Goal: Task Accomplishment & Management: Manage account settings

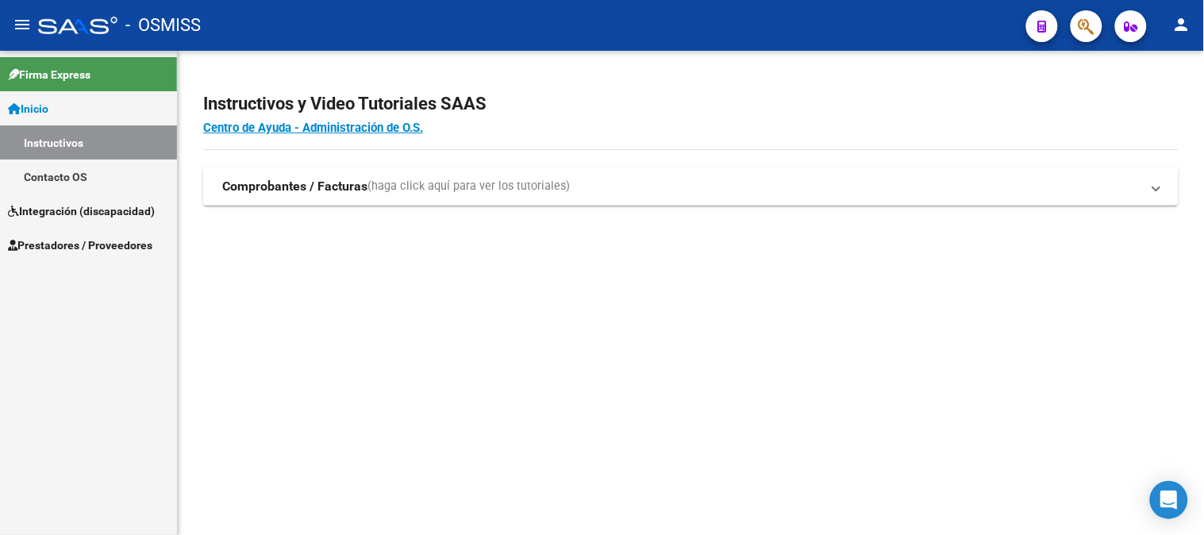
click at [46, 199] on link "Integración (discapacidad)" at bounding box center [88, 211] width 177 height 34
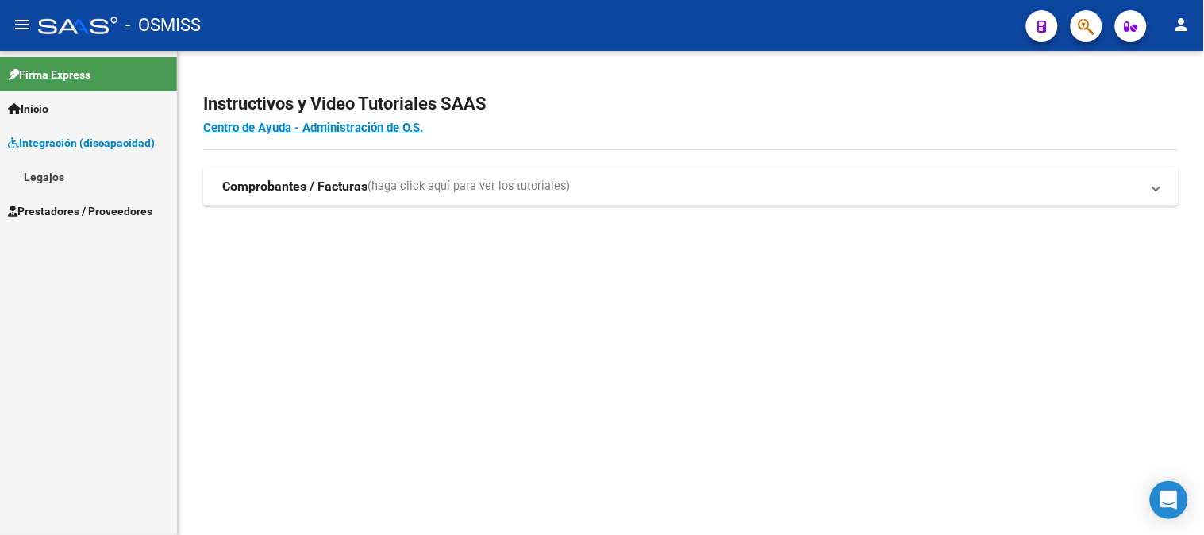
click at [44, 201] on link "Prestadores / Proveedores" at bounding box center [88, 211] width 177 height 34
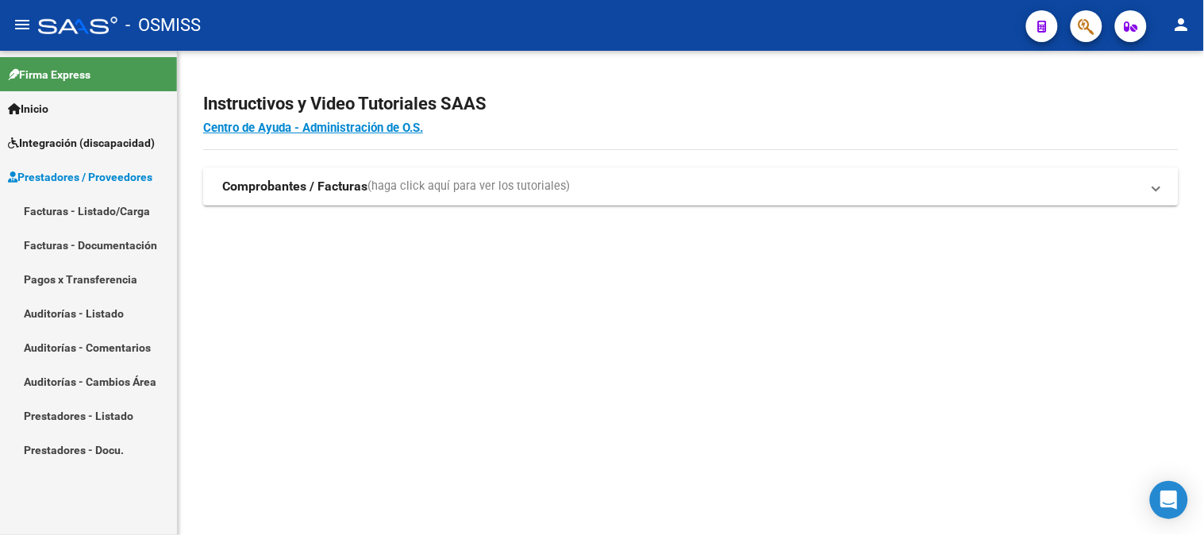
click at [36, 216] on link "Facturas - Listado/Carga" at bounding box center [88, 211] width 177 height 34
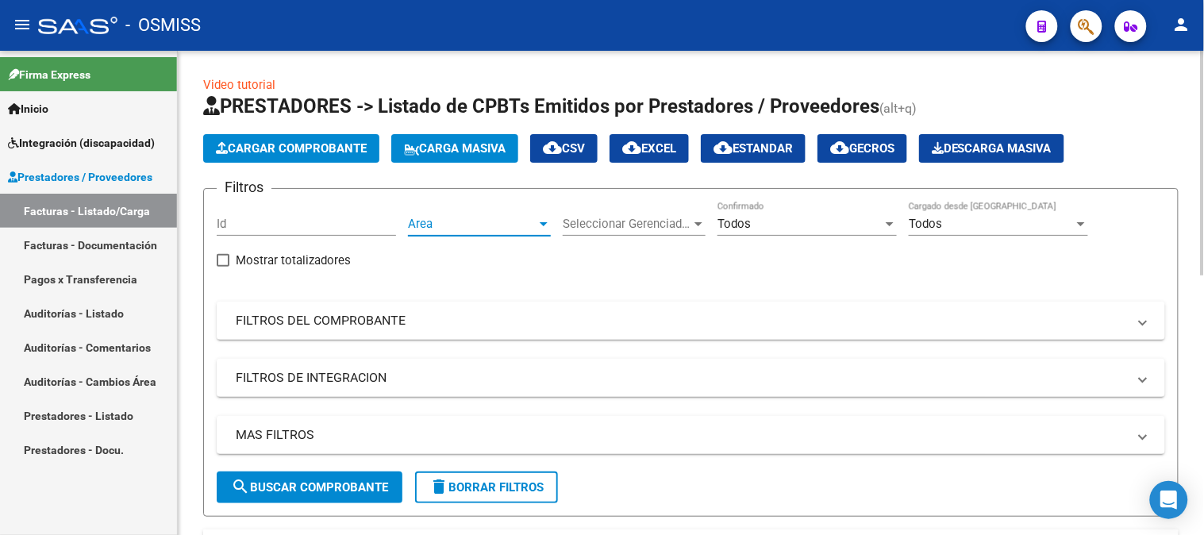
click at [443, 221] on span "Area" at bounding box center [472, 224] width 129 height 14
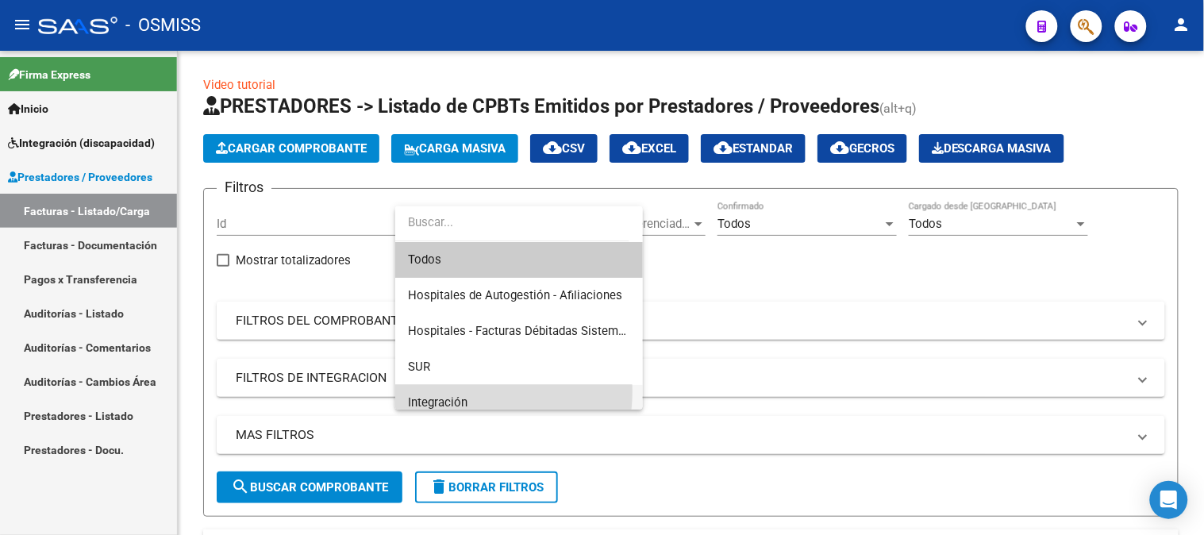
click at [452, 390] on span "Integración" at bounding box center [519, 403] width 222 height 36
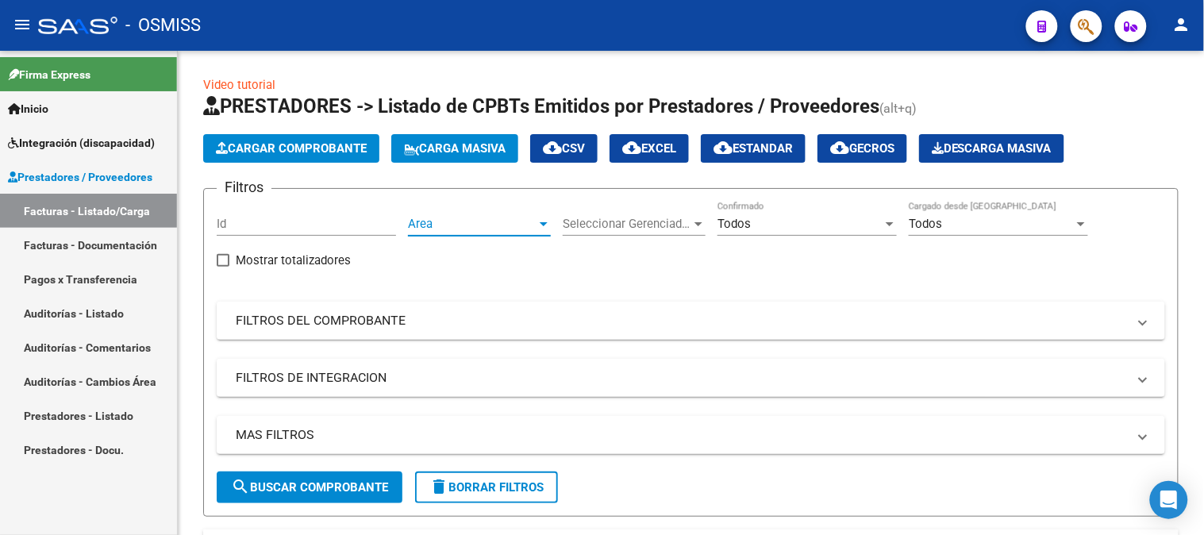
scroll to position [11, 0]
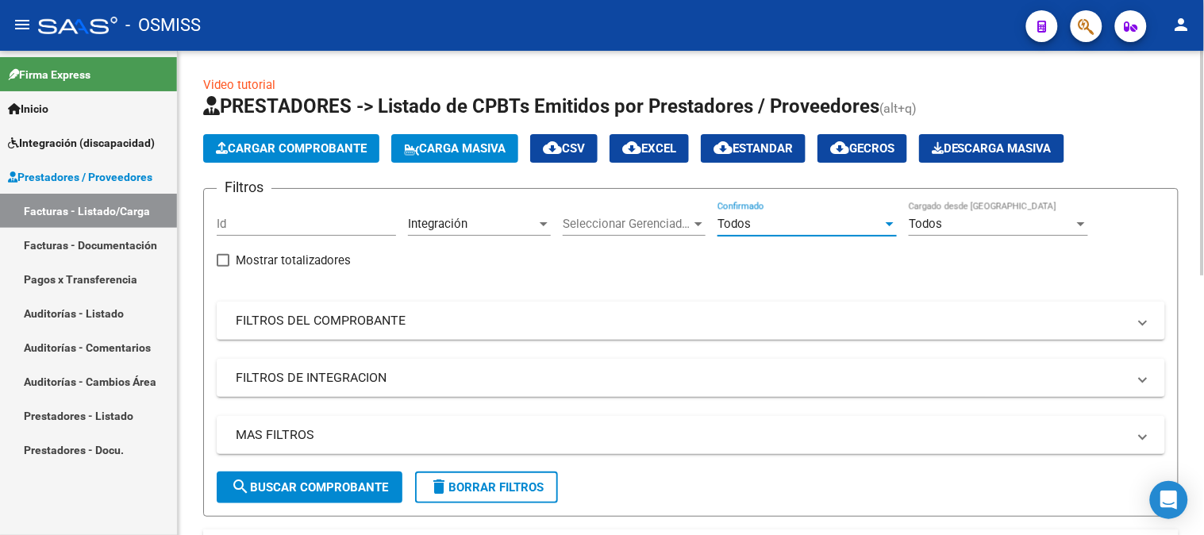
click at [763, 226] on div "Todos" at bounding box center [799, 224] width 165 height 14
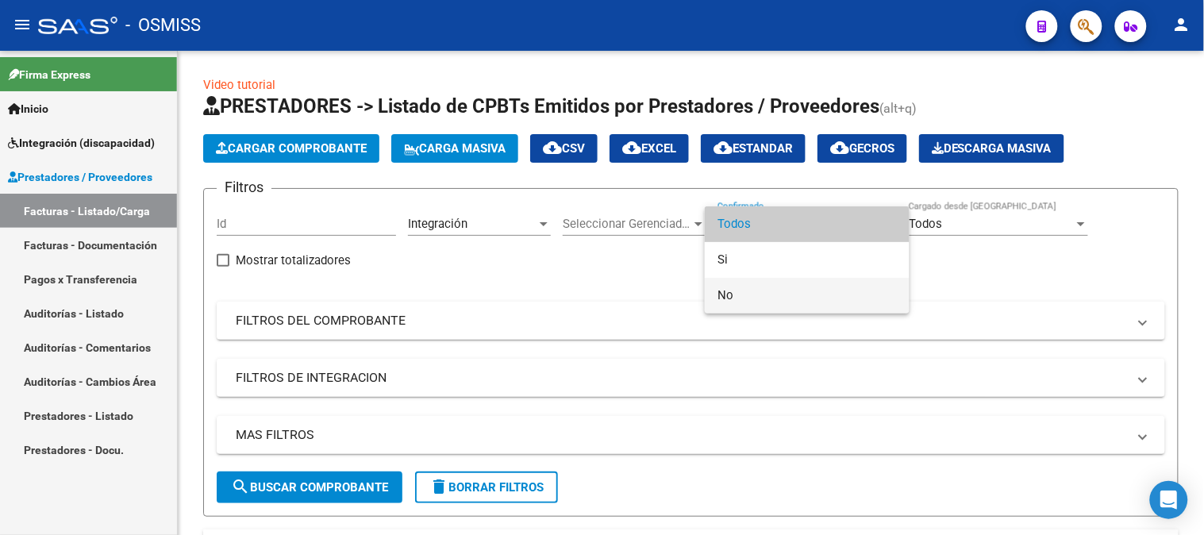
click at [747, 296] on span "No" at bounding box center [806, 296] width 179 height 36
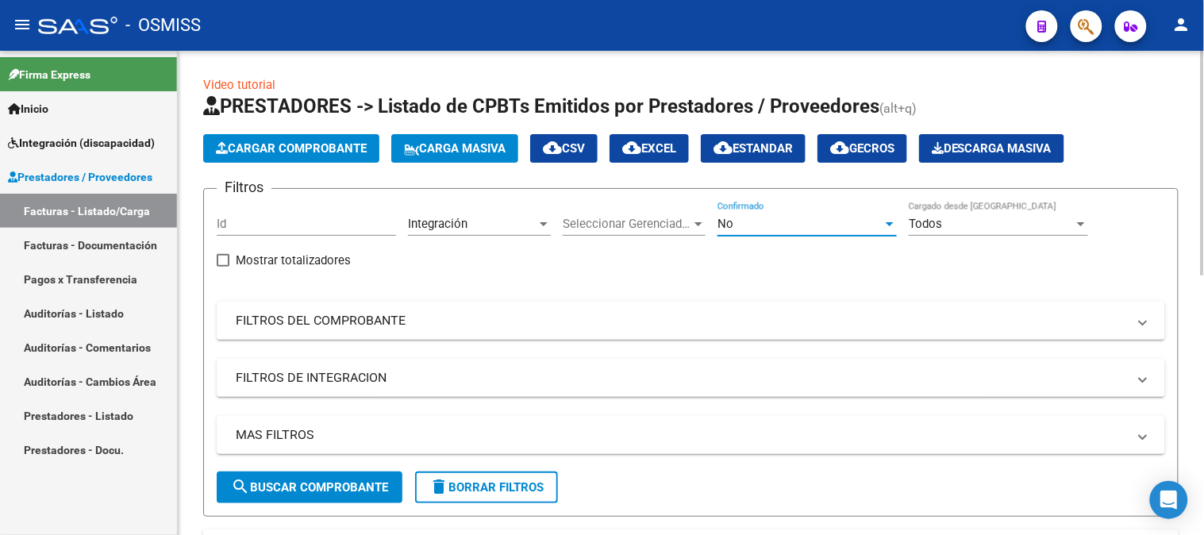
scroll to position [88, 0]
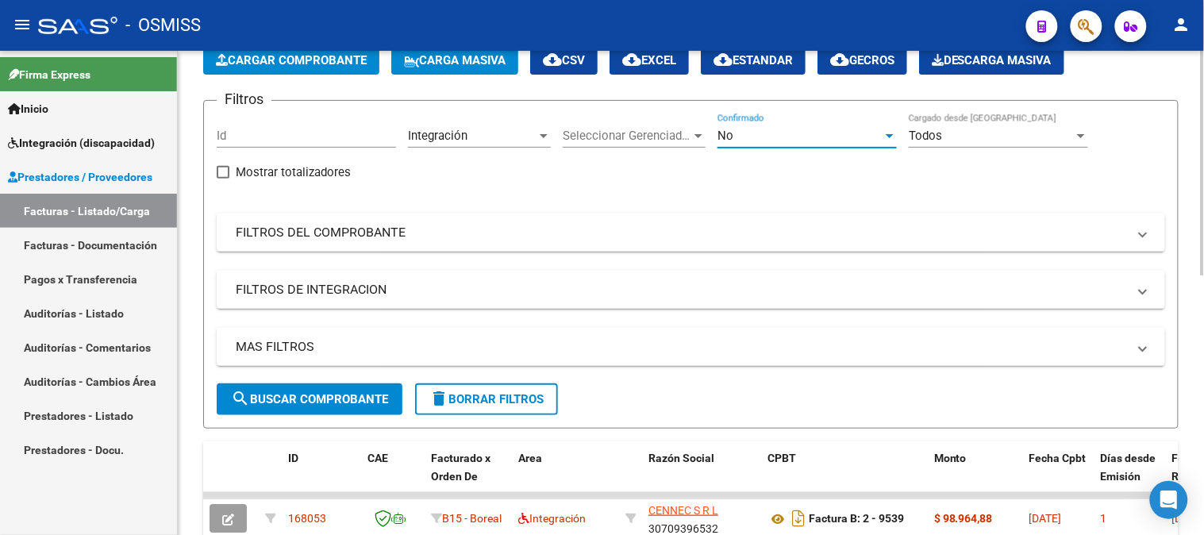
click at [262, 389] on button "search Buscar Comprobante" at bounding box center [310, 399] width 186 height 32
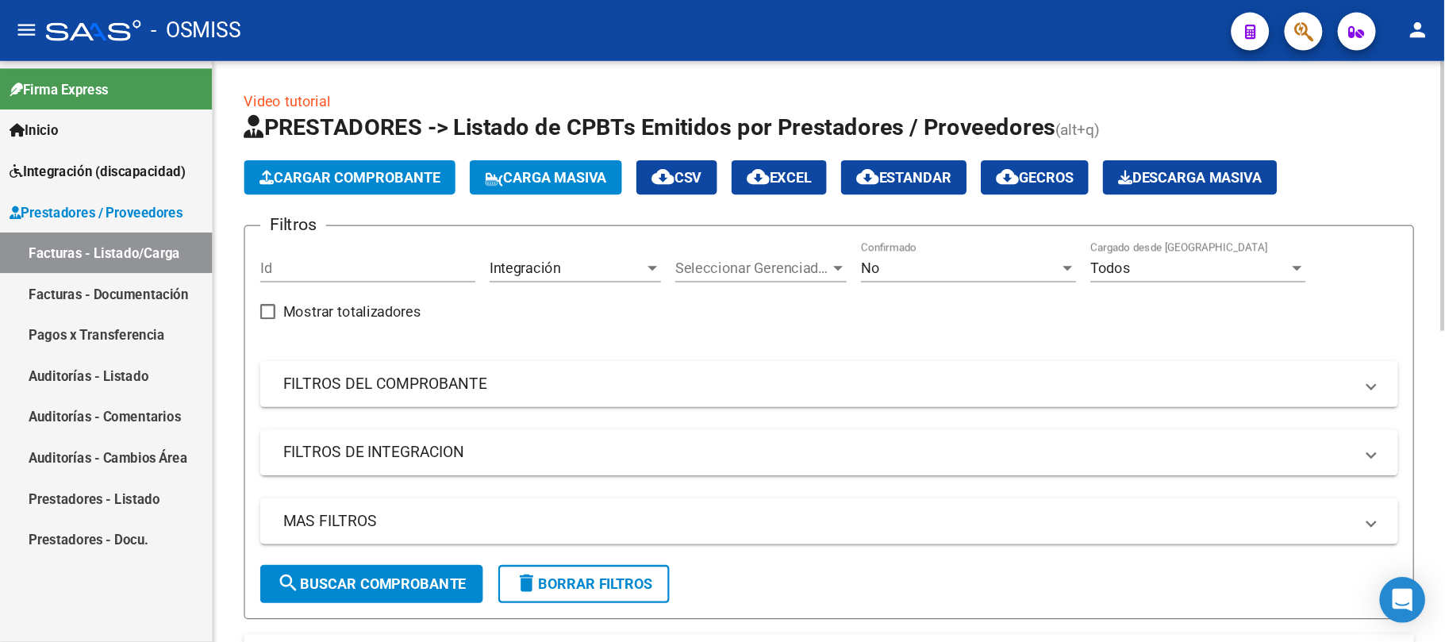
scroll to position [0, 0]
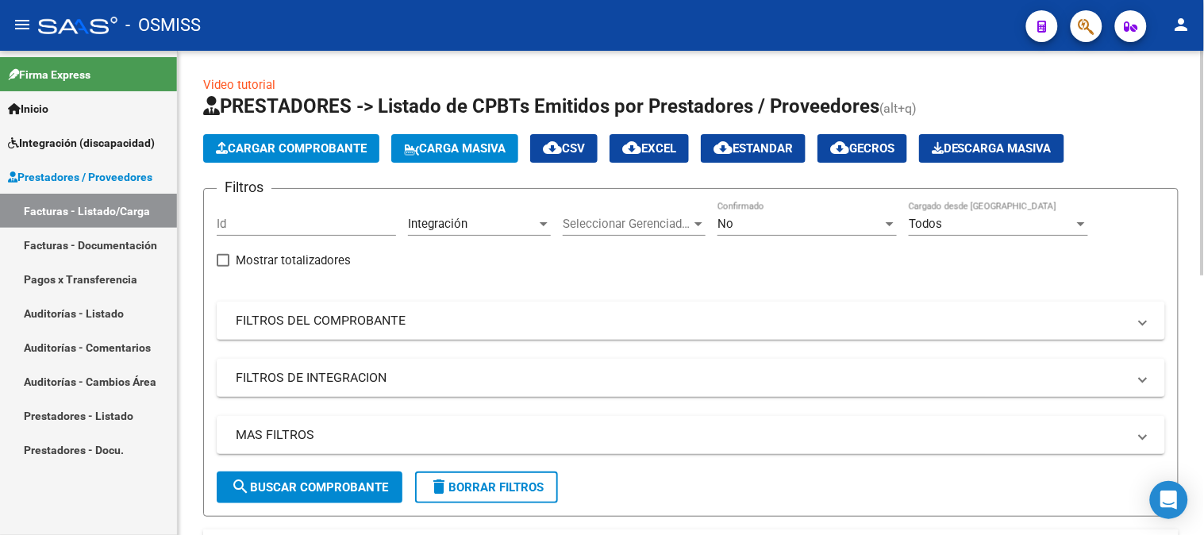
click at [672, 144] on span "cloud_download EXCEL" at bounding box center [649, 148] width 54 height 14
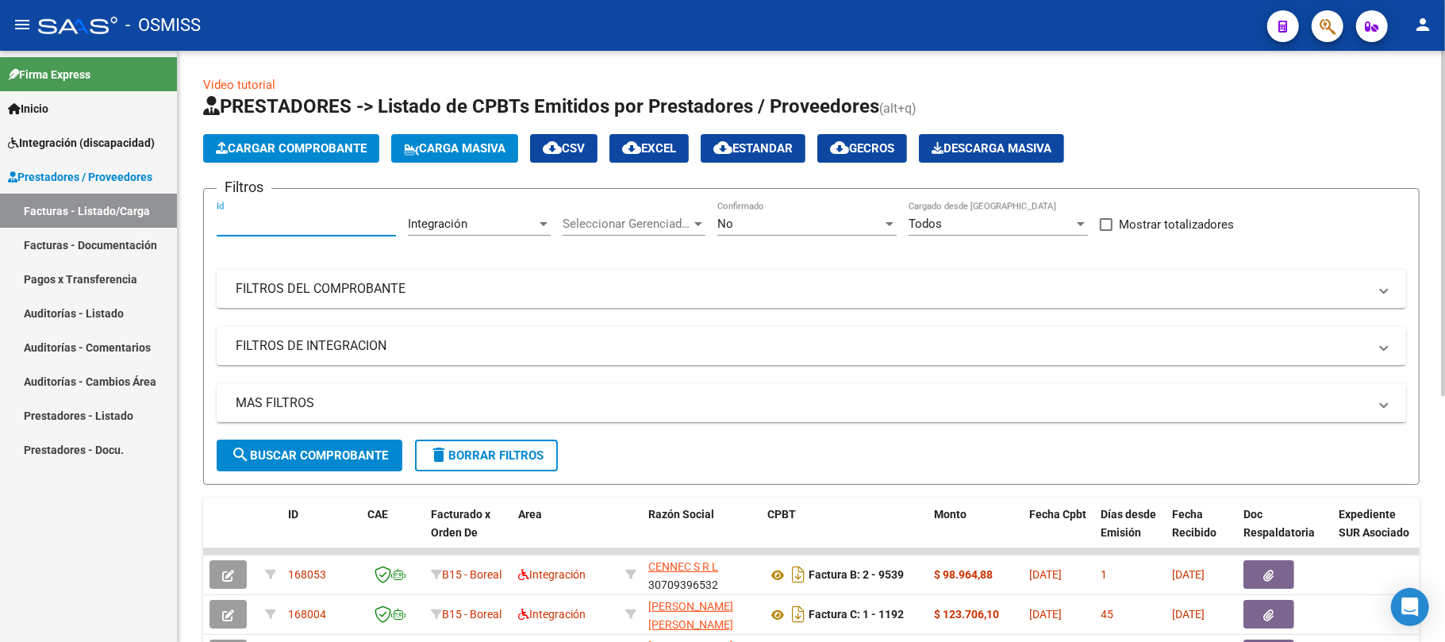
click at [277, 226] on input "Id" at bounding box center [306, 224] width 179 height 14
paste input "168004"
type input "168004"
click at [270, 463] on button "search Buscar Comprobante" at bounding box center [310, 456] width 186 height 32
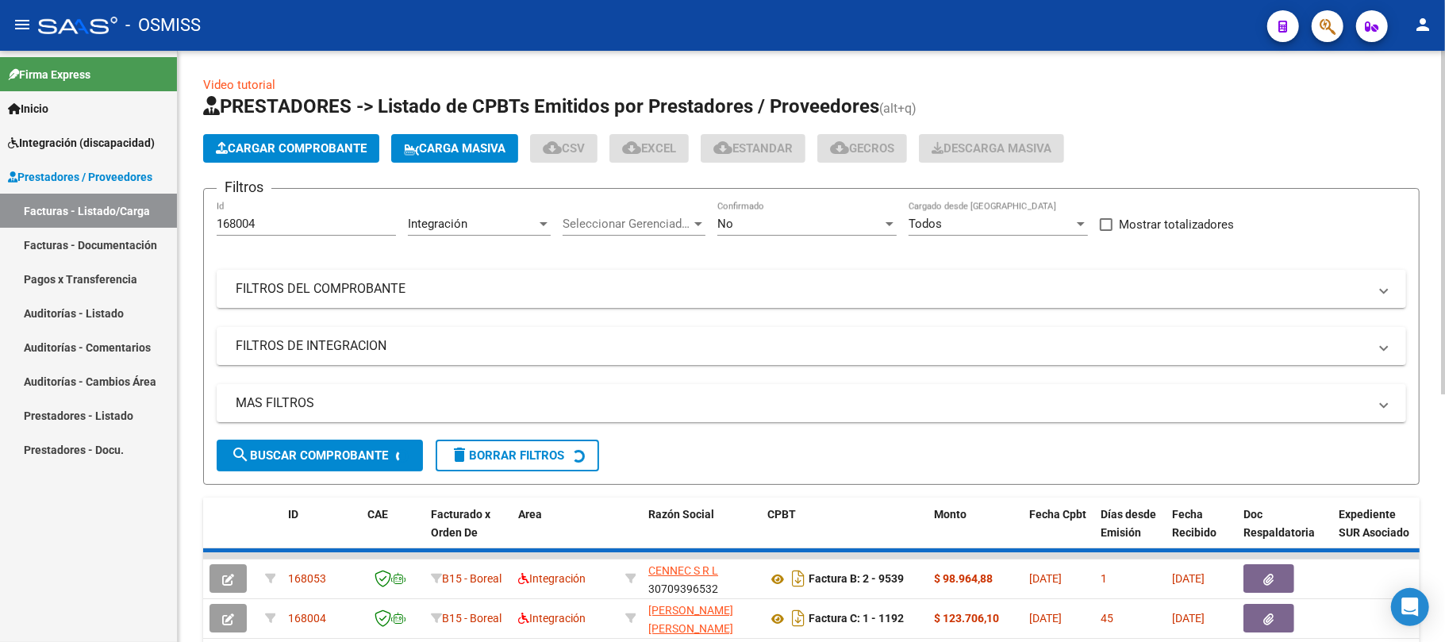
scroll to position [64, 0]
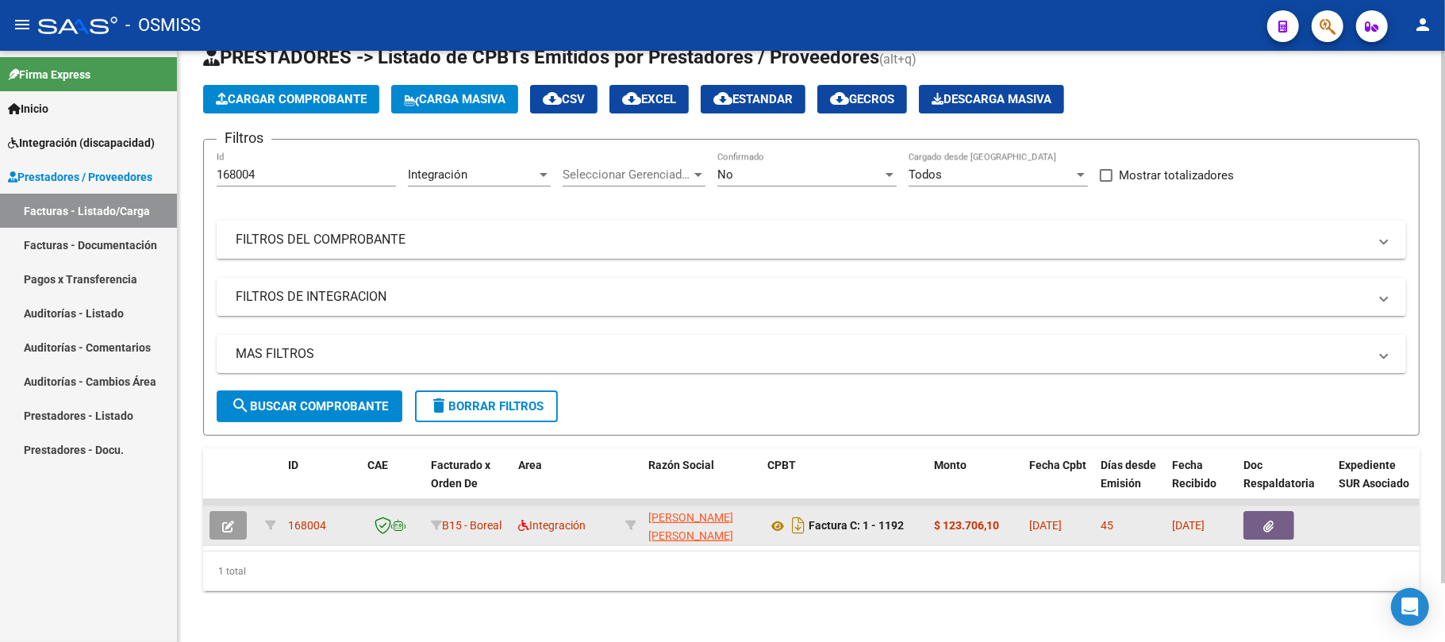
click at [235, 511] on button "button" at bounding box center [227, 525] width 37 height 29
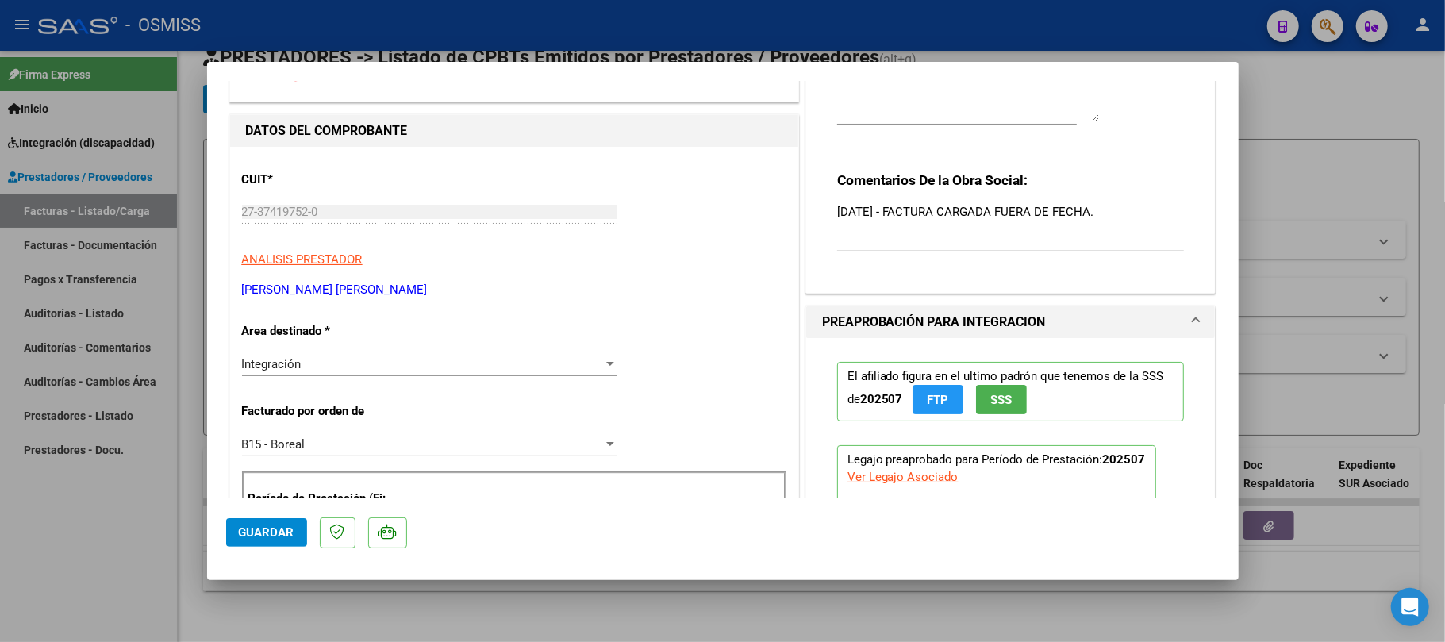
scroll to position [0, 0]
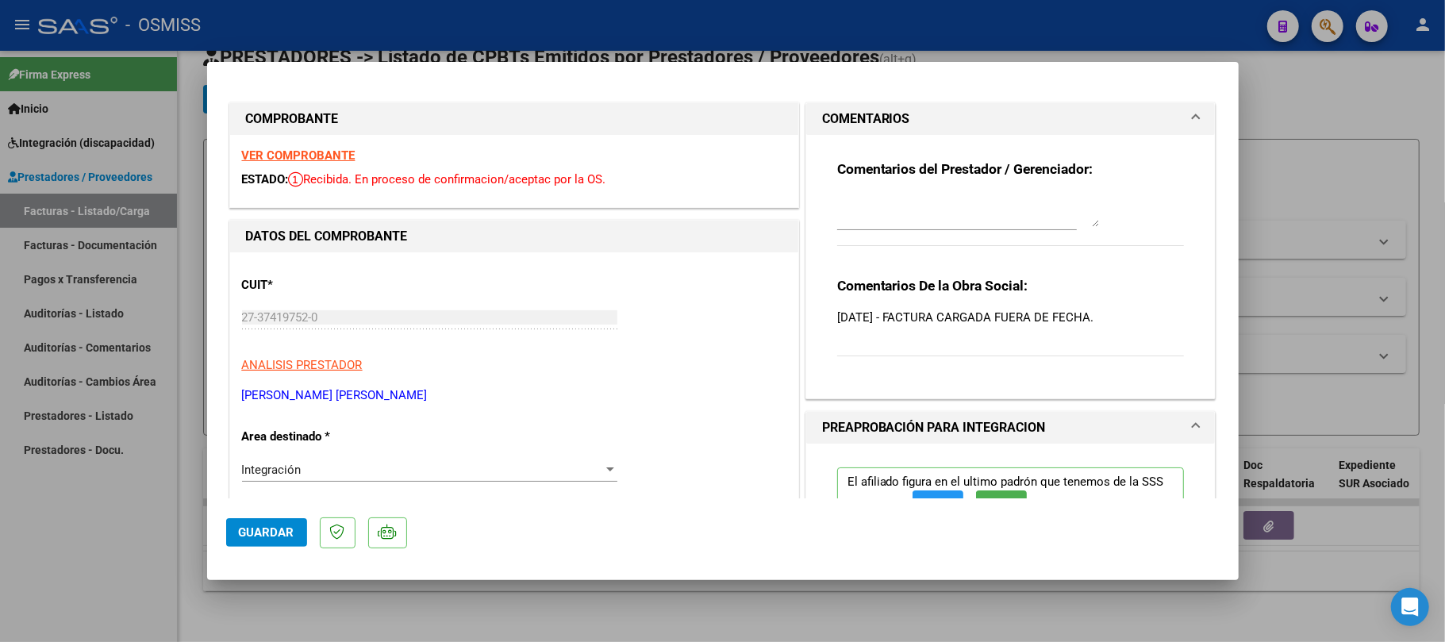
type input "$ 0,00"
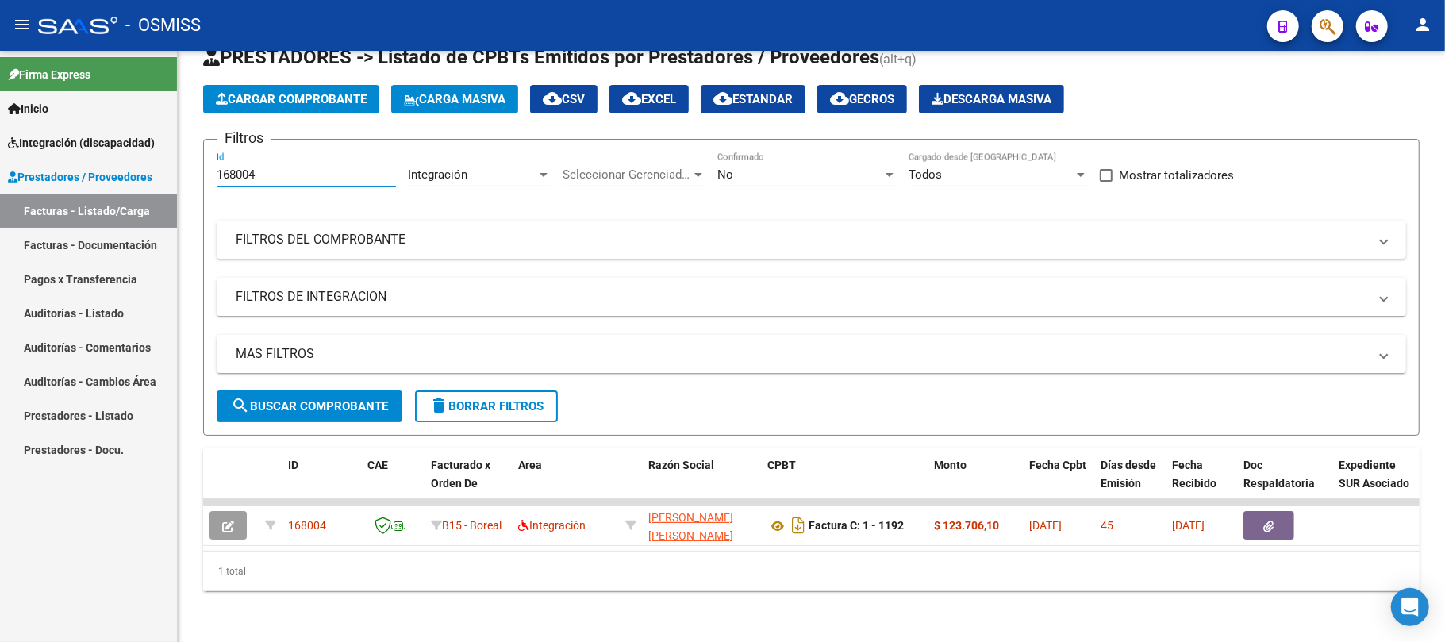
drag, startPoint x: 278, startPoint y: 157, endPoint x: 40, endPoint y: 188, distance: 240.1
click at [40, 188] on mat-sidenav-container "Firma Express Inicio Instructivos Contacto OS Integración (discapacidad) Legajo…" at bounding box center [722, 346] width 1445 height 591
paste input "7962"
type input "167962"
click at [270, 390] on button "search Buscar Comprobante" at bounding box center [310, 406] width 186 height 32
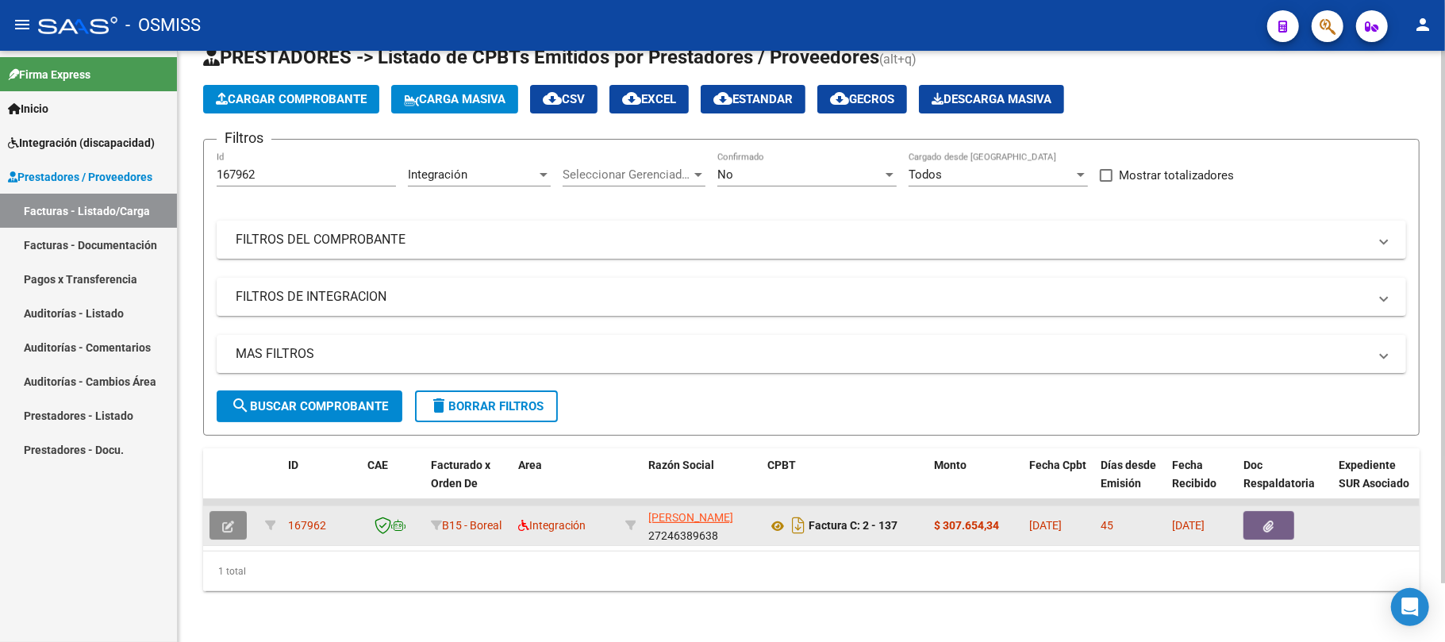
click at [217, 511] on button "button" at bounding box center [227, 525] width 37 height 29
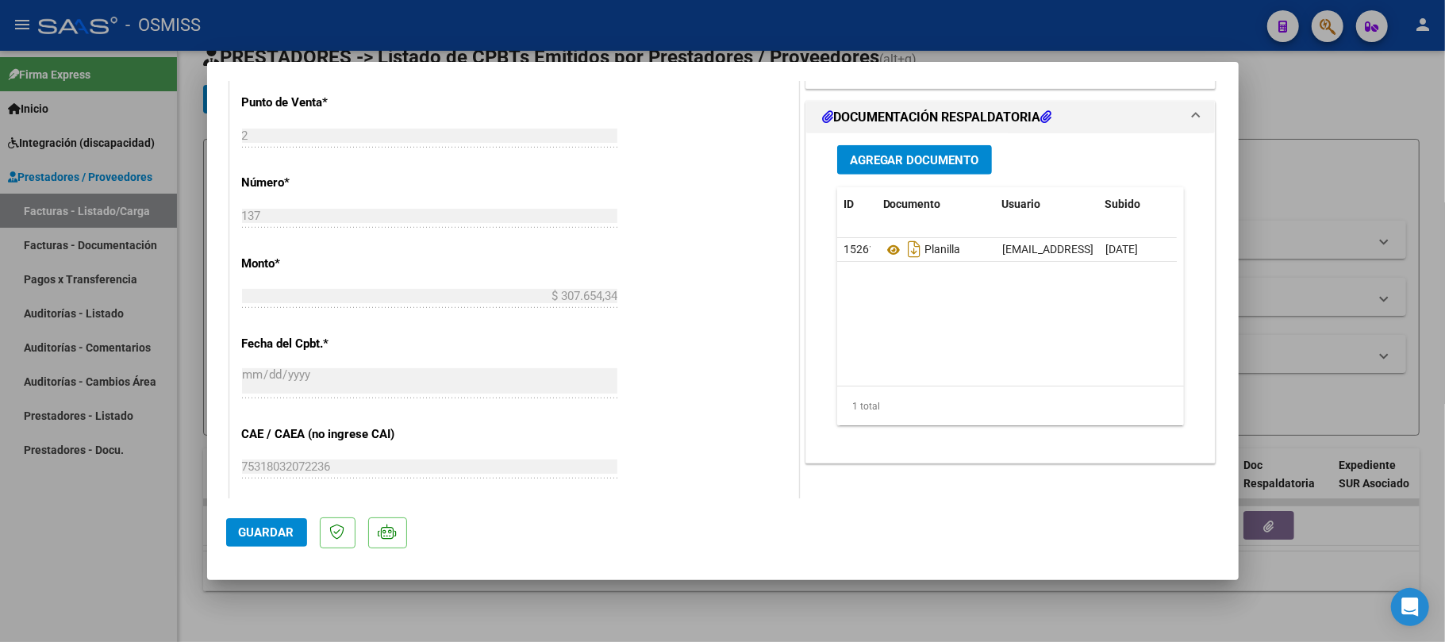
scroll to position [740, 0]
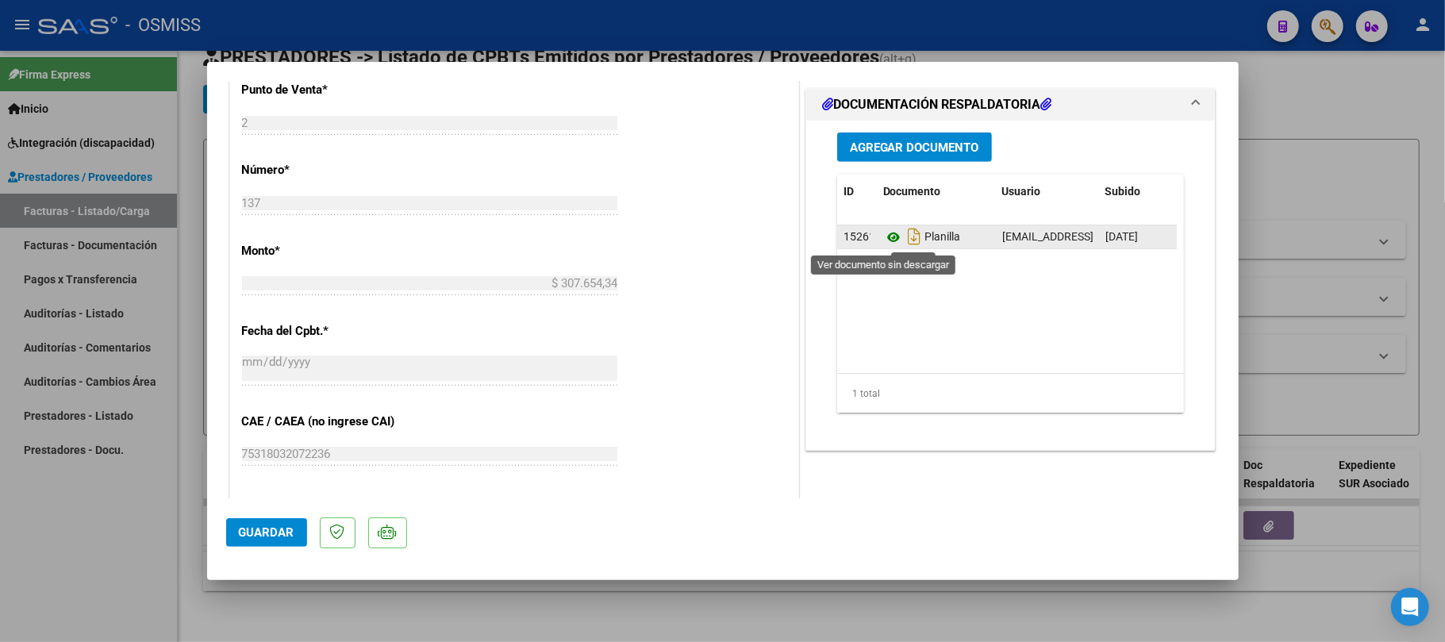
click at [883, 241] on icon at bounding box center [893, 237] width 21 height 19
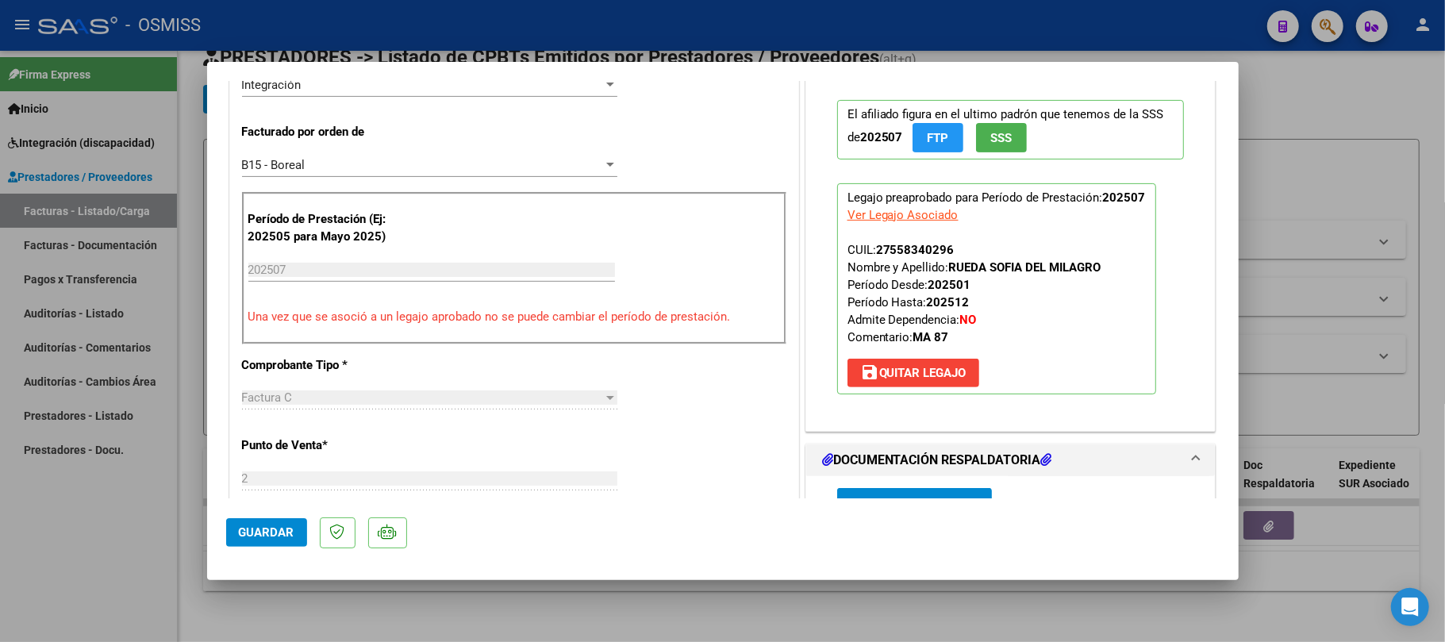
scroll to position [0, 0]
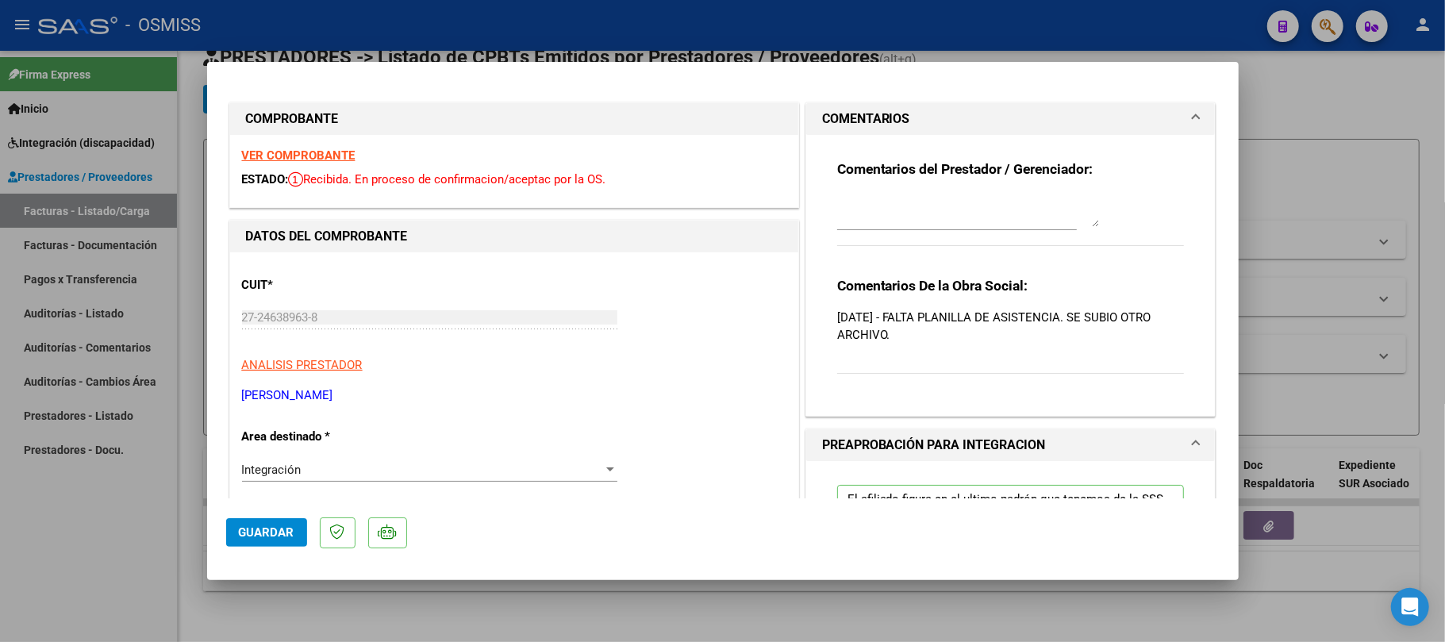
click at [898, 214] on textarea at bounding box center [968, 211] width 262 height 32
type textarea "19/09 GESTIONADO"
click at [270, 534] on span "Guardar" at bounding box center [267, 532] width 56 height 14
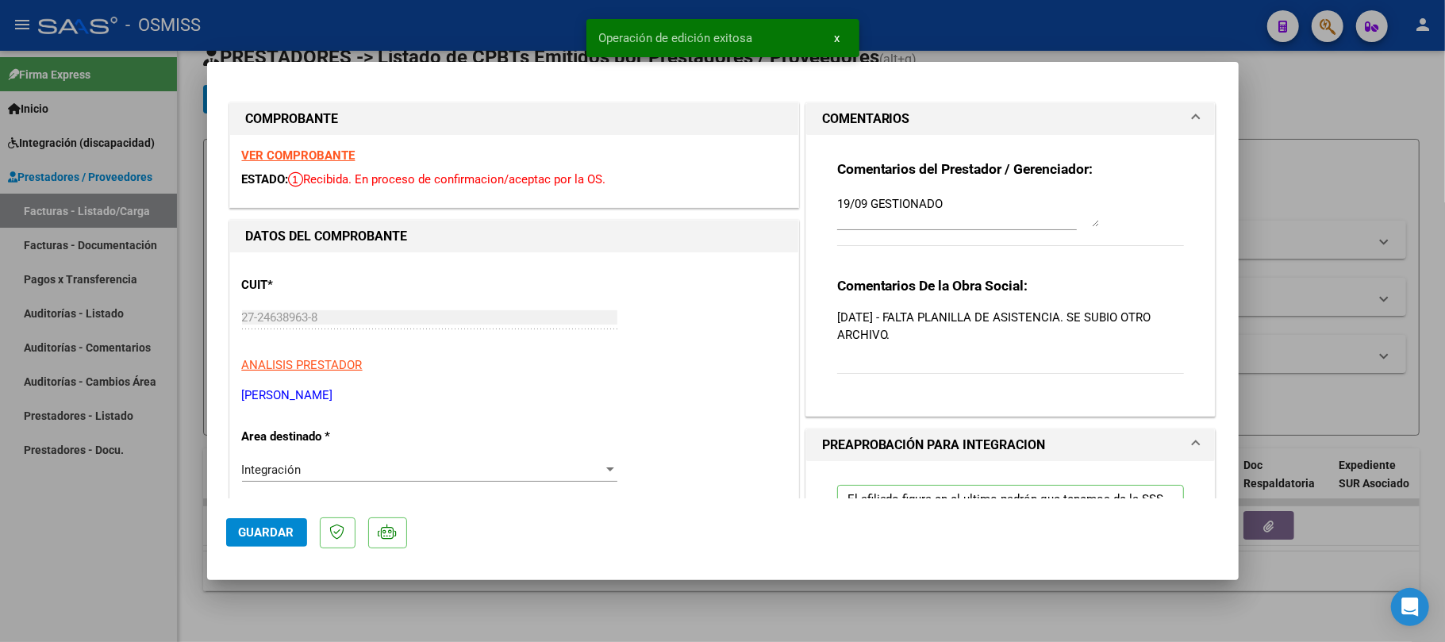
type input "$ 0,00"
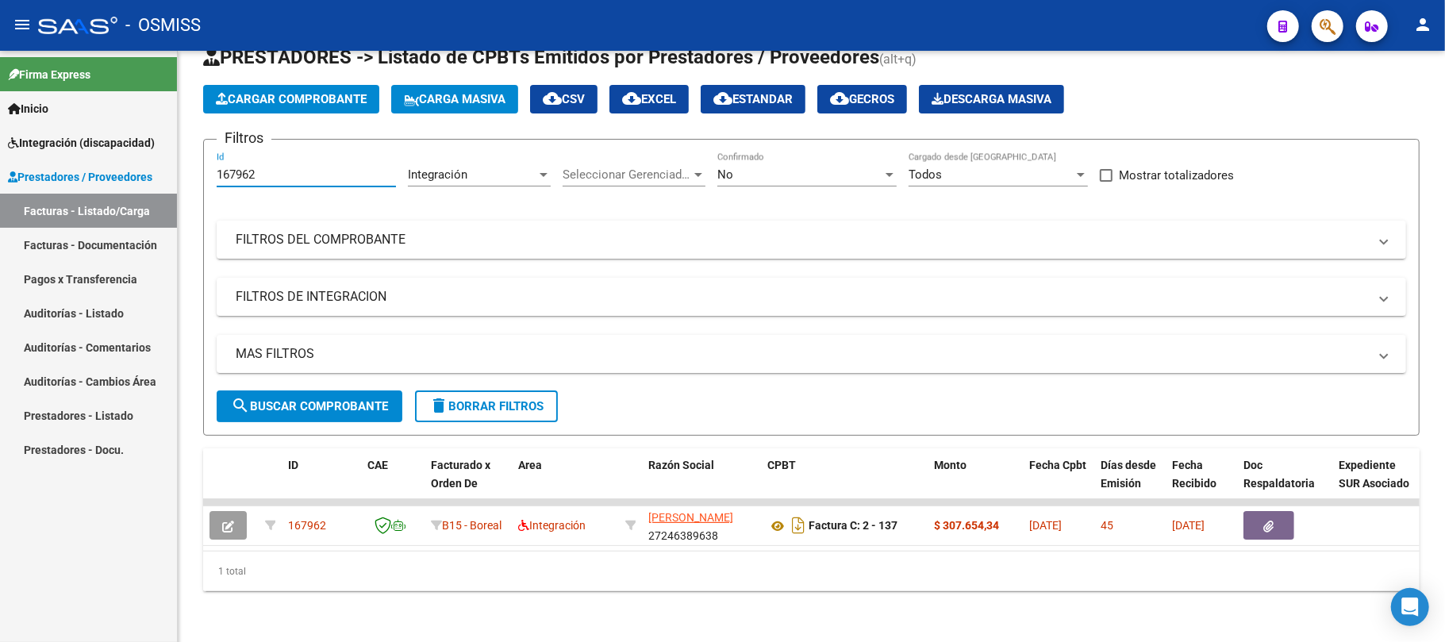
drag, startPoint x: 262, startPoint y: 159, endPoint x: 0, endPoint y: 165, distance: 261.9
click at [0, 165] on mat-sidenav-container "Firma Express Inicio Instructivos Contacto OS Integración (discapacidad) Legajo…" at bounding box center [722, 346] width 1445 height 591
paste input "6505"
type input "166505"
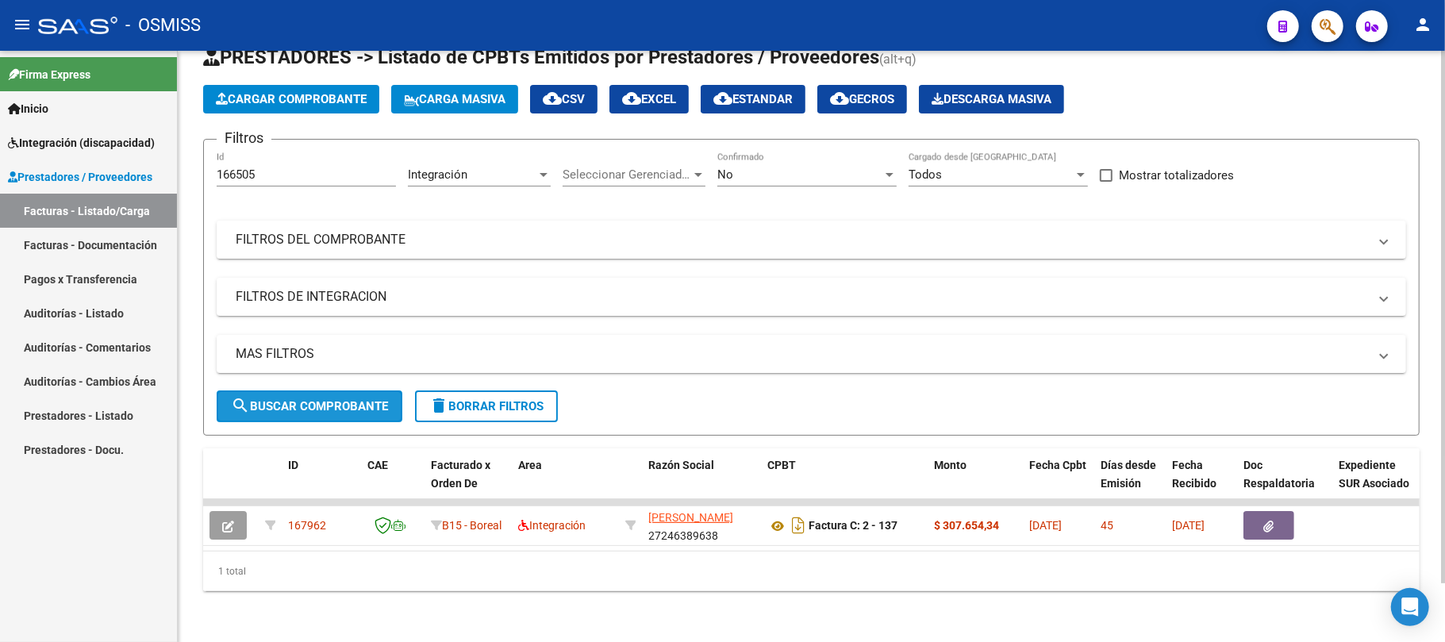
click at [375, 390] on button "search Buscar Comprobante" at bounding box center [310, 406] width 186 height 32
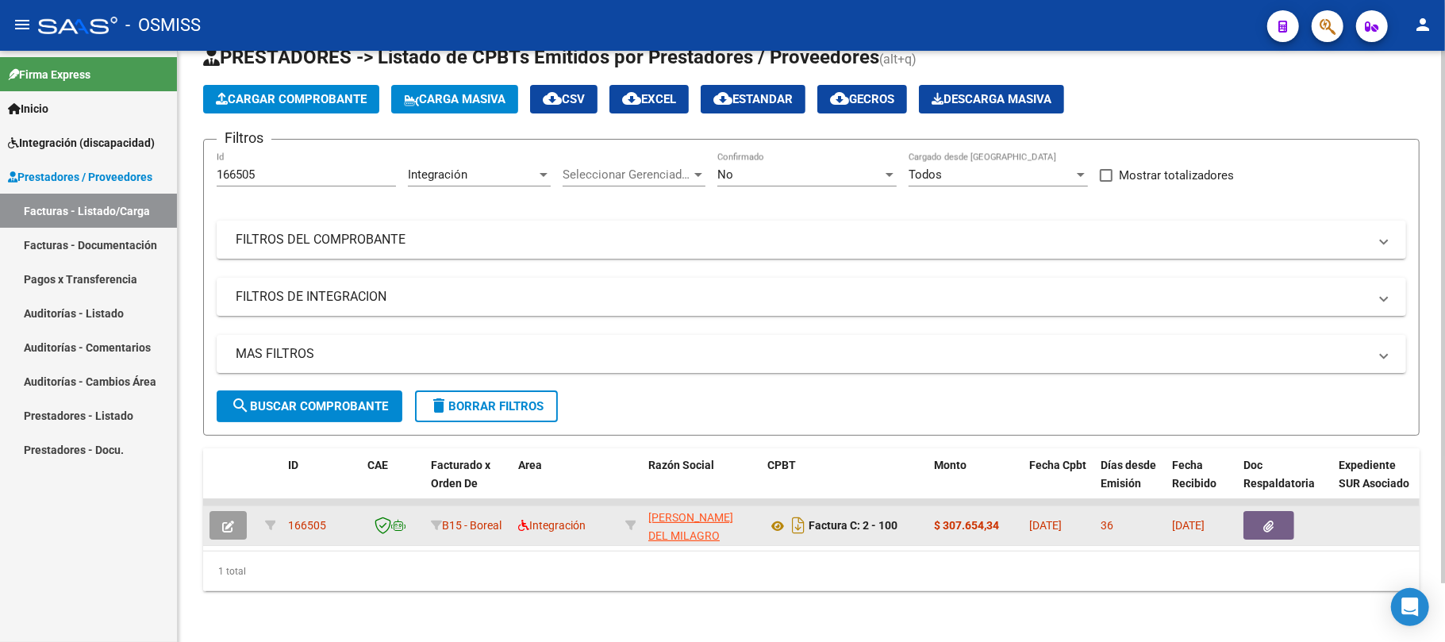
click at [245, 511] on button "button" at bounding box center [227, 525] width 37 height 29
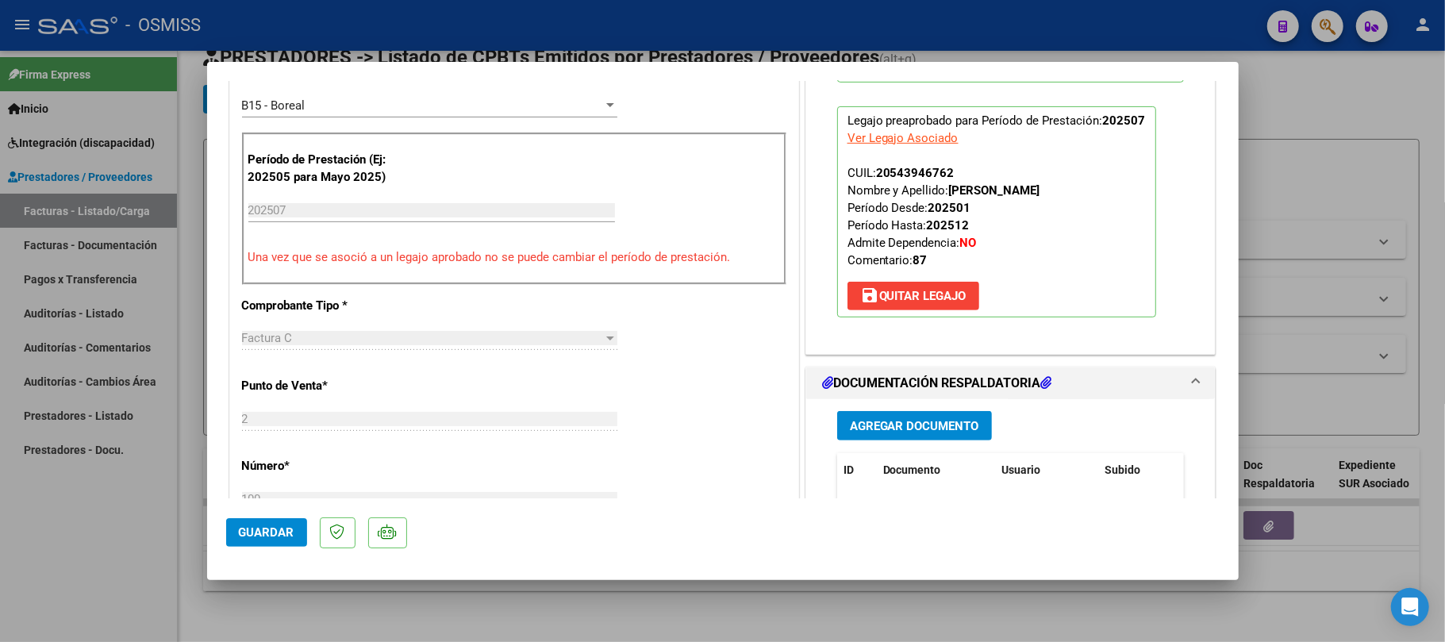
scroll to position [740, 0]
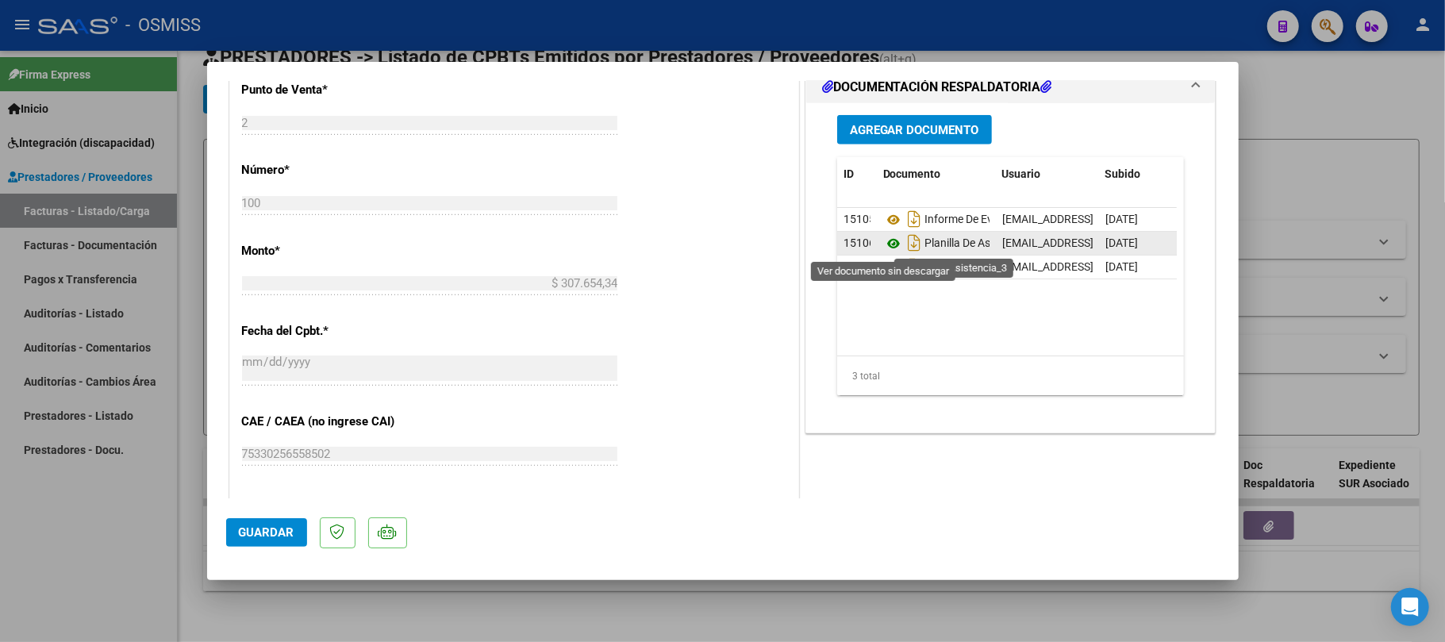
click at [886, 244] on icon at bounding box center [893, 243] width 21 height 19
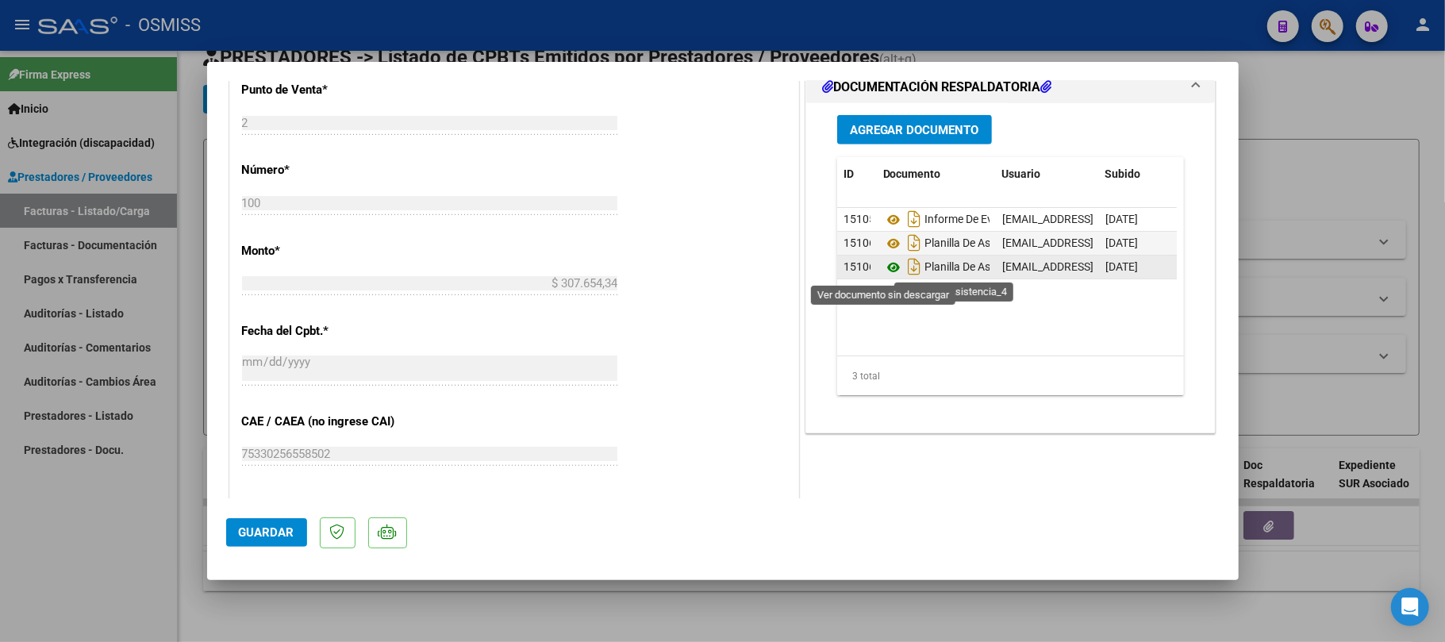
click at [883, 263] on icon at bounding box center [893, 267] width 21 height 19
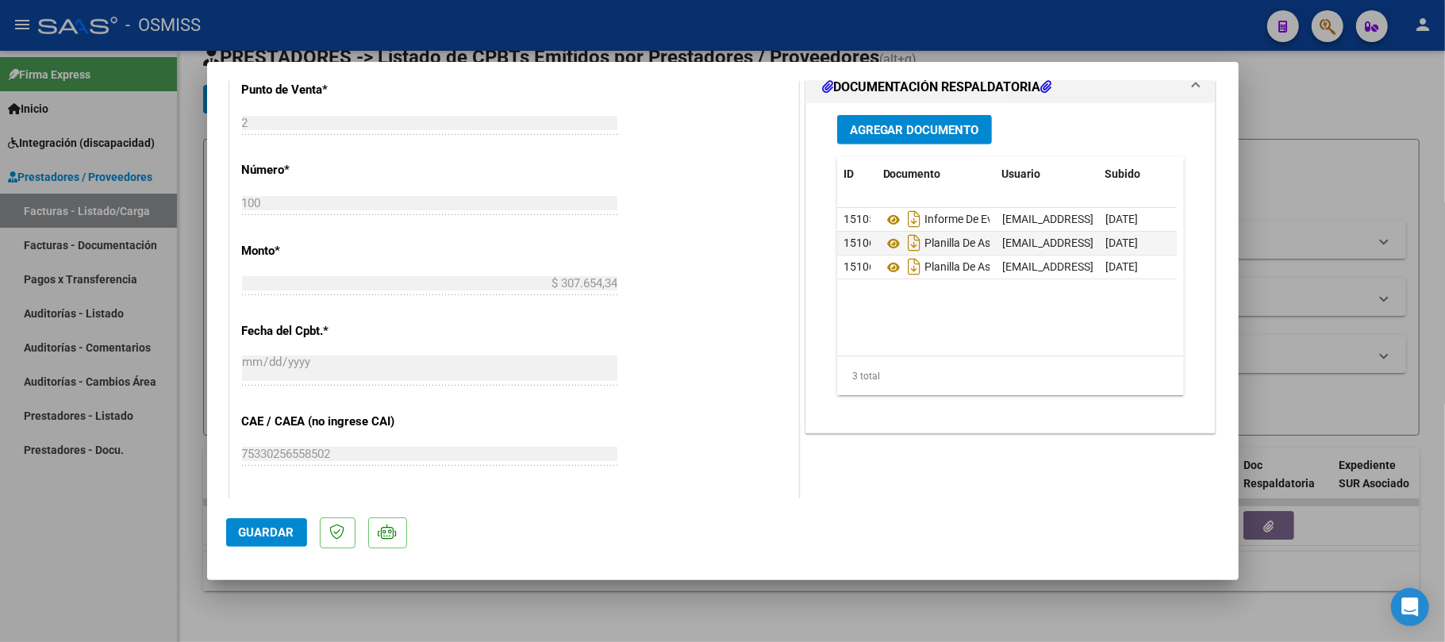
click at [938, 140] on button "Agregar Documento" at bounding box center [914, 129] width 155 height 29
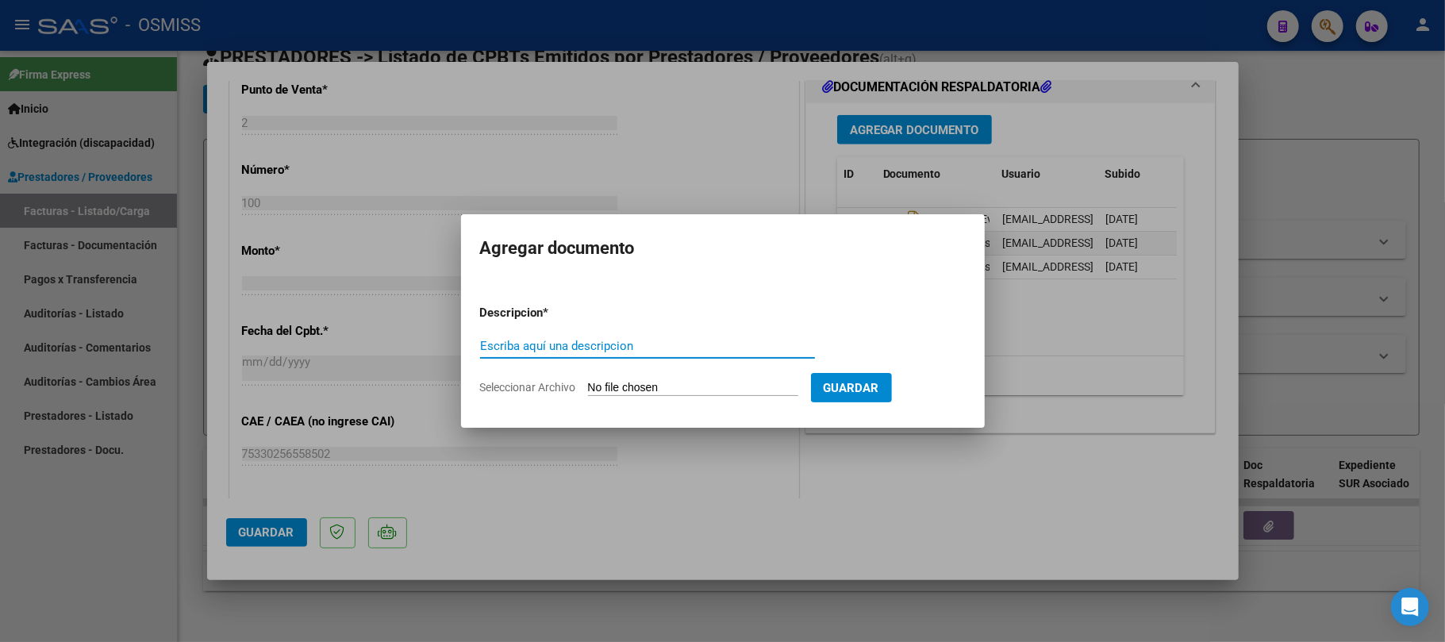
click at [595, 344] on input "Escriba aquí una descripcion" at bounding box center [647, 346] width 335 height 14
type input "PLANILLA 2 HOJA"
click at [654, 382] on input "Seleccionar Archivo" at bounding box center [693, 388] width 210 height 15
type input "C:\fakepath\27377760110_11_2_100_Planilla de Asistencia_3.jpg"
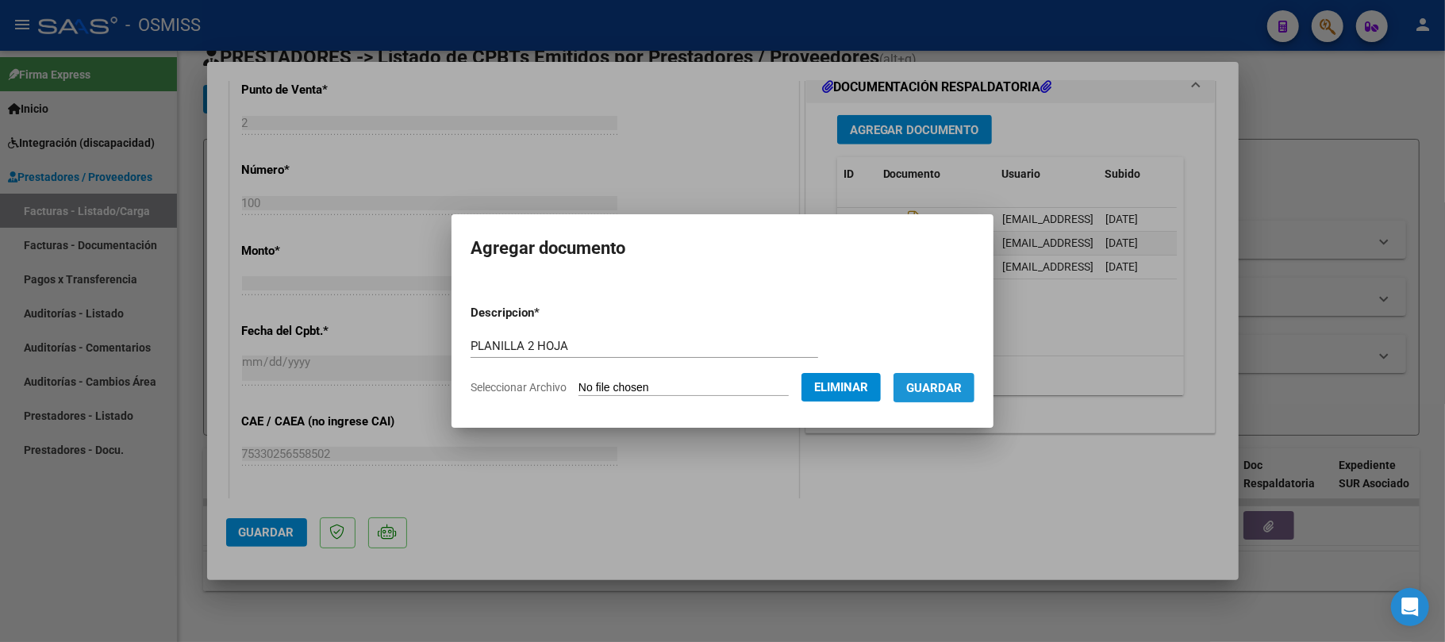
click at [935, 381] on span "Guardar" at bounding box center [934, 388] width 56 height 14
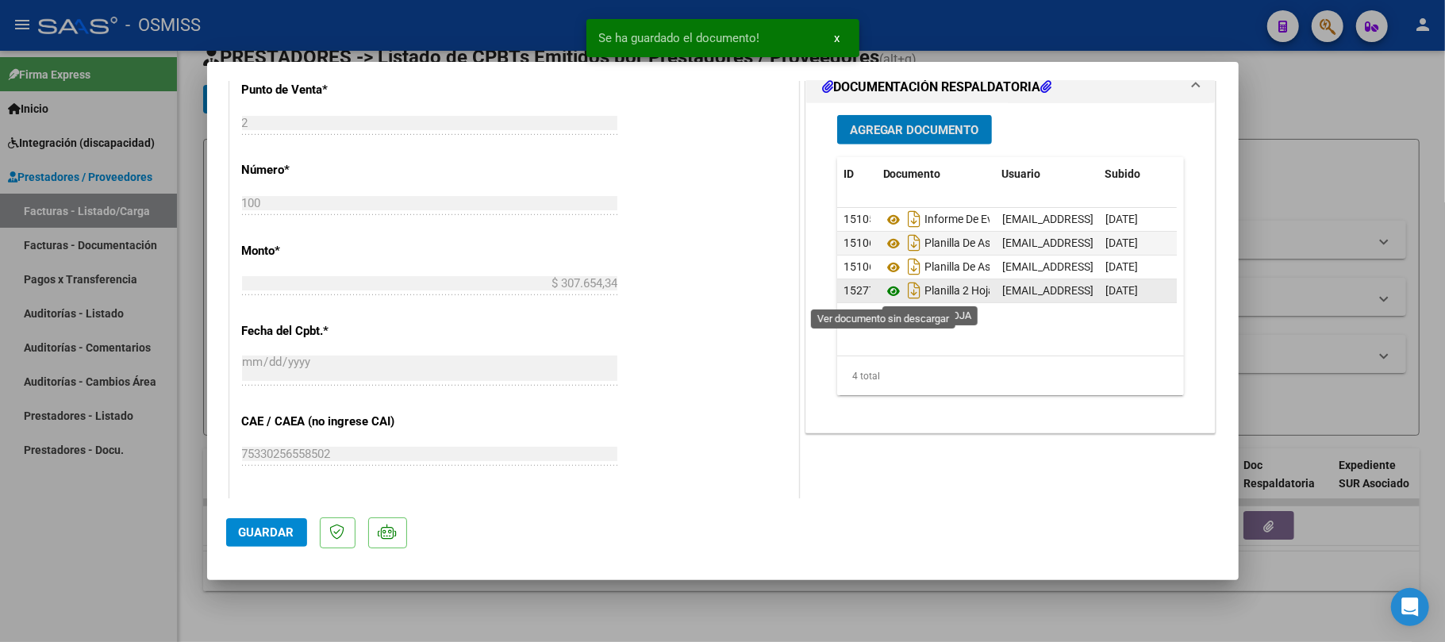
click at [883, 290] on icon at bounding box center [893, 291] width 21 height 19
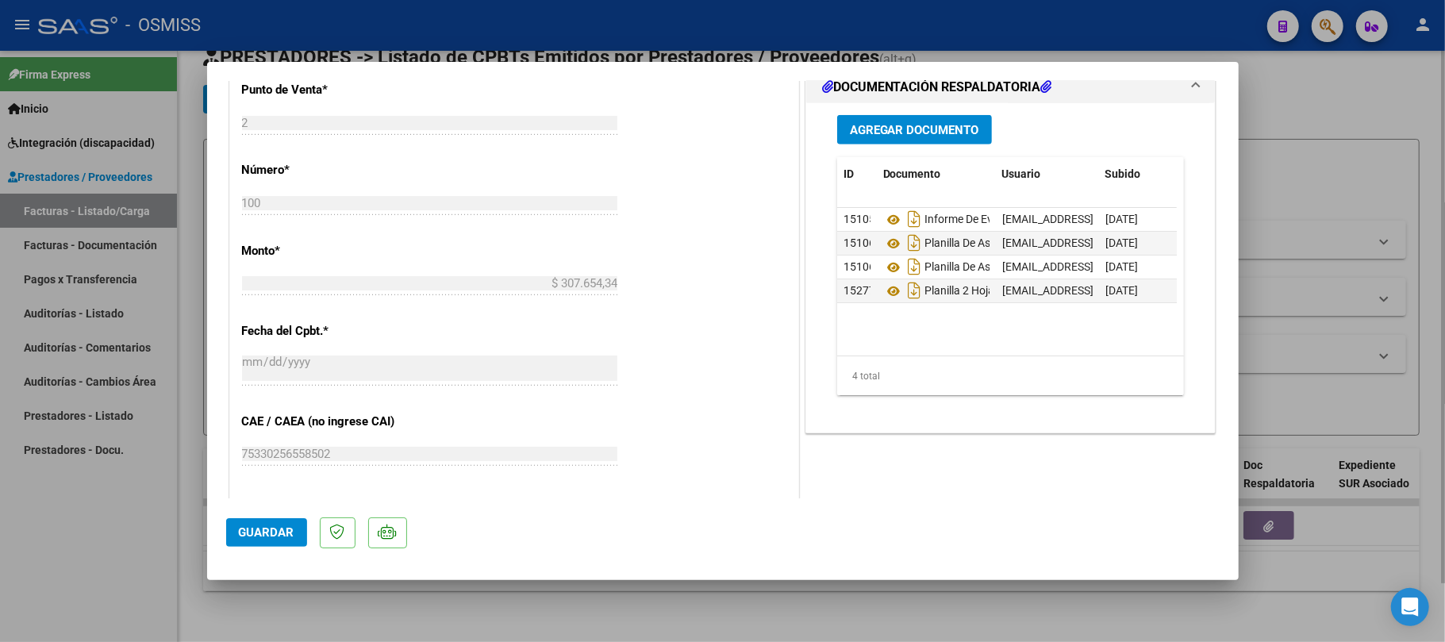
type input "$ 0,00"
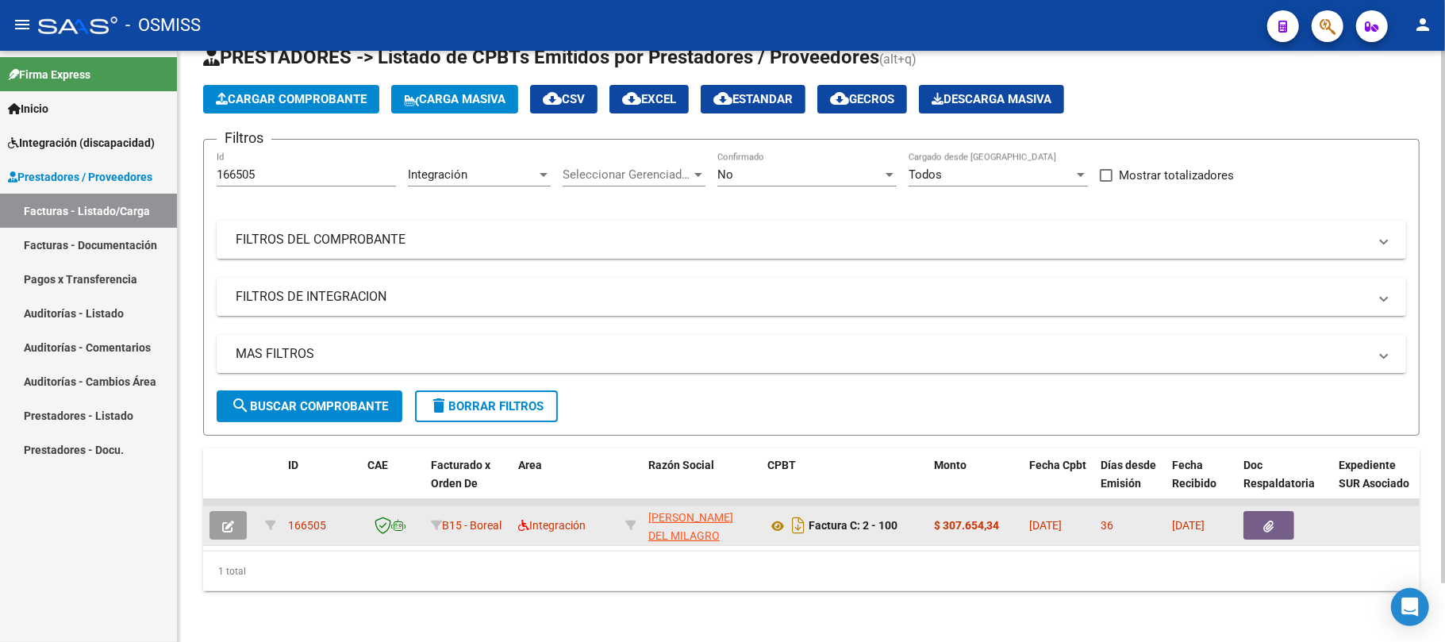
click at [221, 511] on button "button" at bounding box center [227, 525] width 37 height 29
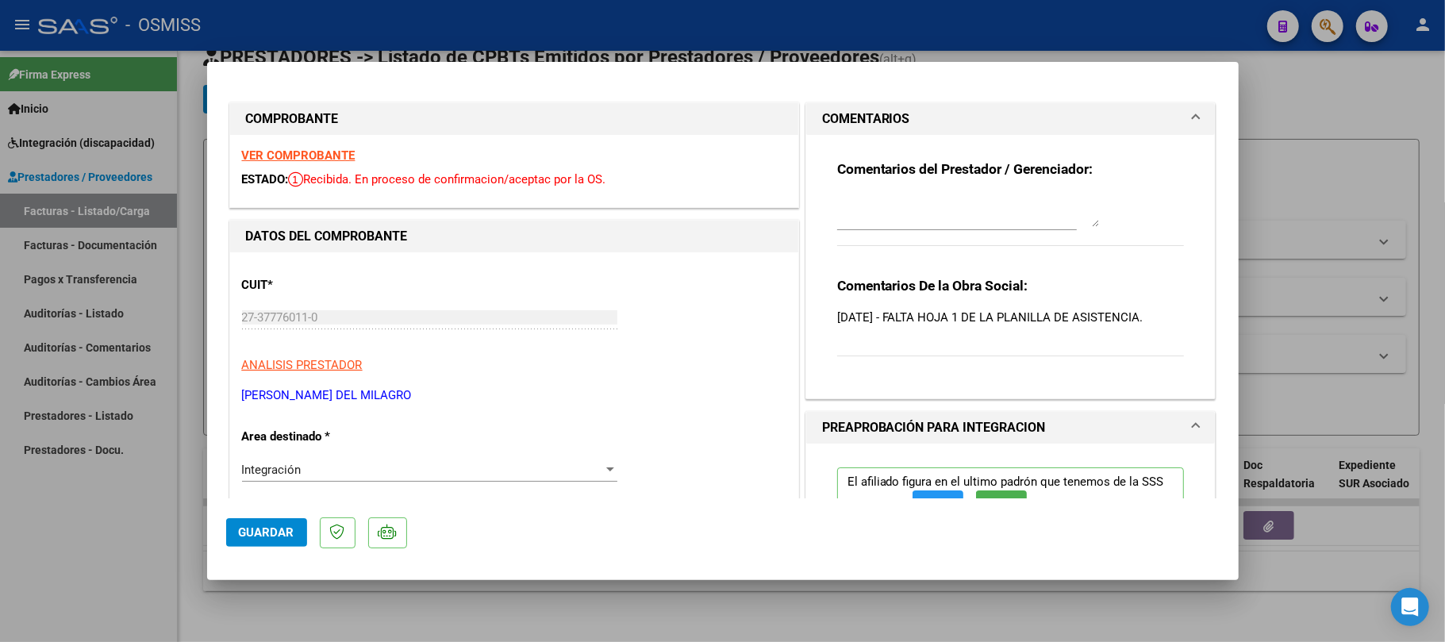
click at [886, 203] on textarea at bounding box center [968, 211] width 262 height 32
type textarea "19/09 SE ADJUNTA PLANILLA"
click at [263, 531] on span "Guardar" at bounding box center [267, 532] width 56 height 14
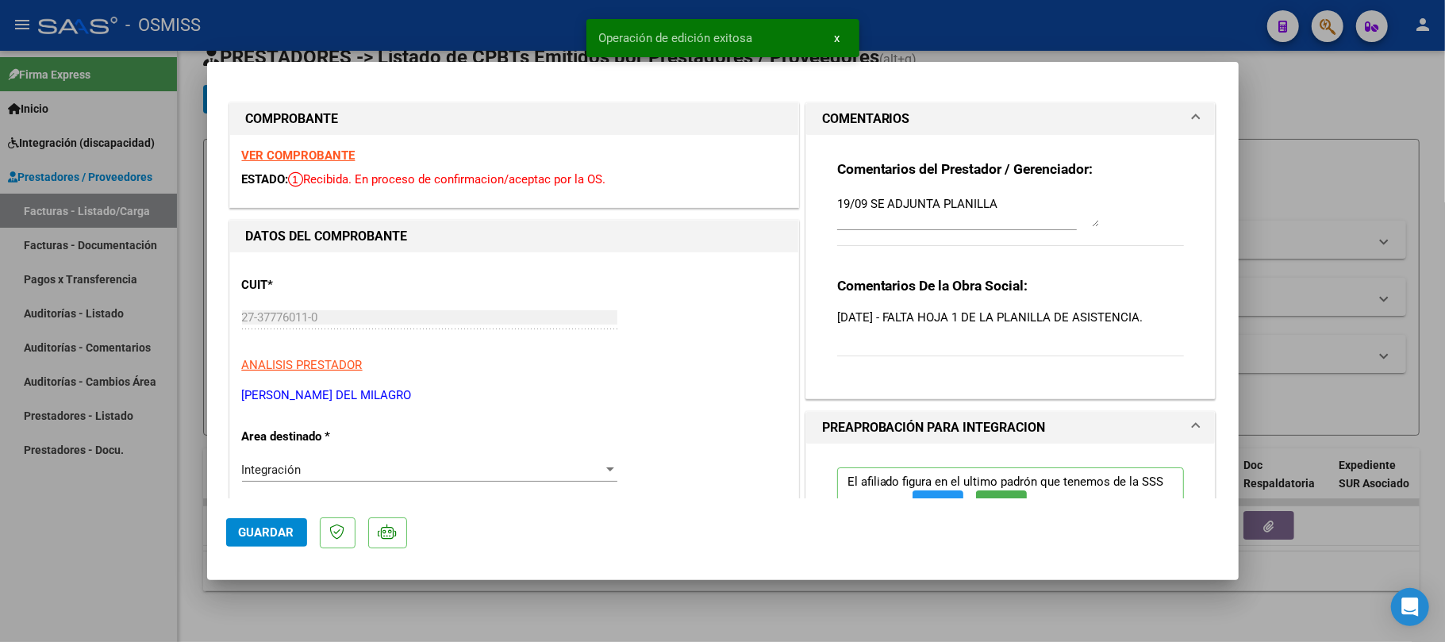
type input "$ 0,00"
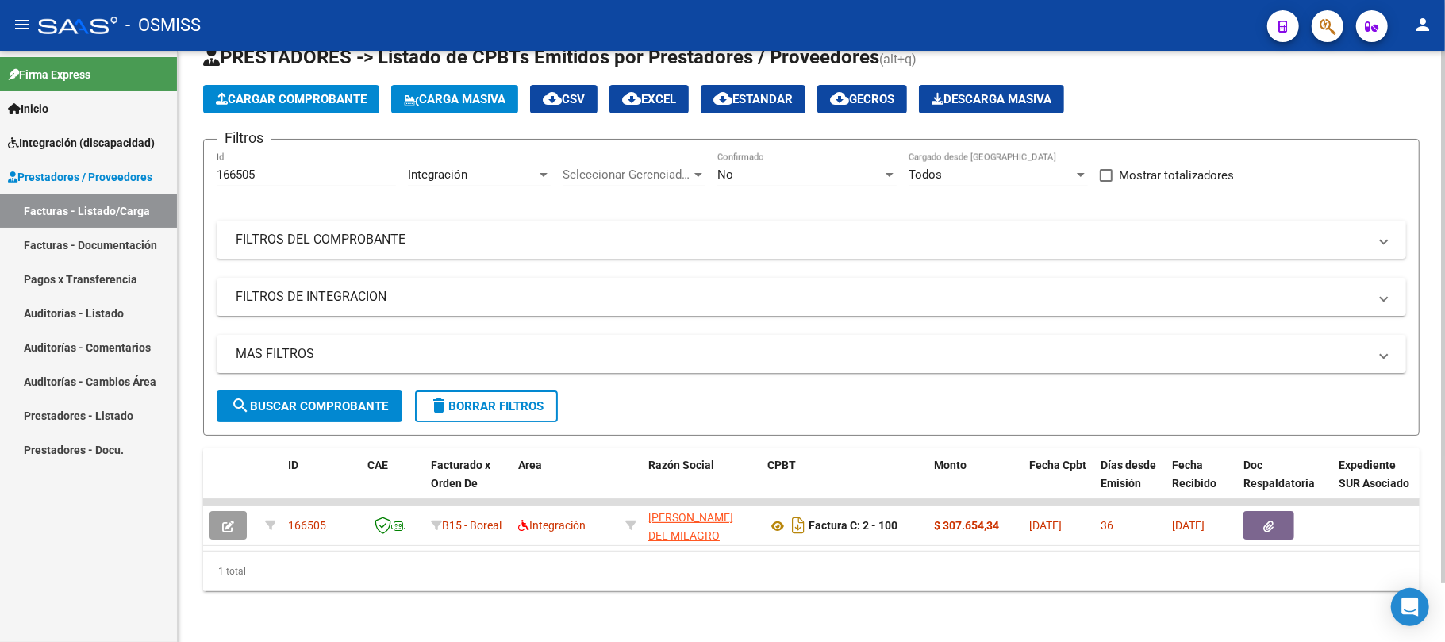
click at [260, 162] on div "166505 Id" at bounding box center [306, 169] width 179 height 34
click at [260, 167] on input "166505" at bounding box center [306, 174] width 179 height 14
drag, startPoint x: 260, startPoint y: 160, endPoint x: 154, endPoint y: 190, distance: 110.5
click at [154, 190] on mat-sidenav-container "Firma Express Inicio Instructivos Contacto OS Integración (discapacidad) Legajo…" at bounding box center [722, 346] width 1445 height 591
paste input "451"
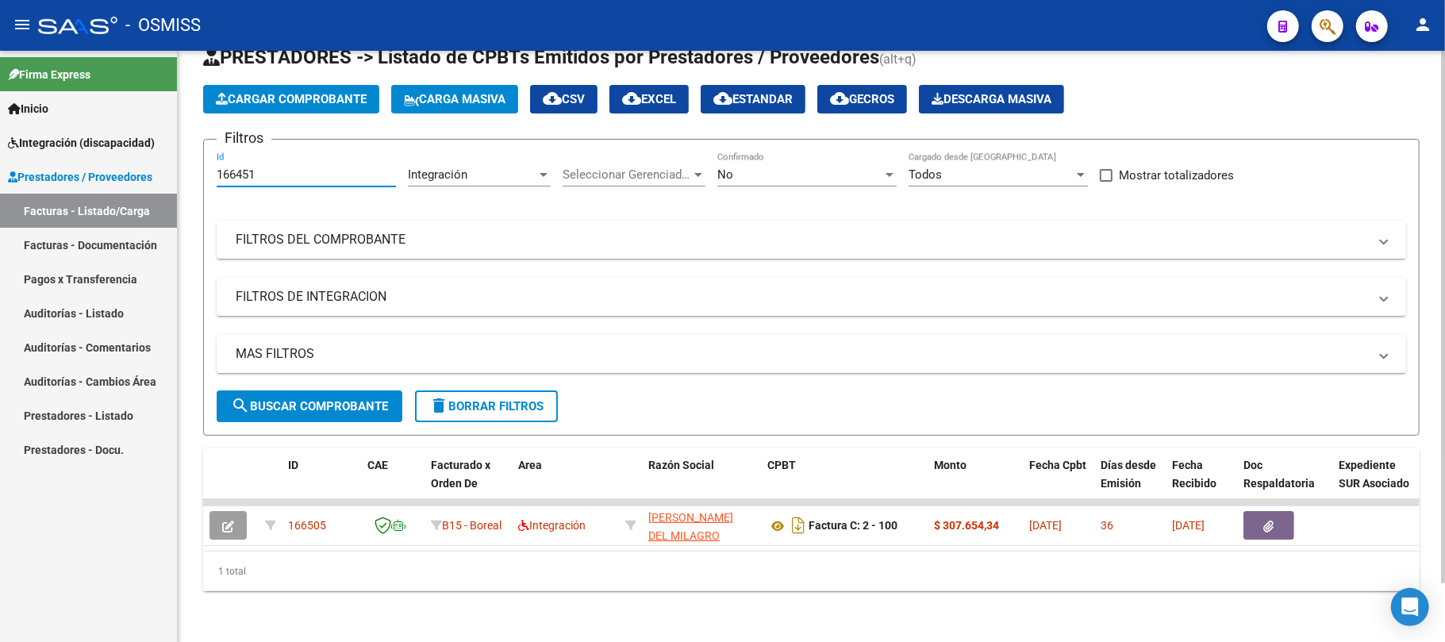
type input "166451"
click at [306, 399] on span "search Buscar Comprobante" at bounding box center [309, 406] width 157 height 14
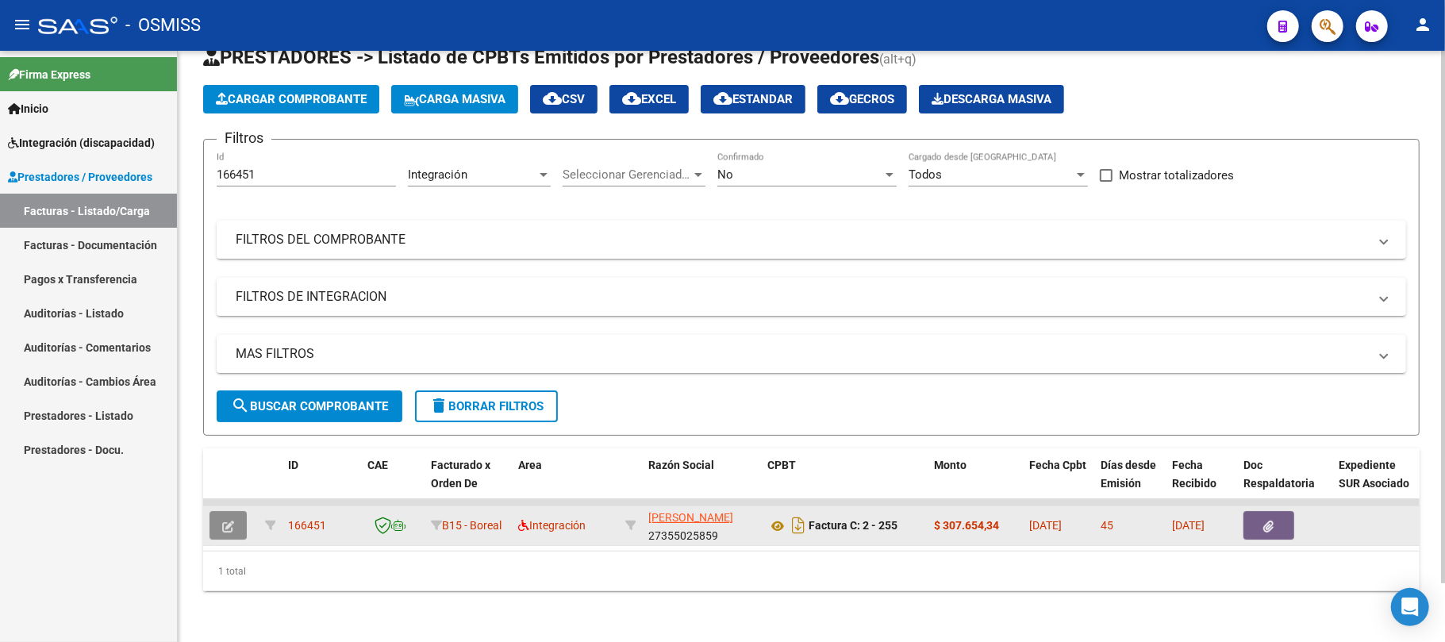
click at [222, 521] on icon "button" at bounding box center [228, 527] width 12 height 12
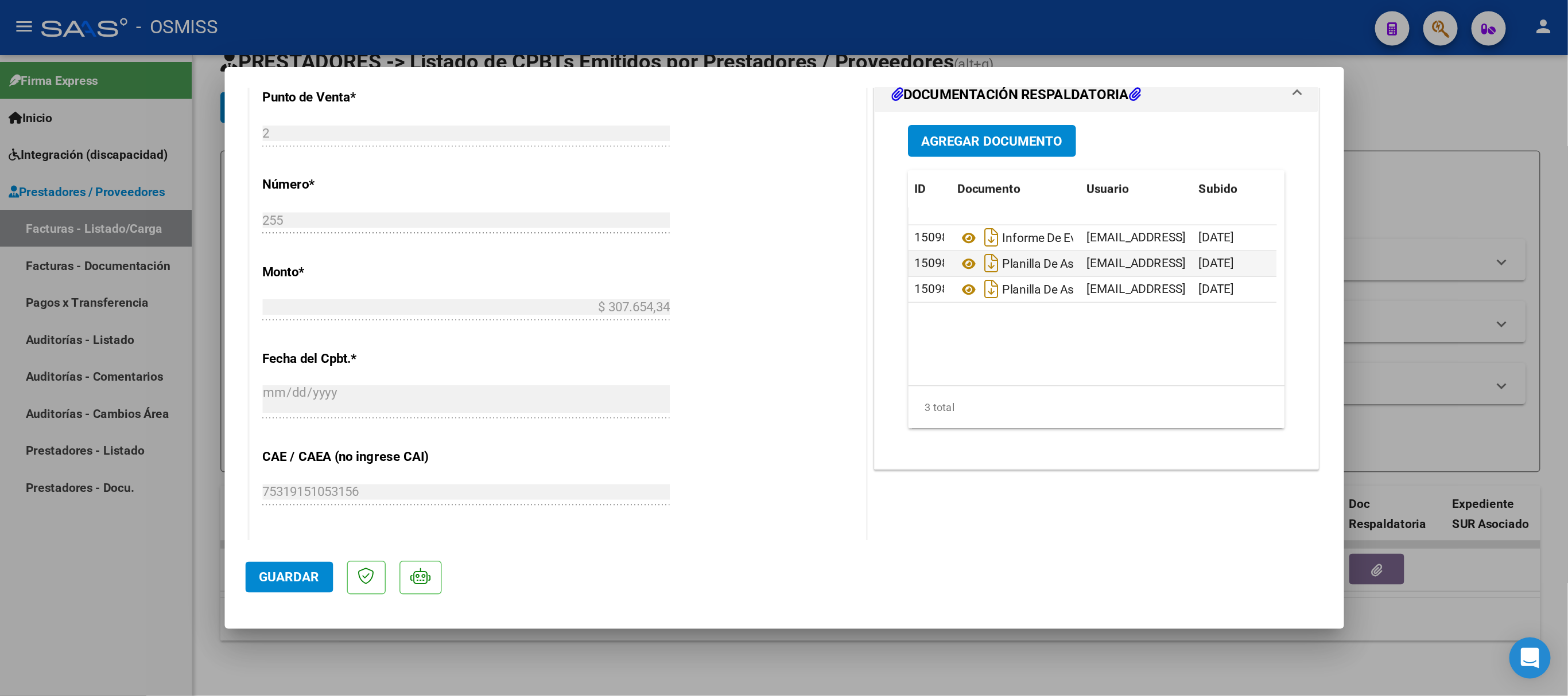
scroll to position [459, 0]
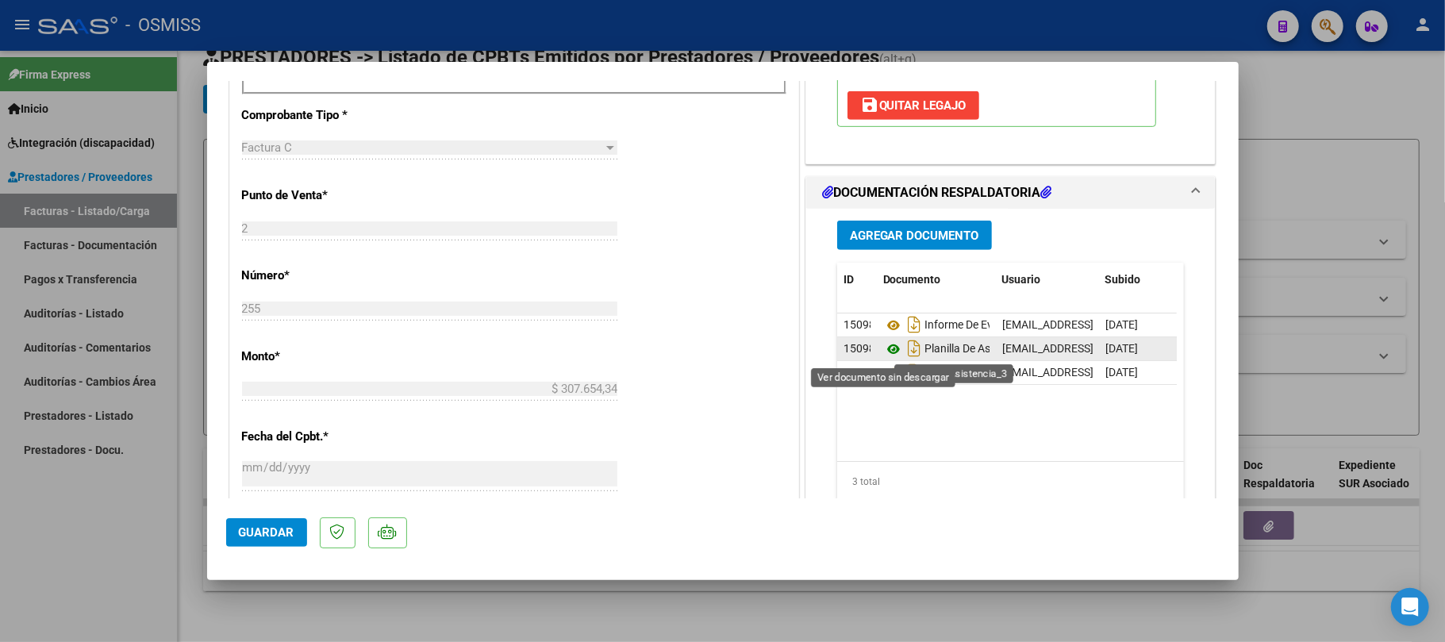
click at [884, 354] on icon at bounding box center [893, 349] width 21 height 19
click at [909, 236] on span "Agregar Documento" at bounding box center [914, 236] width 129 height 14
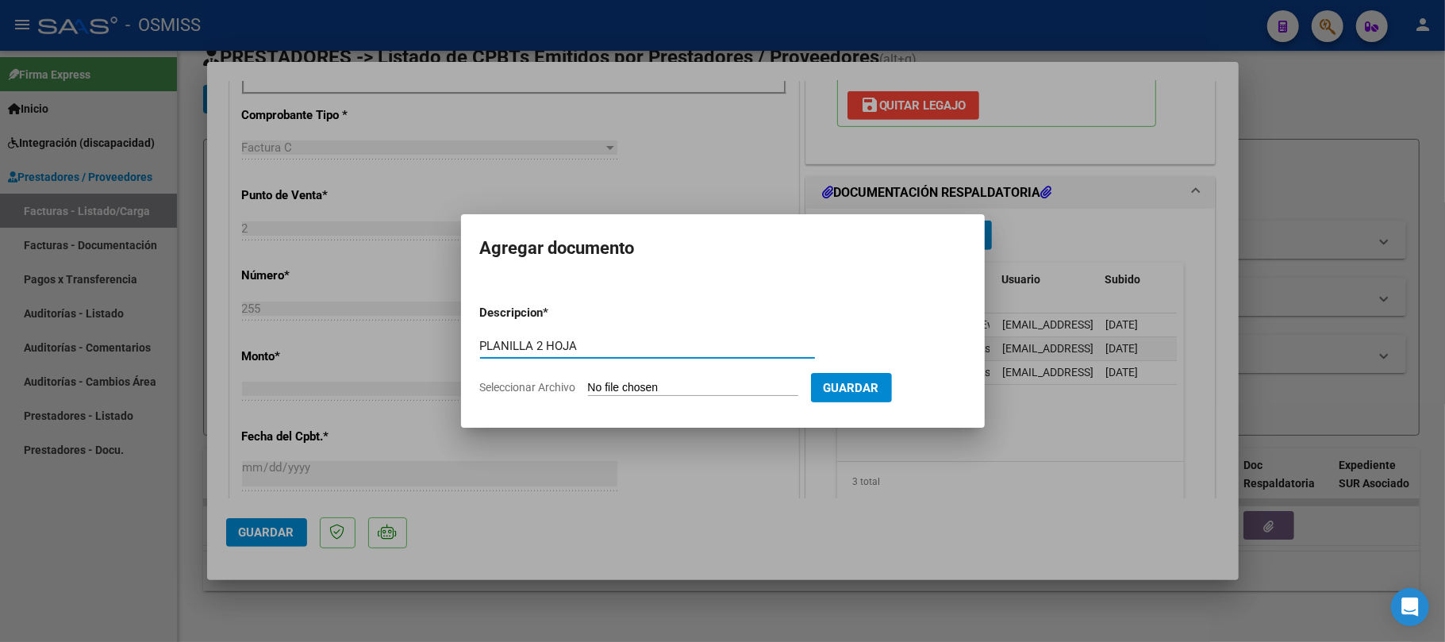
type input "PLANILLA 2 HOJA"
click at [601, 385] on input "Seleccionar Archivo" at bounding box center [693, 388] width 210 height 15
type input "C:\fakepath\27355025859_11_2_255_Planilla de Asistencia_3.jpeg"
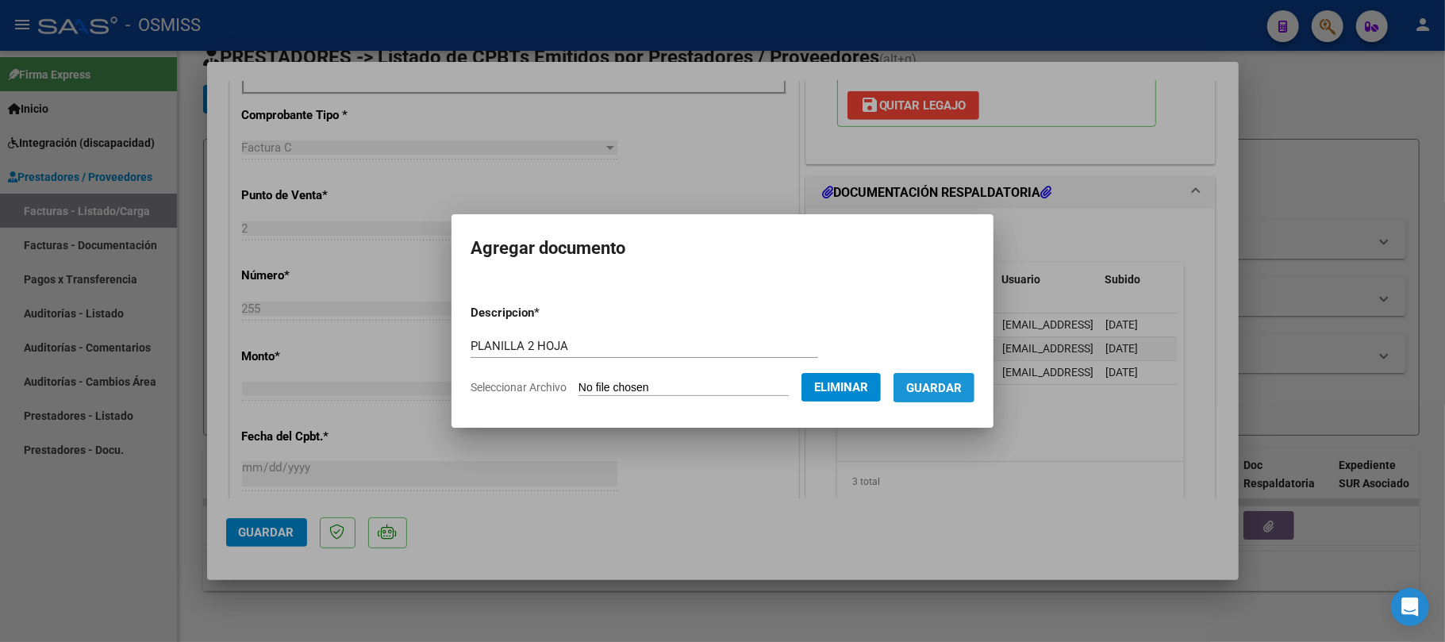
click at [933, 398] on button "Guardar" at bounding box center [933, 387] width 81 height 29
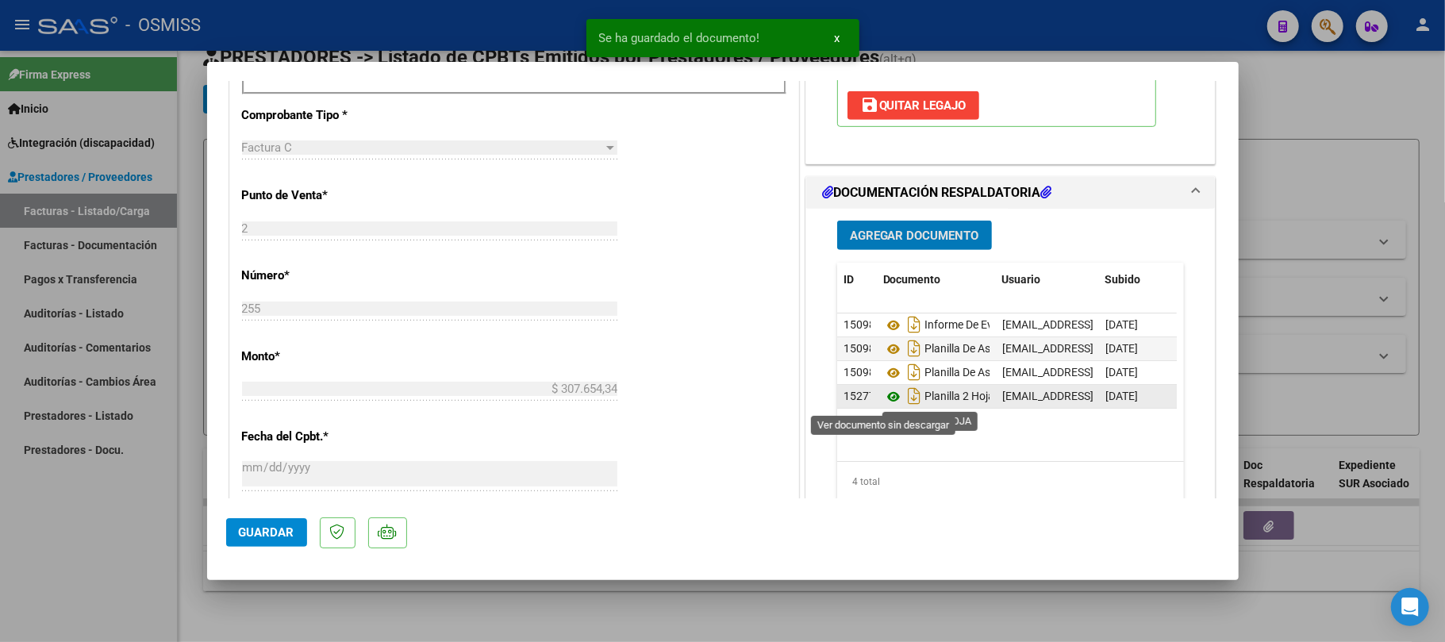
click at [884, 403] on icon at bounding box center [893, 396] width 21 height 19
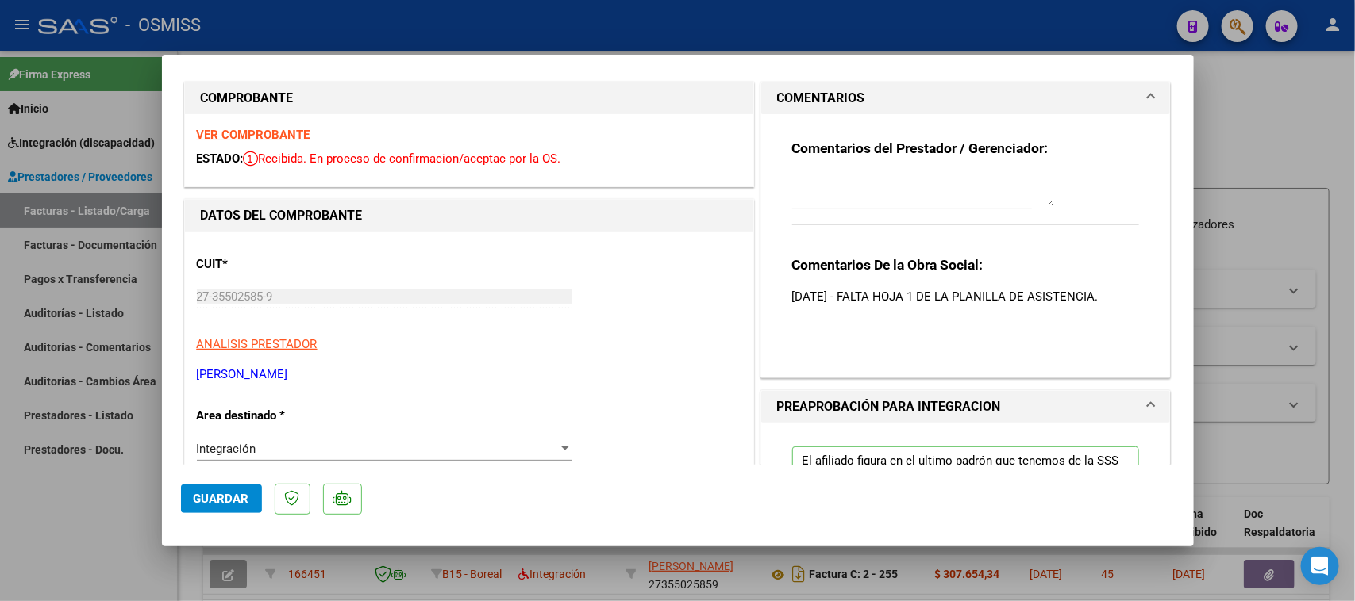
scroll to position [0, 0]
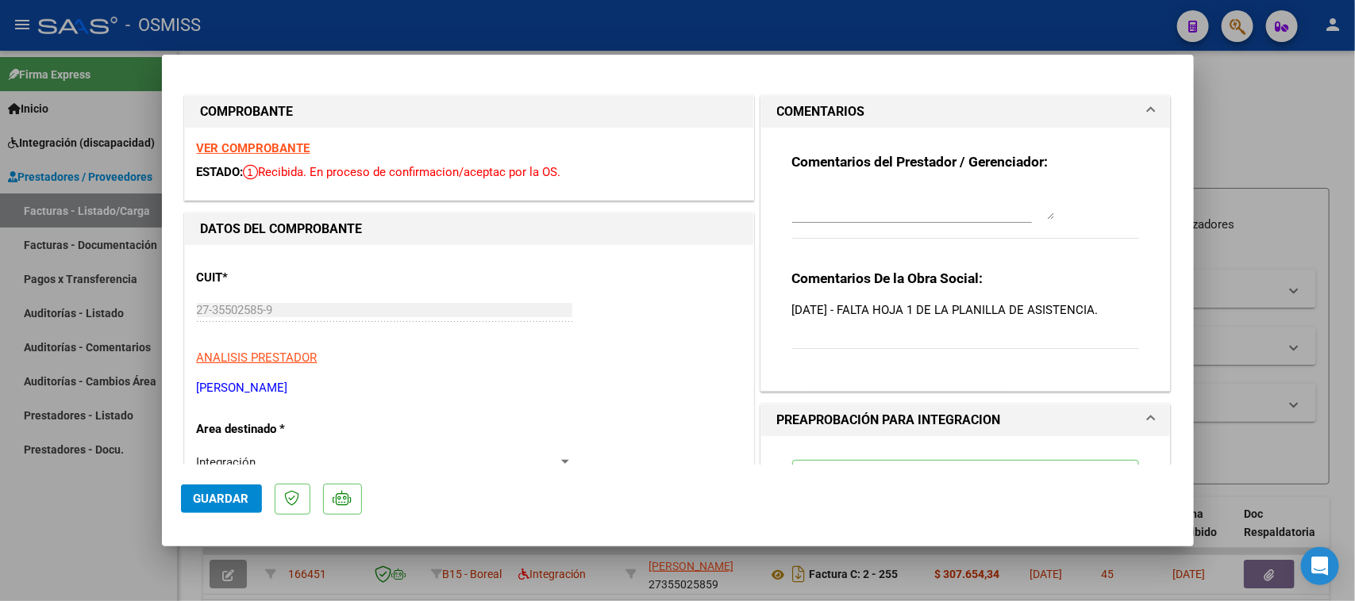
click at [882, 200] on textarea at bounding box center [923, 204] width 262 height 32
type textarea "19/09 SE ADJUNTA PLANILLA"
click at [198, 486] on button "Guardar" at bounding box center [221, 499] width 81 height 29
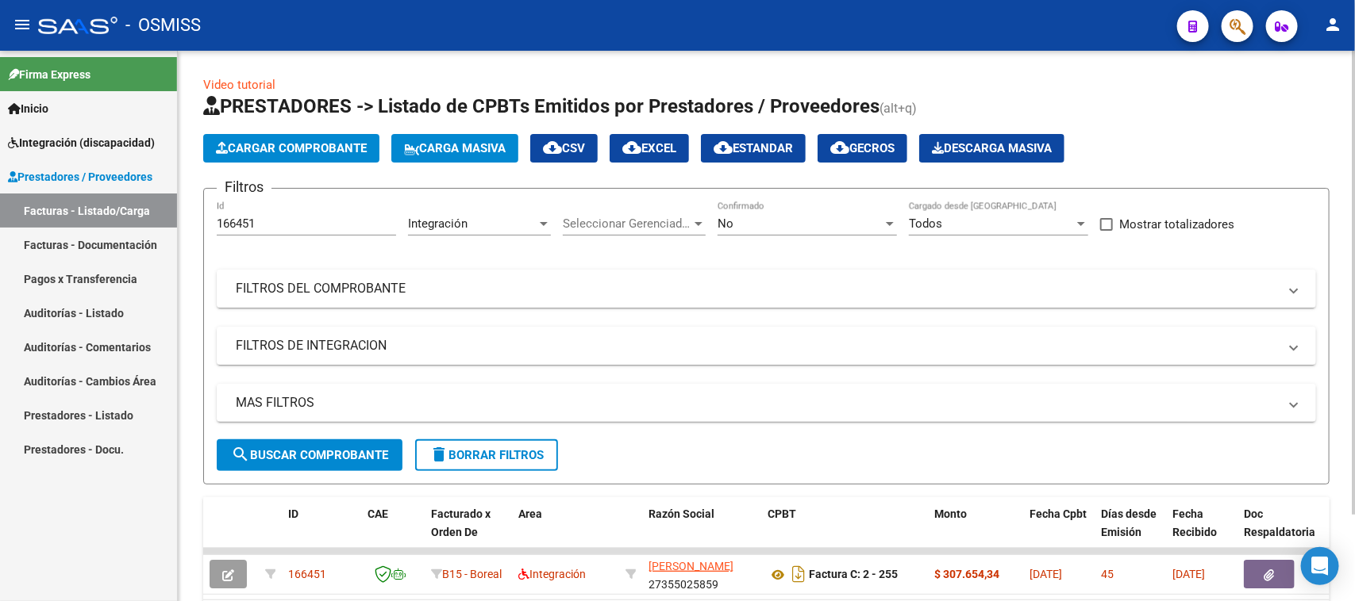
click at [270, 214] on div "166451 Id" at bounding box center [306, 219] width 179 height 34
drag, startPoint x: 270, startPoint y: 219, endPoint x: 112, endPoint y: 247, distance: 160.3
click at [112, 247] on mat-sidenav-container "Firma Express Inicio Instructivos Contacto OS Integración (discapacidad) Legajo…" at bounding box center [677, 326] width 1355 height 551
paste input "214"
type input "166214"
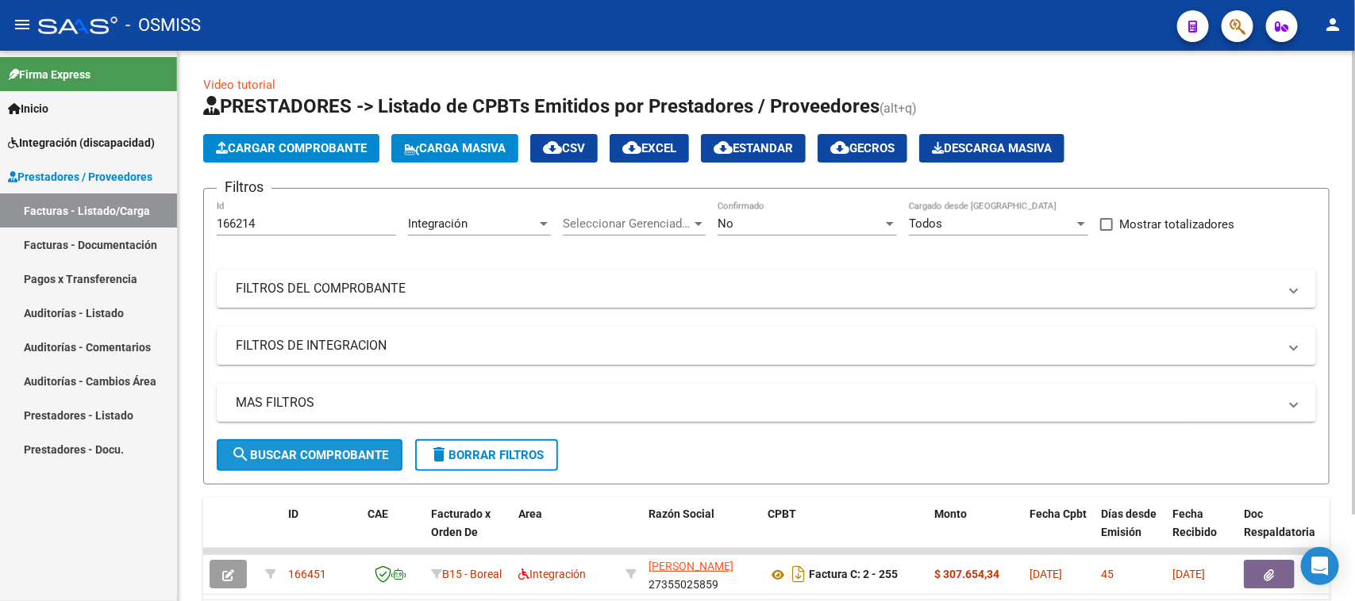
click at [333, 443] on button "search Buscar Comprobante" at bounding box center [310, 456] width 186 height 32
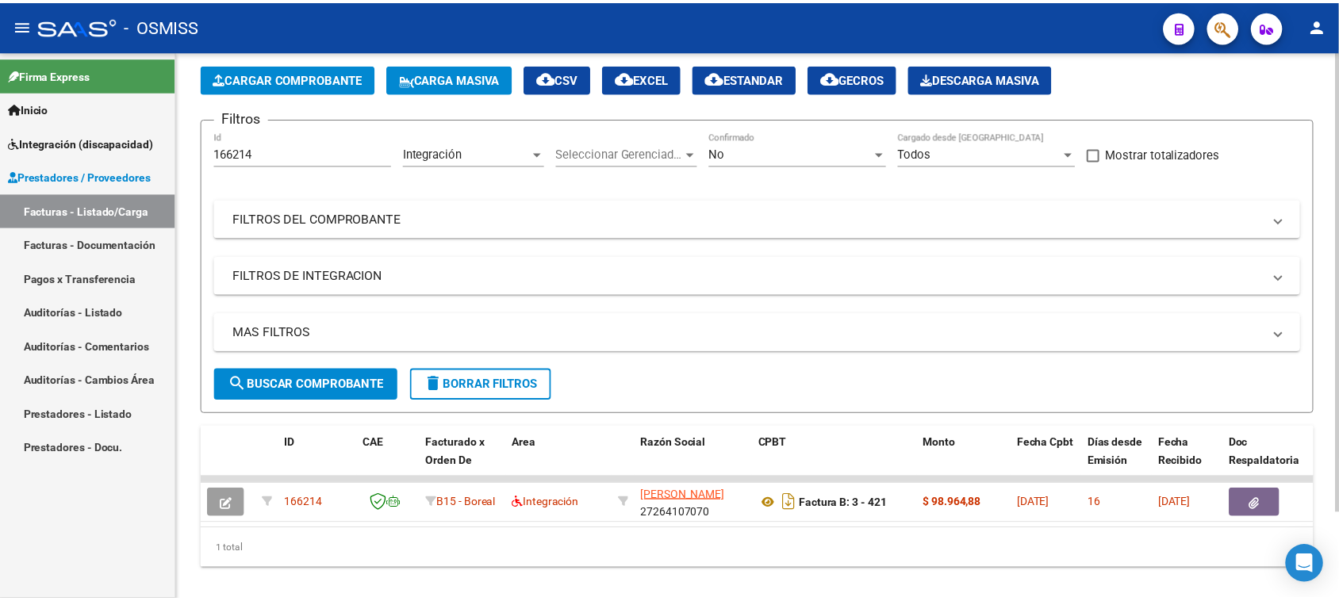
scroll to position [99, 0]
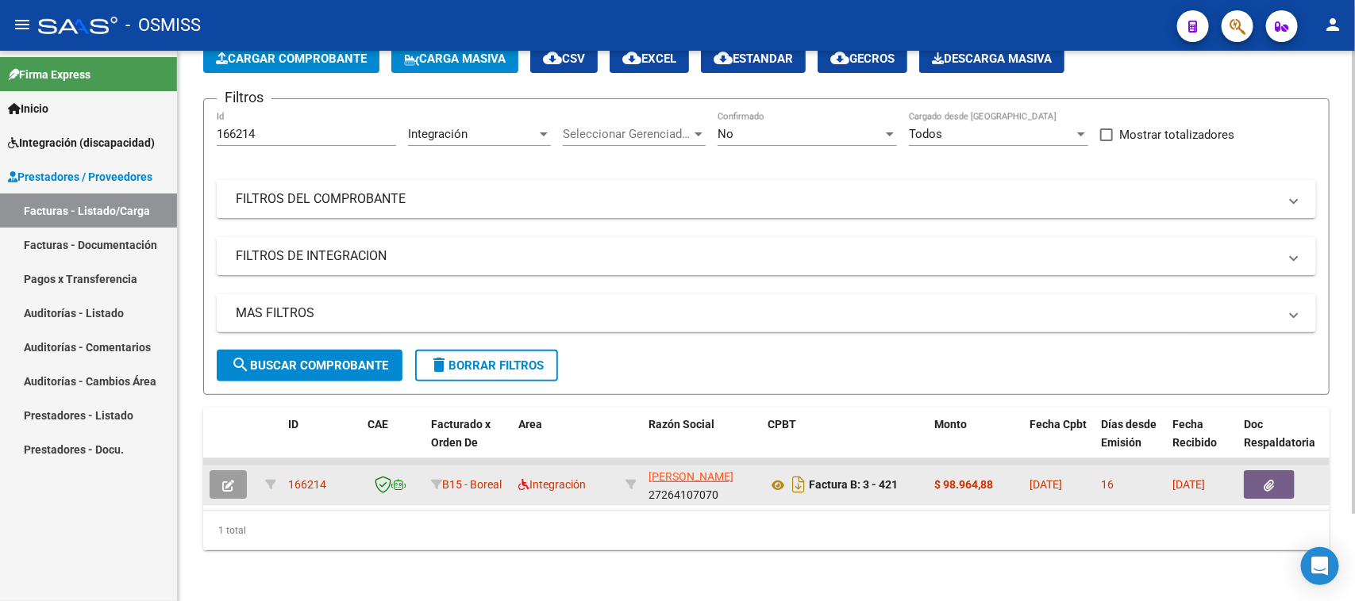
click at [207, 471] on datatable-body-cell at bounding box center [231, 485] width 56 height 39
click at [225, 480] on icon "button" at bounding box center [228, 486] width 12 height 12
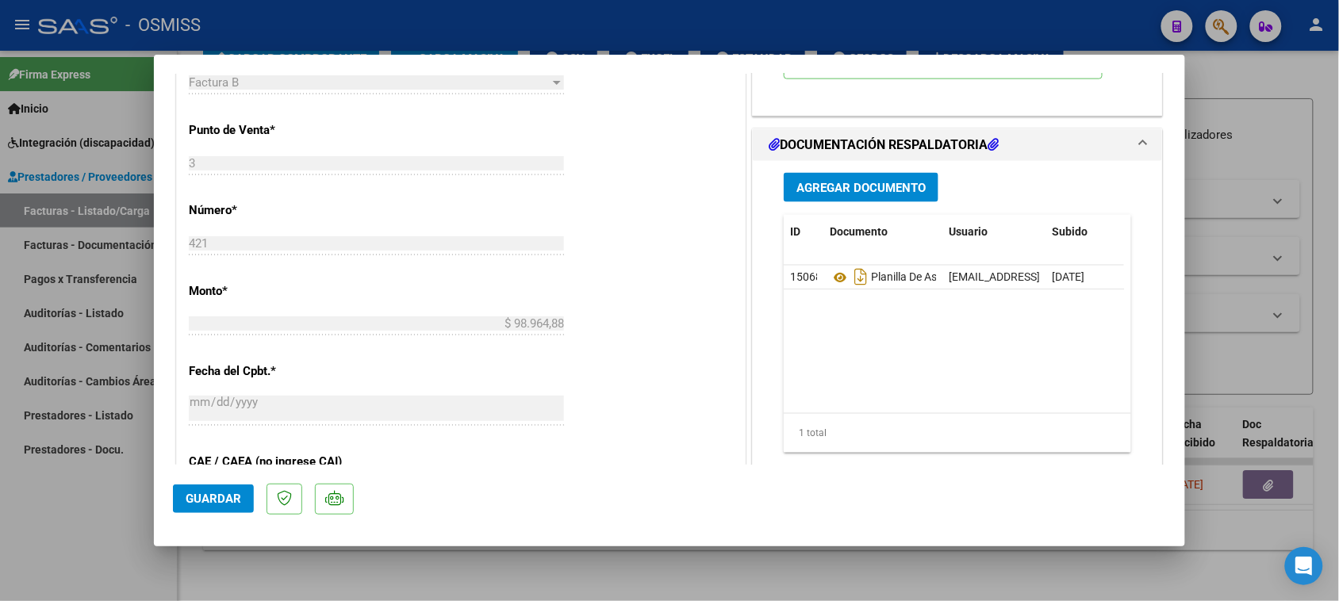
scroll to position [694, 0]
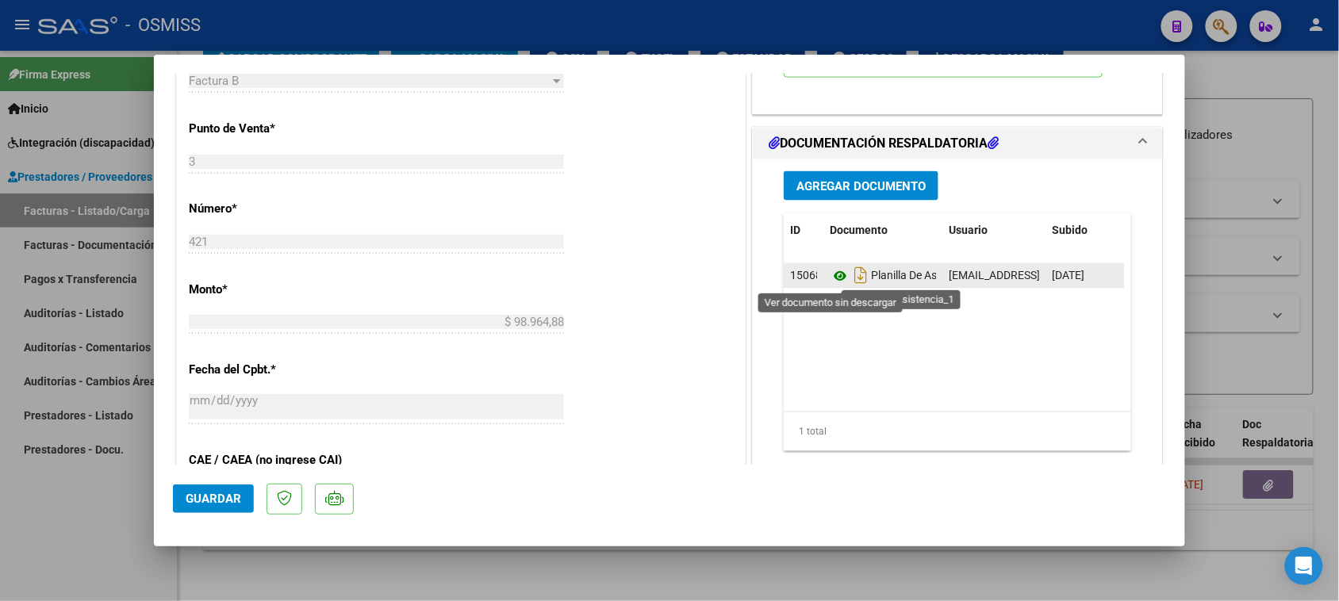
click at [830, 275] on icon at bounding box center [840, 276] width 21 height 19
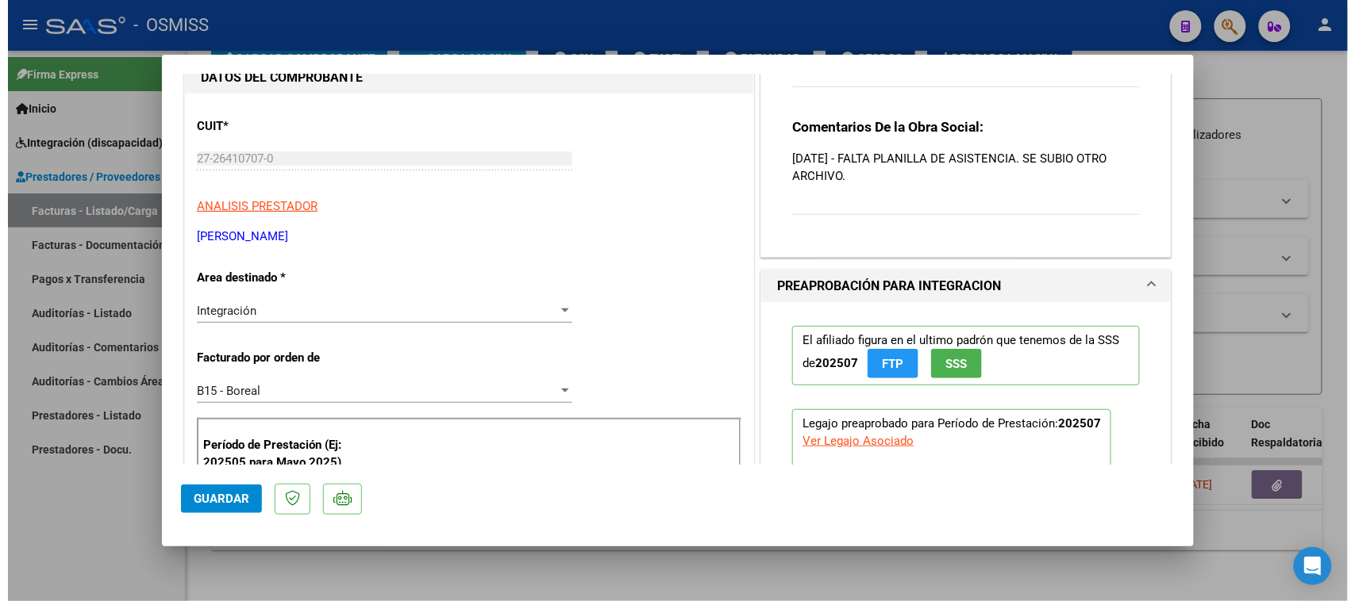
scroll to position [0, 0]
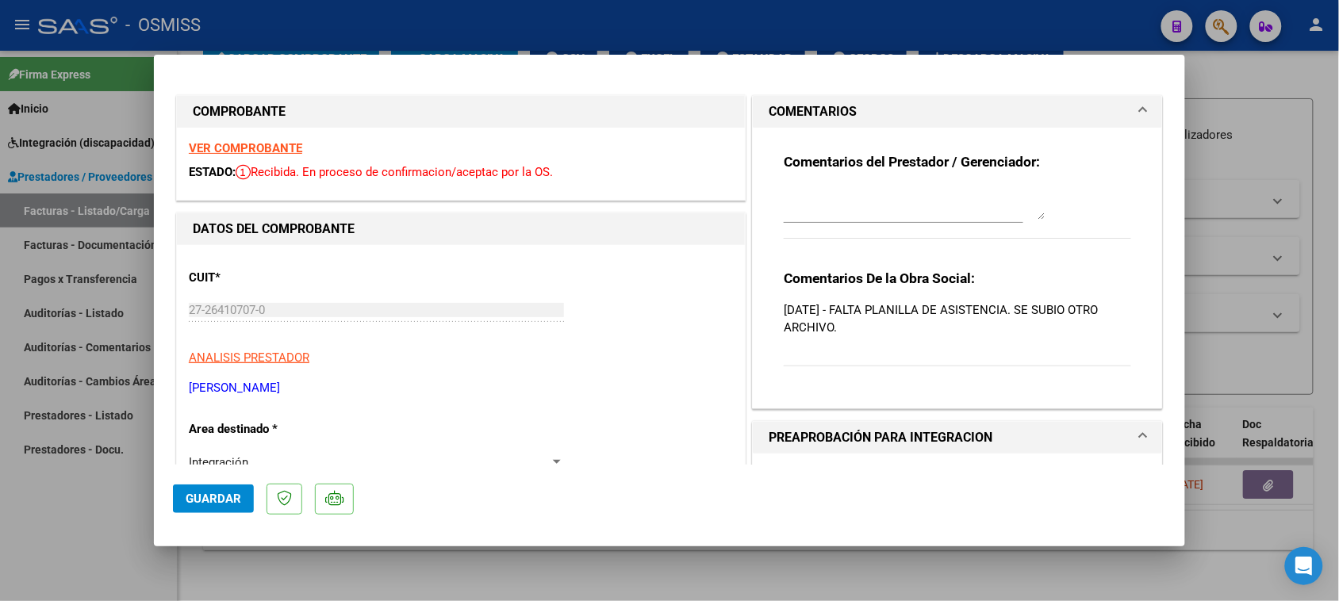
type input "$ 0,00"
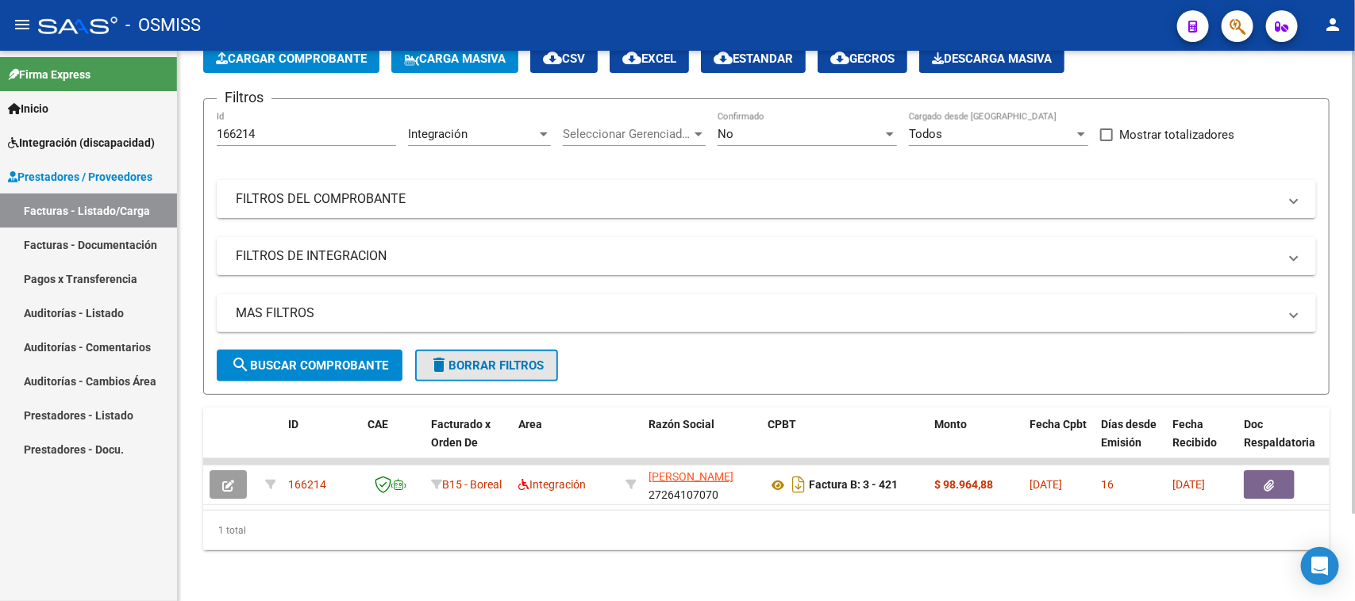
click at [517, 359] on span "delete Borrar Filtros" at bounding box center [486, 366] width 114 height 14
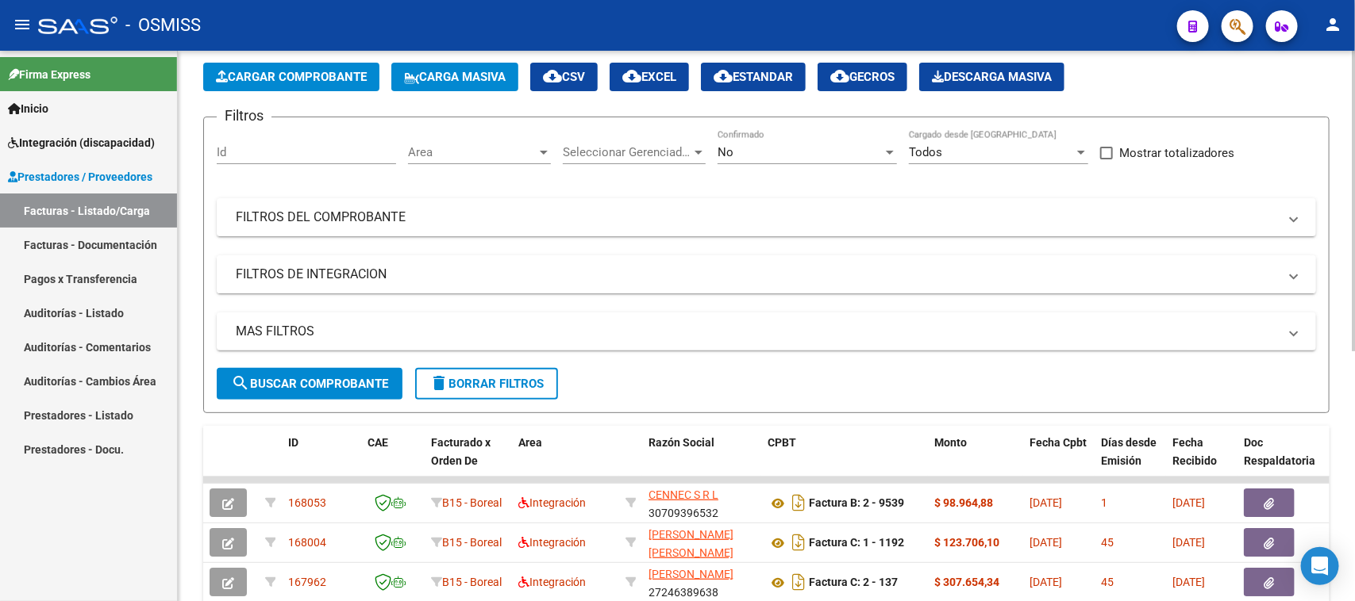
scroll to position [99, 0]
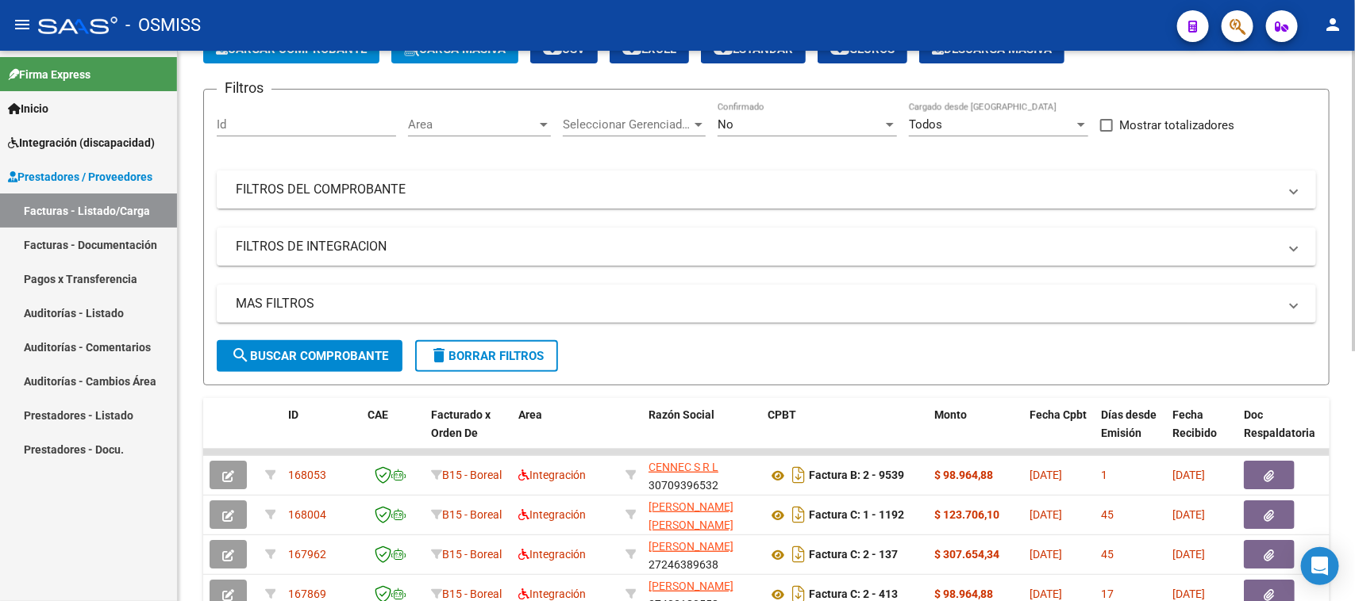
click at [290, 196] on mat-panel-title "FILTROS DEL COMPROBANTE" at bounding box center [757, 189] width 1042 height 17
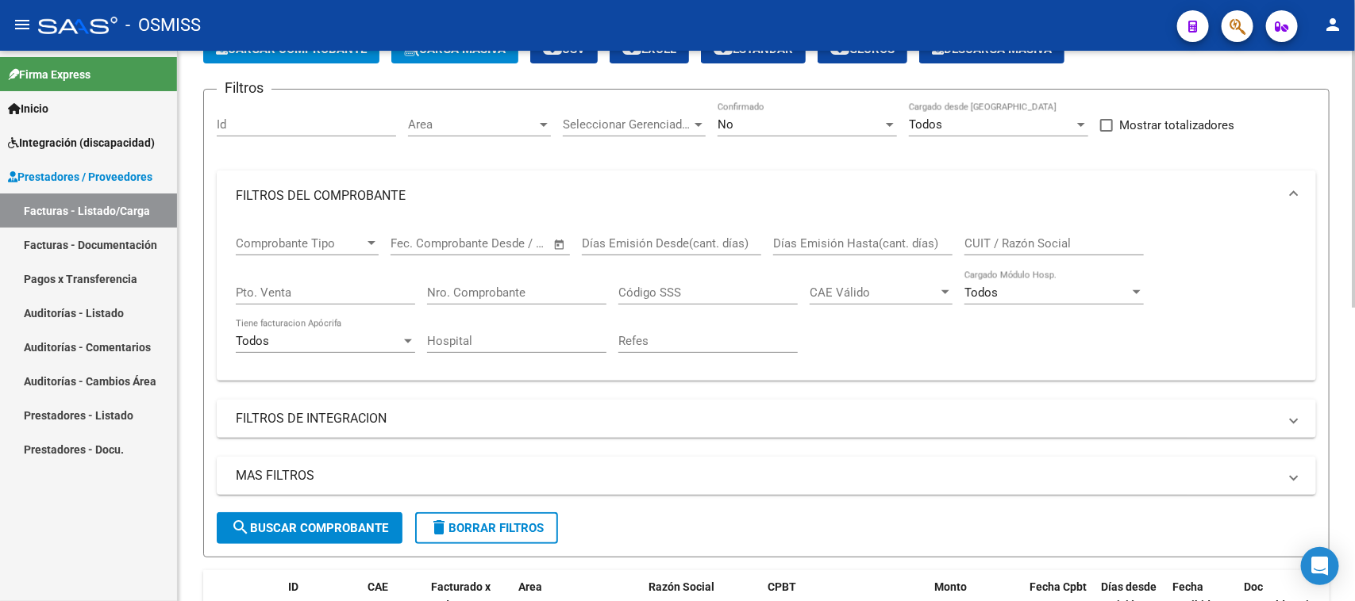
click at [1010, 242] on input "CUIT / Razón Social" at bounding box center [1053, 243] width 179 height 14
paste input "27343901971"
type input "27343901971"
click at [828, 117] on div "No" at bounding box center [799, 124] width 165 height 14
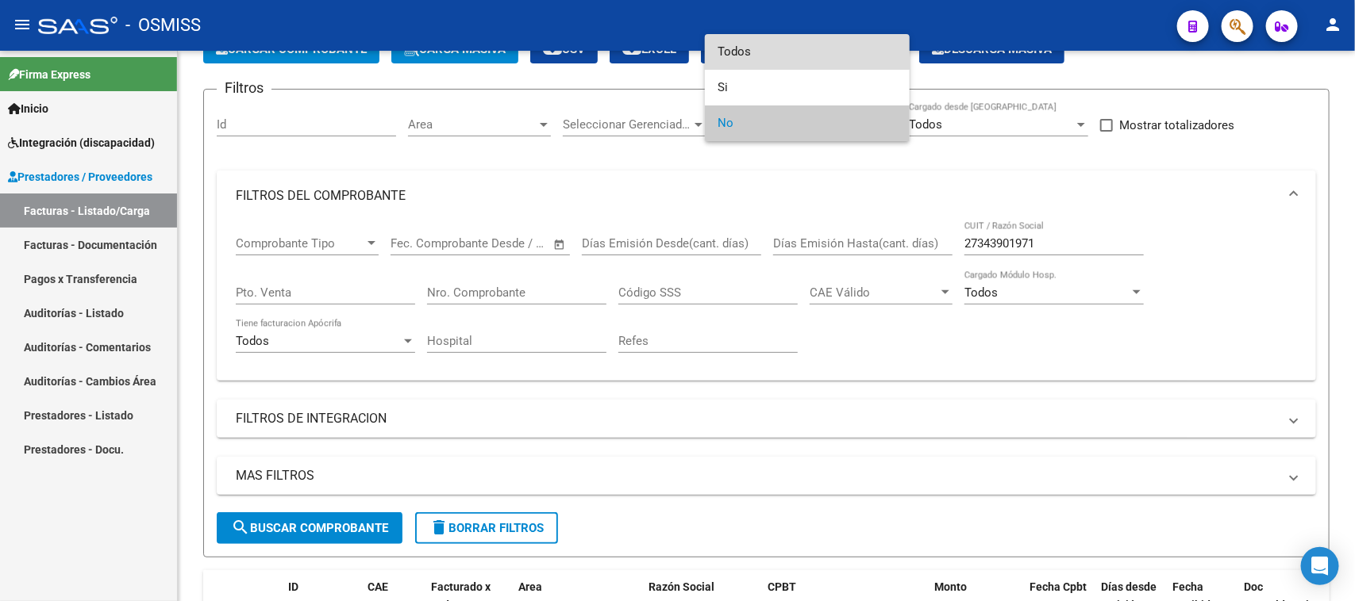
click at [792, 46] on span "Todos" at bounding box center [806, 52] width 179 height 36
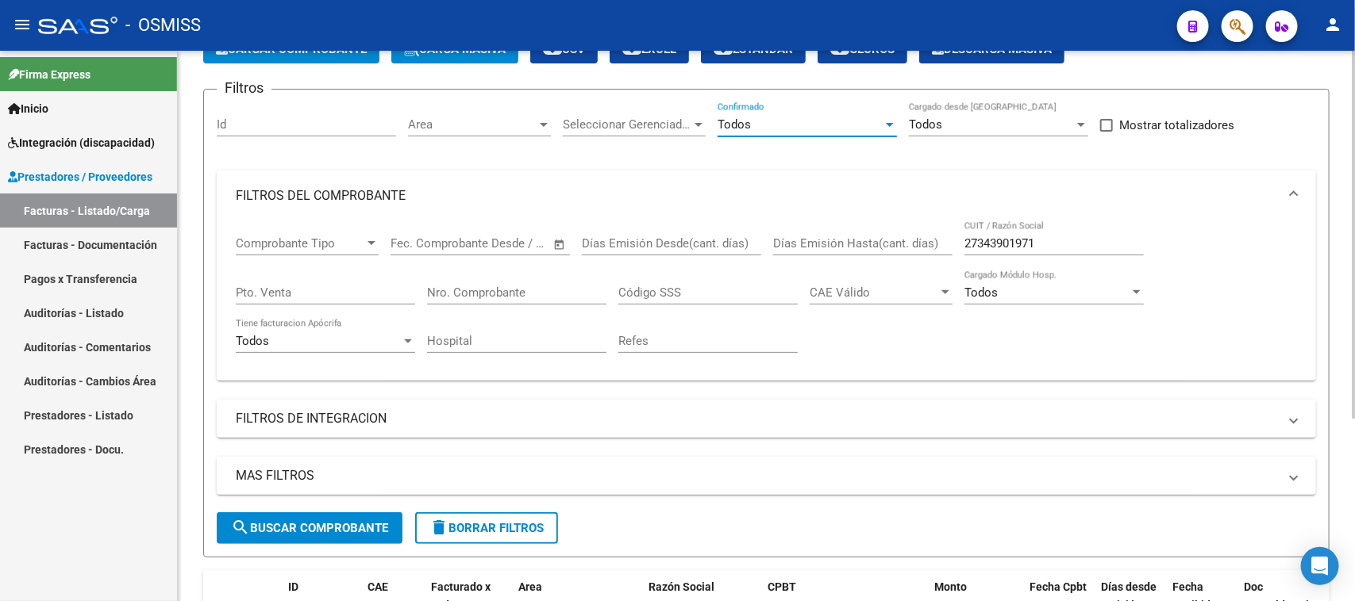
click at [267, 521] on span "search Buscar Comprobante" at bounding box center [309, 528] width 157 height 14
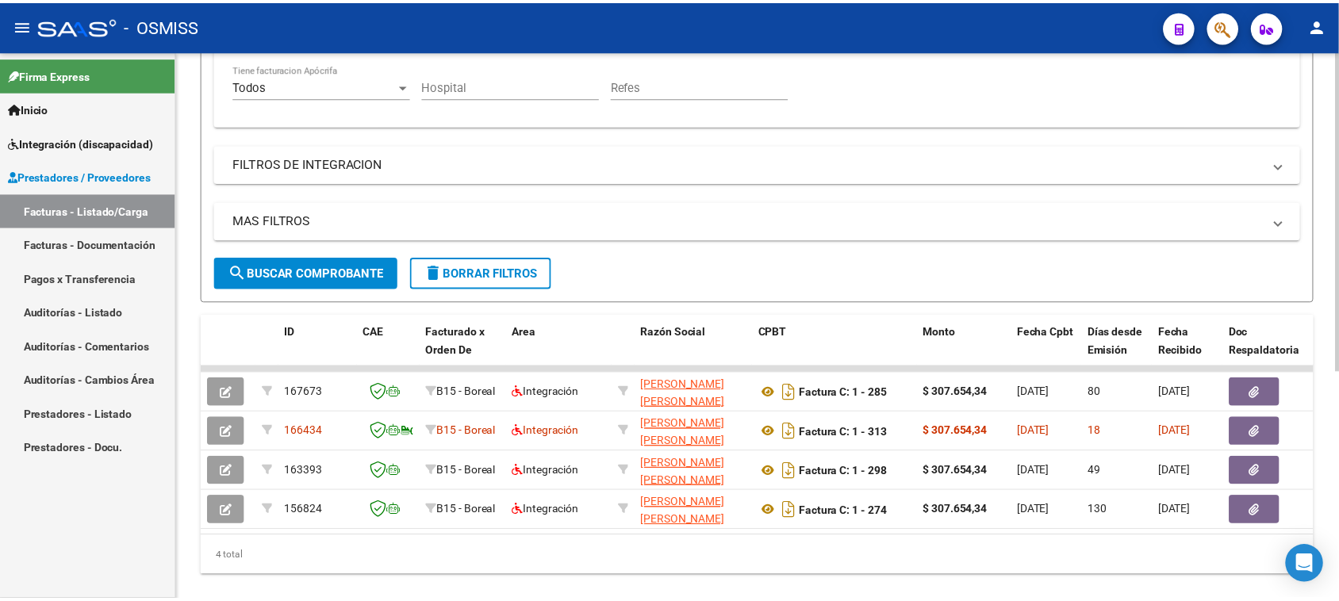
scroll to position [393, 0]
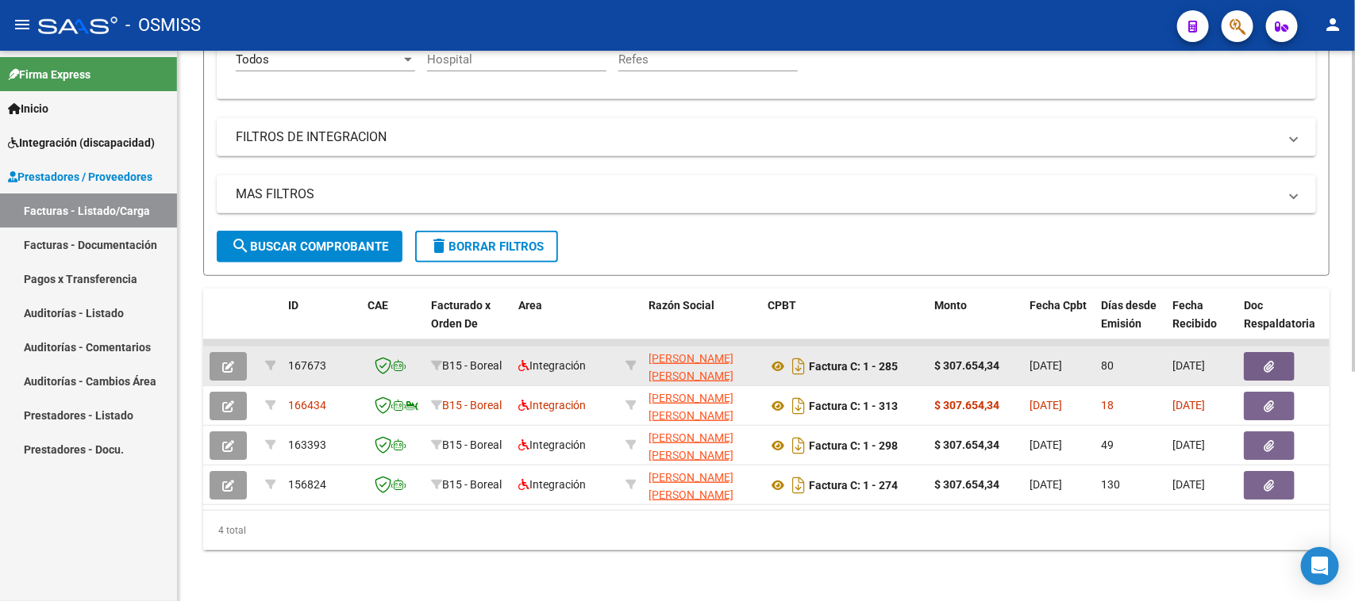
click at [232, 361] on icon "button" at bounding box center [228, 367] width 12 height 12
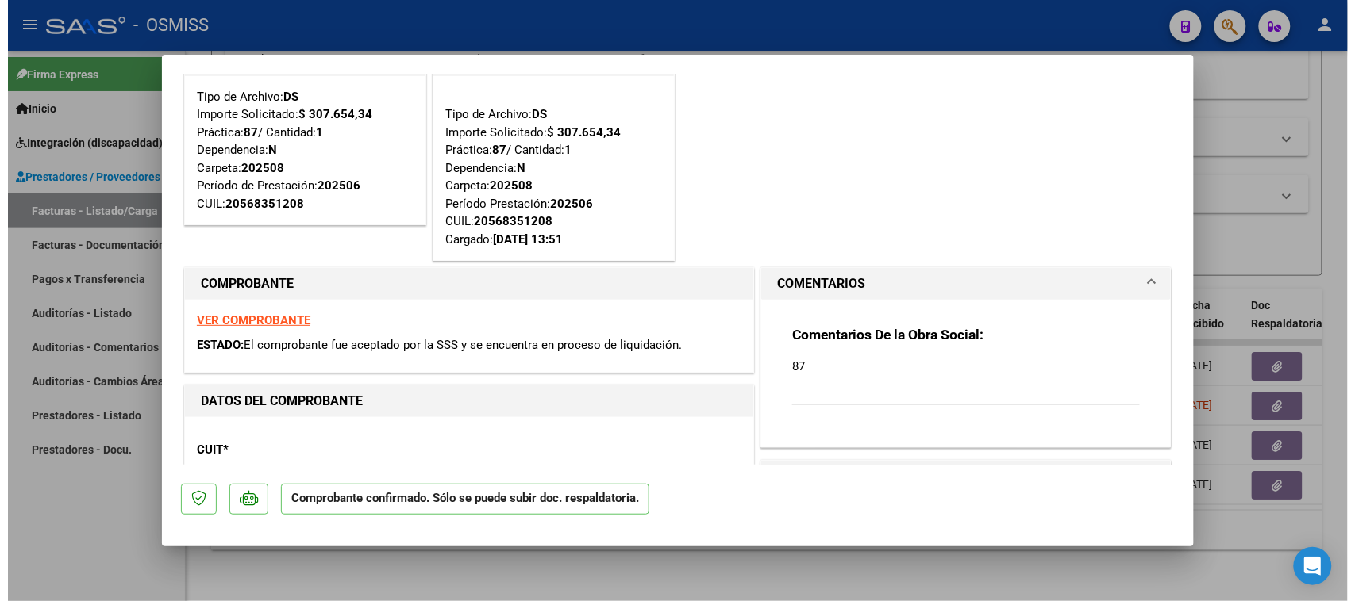
scroll to position [0, 0]
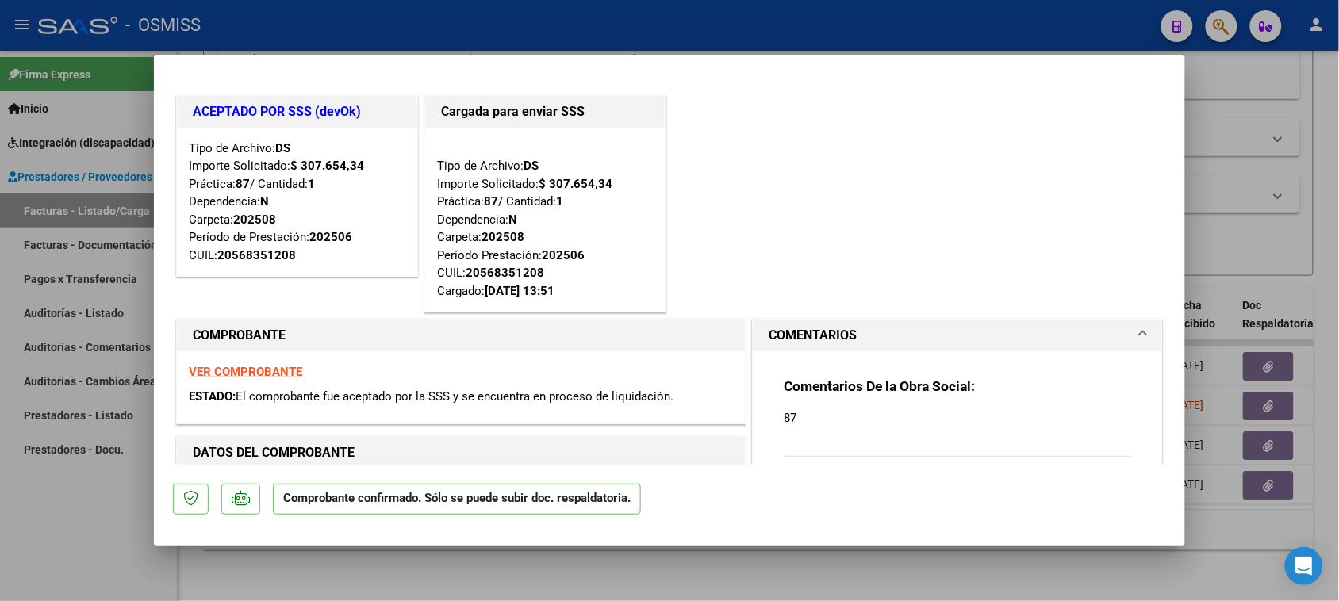
type input "$ 0,00"
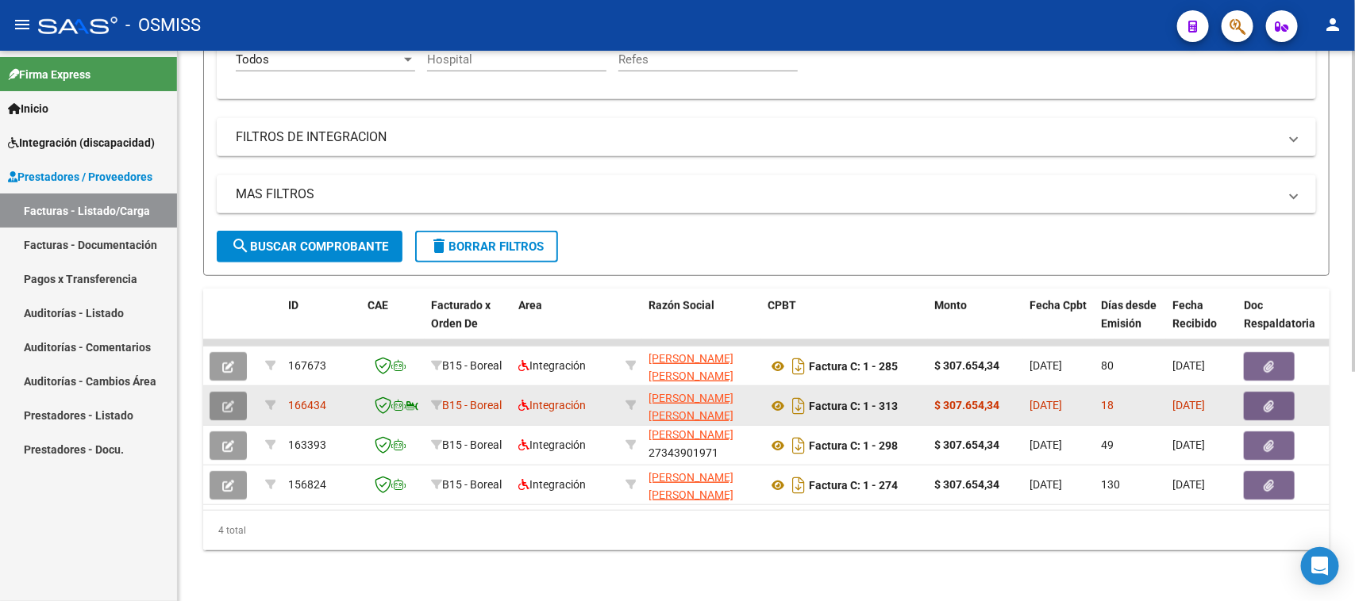
click at [235, 393] on button "button" at bounding box center [227, 406] width 37 height 29
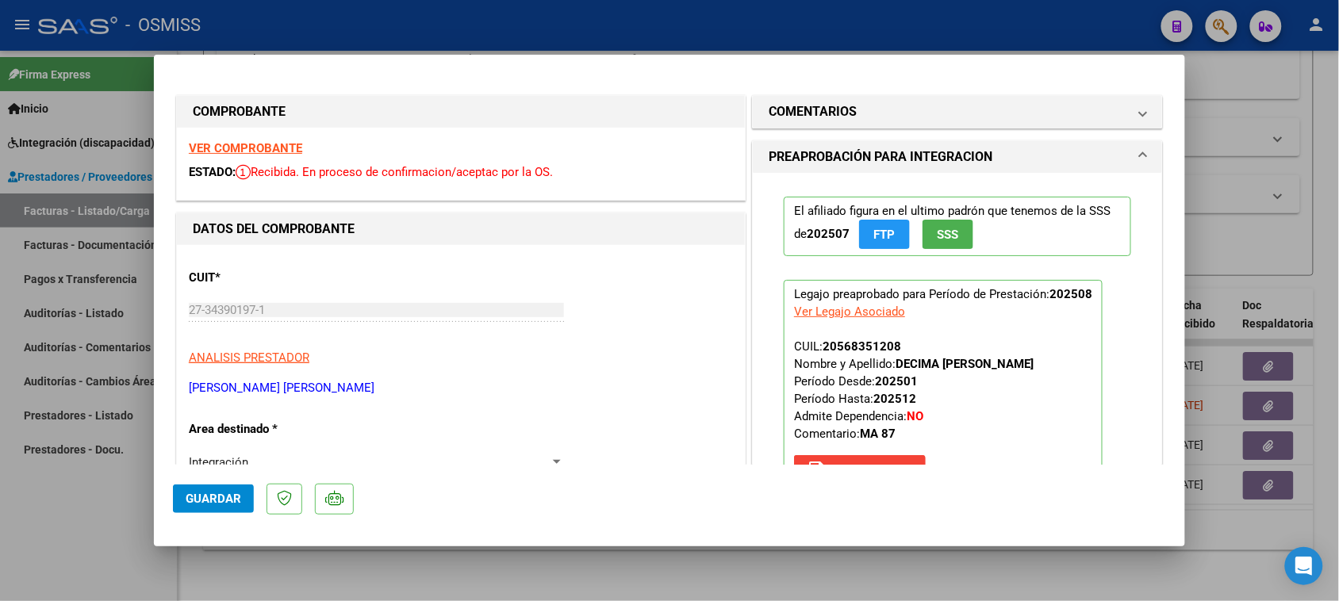
type input "$ 0,00"
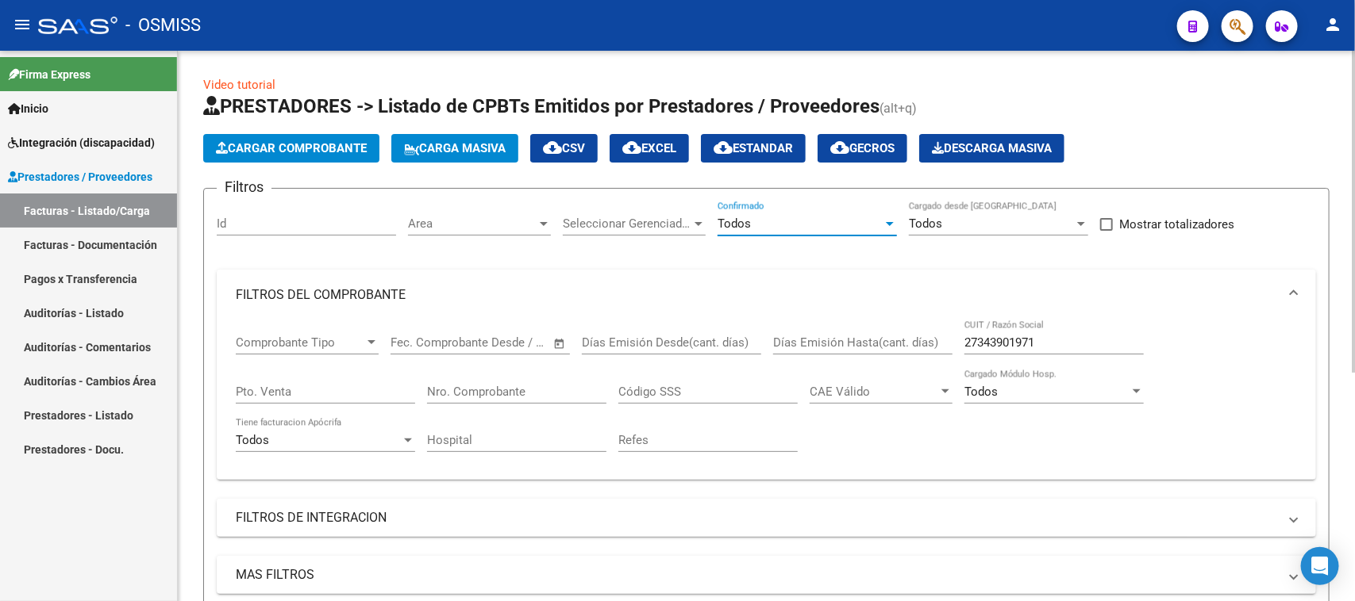
click at [756, 217] on div "Todos" at bounding box center [799, 224] width 165 height 14
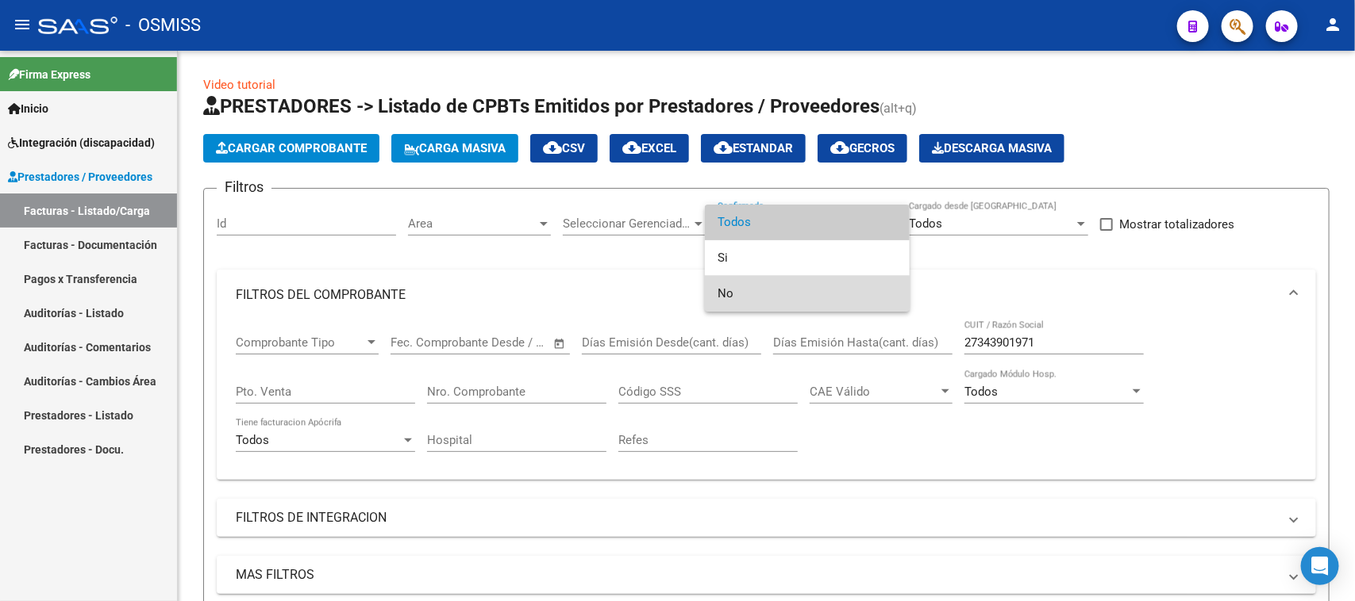
click at [763, 298] on span "No" at bounding box center [806, 294] width 179 height 36
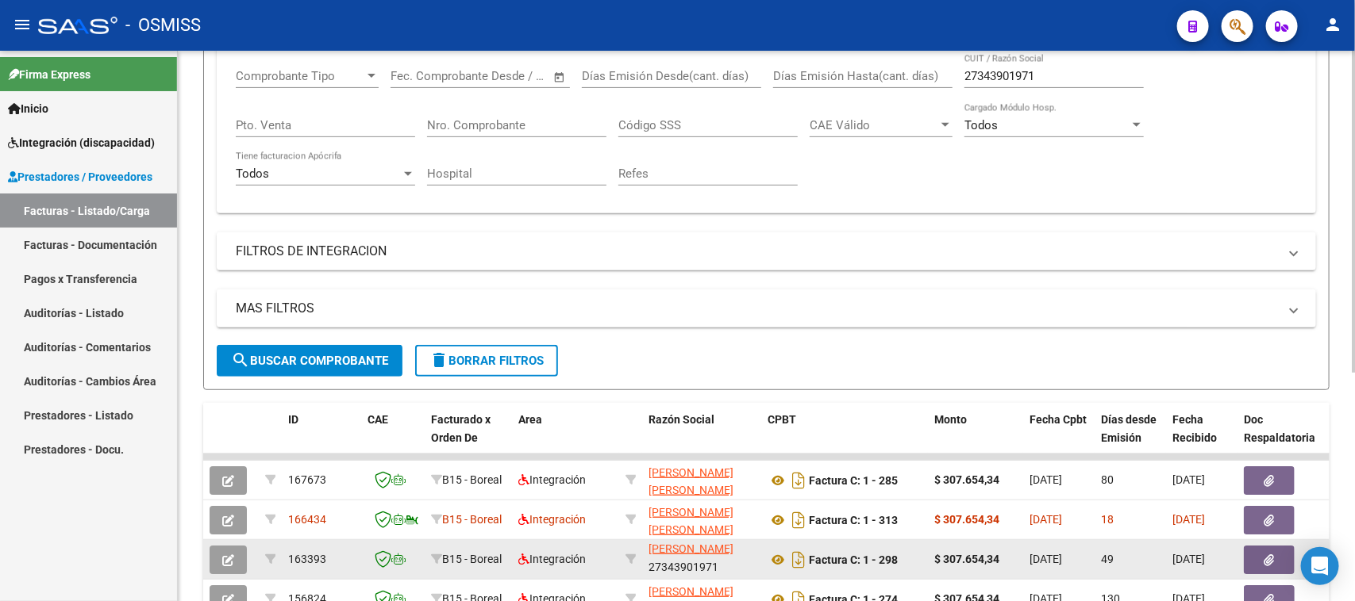
scroll to position [393, 0]
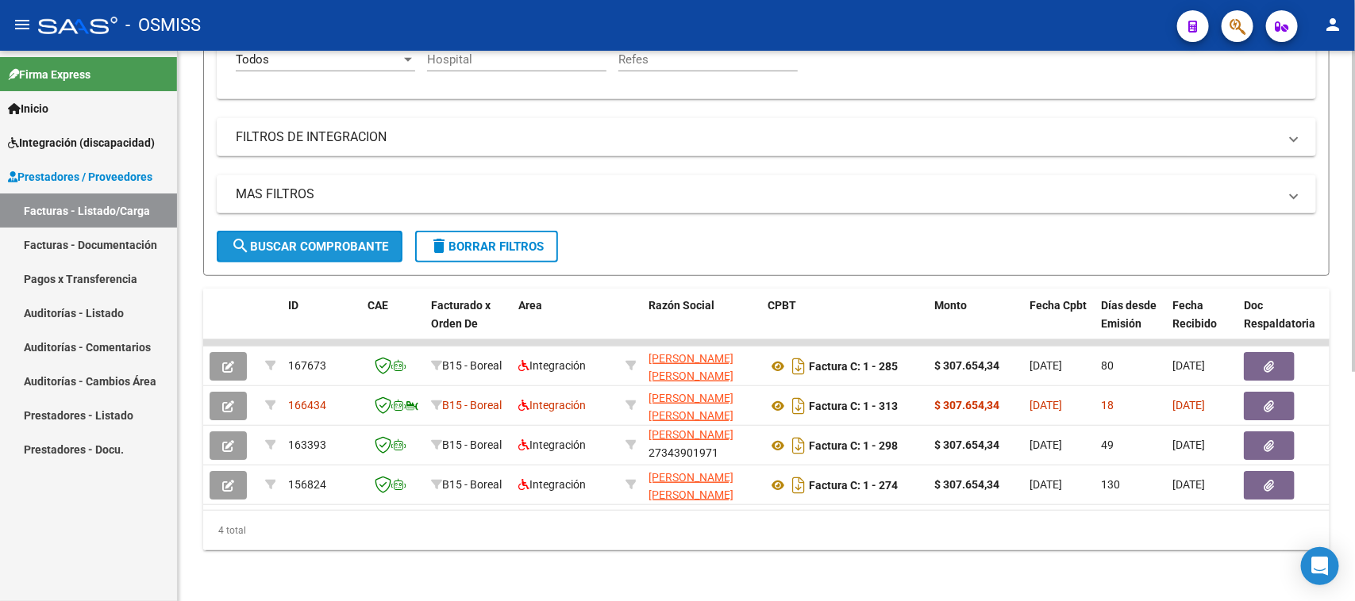
click at [357, 231] on button "search Buscar Comprobante" at bounding box center [310, 247] width 186 height 32
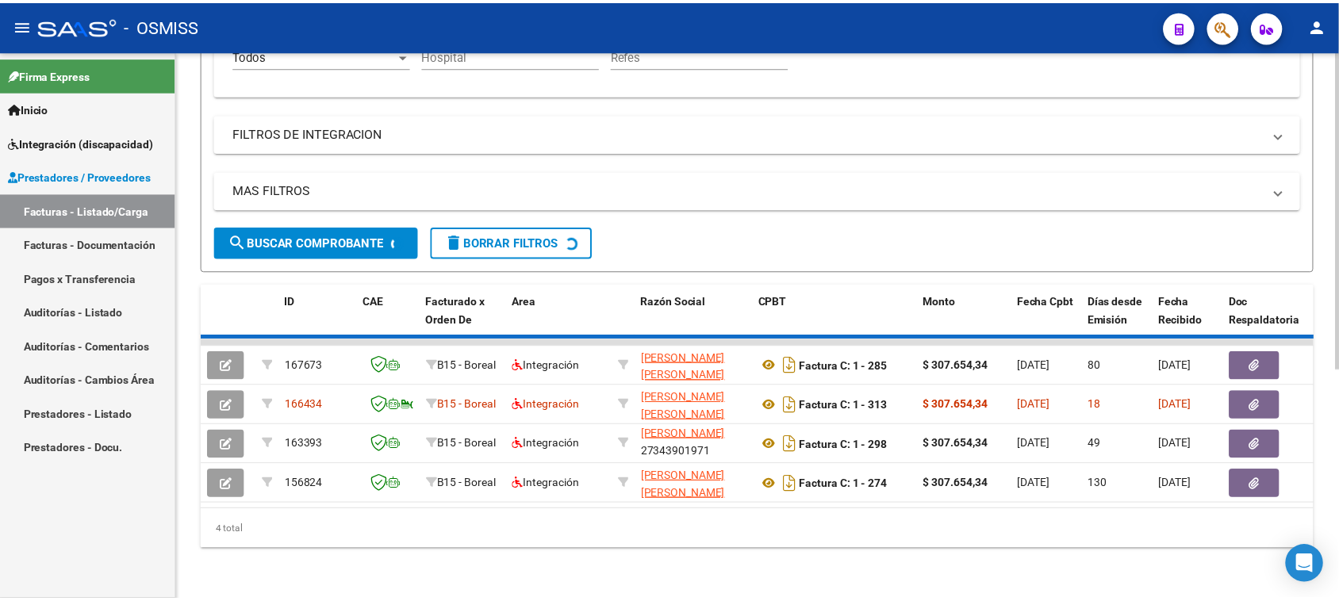
scroll to position [274, 0]
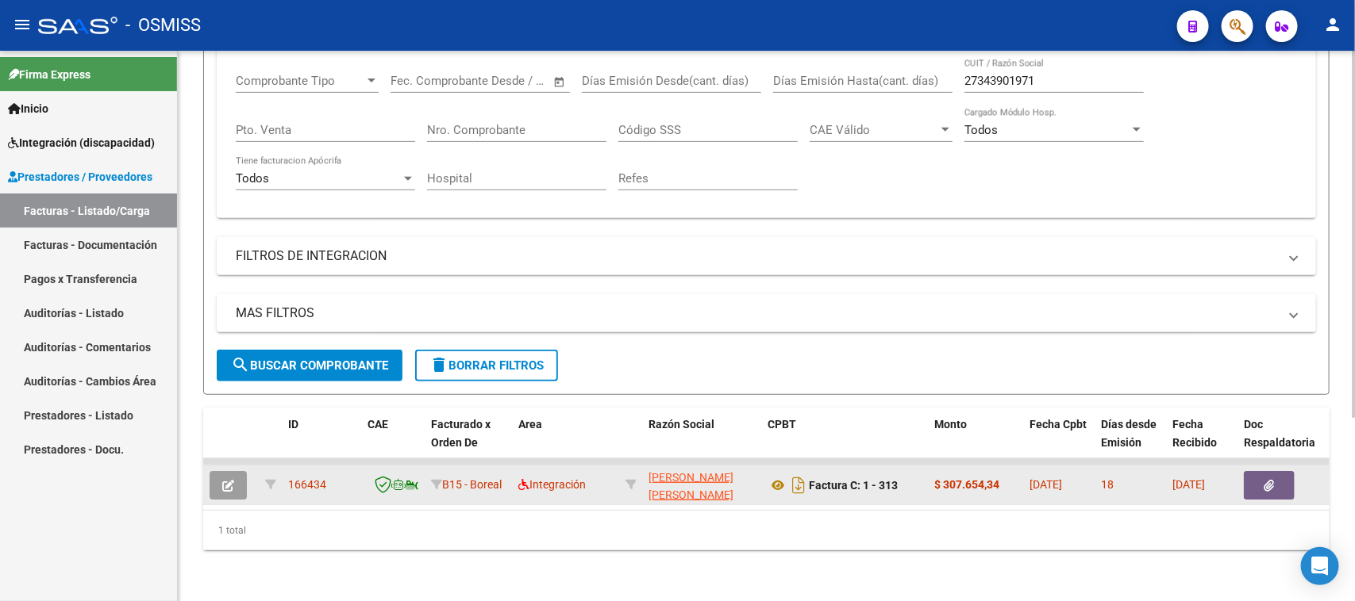
click at [236, 473] on button "button" at bounding box center [227, 485] width 37 height 29
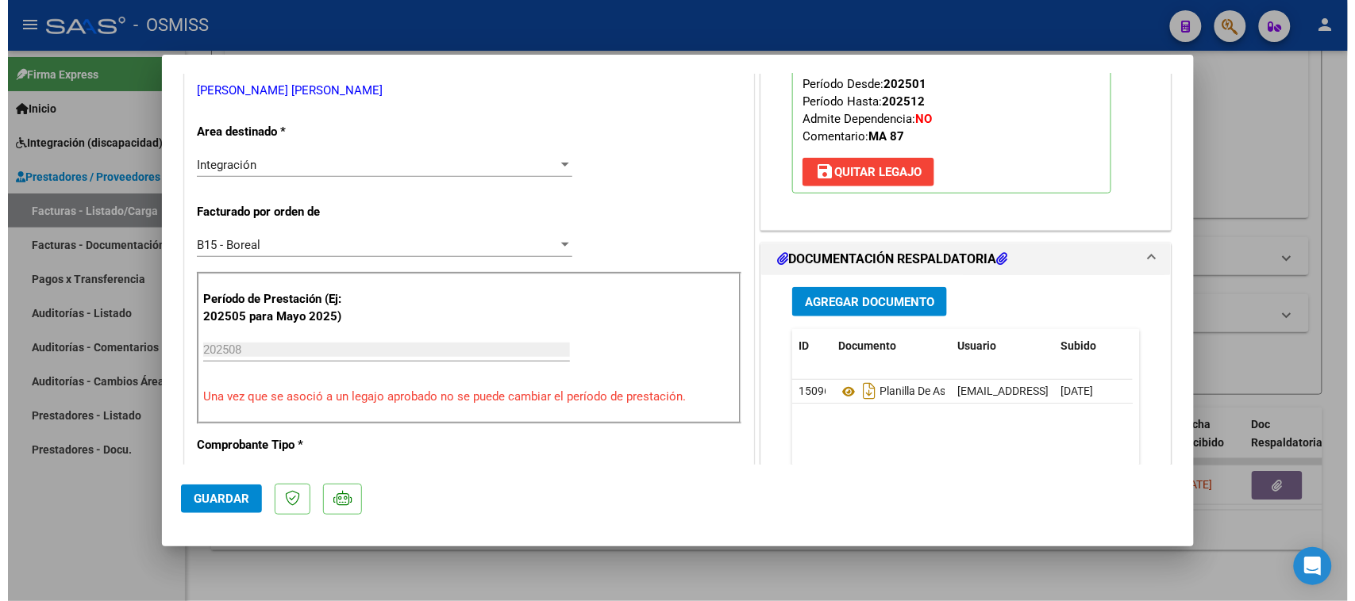
scroll to position [0, 0]
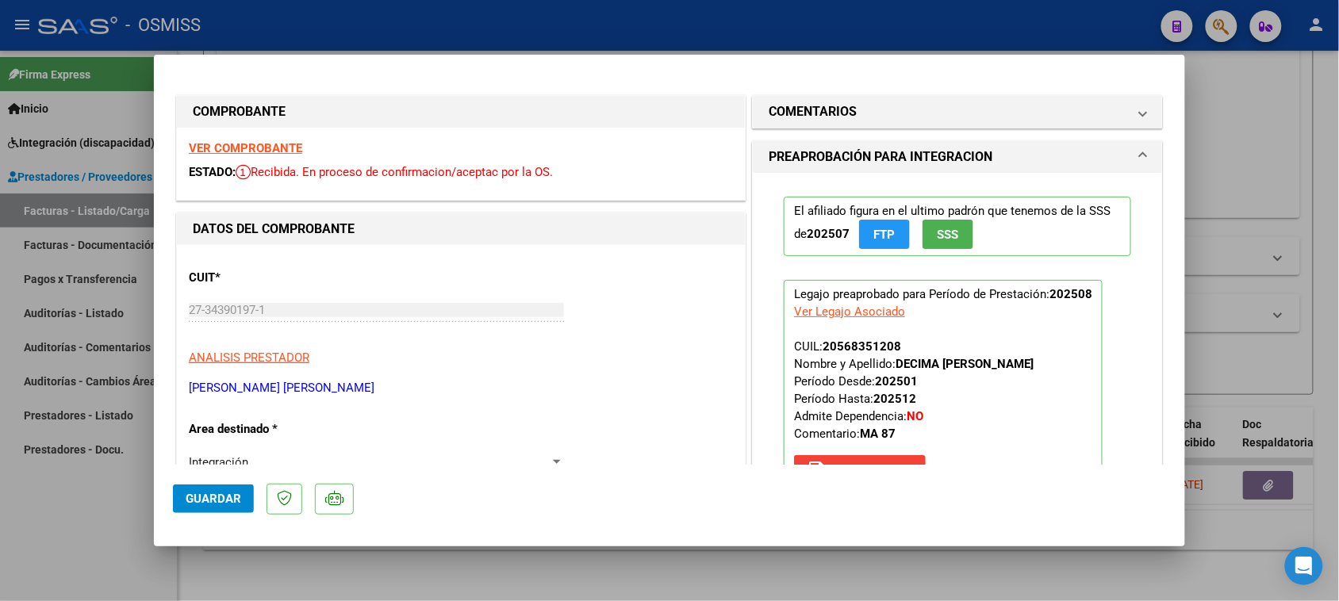
type input "$ 0,00"
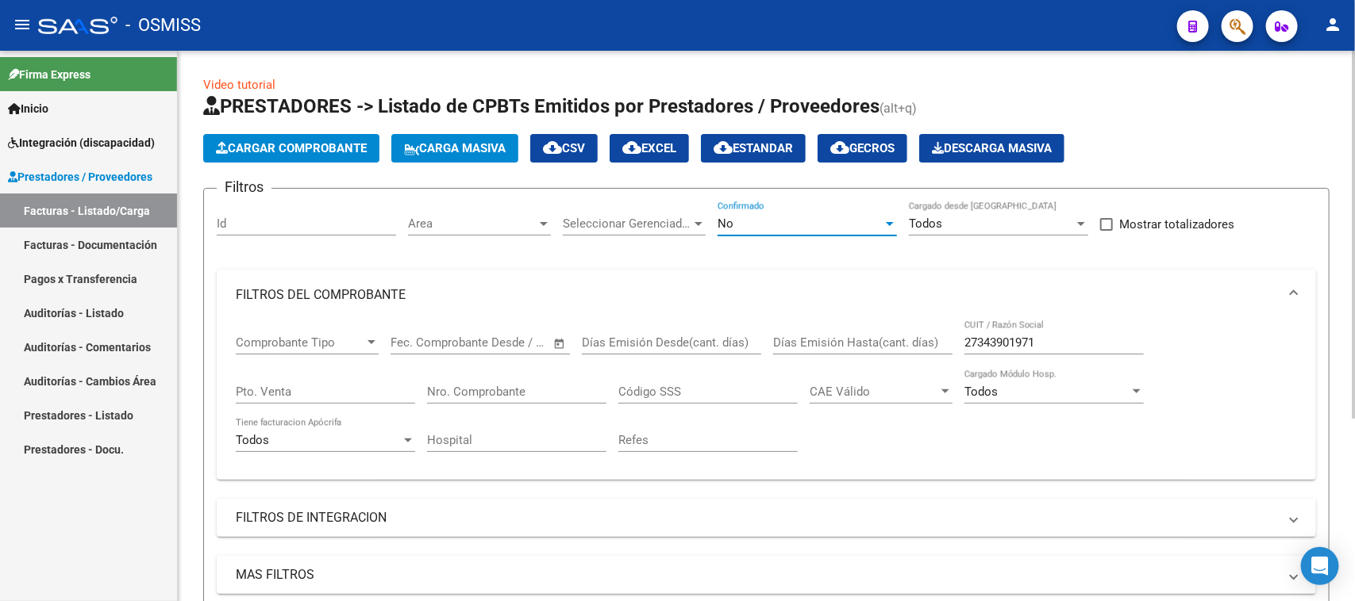
click at [746, 226] on div "No" at bounding box center [799, 224] width 165 height 14
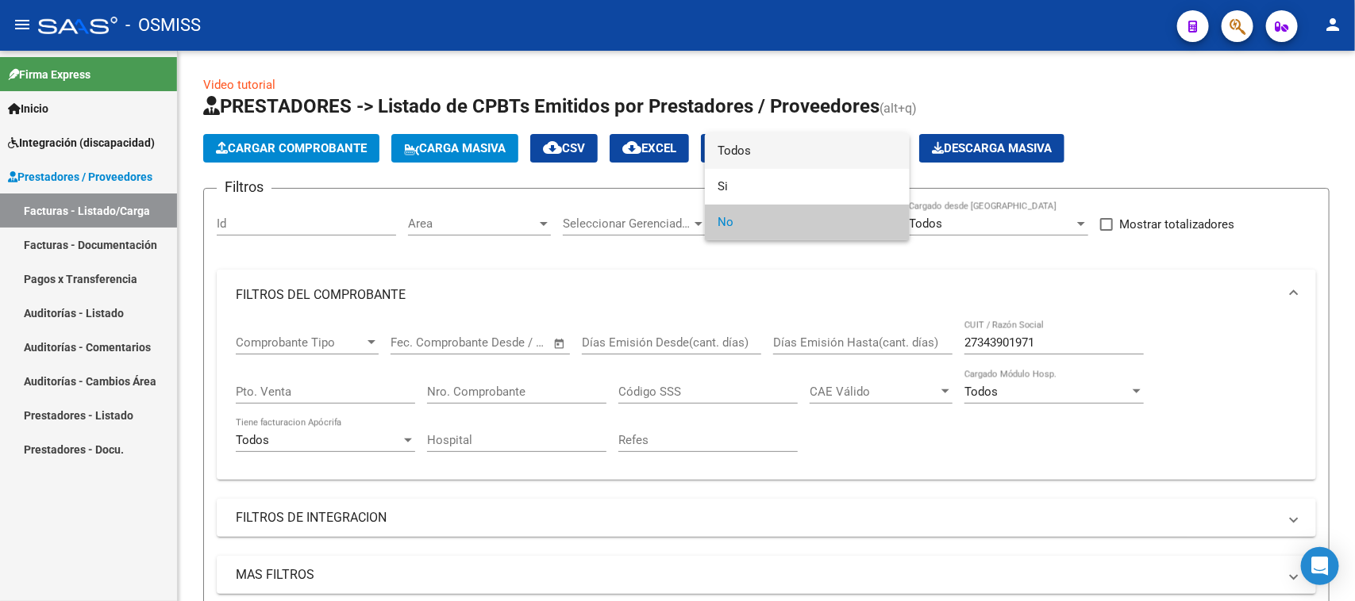
click at [786, 151] on span "Todos" at bounding box center [806, 151] width 179 height 36
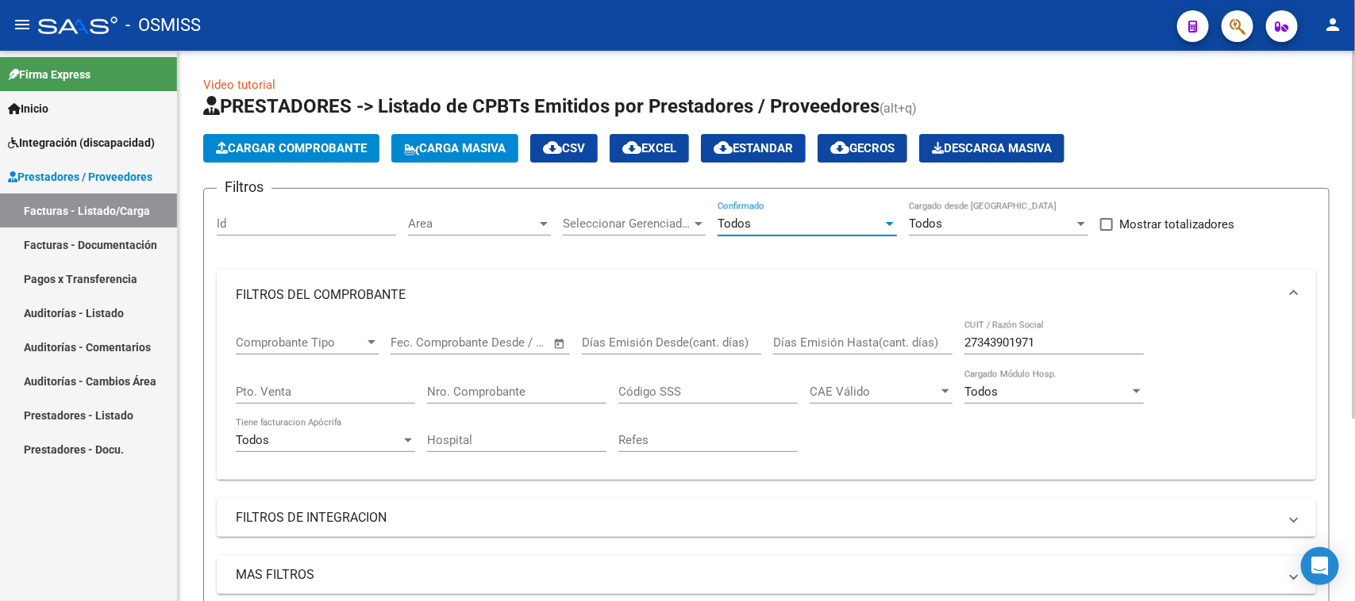
click at [835, 224] on div "Todos" at bounding box center [799, 224] width 165 height 14
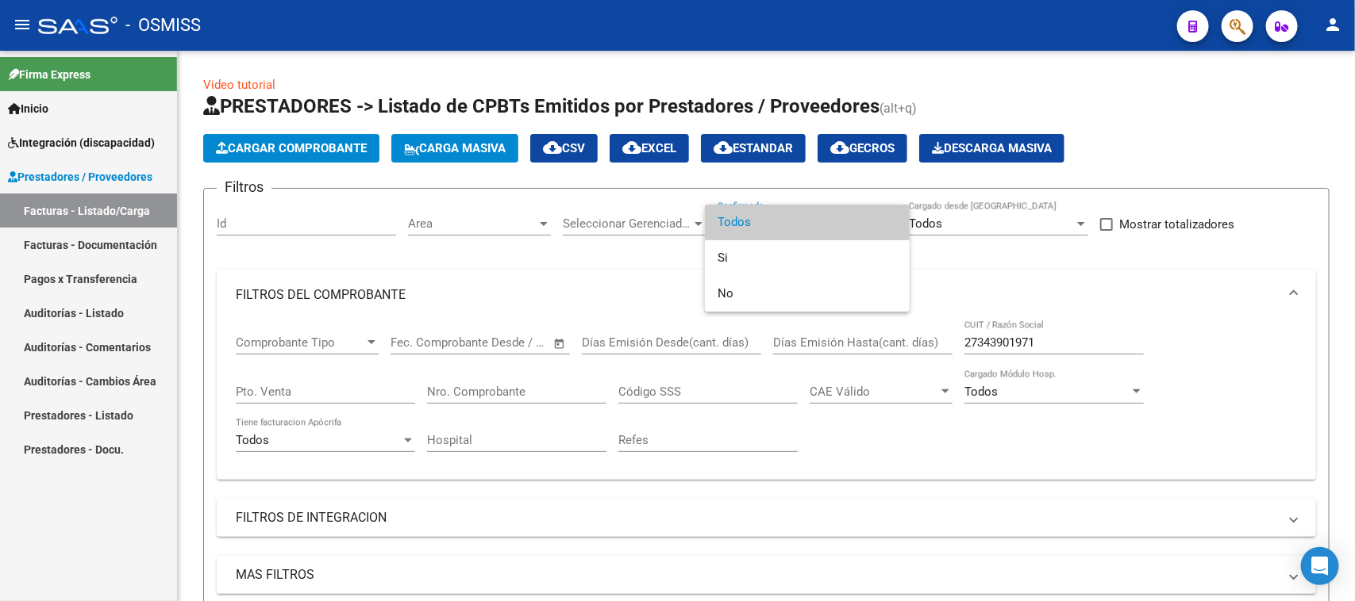
click at [505, 425] on div at bounding box center [677, 300] width 1355 height 601
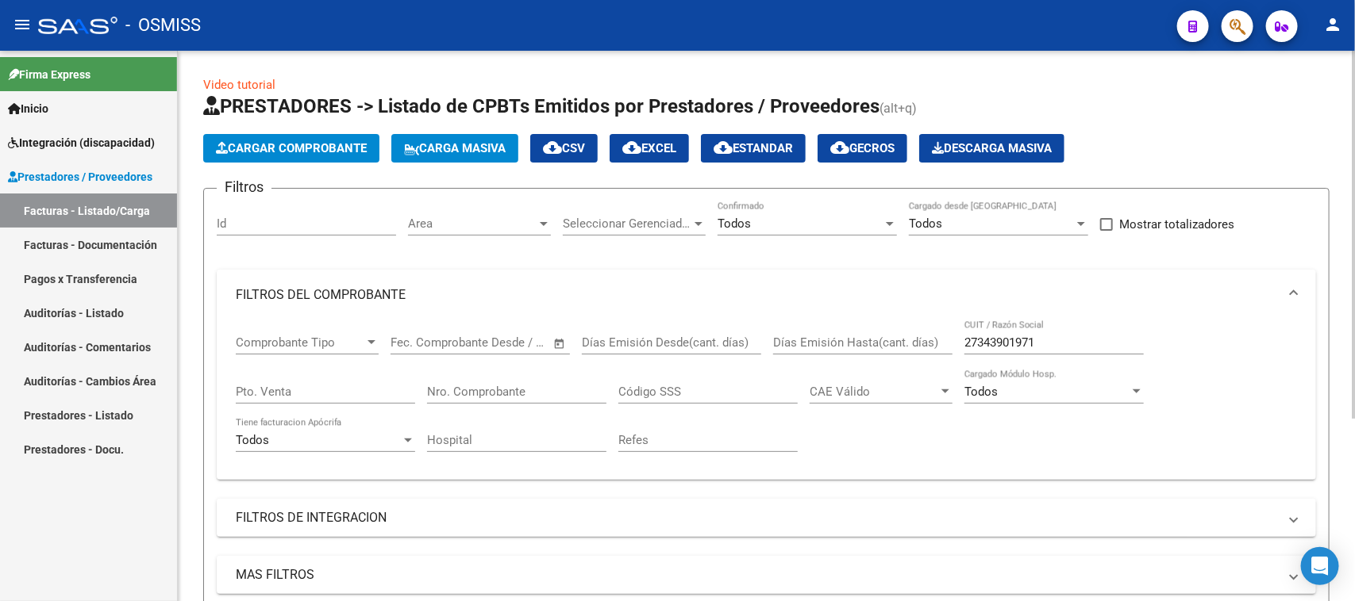
click at [671, 494] on div "Filtros Id Area Area Seleccionar Gerenciador Seleccionar Gerenciador Todos Conf…" at bounding box center [766, 407] width 1099 height 410
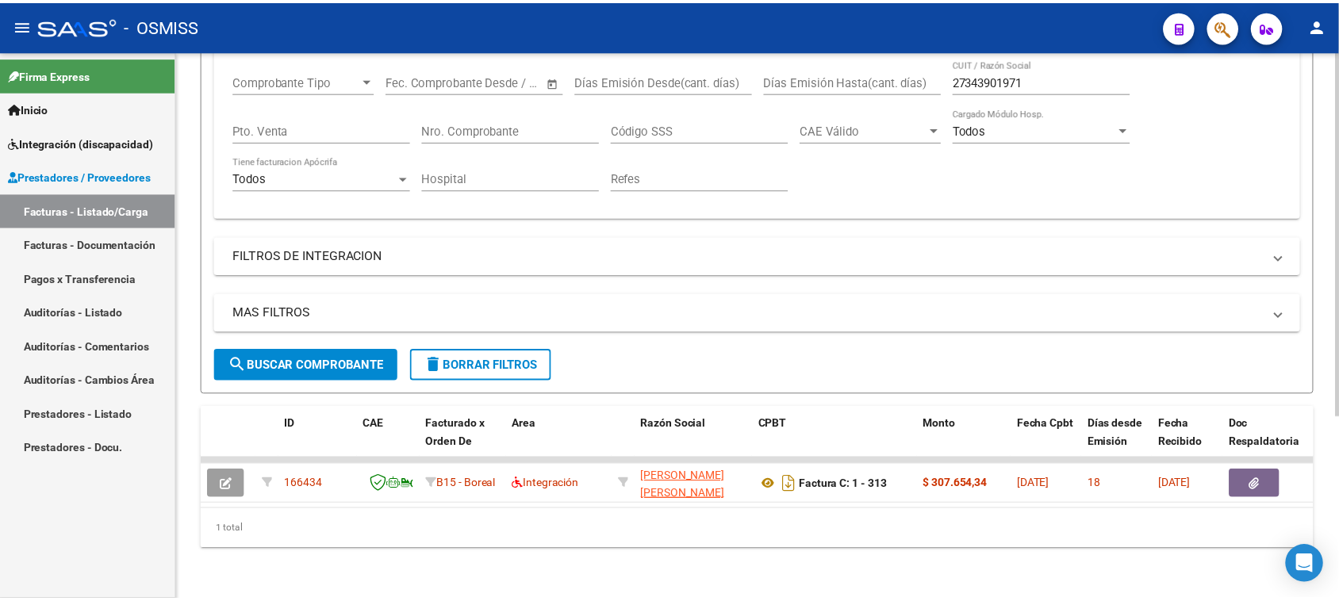
scroll to position [274, 0]
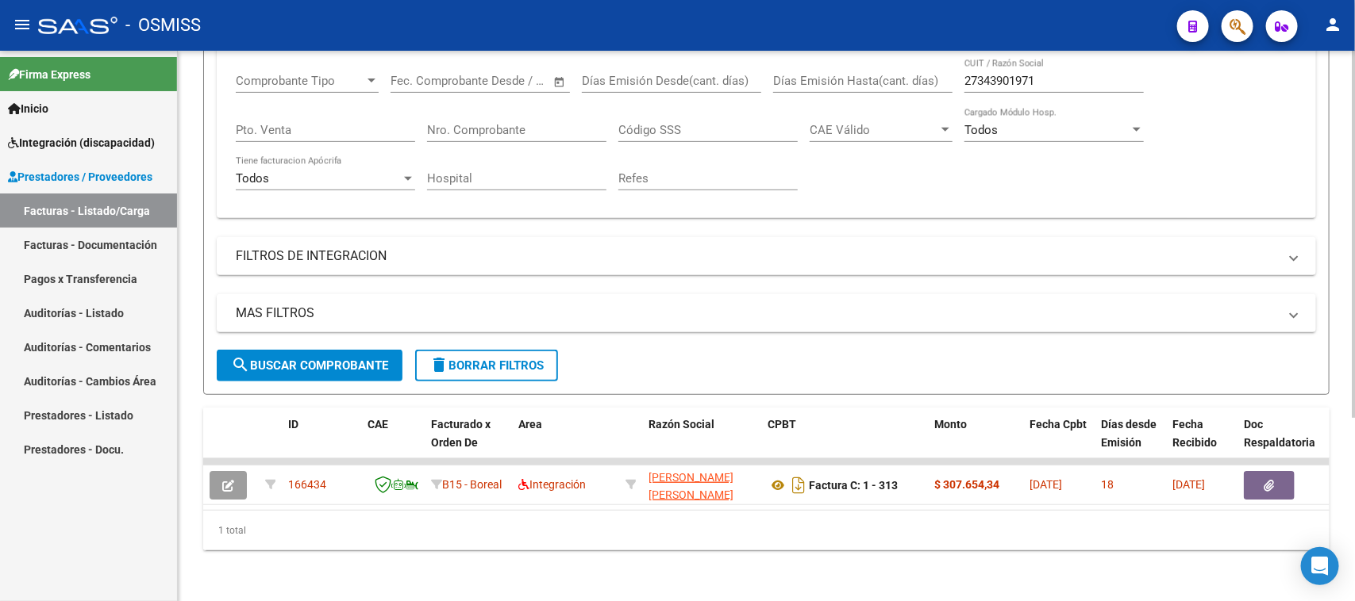
click at [308, 359] on span "search Buscar Comprobante" at bounding box center [309, 366] width 157 height 14
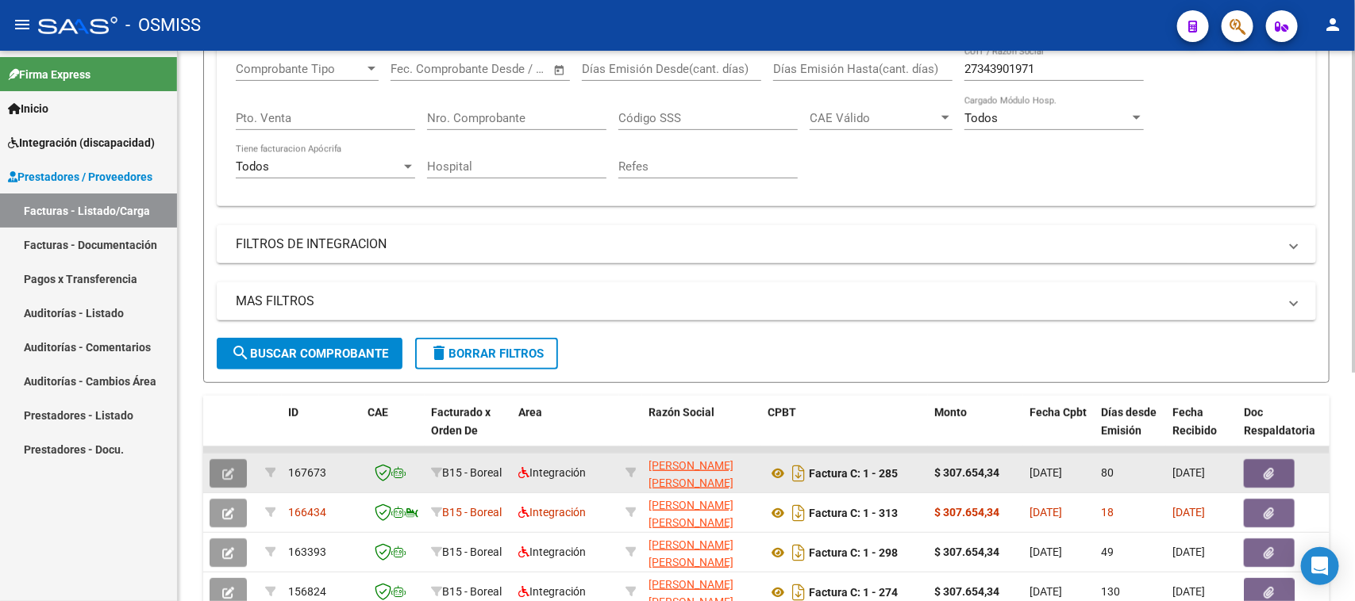
click at [227, 477] on button "button" at bounding box center [227, 473] width 37 height 29
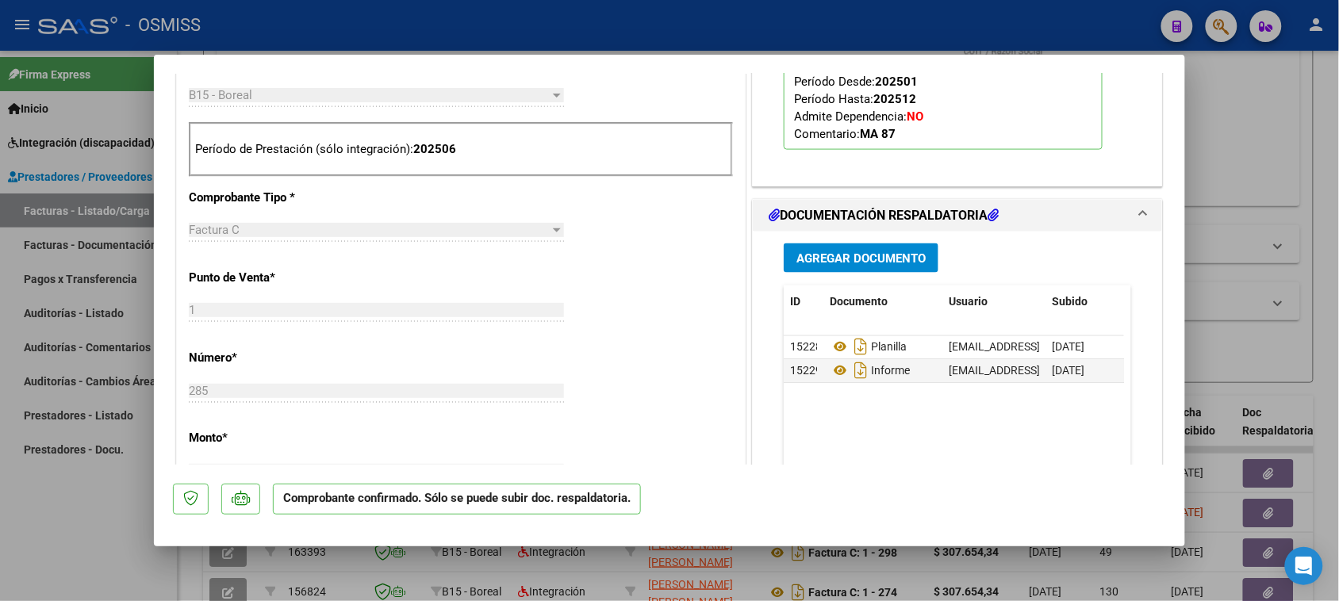
scroll to position [893, 0]
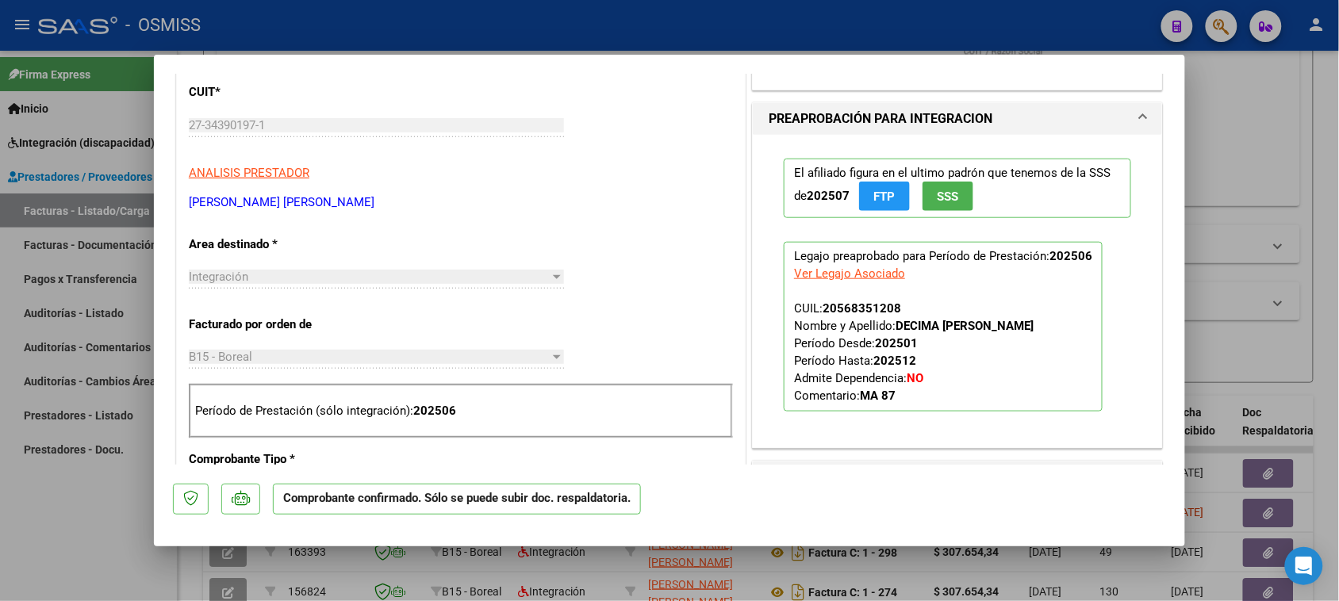
type input "$ 0,00"
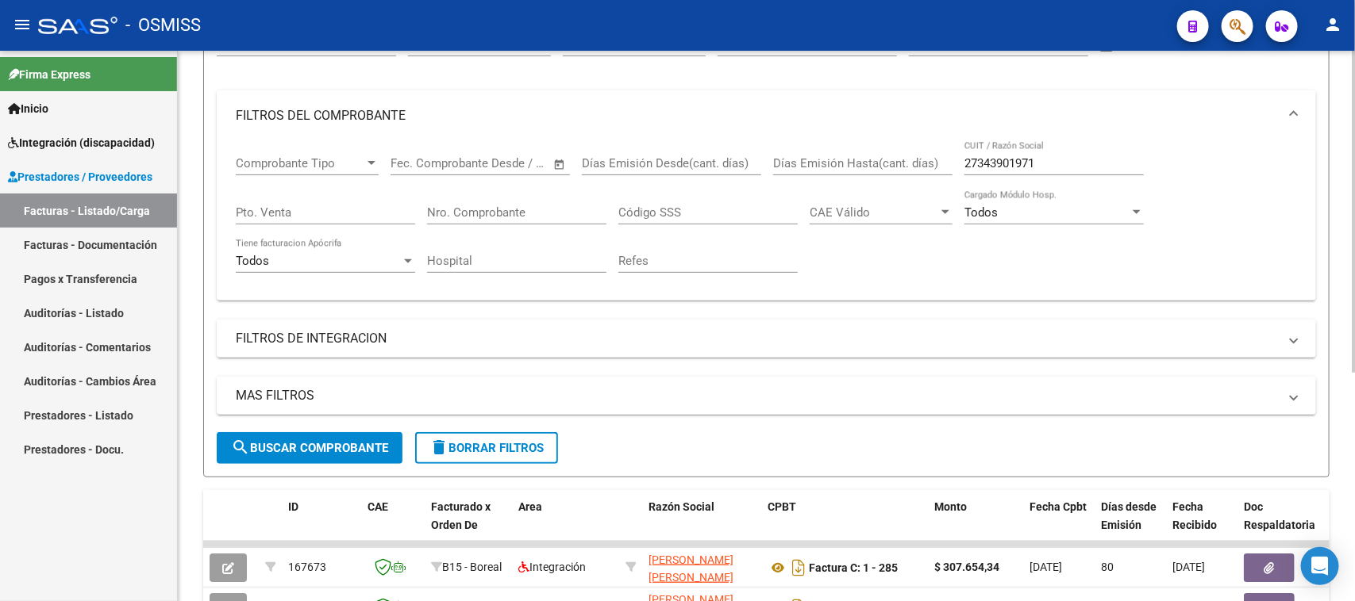
scroll to position [75, 0]
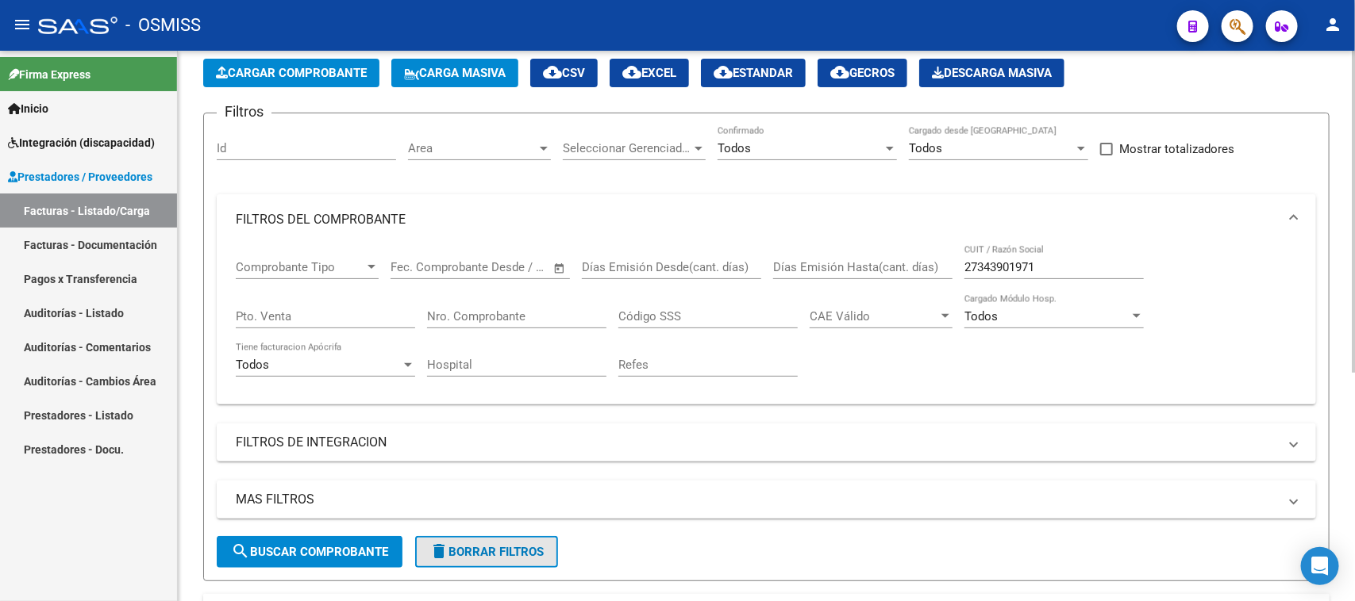
click at [484, 534] on button "delete Borrar Filtros" at bounding box center [486, 552] width 143 height 32
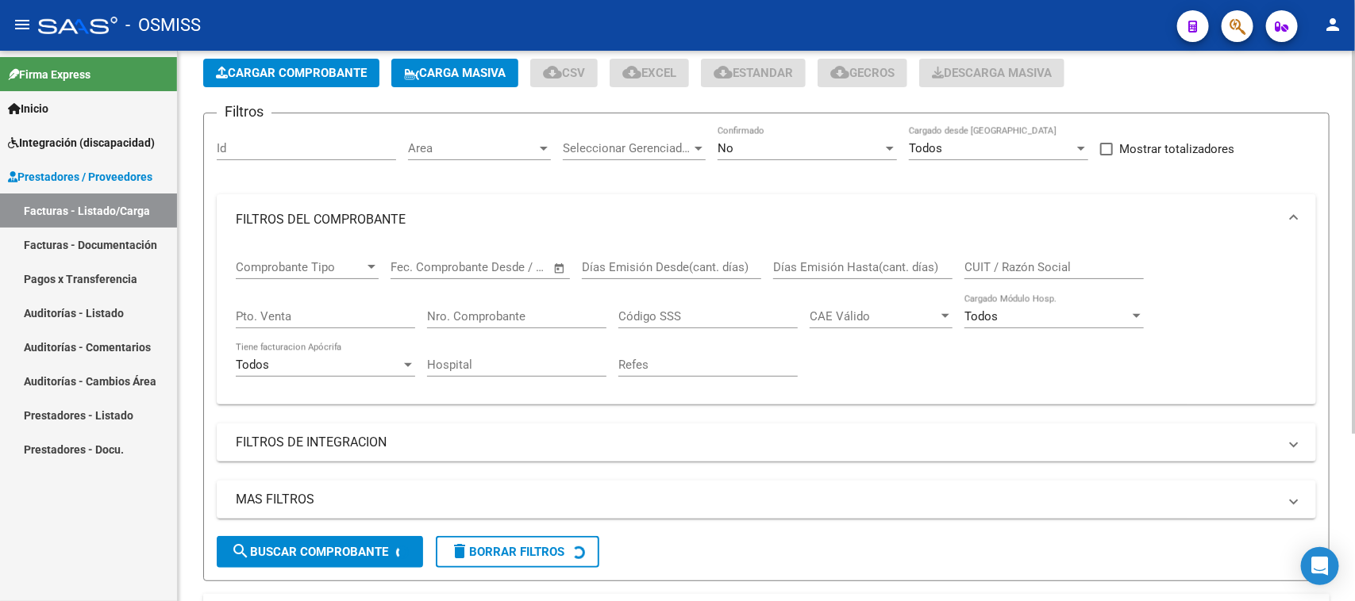
click at [254, 144] on input "Id" at bounding box center [306, 148] width 179 height 14
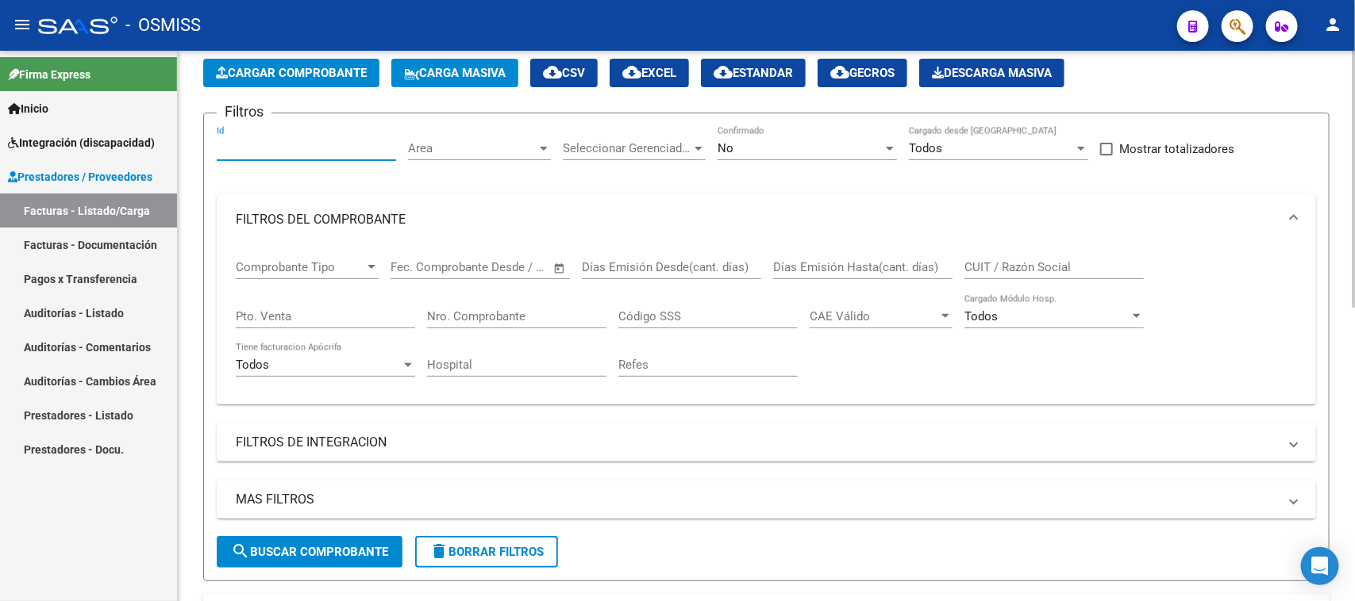
paste input "166214"
type input "166214"
click at [287, 534] on span "search Buscar Comprobante" at bounding box center [309, 552] width 157 height 14
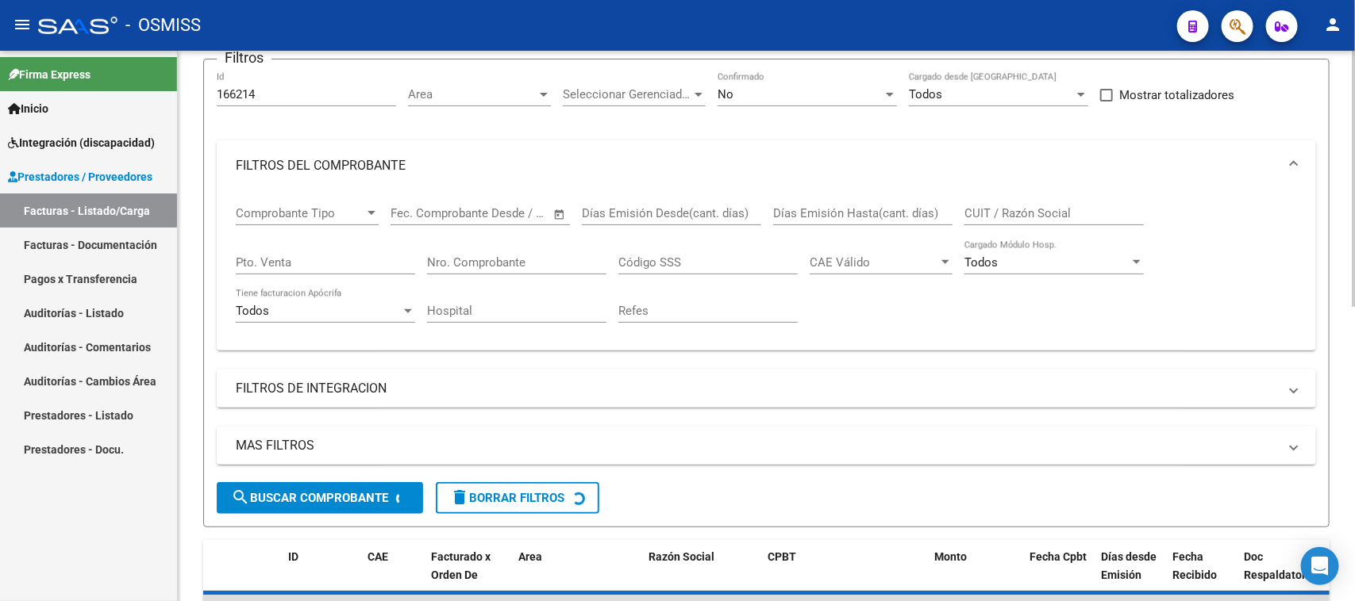
scroll to position [274, 0]
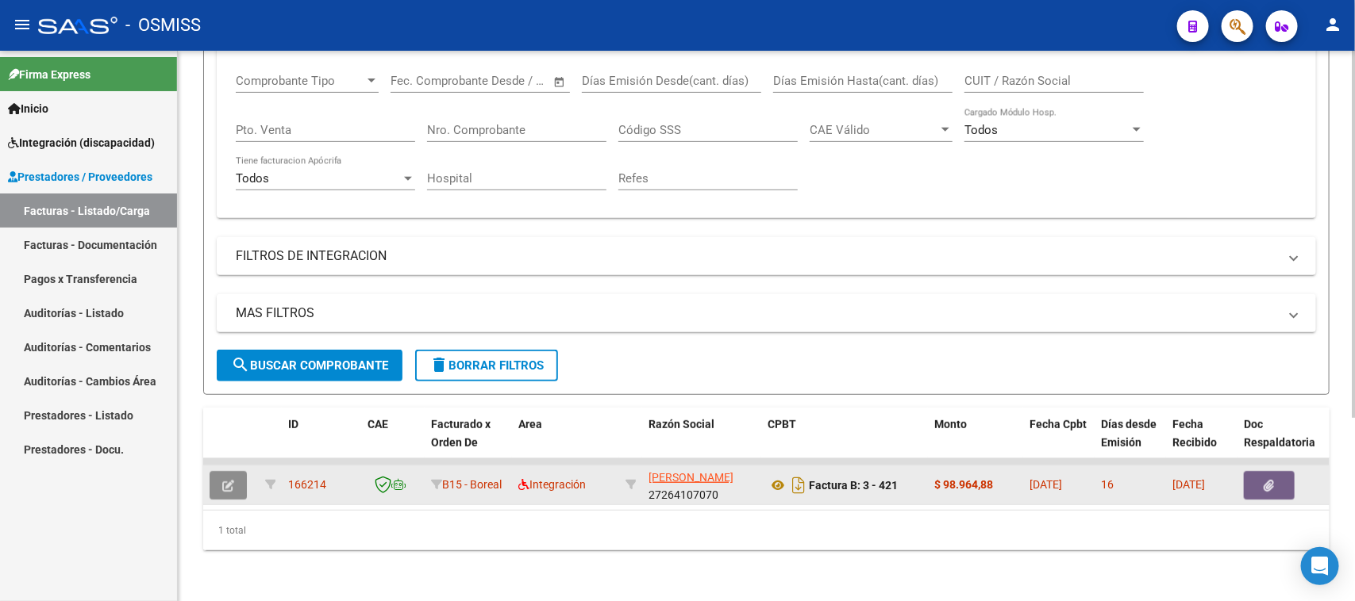
click at [230, 478] on span "button" at bounding box center [228, 485] width 12 height 14
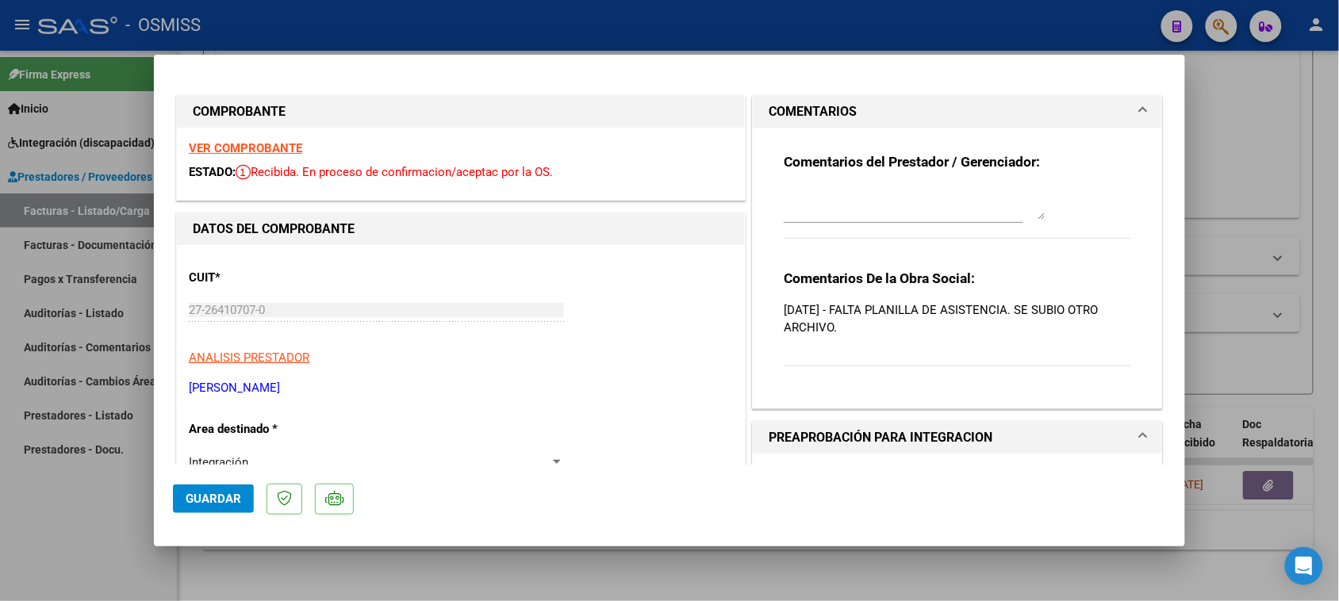
click at [891, 197] on textarea at bounding box center [915, 204] width 262 height 32
type textarea "19/09 GESTIONADO"
click at [197, 501] on span "Guardar" at bounding box center [214, 499] width 56 height 14
type input "$ 0,00"
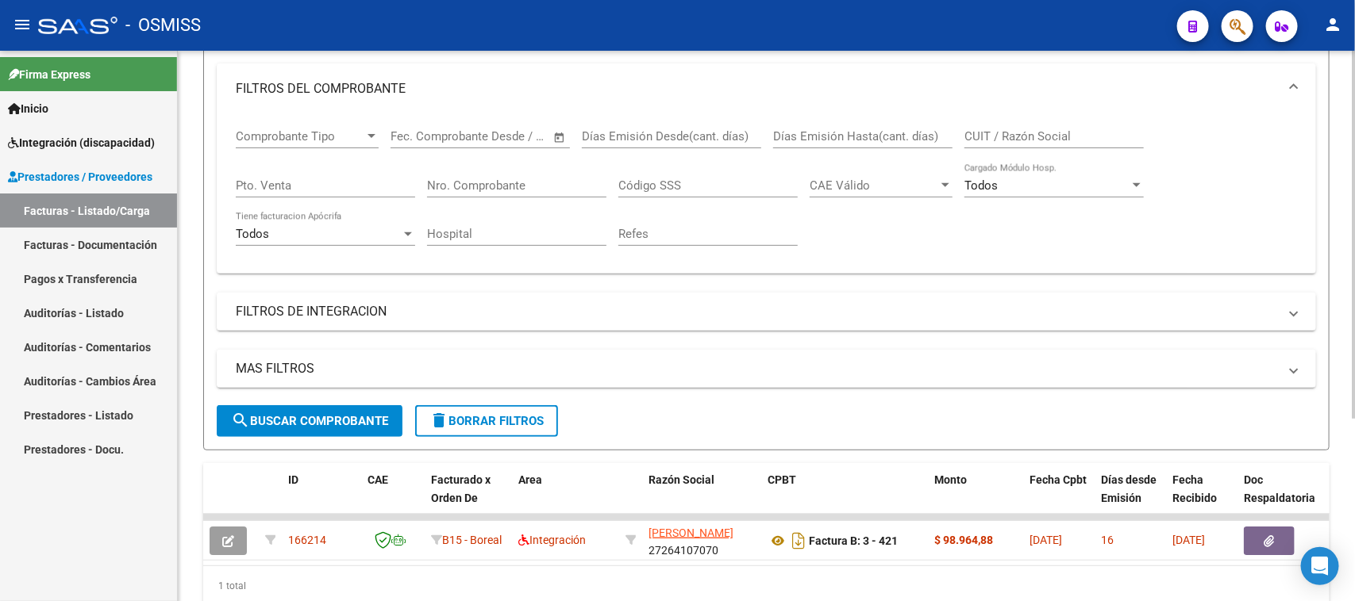
scroll to position [0, 0]
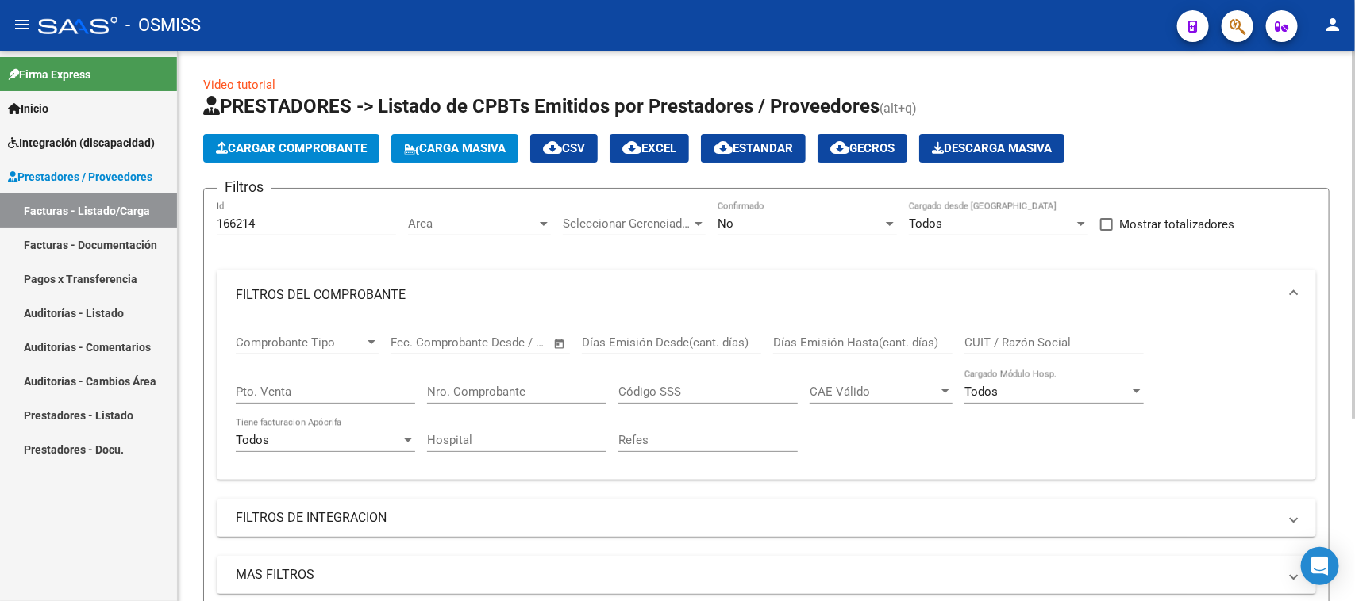
drag, startPoint x: 270, startPoint y: 211, endPoint x: 207, endPoint y: 248, distance: 72.5
click at [189, 258] on div "Video tutorial PRESTADORES -> Listado de CPBTs Emitidos por Prestadores / Prove…" at bounding box center [766, 457] width 1177 height 813
click at [282, 222] on input "166214" at bounding box center [306, 224] width 179 height 14
drag, startPoint x: 282, startPoint y: 222, endPoint x: 99, endPoint y: 263, distance: 187.9
click at [99, 263] on mat-sidenav-container "Firma Express Inicio Instructivos Contacto OS Integración (discapacidad) Legajo…" at bounding box center [677, 326] width 1355 height 551
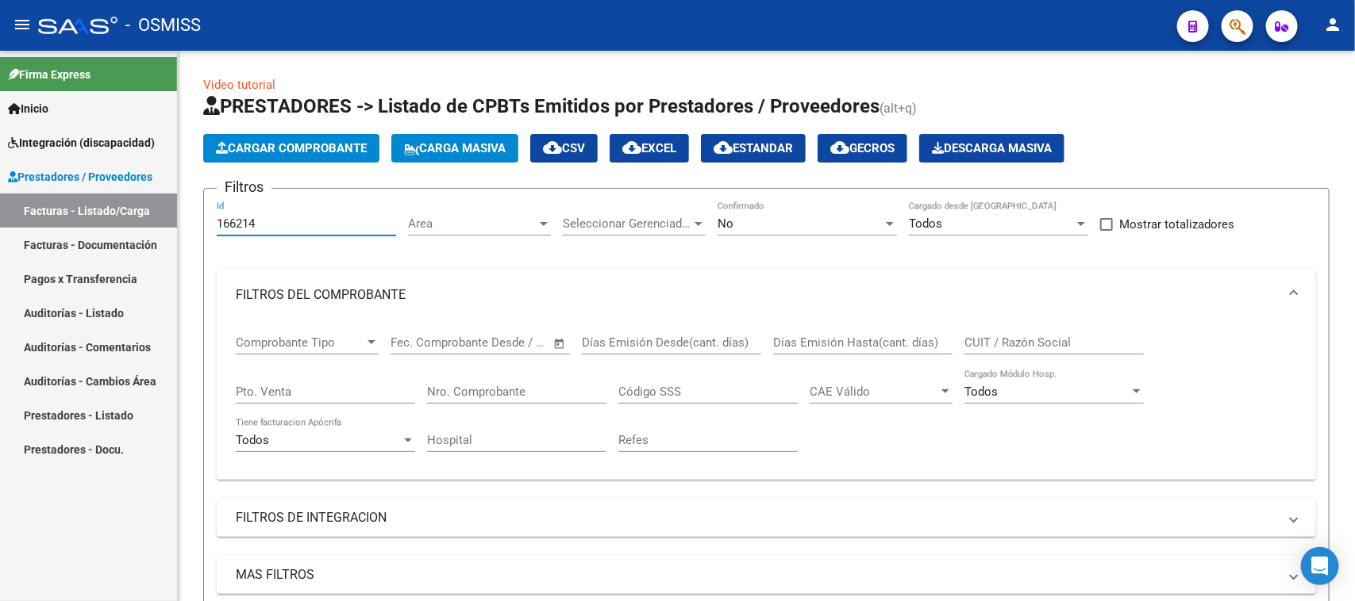
paste input "117"
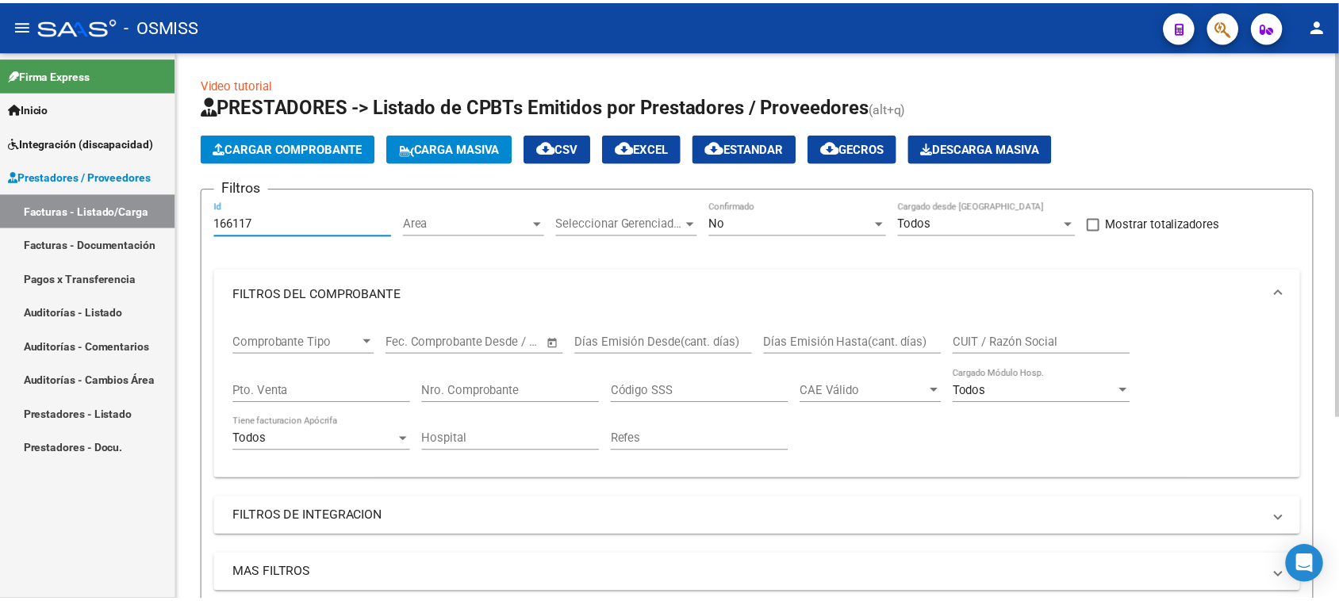
scroll to position [274, 0]
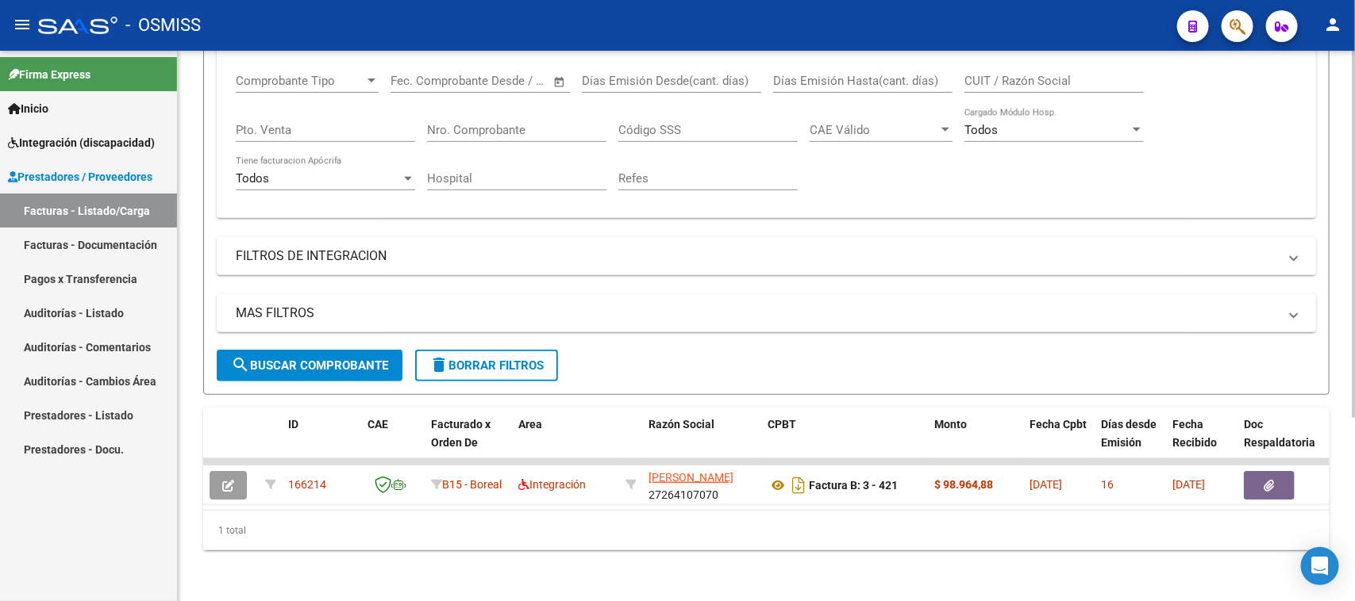
type input "166117"
click at [355, 359] on span "search Buscar Comprobante" at bounding box center [309, 366] width 157 height 14
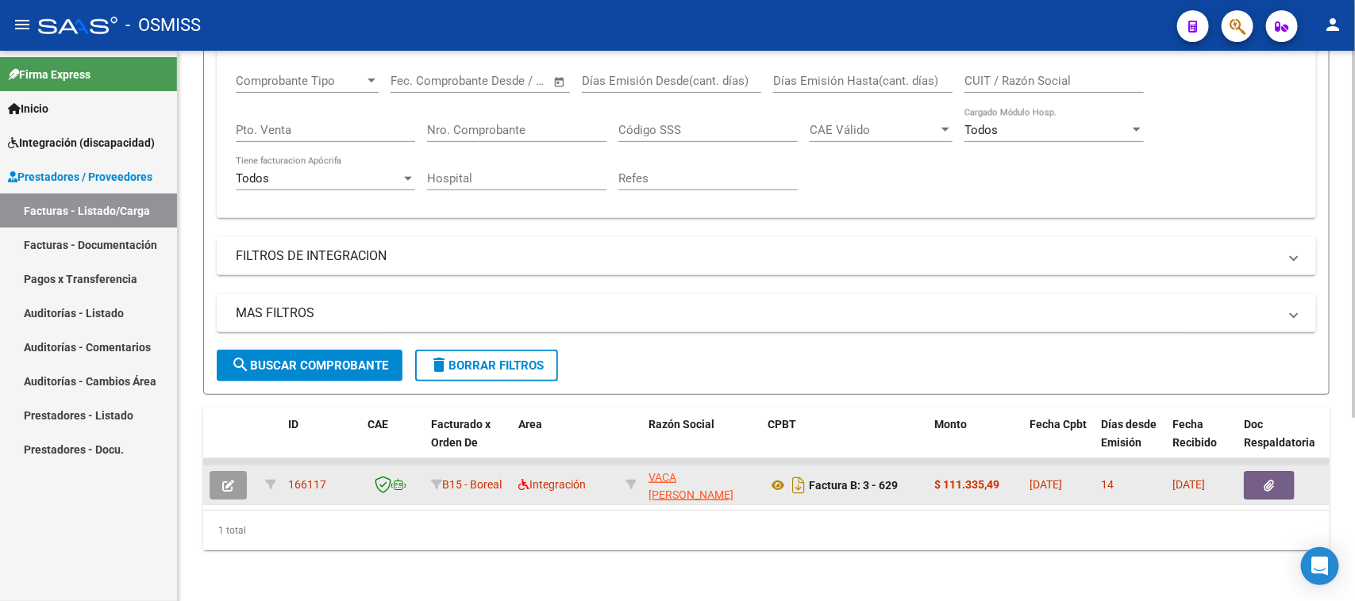
click at [230, 480] on icon "button" at bounding box center [228, 486] width 12 height 12
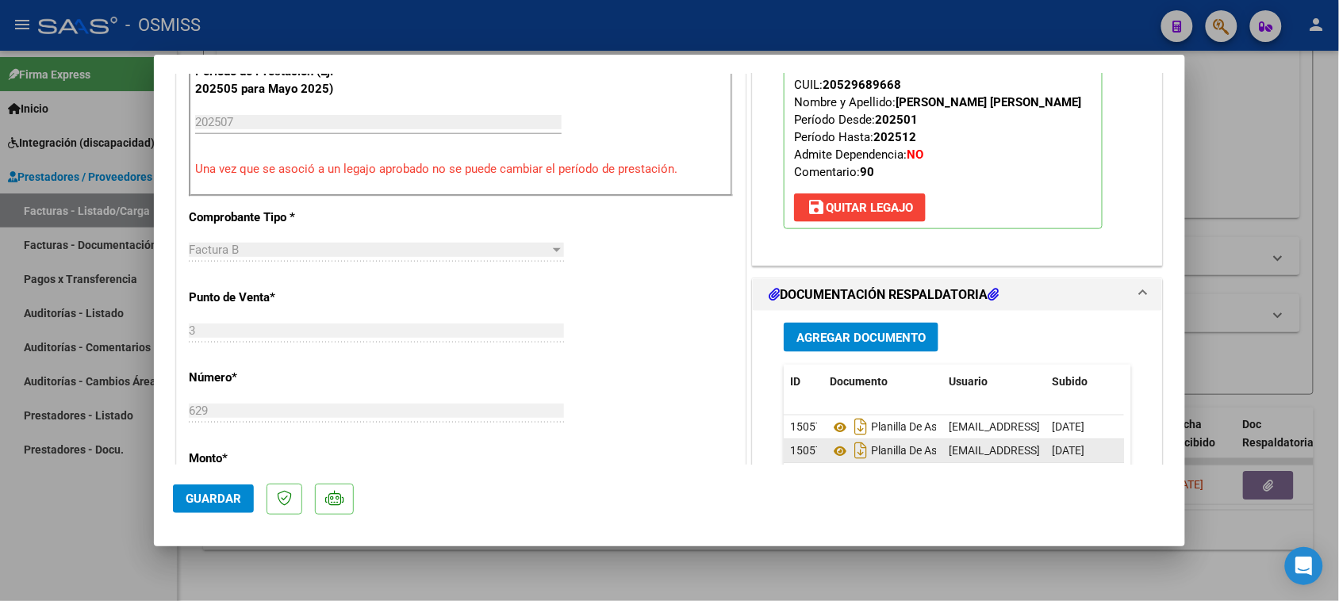
scroll to position [694, 0]
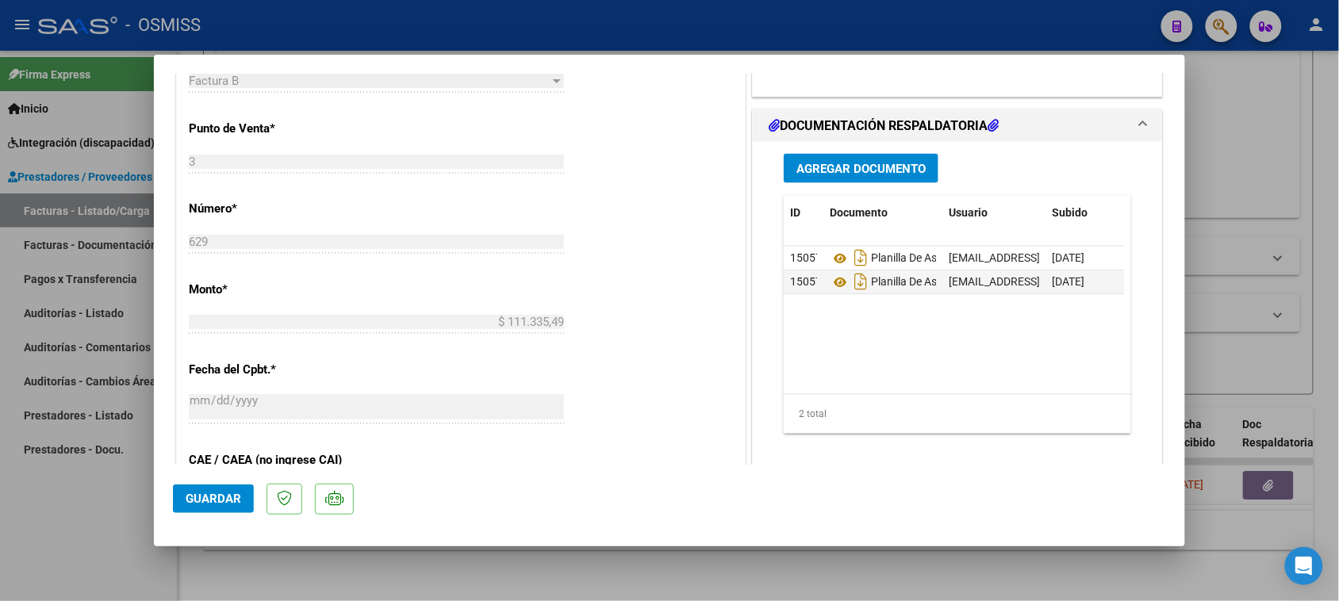
drag, startPoint x: 859, startPoint y: 152, endPoint x: 855, endPoint y: 169, distance: 17.0
click at [858, 157] on div "Agregar Documento ID Documento Usuario Subido Acción 150572 Planilla De Asisten…" at bounding box center [957, 300] width 371 height 317
click at [855, 169] on span "Agregar Documento" at bounding box center [861, 169] width 129 height 14
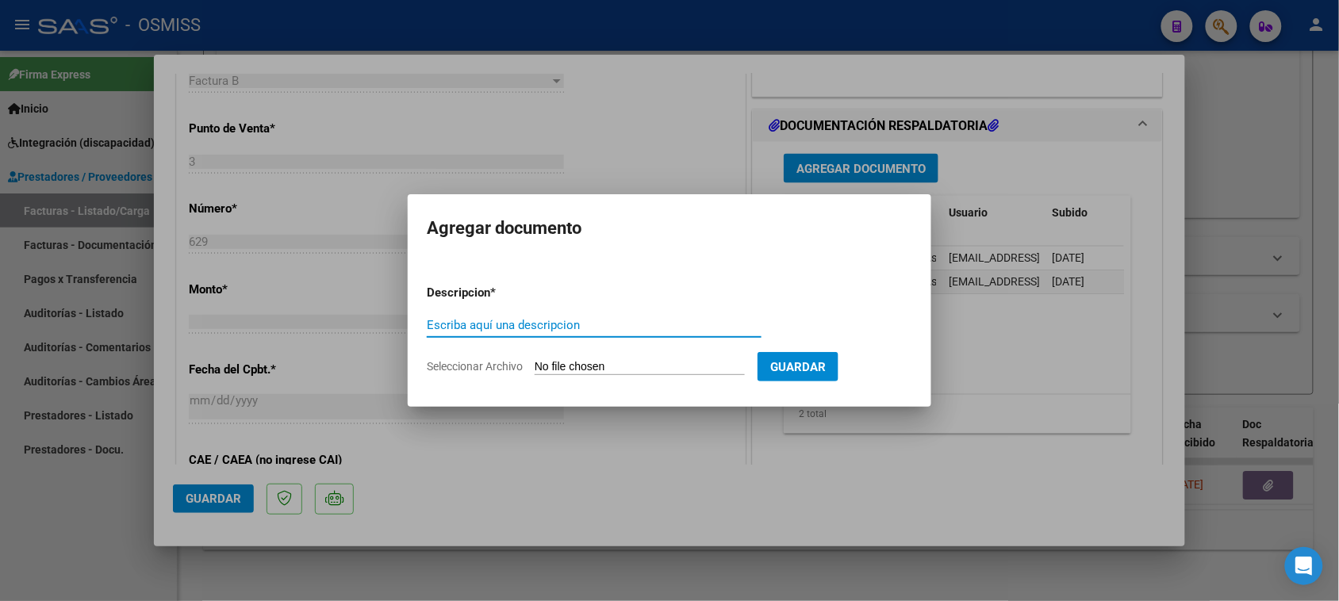
click at [516, 322] on input "Escriba aquí una descripcion" at bounding box center [594, 325] width 335 height 14
type input "PLANILLA 2DA HOJA"
click at [576, 361] on input "Seleccionar Archivo" at bounding box center [640, 367] width 210 height 15
type input "C:\fakepath\27185714840_6_3_629_Planilla de Asistencia_2.jpg"
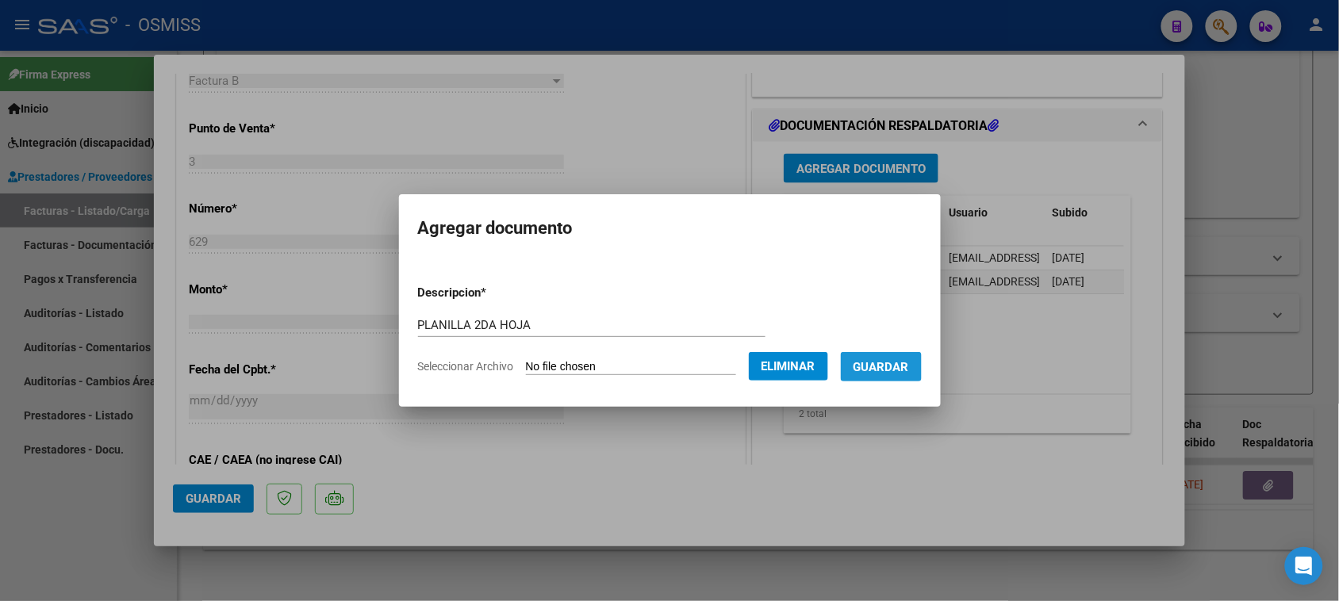
click at [918, 358] on button "Guardar" at bounding box center [881, 366] width 81 height 29
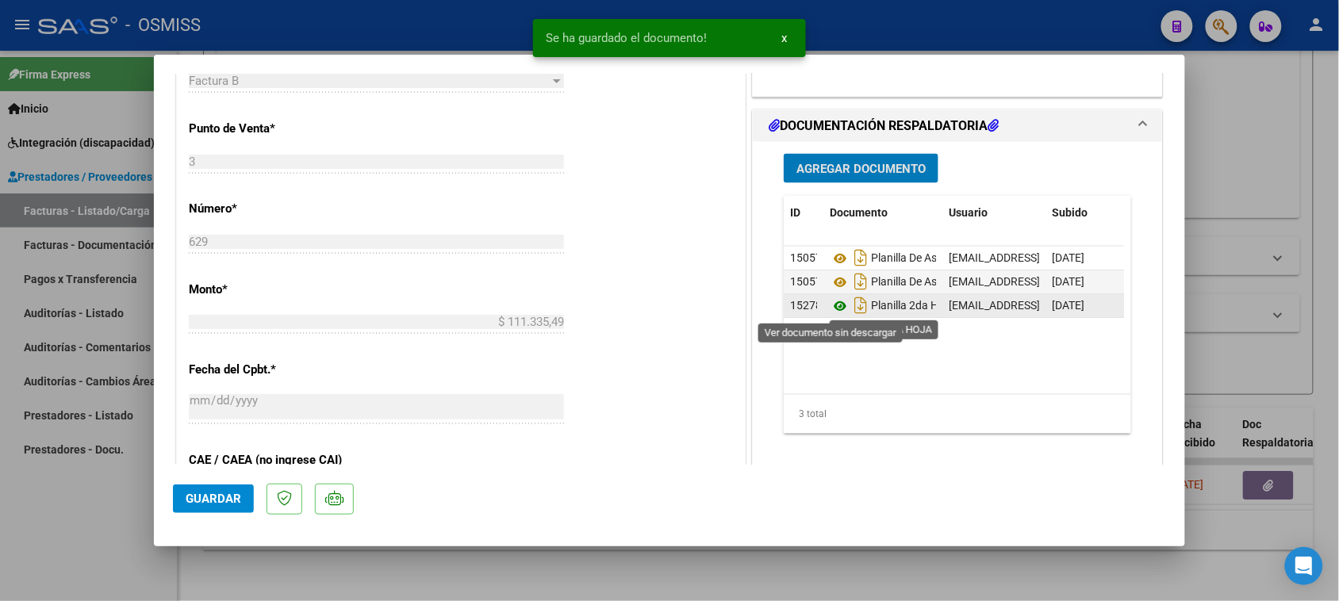
click at [838, 308] on icon at bounding box center [840, 306] width 21 height 19
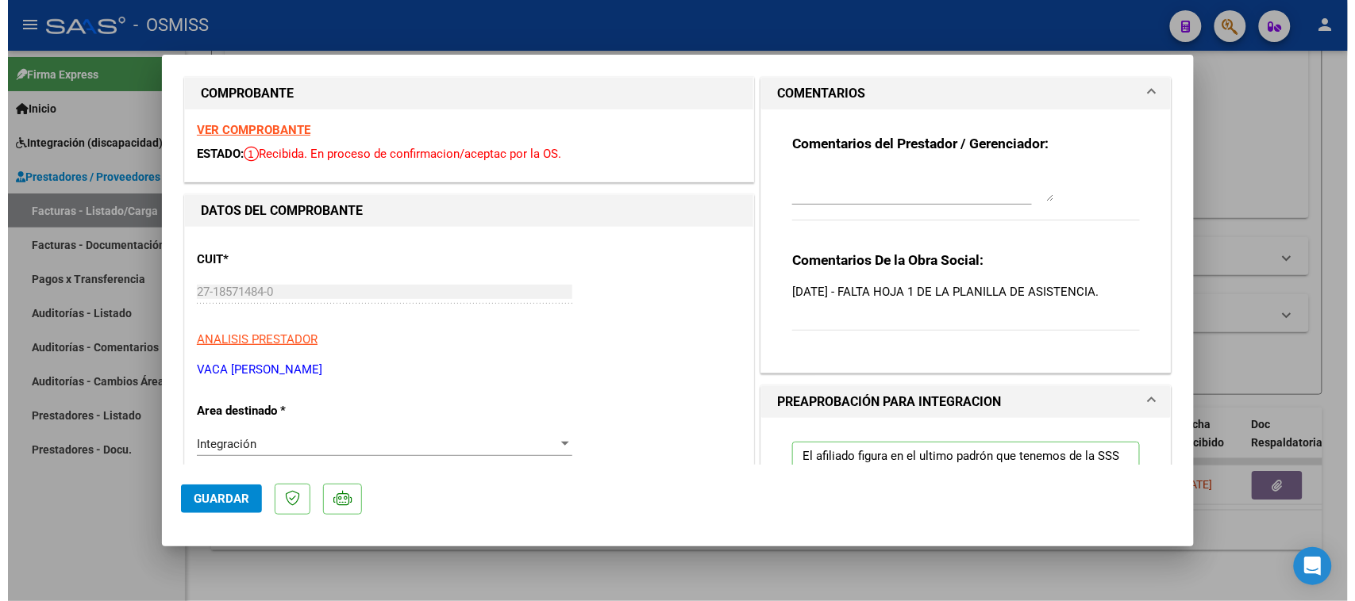
scroll to position [0, 0]
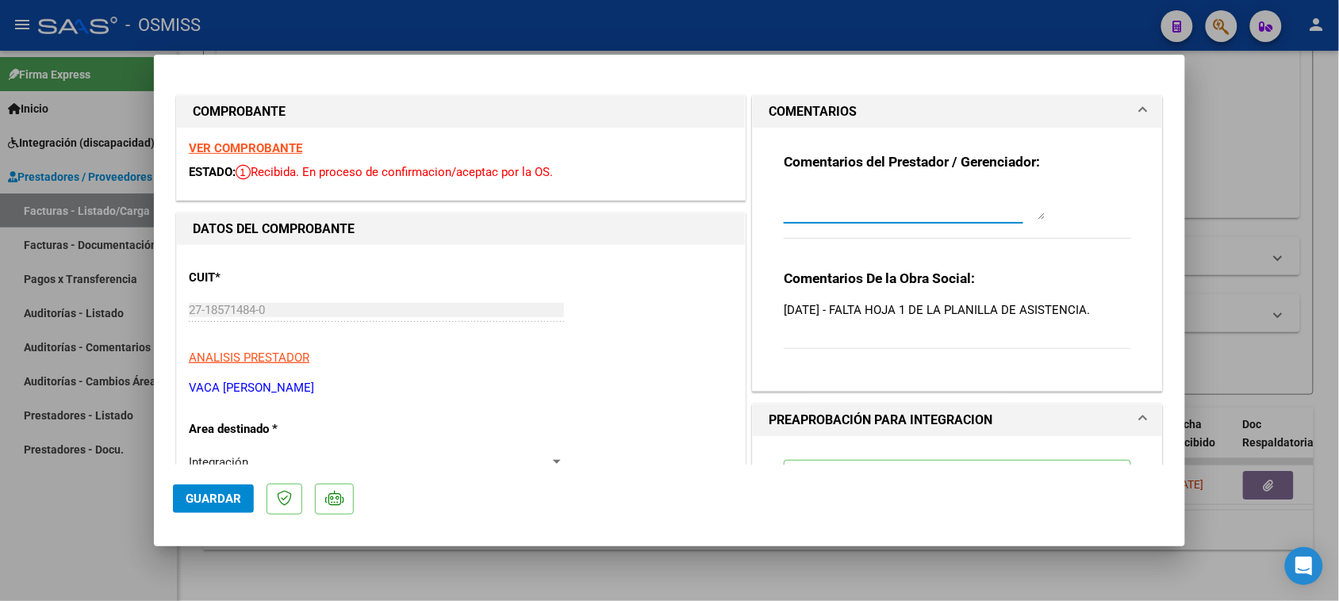
click at [820, 190] on textarea at bounding box center [915, 204] width 262 height 32
type textarea "19/09 SE ADJUNTA PLANILLA"
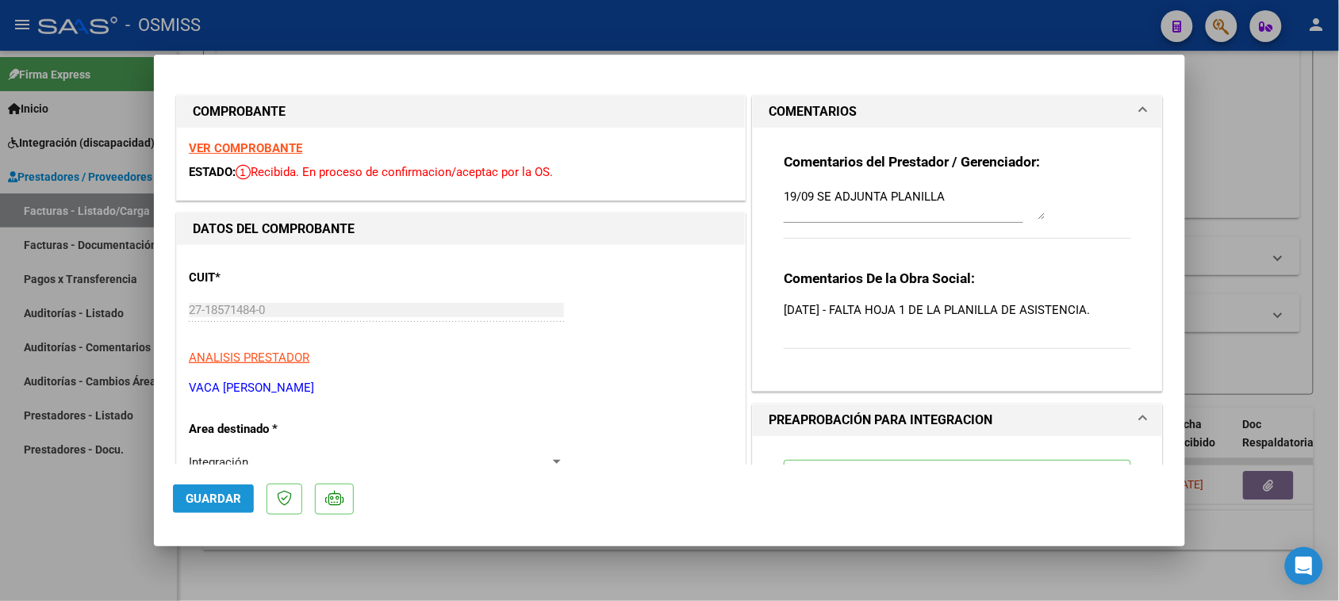
click at [216, 509] on button "Guardar" at bounding box center [213, 499] width 81 height 29
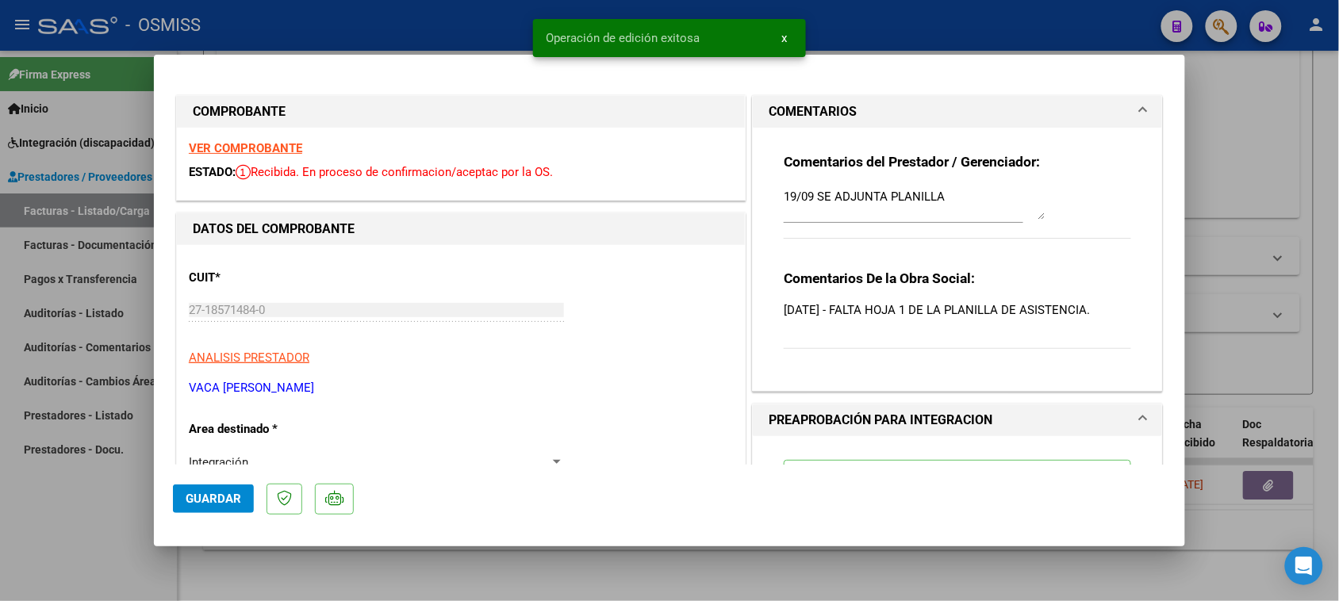
type input "$ 0,00"
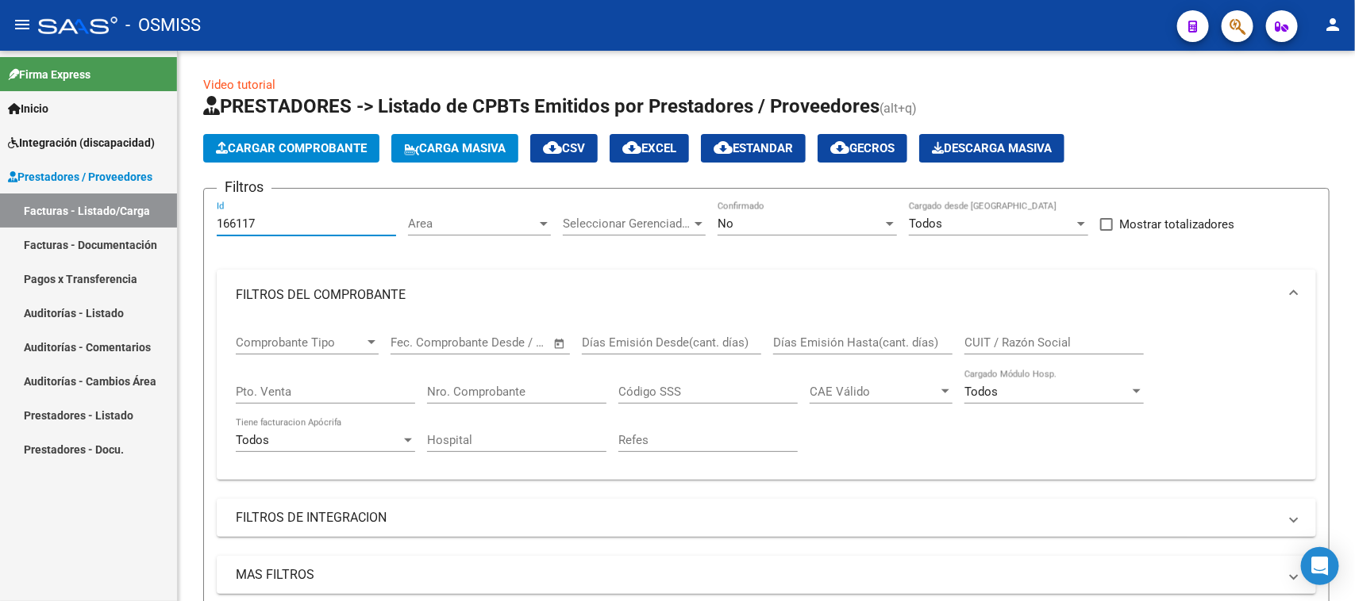
drag, startPoint x: 286, startPoint y: 222, endPoint x: 152, endPoint y: 244, distance: 136.6
click at [152, 244] on mat-sidenav-container "Firma Express Inicio Instructivos Contacto OS Integración (discapacidad) Legajo…" at bounding box center [677, 326] width 1355 height 551
paste input "666"
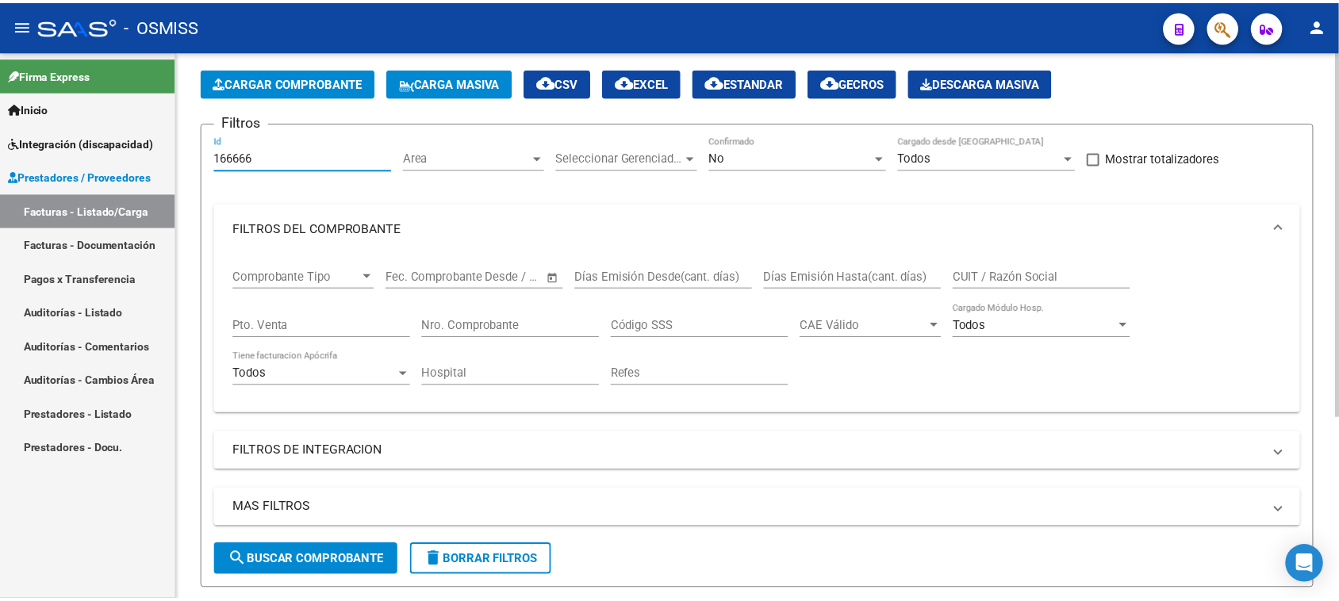
scroll to position [274, 0]
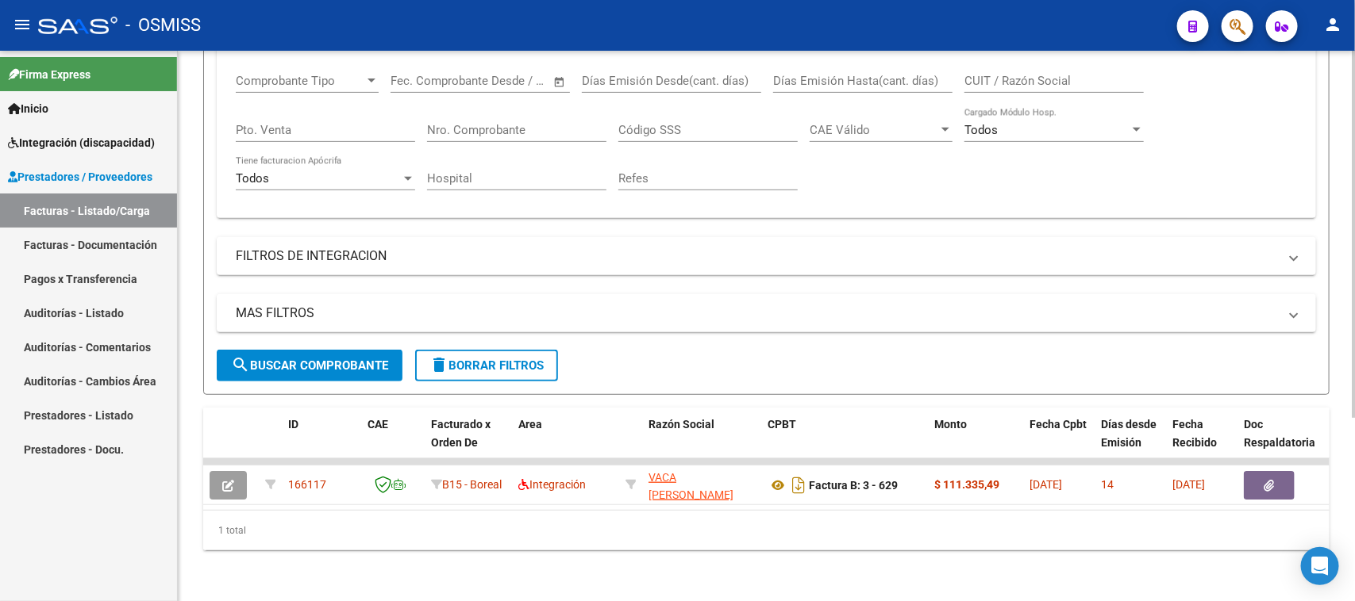
type input "166666"
click at [354, 359] on span "search Buscar Comprobante" at bounding box center [309, 366] width 157 height 14
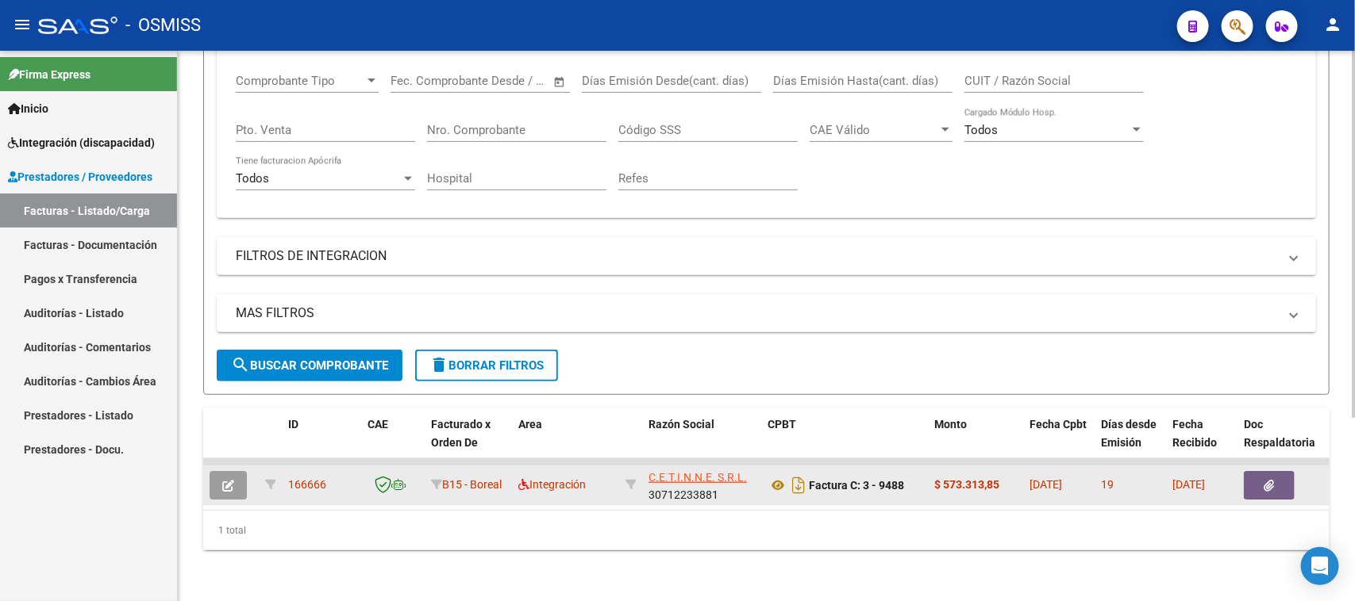
click at [226, 480] on icon "button" at bounding box center [228, 486] width 12 height 12
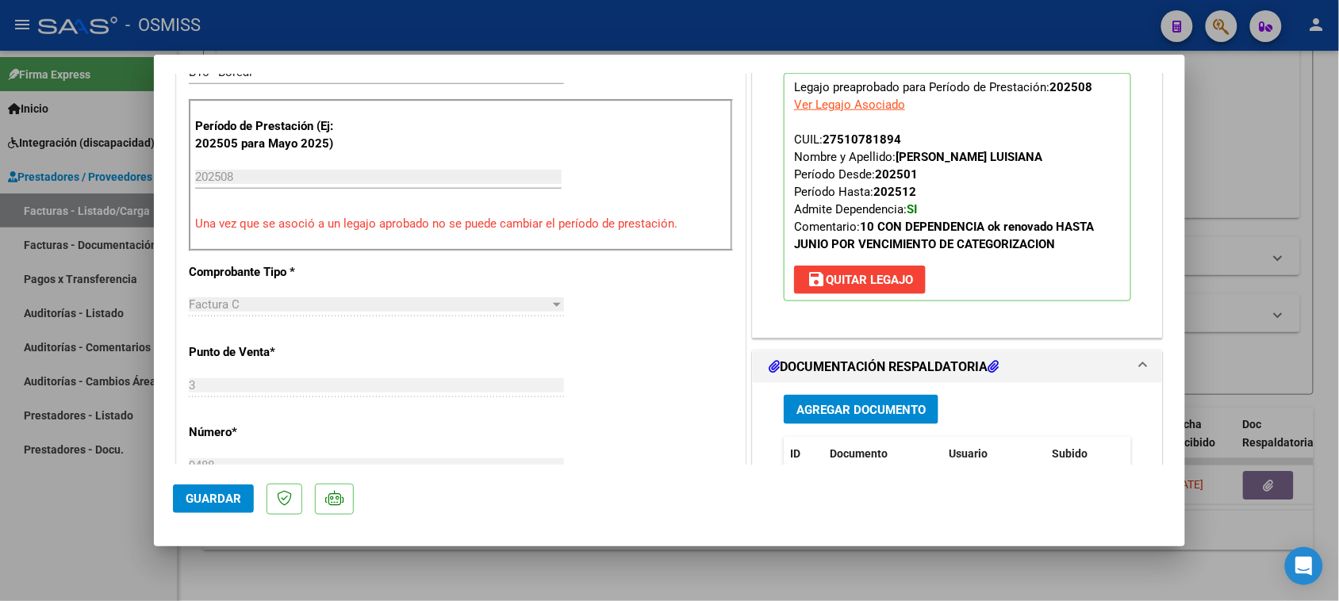
scroll to position [557, 0]
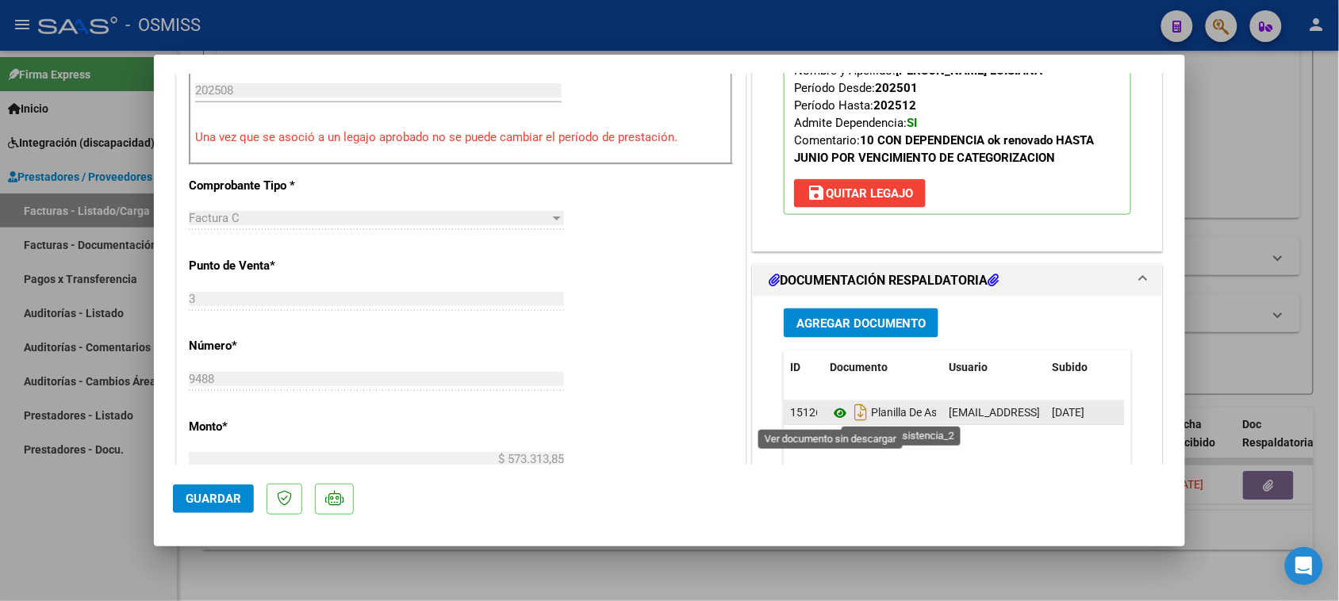
click at [840, 413] on icon at bounding box center [840, 413] width 21 height 19
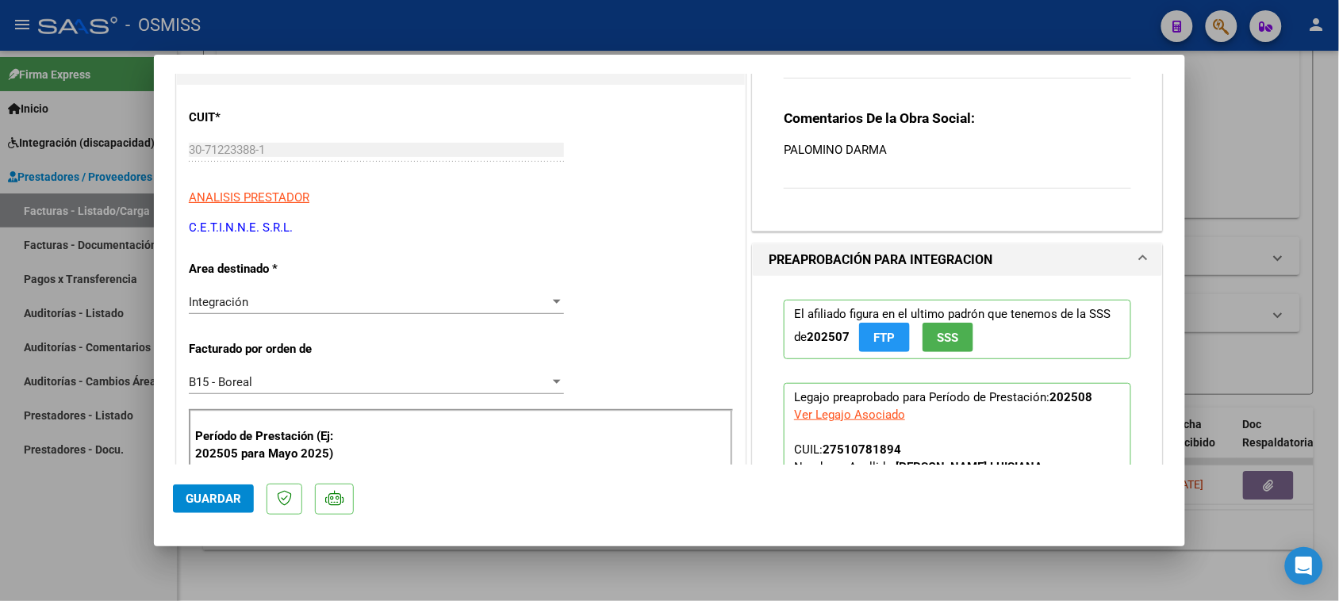
scroll to position [0, 0]
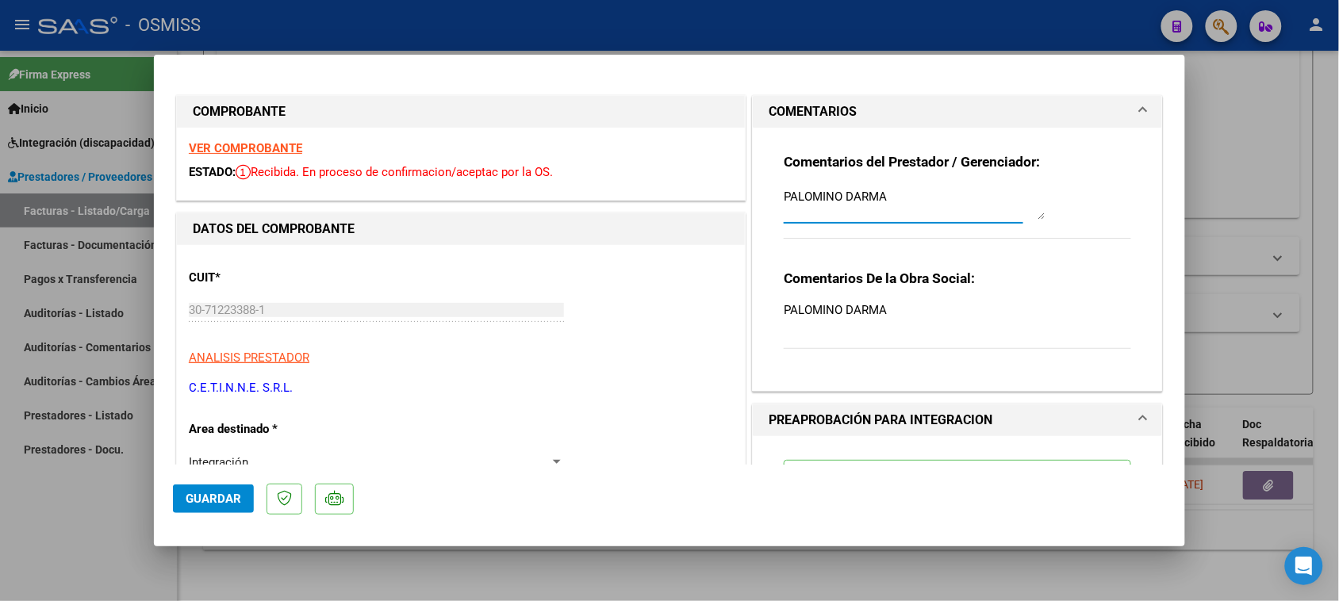
drag, startPoint x: 879, startPoint y: 197, endPoint x: 667, endPoint y: 238, distance: 216.6
type textarea "P"
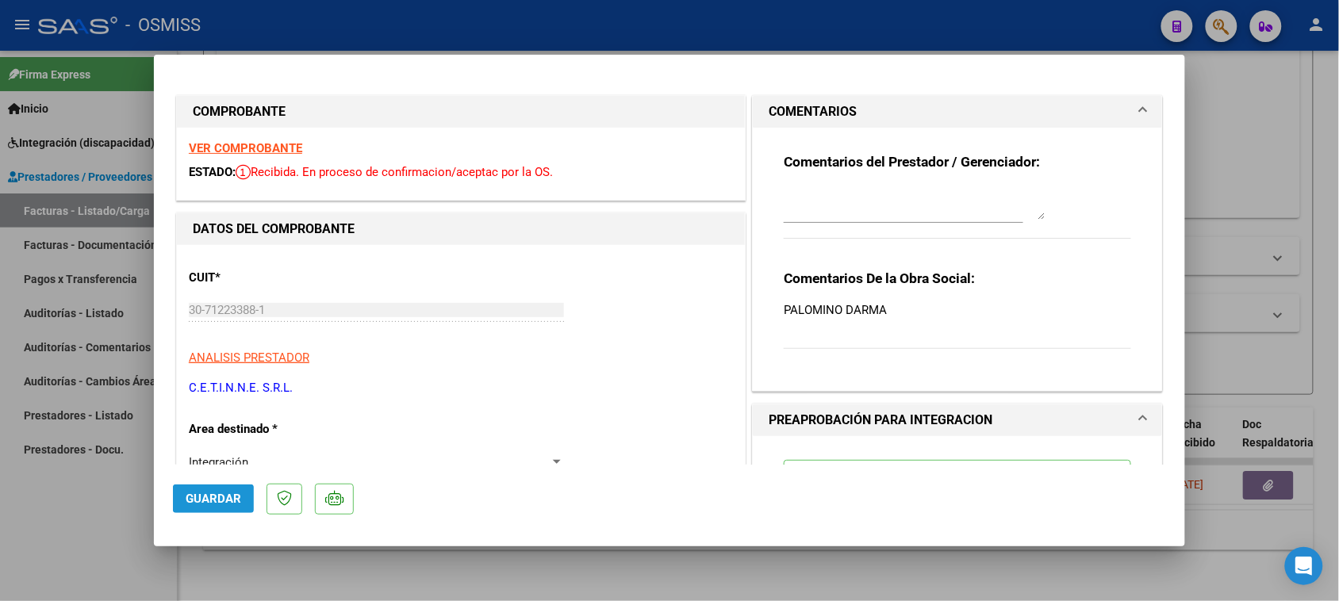
click at [212, 501] on span "Guardar" at bounding box center [214, 499] width 56 height 14
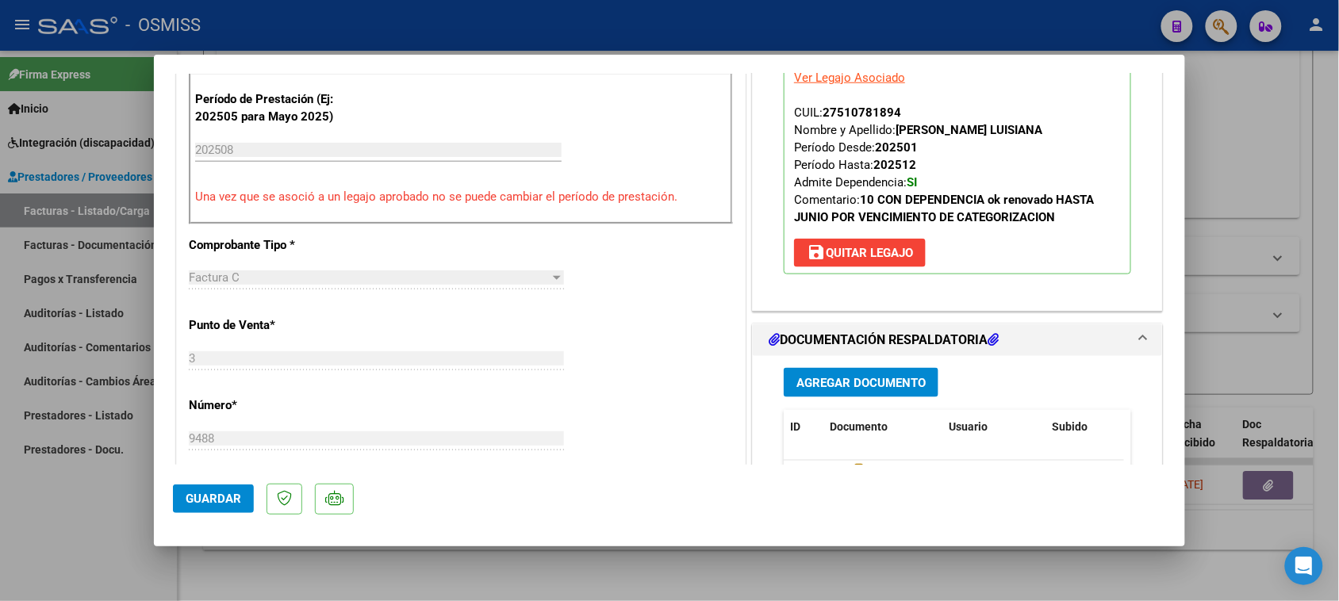
scroll to position [595, 0]
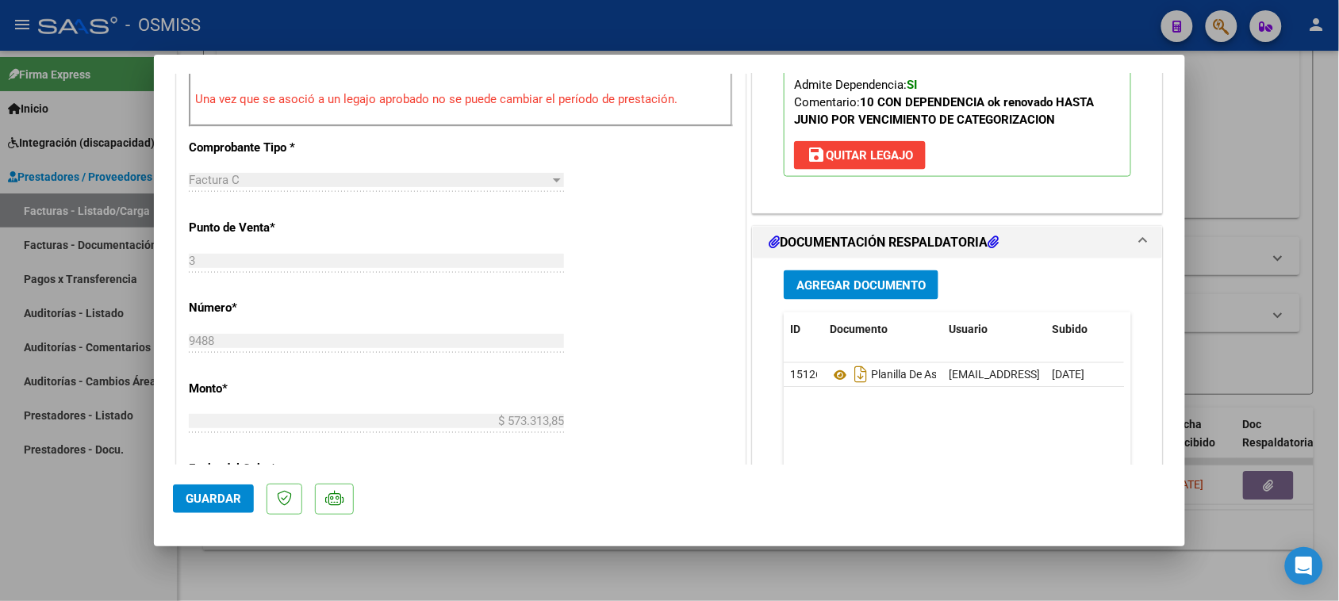
type input "$ 0,00"
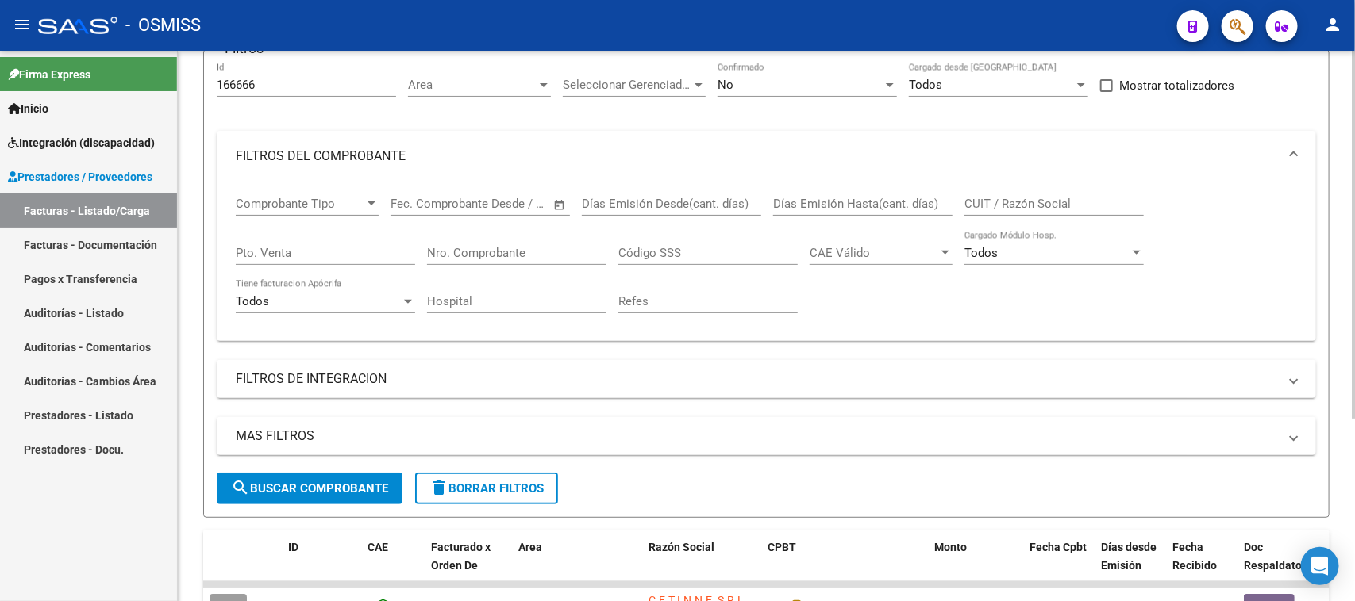
scroll to position [0, 0]
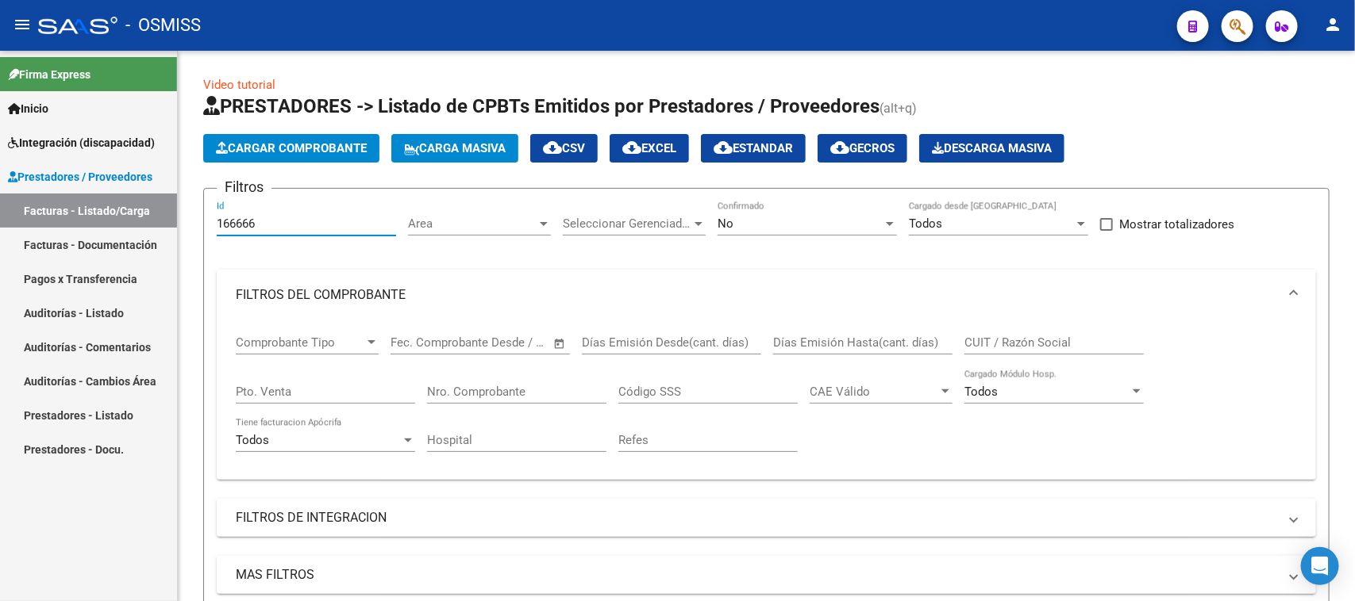
drag, startPoint x: 270, startPoint y: 228, endPoint x: 128, endPoint y: 259, distance: 145.5
click at [128, 259] on mat-sidenav-container "Firma Express Inicio Instructivos Contacto OS Integración (discapacidad) Legajo…" at bounding box center [677, 326] width 1355 height 551
paste input "40"
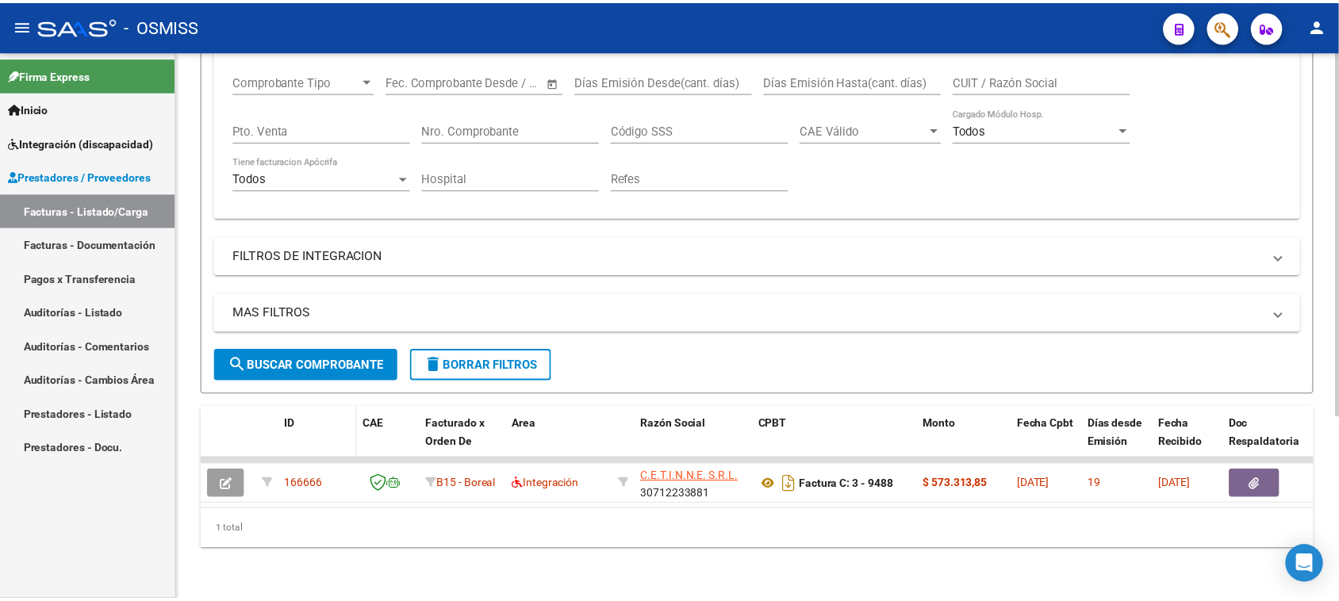
scroll to position [274, 0]
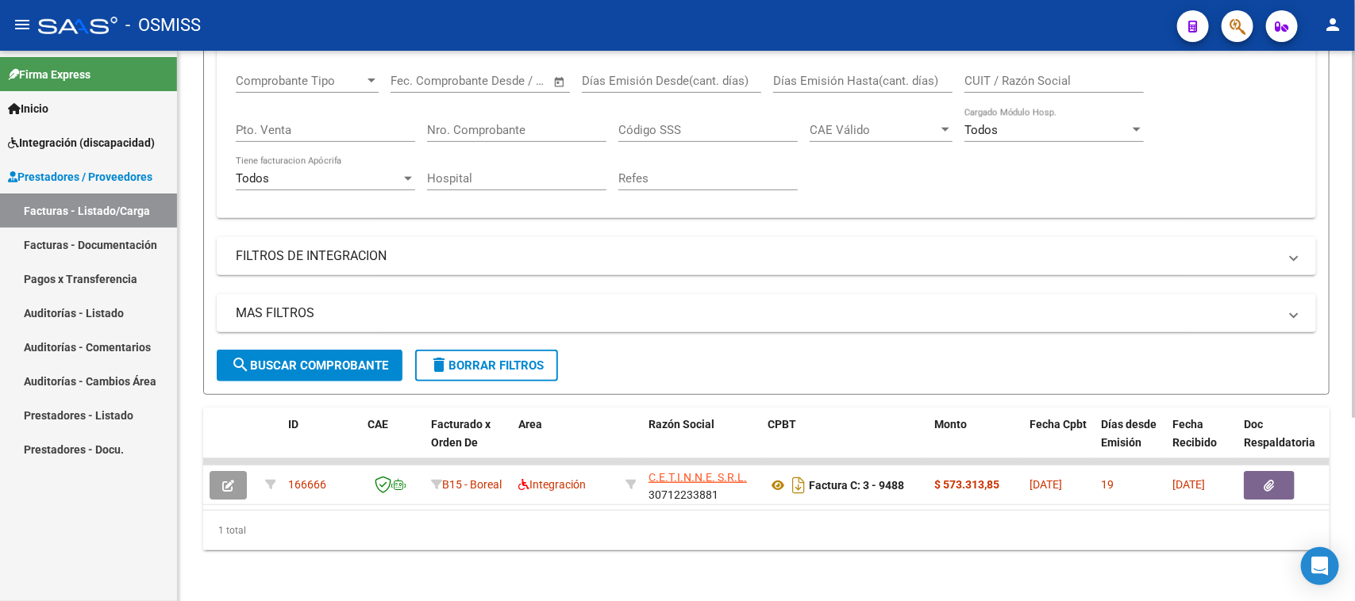
type input "166640"
click at [323, 359] on span "search Buscar Comprobante" at bounding box center [309, 366] width 157 height 14
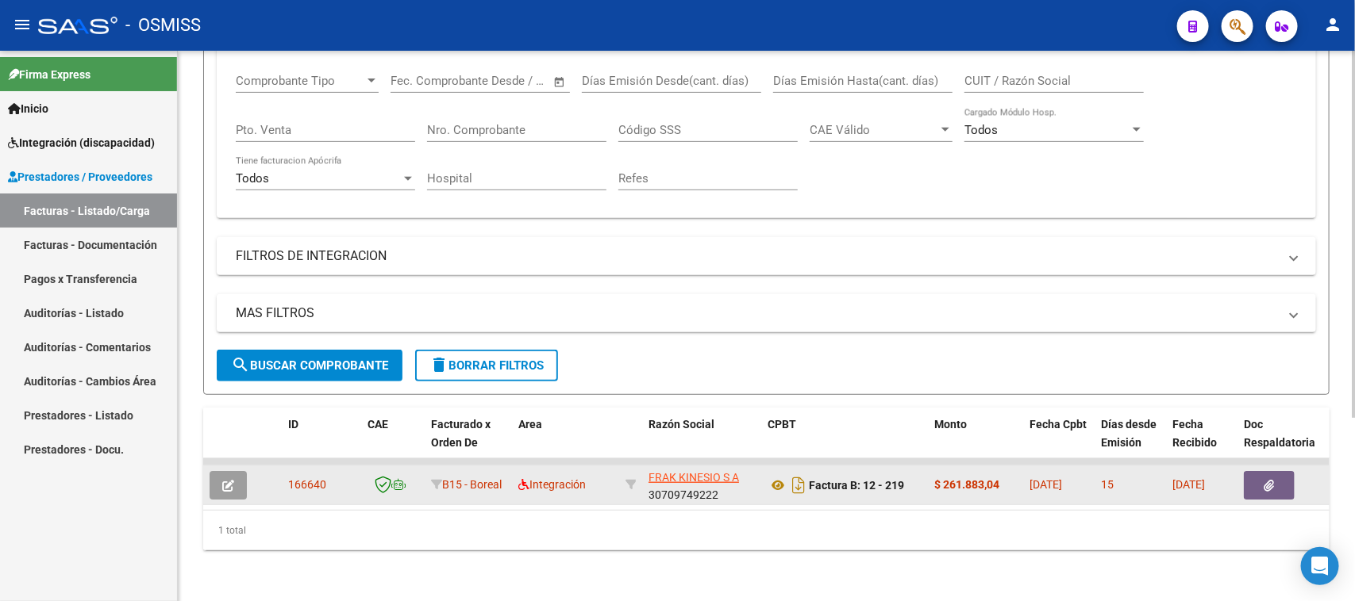
click at [234, 474] on button "button" at bounding box center [227, 485] width 37 height 29
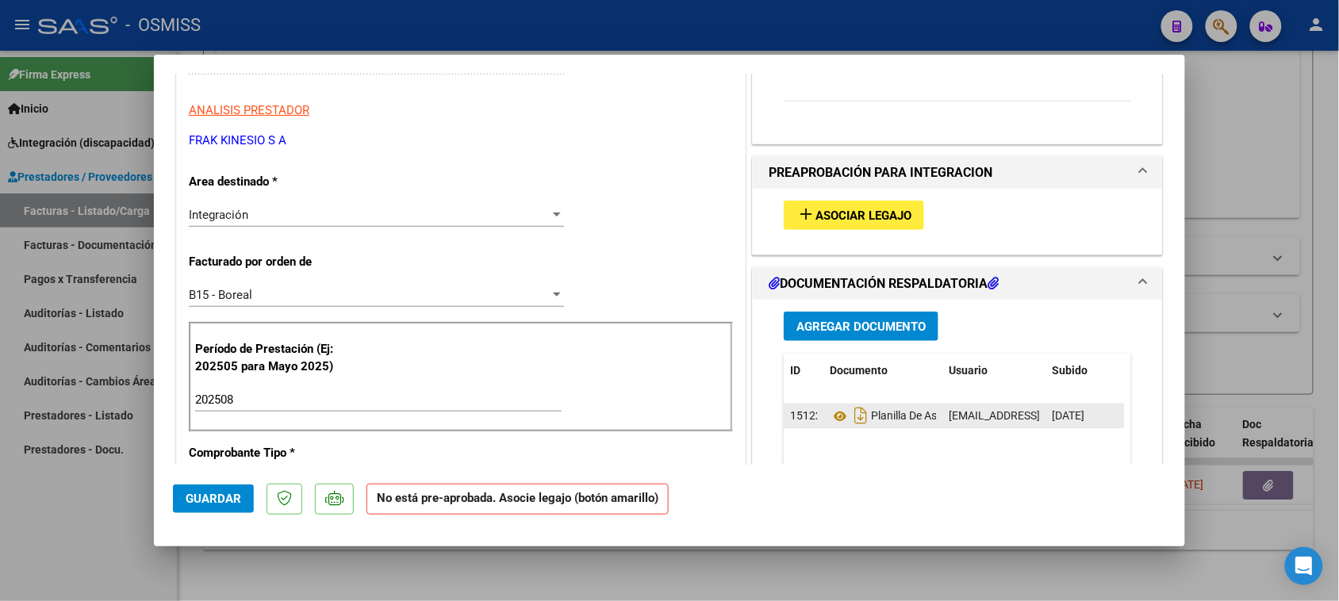
scroll to position [298, 0]
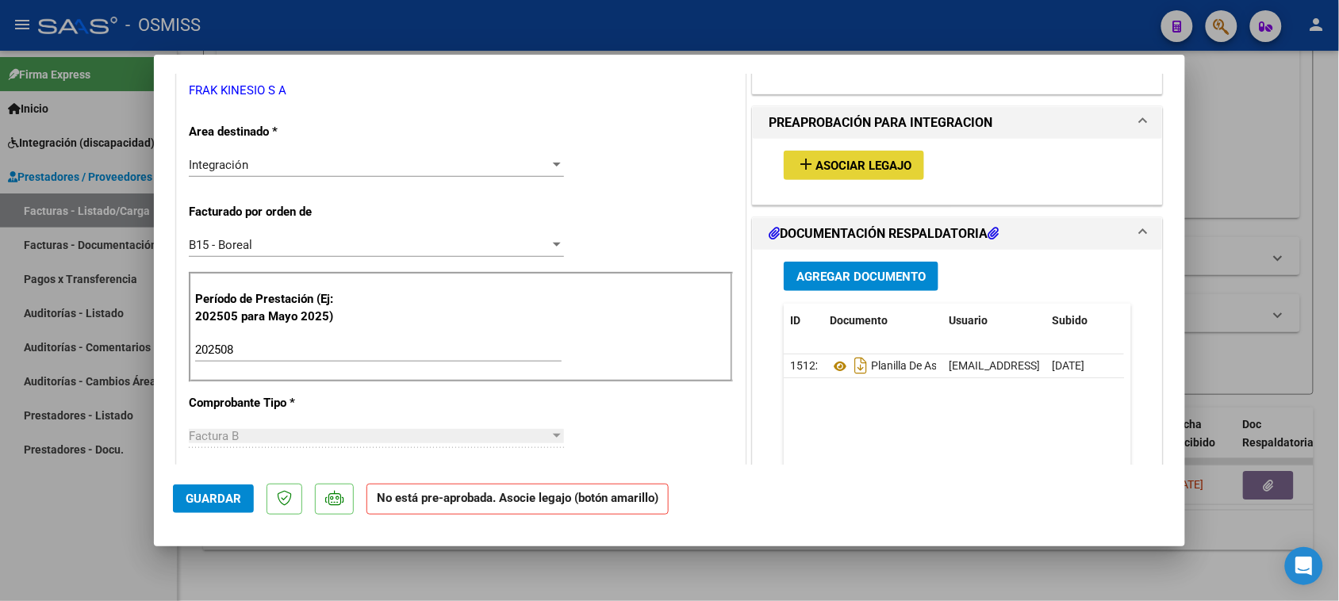
click at [886, 165] on span "Asociar Legajo" at bounding box center [864, 166] width 96 height 14
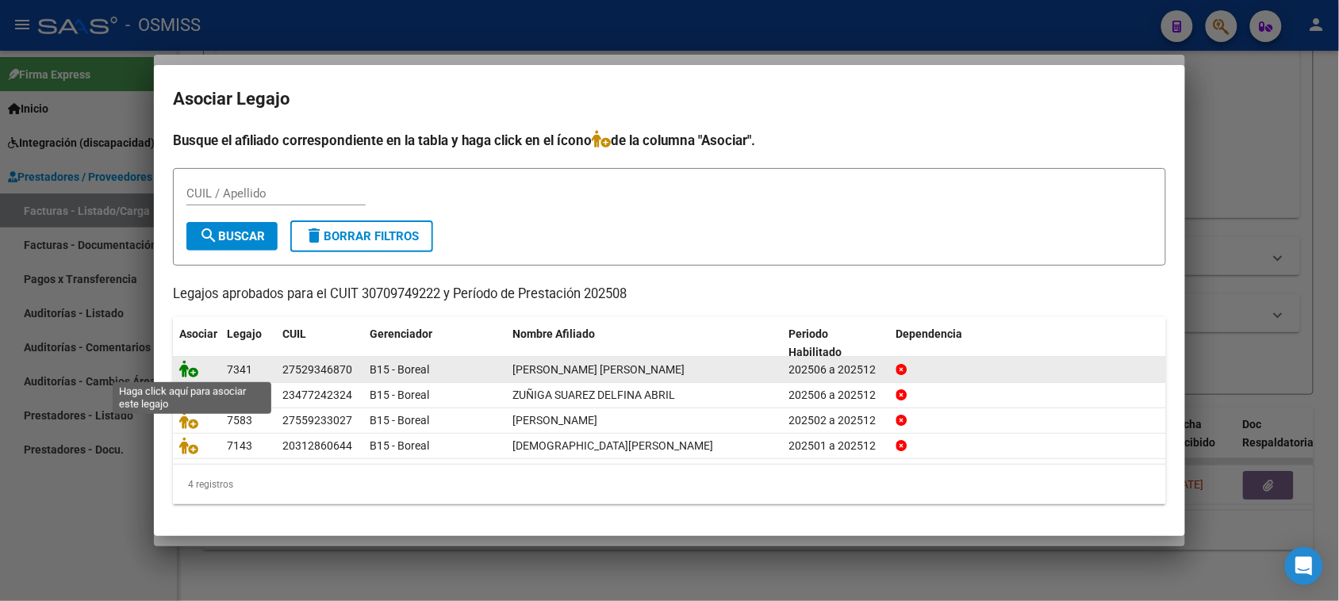
click at [192, 371] on icon at bounding box center [188, 368] width 19 height 17
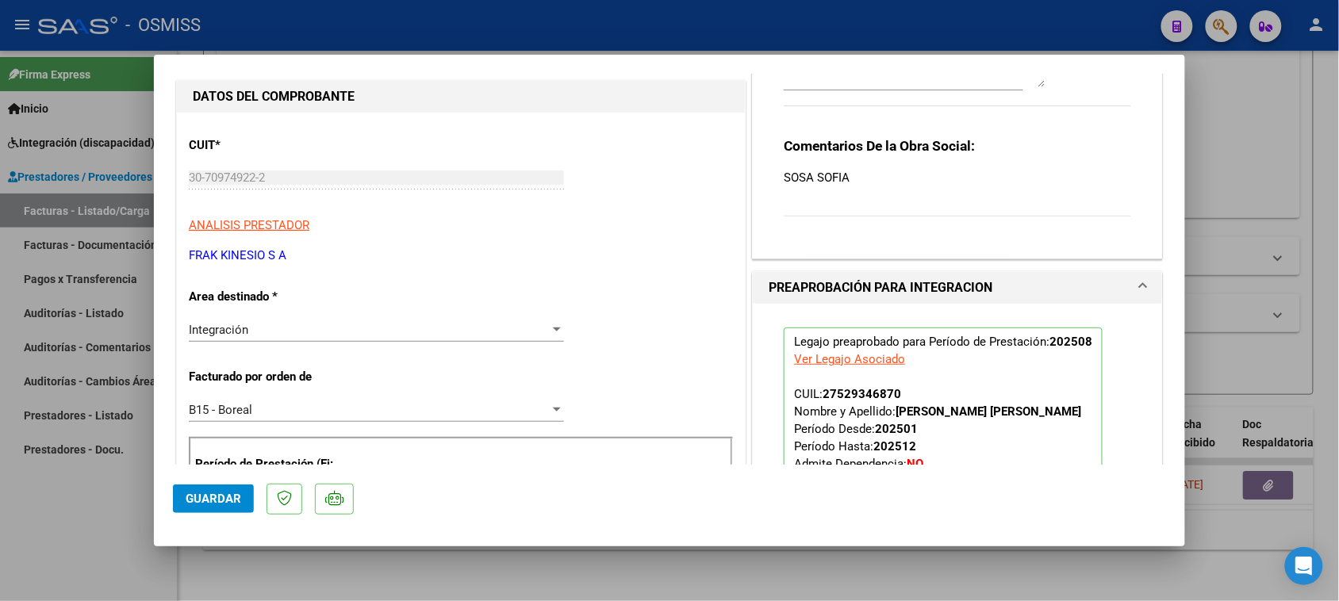
scroll to position [0, 0]
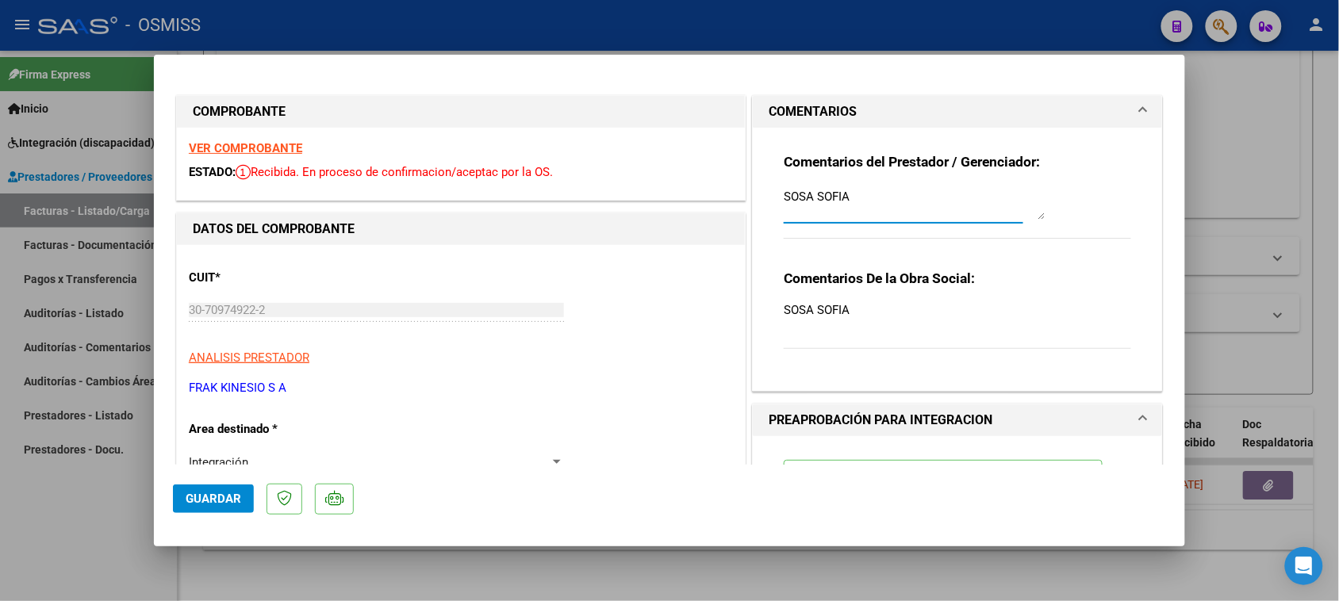
drag, startPoint x: 865, startPoint y: 193, endPoint x: 671, endPoint y: 213, distance: 194.6
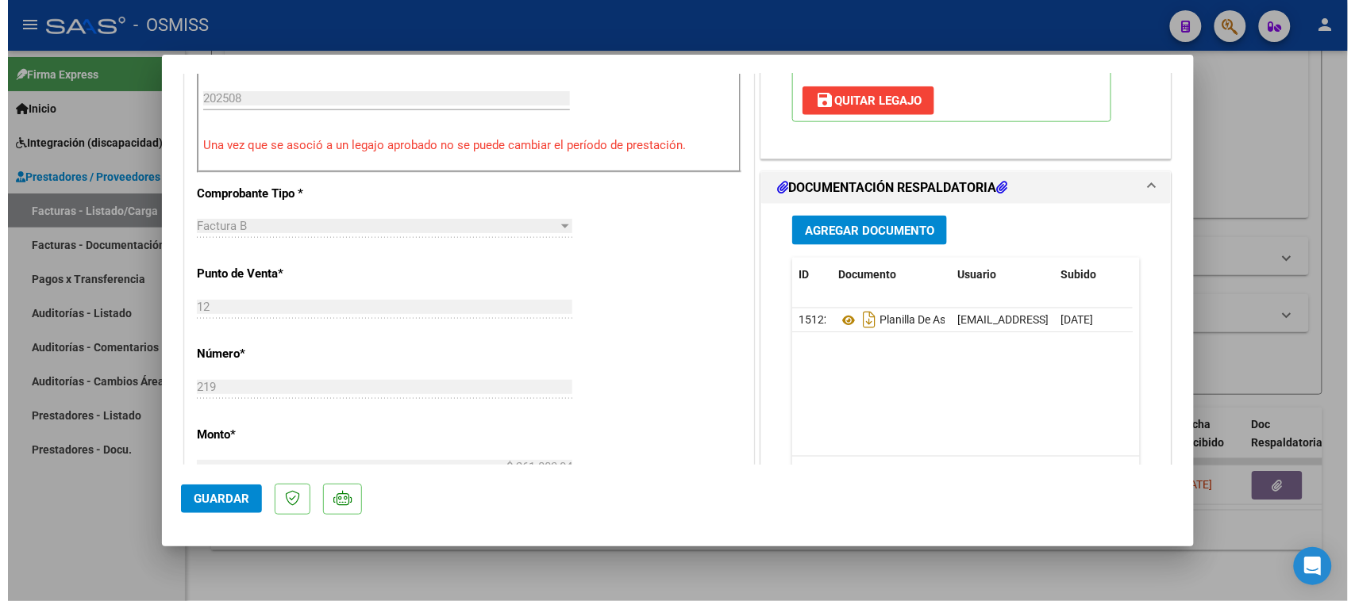
scroll to position [893, 0]
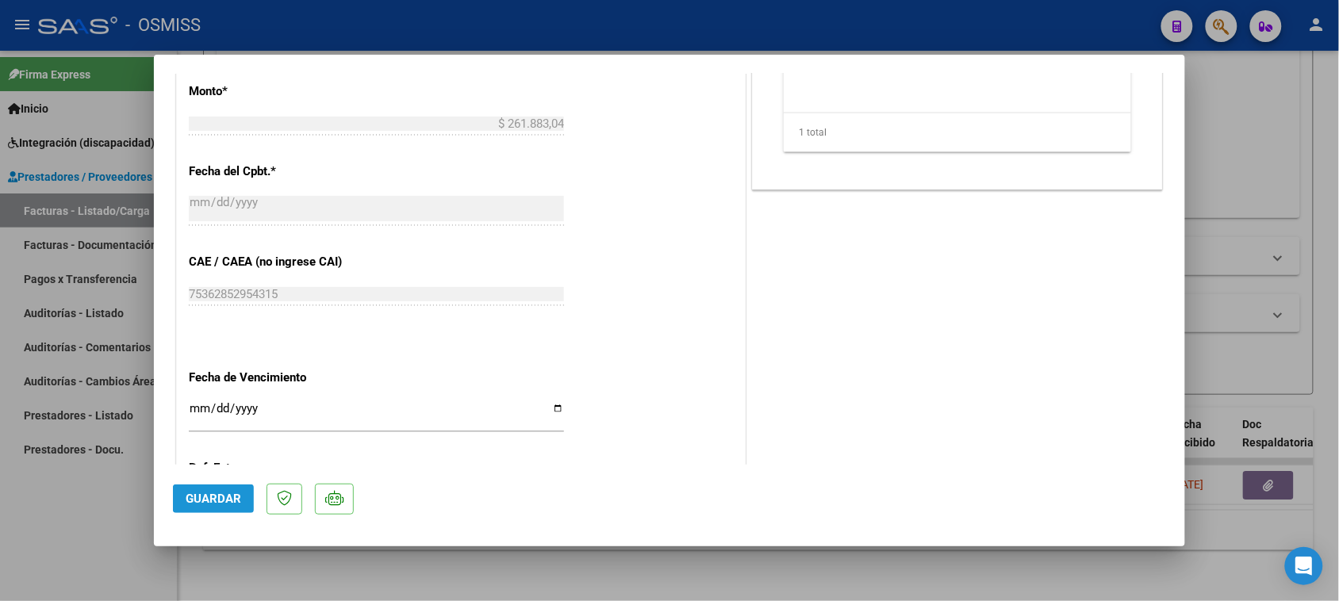
click at [217, 505] on span "Guardar" at bounding box center [214, 499] width 56 height 14
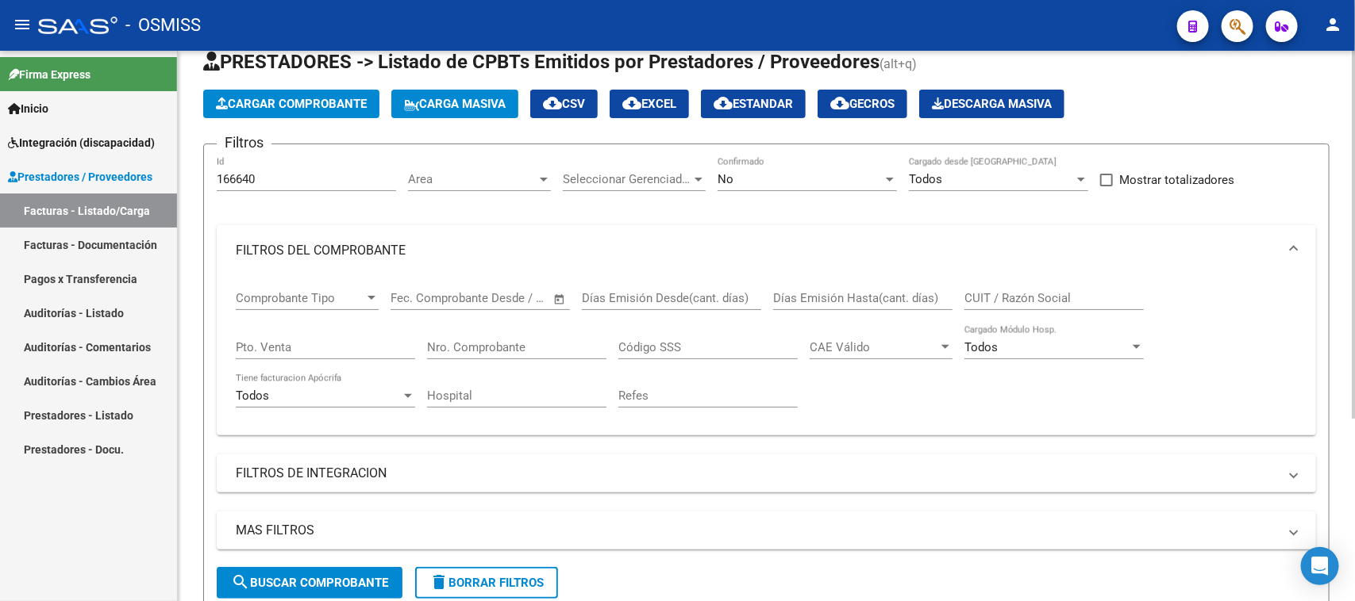
scroll to position [0, 0]
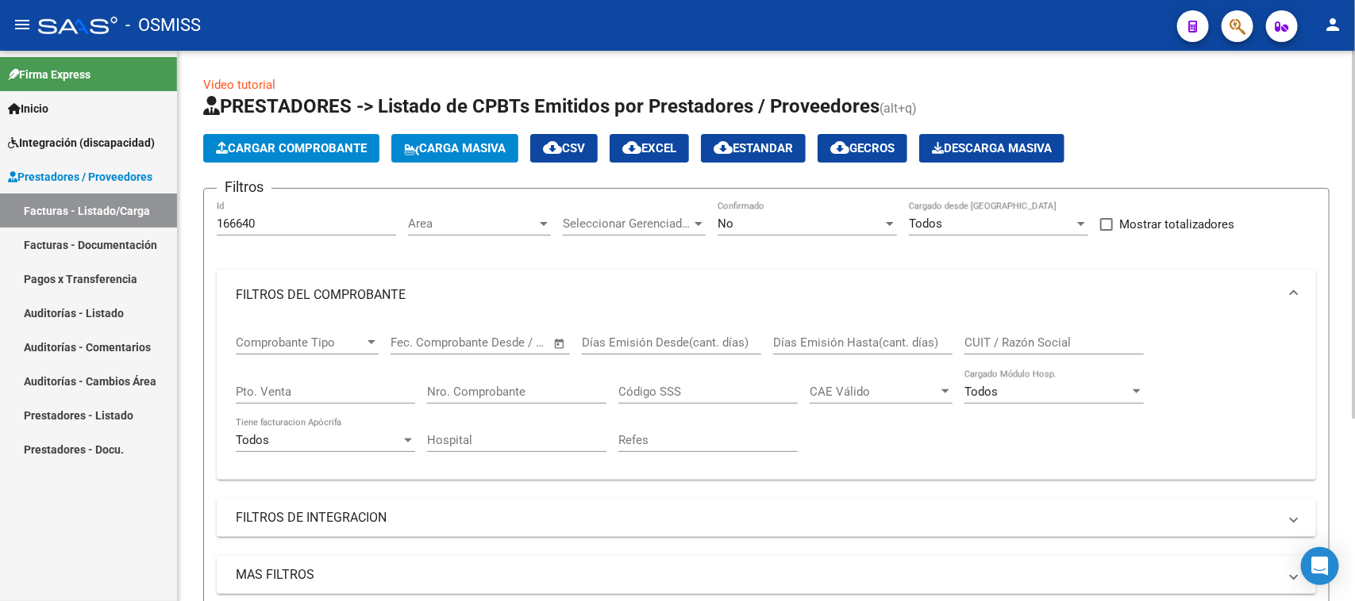
click at [813, 229] on div "No" at bounding box center [799, 224] width 165 height 14
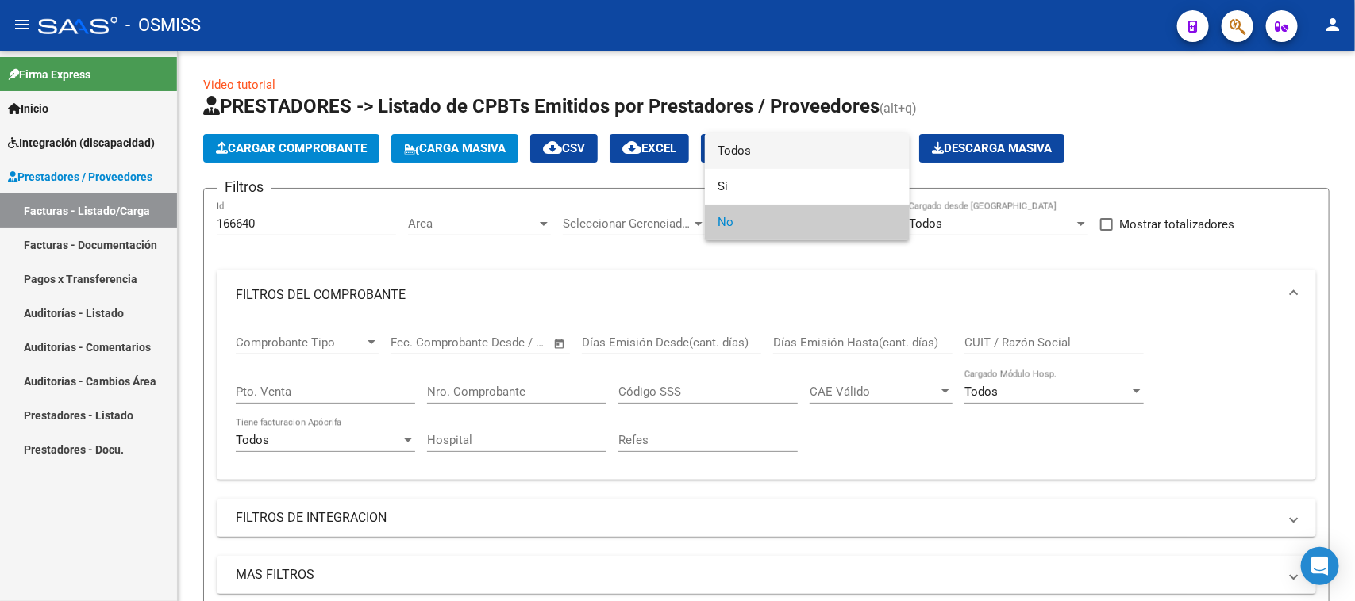
click at [817, 136] on span "Todos" at bounding box center [806, 151] width 179 height 36
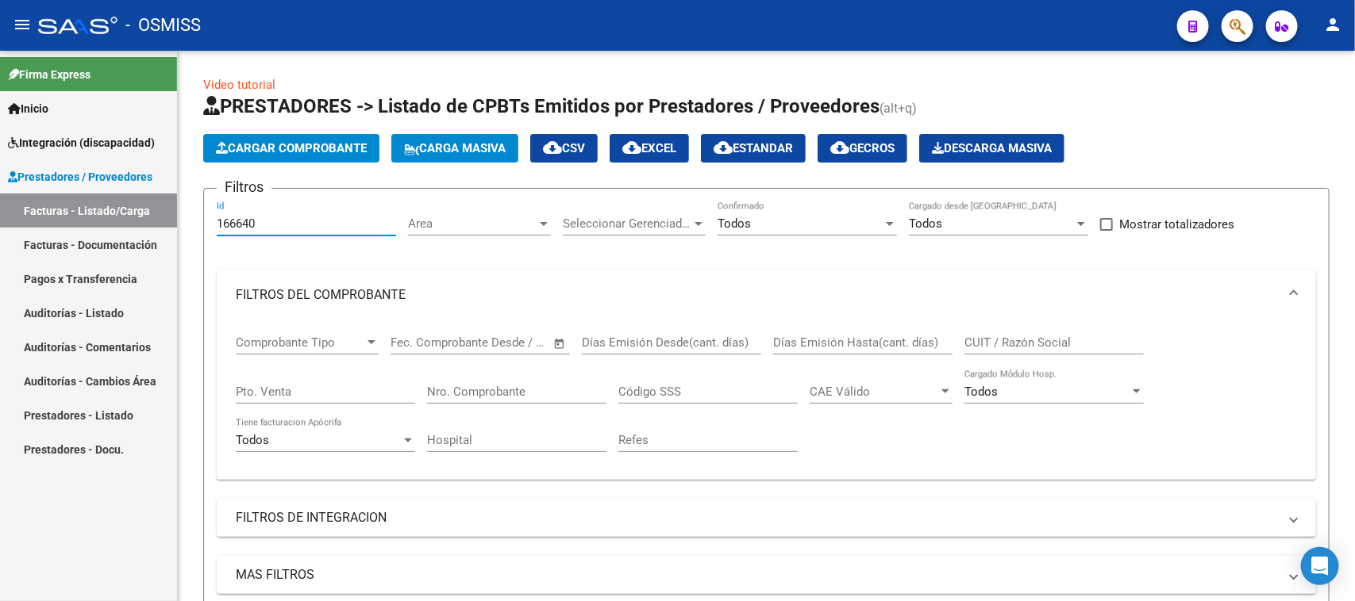
drag, startPoint x: 275, startPoint y: 227, endPoint x: 56, endPoint y: 279, distance: 224.4
click at [56, 279] on mat-sidenav-container "Firma Express Inicio Instructivos Contacto OS Integración (discapacidad) Legajo…" at bounding box center [677, 326] width 1355 height 551
paste input "264"
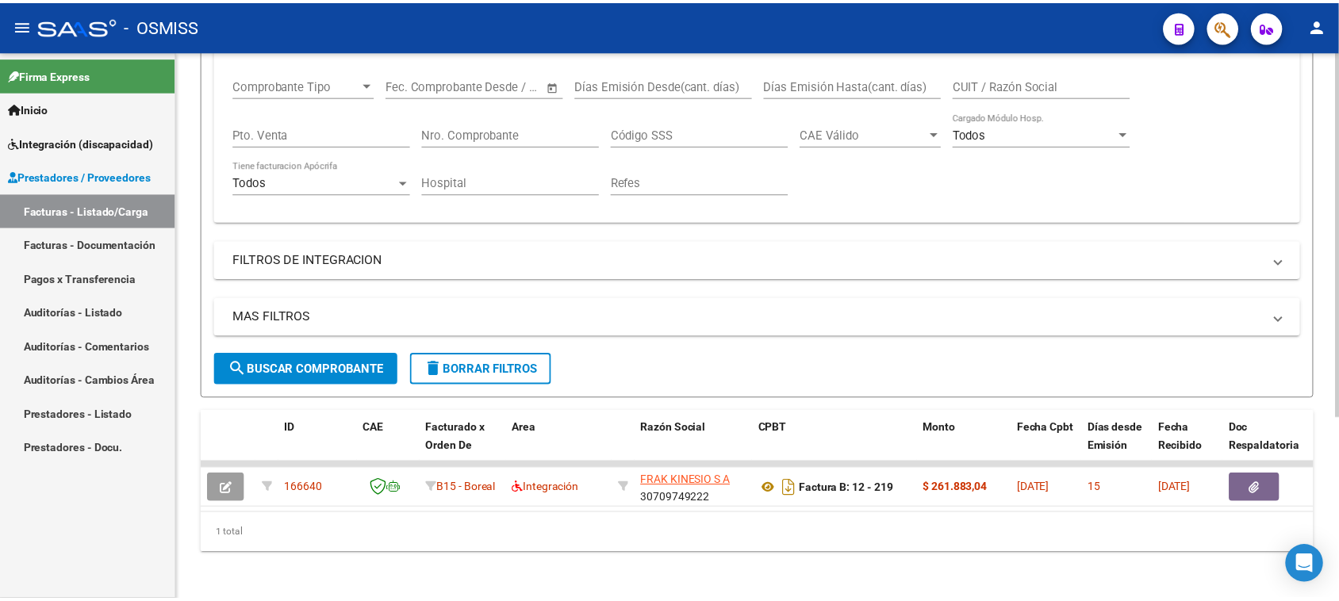
scroll to position [274, 0]
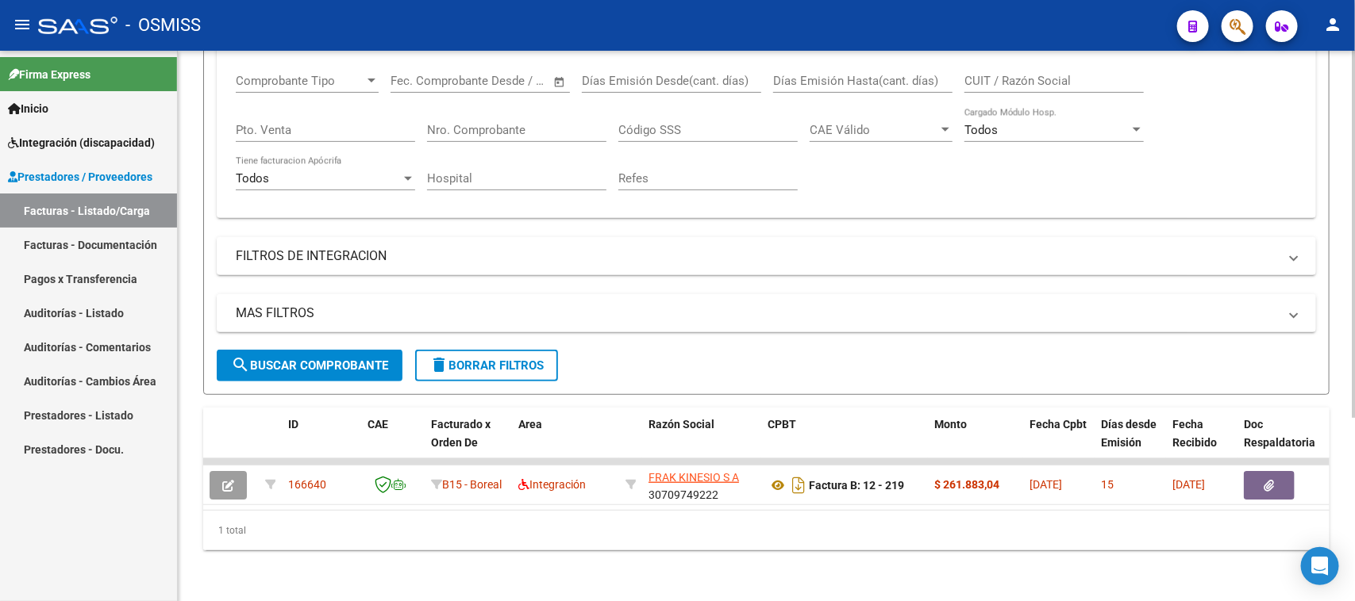
type input "166264"
click at [302, 359] on button "search Buscar Comprobante" at bounding box center [310, 366] width 186 height 32
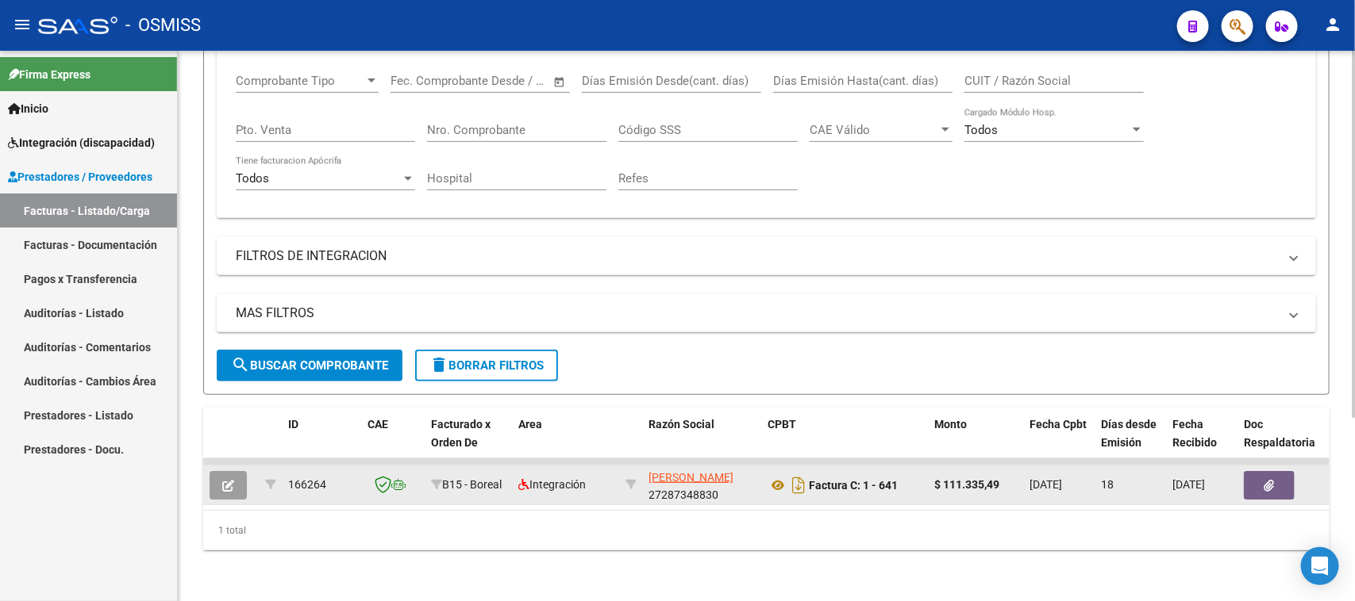
click at [239, 471] on button "button" at bounding box center [227, 485] width 37 height 29
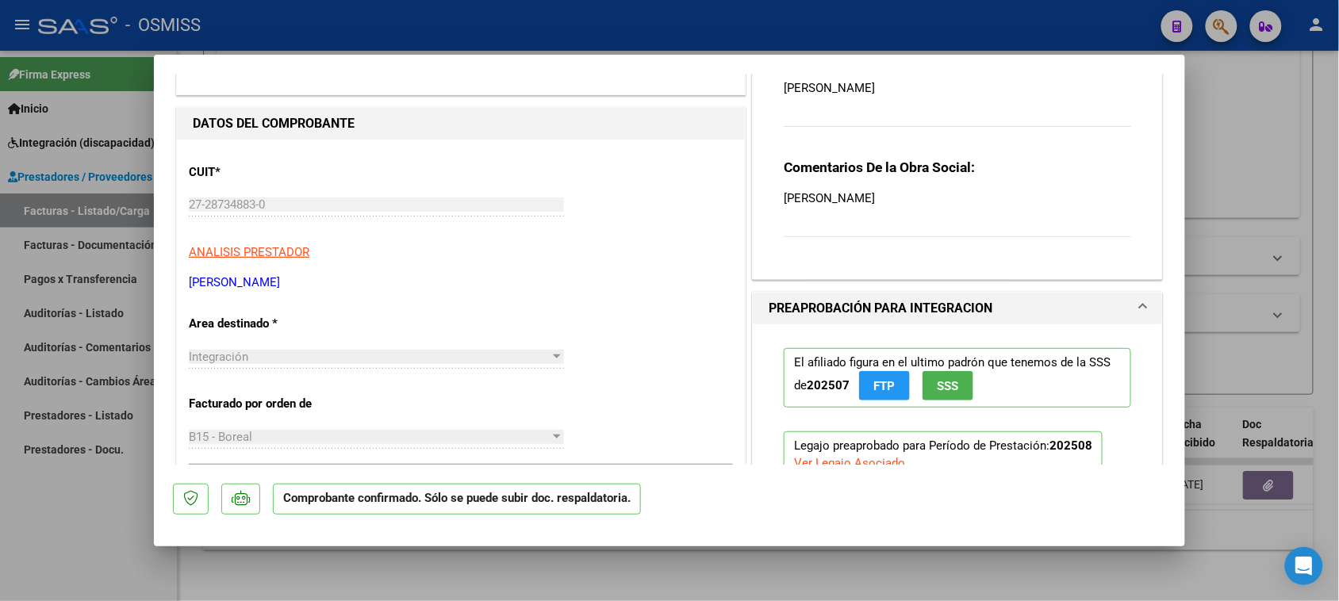
scroll to position [0, 0]
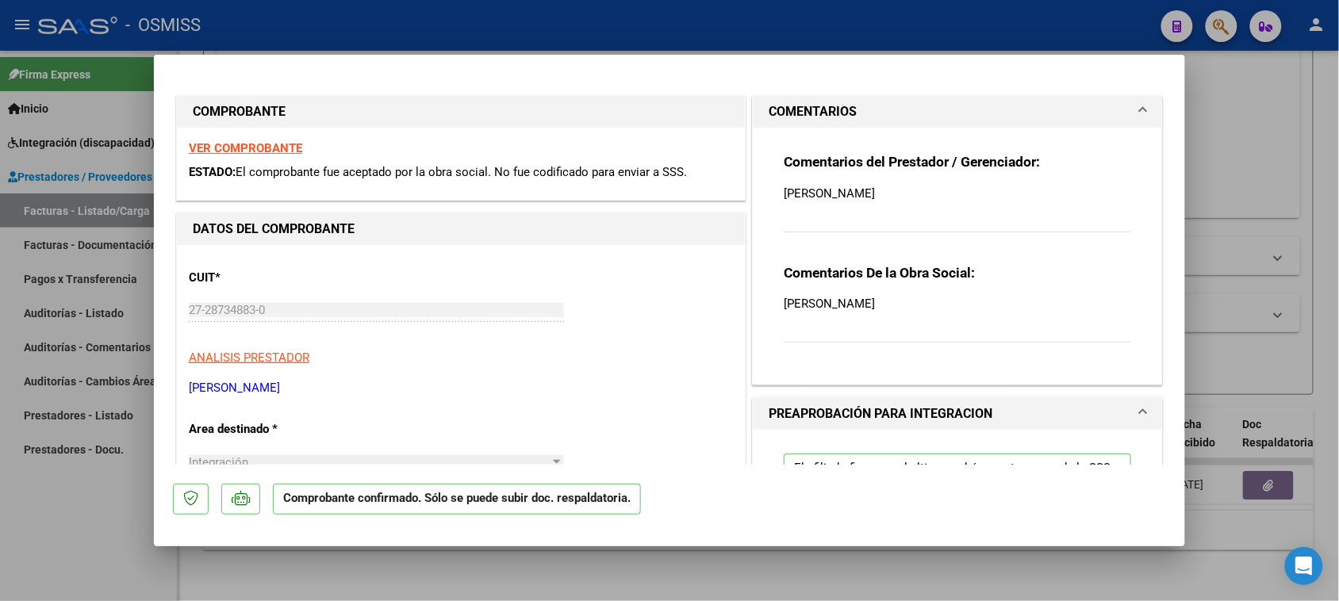
click at [916, 193] on p "[PERSON_NAME]" at bounding box center [958, 193] width 348 height 17
click at [930, 193] on p "[PERSON_NAME]" at bounding box center [958, 193] width 348 height 17
click at [933, 189] on p "[PERSON_NAME]" at bounding box center [958, 193] width 348 height 17
click at [921, 189] on p "[PERSON_NAME]" at bounding box center [958, 193] width 348 height 17
drag, startPoint x: 921, startPoint y: 189, endPoint x: 810, endPoint y: 207, distance: 112.6
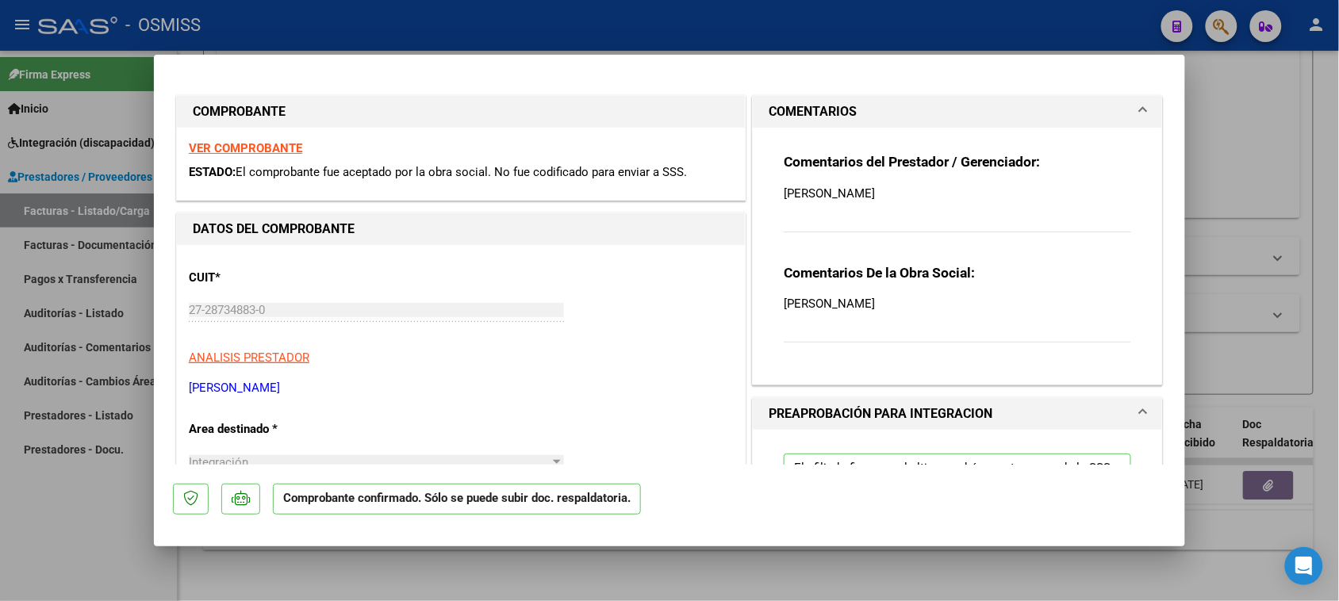
click at [810, 207] on div "Comentarios del Prestador / Gerenciador: [PERSON_NAME]" at bounding box center [958, 201] width 348 height 97
click at [831, 242] on div "Comentarios del Prestador / Gerenciador: [PERSON_NAME]" at bounding box center [958, 201] width 348 height 97
click at [947, 347] on div "Comentarios De la Obra Social: [PERSON_NAME]" at bounding box center [958, 312] width 348 height 97
click at [946, 212] on div "Comentarios del Prestador / Gerenciador: [PERSON_NAME]" at bounding box center [958, 201] width 348 height 97
drag, startPoint x: 977, startPoint y: 180, endPoint x: 874, endPoint y: 129, distance: 115.3
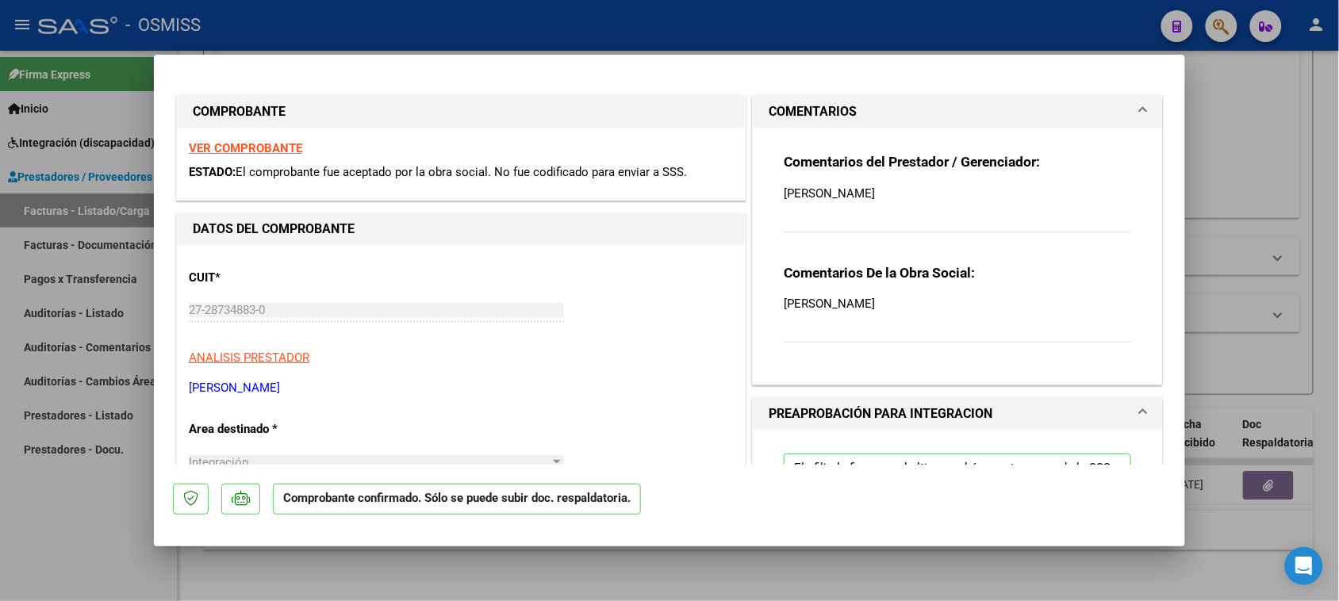
click at [946, 161] on div "Comentarios del Prestador / Gerenciador: [PERSON_NAME]" at bounding box center [958, 201] width 348 height 97
click at [816, 99] on mat-expansion-panel-header "COMENTARIOS" at bounding box center [957, 112] width 409 height 32
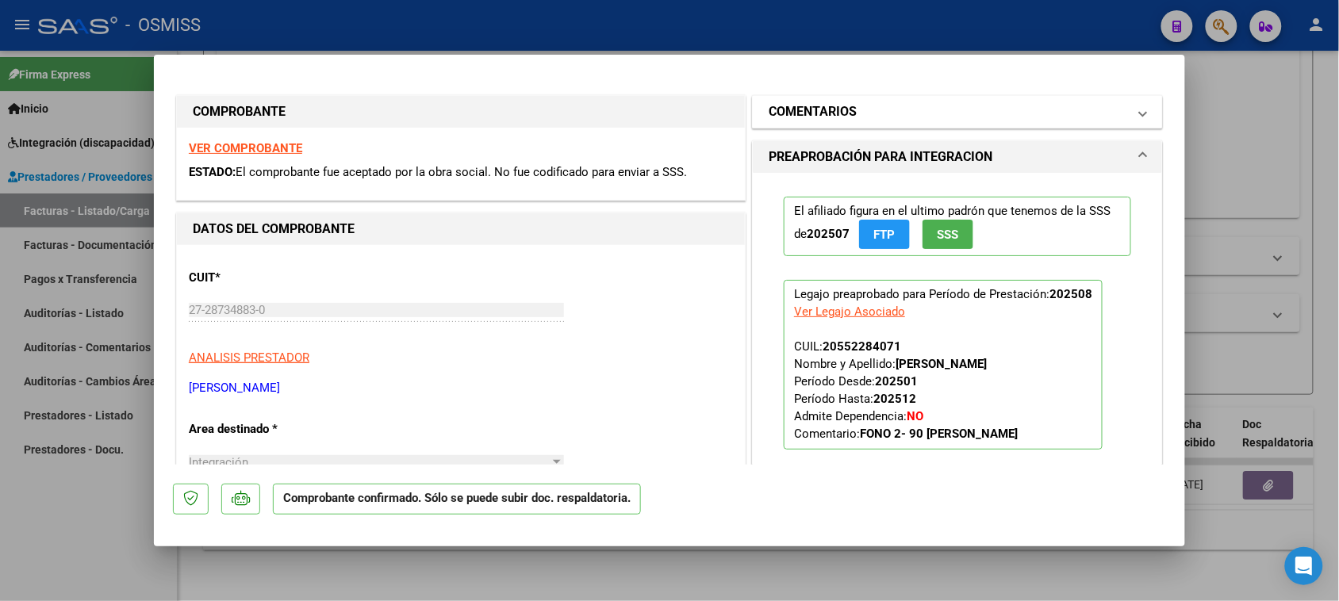
click at [816, 99] on mat-expansion-panel-header "COMENTARIOS" at bounding box center [957, 112] width 409 height 32
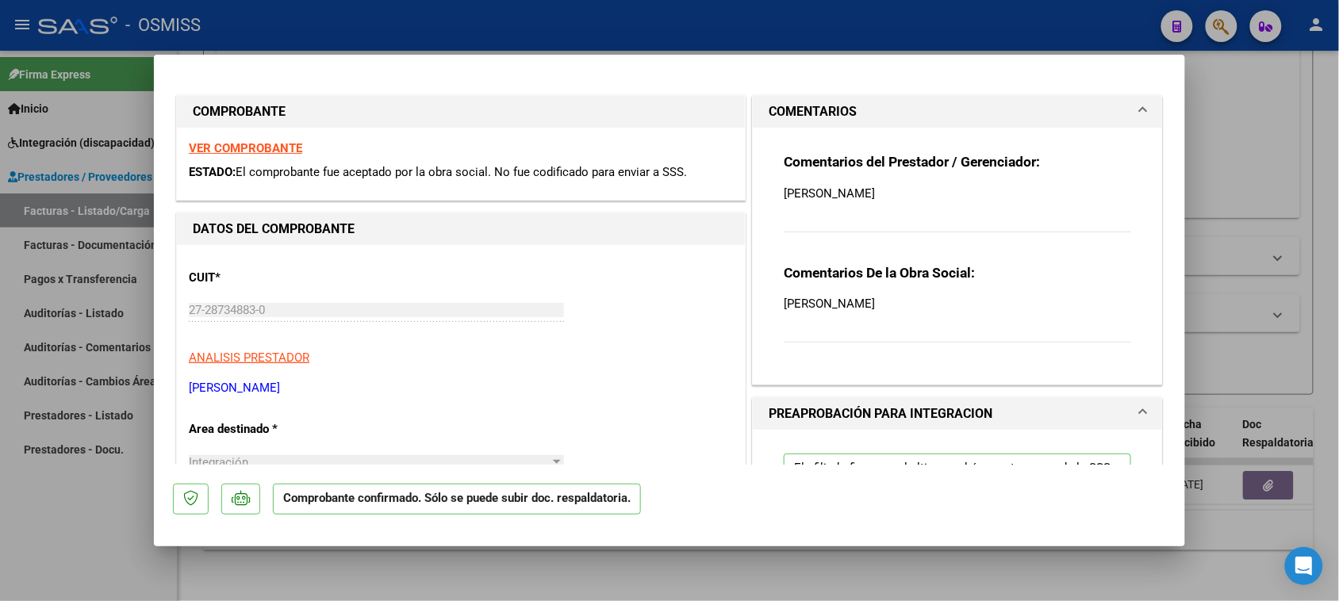
click at [816, 196] on p "[PERSON_NAME]" at bounding box center [958, 193] width 348 height 17
type input "$ 0,00"
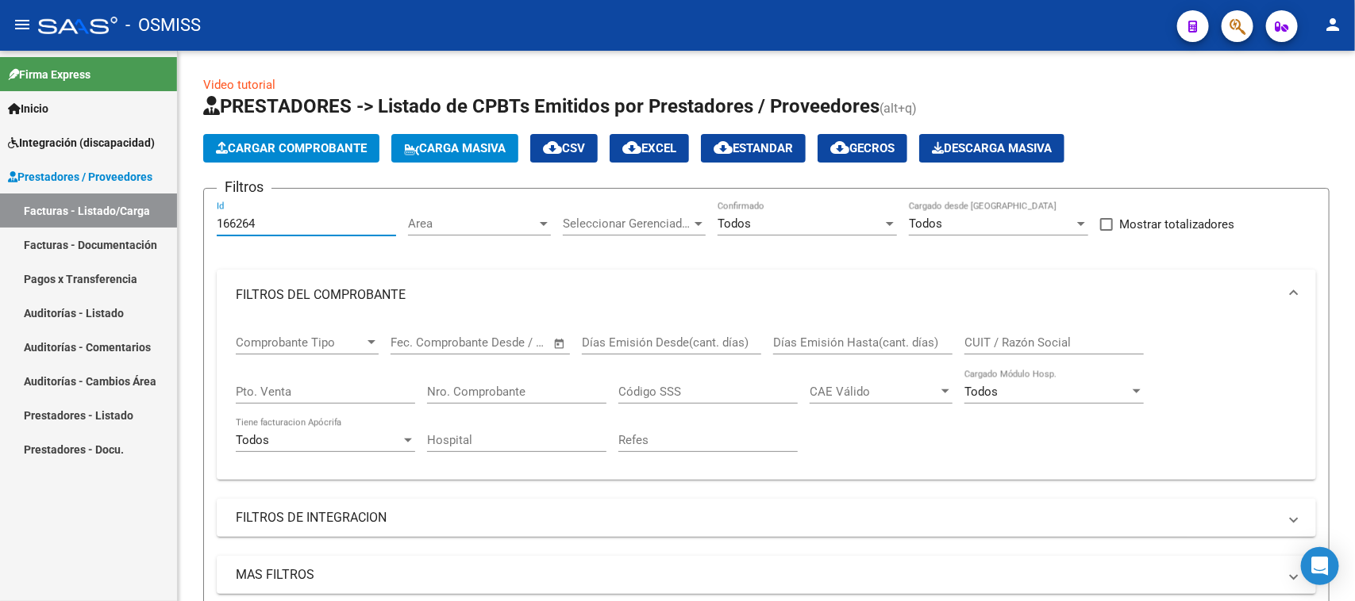
drag, startPoint x: 271, startPoint y: 223, endPoint x: 131, endPoint y: 267, distance: 147.3
click at [131, 267] on mat-sidenav-container "Firma Express Inicio Instructivos Contacto OS Integración (discapacidad) Legajo…" at bounding box center [677, 326] width 1355 height 551
paste input "3641"
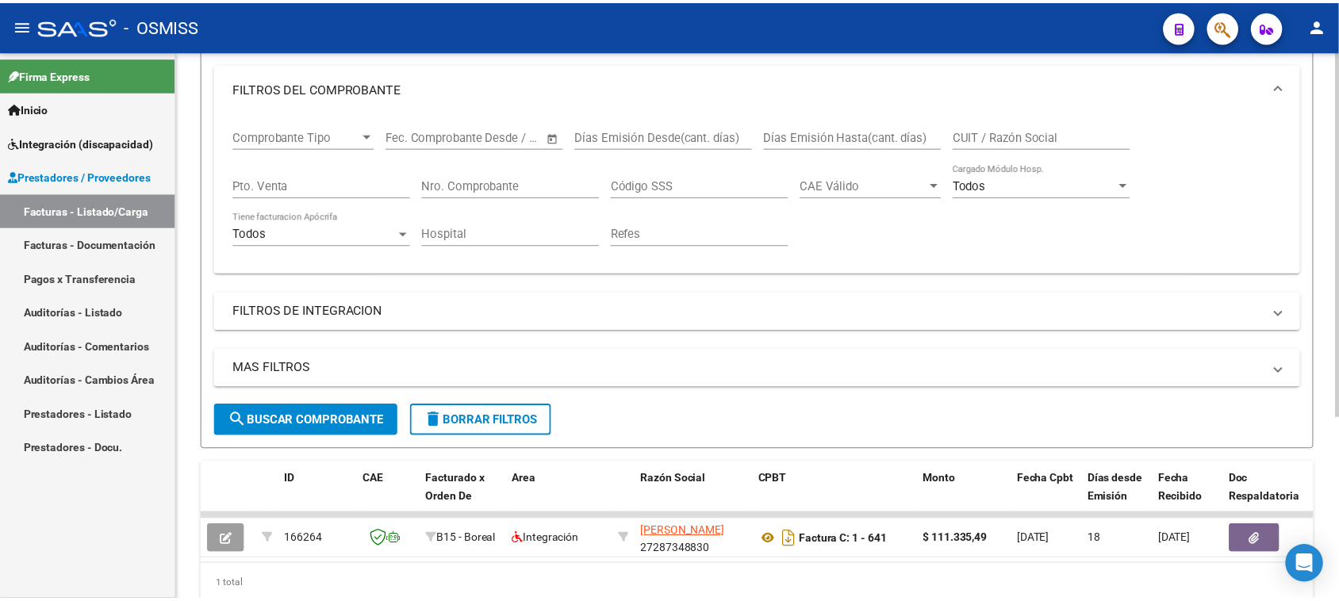
scroll to position [274, 0]
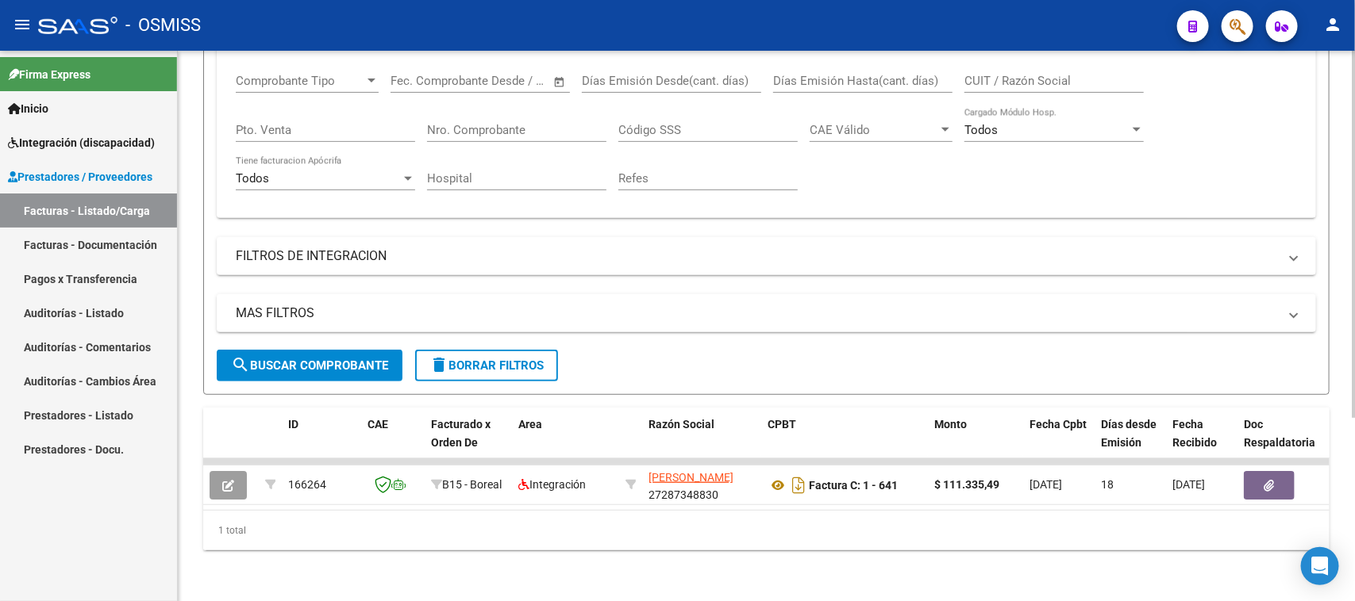
type input "163641"
click at [310, 359] on span "search Buscar Comprobante" at bounding box center [309, 366] width 157 height 14
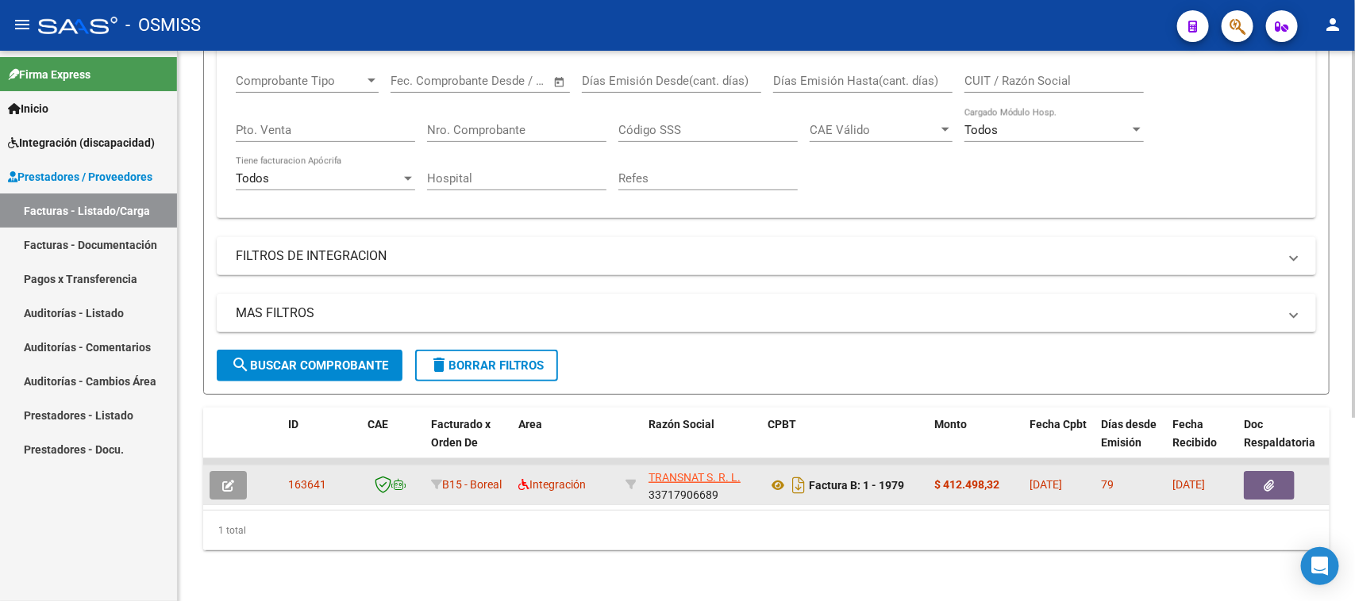
click at [218, 471] on button "button" at bounding box center [227, 485] width 37 height 29
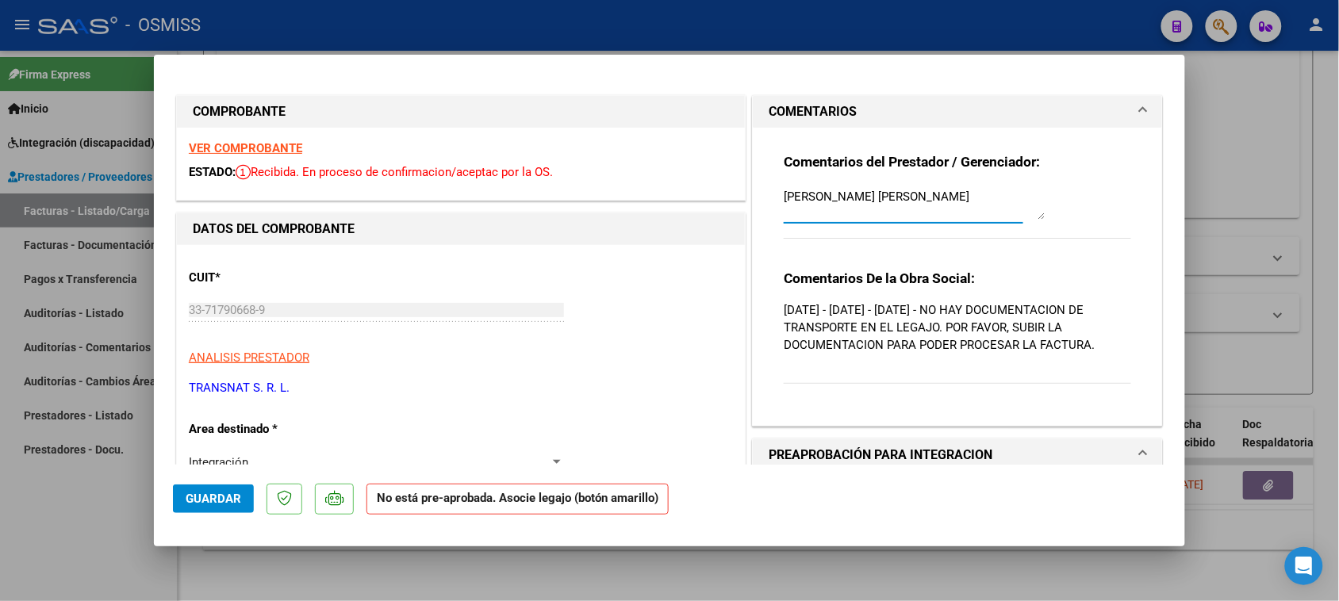
click at [962, 200] on textarea "[PERSON_NAME] [PERSON_NAME]" at bounding box center [915, 204] width 262 height 32
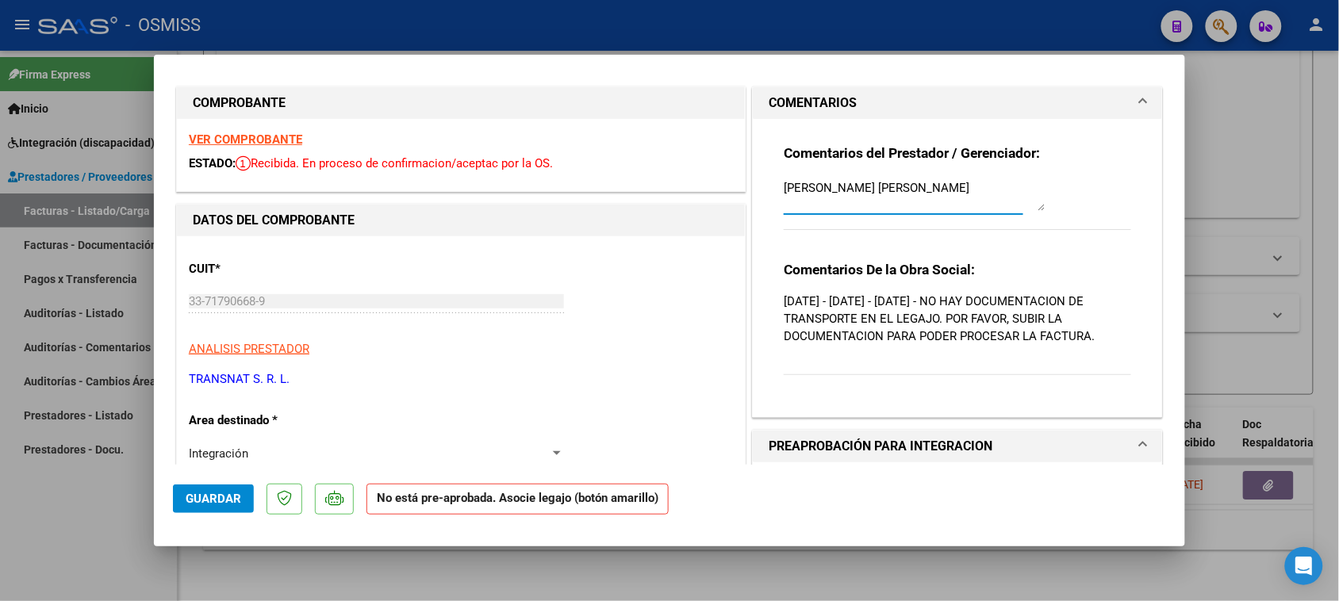
scroll to position [0, 0]
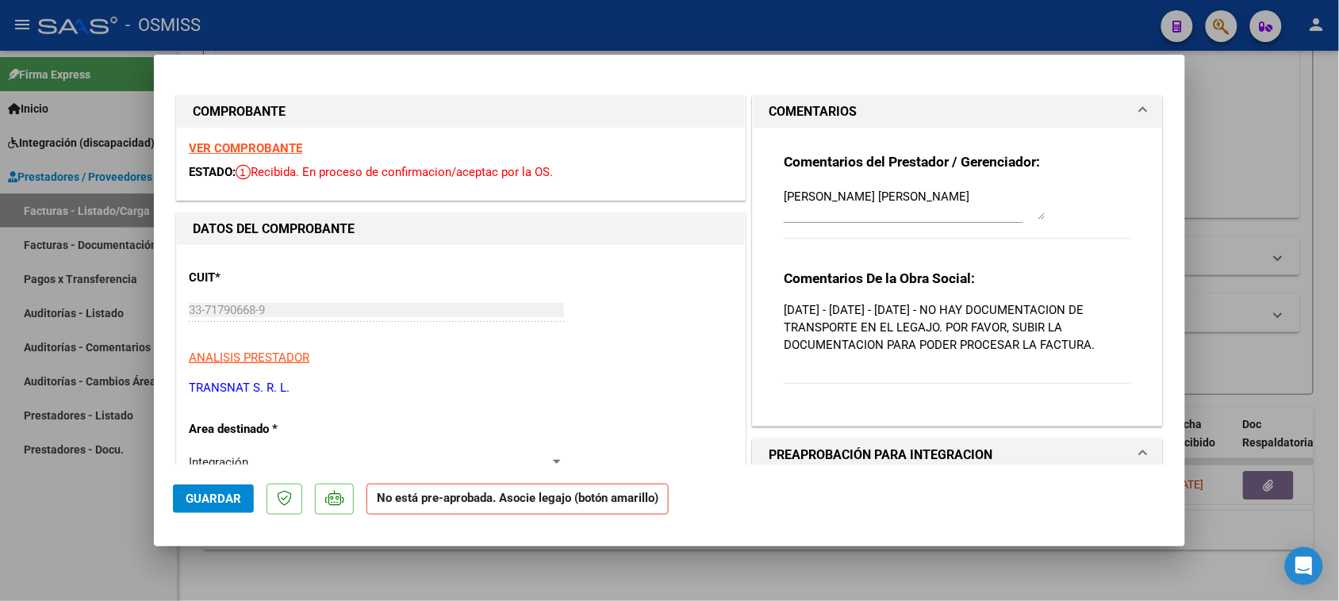
click at [772, 191] on div "Comentarios del Prestador / Gerenciador: [PERSON_NAME] [PERSON_NAME] Comentario…" at bounding box center [957, 271] width 371 height 286
click at [784, 196] on textarea "[PERSON_NAME] [PERSON_NAME]" at bounding box center [915, 204] width 262 height 32
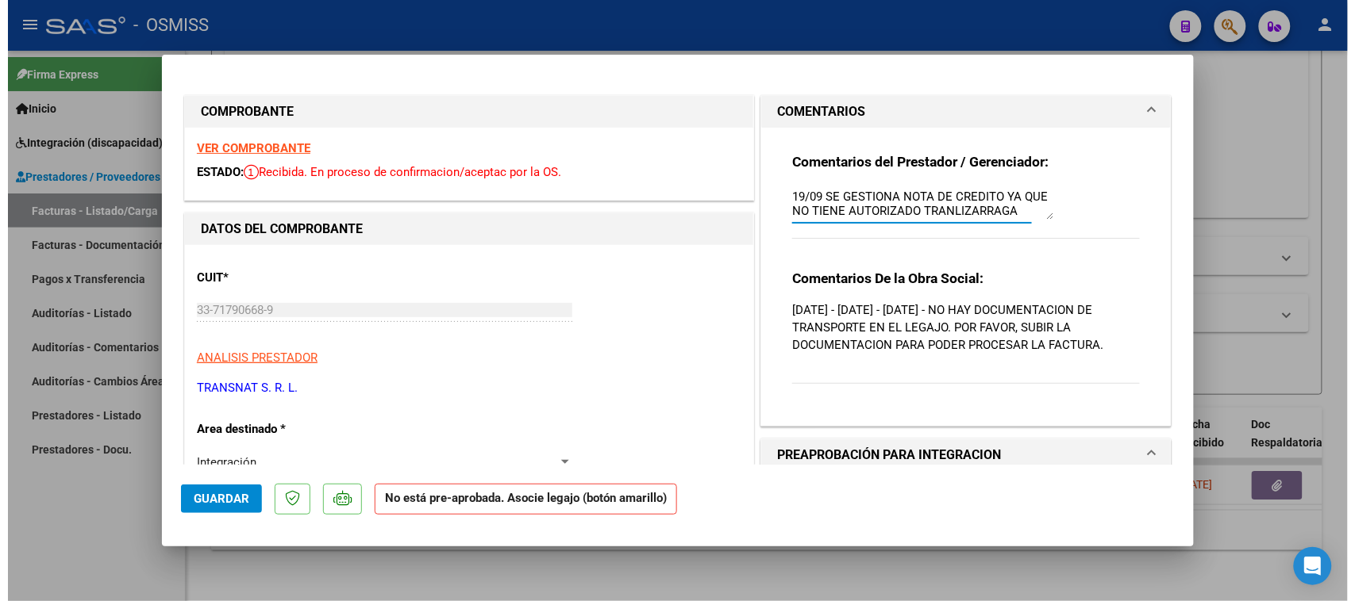
scroll to position [13, 0]
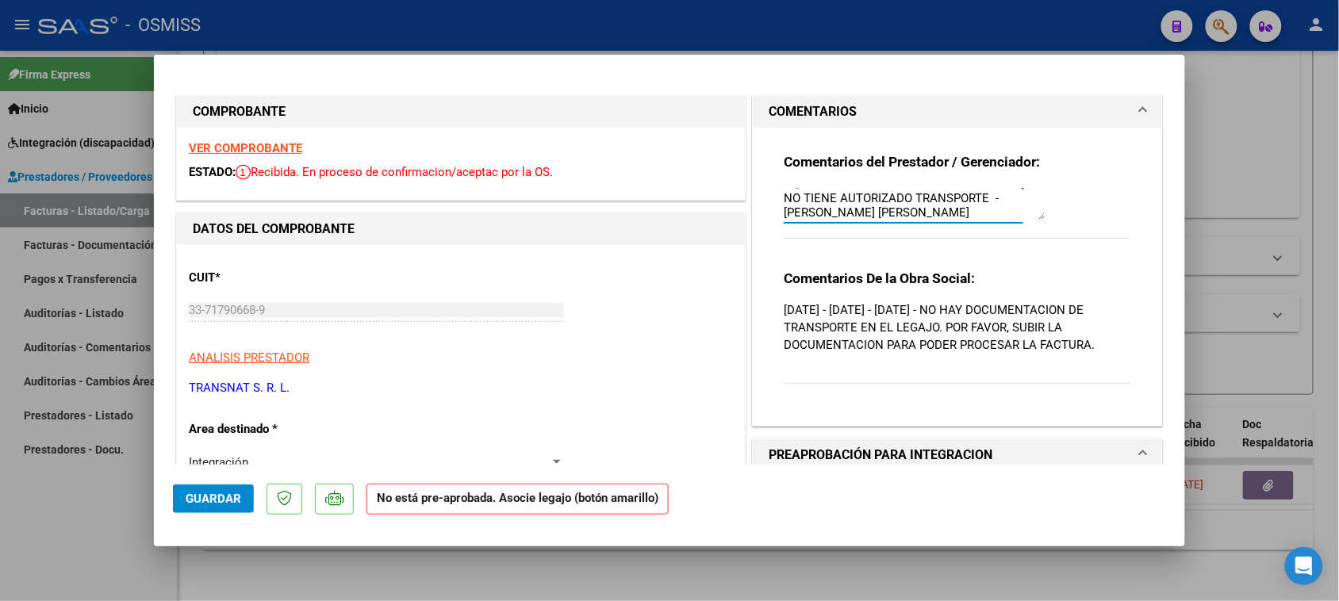
type textarea "19/09 SE GESTIONA NOTA DE CREDITO YA QUE NO TIENE AUTORIZADO TRANSPORTE -[PERSO…"
click at [235, 504] on span "Guardar" at bounding box center [214, 499] width 56 height 14
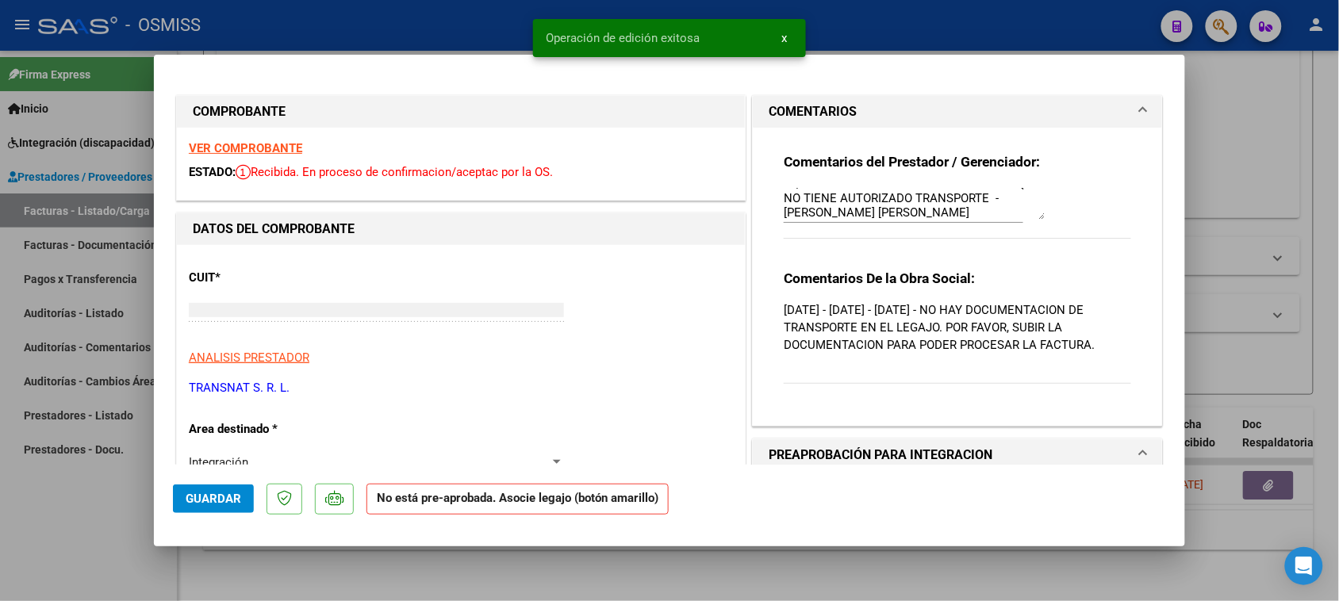
type input "$ 0,00"
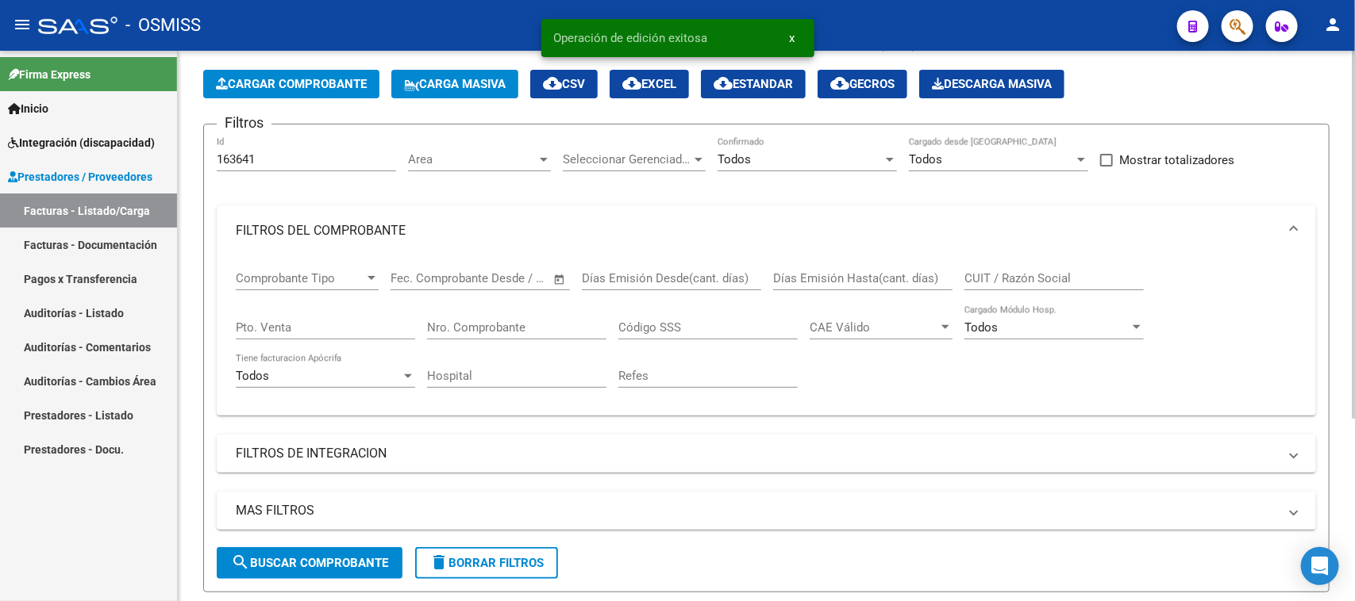
scroll to position [0, 0]
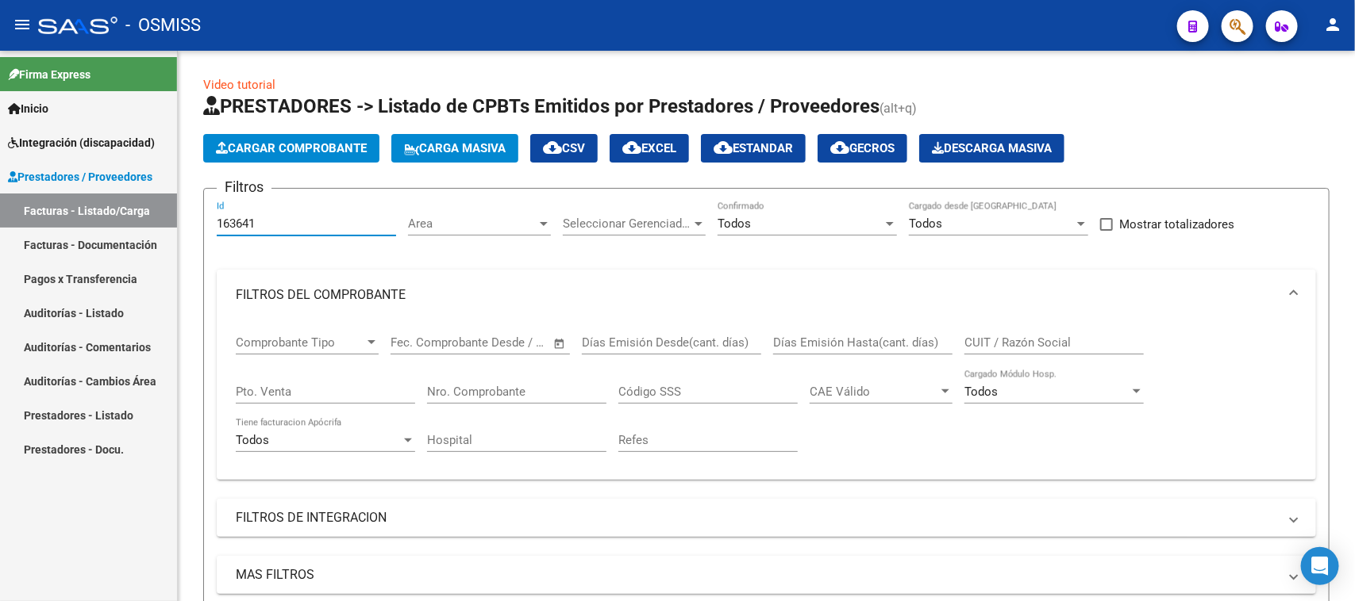
drag, startPoint x: 282, startPoint y: 222, endPoint x: 113, endPoint y: 254, distance: 172.8
click at [113, 254] on mat-sidenav-container "Firma Express Inicio Instructivos Contacto OS Integración (discapacidad) Legajo…" at bounding box center [677, 326] width 1355 height 551
paste input "32"
type input "163632"
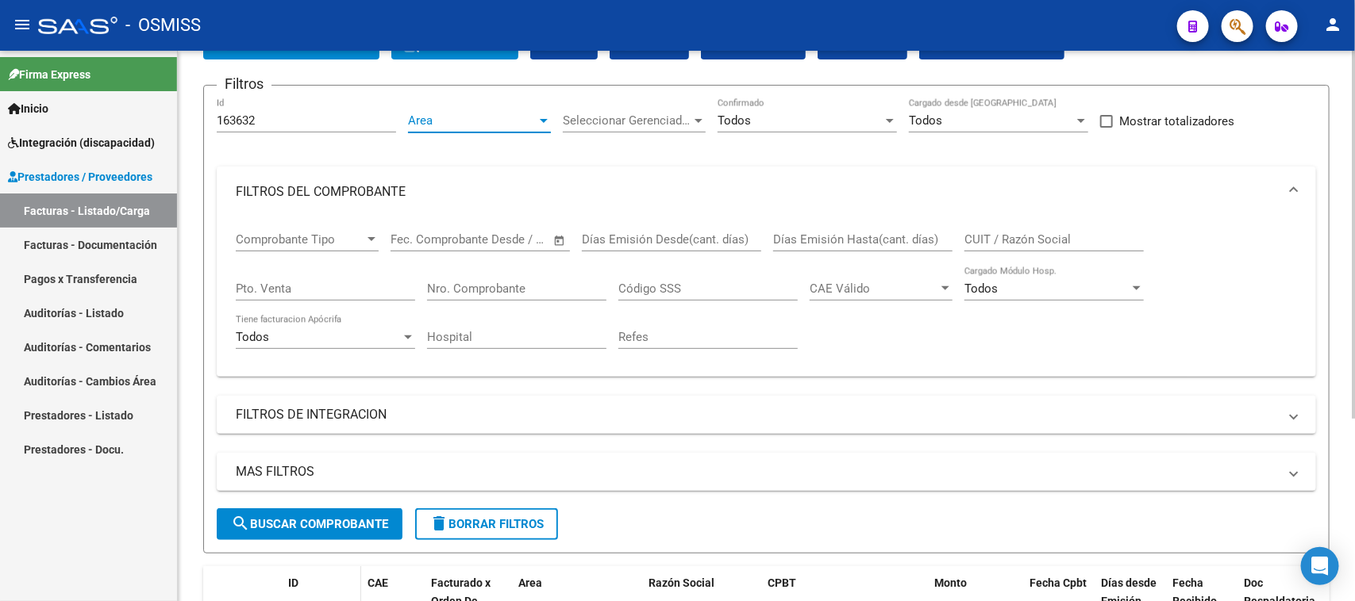
scroll to position [274, 0]
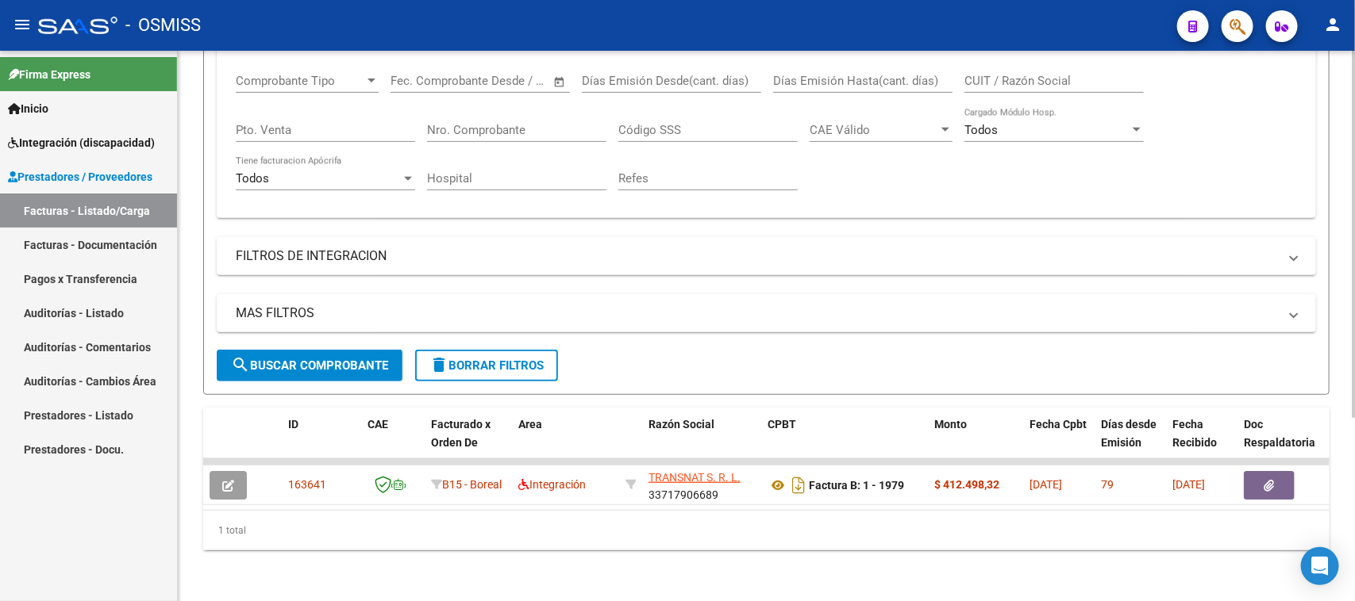
click at [292, 359] on span "search Buscar Comprobante" at bounding box center [309, 366] width 157 height 14
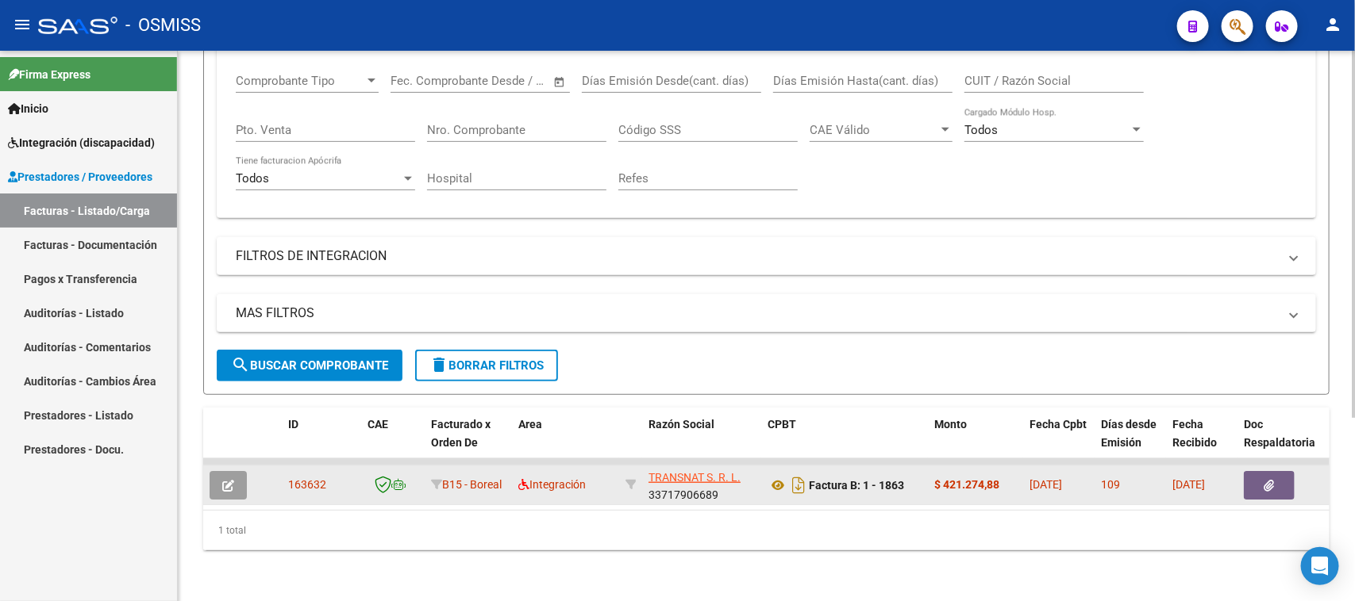
click at [222, 480] on icon "button" at bounding box center [228, 486] width 12 height 12
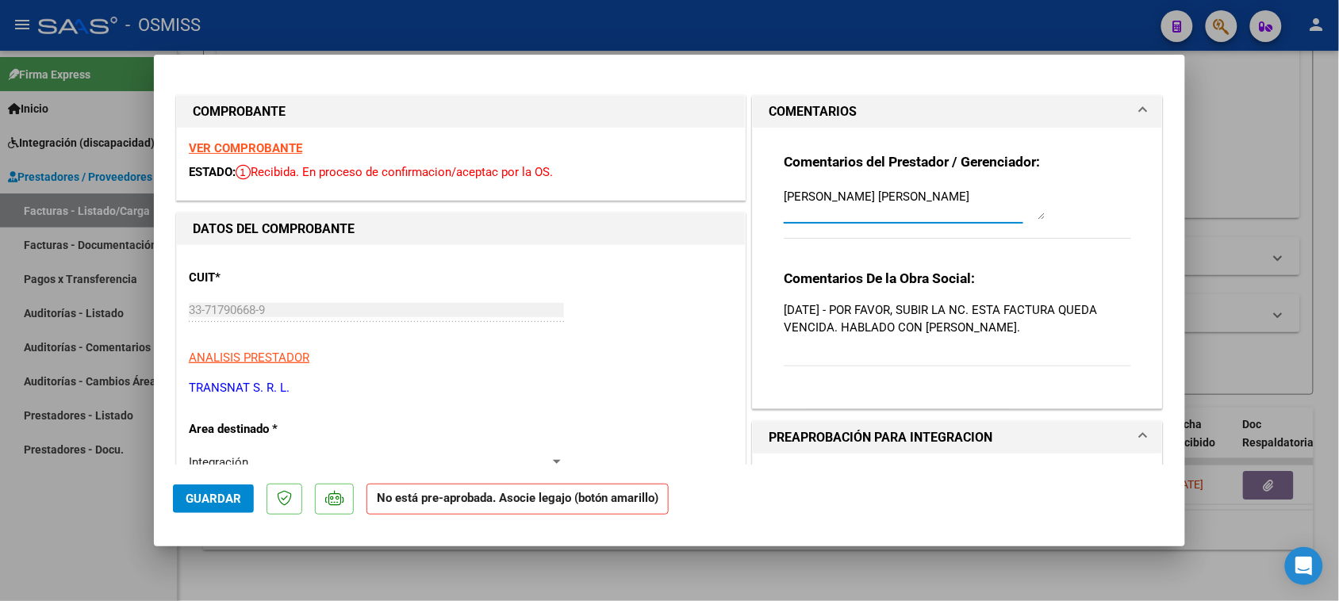
click at [784, 196] on textarea "[PERSON_NAME] [PERSON_NAME]" at bounding box center [915, 204] width 262 height 32
type textarea "19/09 SE GESTIONA NOTA DE CREDITO POR FALTA DE AUTORIZACION - [PERSON_NAME] [PE…"
click at [231, 501] on span "Guardar" at bounding box center [214, 499] width 56 height 14
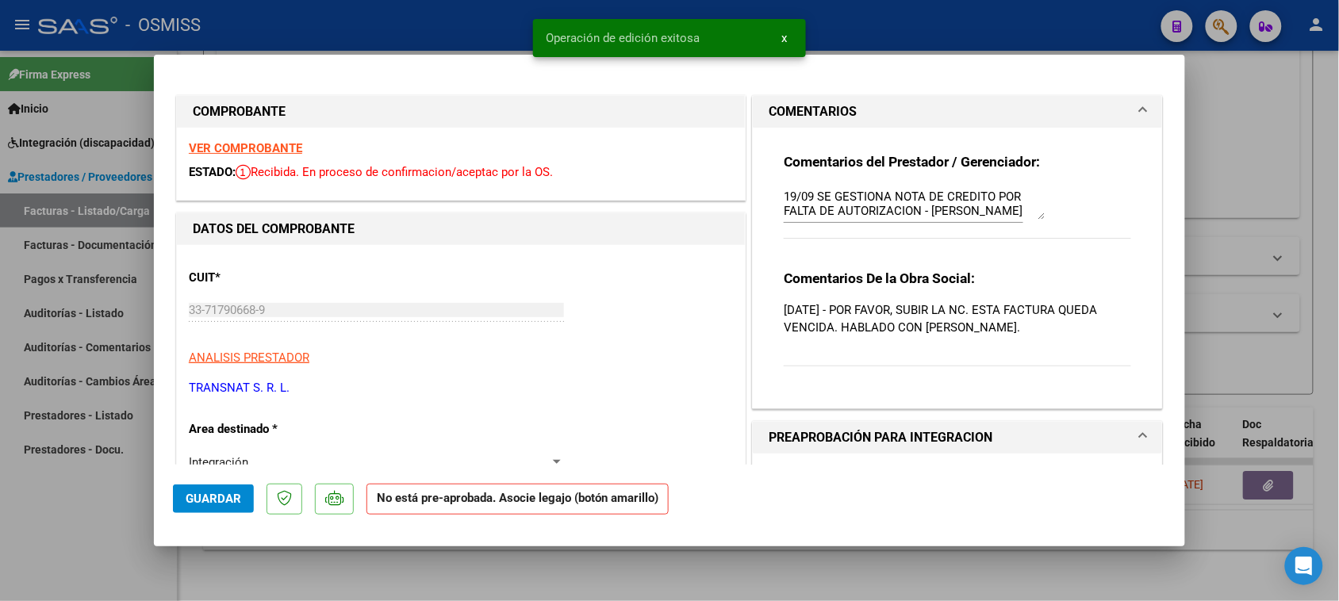
type input "$ 0,00"
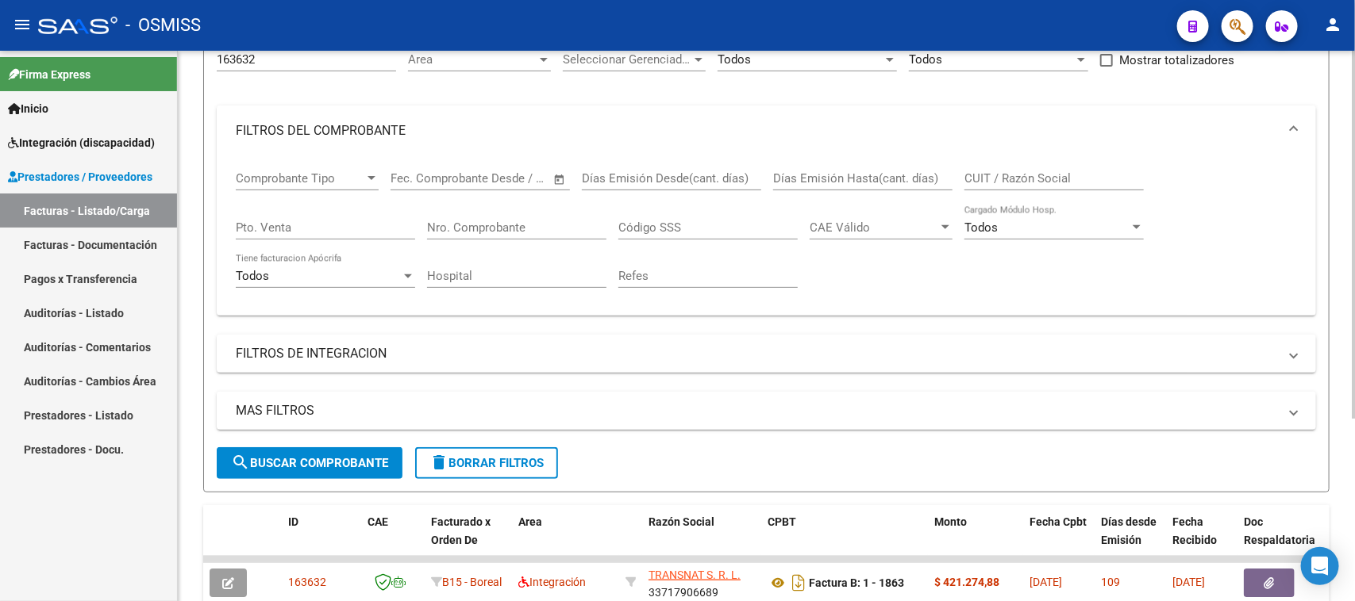
scroll to position [0, 0]
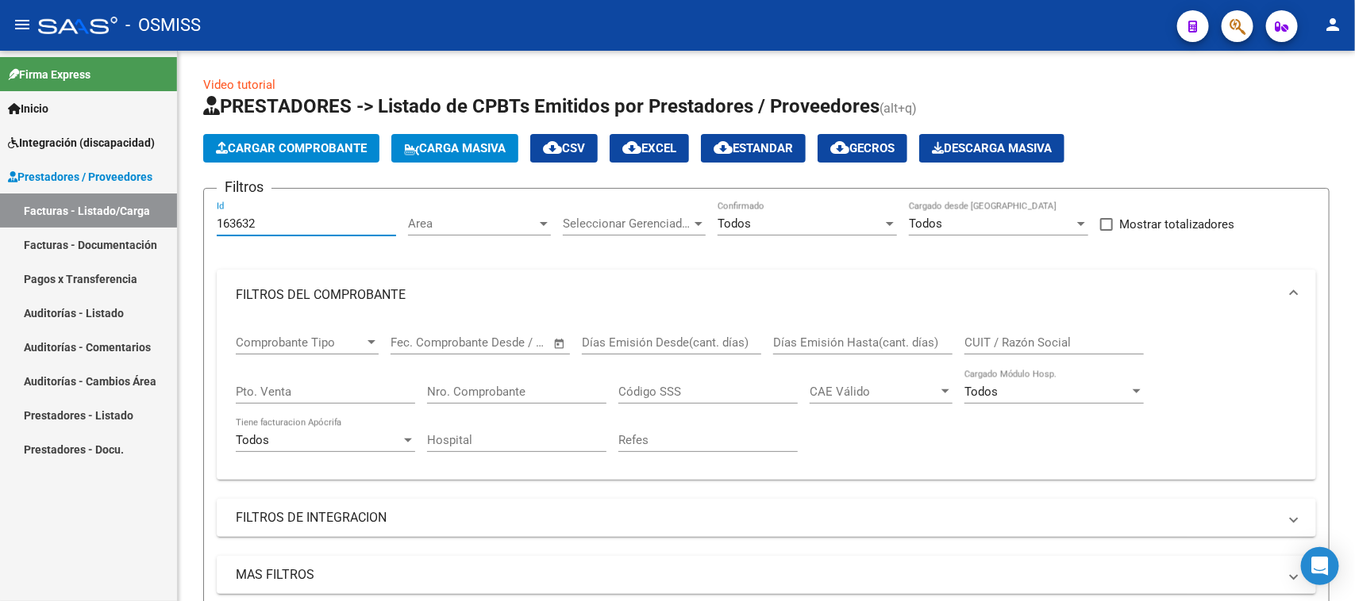
drag, startPoint x: 279, startPoint y: 225, endPoint x: 127, endPoint y: 252, distance: 154.1
click at [127, 252] on mat-sidenav-container "Firma Express Inicio Instructivos Contacto OS Integración (discapacidad) Legajo…" at bounding box center [677, 326] width 1355 height 551
paste input "100"
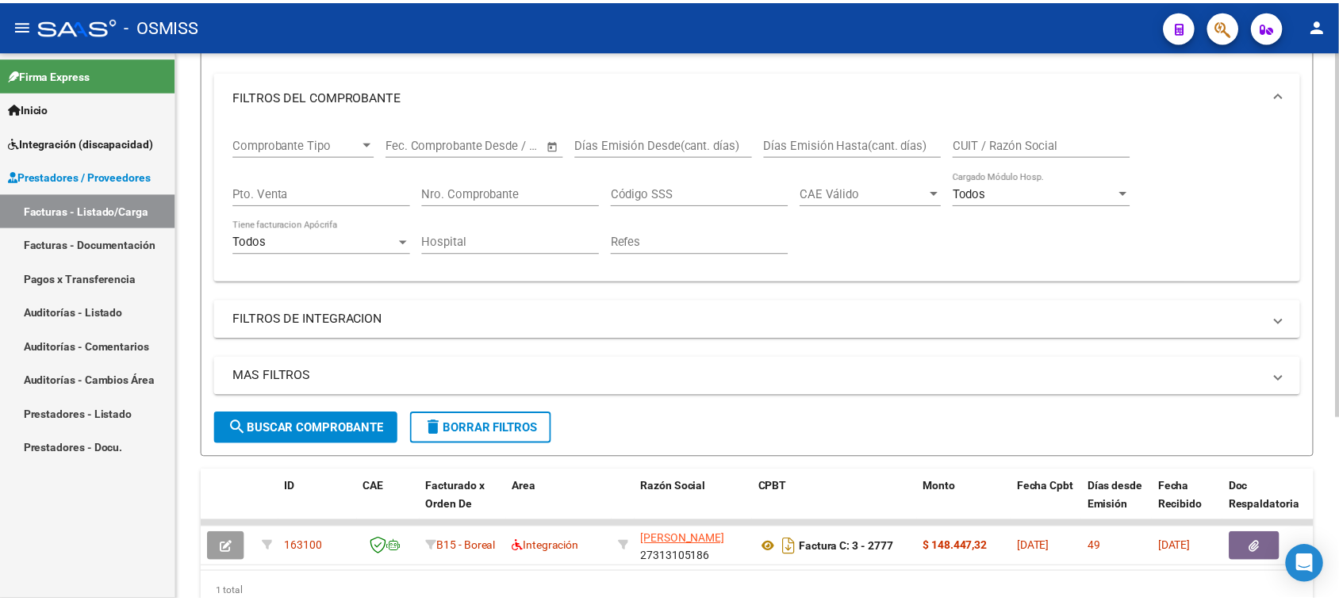
scroll to position [274, 0]
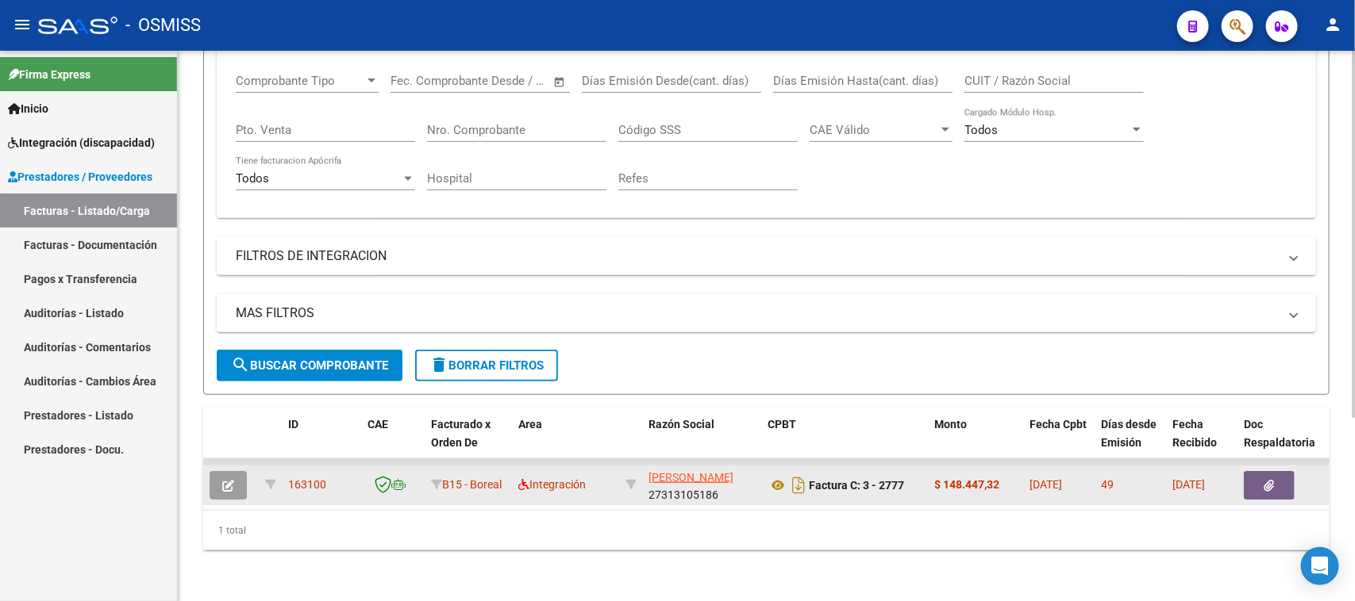
type input "163100"
click at [240, 471] on button "button" at bounding box center [227, 485] width 37 height 29
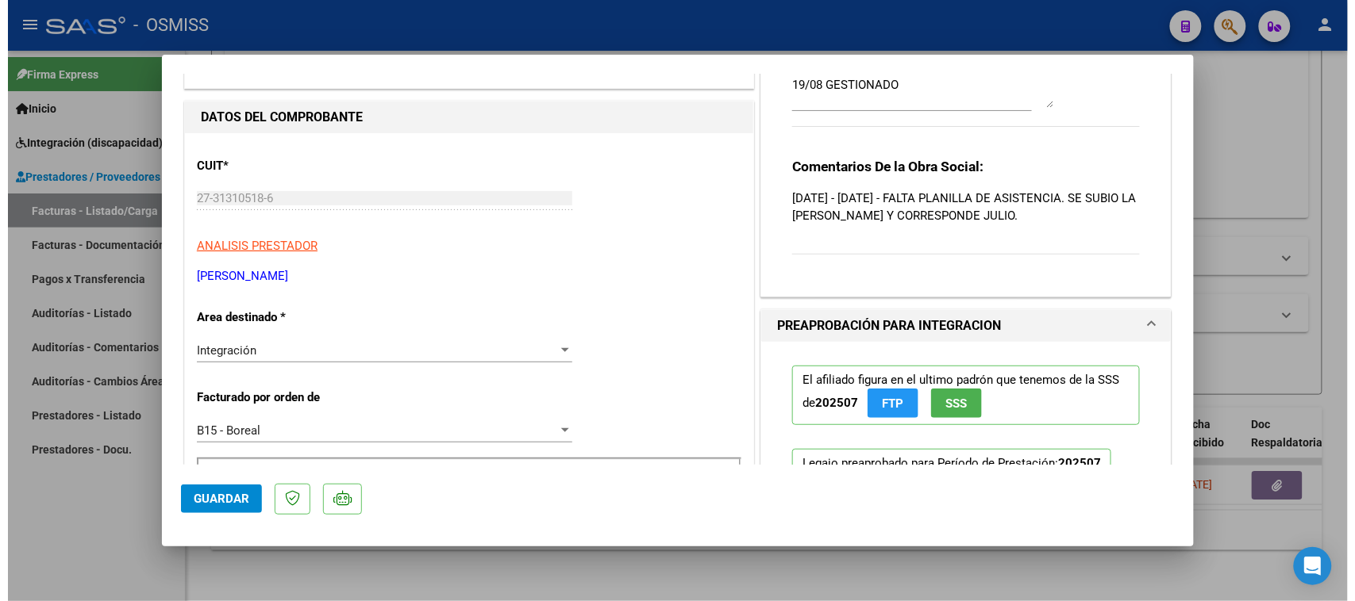
scroll to position [0, 0]
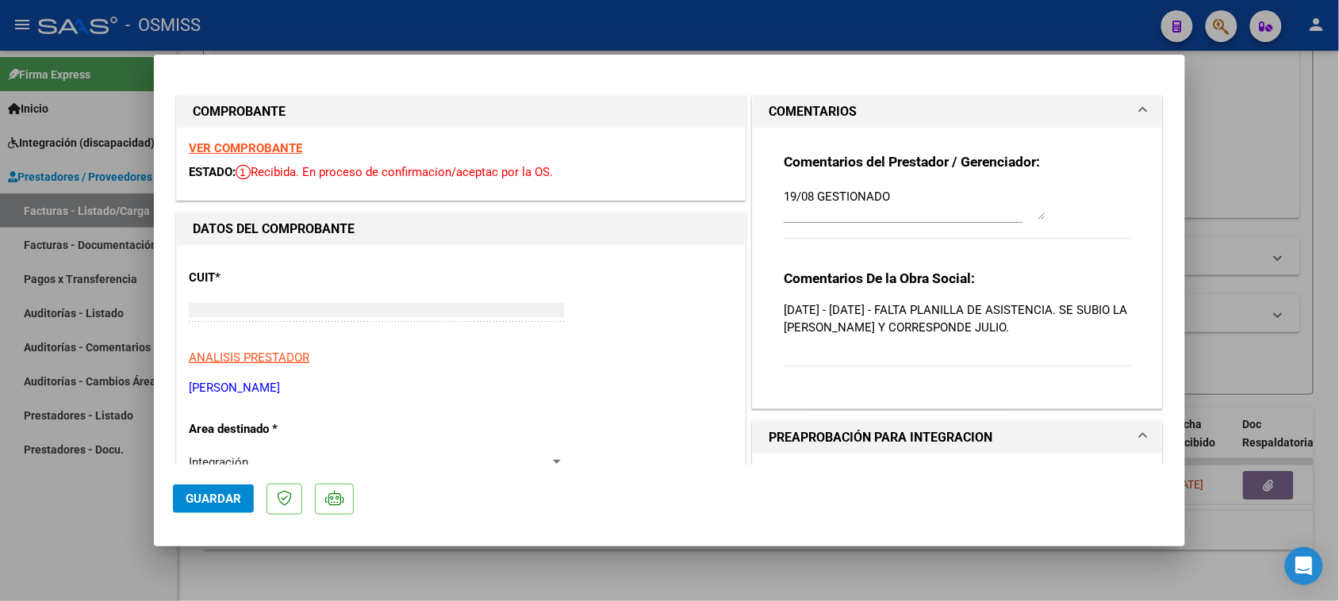
type input "$ 0,00"
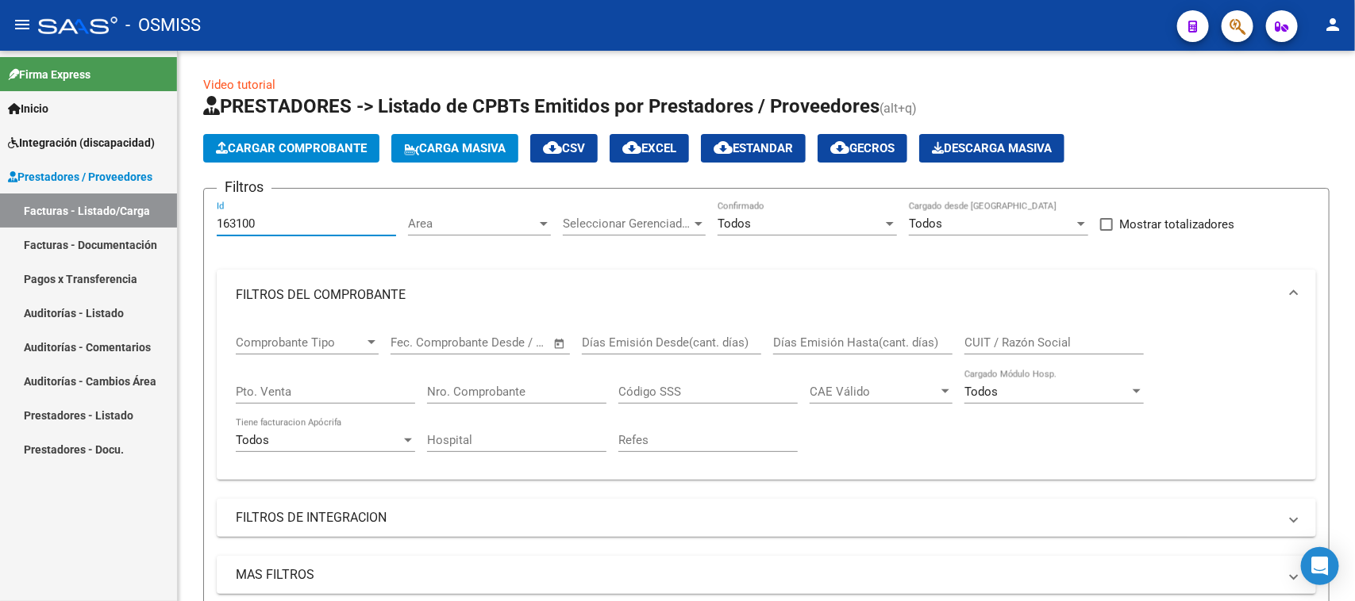
drag, startPoint x: 263, startPoint y: 221, endPoint x: 121, endPoint y: 267, distance: 149.6
click at [120, 267] on mat-sidenav-container "Firma Express Inicio Instructivos Contacto OS Integración (discapacidad) Legajo…" at bounding box center [677, 326] width 1355 height 551
paste input "2961"
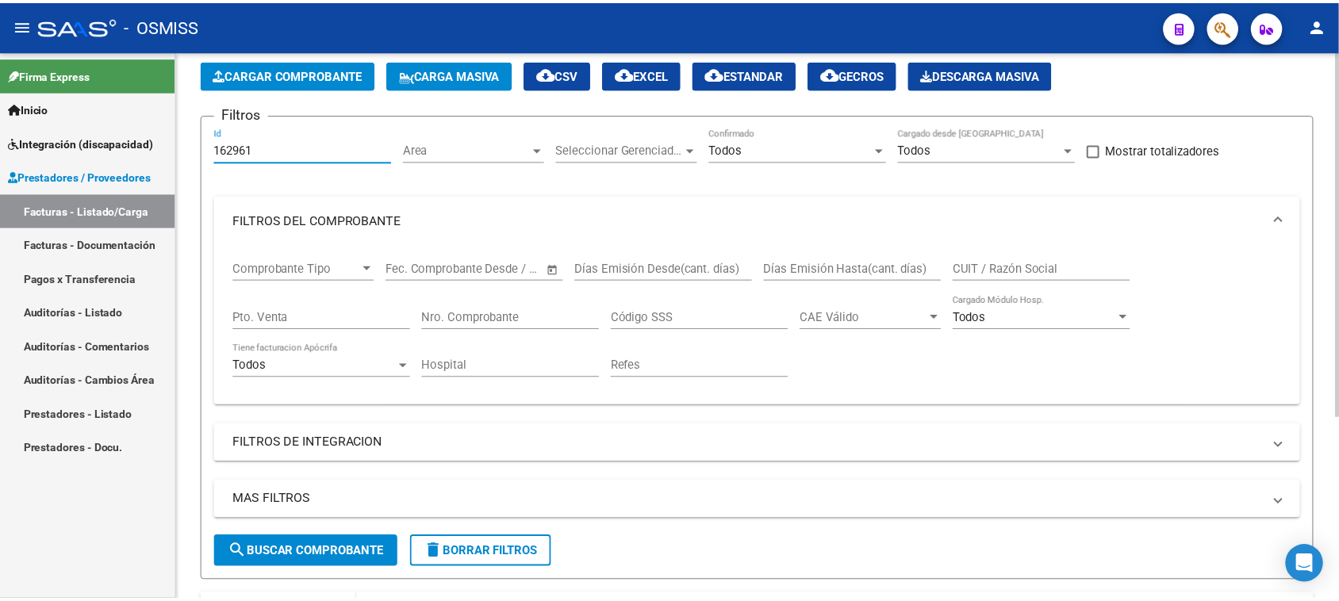
scroll to position [274, 0]
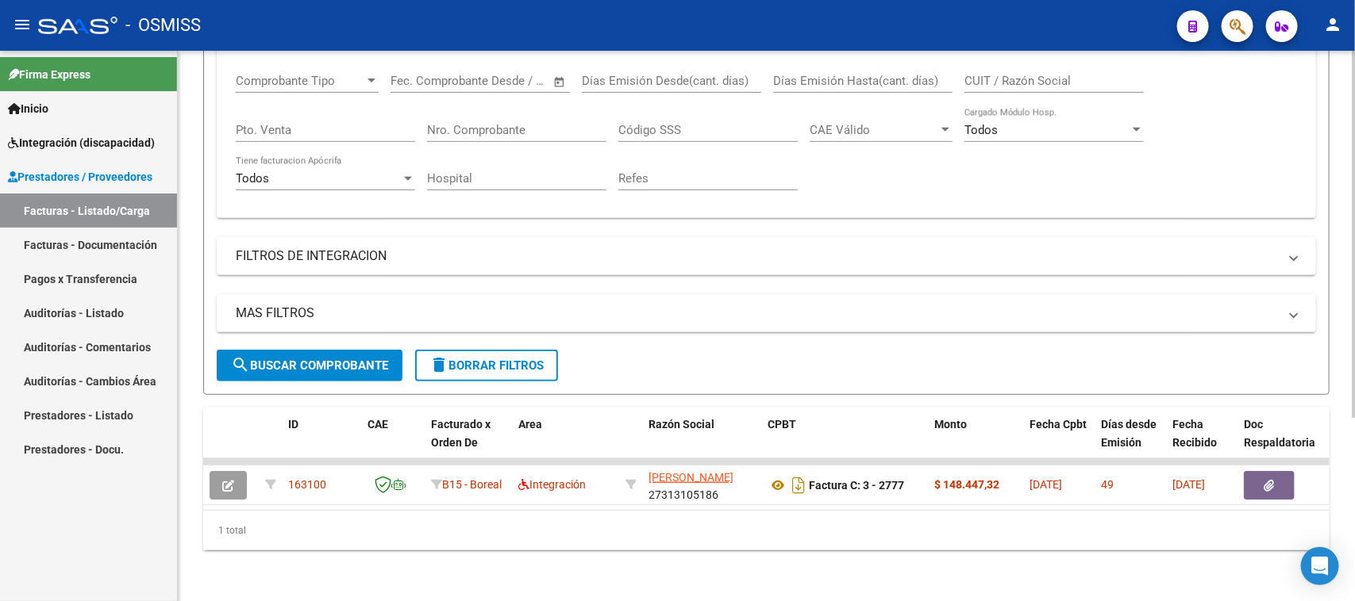
type input "162961"
click at [311, 359] on span "search Buscar Comprobante" at bounding box center [309, 366] width 157 height 14
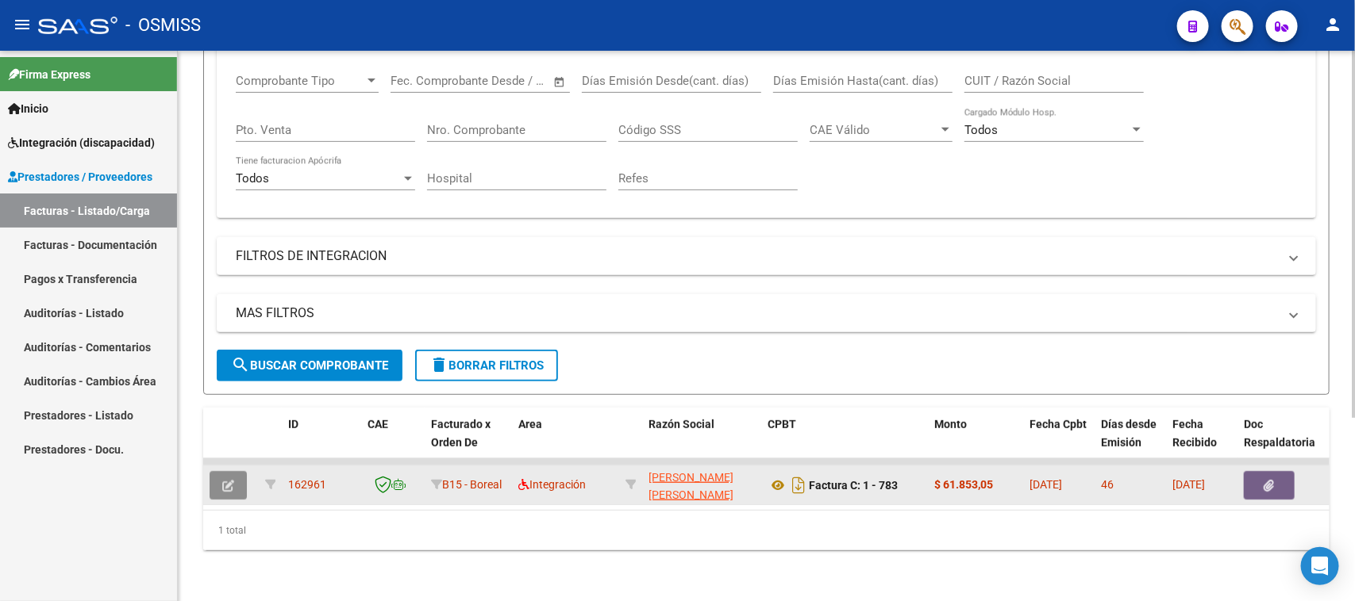
click at [234, 471] on button "button" at bounding box center [227, 485] width 37 height 29
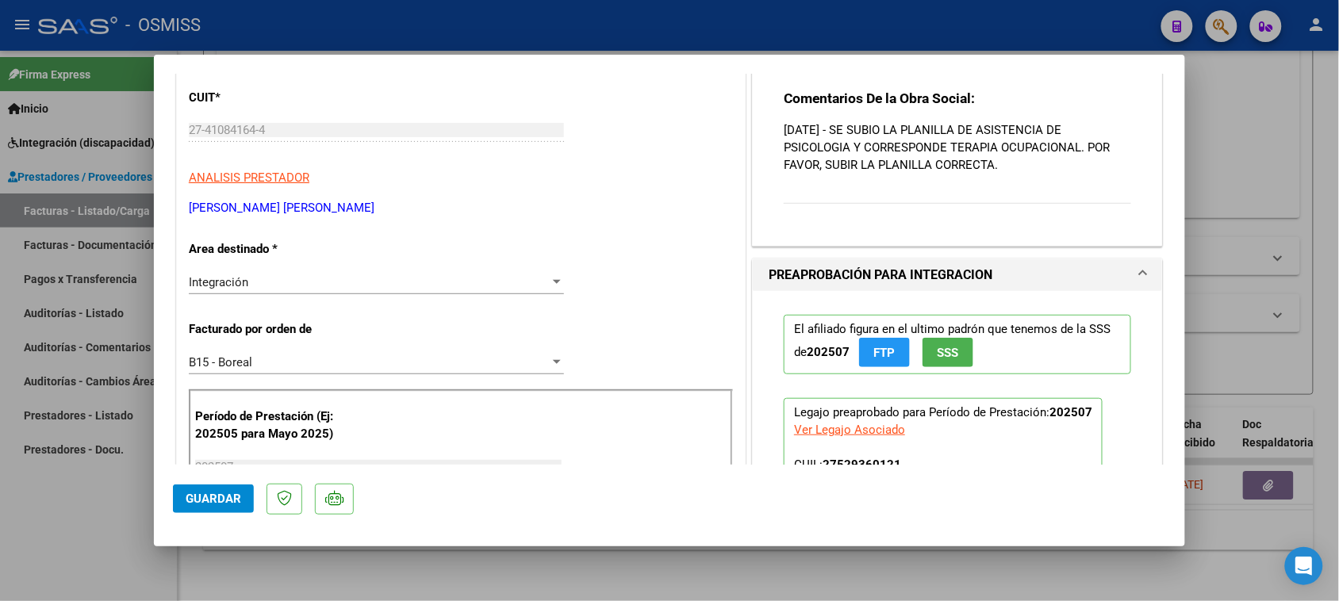
scroll to position [198, 0]
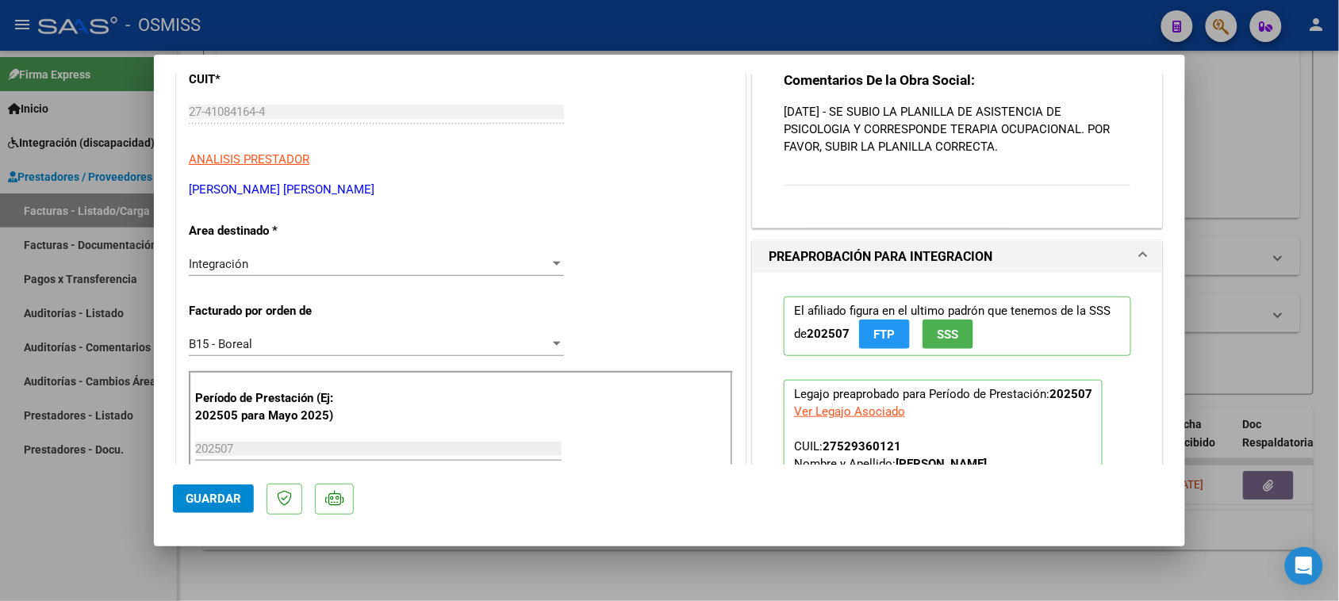
type input "$ 0,00"
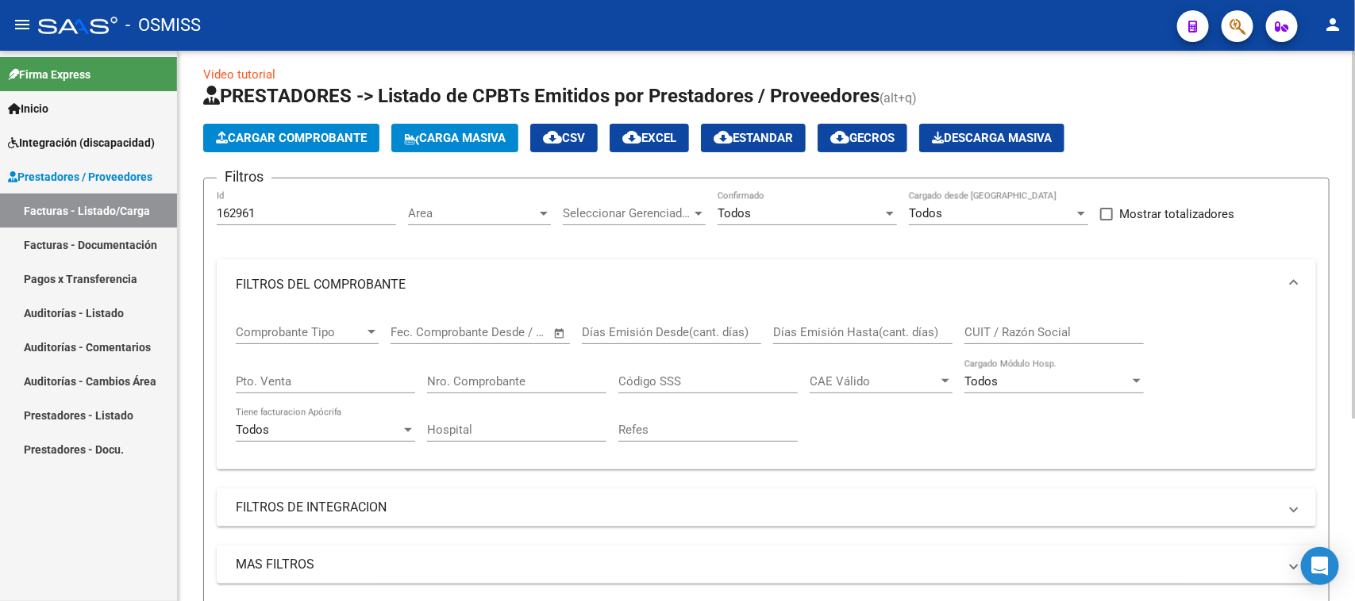
scroll to position [0, 0]
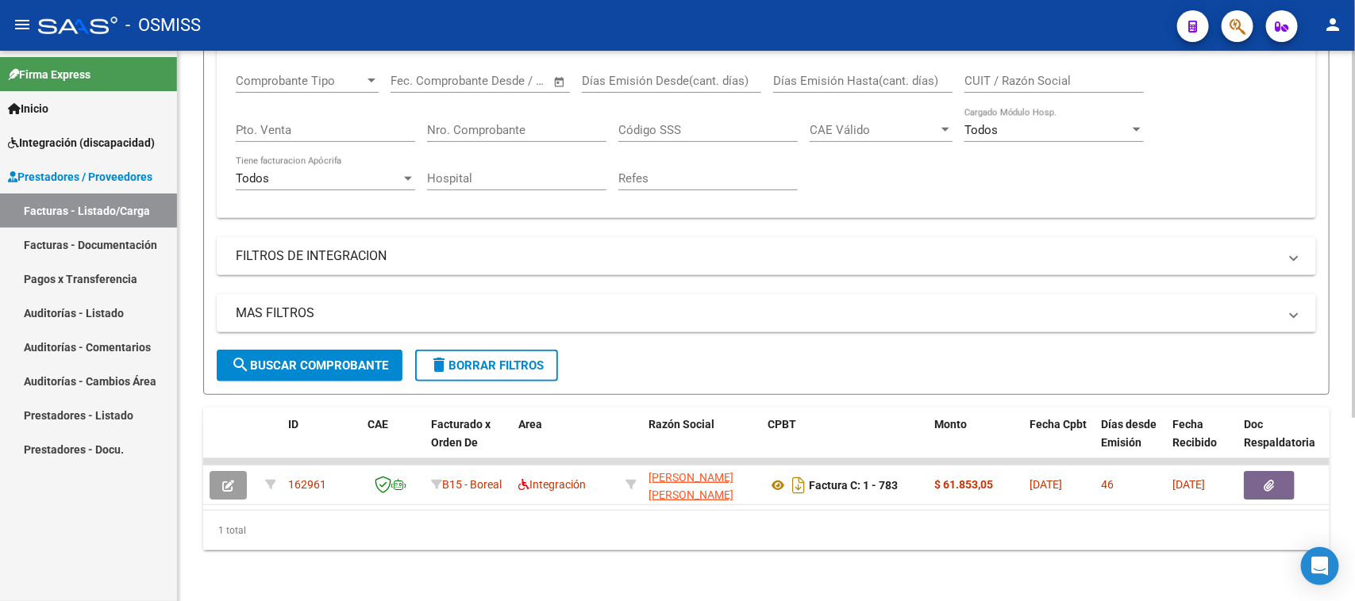
click at [464, 359] on span "delete Borrar Filtros" at bounding box center [486, 366] width 114 height 14
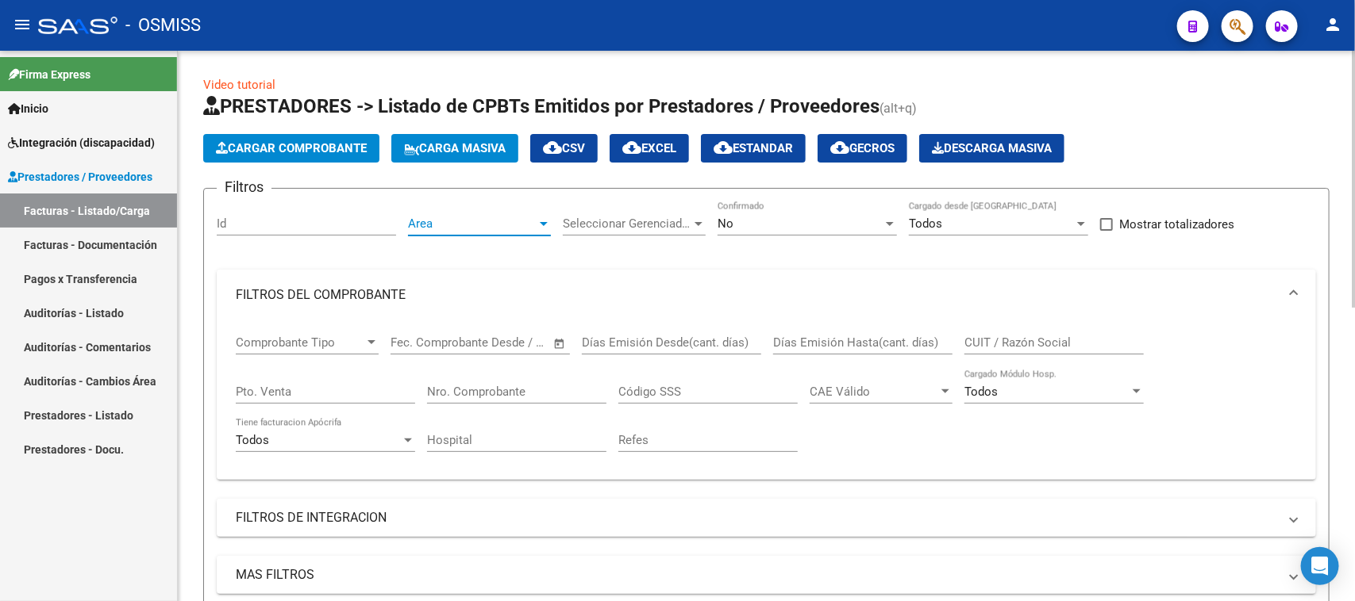
click at [489, 226] on span "Area" at bounding box center [472, 224] width 129 height 14
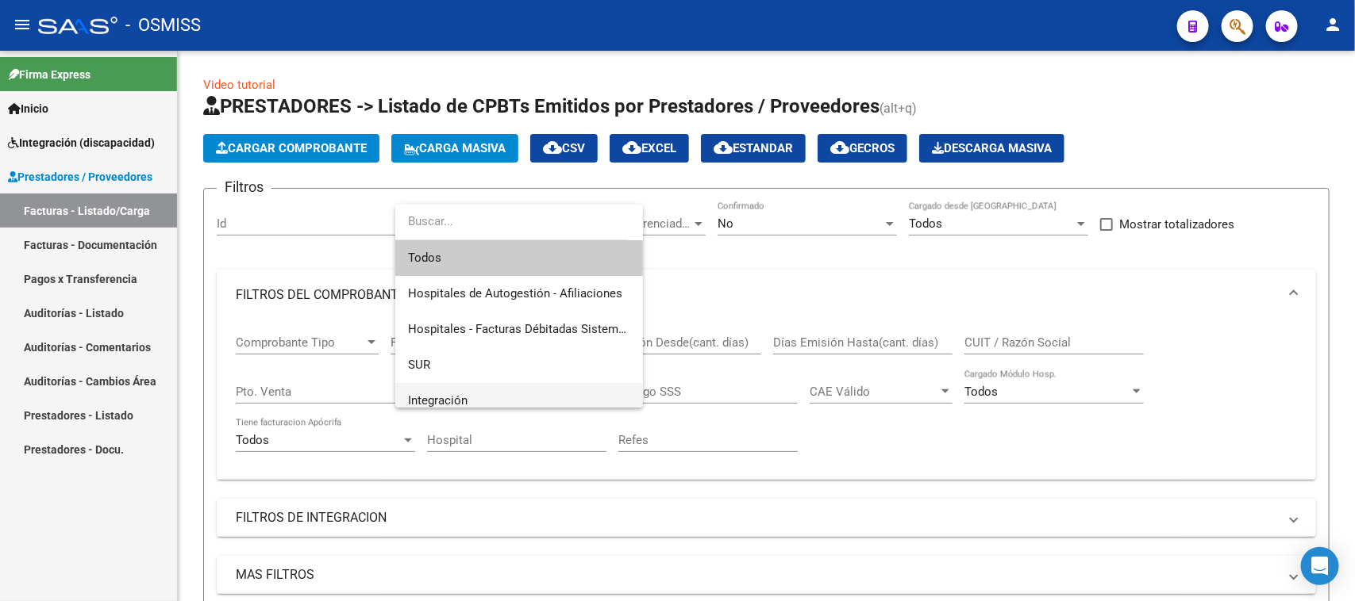
click at [472, 399] on span "Integración" at bounding box center [519, 401] width 222 height 36
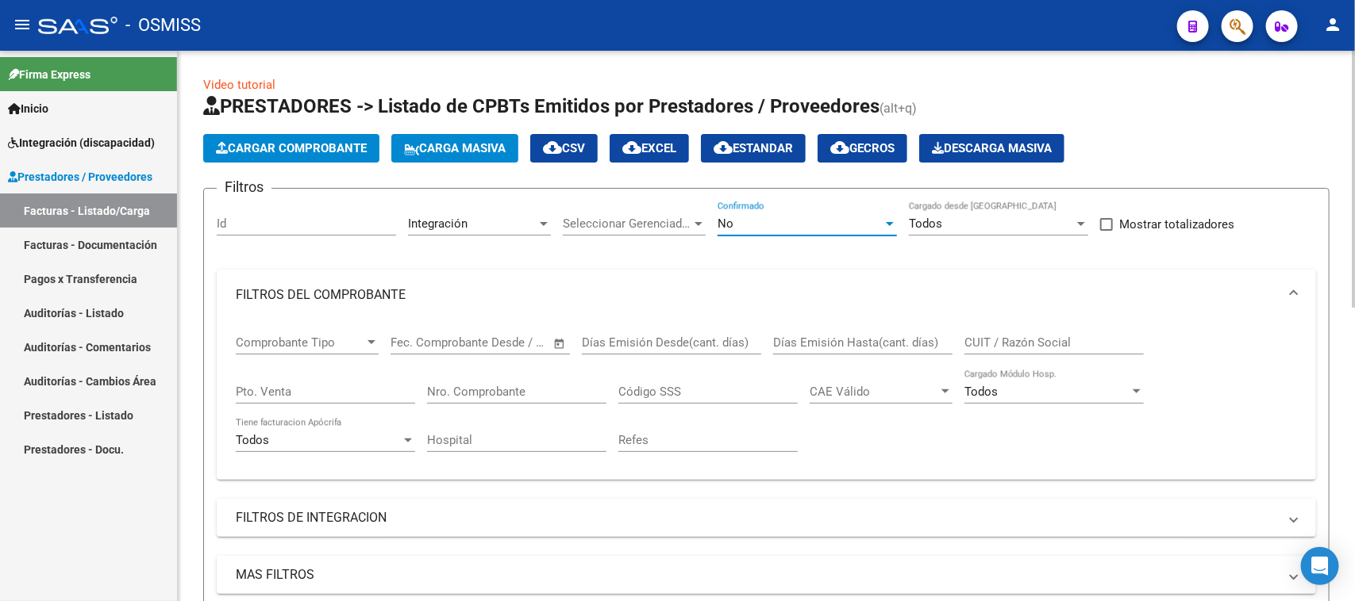
click at [786, 229] on div "No" at bounding box center [799, 224] width 165 height 14
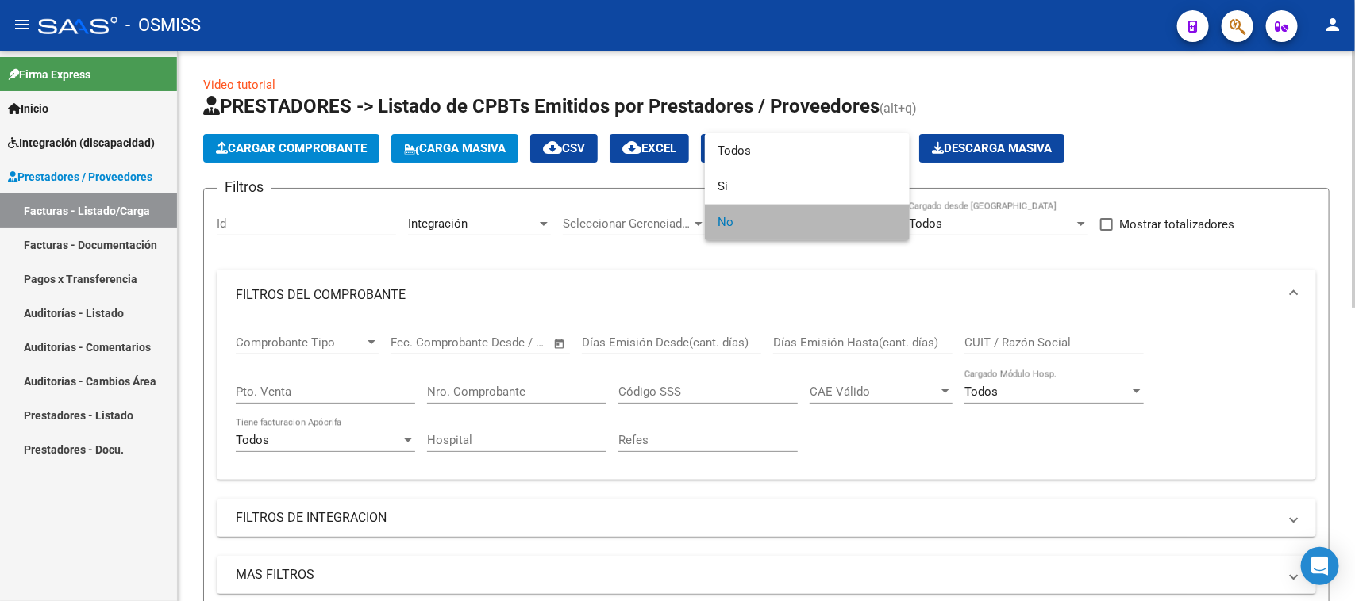
click at [786, 229] on span "No" at bounding box center [806, 223] width 179 height 36
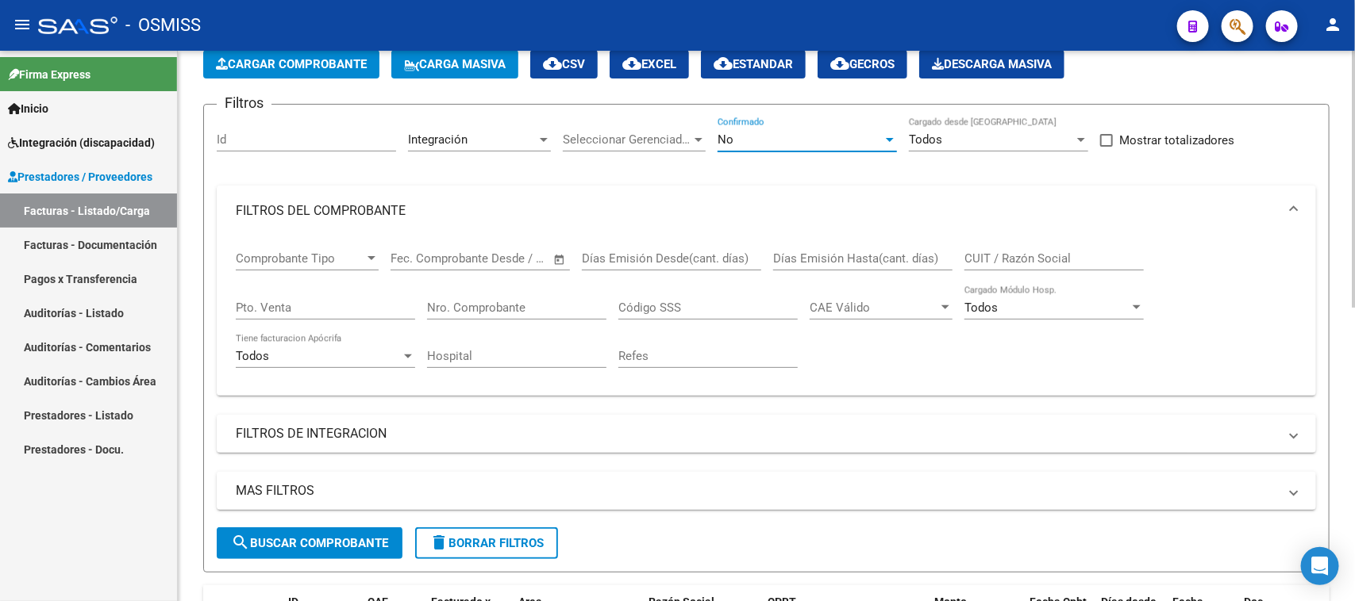
scroll to position [198, 0]
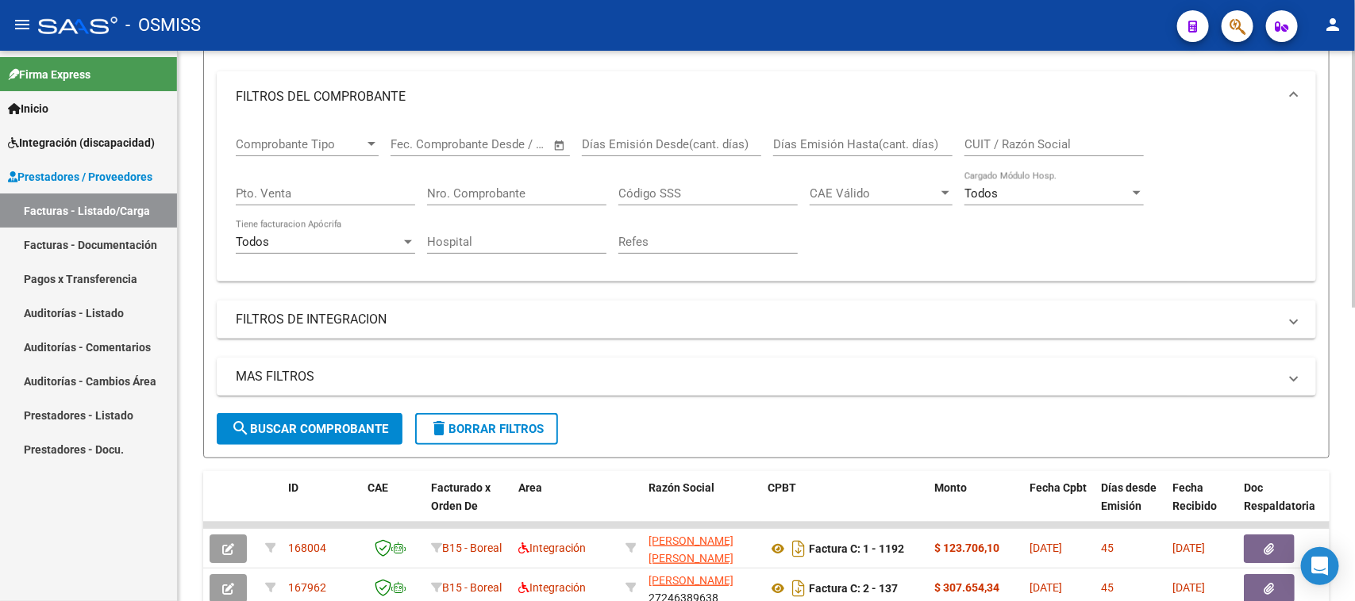
click at [296, 430] on span "search Buscar Comprobante" at bounding box center [309, 429] width 157 height 14
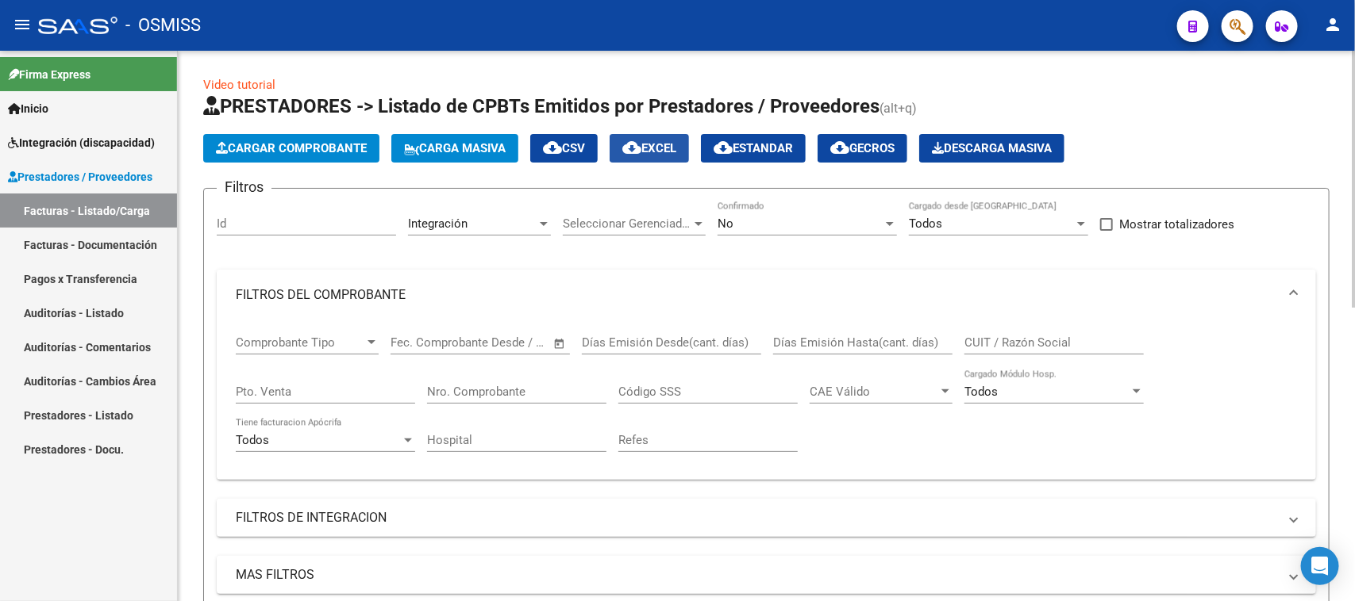
click at [673, 141] on span "cloud_download EXCEL" at bounding box center [649, 148] width 54 height 14
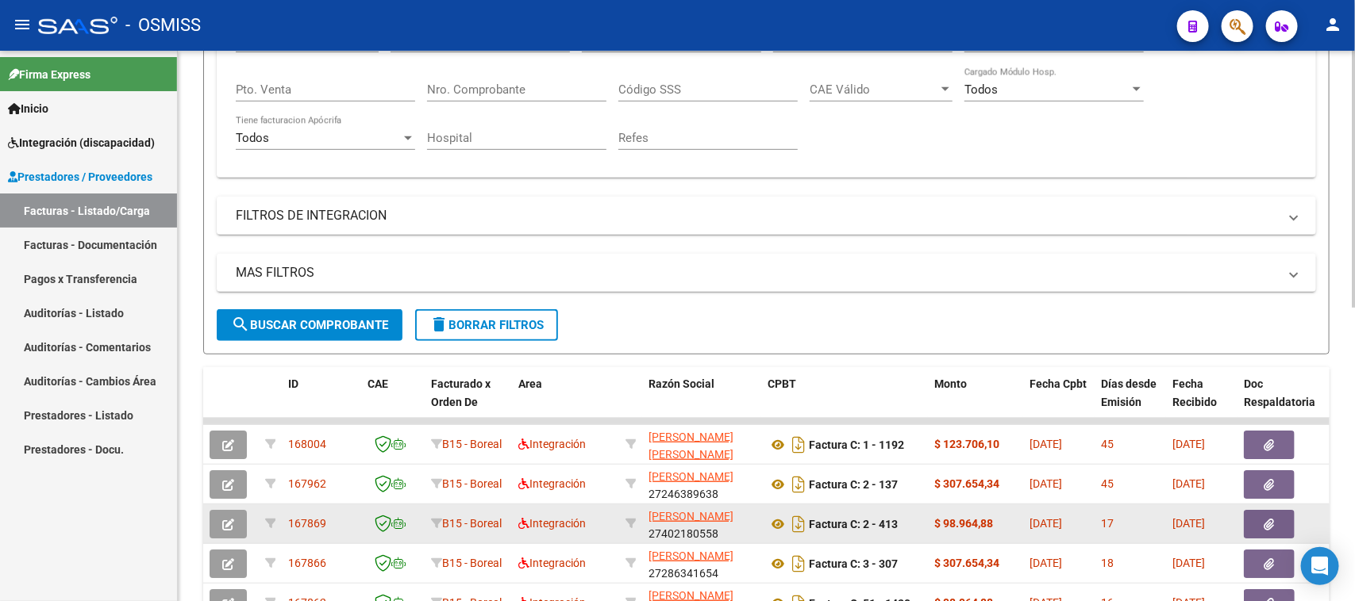
scroll to position [397, 0]
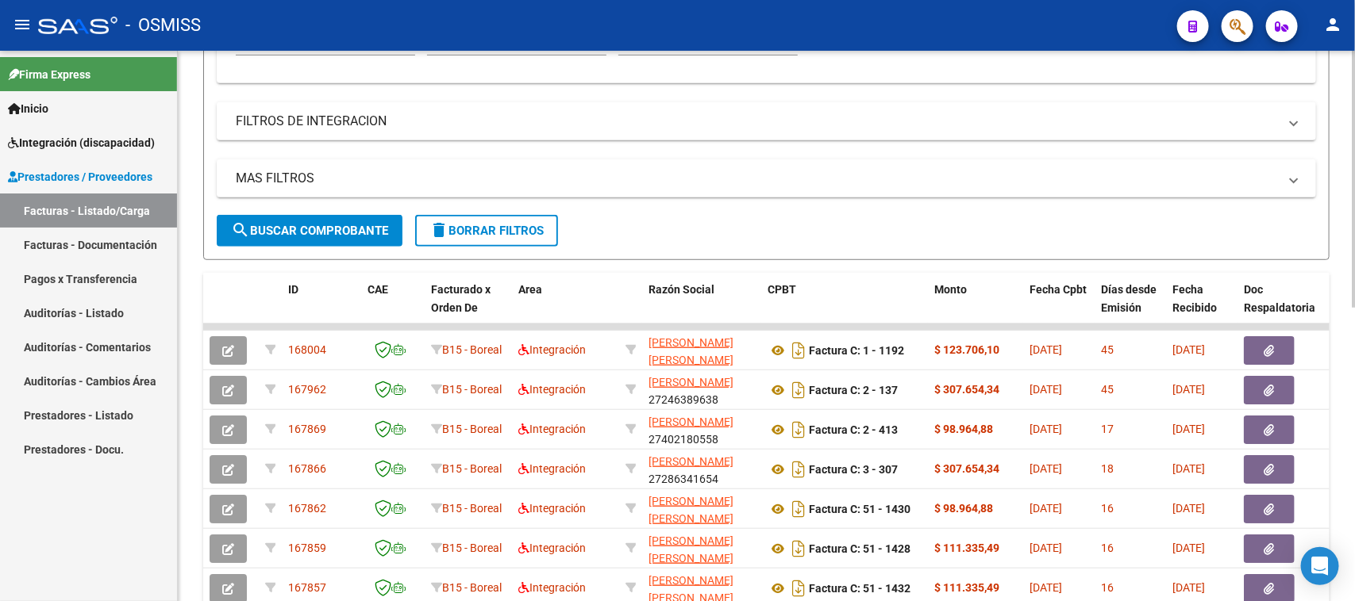
click at [516, 226] on span "delete Borrar Filtros" at bounding box center [486, 231] width 114 height 14
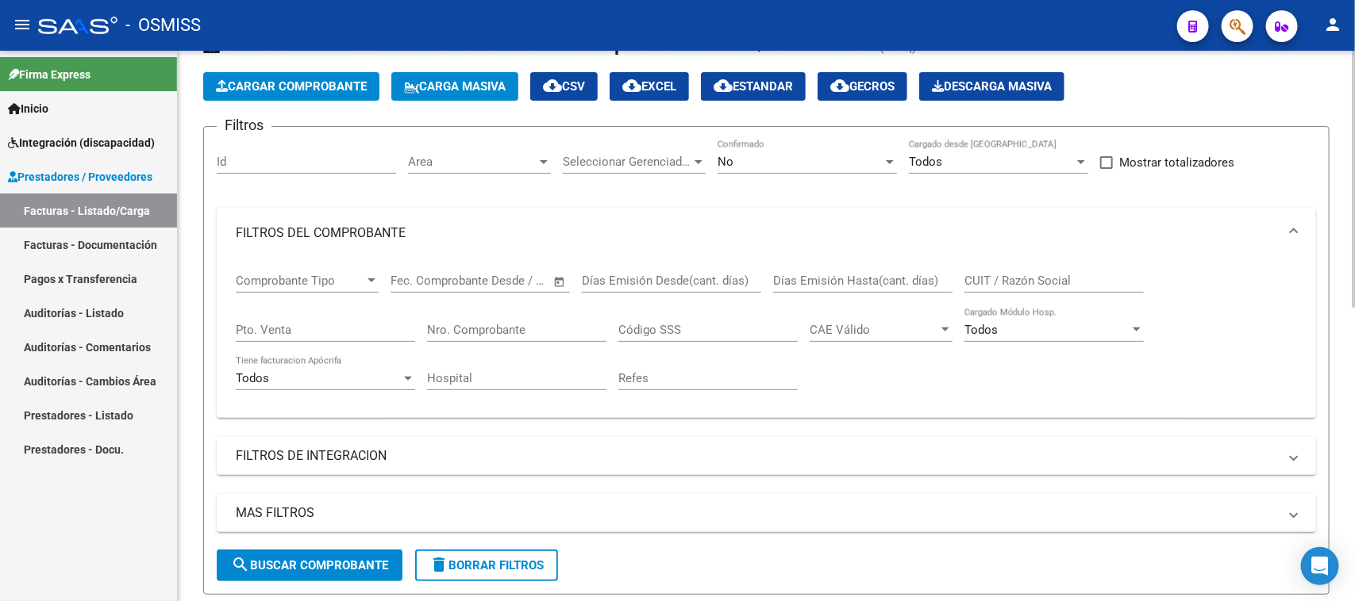
scroll to position [0, 0]
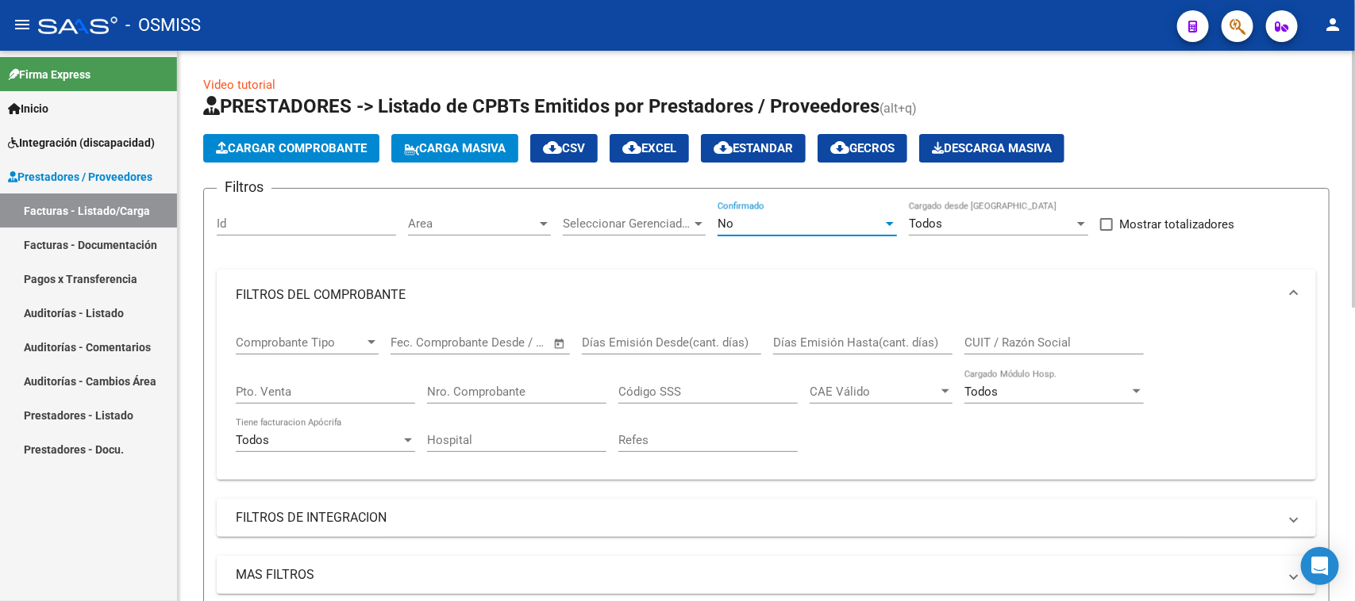
click at [766, 219] on div "No" at bounding box center [799, 224] width 165 height 14
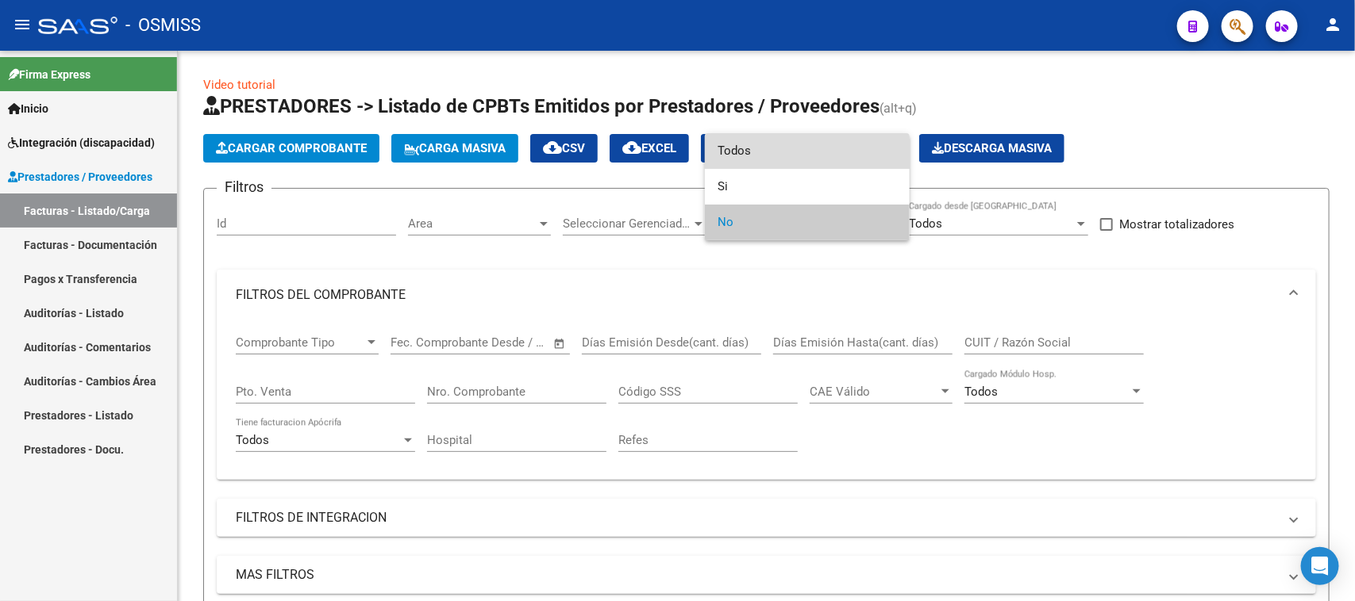
click at [775, 152] on span "Todos" at bounding box center [806, 151] width 179 height 36
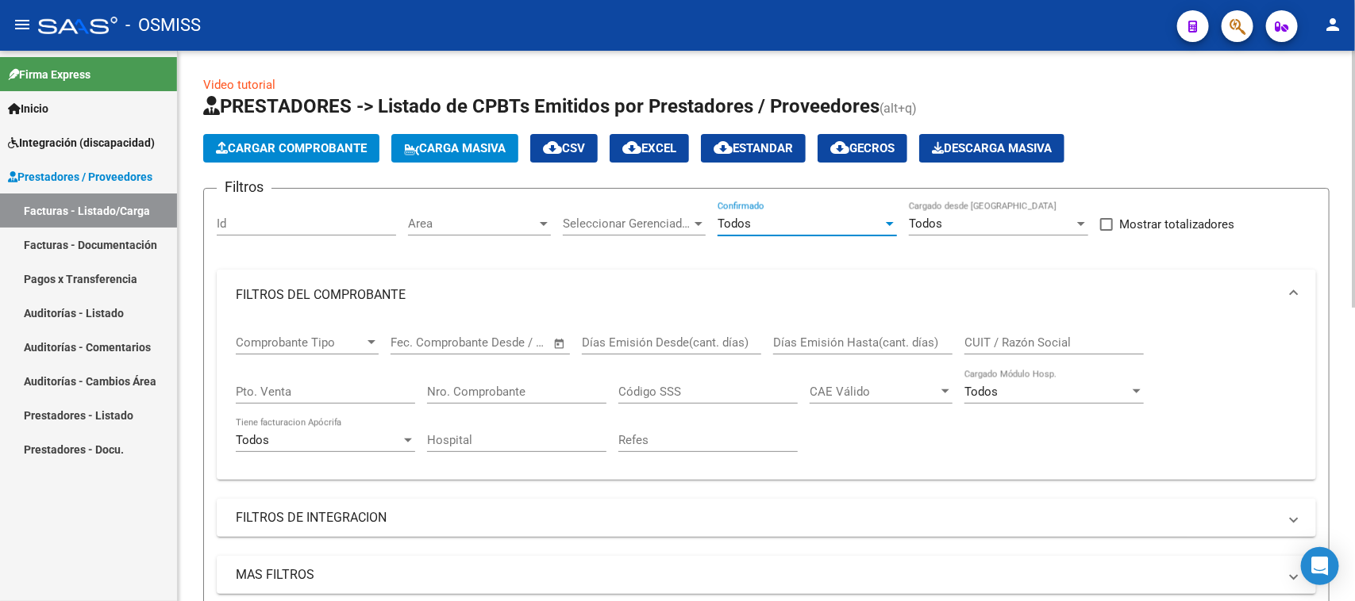
click at [480, 221] on span "Area" at bounding box center [472, 224] width 129 height 14
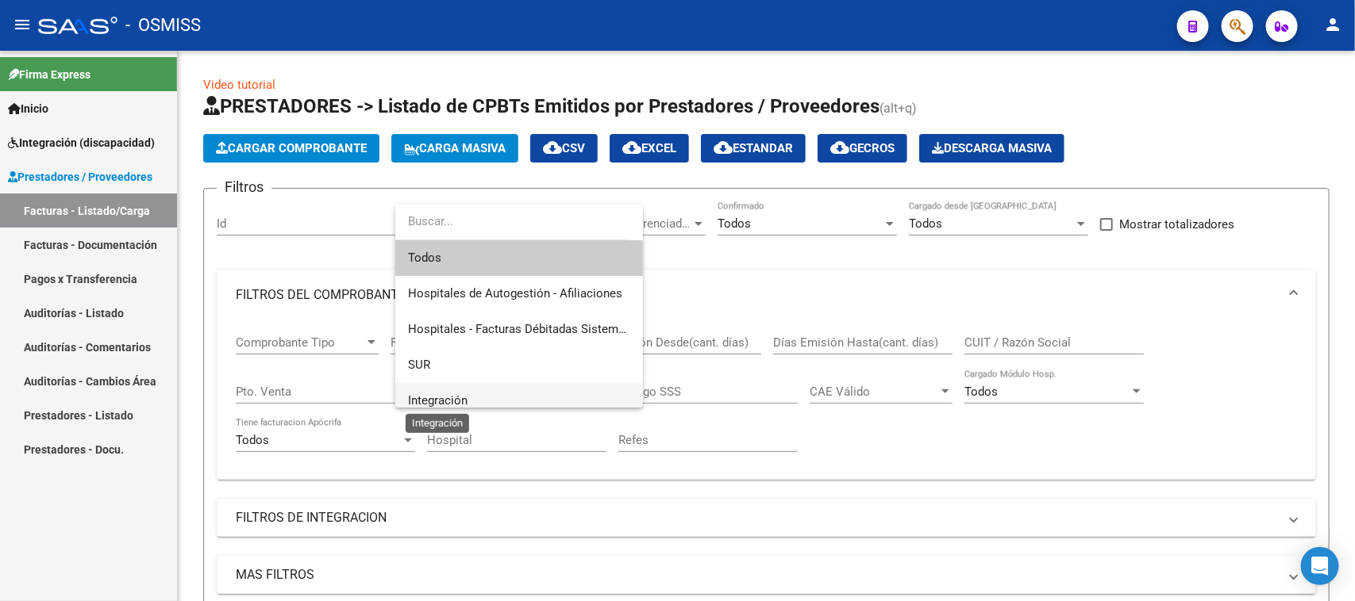
click at [458, 397] on span "Integración" at bounding box center [438, 401] width 60 height 14
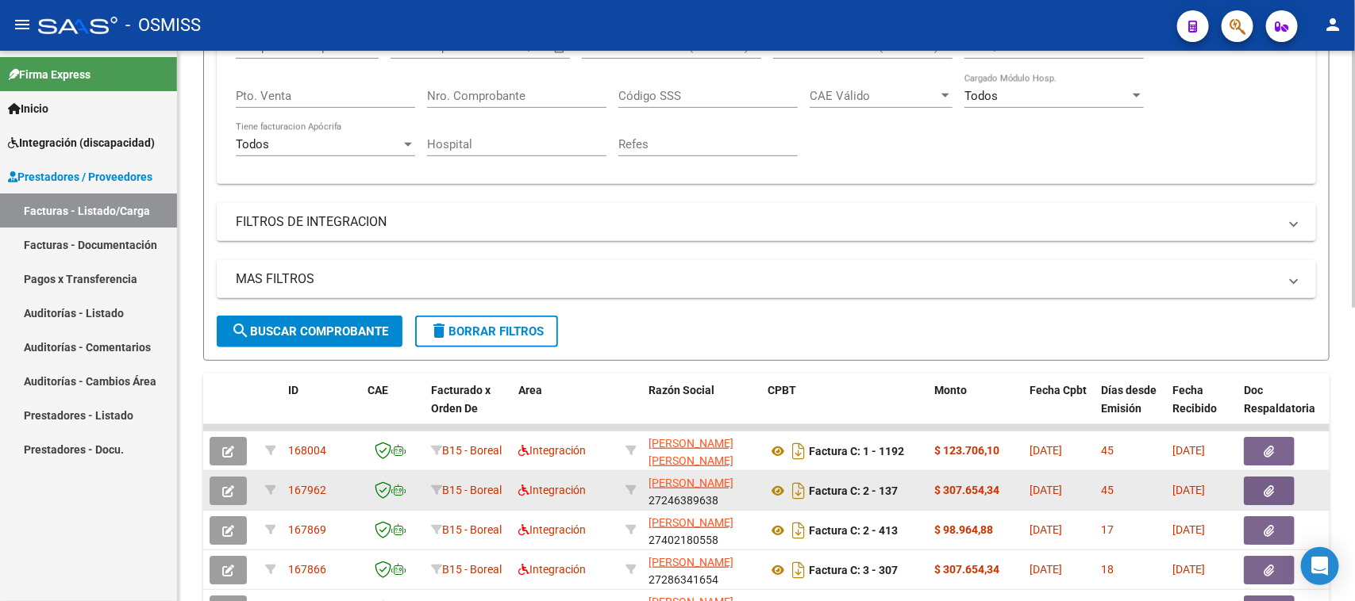
scroll to position [298, 0]
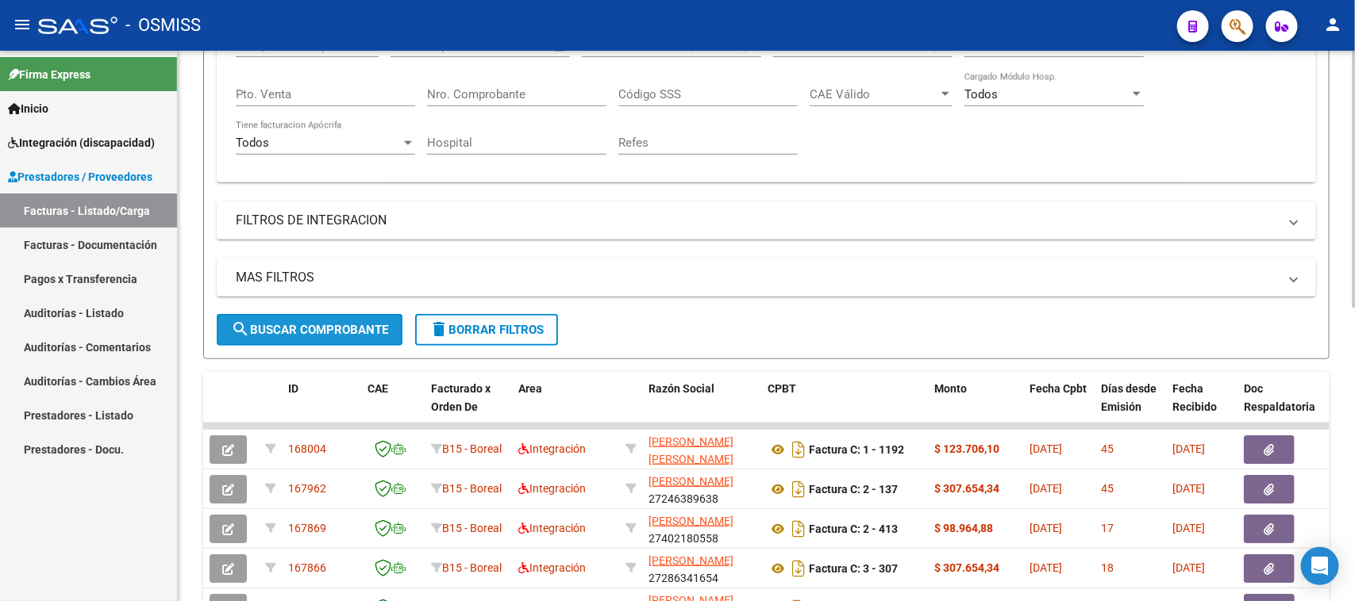
click at [279, 331] on span "search Buscar Comprobante" at bounding box center [309, 330] width 157 height 14
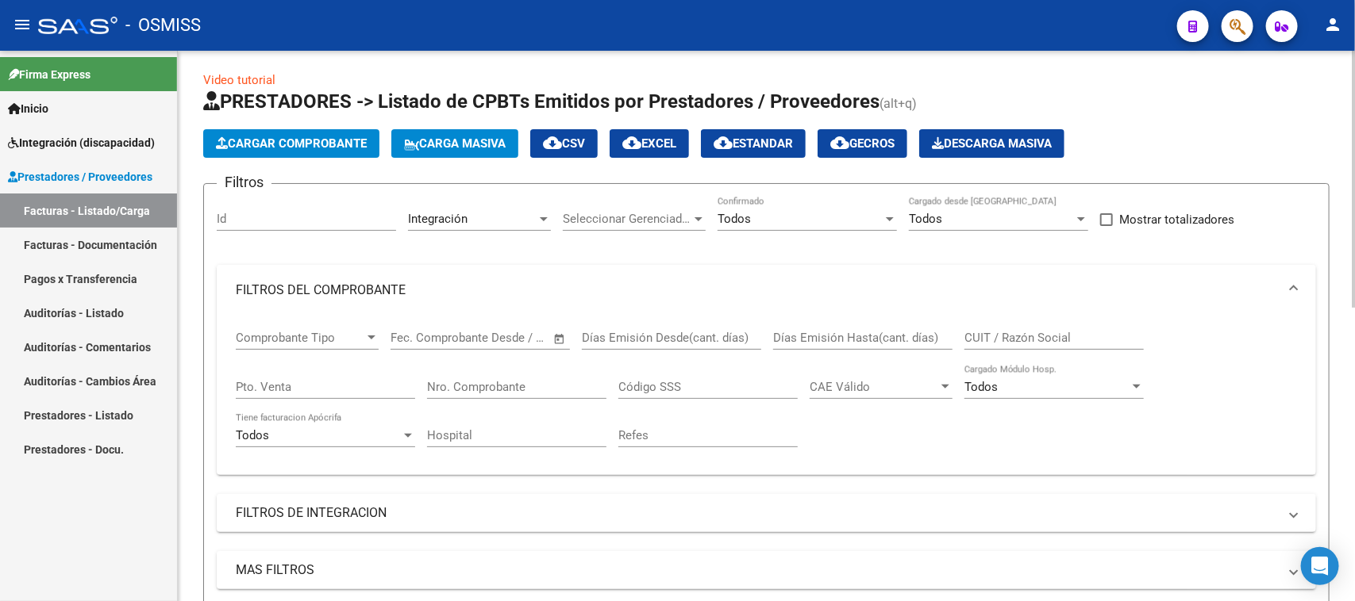
scroll to position [0, 0]
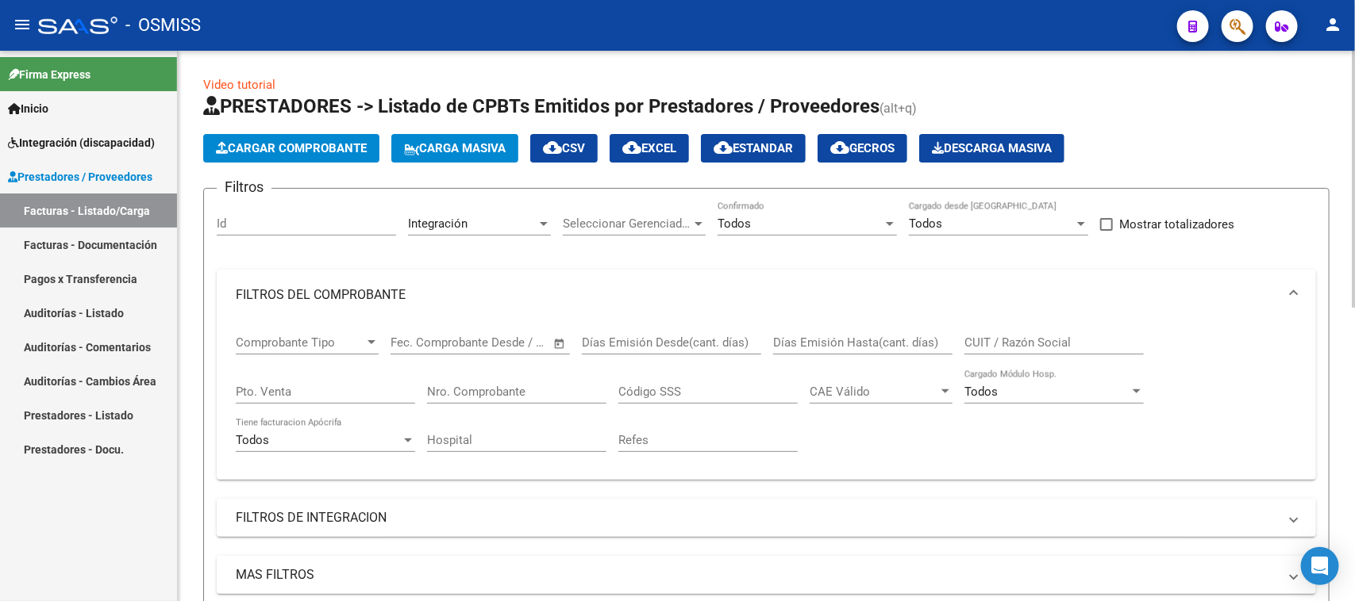
click at [659, 148] on span "cloud_download EXCEL" at bounding box center [649, 148] width 54 height 14
click at [248, 221] on input "Id" at bounding box center [306, 224] width 179 height 14
paste input "167600"
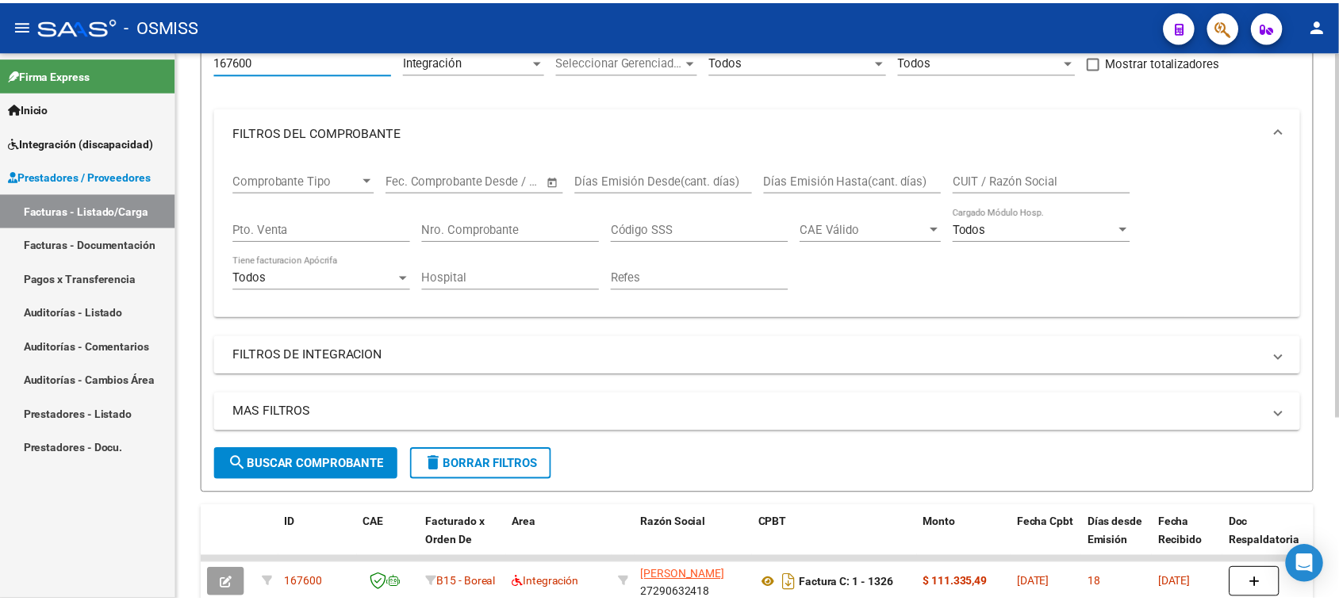
scroll to position [274, 0]
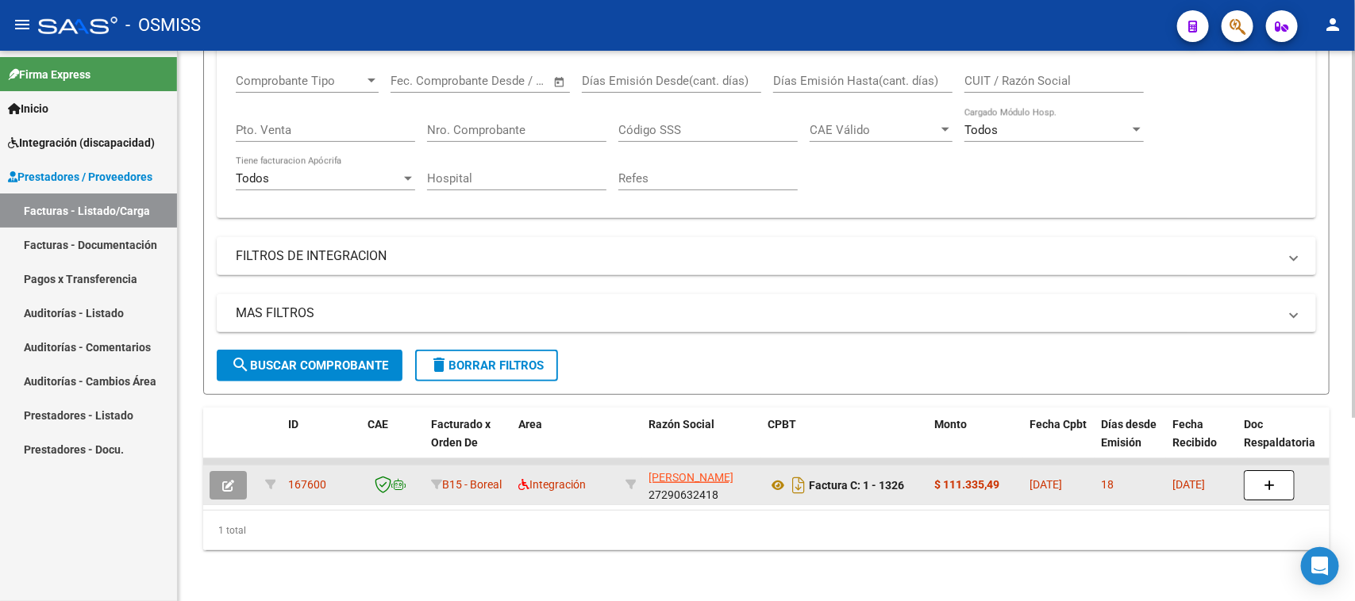
type input "167600"
click at [218, 478] on button "button" at bounding box center [227, 485] width 37 height 29
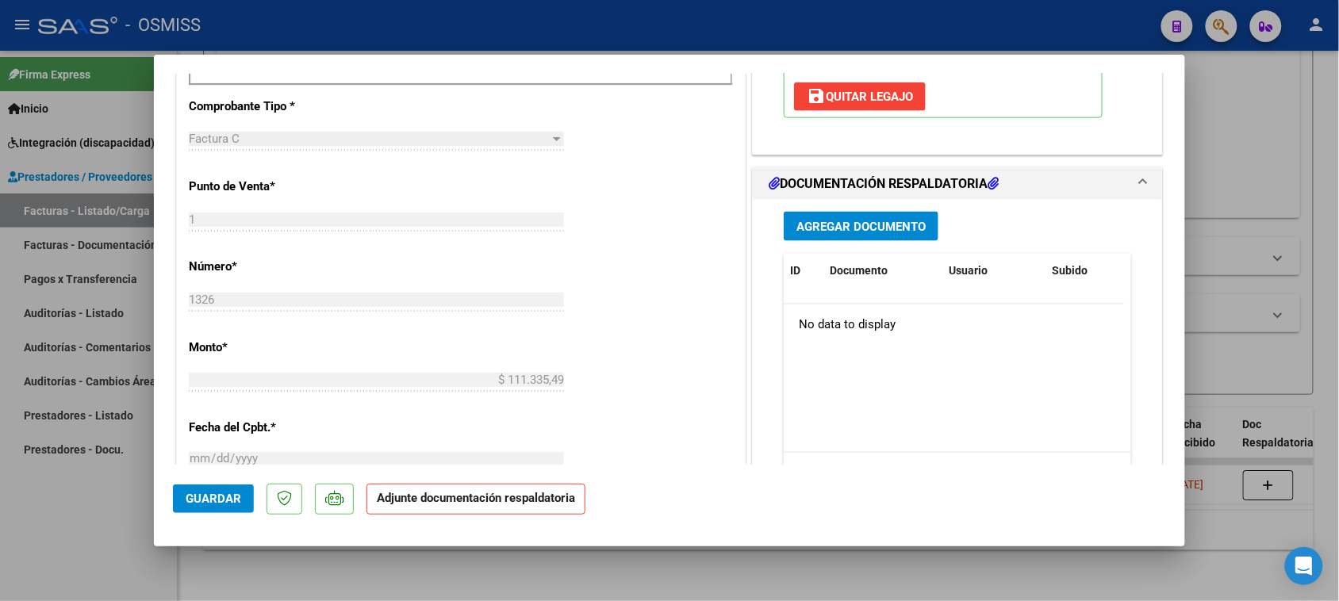
scroll to position [694, 0]
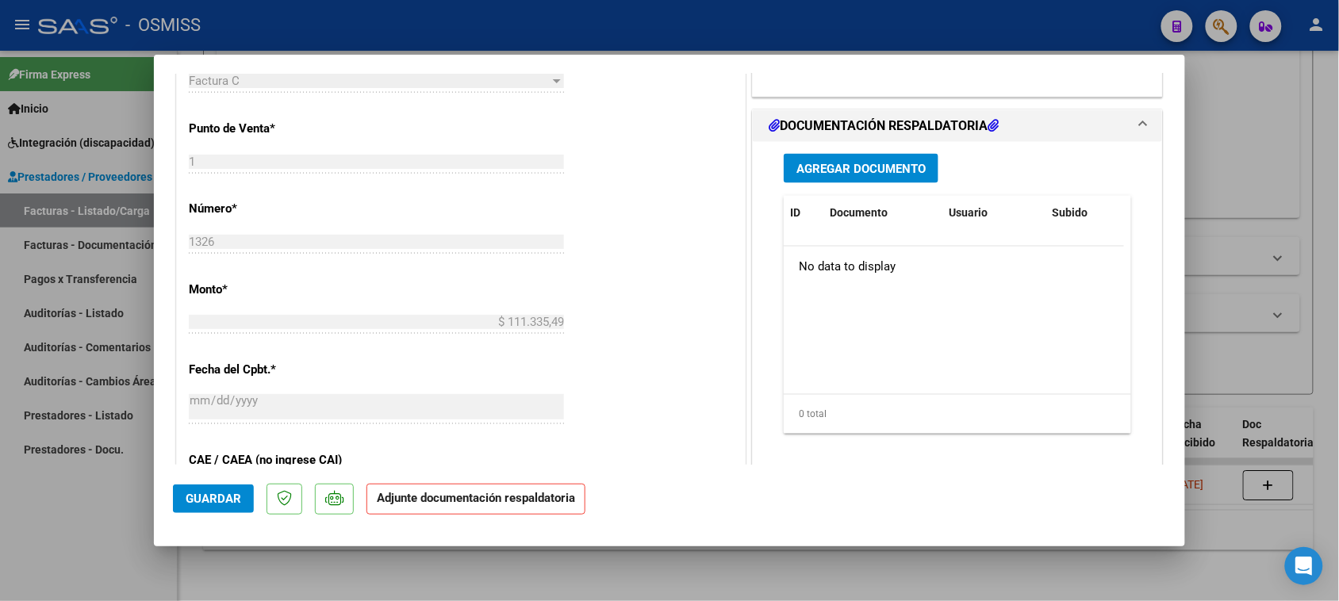
click at [878, 175] on span "Agregar Documento" at bounding box center [861, 169] width 129 height 14
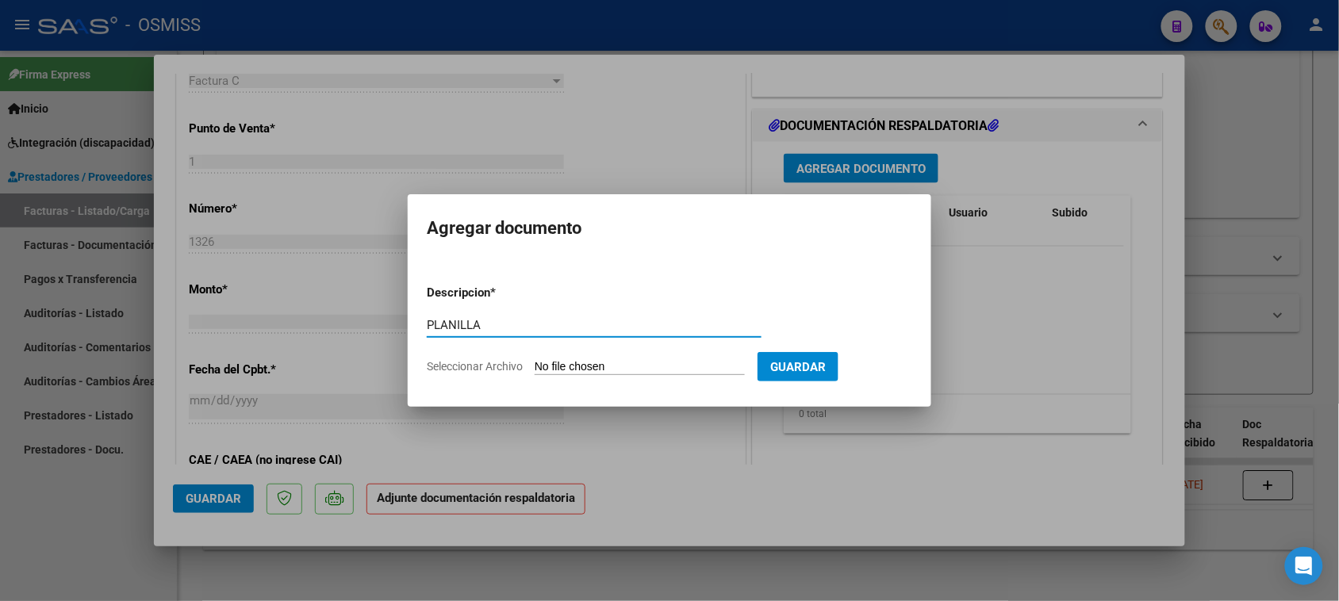
type input "PLANILLA"
click at [565, 366] on input "Seleccionar Archivo" at bounding box center [640, 367] width 210 height 15
type input "C:\fakepath\161395-3-Planilla_de_Asistencia.pdf"
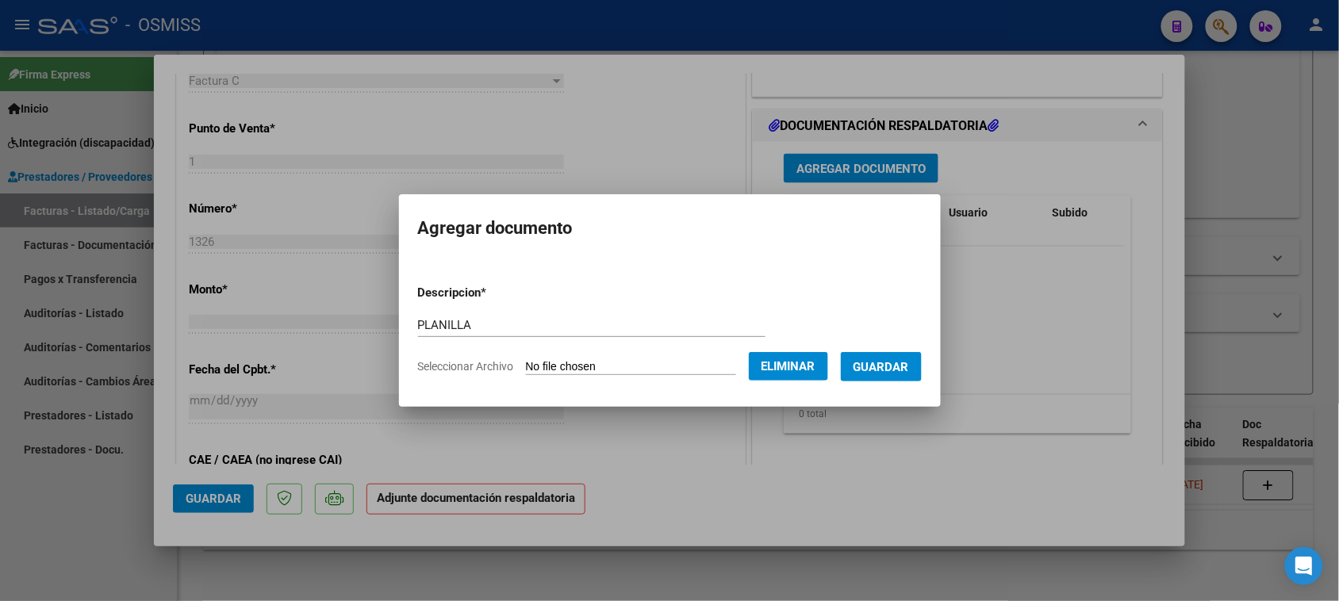
click at [882, 365] on span "Guardar" at bounding box center [882, 367] width 56 height 14
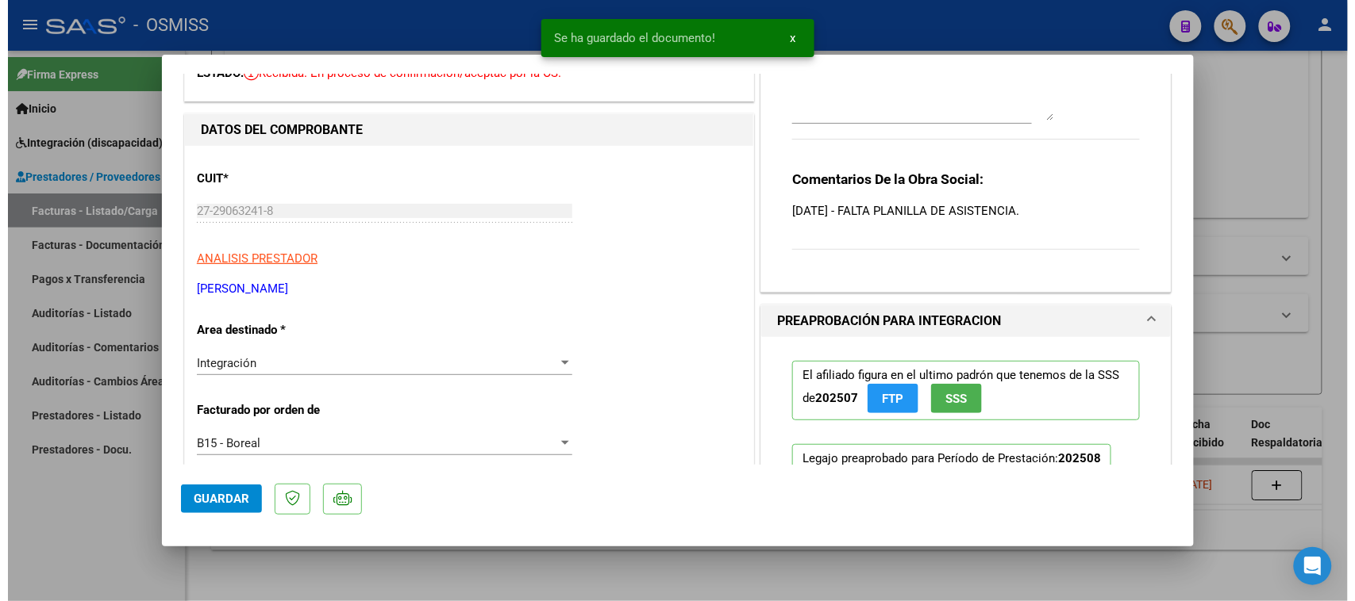
scroll to position [0, 0]
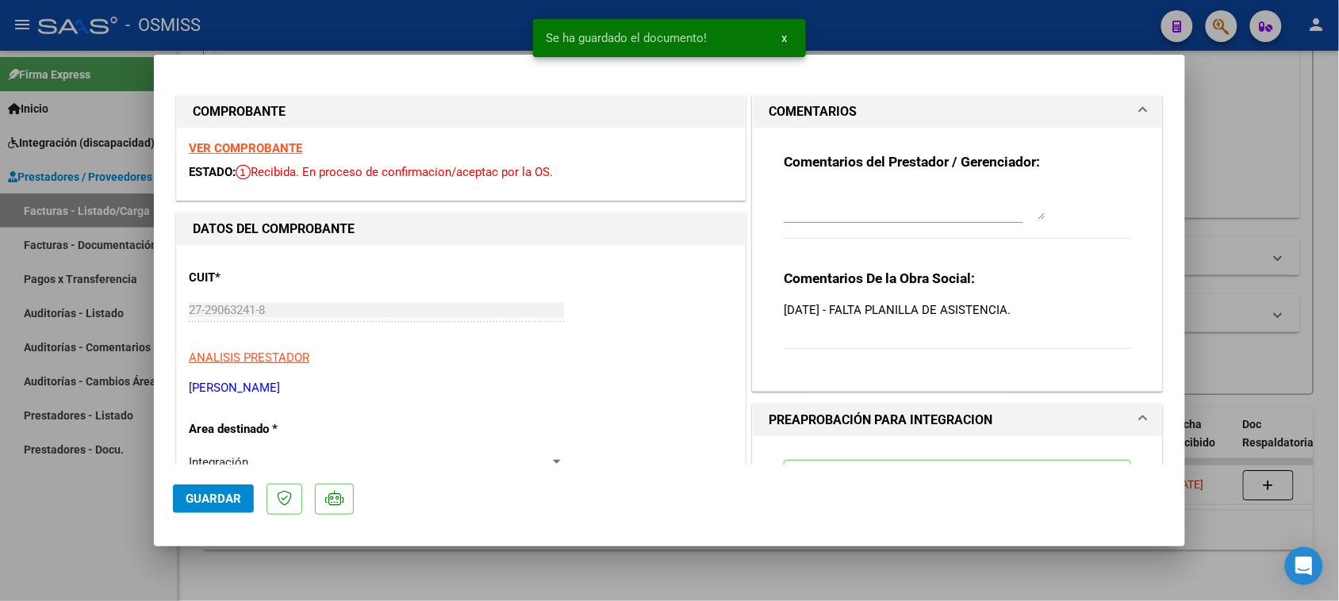
click at [878, 197] on textarea at bounding box center [915, 204] width 262 height 32
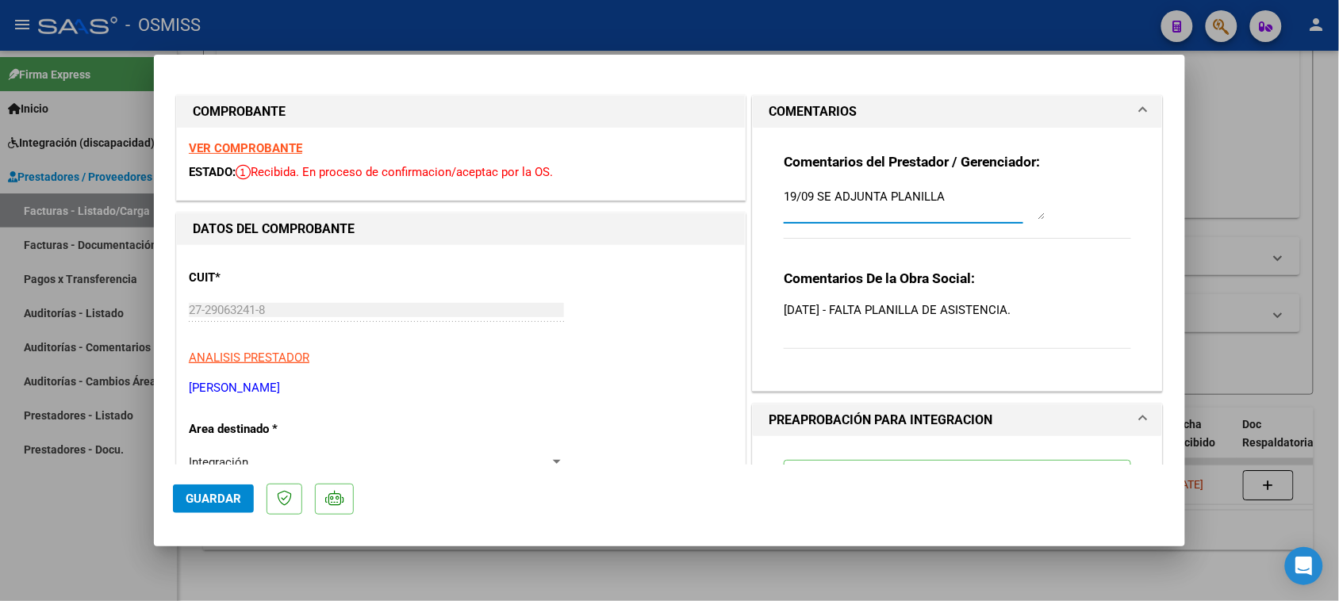
type textarea "19/09 SE ADJUNTA PLANILLA"
click at [208, 496] on span "Guardar" at bounding box center [214, 499] width 56 height 14
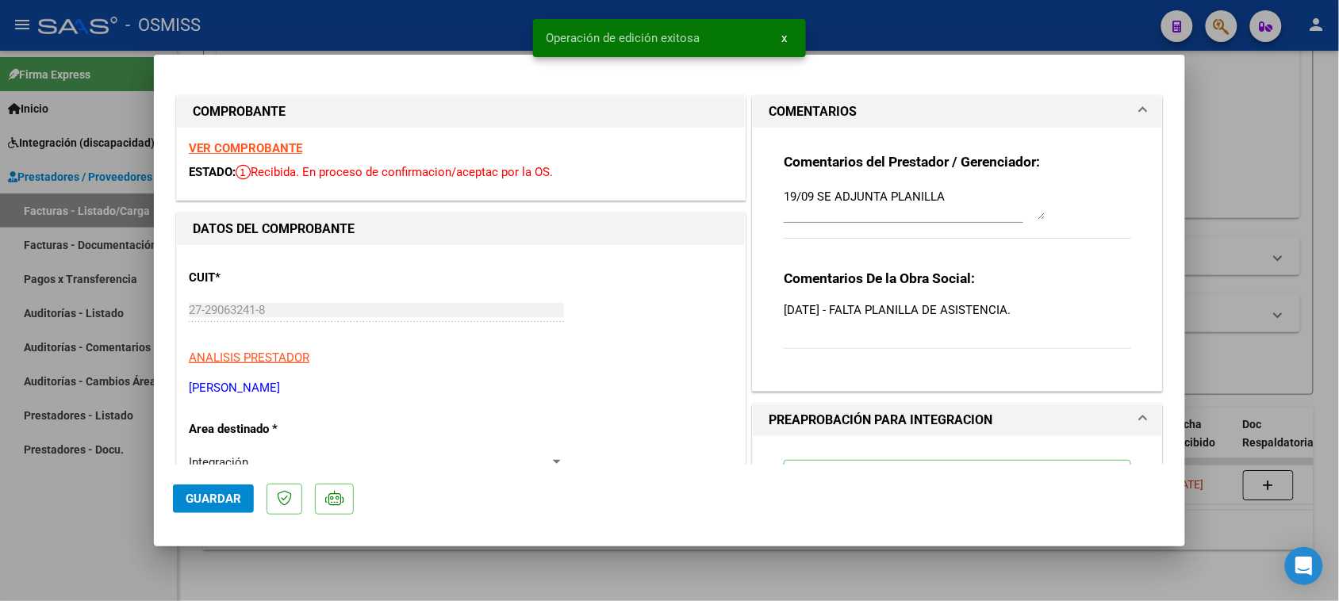
type input "$ 0,00"
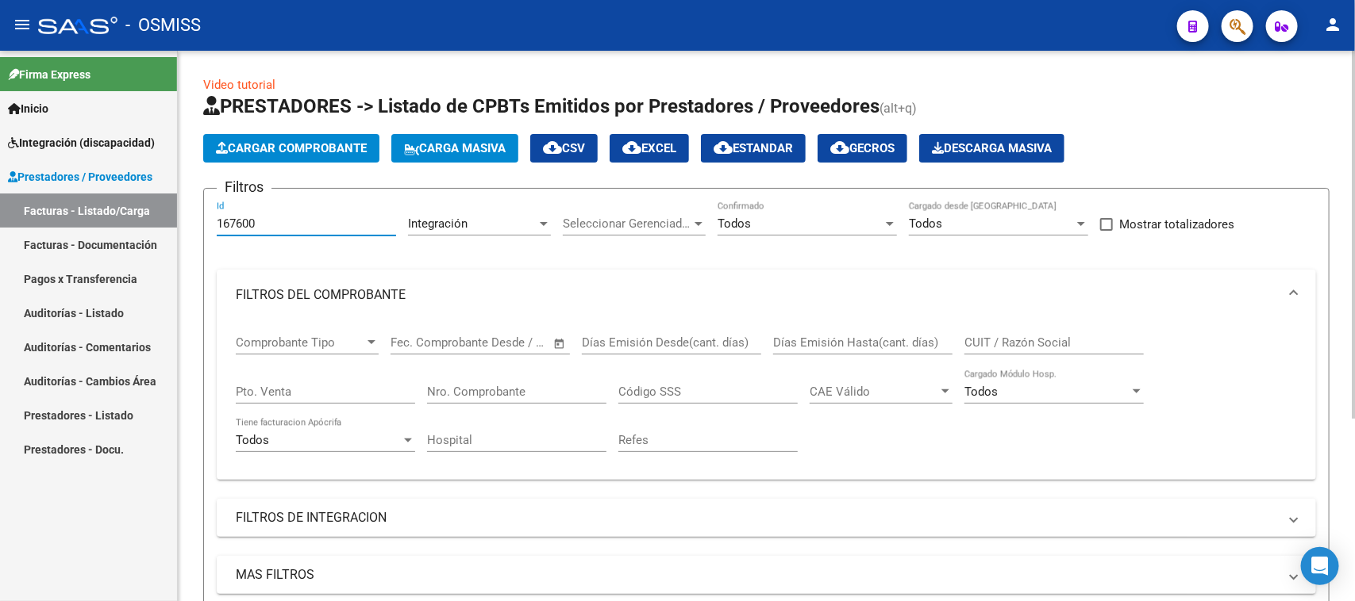
drag, startPoint x: 258, startPoint y: 225, endPoint x: 188, endPoint y: 255, distance: 76.1
click at [188, 255] on div "Video tutorial PRESTADORES -> Listado de CPBTs Emitidos por Prestadores / Prove…" at bounding box center [766, 457] width 1177 height 813
paste input "6666"
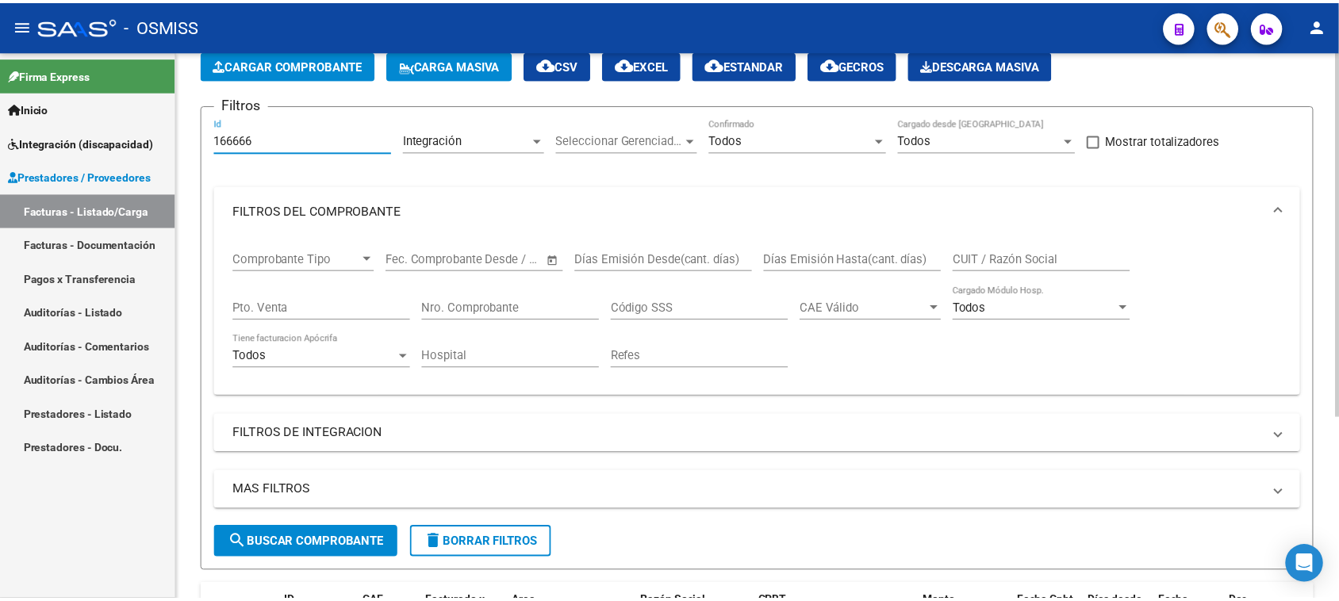
scroll to position [198, 0]
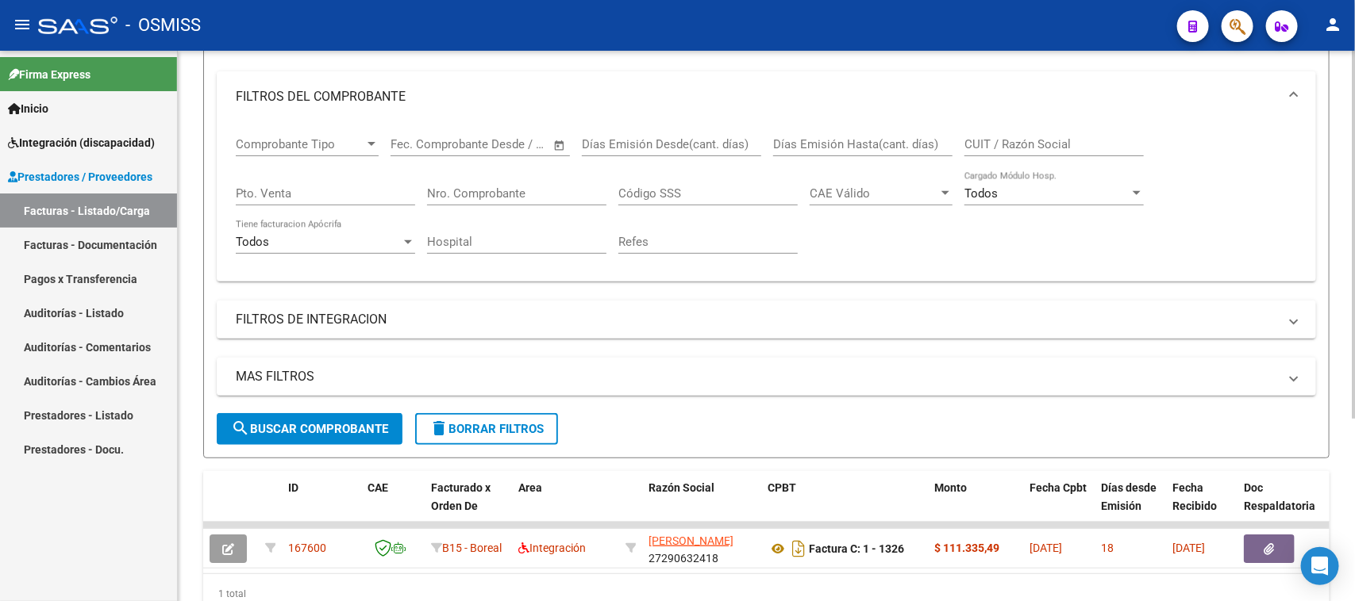
type input "166666"
click at [294, 428] on span "search Buscar Comprobante" at bounding box center [309, 429] width 157 height 14
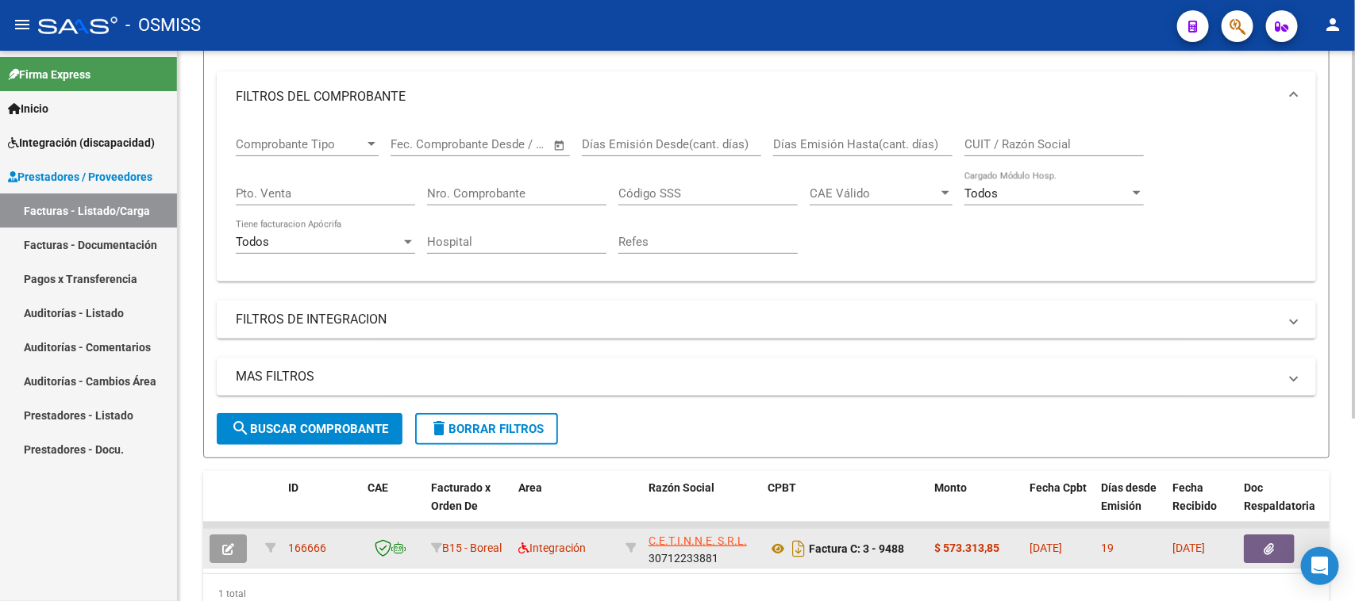
click at [229, 534] on icon "button" at bounding box center [228, 550] width 12 height 12
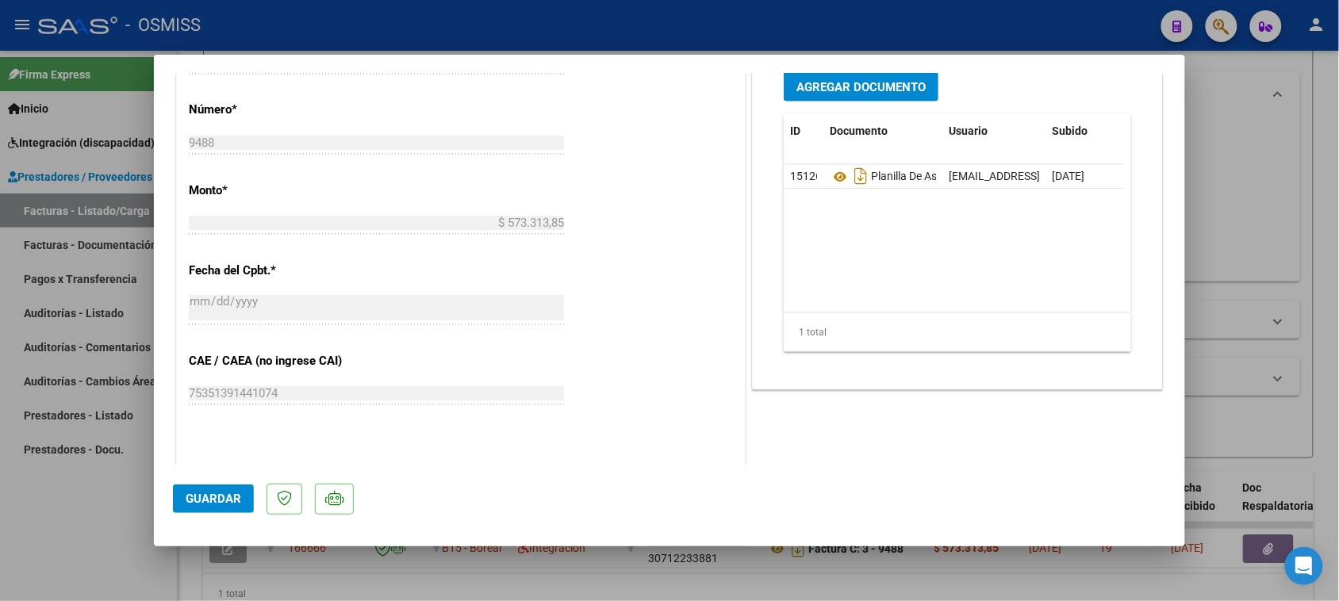
scroll to position [694, 0]
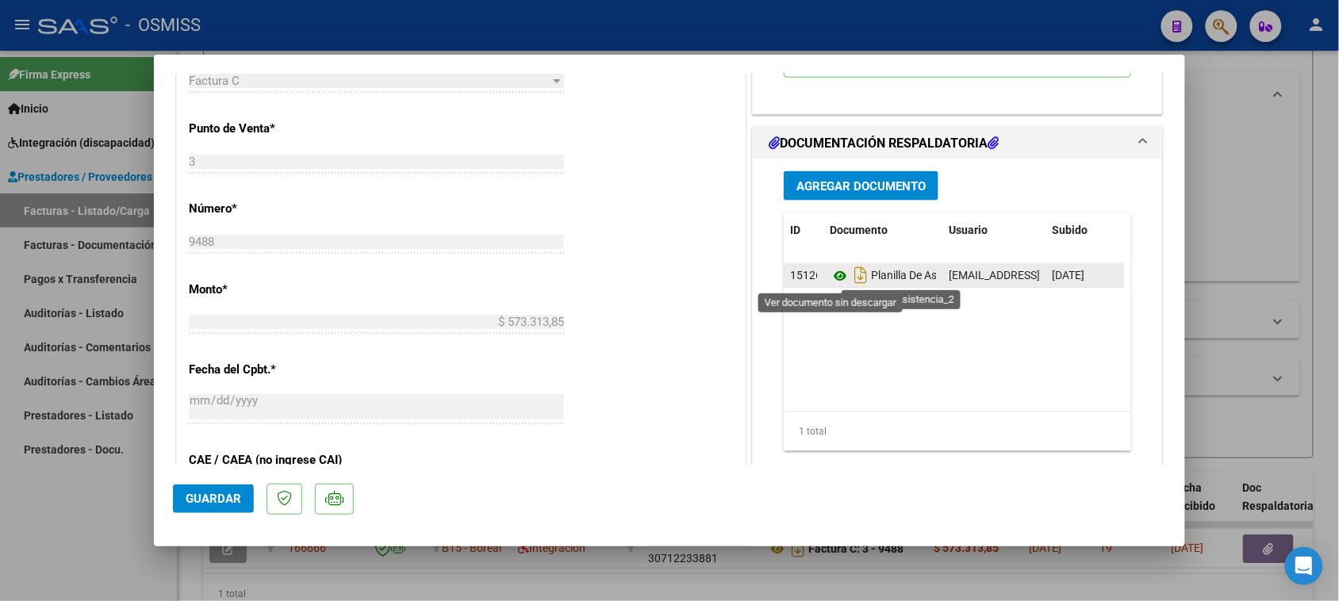
click at [830, 279] on icon at bounding box center [840, 276] width 21 height 19
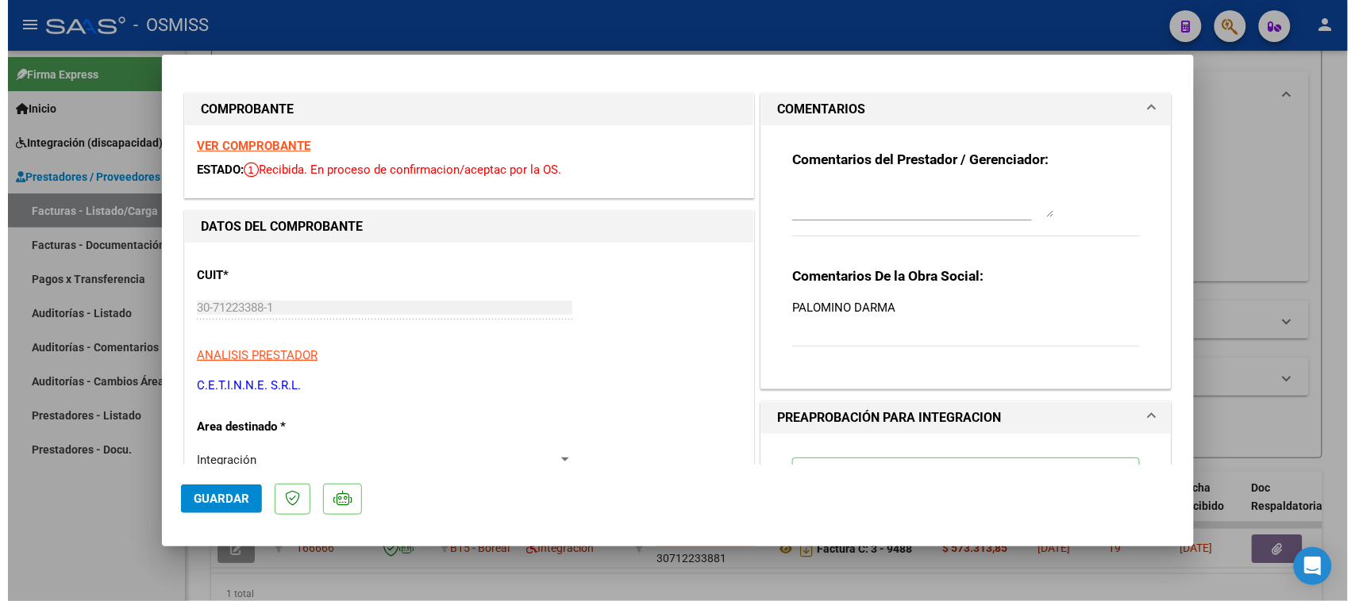
scroll to position [0, 0]
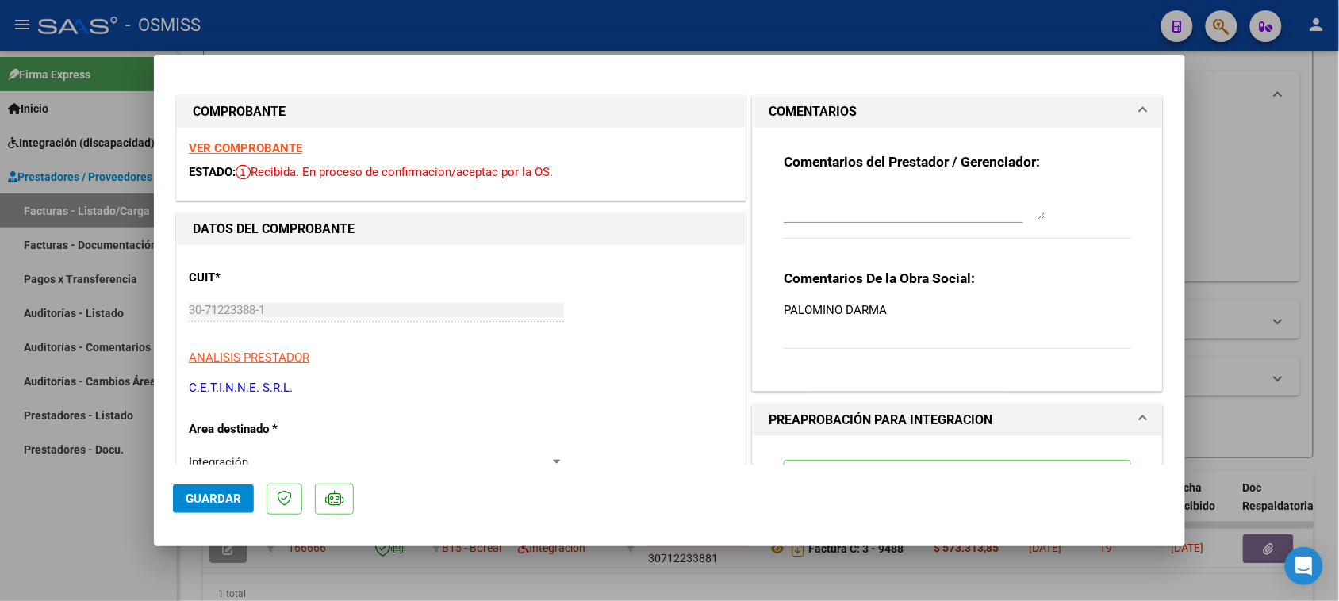
click at [938, 302] on p "PALOMINO DARMA" at bounding box center [958, 310] width 348 height 17
type input "$ 0,00"
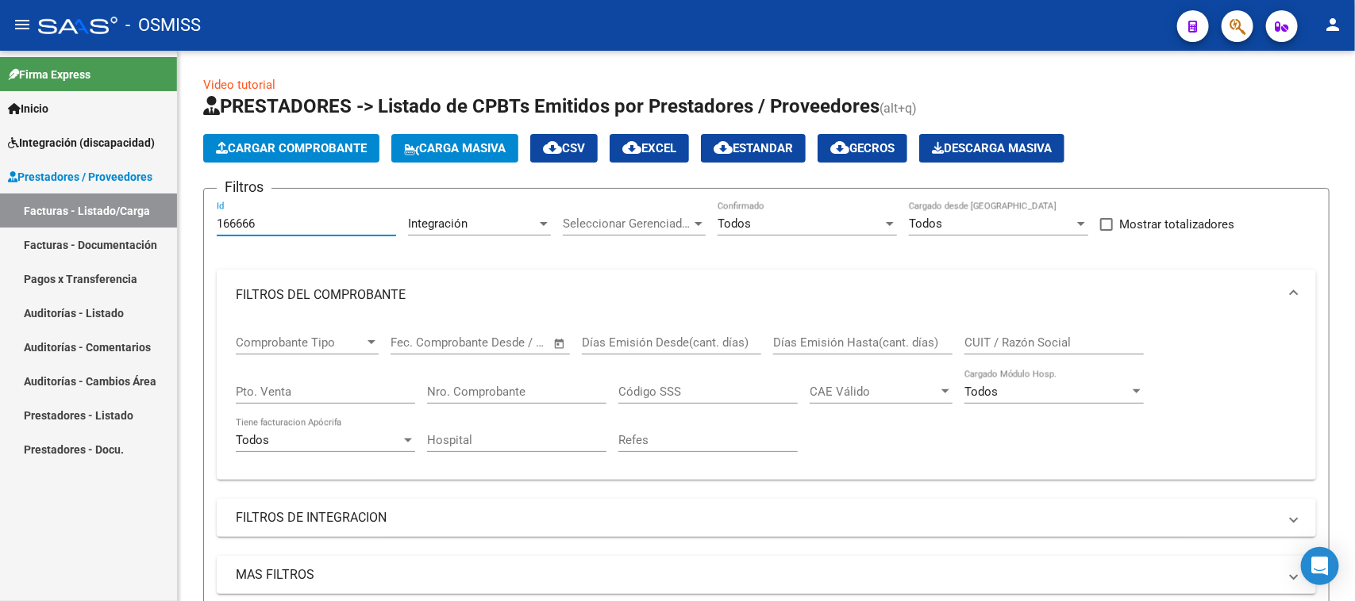
drag, startPoint x: 256, startPoint y: 224, endPoint x: 171, endPoint y: 254, distance: 90.1
click at [171, 254] on mat-sidenav-container "Firma Express Inicio Instructivos Contacto OS Integración (discapacidad) Legajo…" at bounding box center [677, 326] width 1355 height 551
paste input "40"
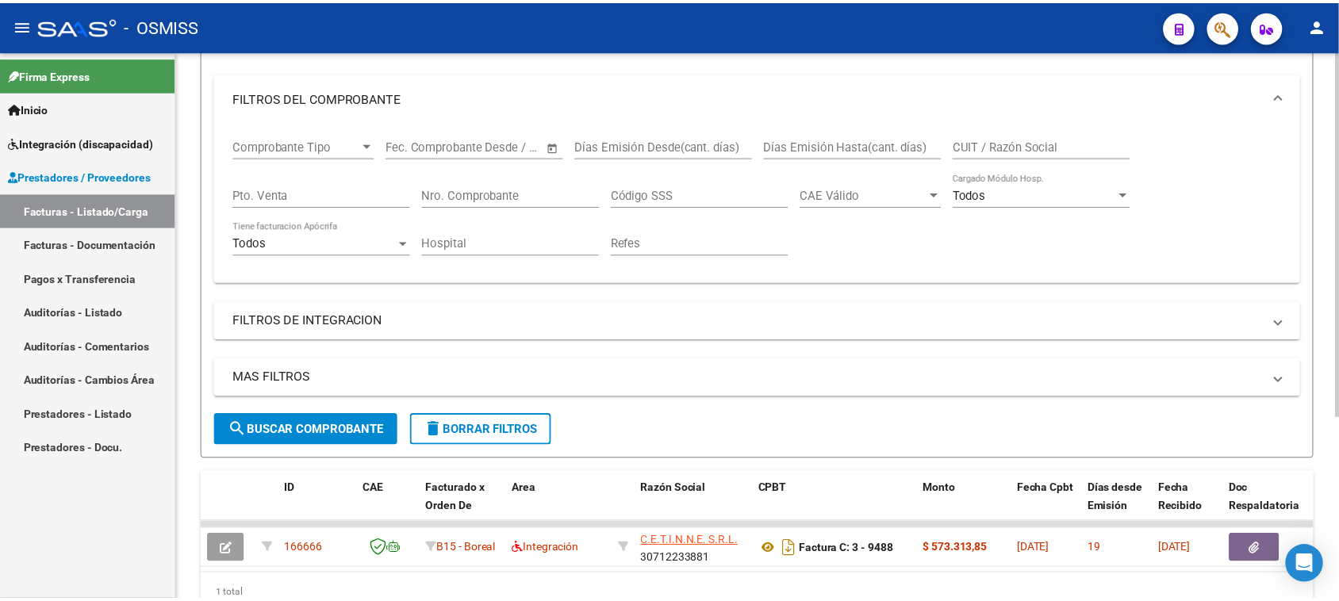
scroll to position [198, 0]
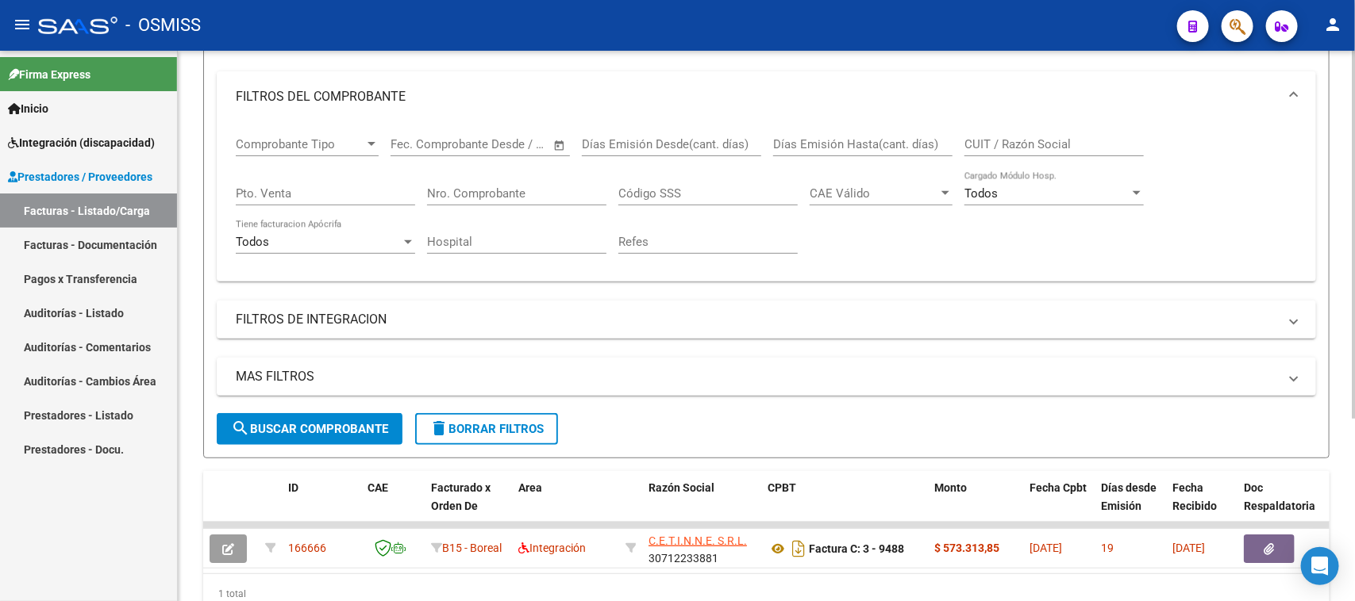
type input "166640"
click at [318, 422] on span "search Buscar Comprobante" at bounding box center [309, 429] width 157 height 14
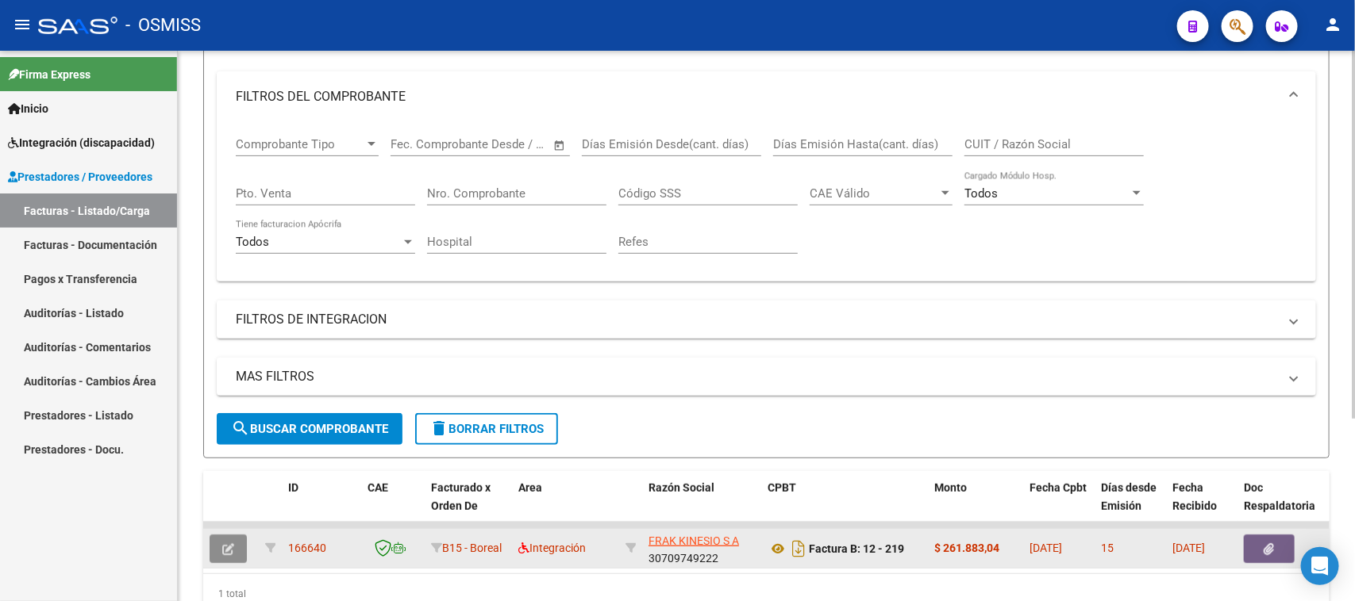
click at [231, 534] on button "button" at bounding box center [227, 549] width 37 height 29
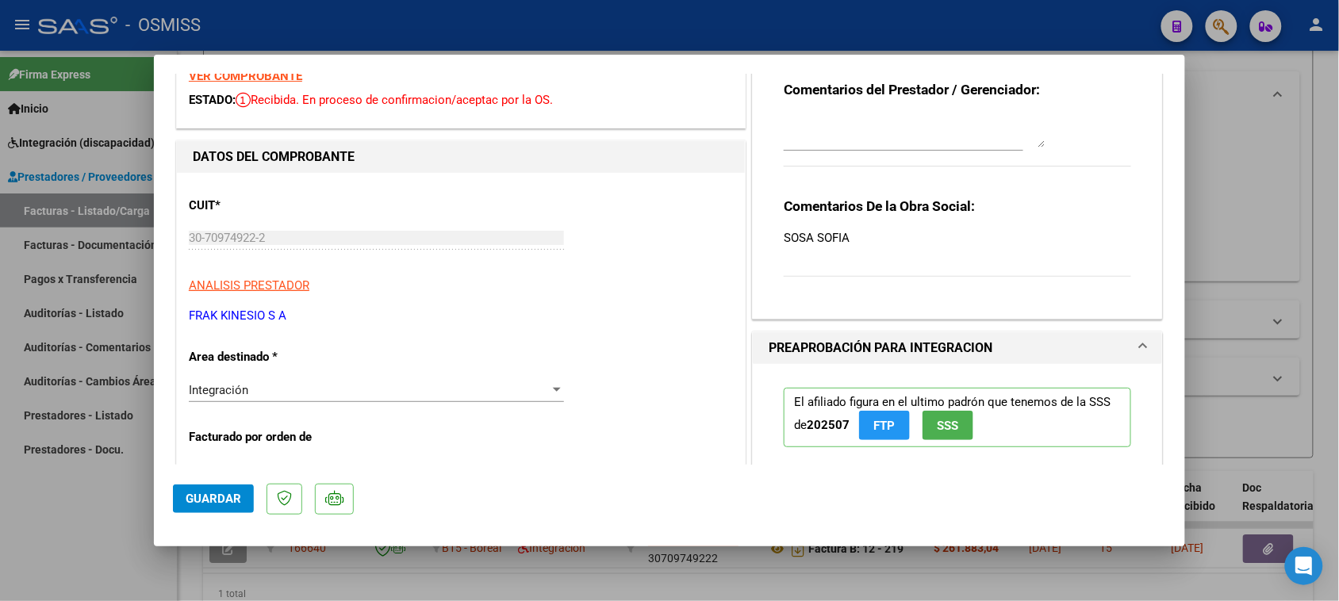
scroll to position [298, 0]
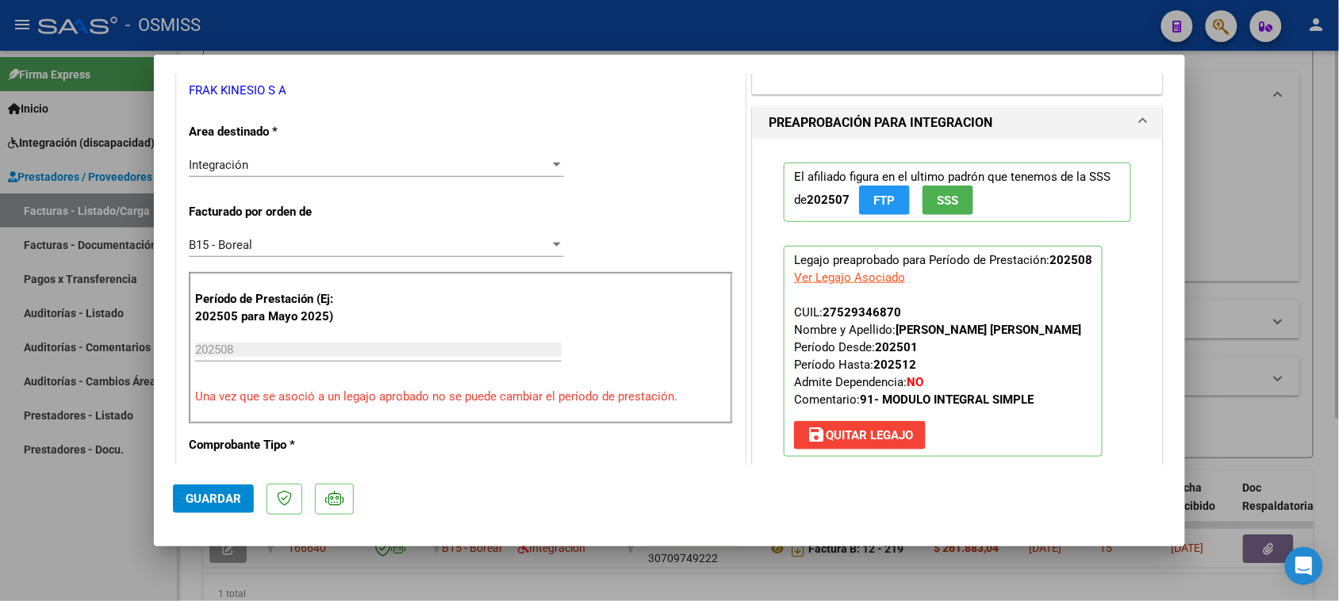
type input "$ 0,00"
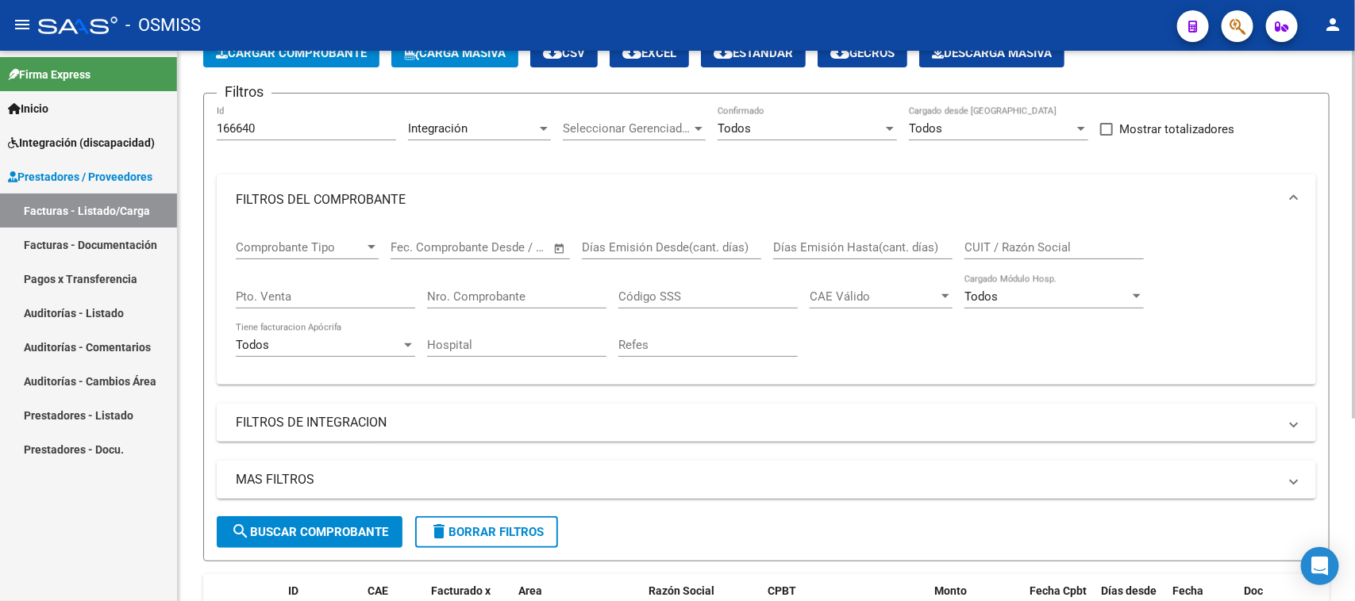
scroll to position [0, 0]
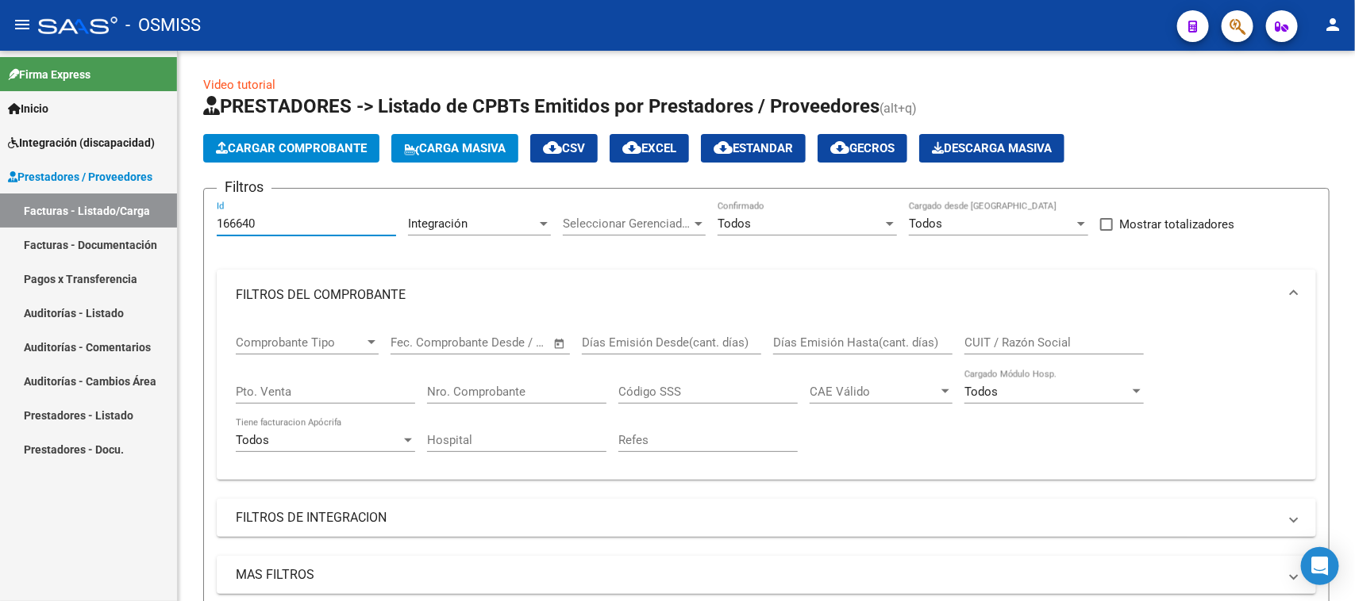
drag, startPoint x: 263, startPoint y: 217, endPoint x: 127, endPoint y: 250, distance: 140.5
click at [127, 250] on mat-sidenav-container "Firma Express Inicio Instructivos Contacto OS Integración (discapacidad) Legajo…" at bounding box center [677, 326] width 1355 height 551
paste input "337"
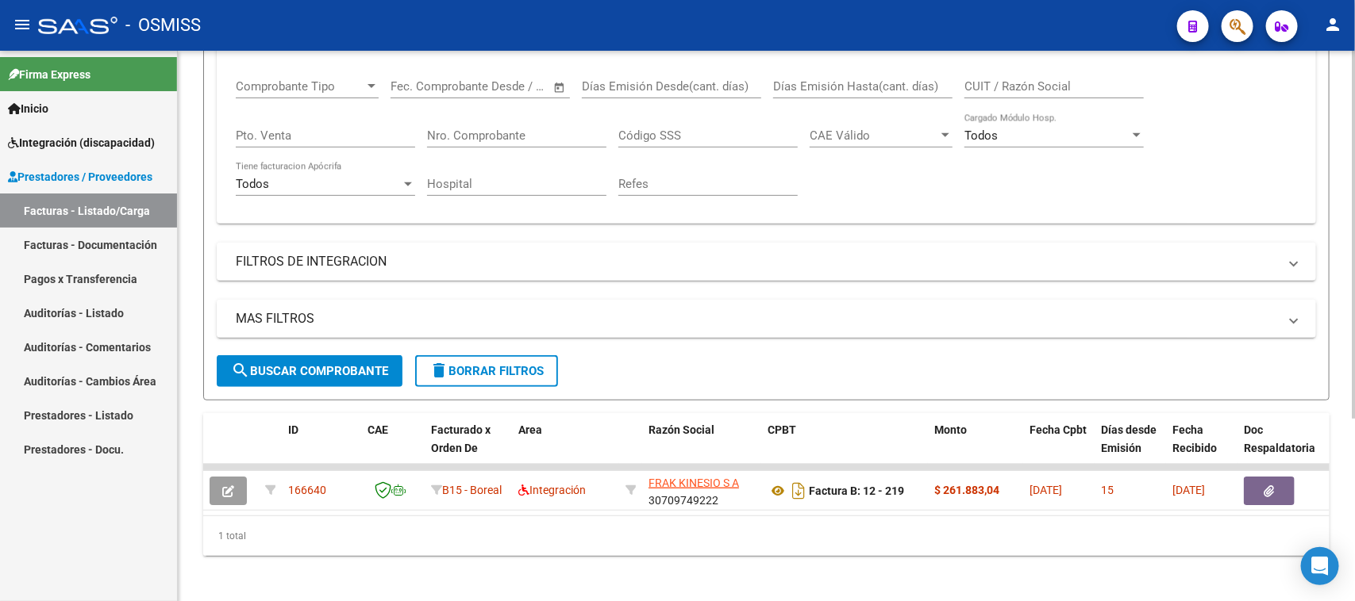
scroll to position [274, 0]
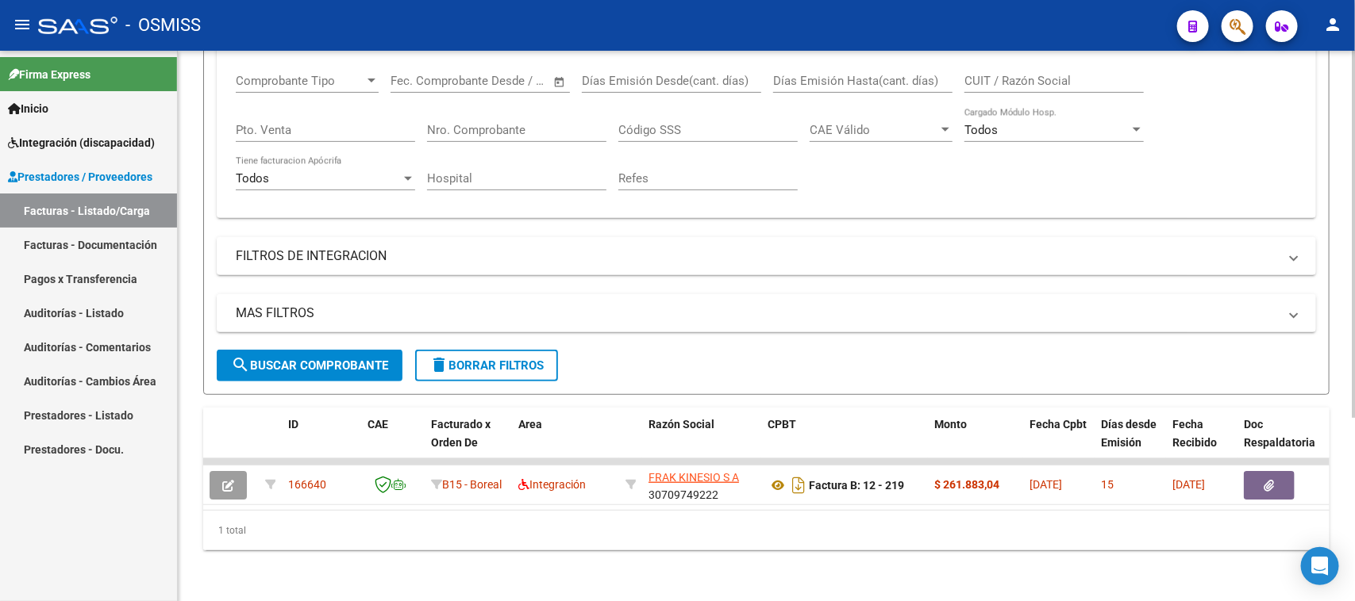
type input "166337"
click at [284, 359] on span "search Buscar Comprobante" at bounding box center [309, 366] width 157 height 14
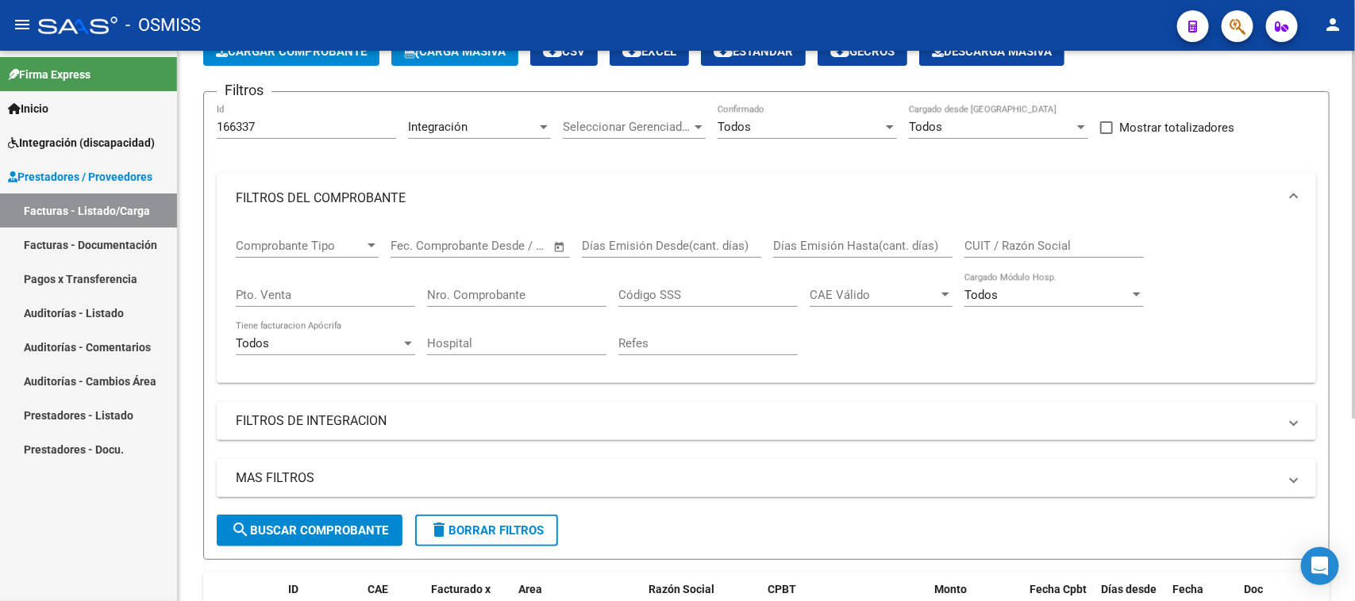
scroll to position [75, 0]
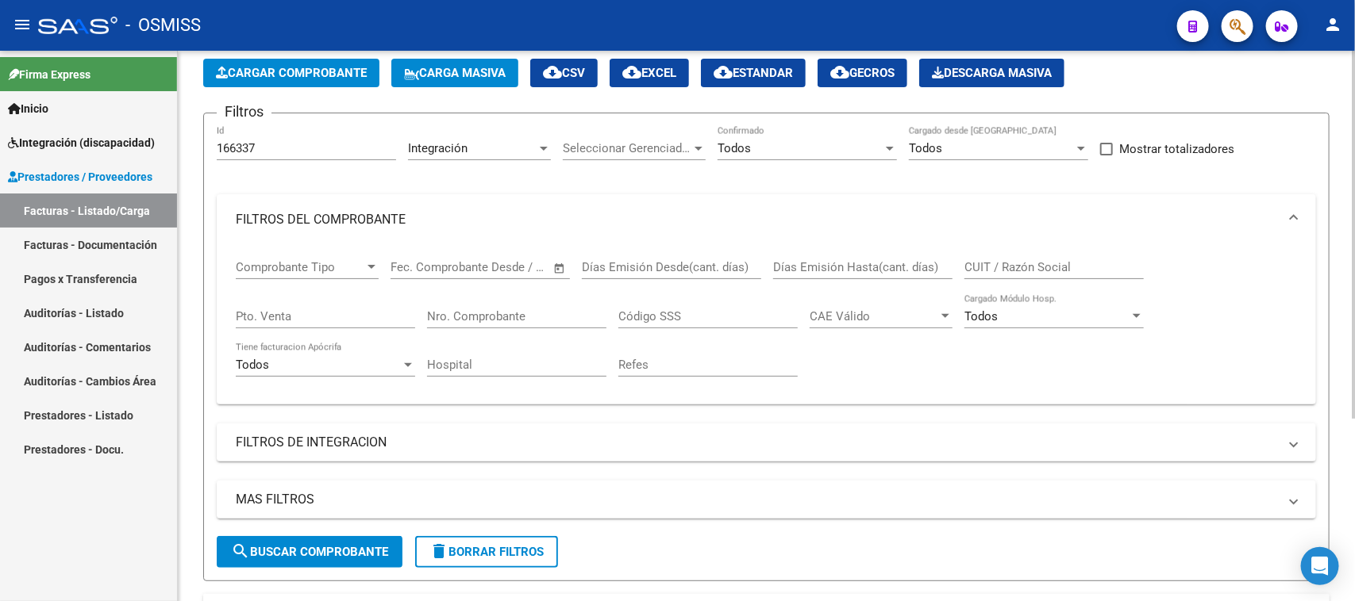
click at [290, 534] on span "search Buscar Comprobante" at bounding box center [309, 552] width 157 height 14
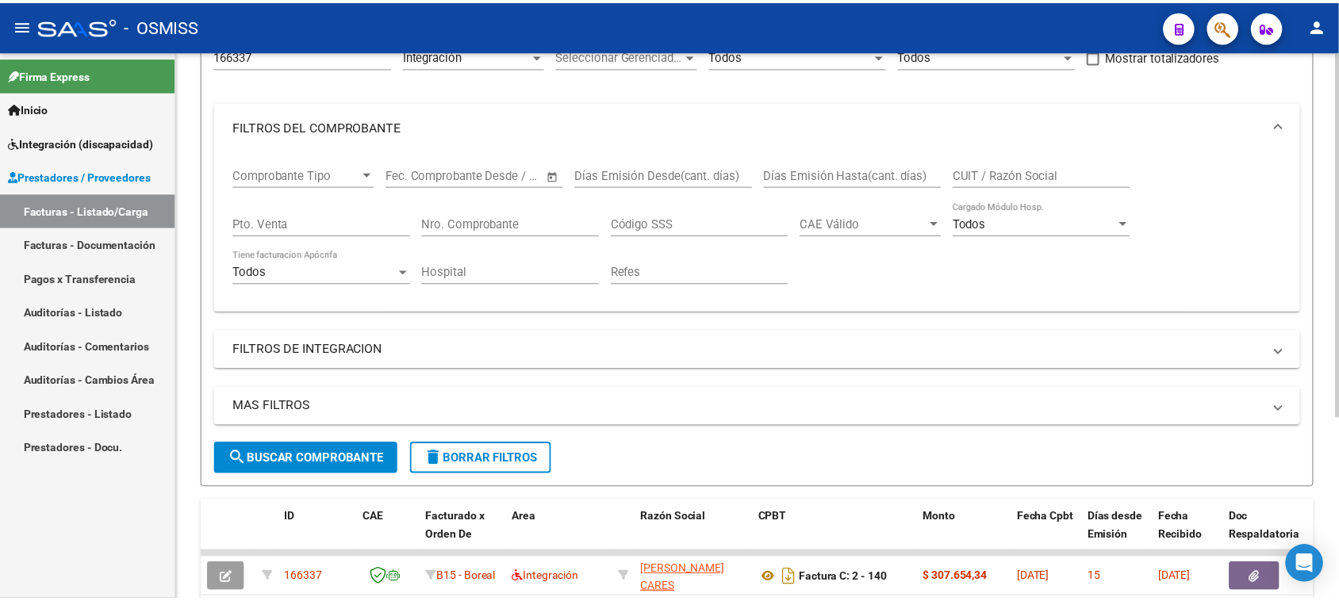
scroll to position [274, 0]
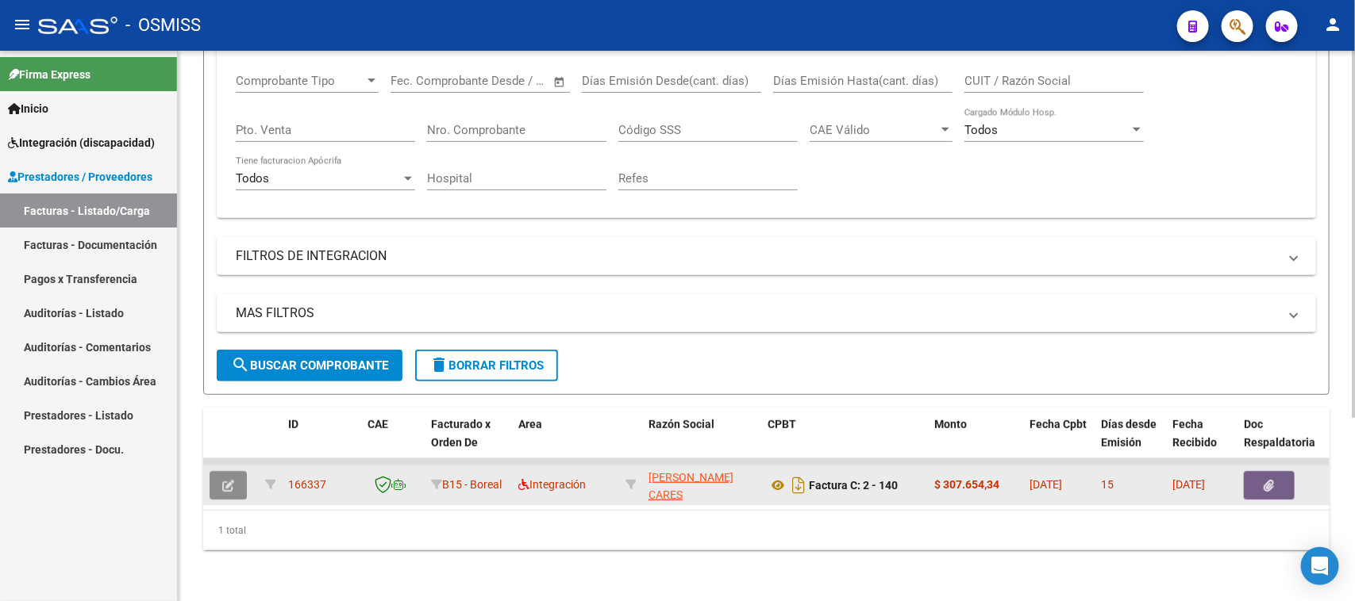
click at [220, 474] on button "button" at bounding box center [227, 485] width 37 height 29
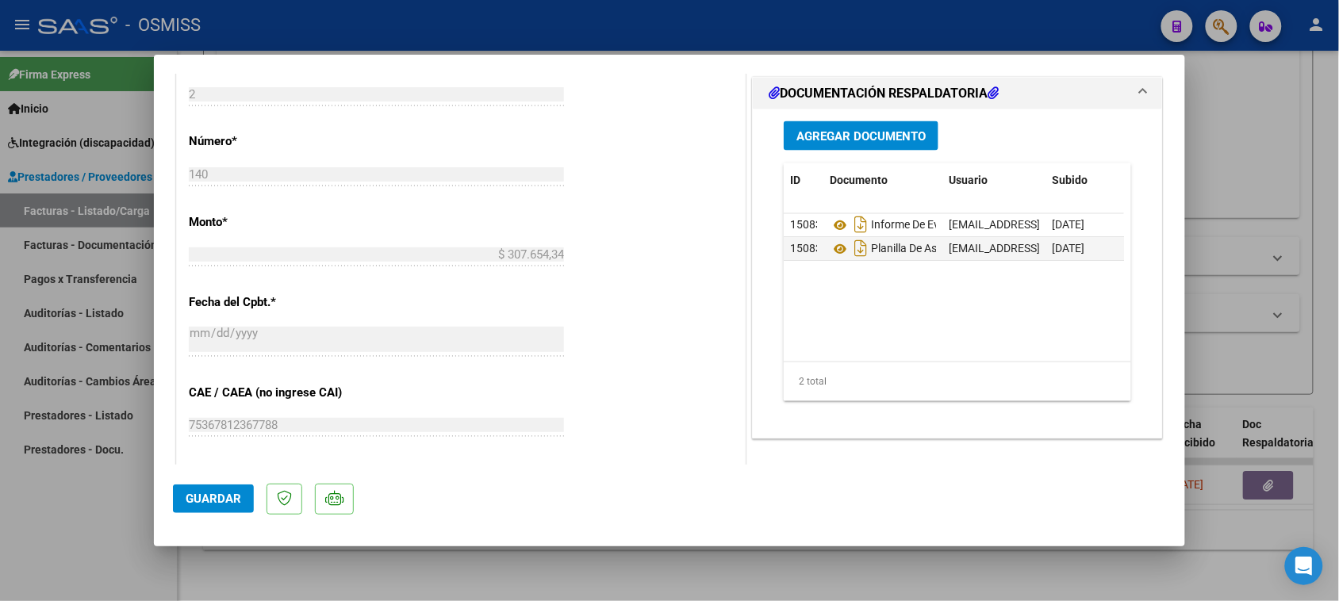
scroll to position [794, 0]
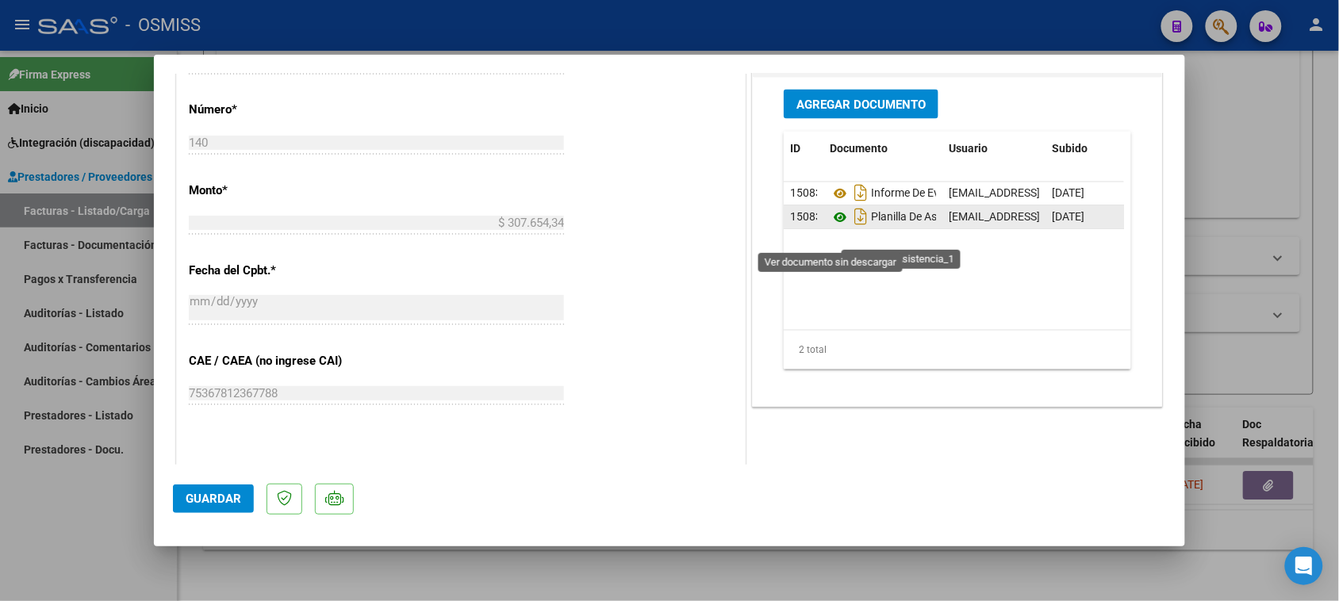
click at [830, 228] on icon at bounding box center [840, 218] width 21 height 19
click at [878, 112] on span "Agregar Documento" at bounding box center [861, 105] width 129 height 14
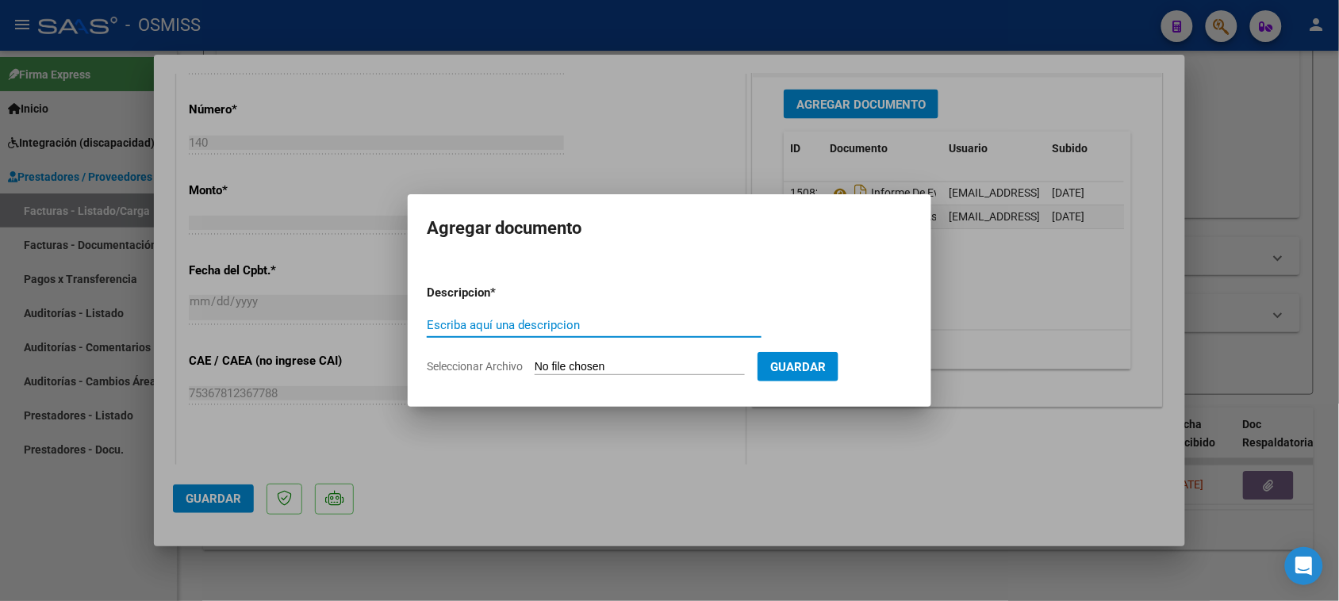
click at [550, 329] on input "Escriba aquí una descripcion" at bounding box center [594, 325] width 335 height 14
type input "planilla nueva"
click at [586, 360] on input "Seleccionar Archivo" at bounding box center [640, 367] width 210 height 15
type input "C:\fakepath\27318552377_202508_11_2_140_27512281090.pdf"
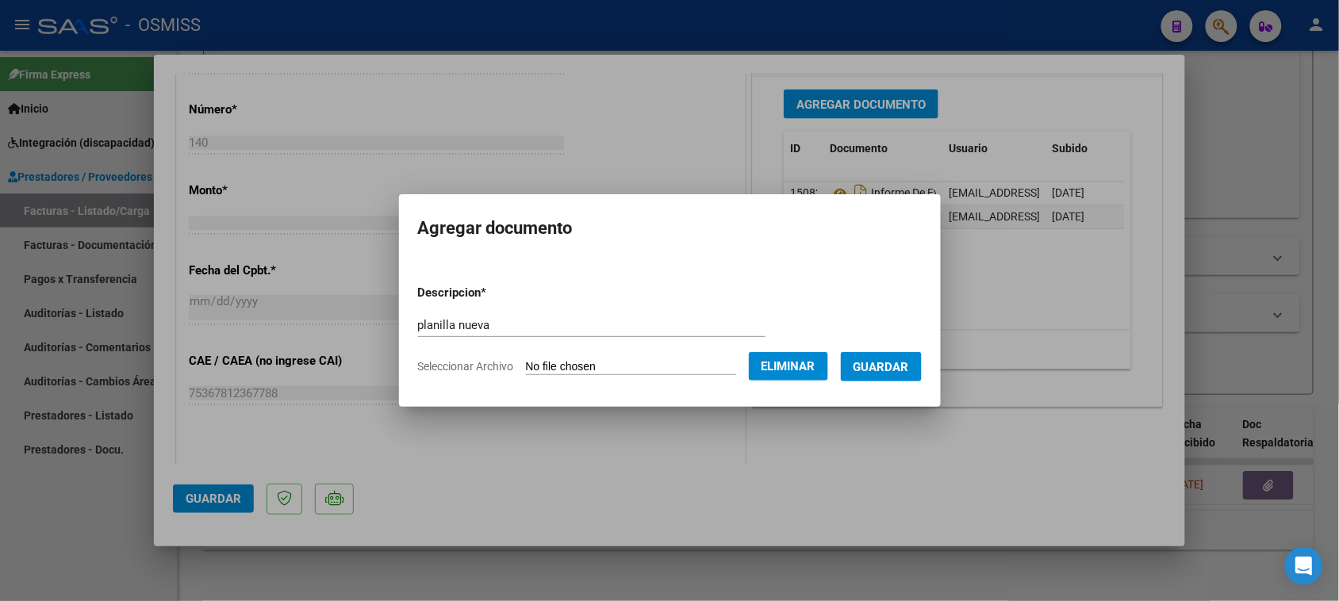
click at [882, 360] on span "Guardar" at bounding box center [882, 367] width 56 height 14
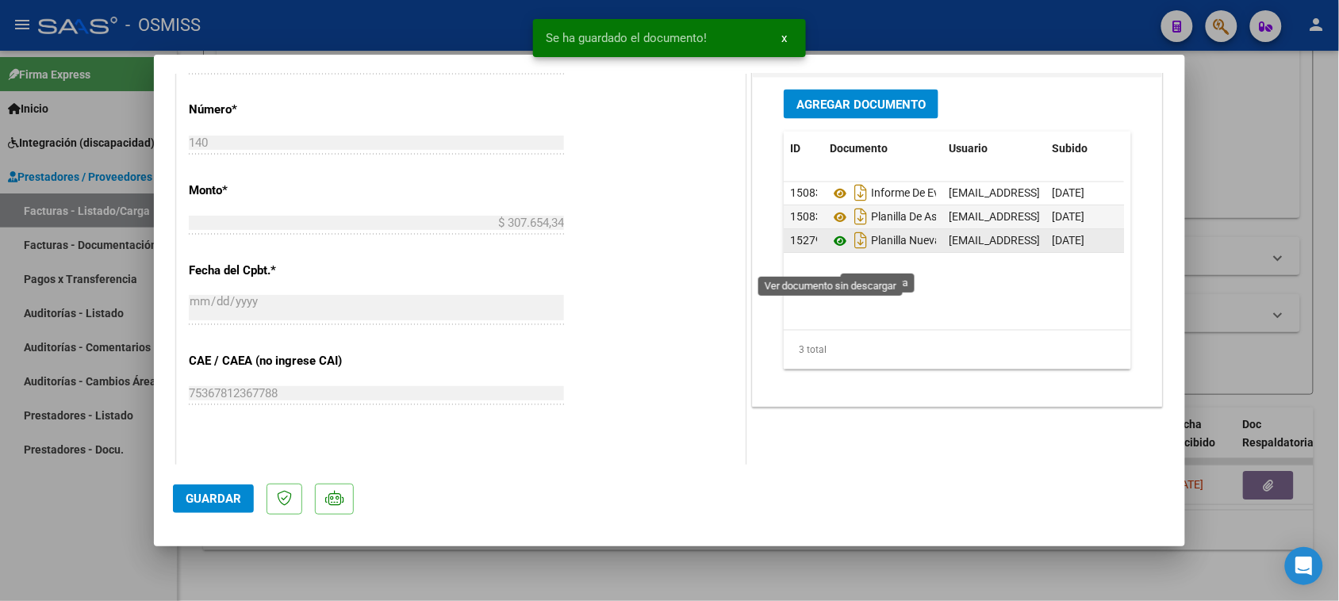
click at [836, 252] on icon at bounding box center [840, 241] width 21 height 19
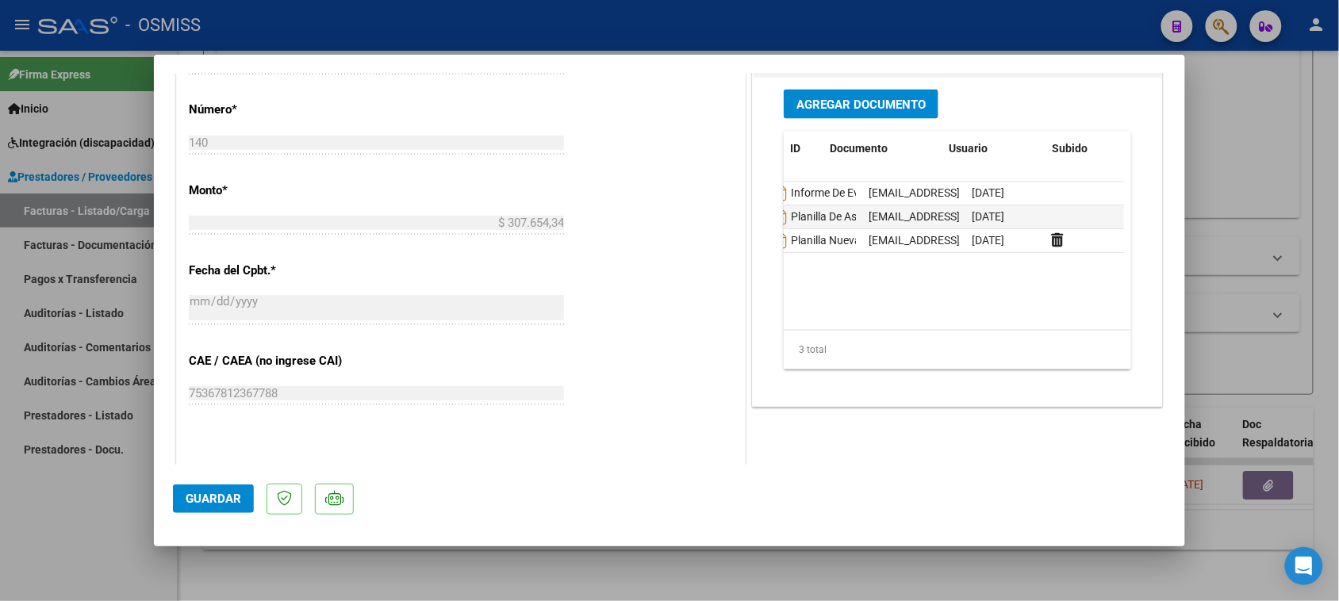
scroll to position [0, 0]
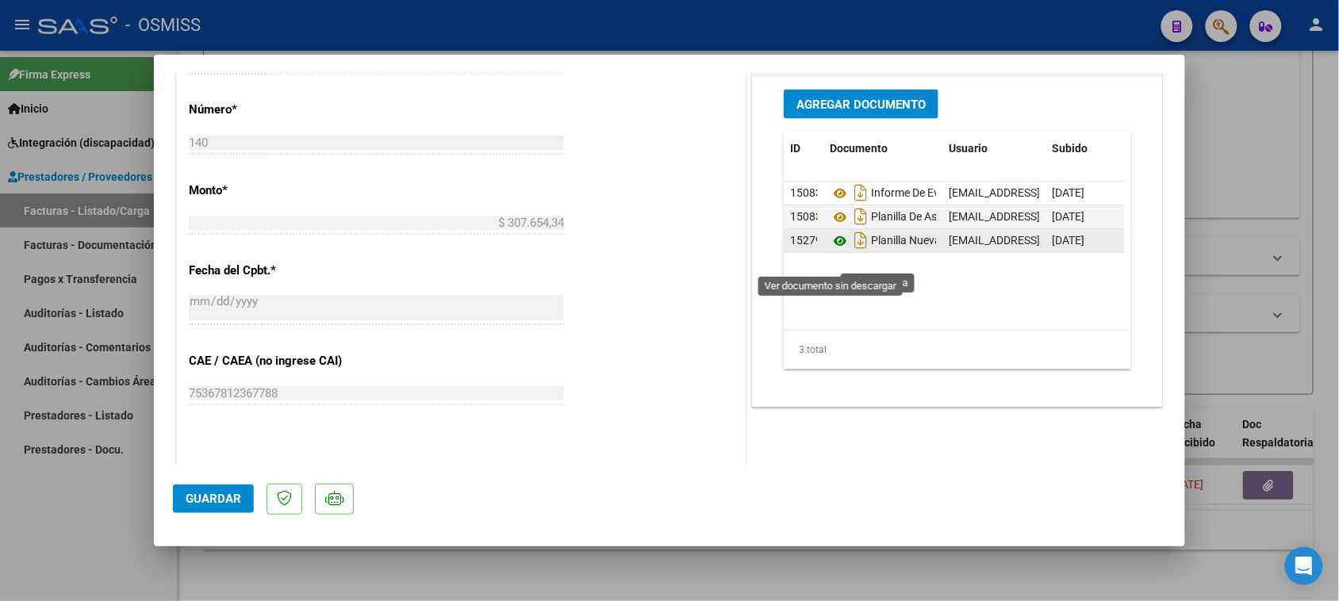
click at [830, 252] on icon at bounding box center [840, 241] width 21 height 19
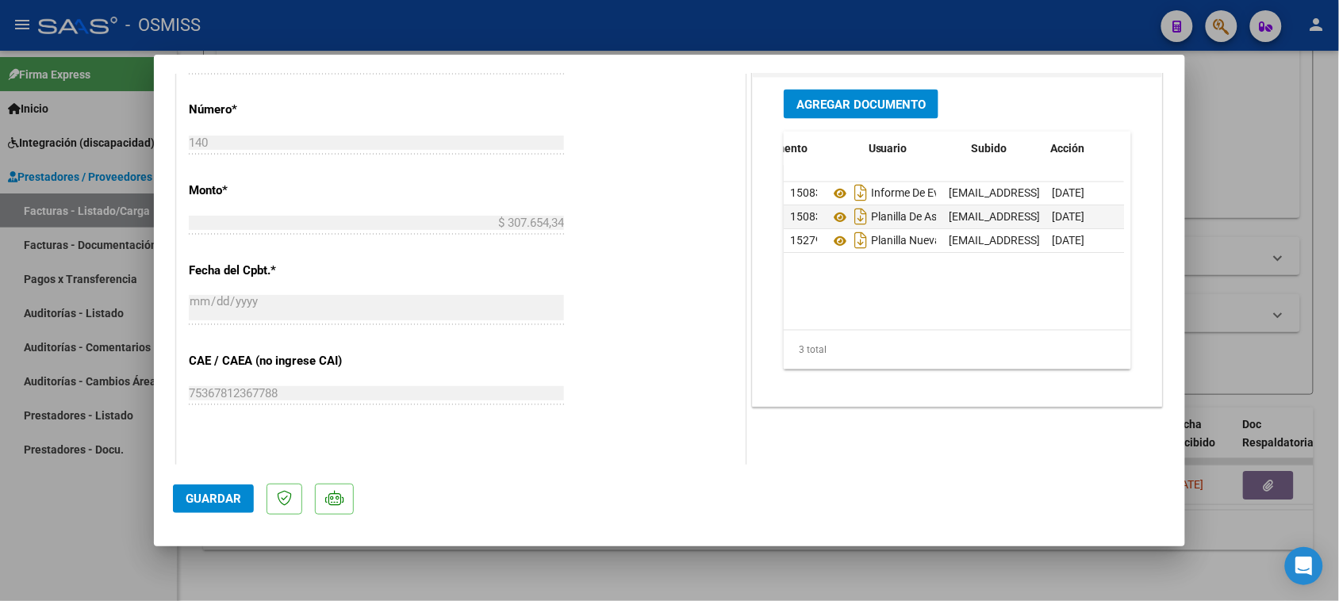
scroll to position [0, 80]
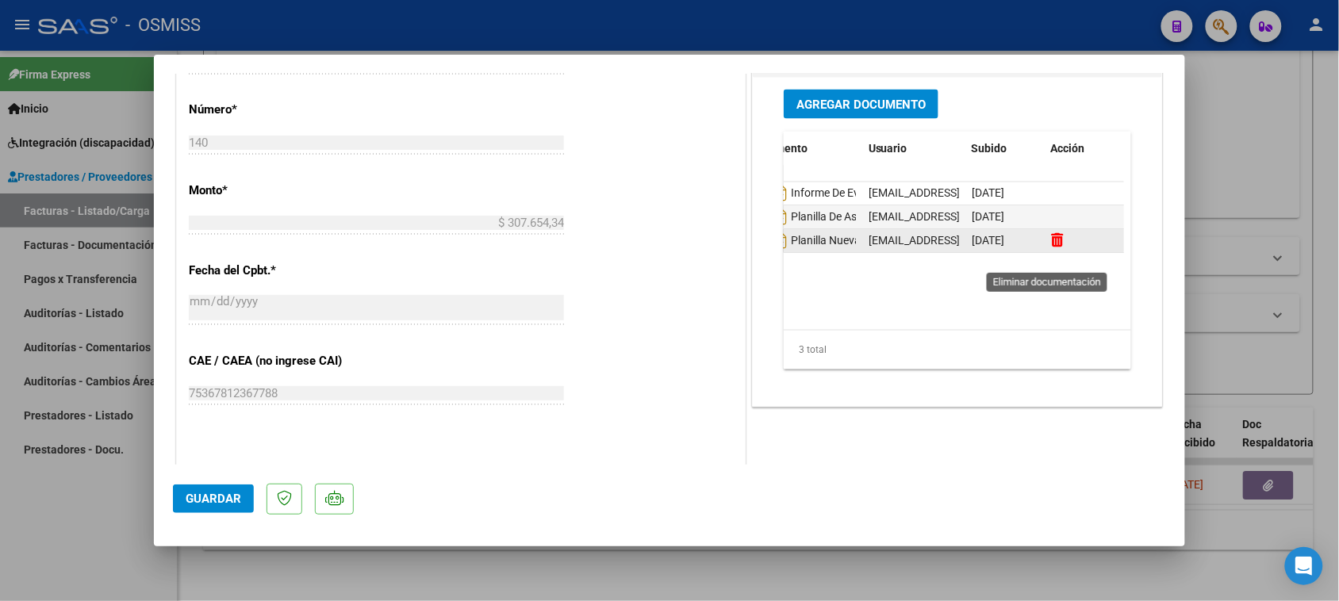
click at [1051, 248] on icon at bounding box center [1057, 240] width 12 height 15
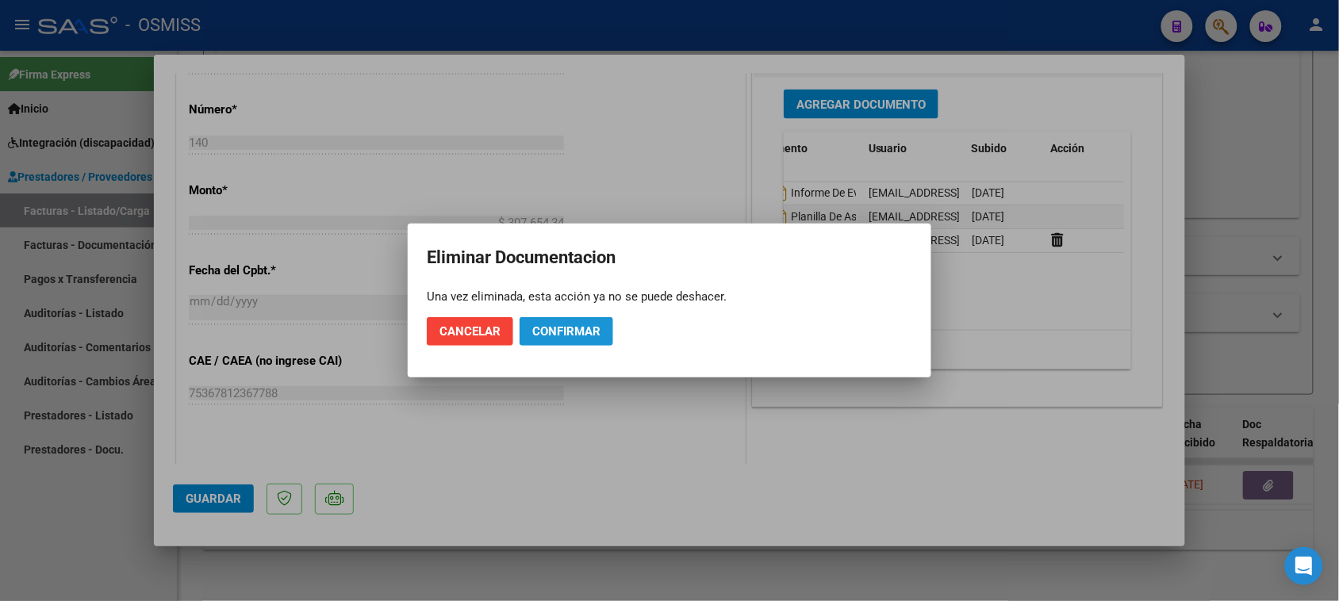
click at [540, 332] on span "Confirmar" at bounding box center [566, 332] width 68 height 14
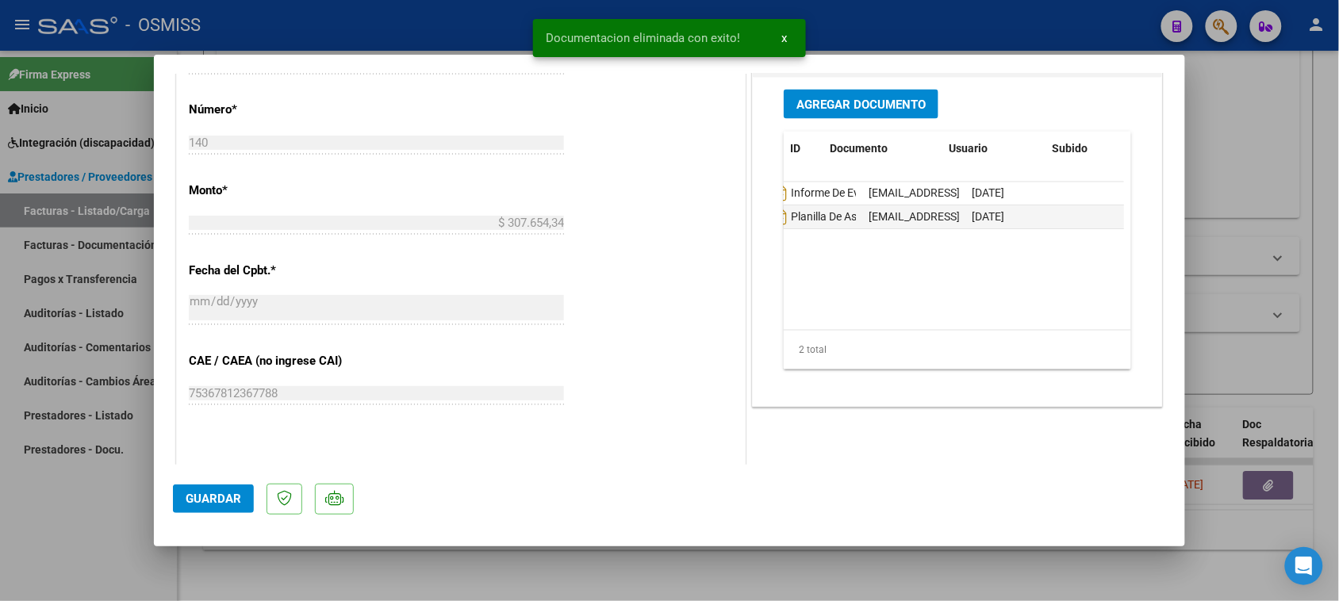
scroll to position [0, 0]
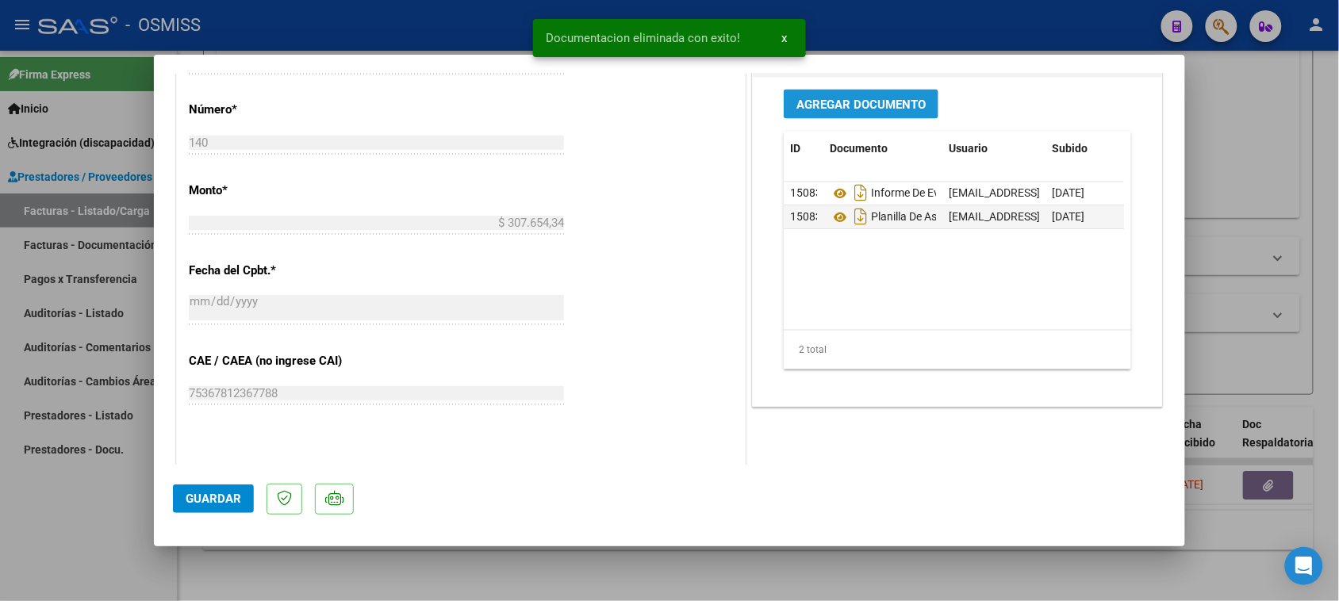
click at [837, 112] on span "Agregar Documento" at bounding box center [861, 105] width 129 height 14
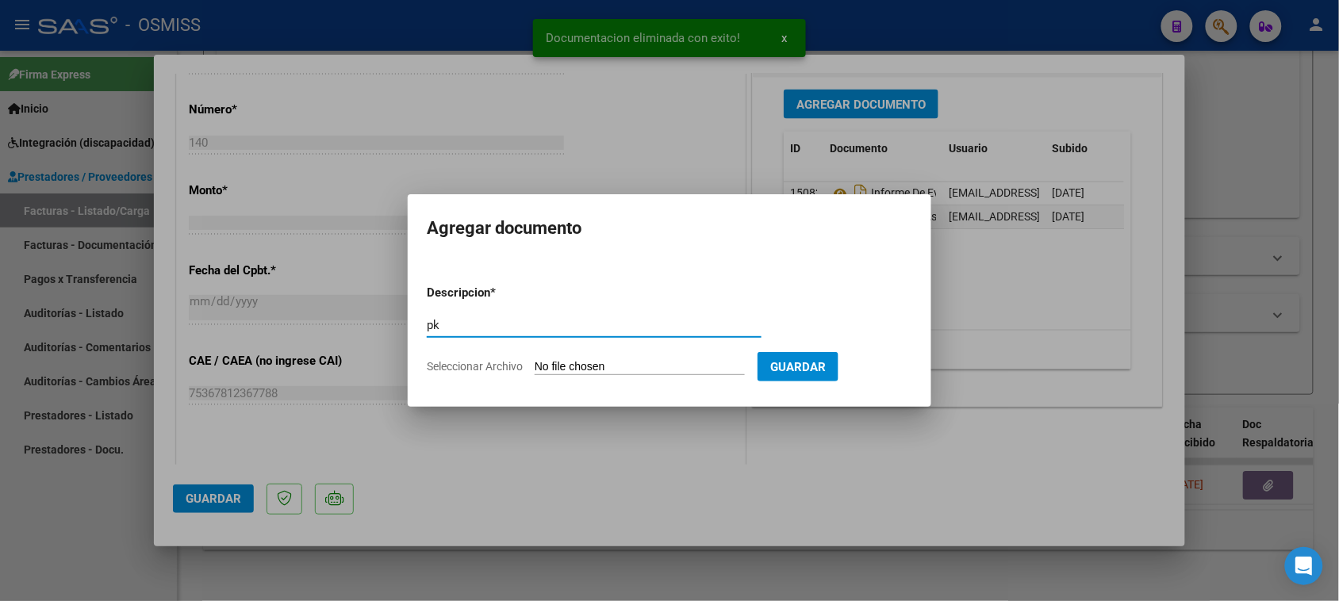
type input "p"
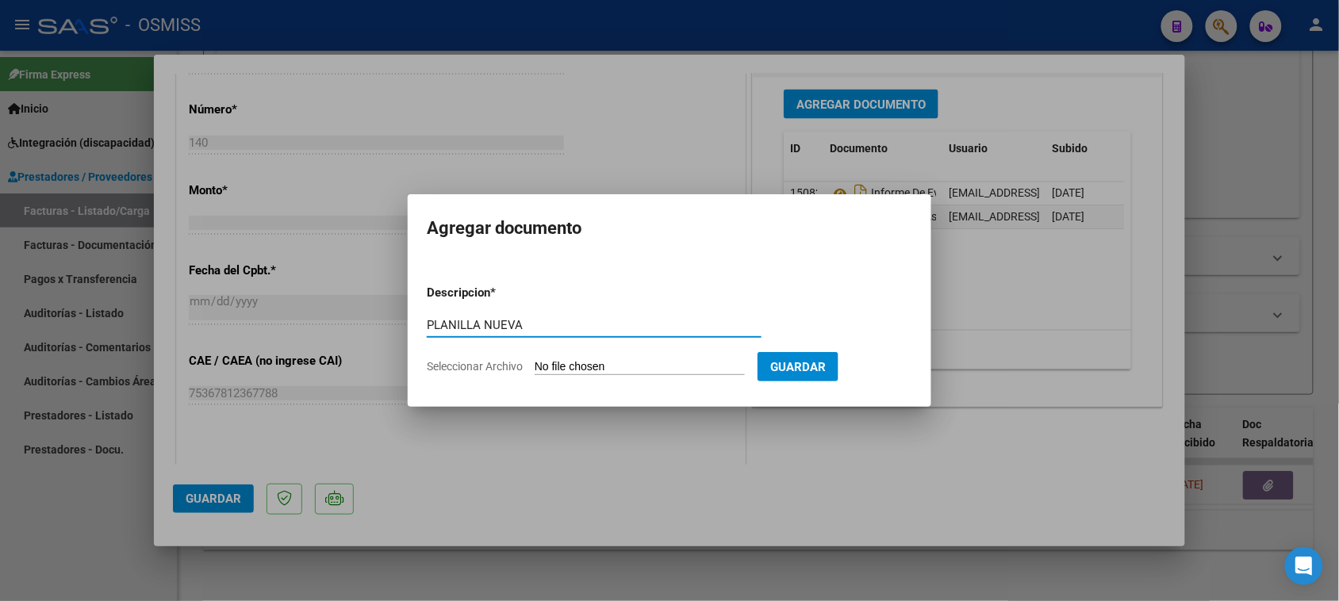
type input "PLANILLA NUEVA"
click at [565, 358] on form "Descripcion * PLANILLA NUEVA Escriba aquí una descripcion Seleccionar Archivo G…" at bounding box center [670, 330] width 486 height 116
click at [546, 362] on input "Seleccionar Archivo" at bounding box center [640, 367] width 210 height 15
type input "C:\fakepath\27318552377_11_2_140_Planilla de Asistencia_1. .pdf"
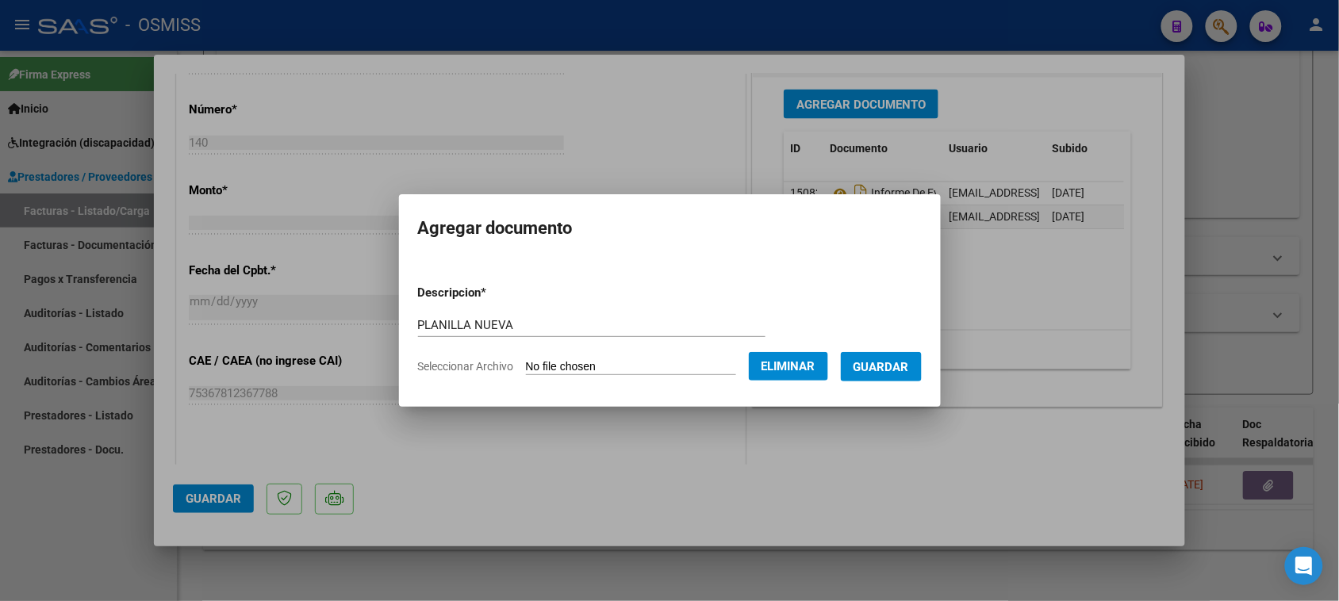
click at [878, 362] on span "Guardar" at bounding box center [882, 367] width 56 height 14
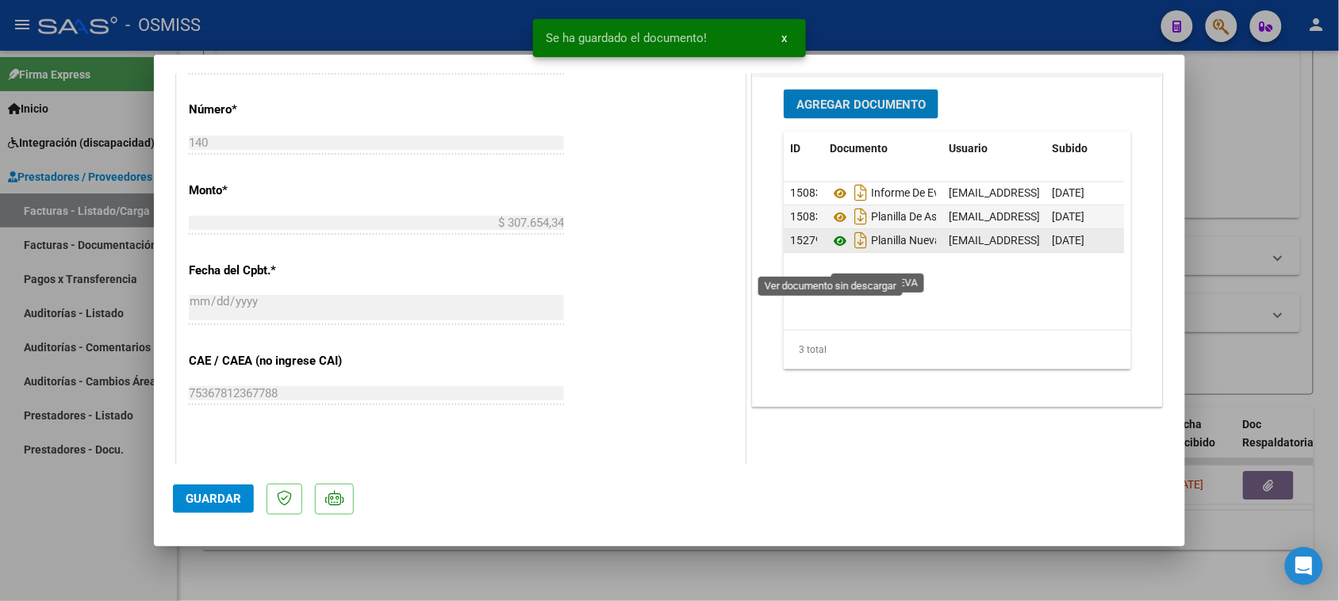
click at [830, 252] on icon at bounding box center [840, 241] width 21 height 19
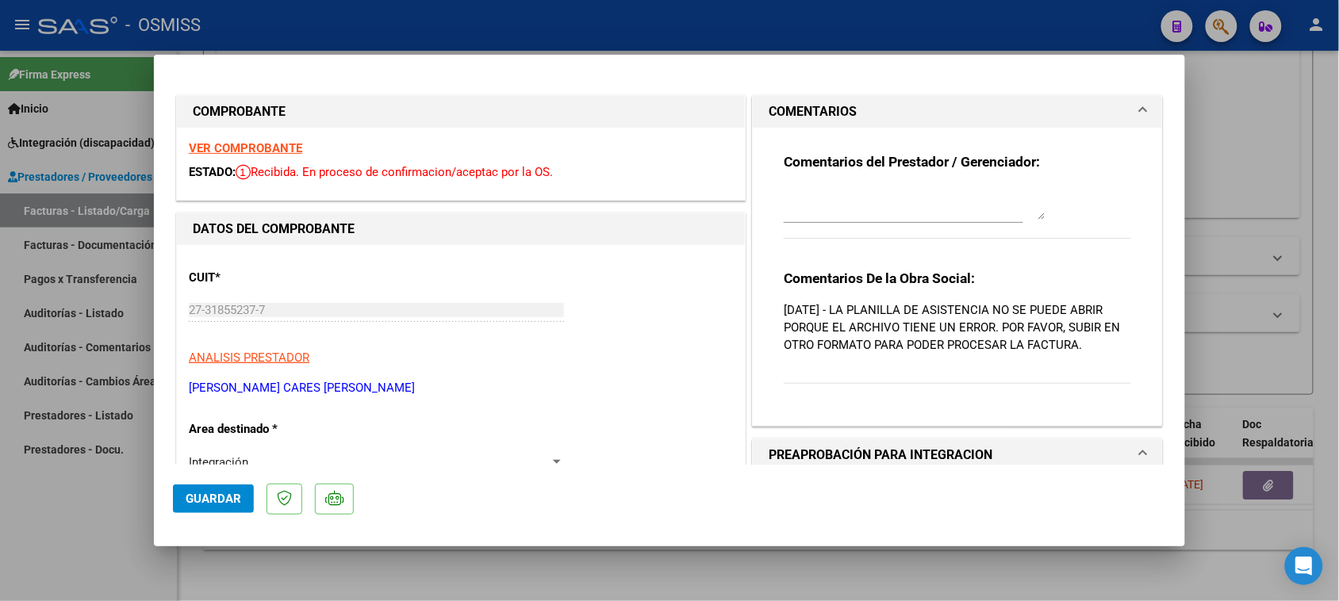
click at [822, 201] on textarea at bounding box center [915, 204] width 262 height 32
type textarea "19/09 SE ADJUNTA PLANILLA"
click at [231, 504] on span "Guardar" at bounding box center [214, 499] width 56 height 14
click at [197, 484] on mat-dialog-actions "Guardar" at bounding box center [669, 496] width 993 height 63
click at [188, 494] on span "Guardar" at bounding box center [214, 499] width 56 height 14
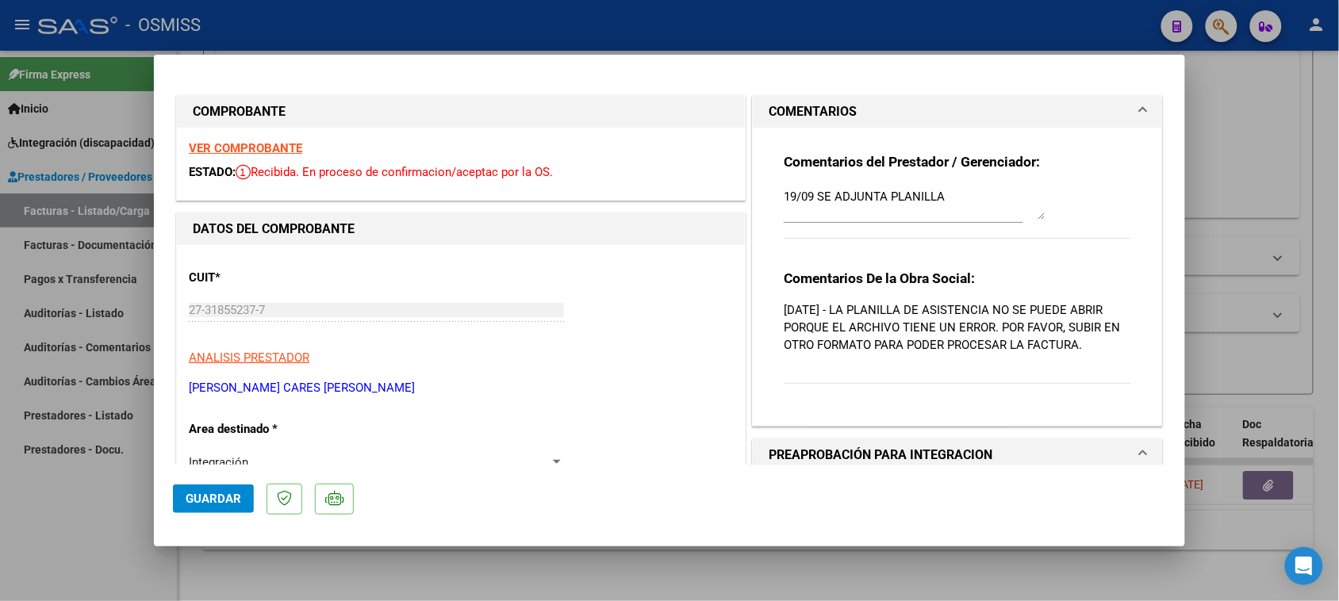
type input "$ 0,00"
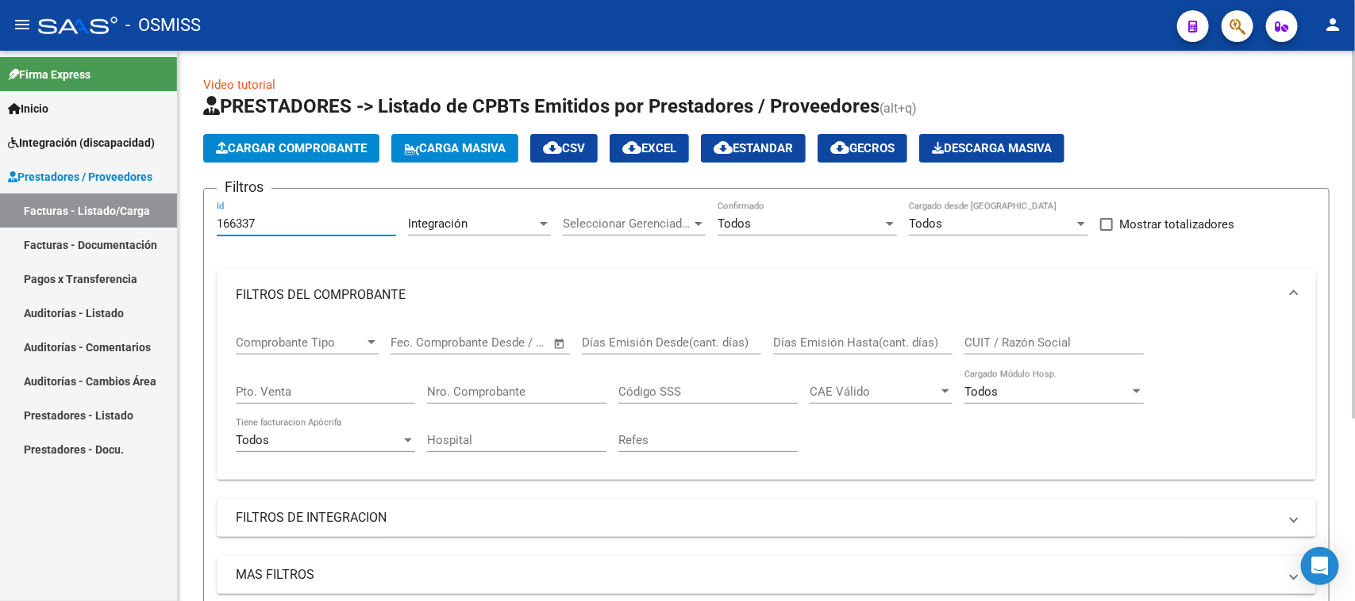
drag, startPoint x: 256, startPoint y: 223, endPoint x: 179, endPoint y: 247, distance: 80.6
click at [179, 247] on div "Video tutorial PRESTADORES -> Listado de CPBTs Emitidos por Prestadores / Prove…" at bounding box center [766, 457] width 1177 height 813
paste input "249"
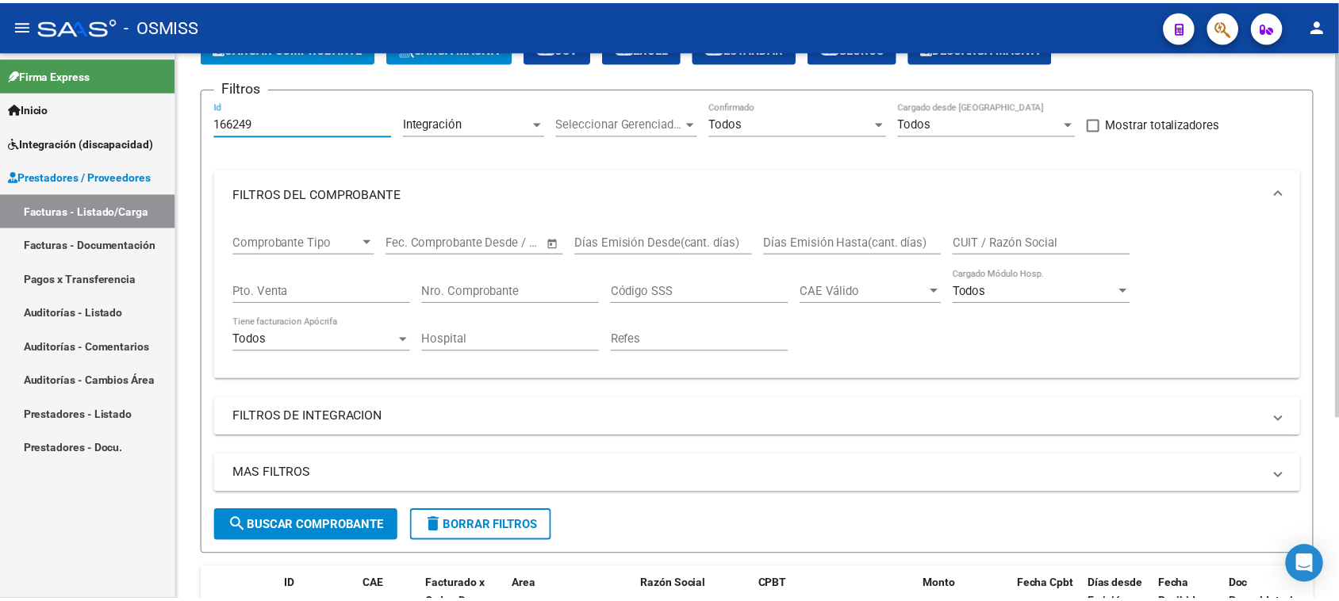
scroll to position [274, 0]
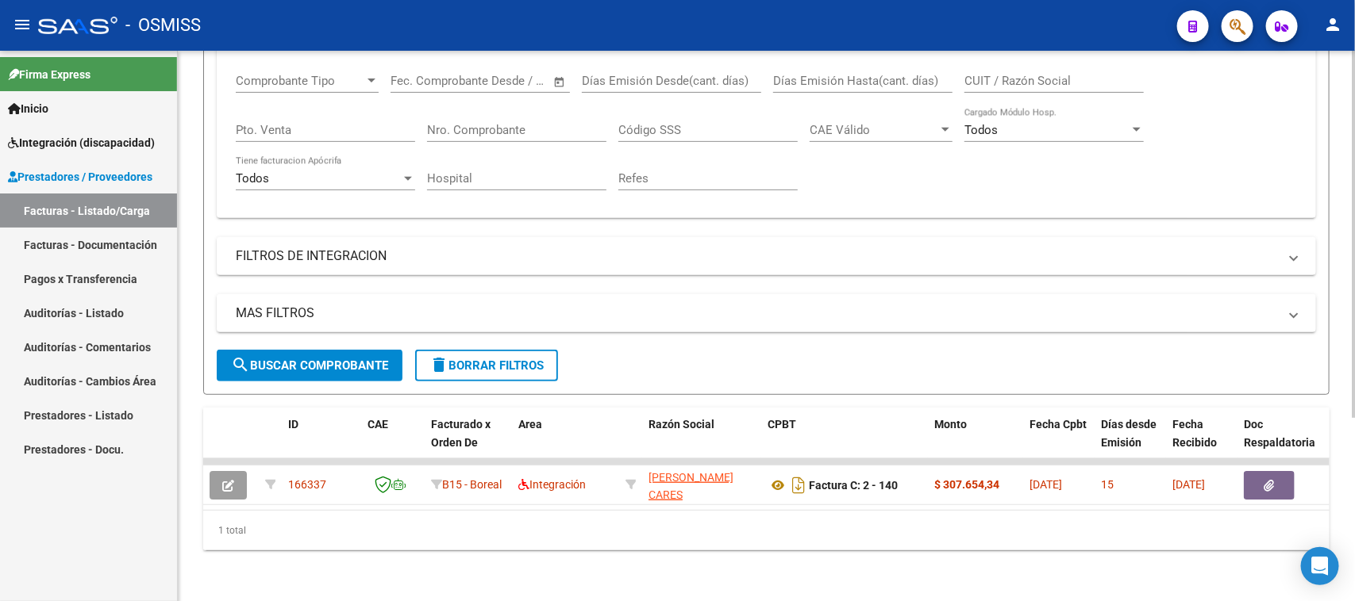
click at [283, 350] on button "search Buscar Comprobante" at bounding box center [310, 366] width 186 height 32
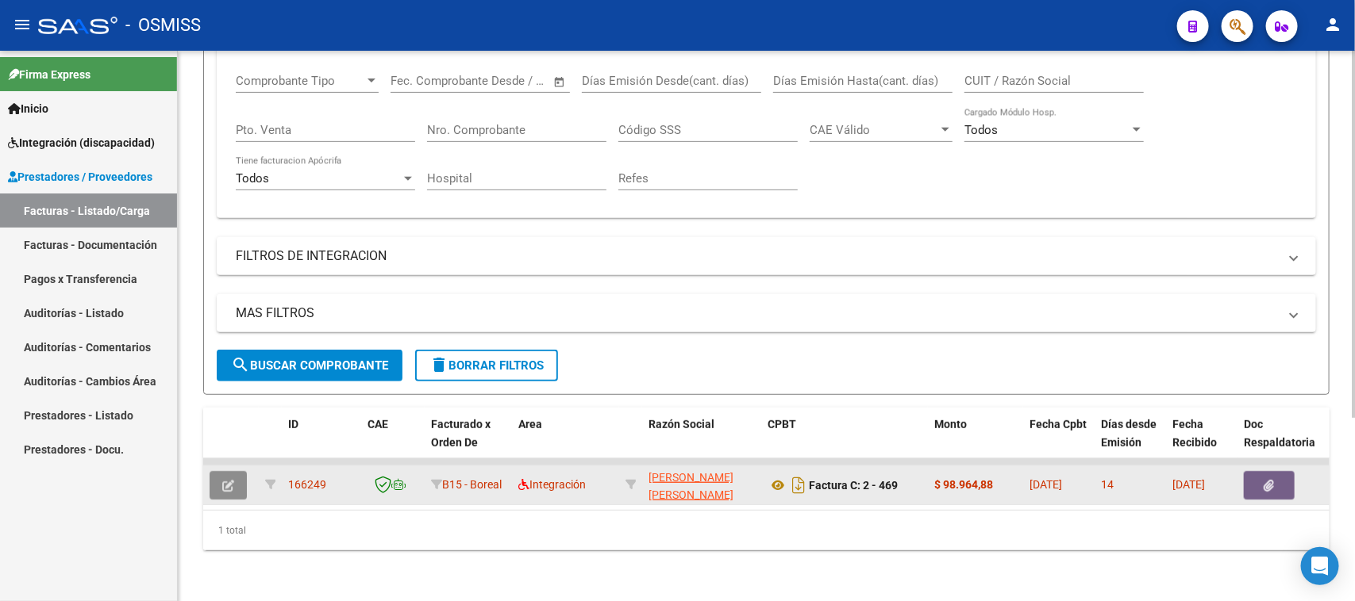
click at [228, 480] on icon "button" at bounding box center [228, 486] width 12 height 12
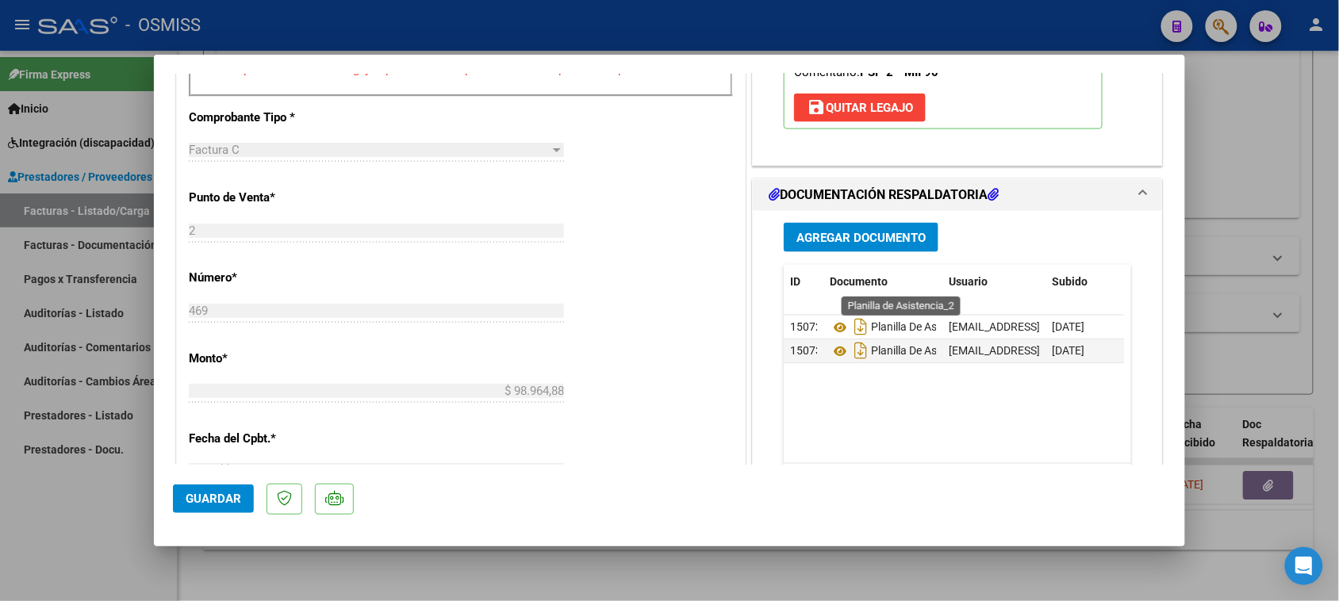
scroll to position [694, 0]
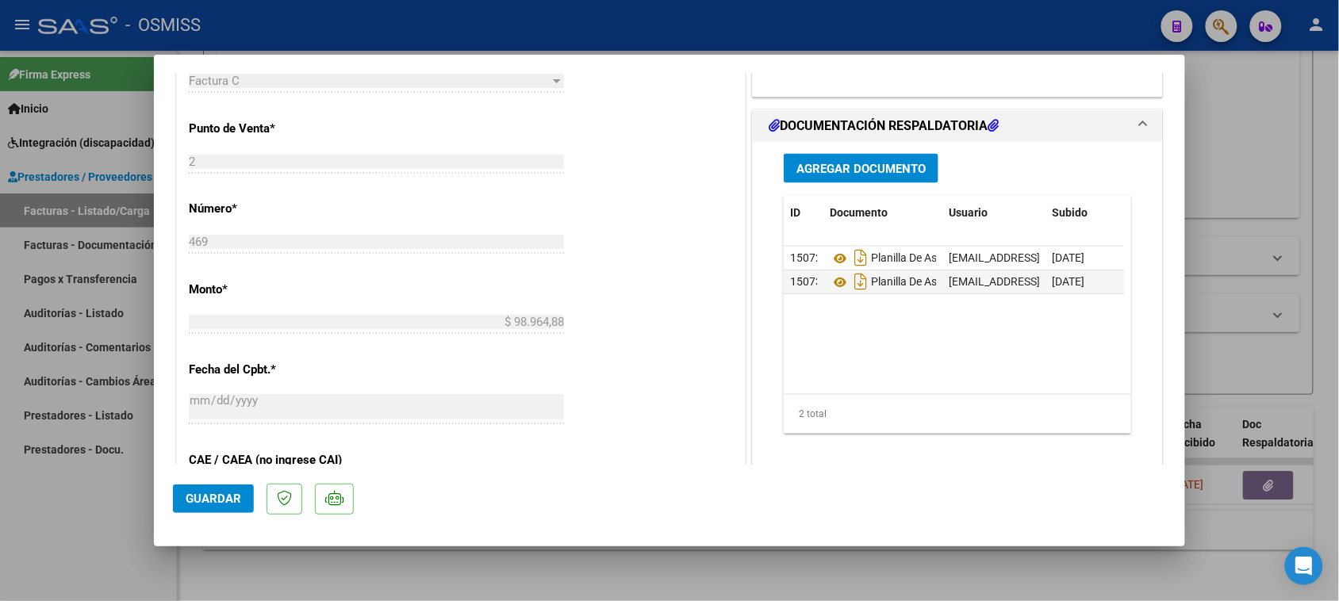
click at [834, 172] on span "Agregar Documento" at bounding box center [861, 169] width 129 height 14
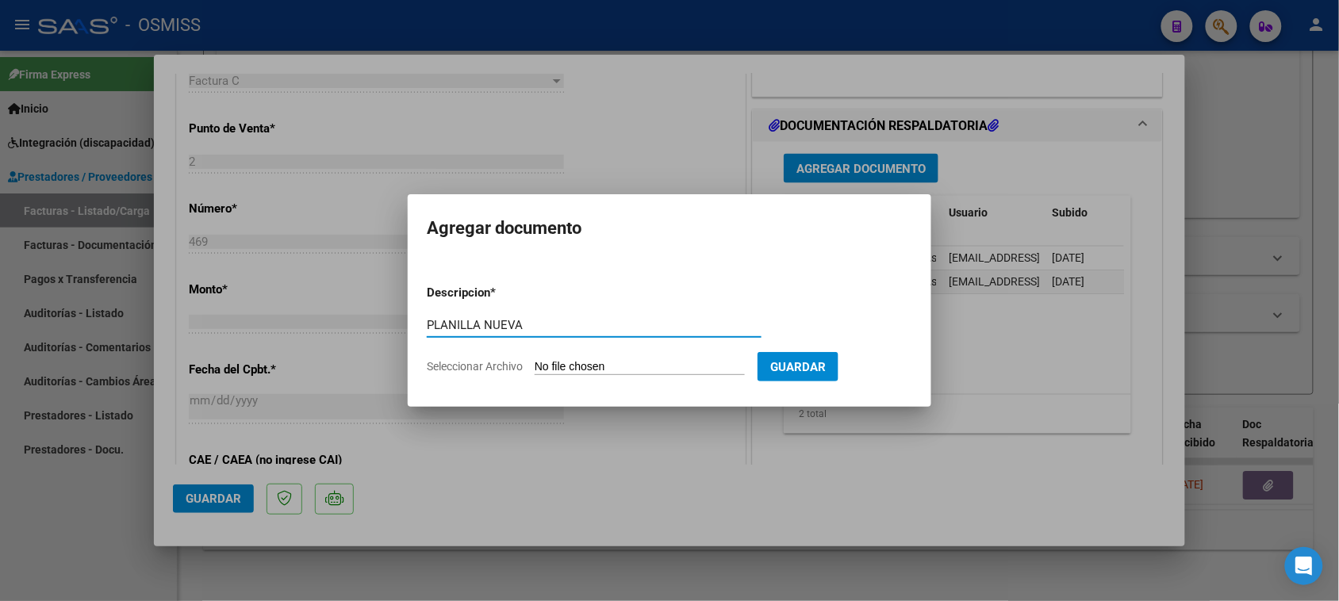
click at [615, 359] on form "Descripcion * PLANILLA NUEVA Escriba aquí una descripcion Seleccionar Archivo G…" at bounding box center [670, 330] width 486 height 116
click at [609, 362] on input "Seleccionar Archivo" at bounding box center [640, 367] width 210 height 15
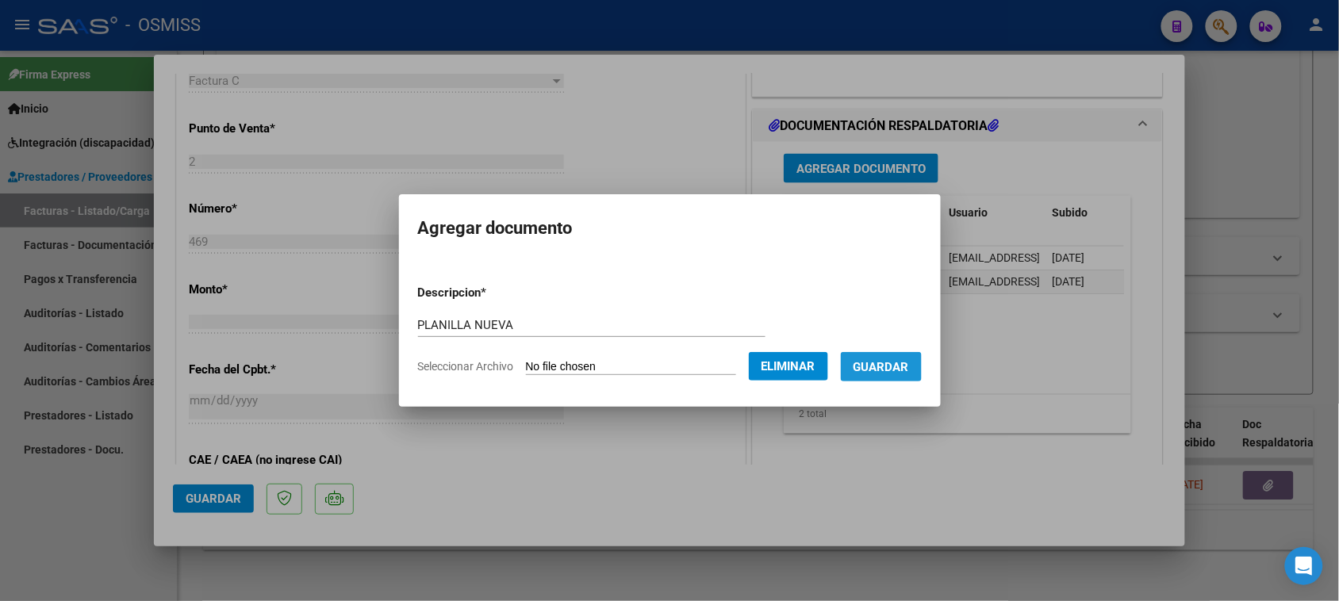
click at [903, 379] on button "Guardar" at bounding box center [881, 366] width 81 height 29
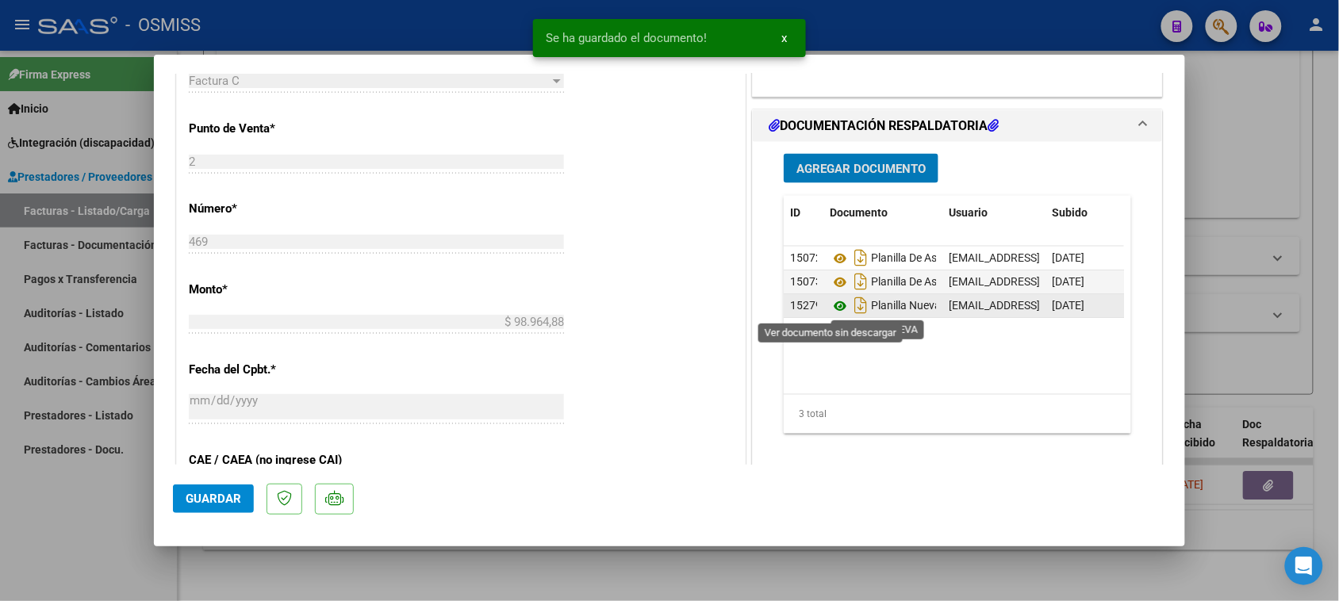
click at [833, 306] on icon at bounding box center [840, 306] width 21 height 19
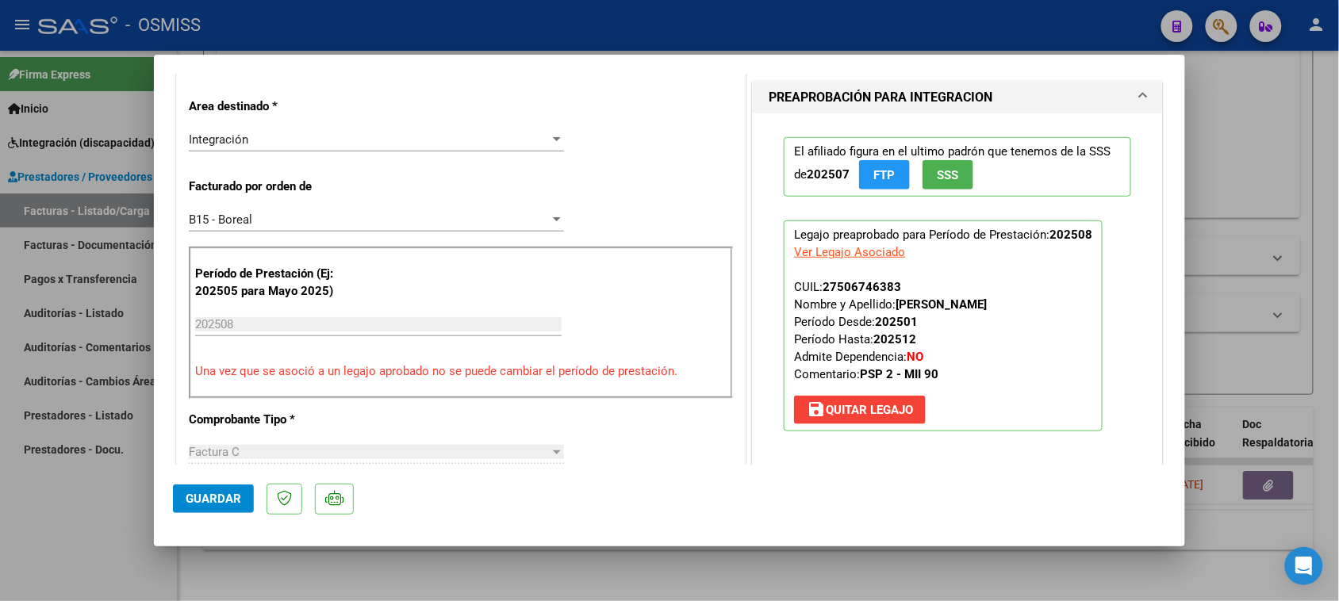
scroll to position [298, 0]
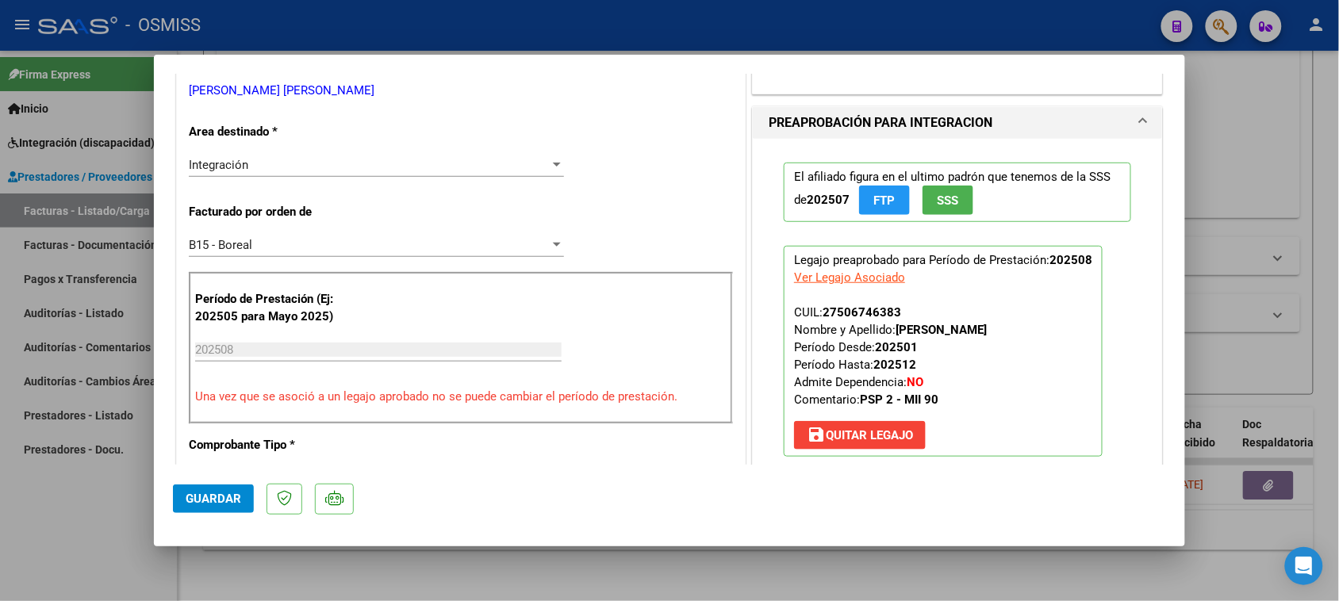
click at [219, 505] on span "Guardar" at bounding box center [214, 499] width 56 height 14
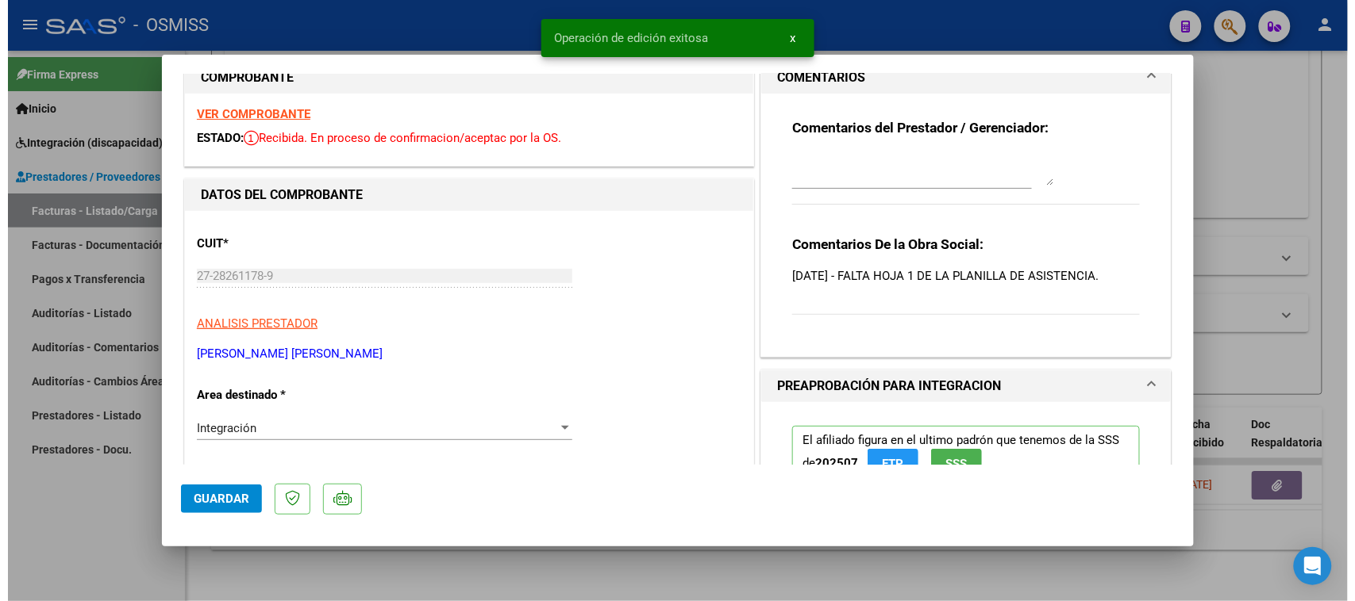
scroll to position [0, 0]
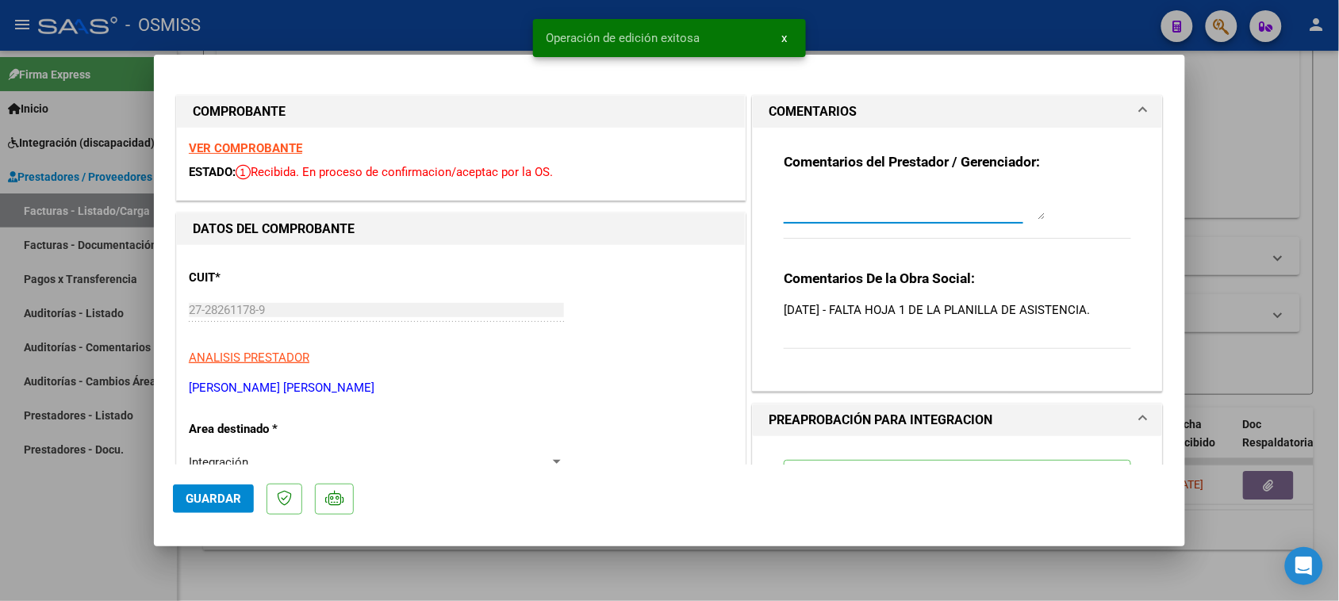
click at [855, 209] on textarea at bounding box center [915, 204] width 262 height 32
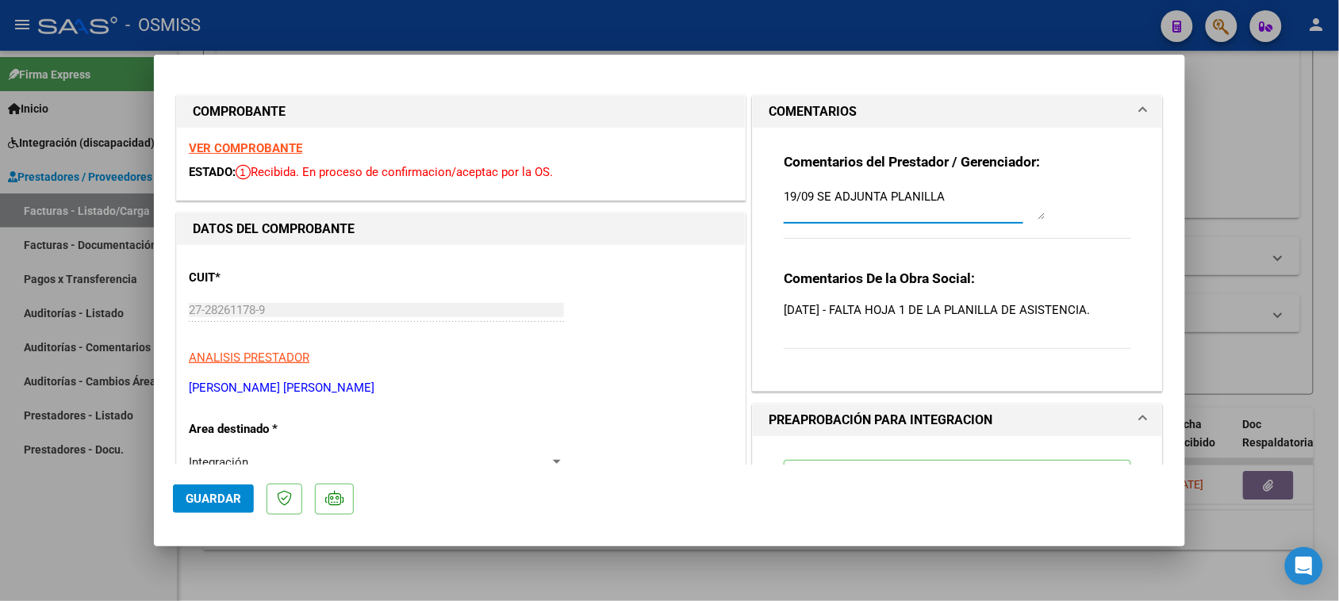
click at [189, 482] on mat-dialog-actions "Guardar" at bounding box center [669, 496] width 993 height 63
click at [193, 486] on button "Guardar" at bounding box center [213, 499] width 81 height 29
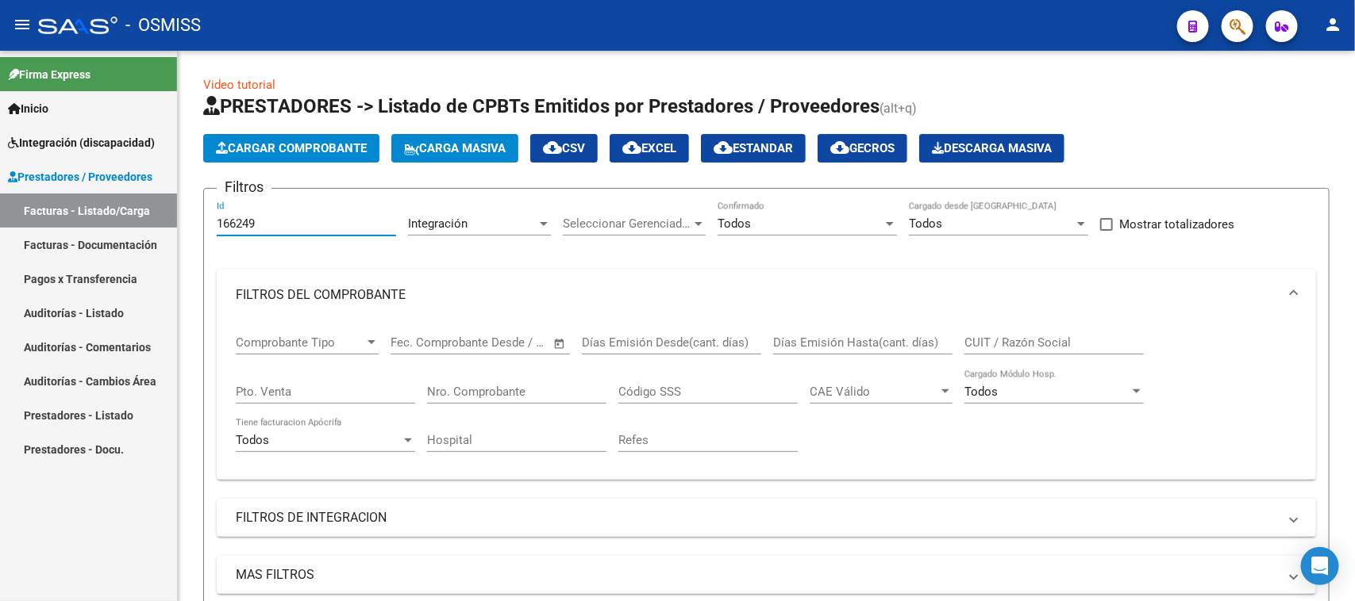
drag, startPoint x: 271, startPoint y: 223, endPoint x: 112, endPoint y: 252, distance: 161.3
click at [112, 252] on mat-sidenav-container "Firma Express Inicio Instructivos Contacto OS Integración (discapacidad) Legajo…" at bounding box center [677, 326] width 1355 height 551
paste input "0"
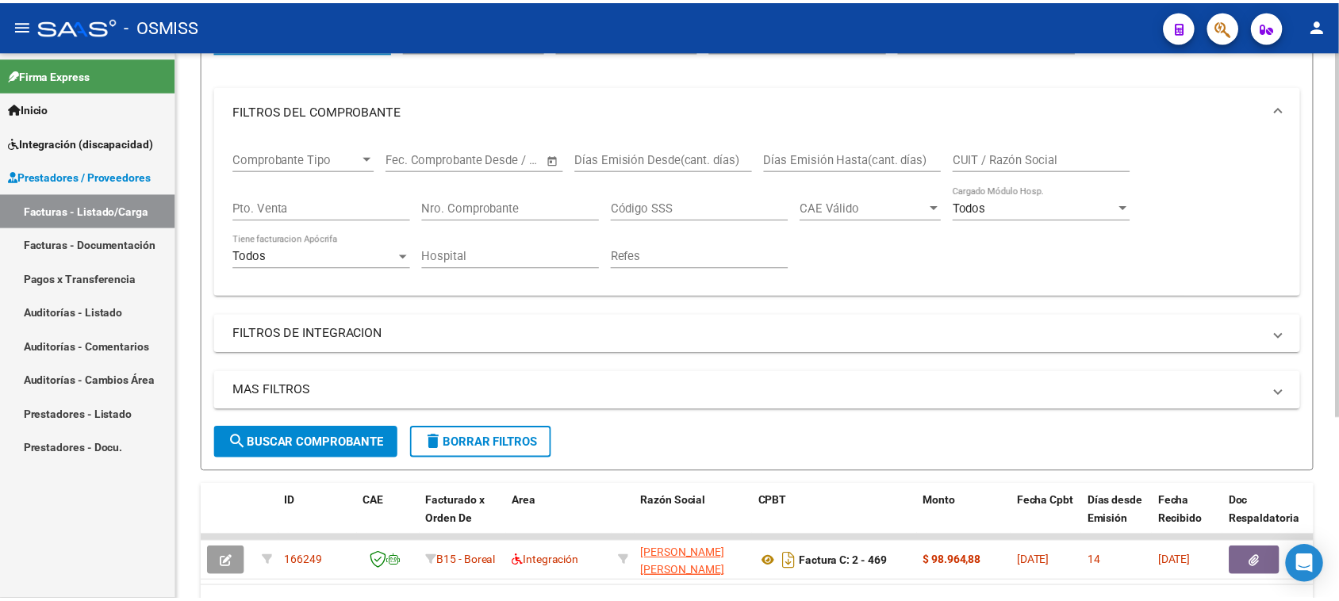
scroll to position [198, 0]
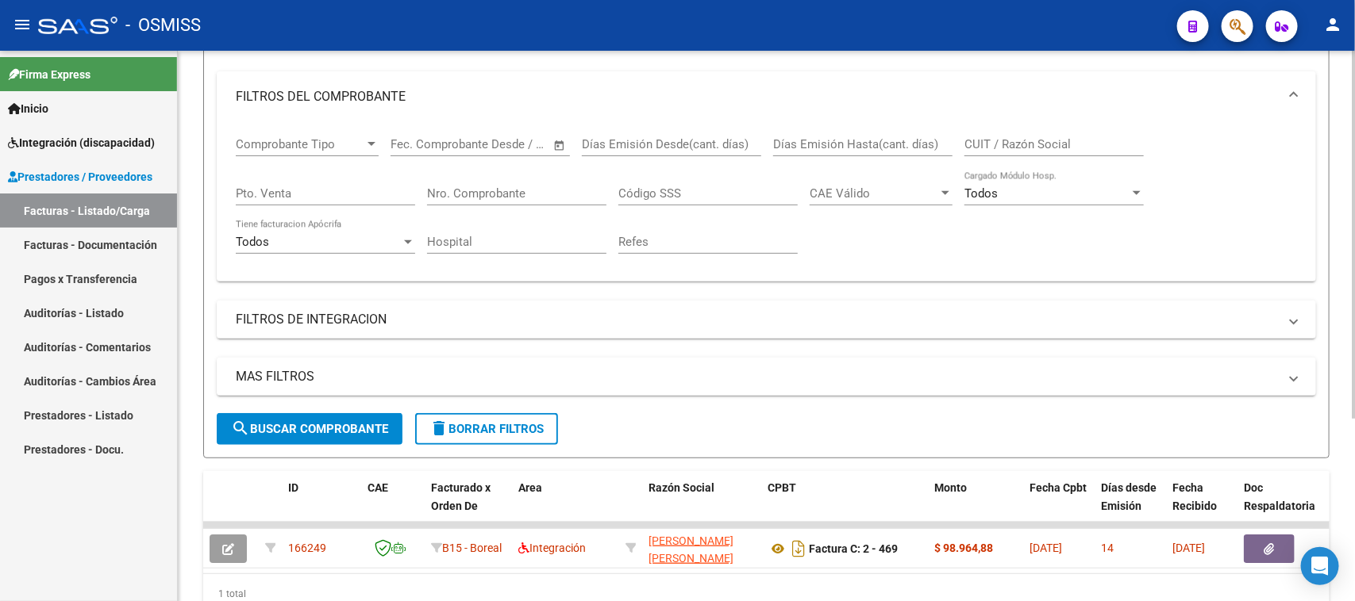
click at [335, 426] on span "search Buscar Comprobante" at bounding box center [309, 429] width 157 height 14
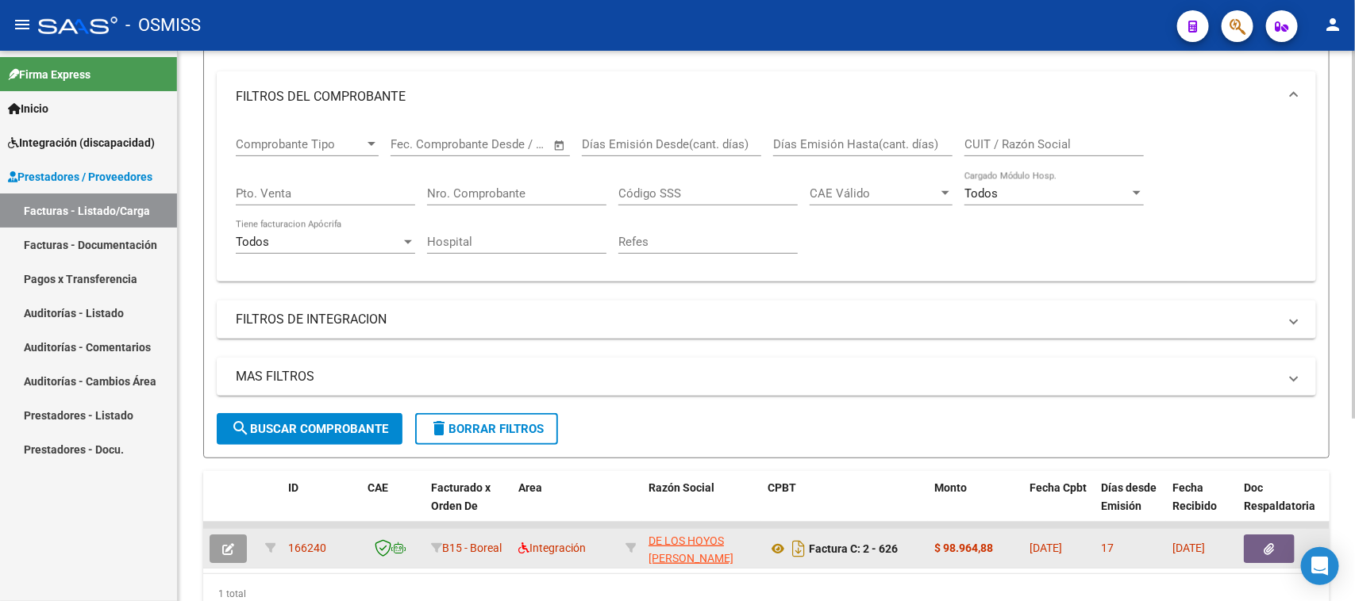
click at [222, 534] on icon "button" at bounding box center [228, 550] width 12 height 12
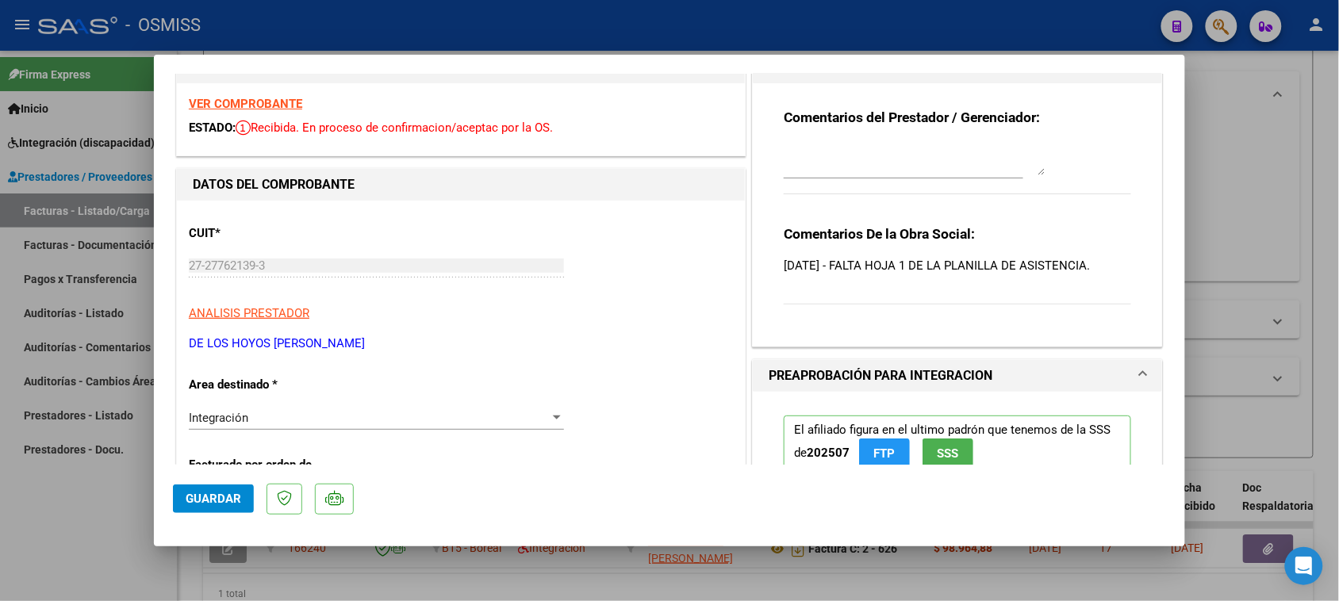
scroll to position [0, 0]
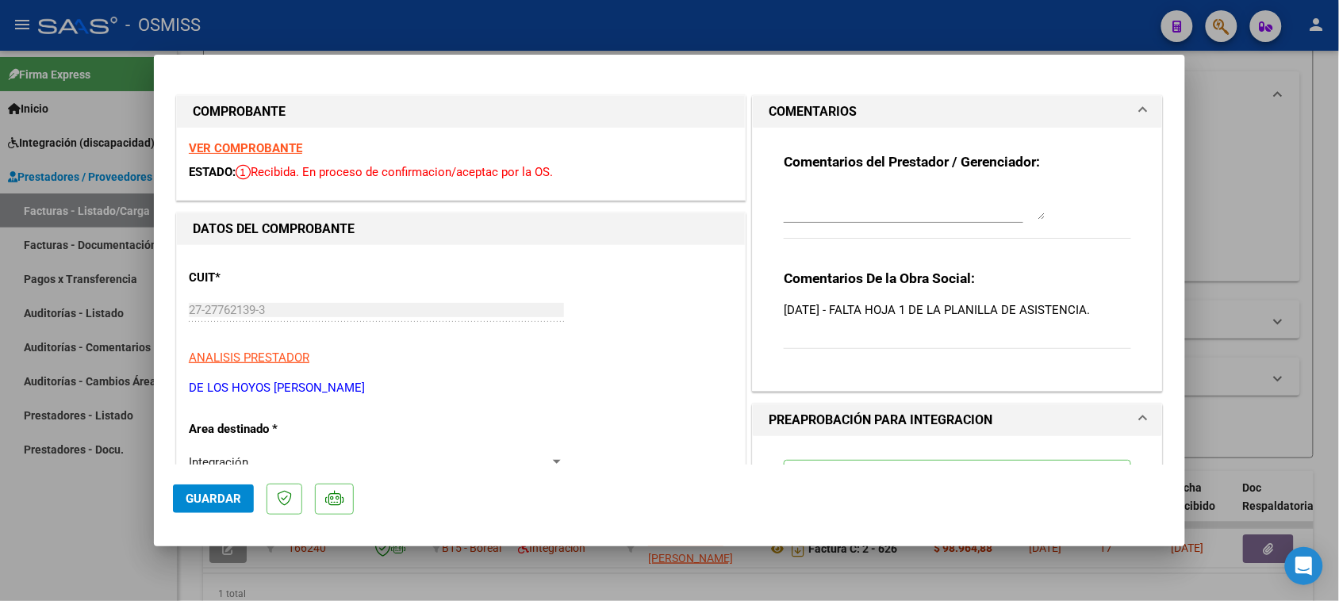
click at [881, 313] on p "[DATE] - FALTA HOJA 1 DE LA PLANILLA DE ASISTENCIA." at bounding box center [958, 310] width 348 height 17
click at [901, 306] on p "[DATE] - FALTA HOJA 1 DE LA PLANILLA DE ASISTENCIA." at bounding box center [958, 310] width 348 height 17
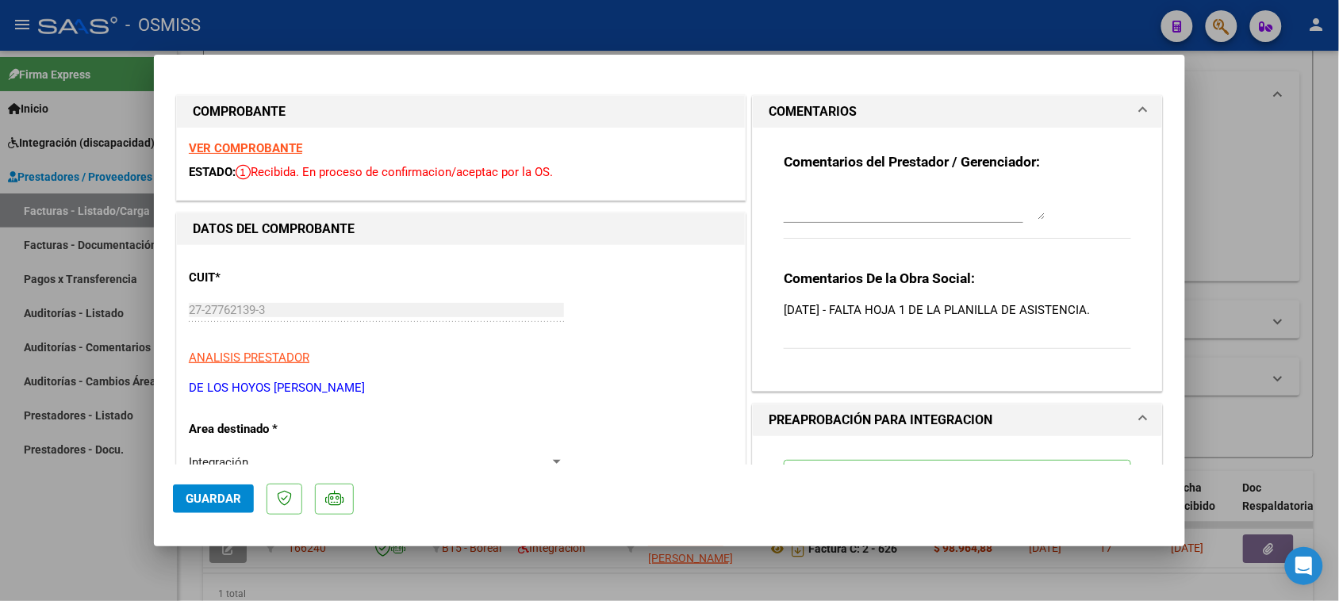
click at [901, 306] on p "[DATE] - FALTA HOJA 1 DE LA PLANILLA DE ASISTENCIA." at bounding box center [958, 310] width 348 height 17
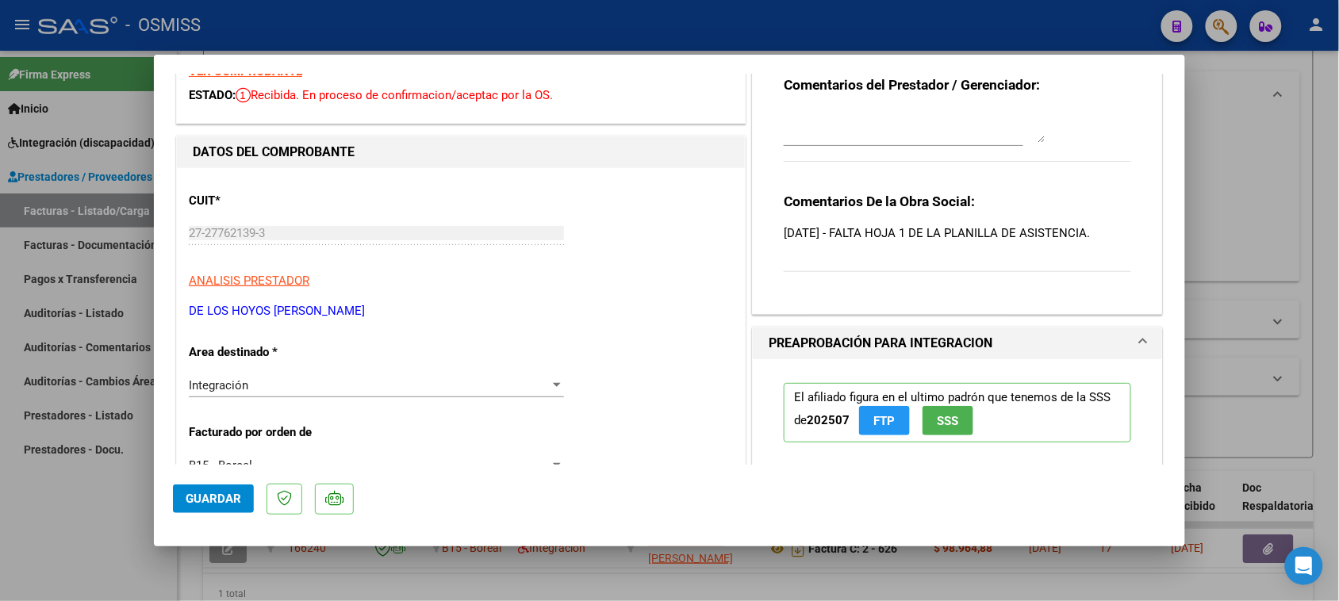
scroll to position [496, 0]
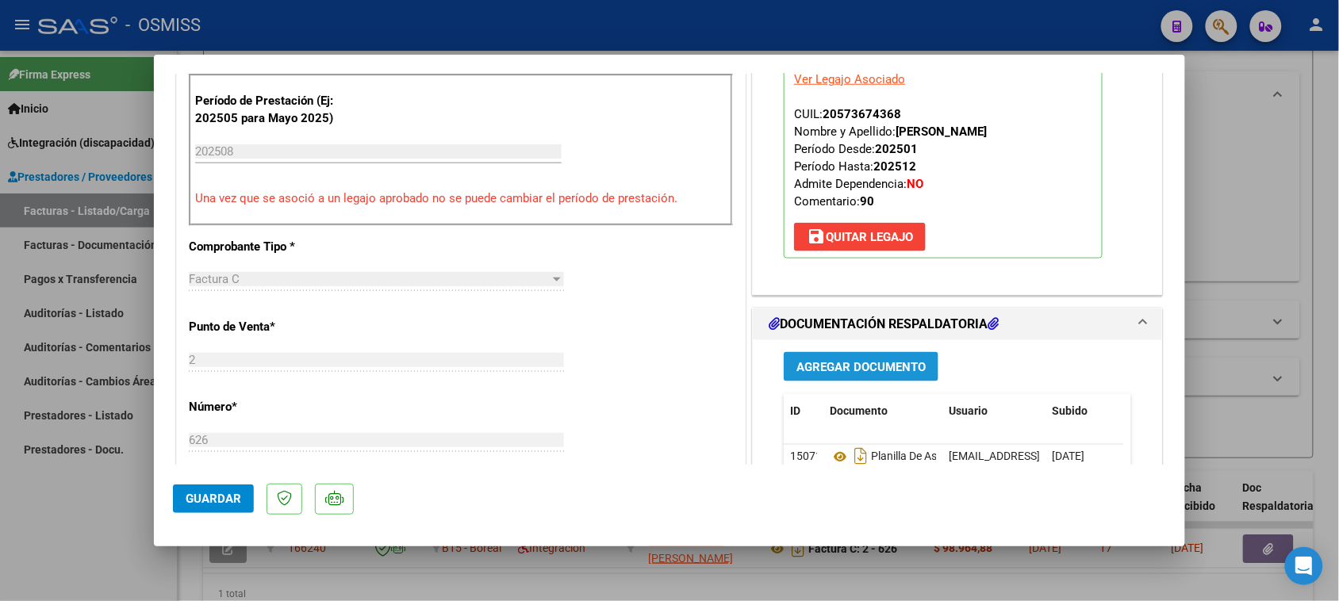
click at [842, 367] on span "Agregar Documento" at bounding box center [861, 367] width 129 height 14
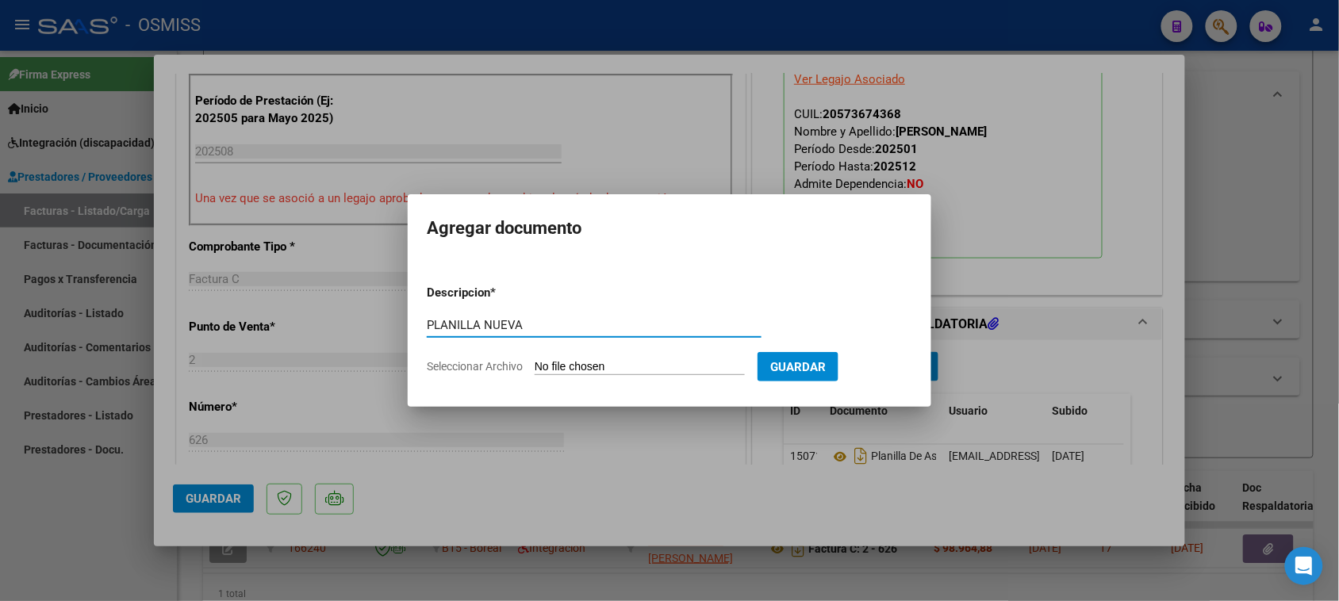
click at [593, 359] on form "Descripcion * PLANILLA NUEVA Escriba aquí una descripcion Seleccionar Archivo G…" at bounding box center [670, 330] width 486 height 116
click at [581, 371] on input "Seleccionar Archivo" at bounding box center [640, 367] width 210 height 15
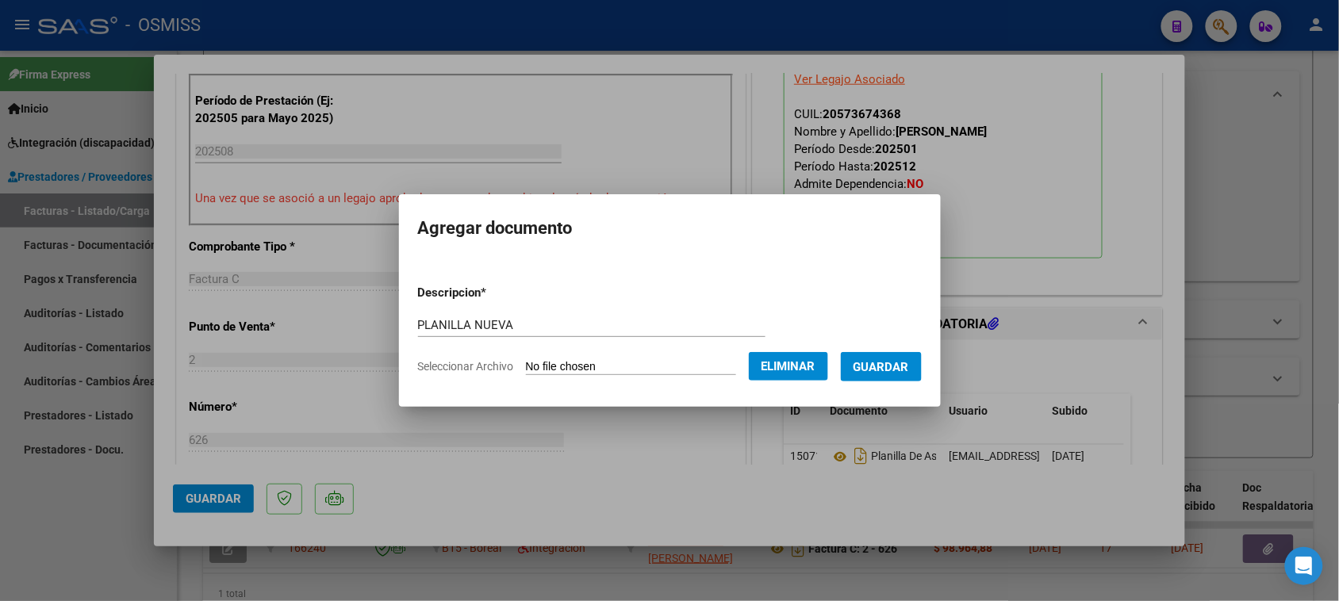
click at [883, 363] on span "Guardar" at bounding box center [882, 367] width 56 height 14
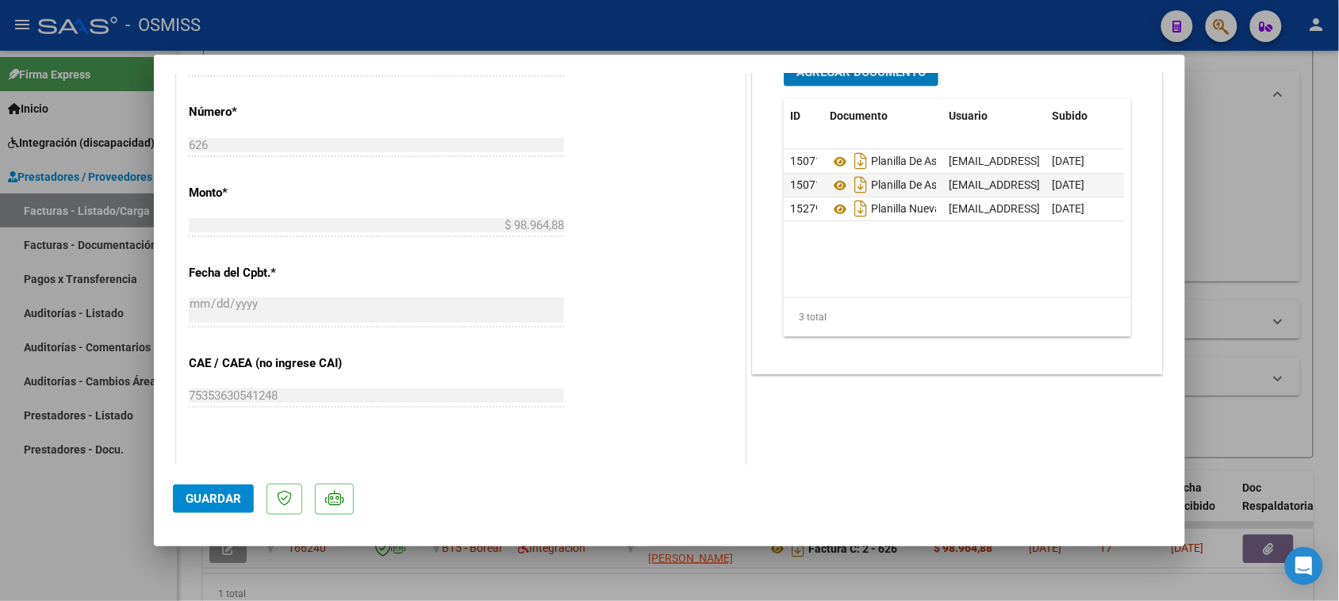
scroll to position [794, 0]
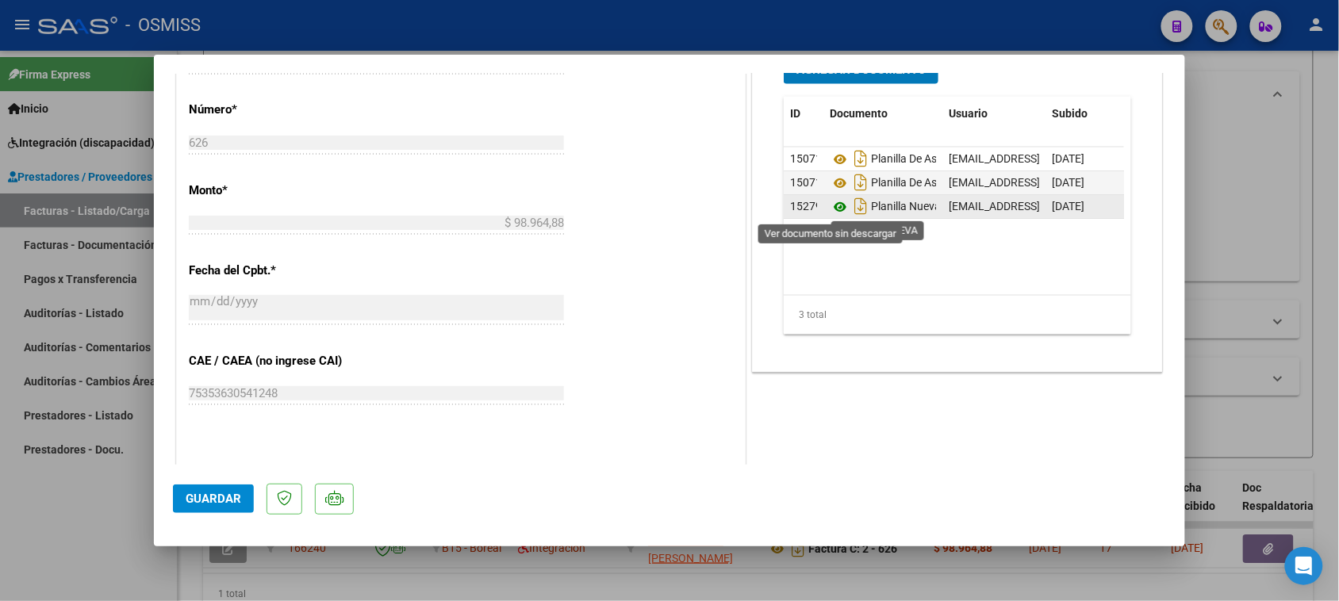
click at [830, 207] on icon at bounding box center [840, 207] width 21 height 19
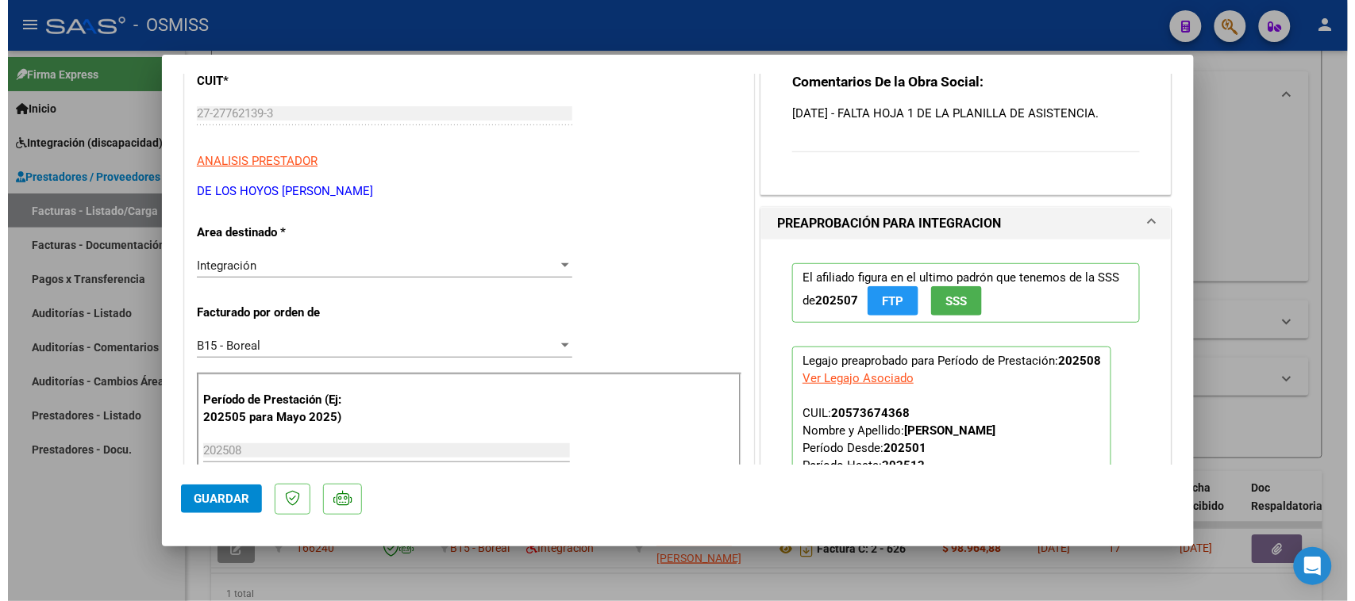
scroll to position [0, 0]
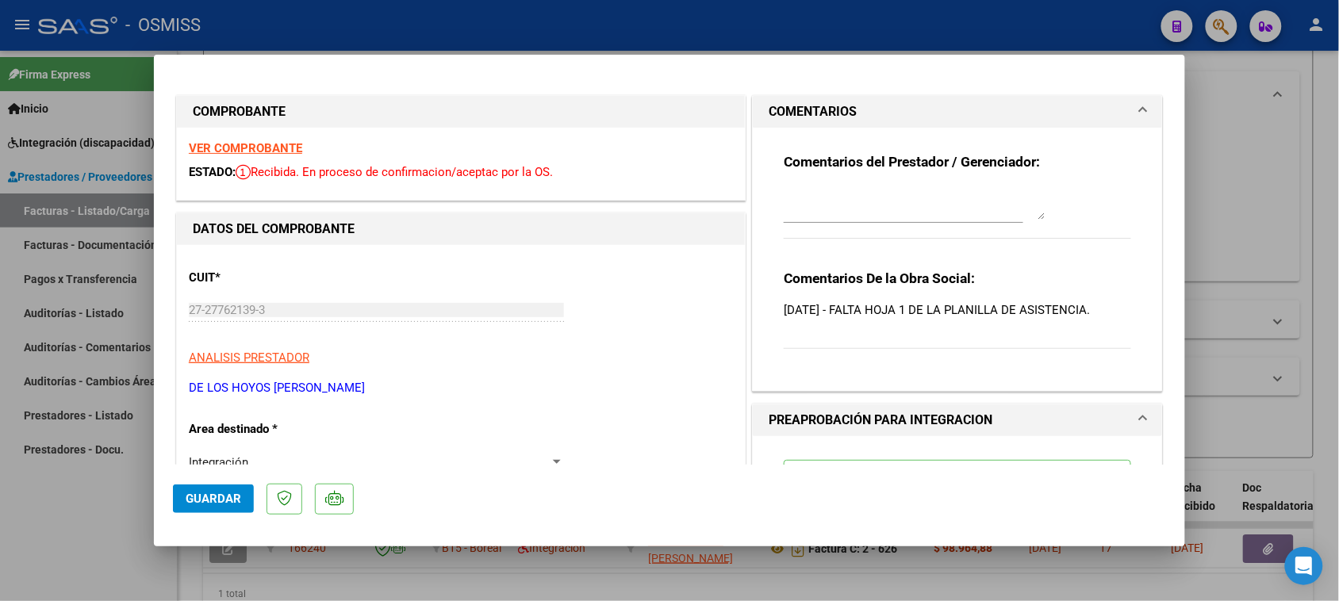
click at [895, 204] on textarea at bounding box center [915, 204] width 262 height 32
click at [216, 497] on span "Guardar" at bounding box center [214, 499] width 56 height 14
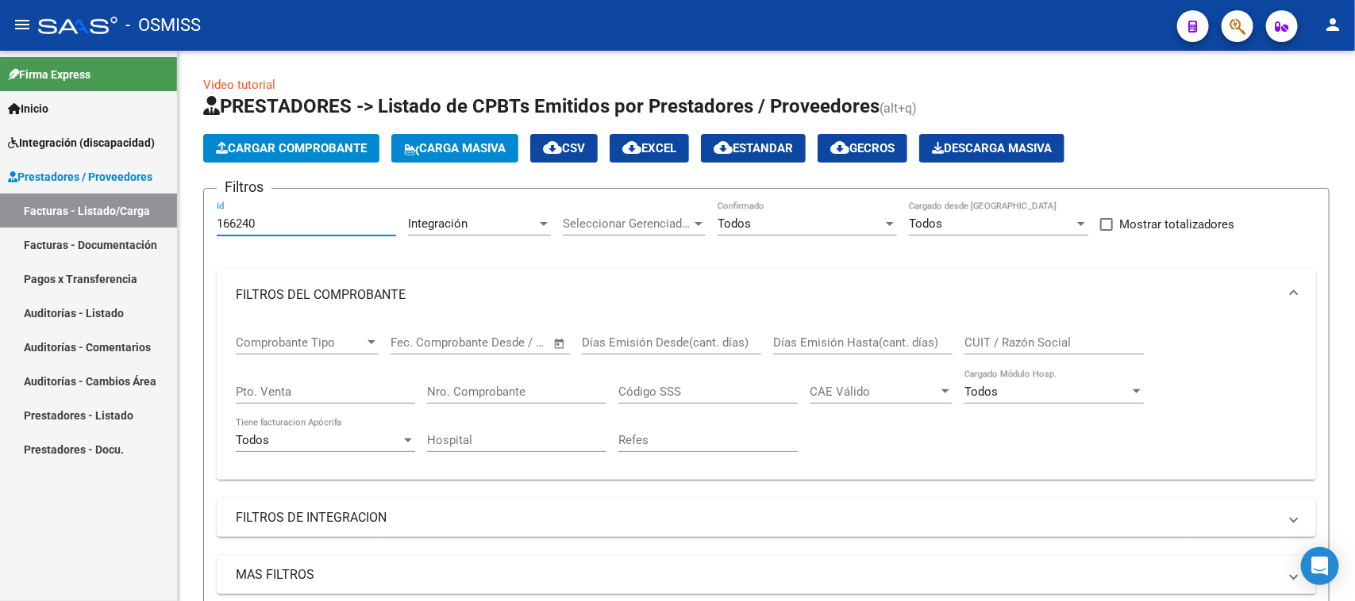
drag, startPoint x: 291, startPoint y: 220, endPoint x: 141, endPoint y: 270, distance: 158.1
click at [141, 270] on mat-sidenav-container "Firma Express Inicio Instructivos Contacto OS Integración (discapacidad) Legajo…" at bounding box center [677, 326] width 1355 height 551
paste input "146"
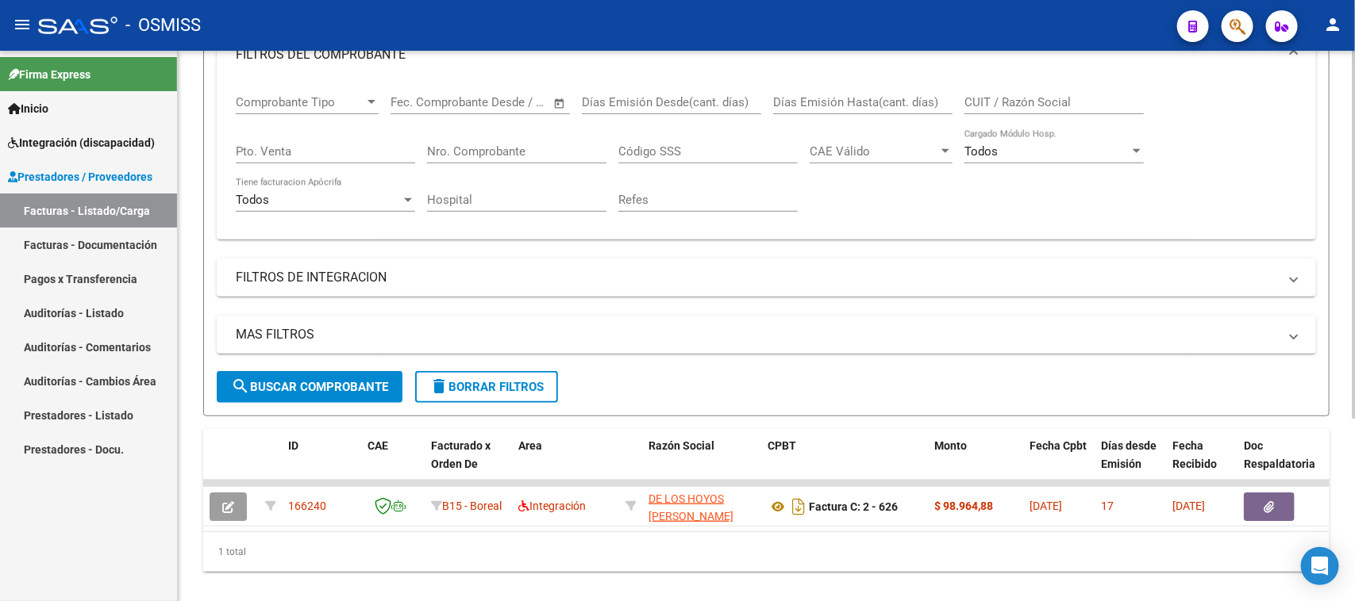
scroll to position [274, 0]
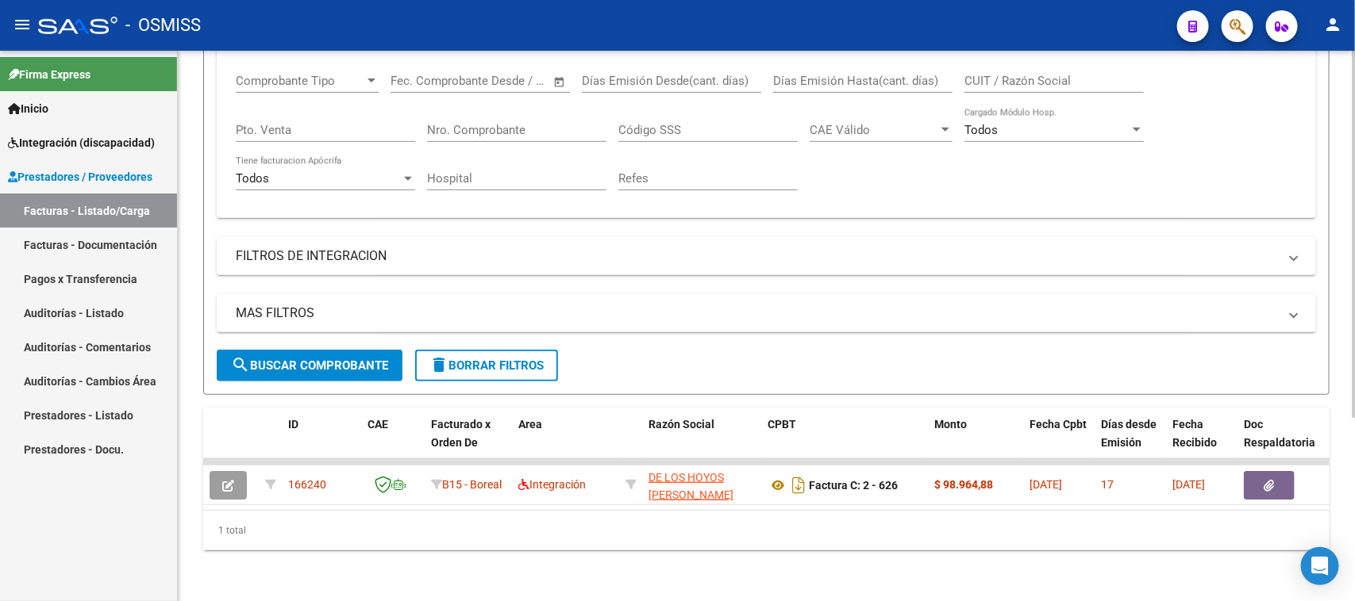
click at [325, 359] on span "search Buscar Comprobante" at bounding box center [309, 366] width 157 height 14
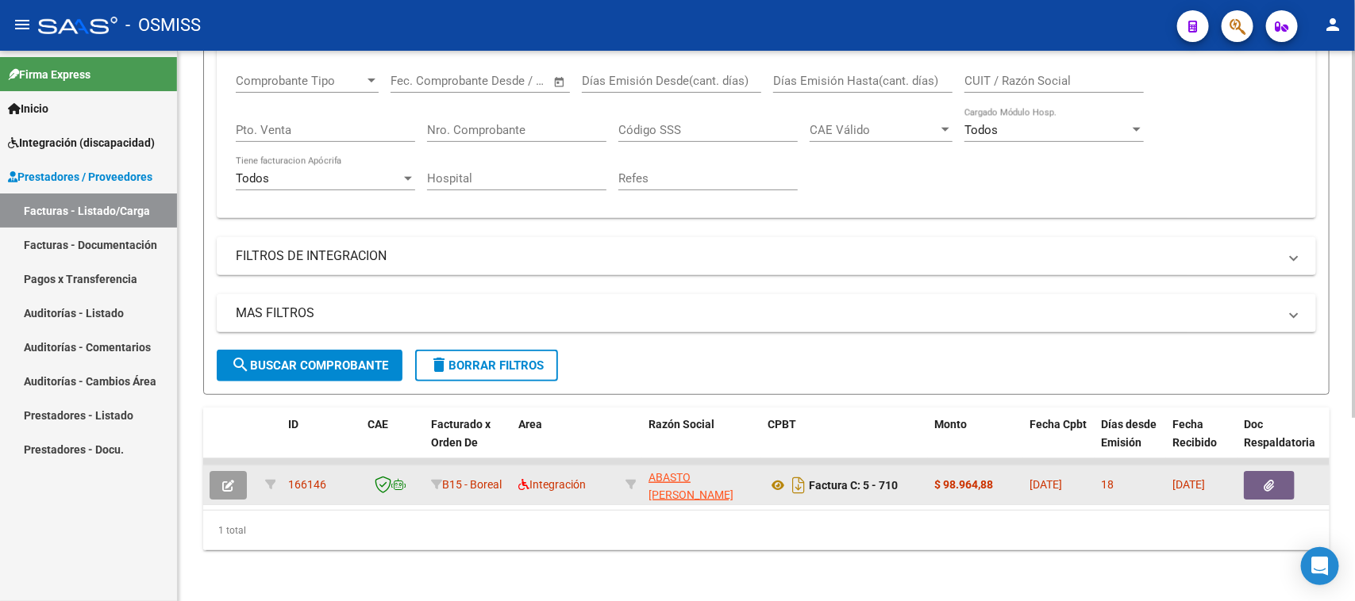
click at [224, 480] on icon "button" at bounding box center [228, 486] width 12 height 12
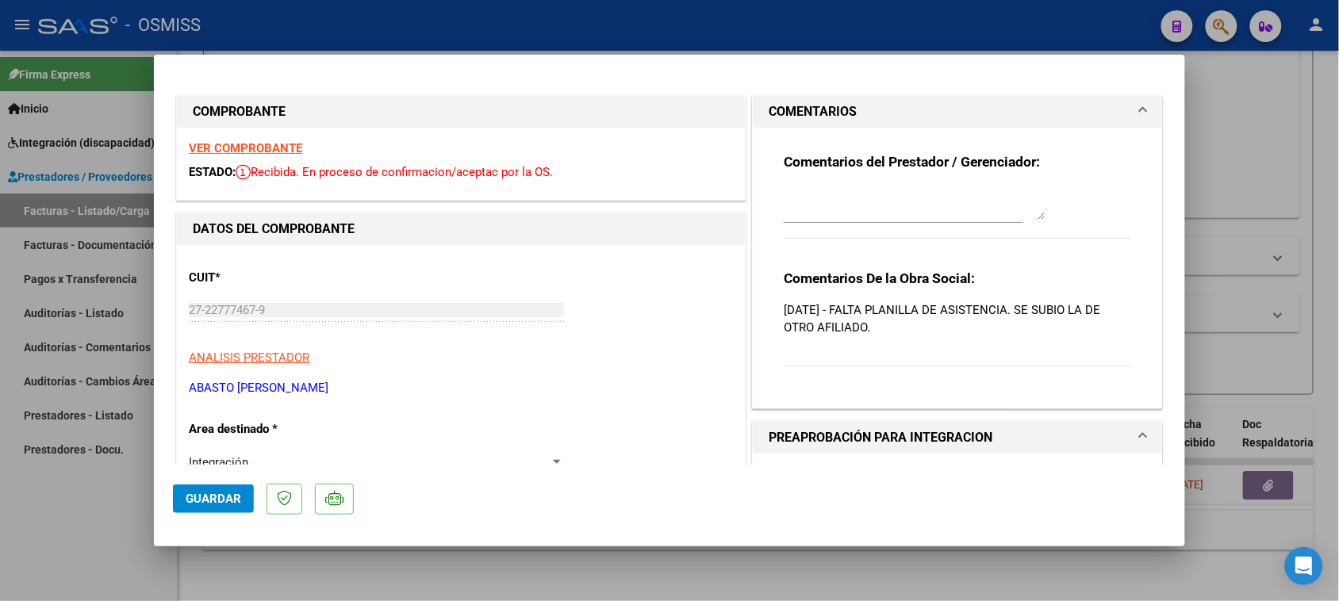
click at [833, 193] on textarea at bounding box center [915, 204] width 262 height 32
click at [190, 508] on button "Guardar" at bounding box center [213, 499] width 81 height 29
click at [225, 504] on span "Guardar" at bounding box center [214, 499] width 56 height 14
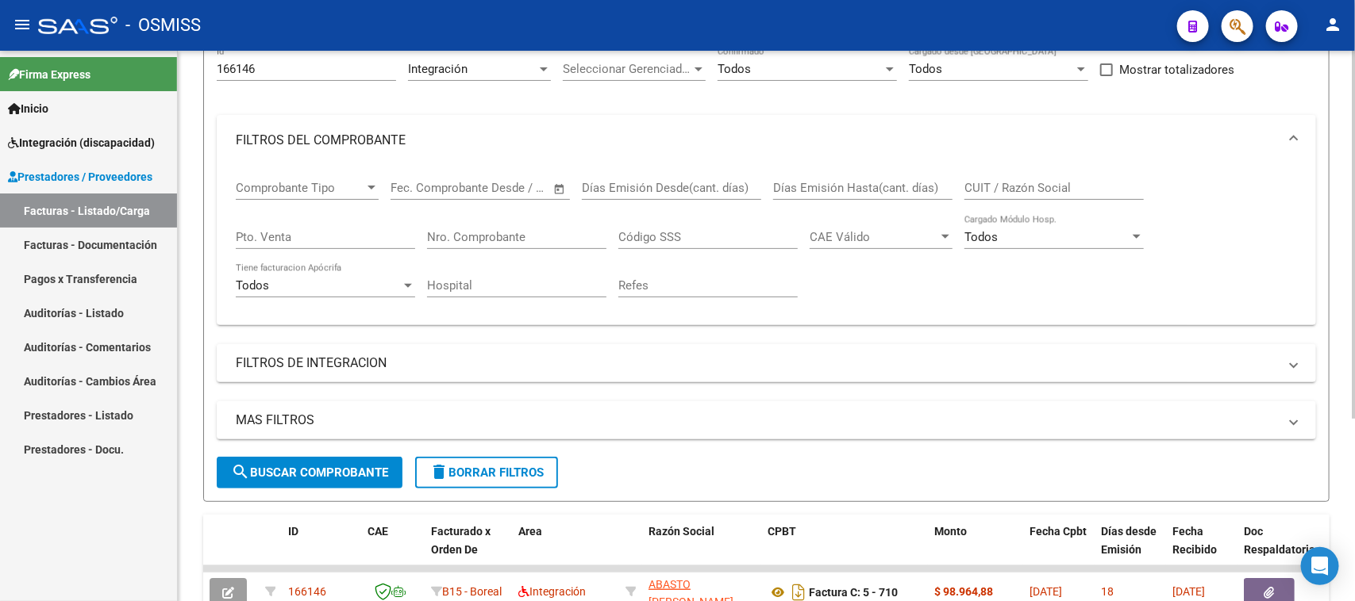
scroll to position [0, 0]
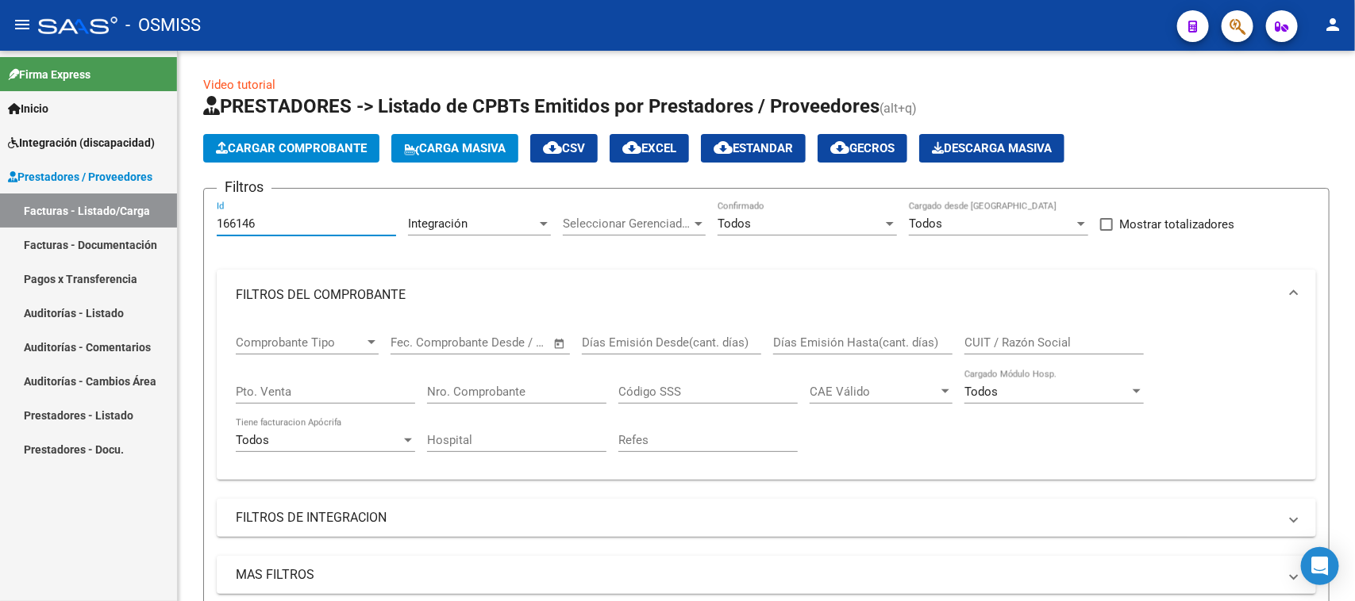
drag, startPoint x: 262, startPoint y: 226, endPoint x: 153, endPoint y: 236, distance: 109.2
click at [153, 236] on mat-sidenav-container "Firma Express Inicio Instructivos Contacto OS Integración (discapacidad) Legajo…" at bounding box center [677, 326] width 1355 height 551
paste input "12"
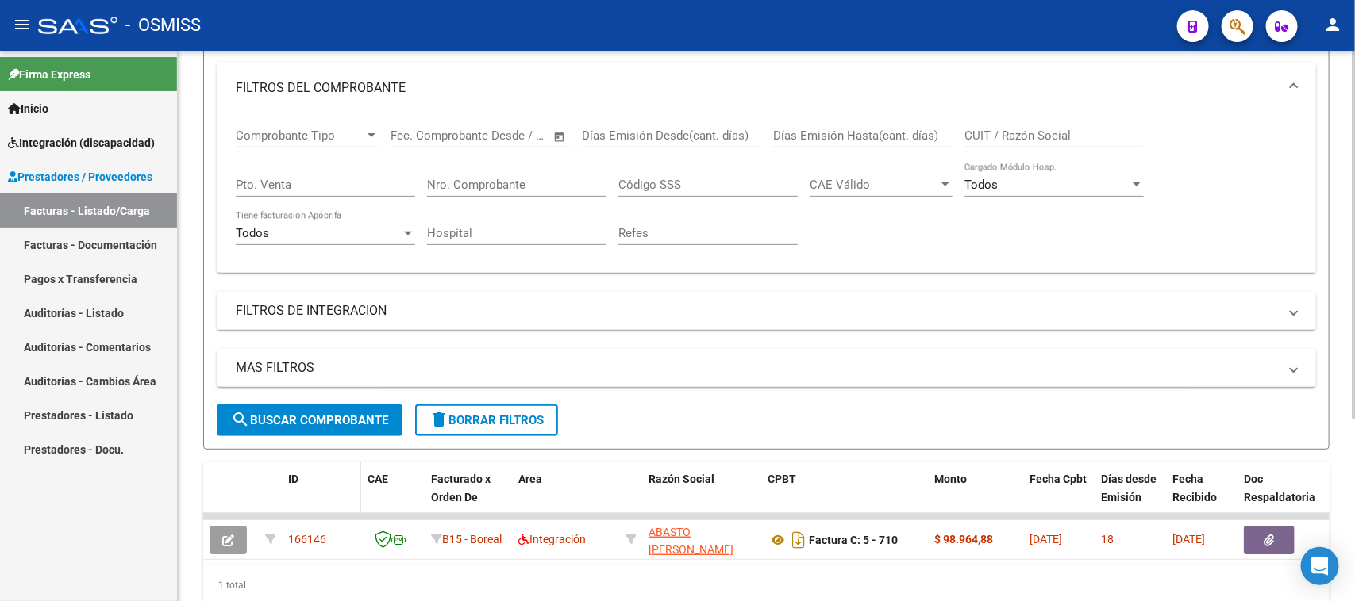
scroll to position [274, 0]
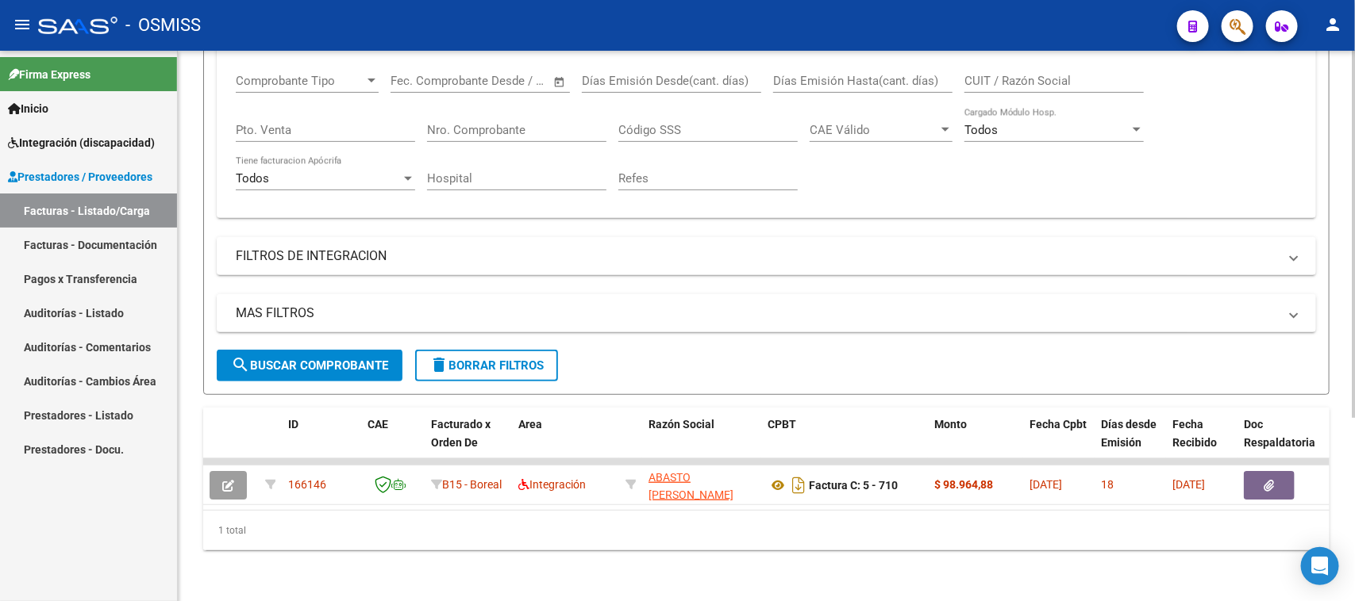
click at [322, 359] on span "search Buscar Comprobante" at bounding box center [309, 366] width 157 height 14
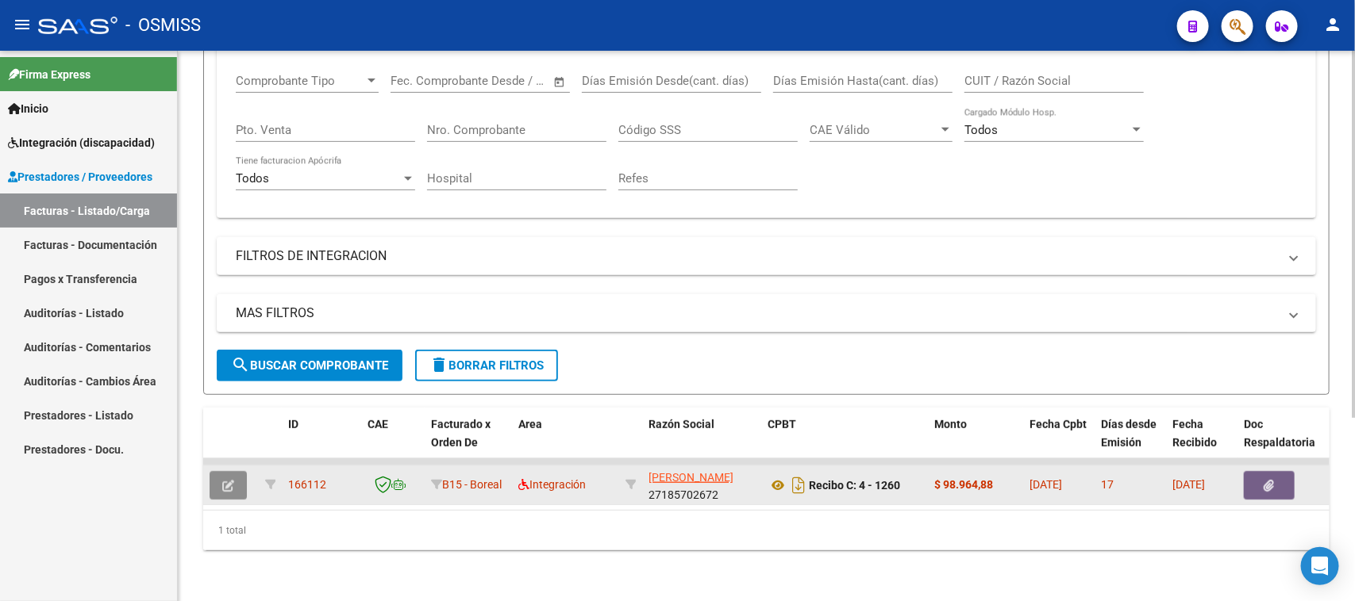
click at [219, 471] on button "button" at bounding box center [227, 485] width 37 height 29
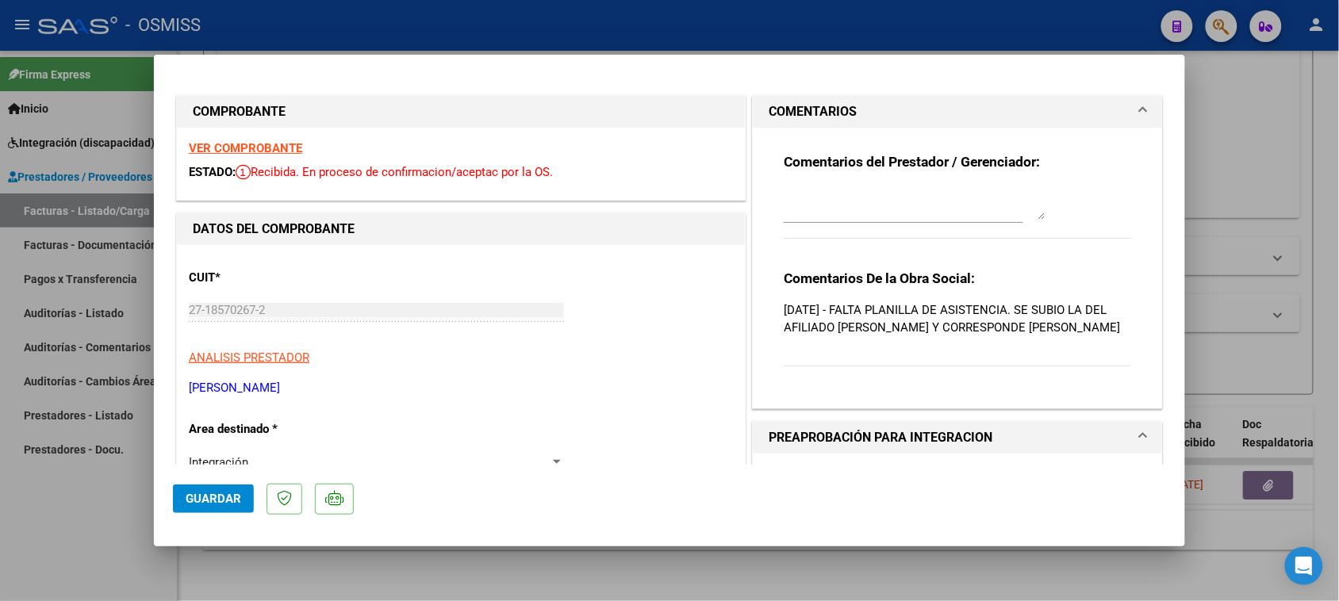
drag, startPoint x: 847, startPoint y: 306, endPoint x: 814, endPoint y: 323, distance: 36.6
click at [927, 320] on p "[DATE] - FALTA PLANILLA DE ASISTENCIA. SE SUBIO LA DEL AFILIADO [PERSON_NAME] Y…" at bounding box center [958, 319] width 348 height 35
drag, startPoint x: 776, startPoint y: 303, endPoint x: 925, endPoint y: 342, distance: 154.2
click at [925, 336] on p "[DATE] - FALTA PLANILLA DE ASISTENCIA. SE SUBIO LA DEL AFILIADO [PERSON_NAME] Y…" at bounding box center [958, 319] width 348 height 35
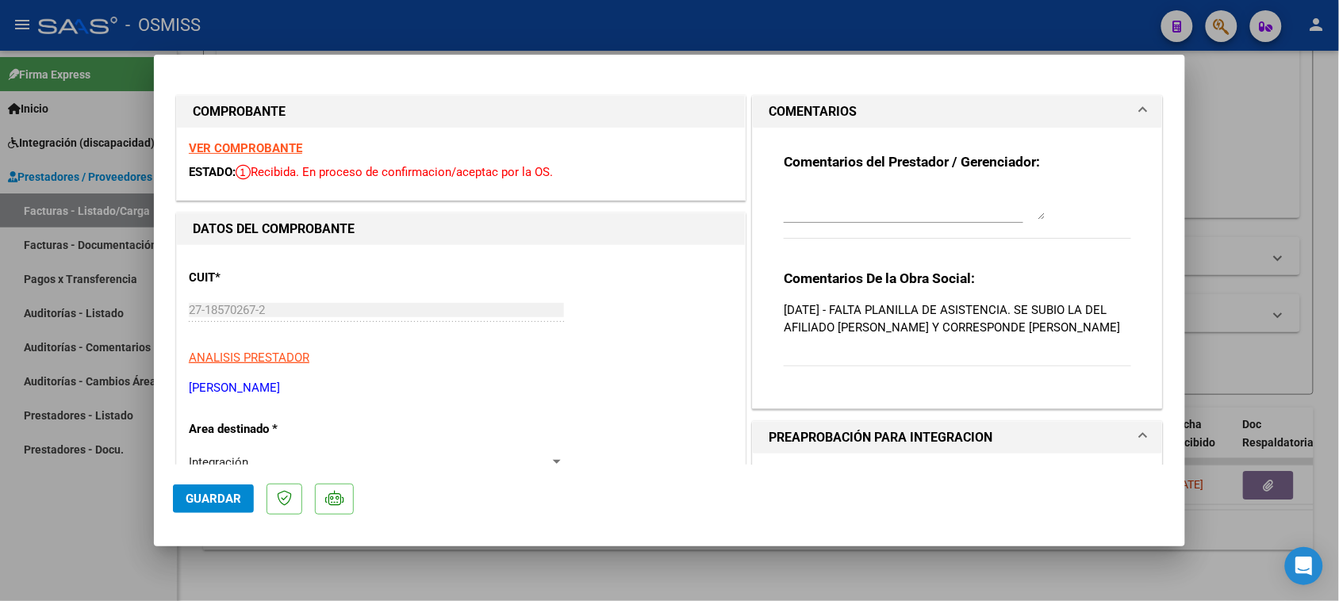
drag, startPoint x: 847, startPoint y: 306, endPoint x: 922, endPoint y: 351, distance: 87.5
click at [922, 336] on p "[DATE] - FALTA PLANILLA DE ASISTENCIA. SE SUBIO LA DEL AFILIADO [PERSON_NAME] Y…" at bounding box center [958, 319] width 348 height 35
copy p "FALTA PLANILLA DE ASISTENCIA. SE SUBIO LA DEL AFILIADO [PERSON_NAME] Y CORRESPO…"
click at [815, 200] on textarea at bounding box center [915, 204] width 262 height 32
click at [181, 494] on button "Guardar" at bounding box center [213, 499] width 81 height 29
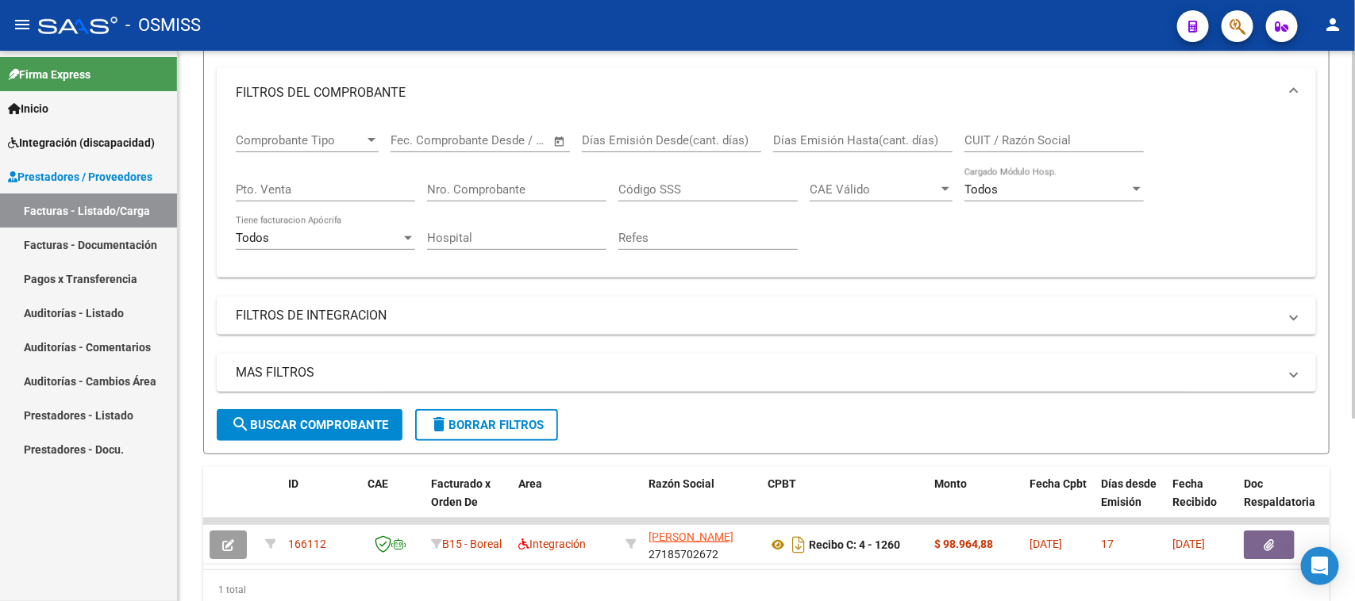
scroll to position [0, 0]
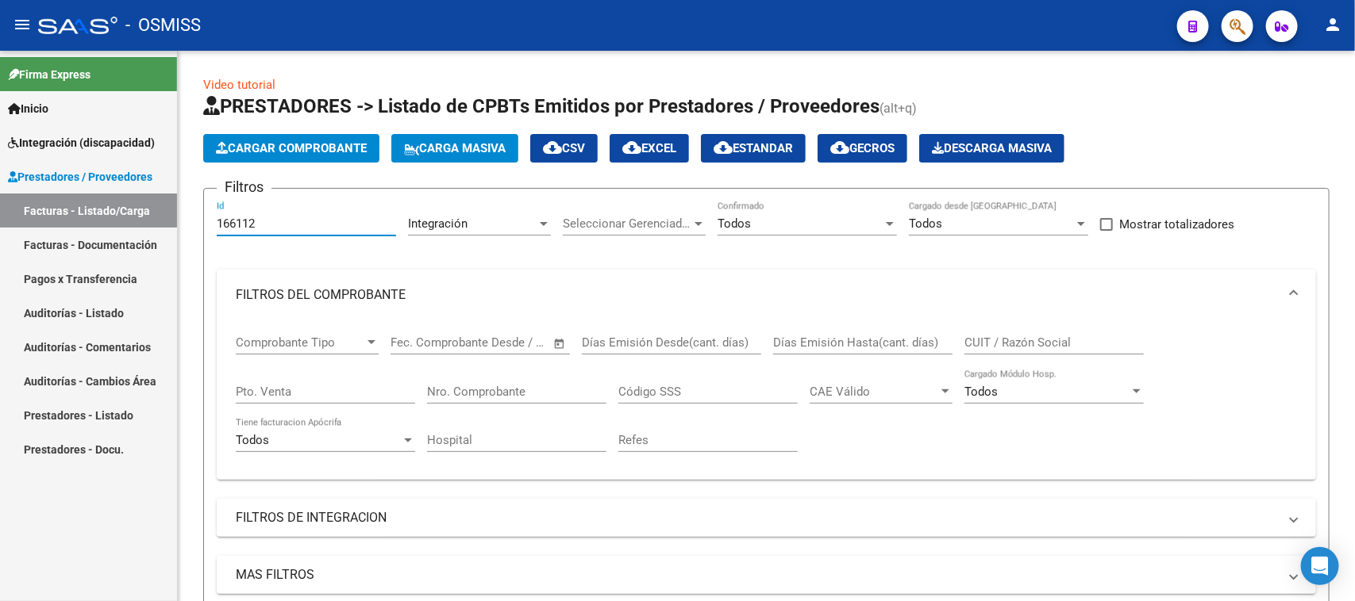
drag, startPoint x: 286, startPoint y: 223, endPoint x: 125, endPoint y: 262, distance: 164.9
click at [125, 262] on mat-sidenav-container "Firma Express Inicio Instructivos Contacto OS Integración (discapacidad) Legajo…" at bounding box center [677, 326] width 1355 height 551
paste input "04"
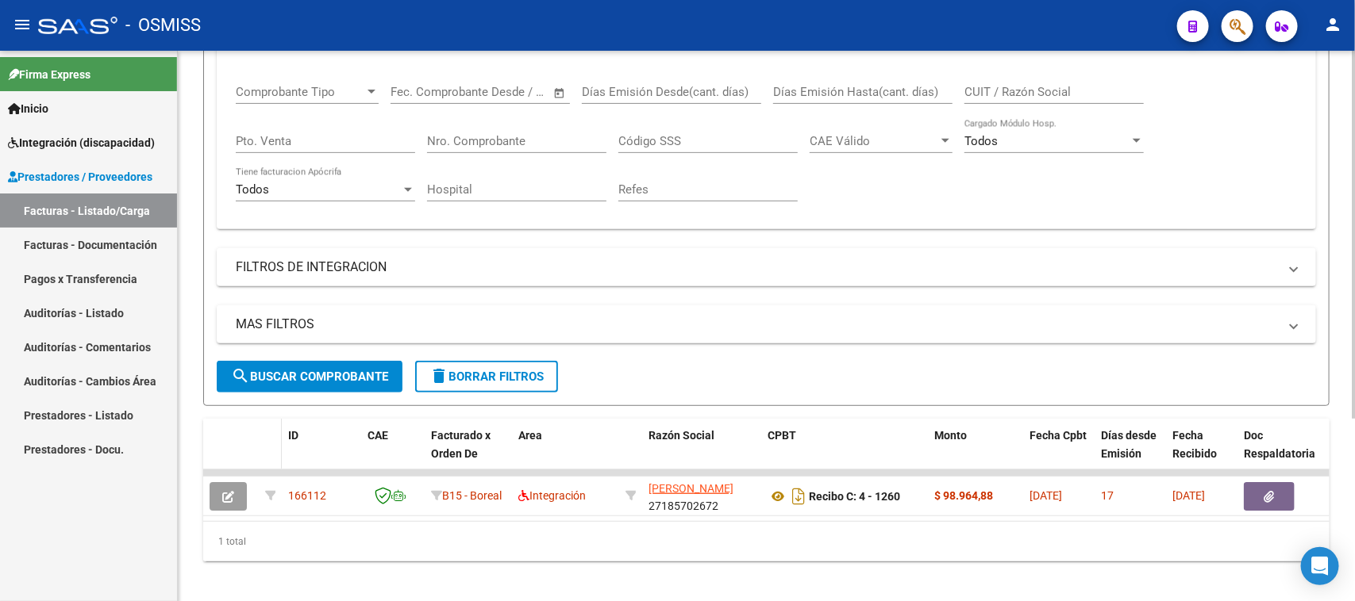
scroll to position [274, 0]
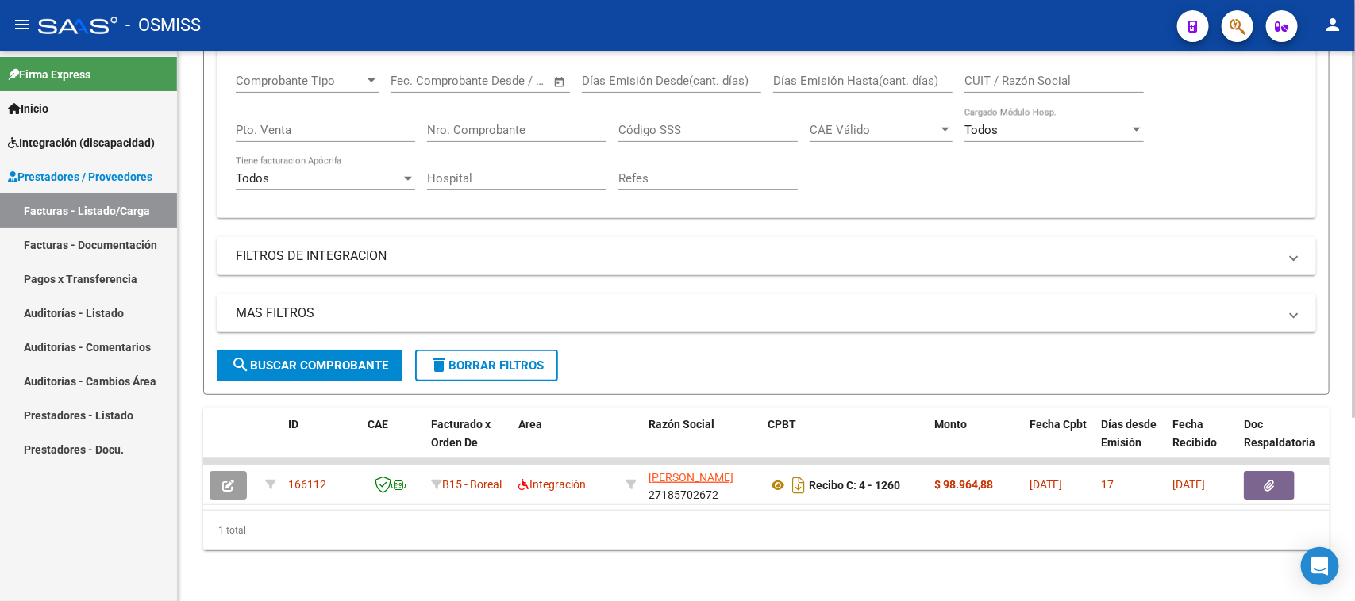
click at [307, 359] on span "search Buscar Comprobante" at bounding box center [309, 366] width 157 height 14
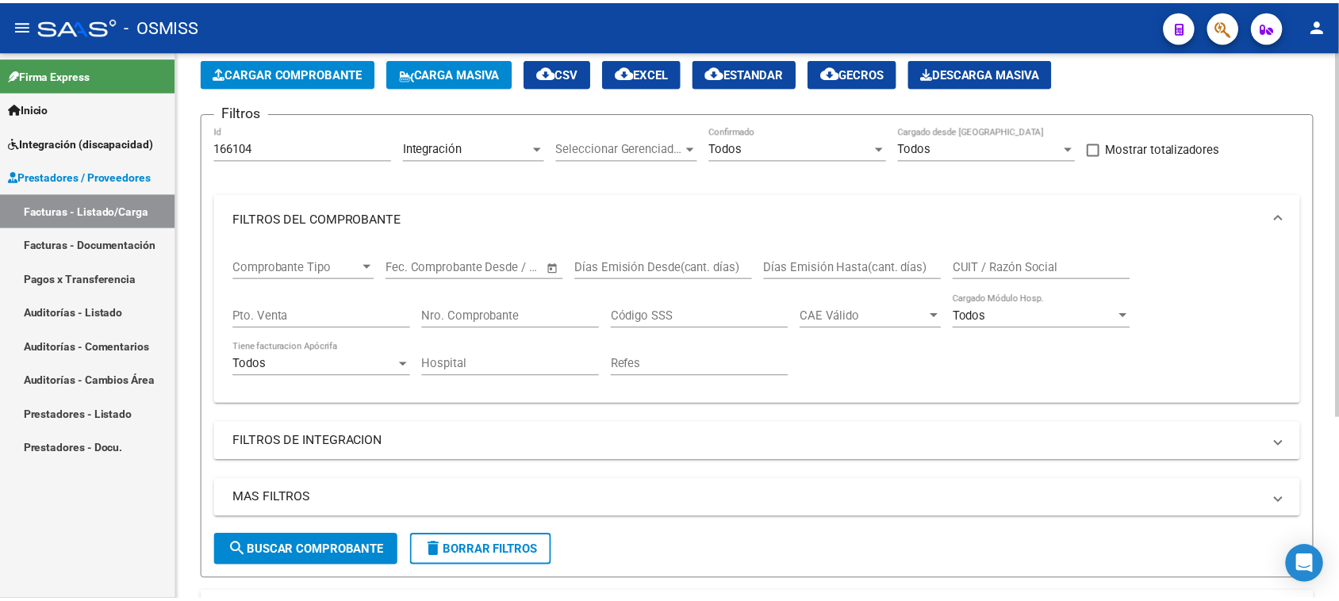
scroll to position [175, 0]
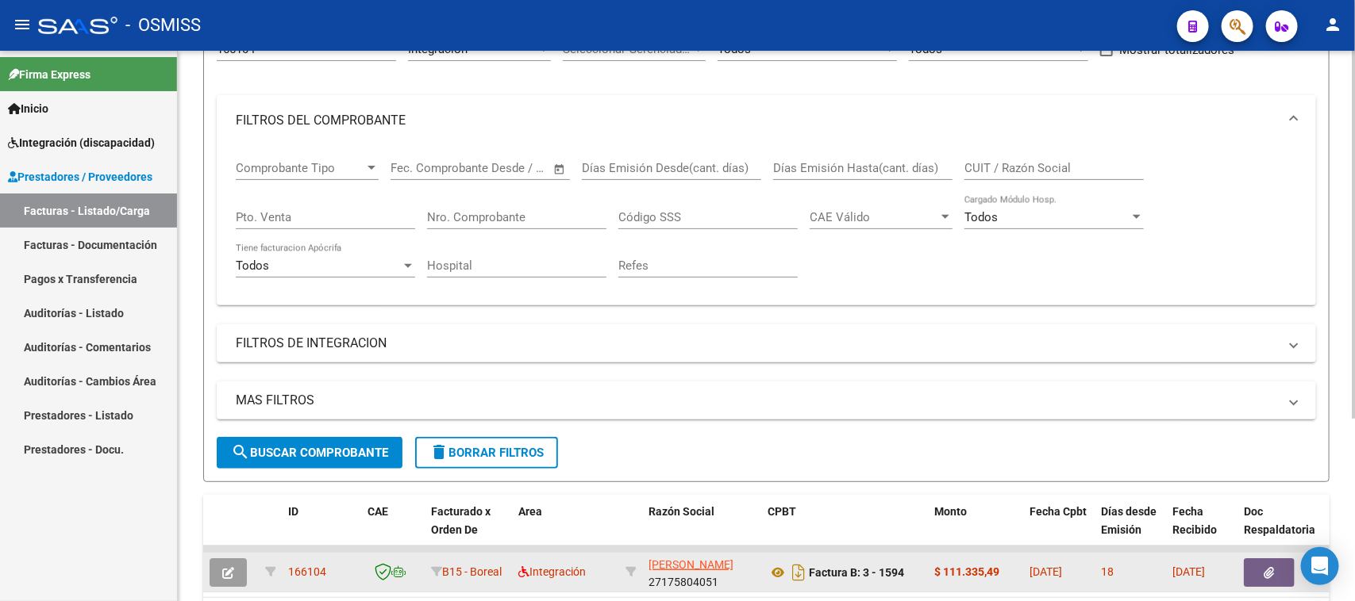
click at [231, 534] on button "button" at bounding box center [227, 573] width 37 height 29
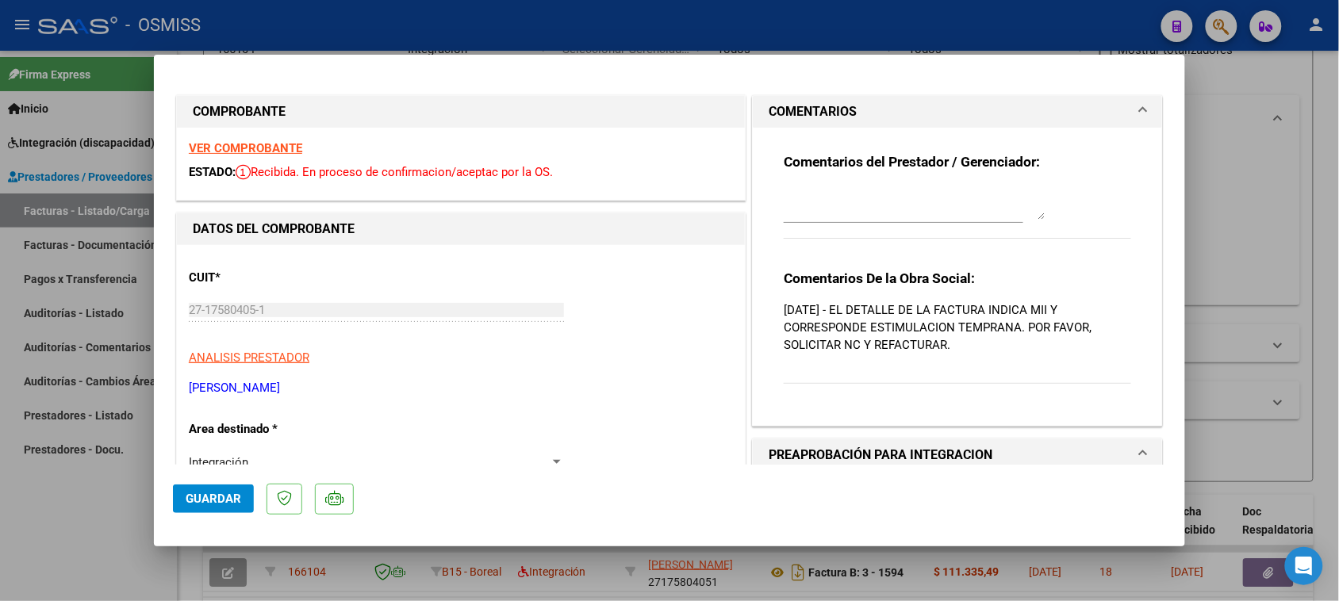
click at [267, 144] on strong "VER COMPROBANTE" at bounding box center [245, 148] width 113 height 14
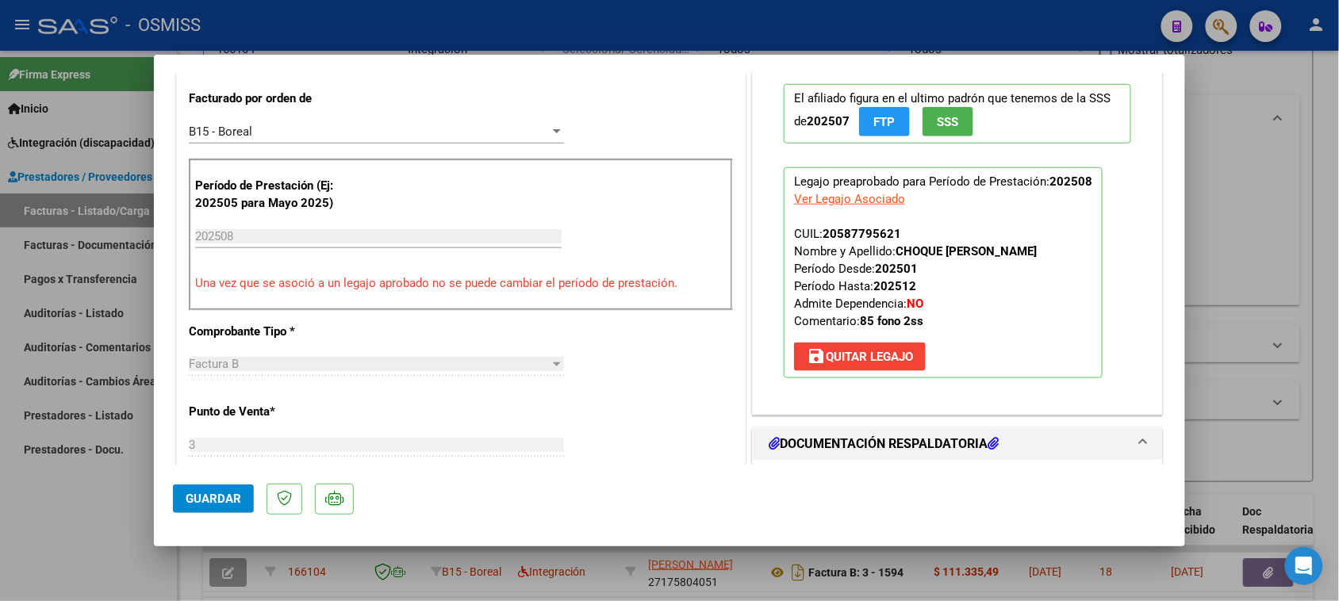
scroll to position [496, 0]
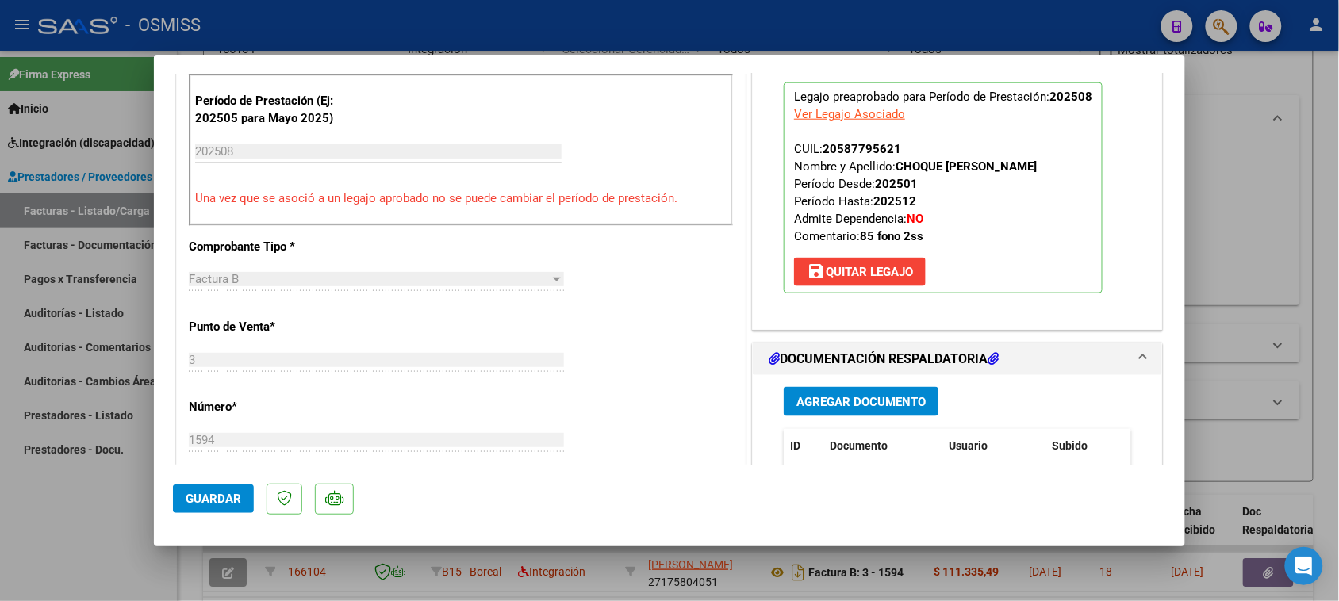
click at [874, 148] on div "20587795621" at bounding box center [862, 148] width 79 height 17
click at [873, 148] on div "20587795621" at bounding box center [862, 148] width 79 height 17
copy div "20587795621"
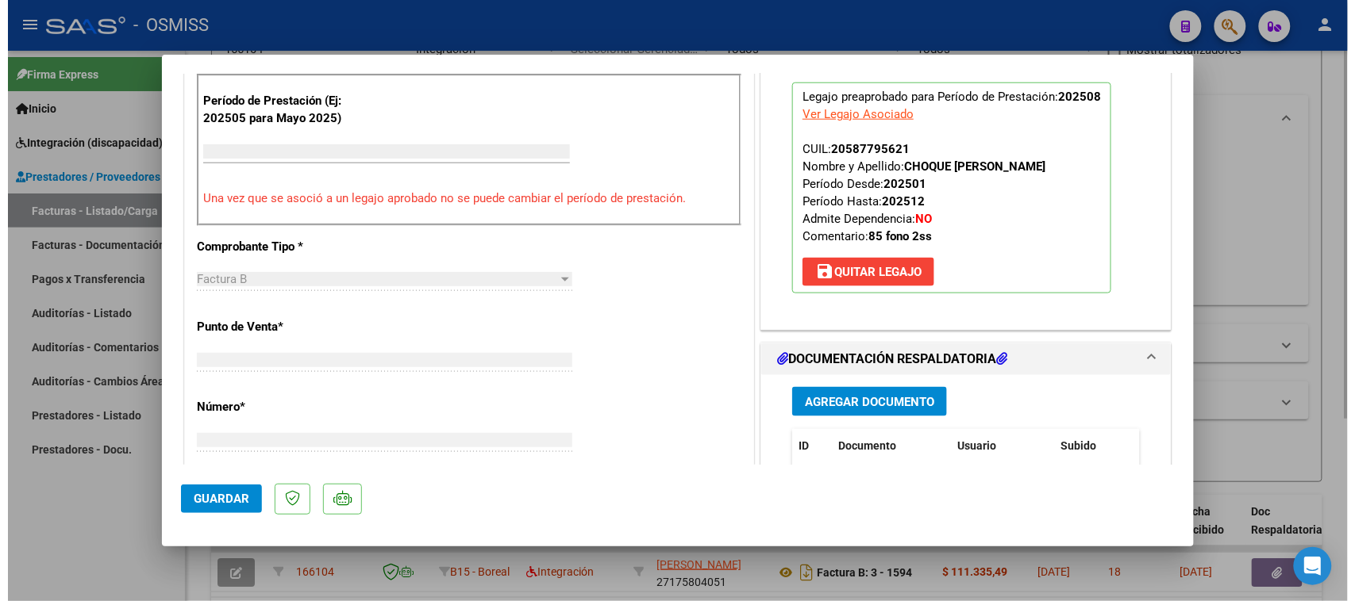
scroll to position [0, 0]
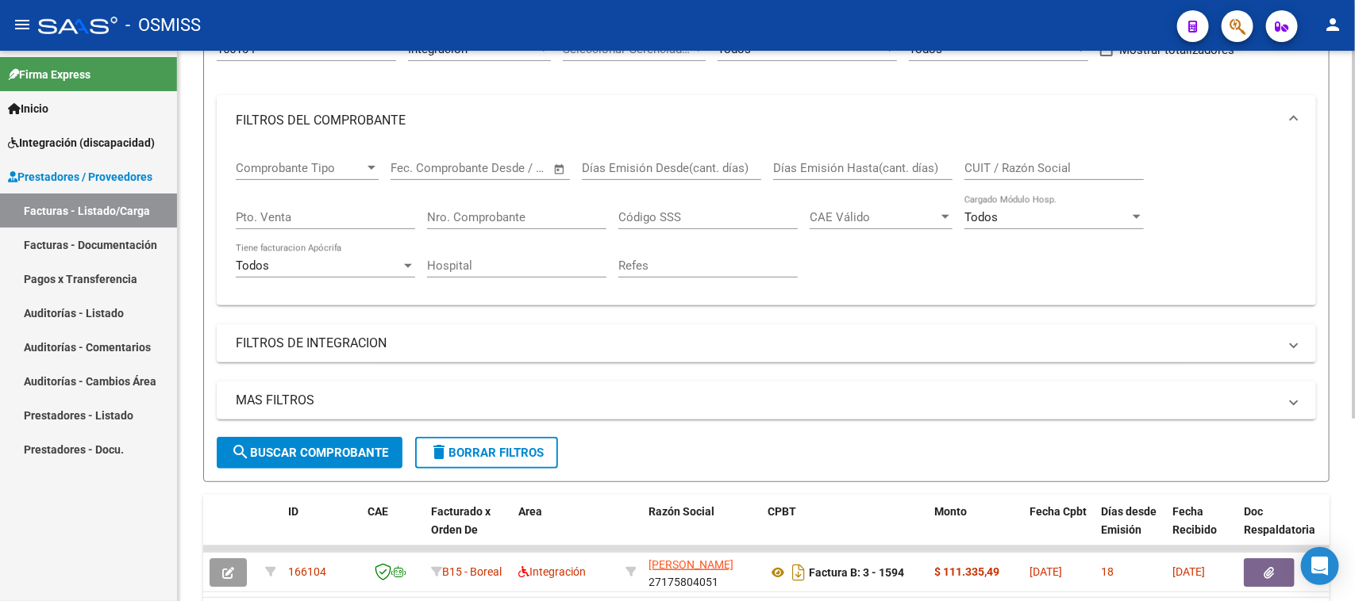
click at [504, 453] on span "delete Borrar Filtros" at bounding box center [486, 453] width 114 height 14
click at [290, 339] on mat-panel-title "FILTROS DE INTEGRACION" at bounding box center [757, 343] width 1042 height 17
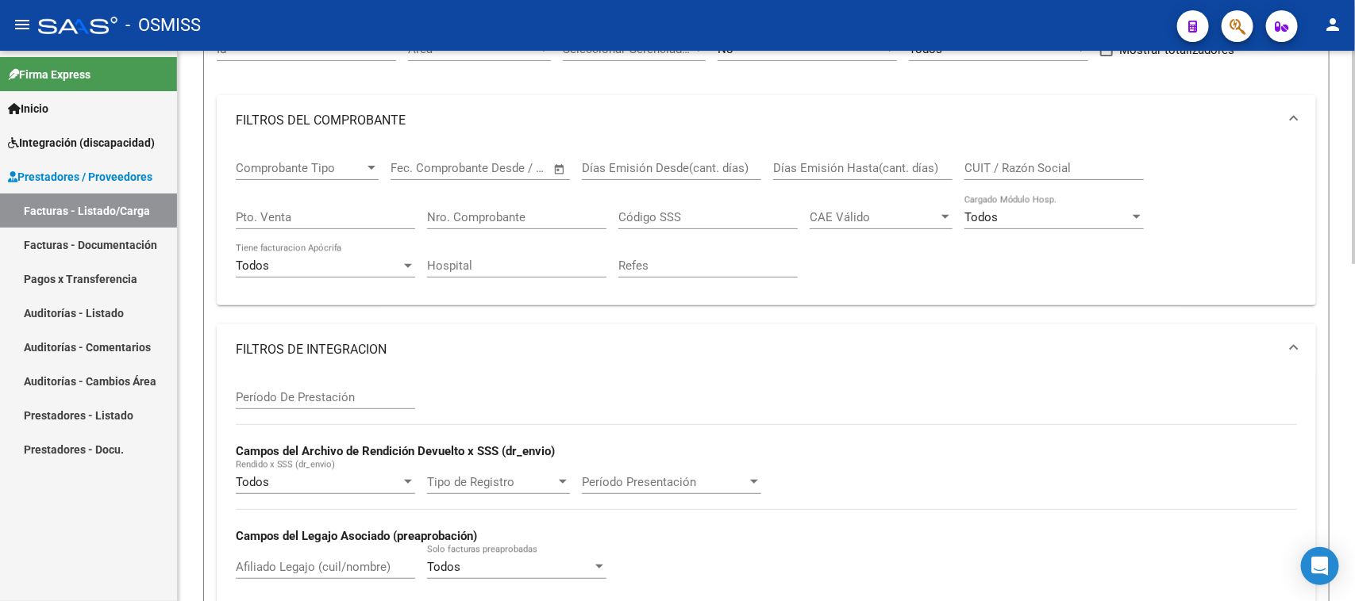
click at [298, 345] on mat-panel-title "FILTROS DE INTEGRACION" at bounding box center [757, 349] width 1042 height 17
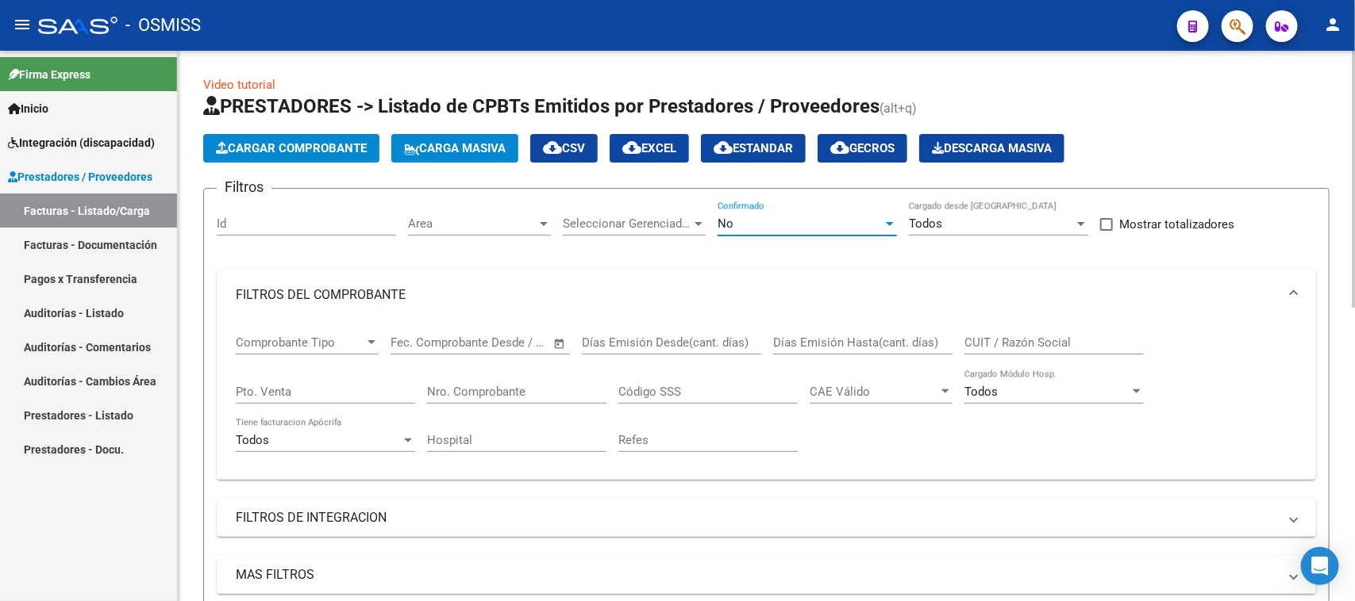
click at [867, 218] on div "No" at bounding box center [799, 224] width 165 height 14
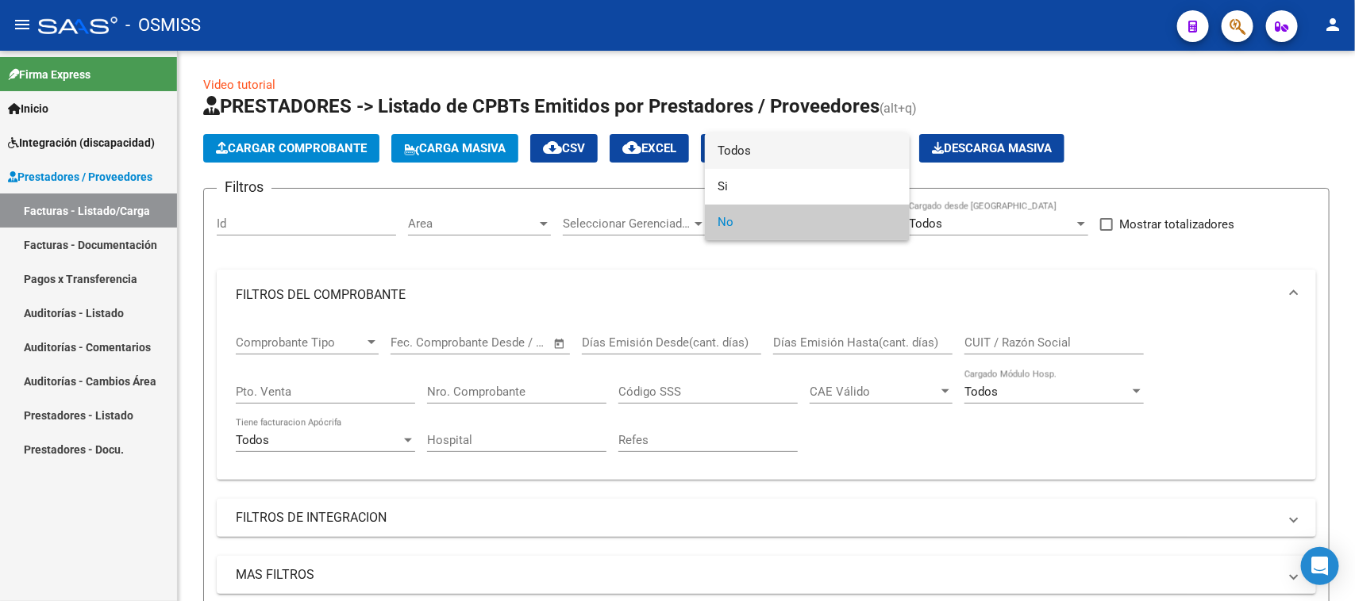
click at [833, 159] on span "Todos" at bounding box center [806, 151] width 179 height 36
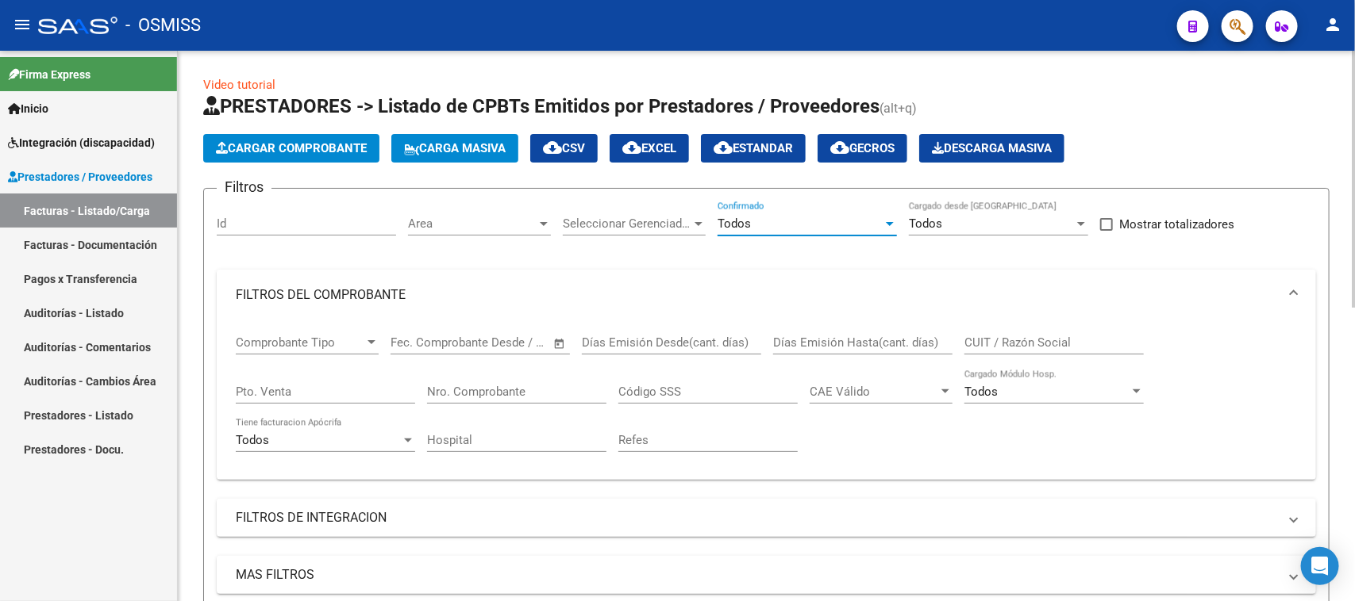
scroll to position [99, 0]
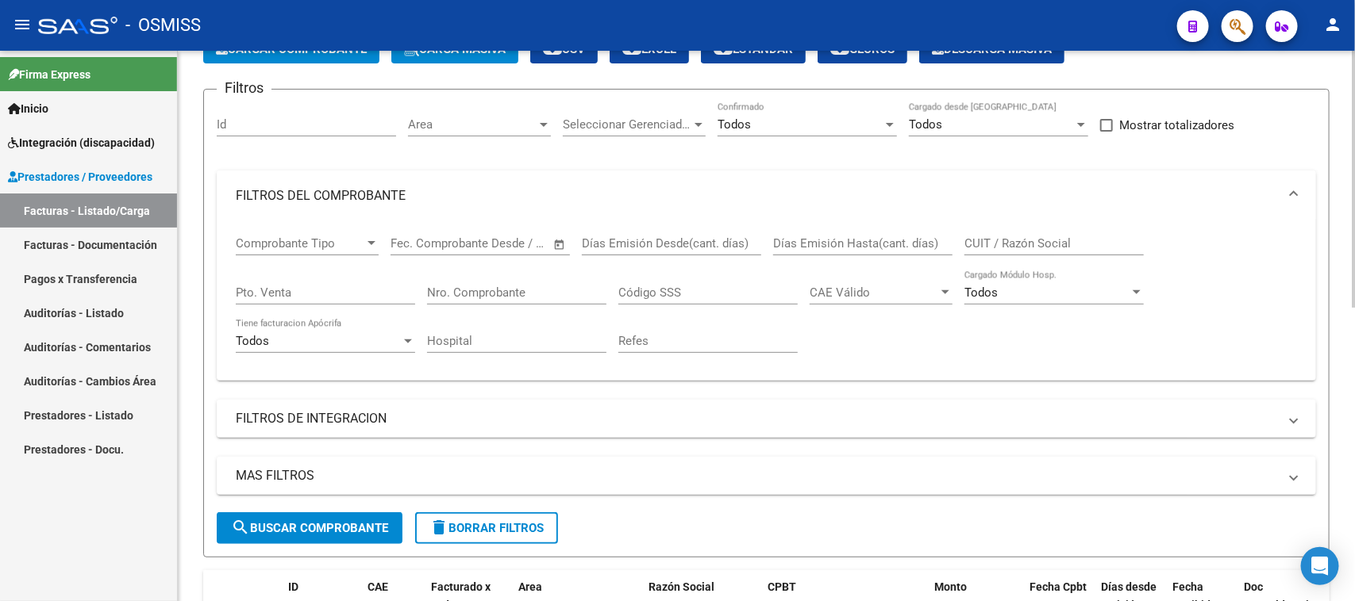
click at [307, 183] on mat-expansion-panel-header "FILTROS DEL COMPROBANTE" at bounding box center [766, 196] width 1099 height 51
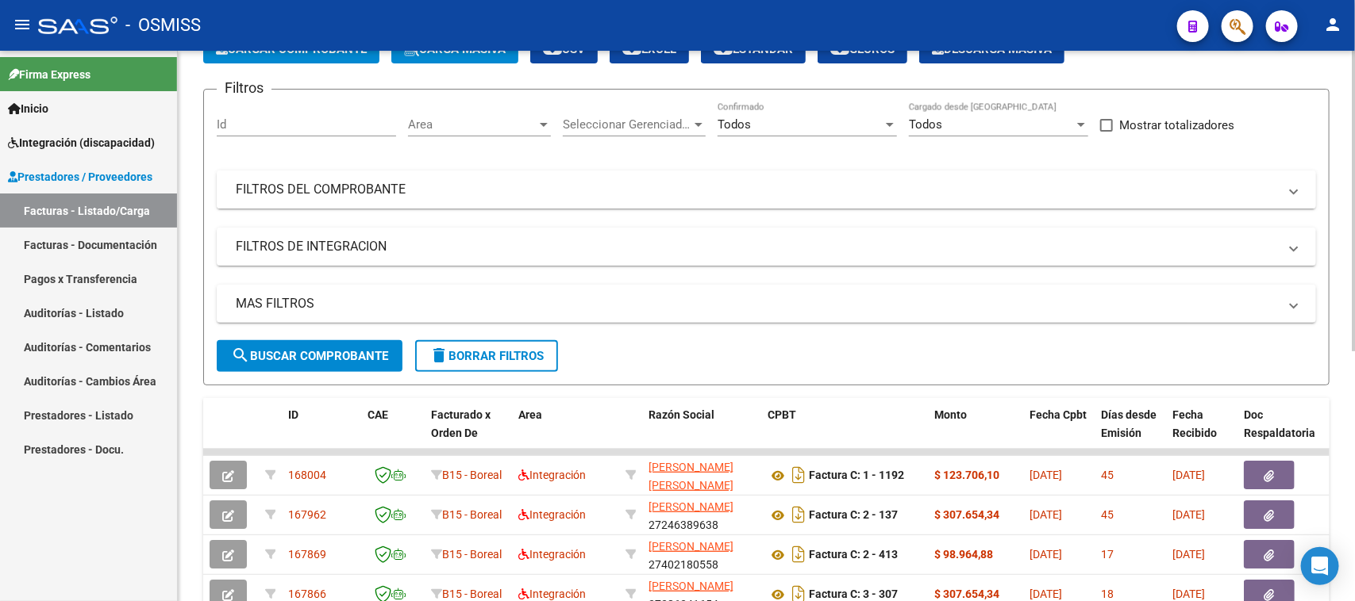
click at [314, 184] on mat-panel-title "FILTROS DEL COMPROBANTE" at bounding box center [757, 189] width 1042 height 17
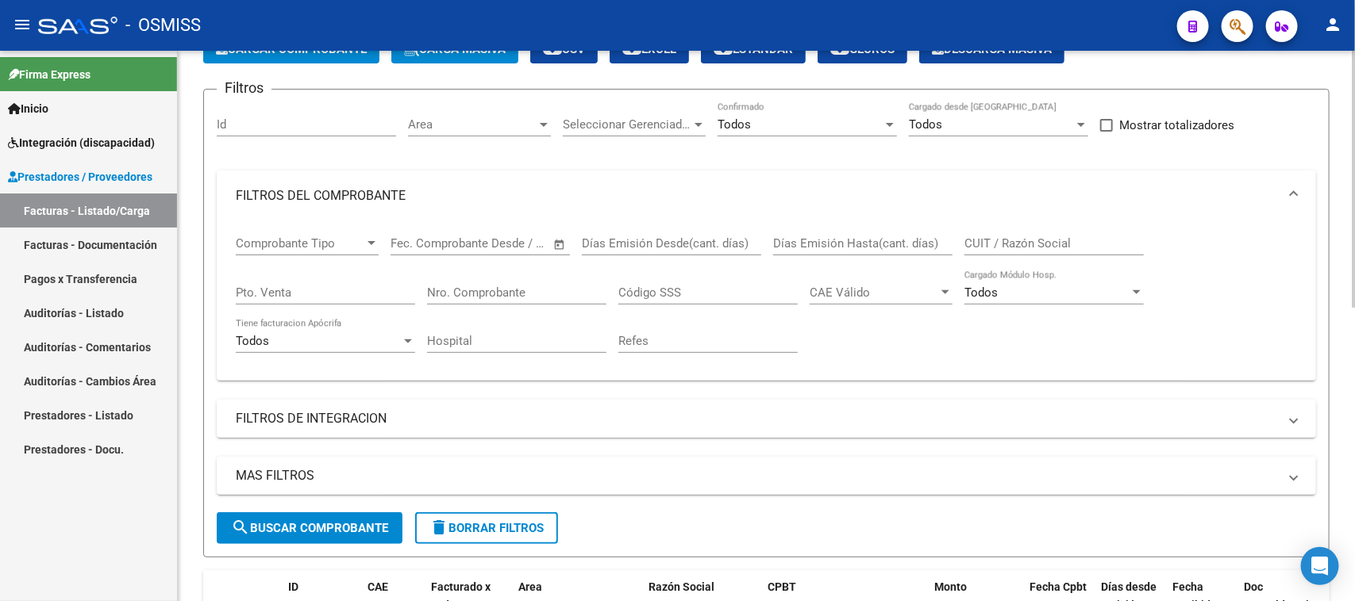
click at [292, 411] on mat-panel-title "FILTROS DE INTEGRACION" at bounding box center [757, 418] width 1042 height 17
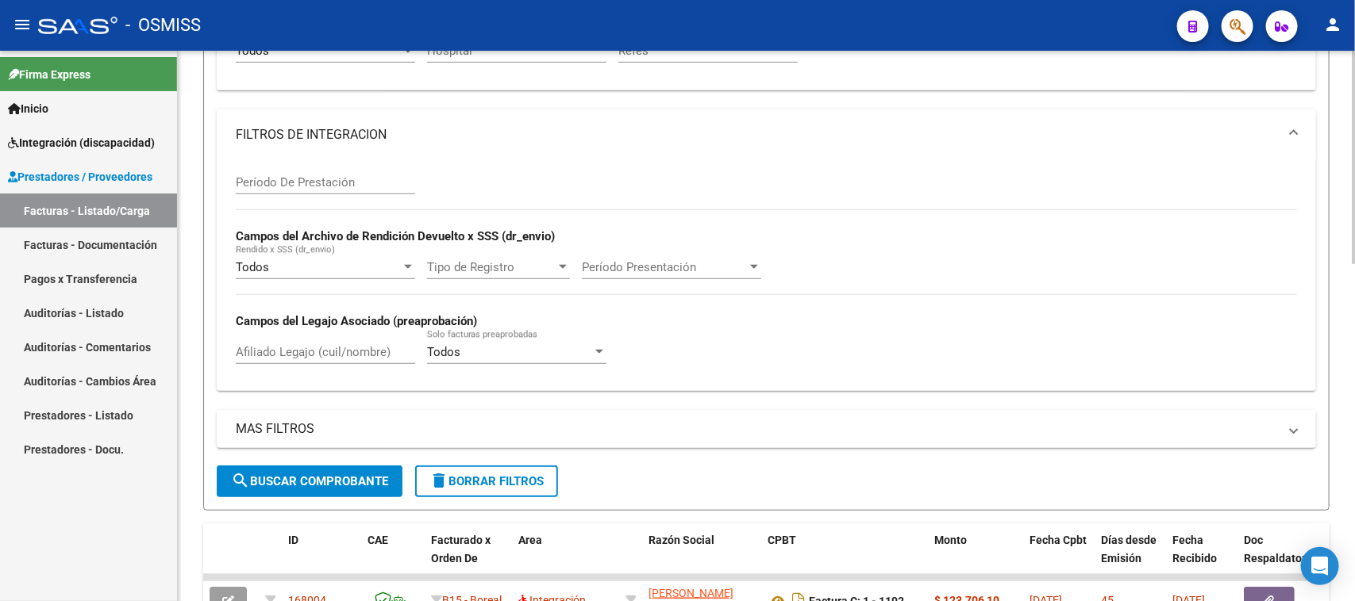
scroll to position [397, 0]
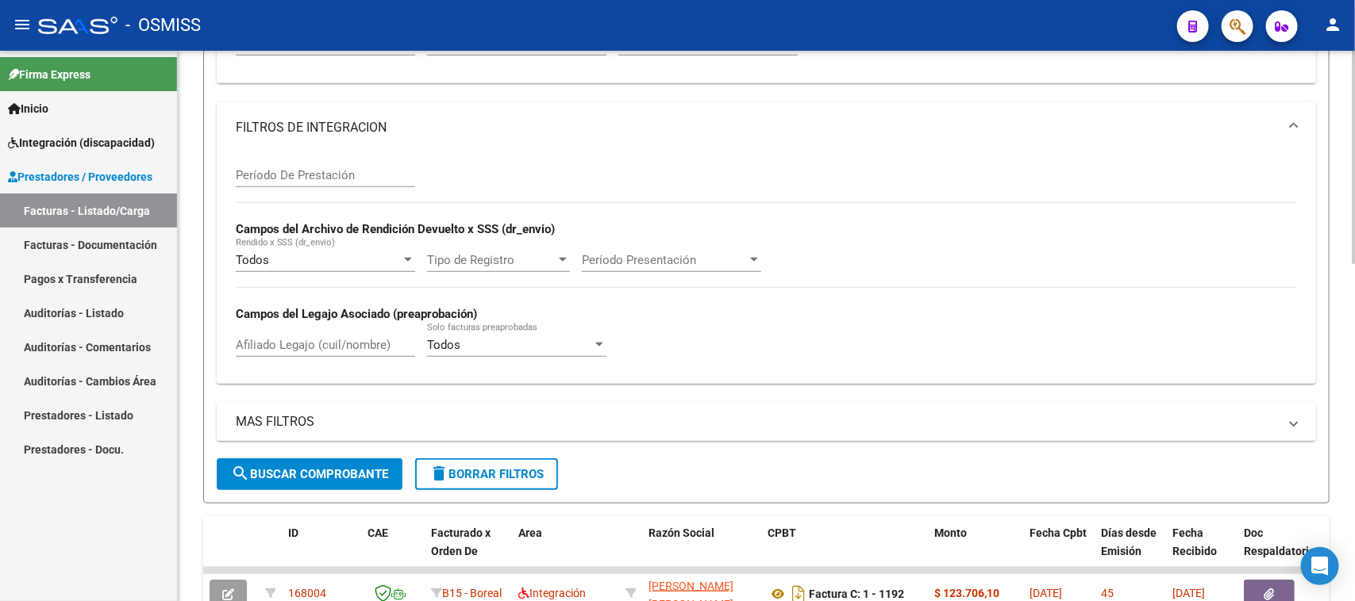
click at [274, 409] on mat-expansion-panel-header "MAS FILTROS" at bounding box center [766, 422] width 1099 height 38
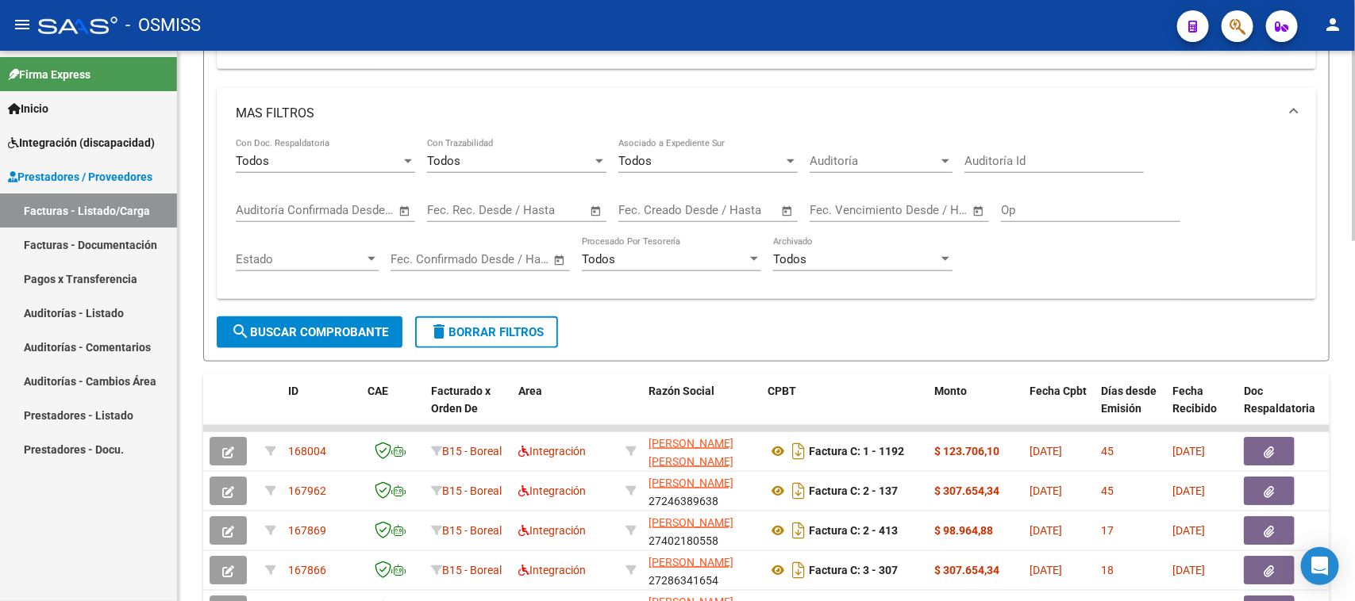
scroll to position [595, 0]
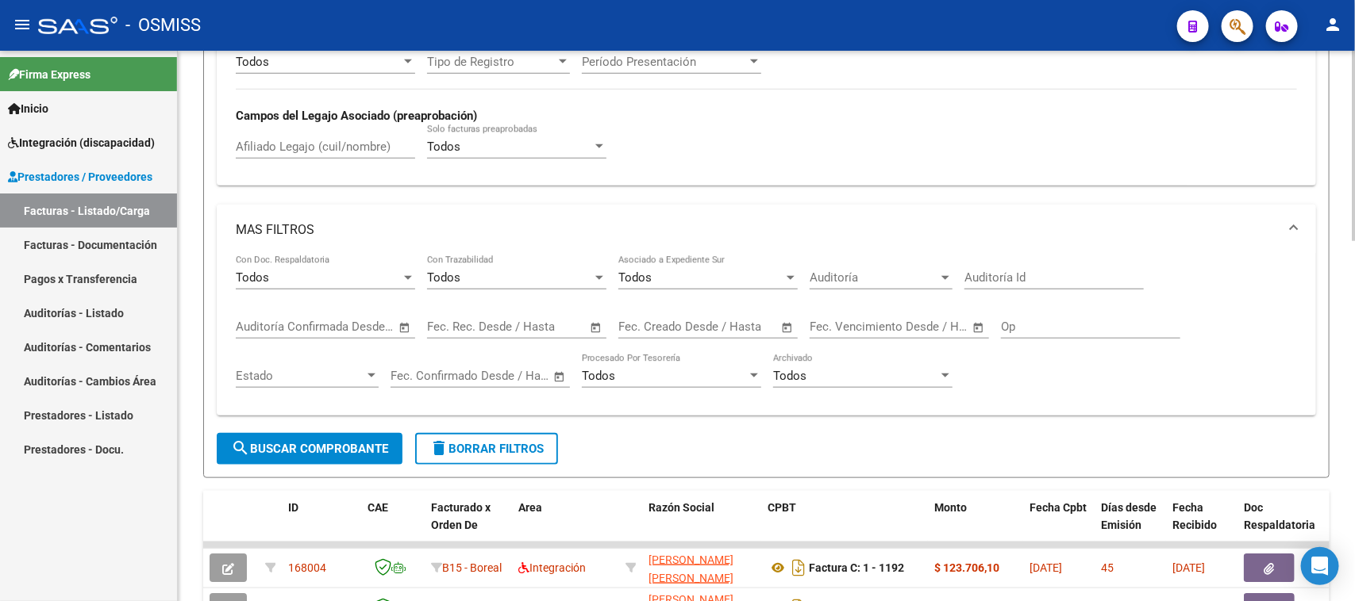
click at [282, 227] on mat-panel-title "MAS FILTROS" at bounding box center [757, 229] width 1042 height 17
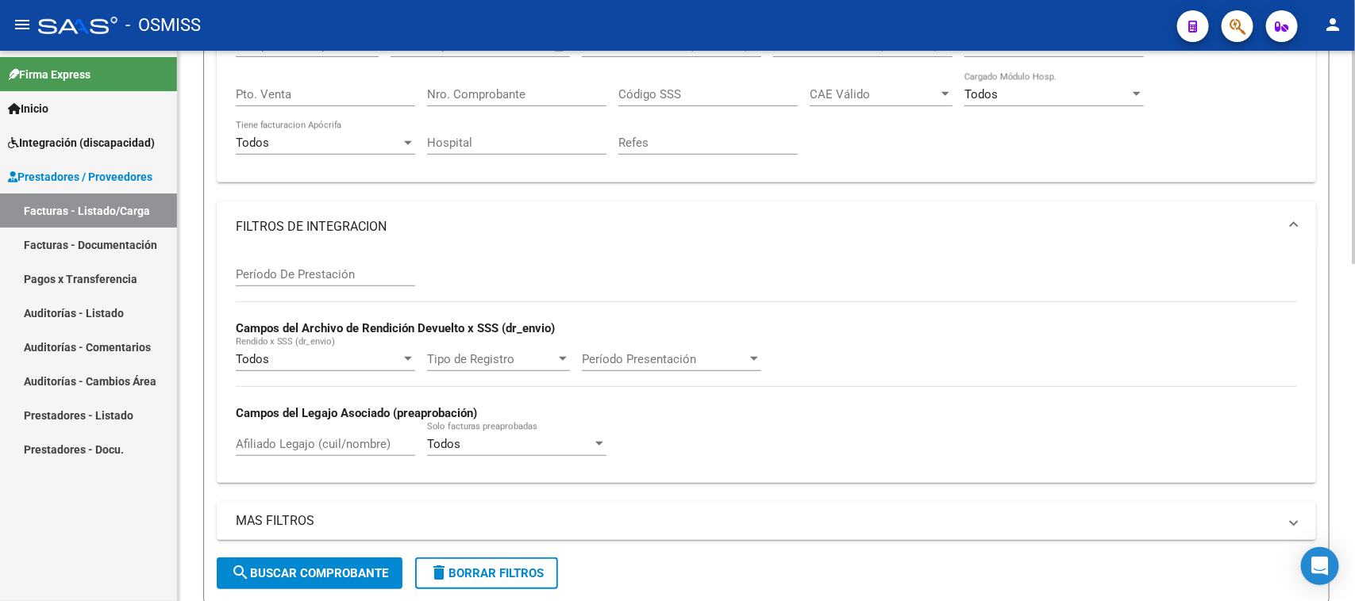
click at [286, 218] on mat-panel-title "FILTROS DE INTEGRACION" at bounding box center [757, 226] width 1042 height 17
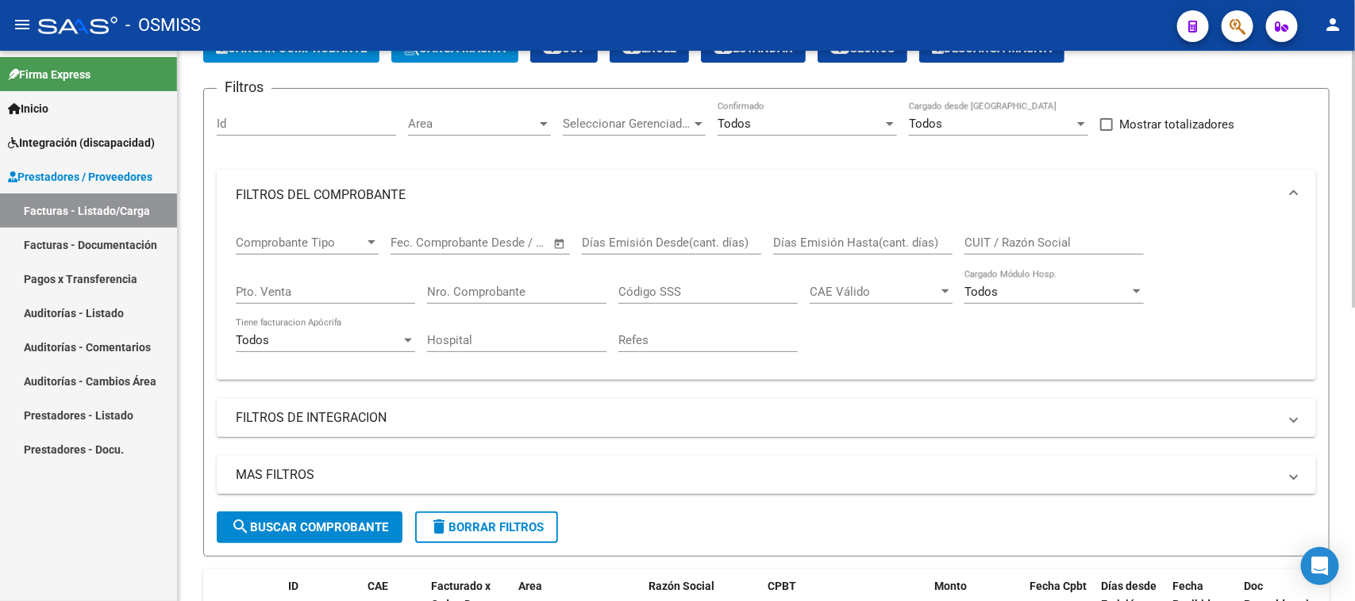
scroll to position [99, 0]
click at [313, 187] on mat-panel-title "FILTROS DEL COMPROBANTE" at bounding box center [757, 195] width 1042 height 17
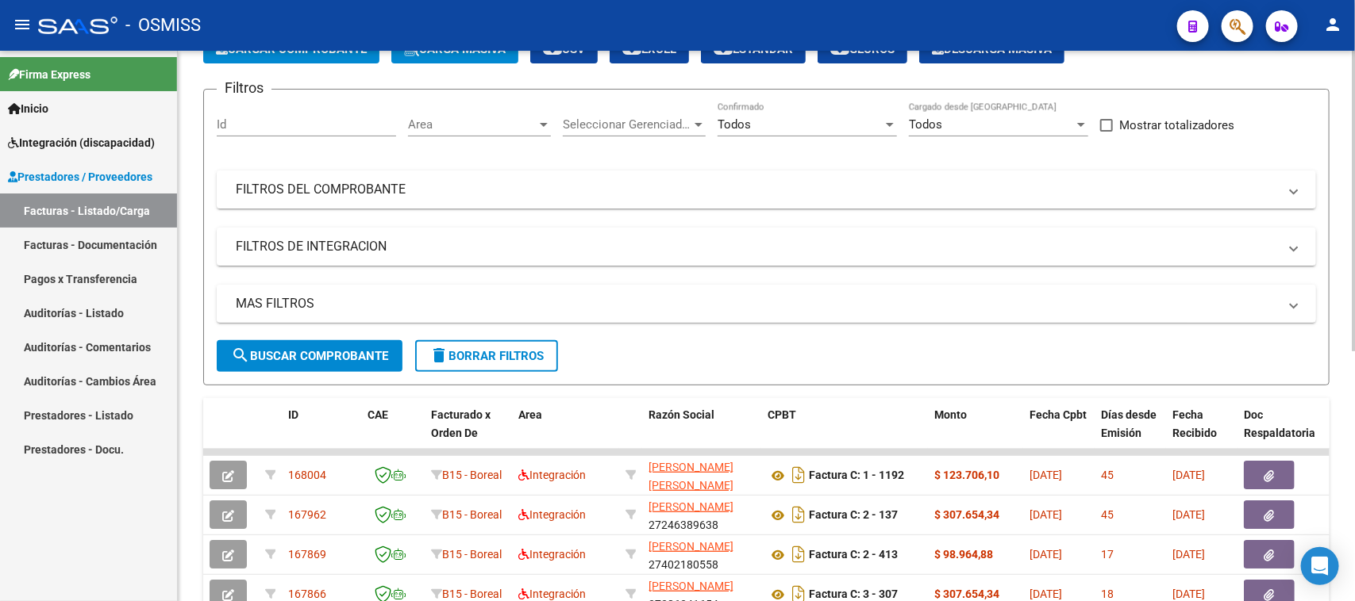
scroll to position [0, 0]
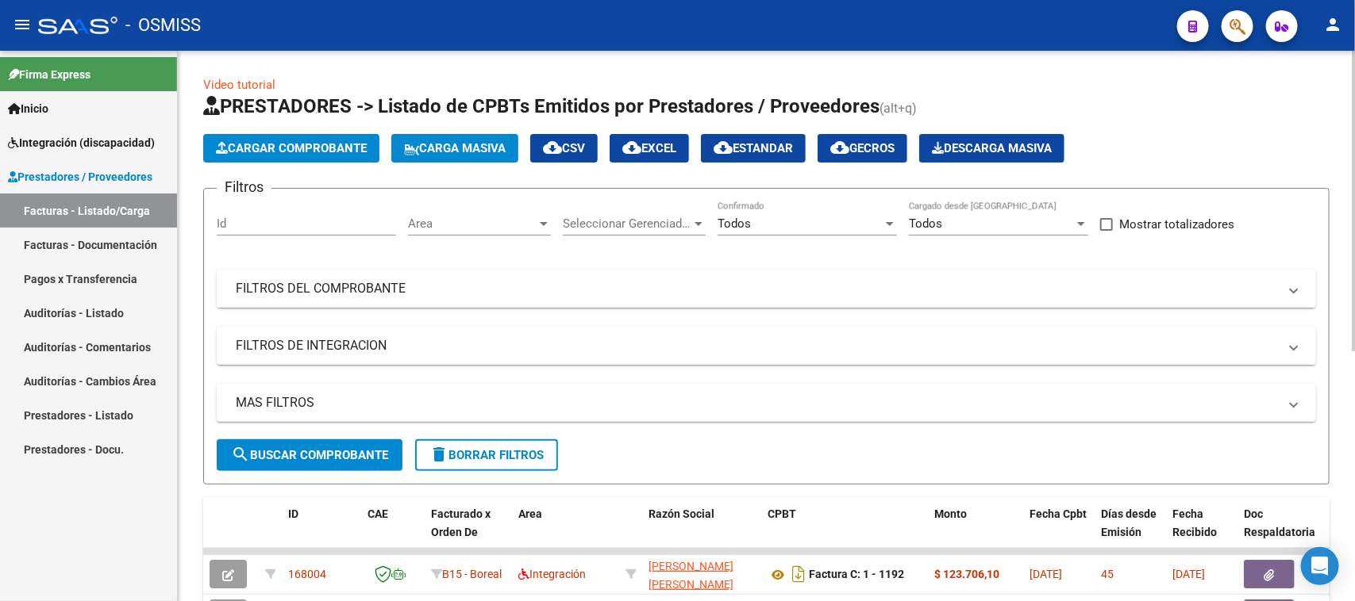
click at [341, 282] on mat-panel-title "FILTROS DEL COMPROBANTE" at bounding box center [757, 288] width 1042 height 17
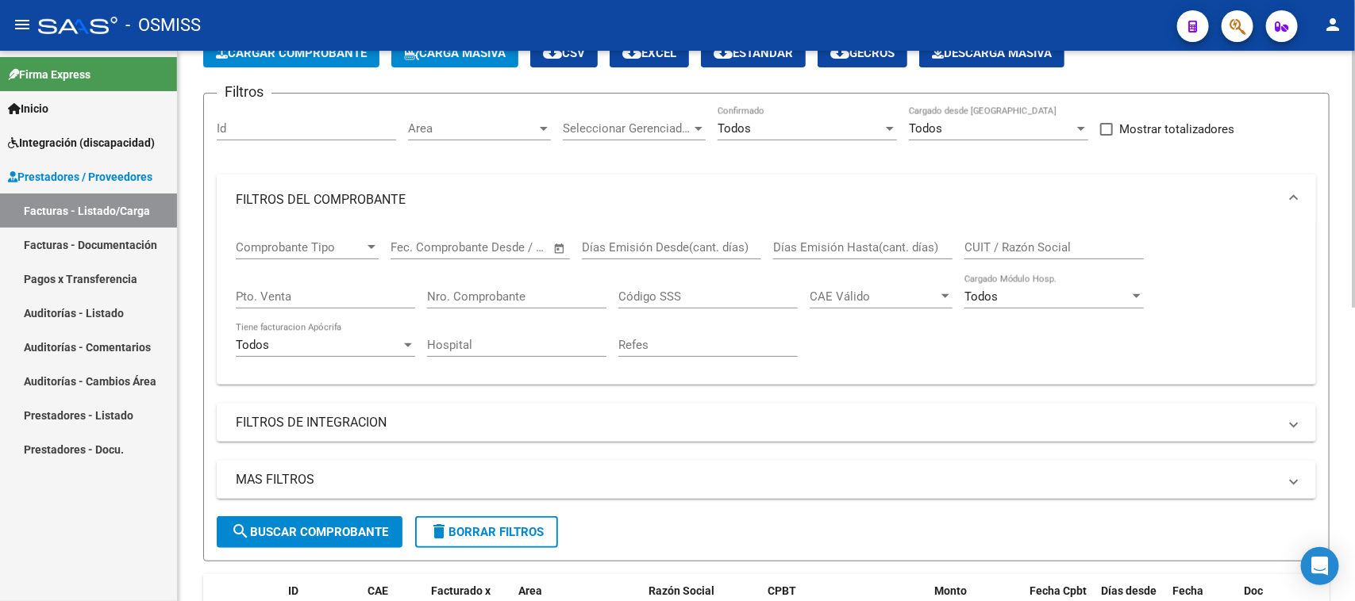
scroll to position [198, 0]
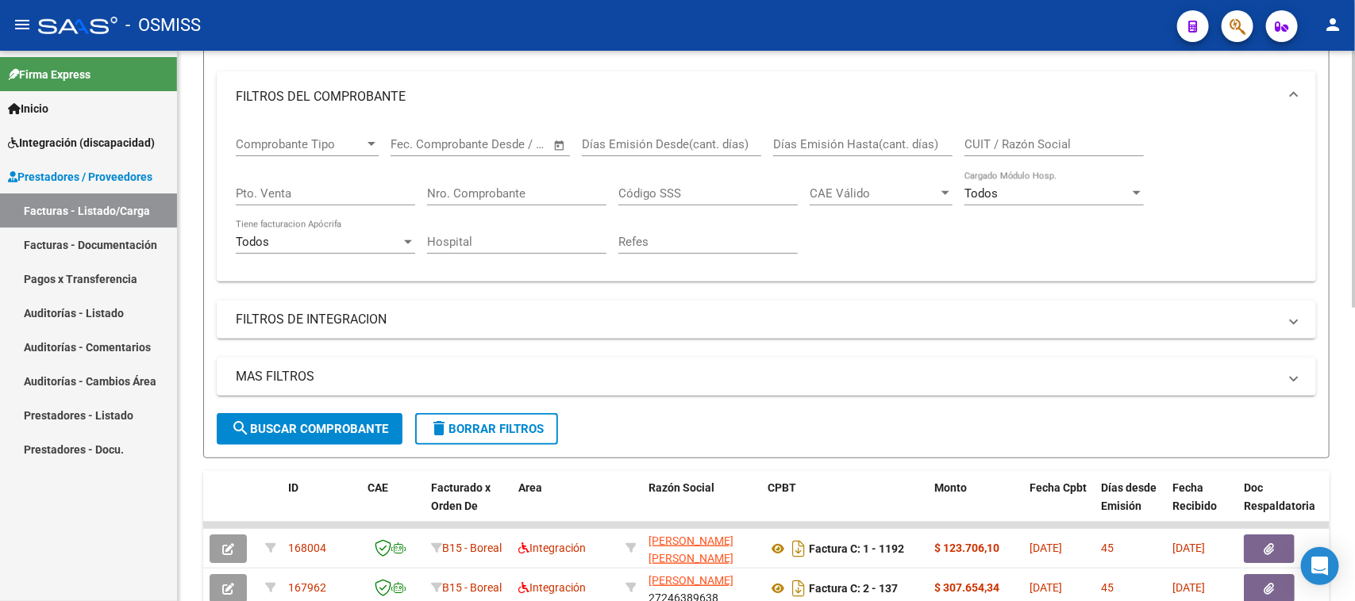
click at [492, 426] on span "delete Borrar Filtros" at bounding box center [486, 429] width 114 height 14
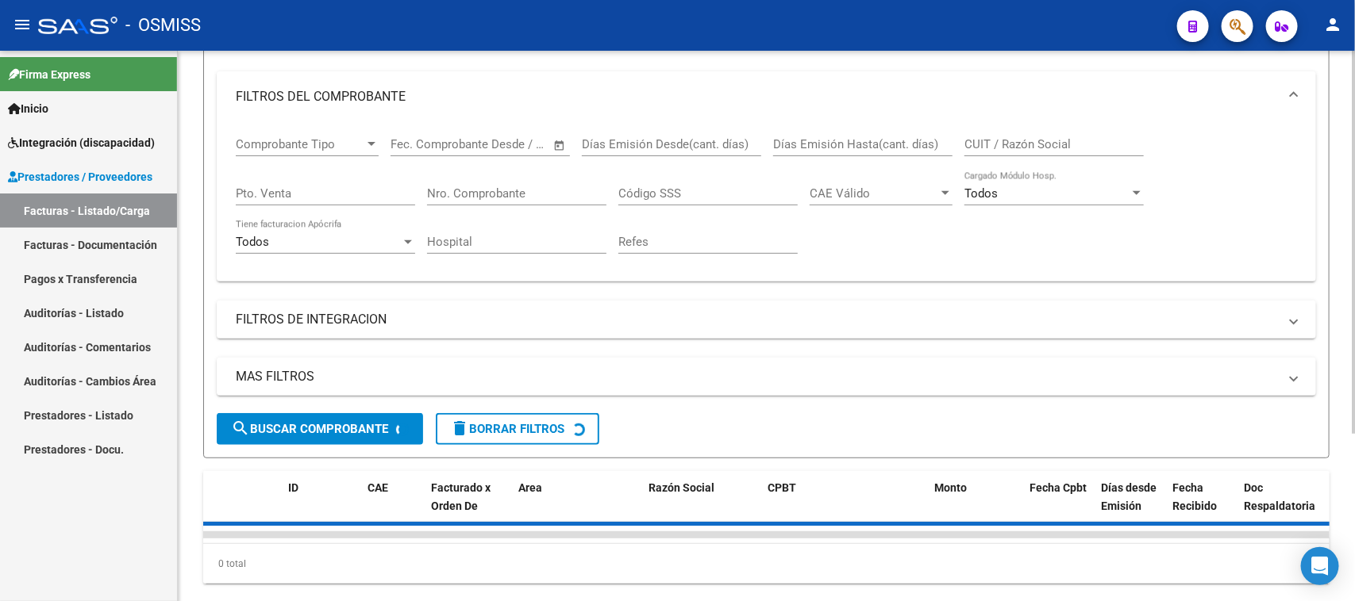
click at [492, 189] on input "Nro. Comprobante" at bounding box center [516, 193] width 179 height 14
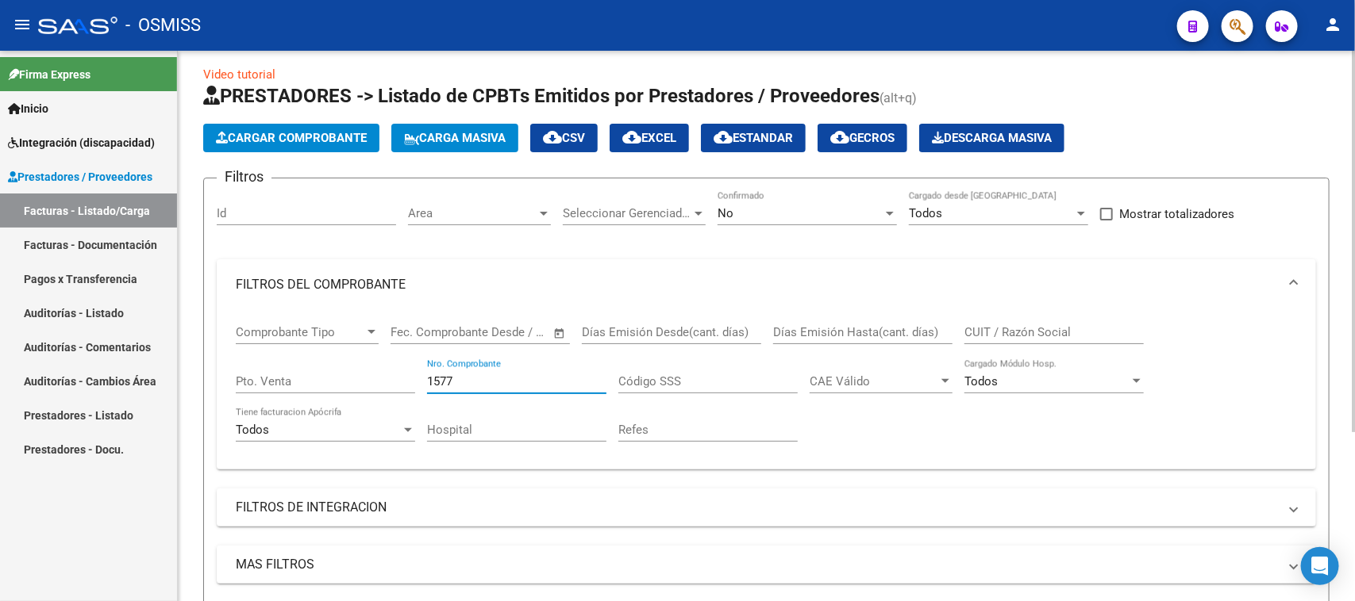
scroll to position [0, 0]
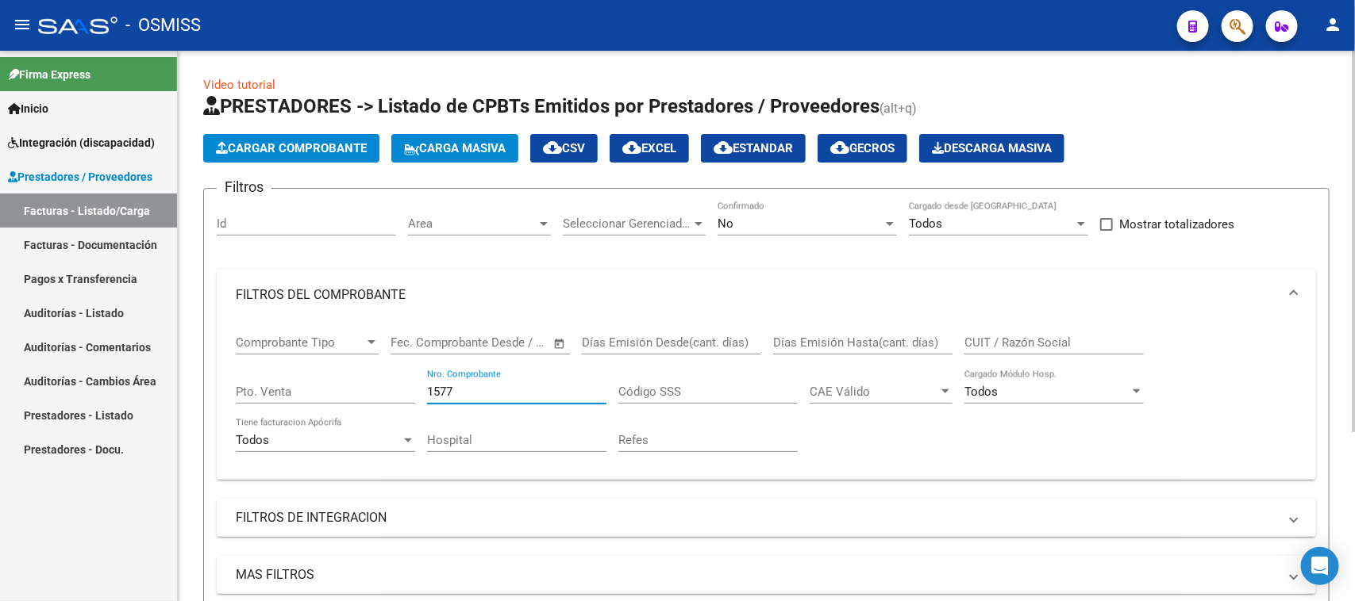
click at [800, 217] on div "No" at bounding box center [799, 224] width 165 height 14
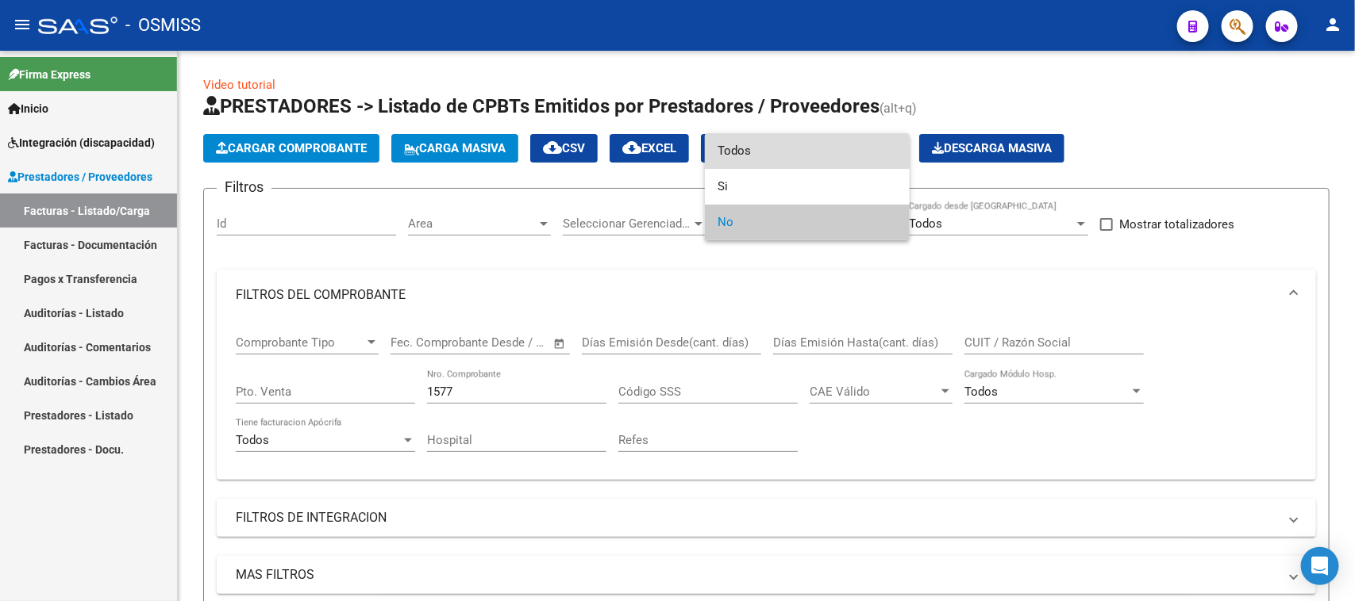
click at [787, 140] on span "Todos" at bounding box center [806, 151] width 179 height 36
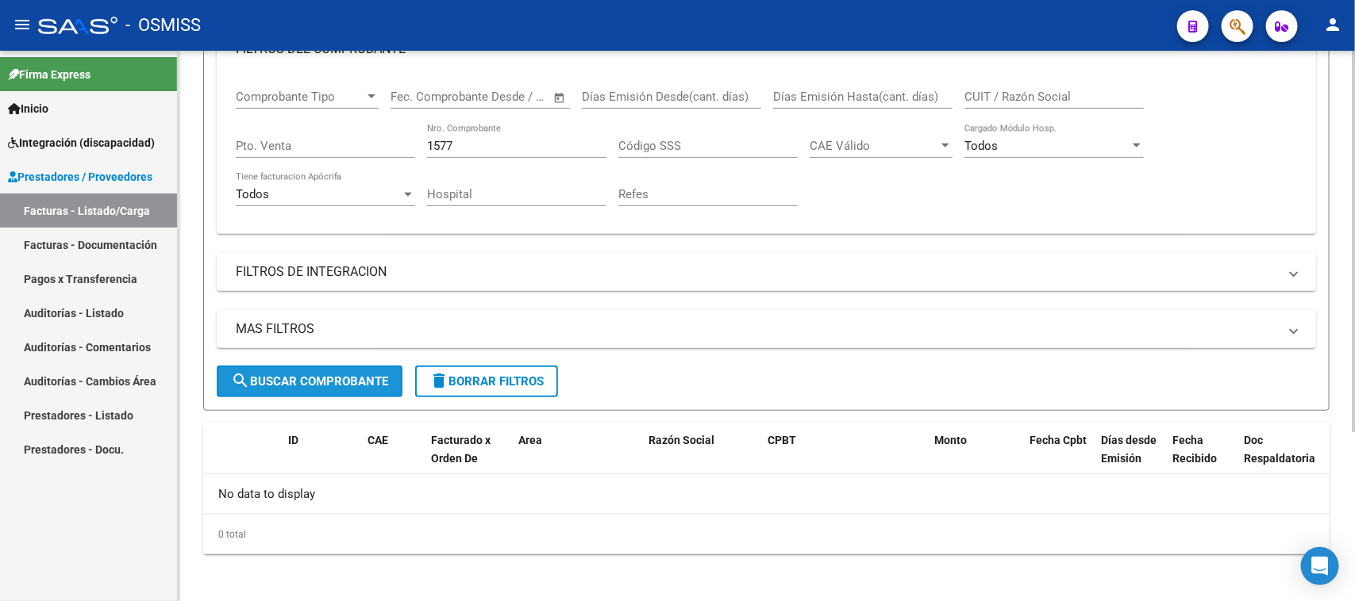
click at [252, 386] on button "search Buscar Comprobante" at bounding box center [310, 382] width 186 height 32
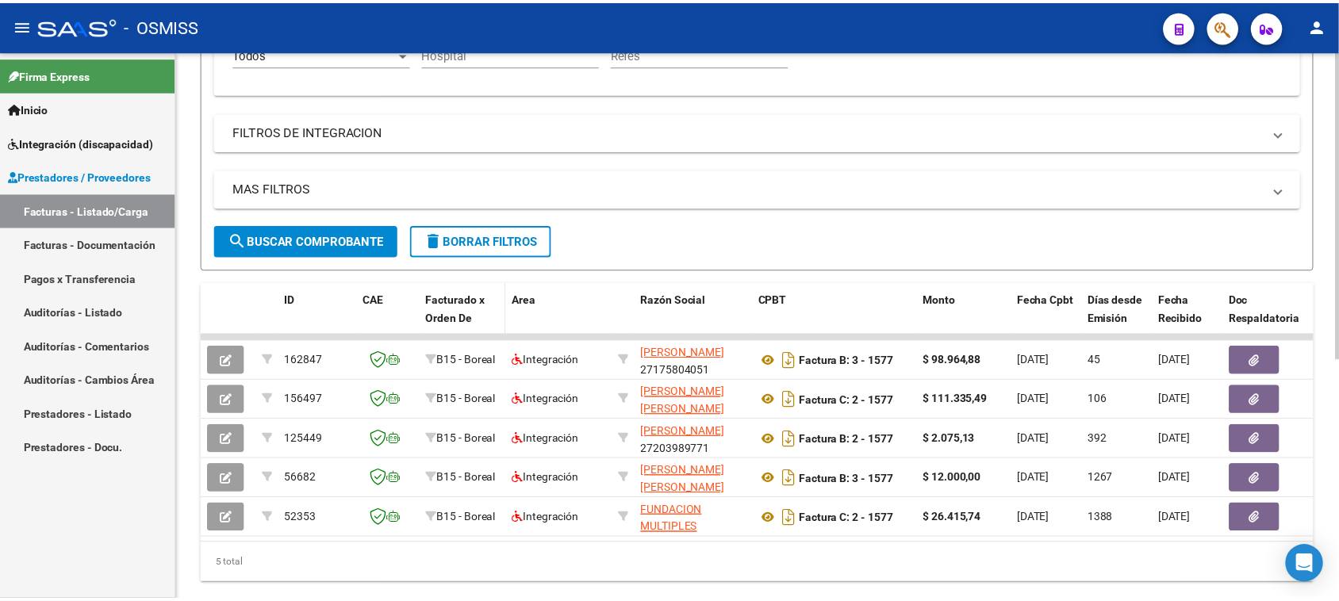
scroll to position [432, 0]
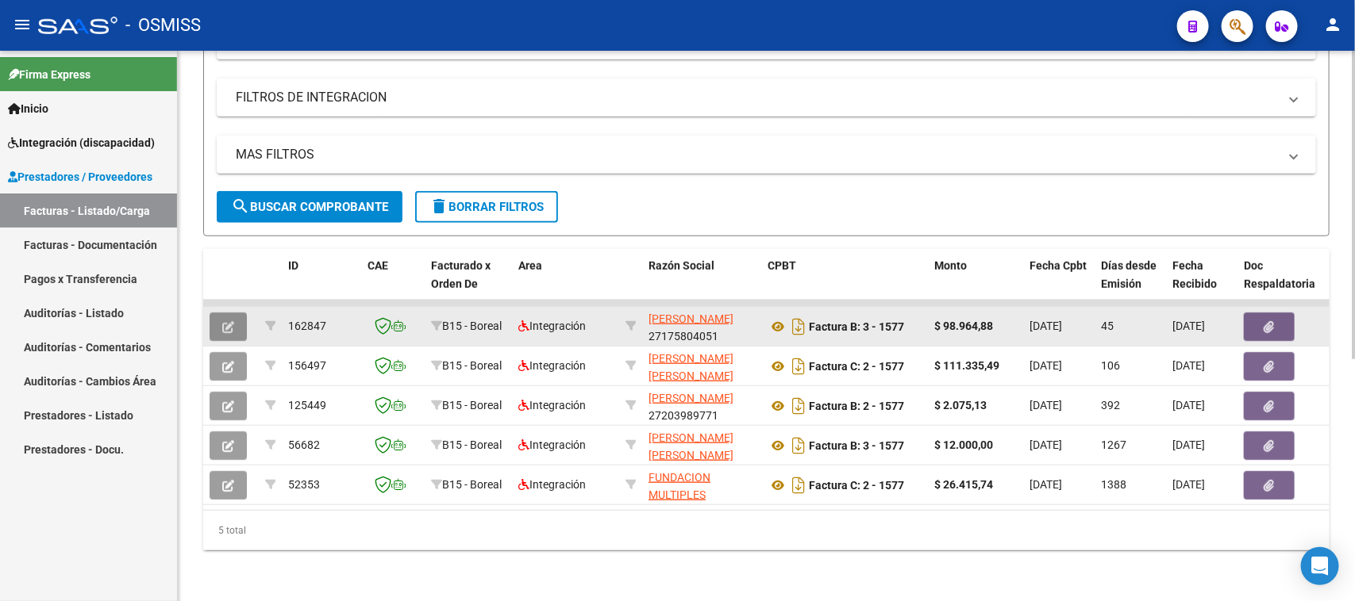
click at [223, 321] on icon "button" at bounding box center [228, 327] width 12 height 12
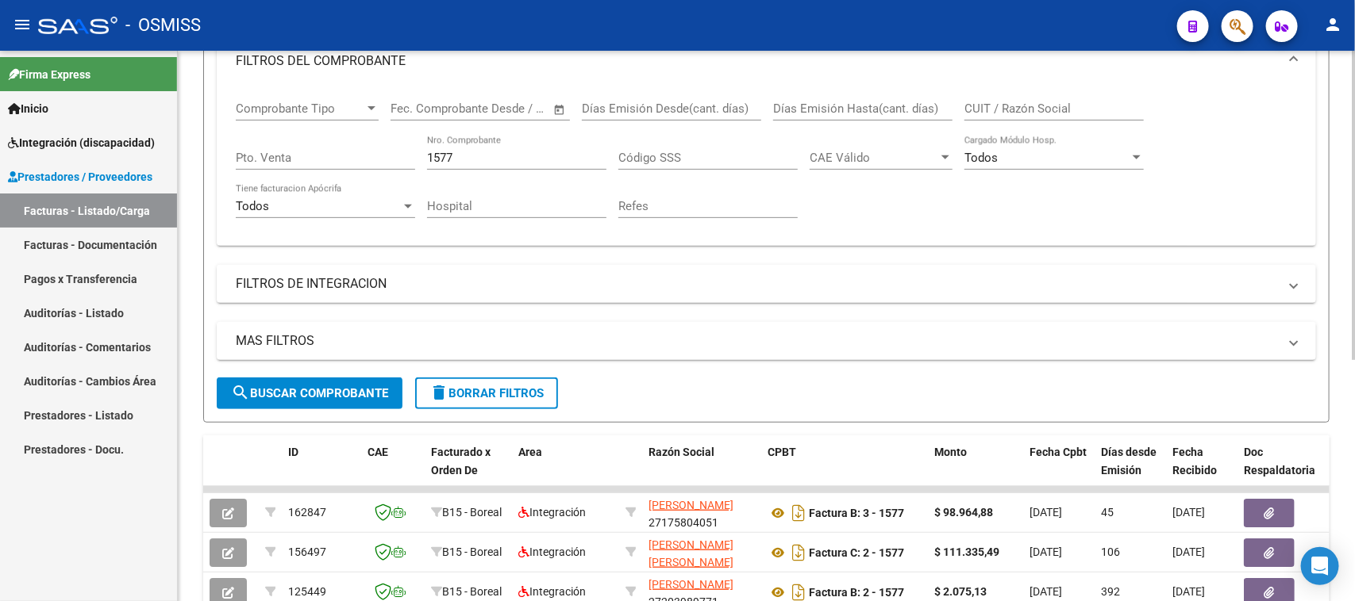
scroll to position [0, 0]
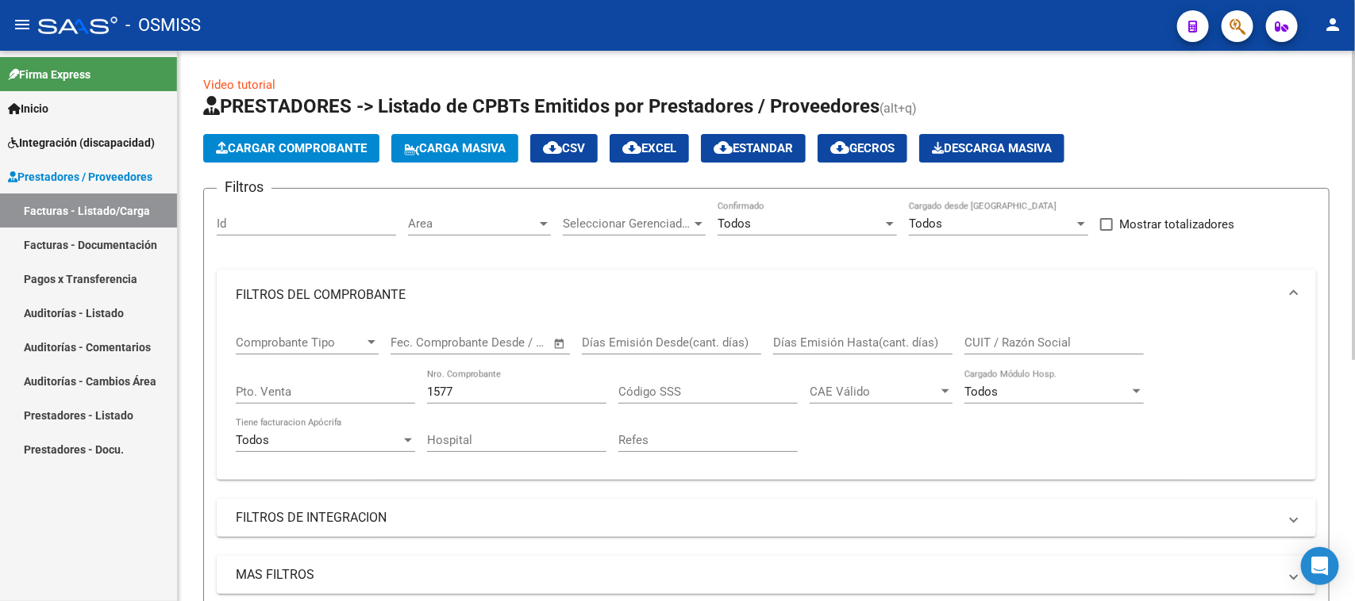
click at [298, 230] on div "Id" at bounding box center [306, 219] width 179 height 34
click at [298, 228] on input "Id" at bounding box center [306, 224] width 179 height 14
paste input "166104"
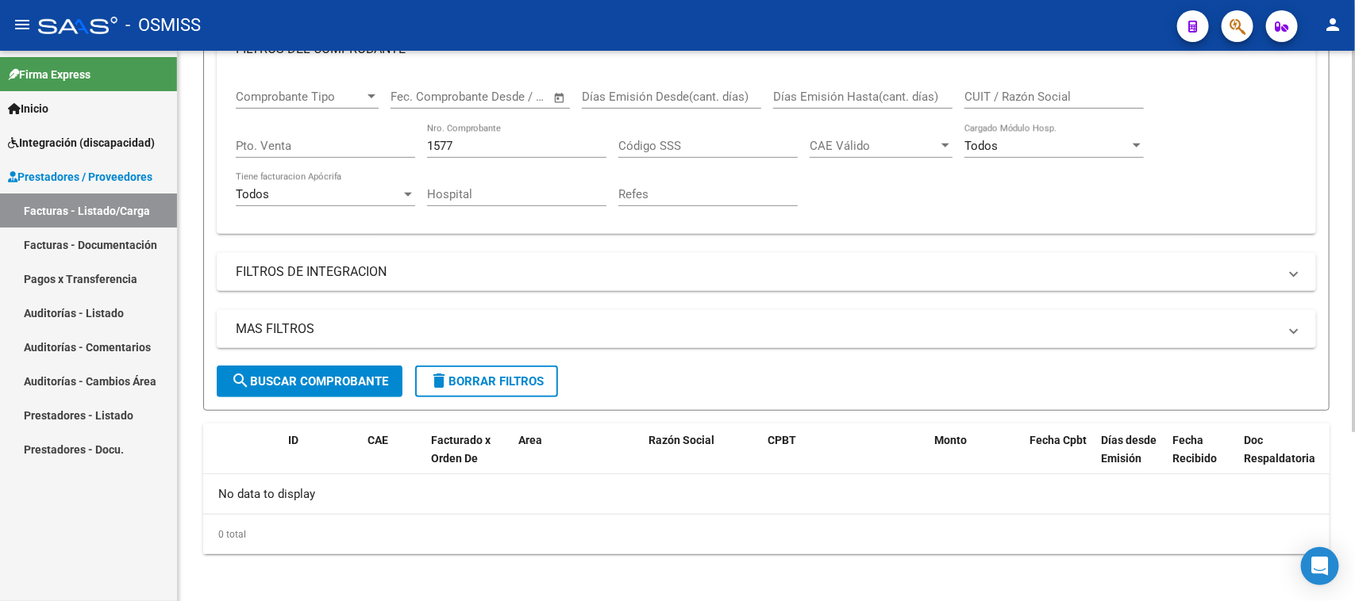
click at [334, 375] on span "search Buscar Comprobante" at bounding box center [309, 382] width 157 height 14
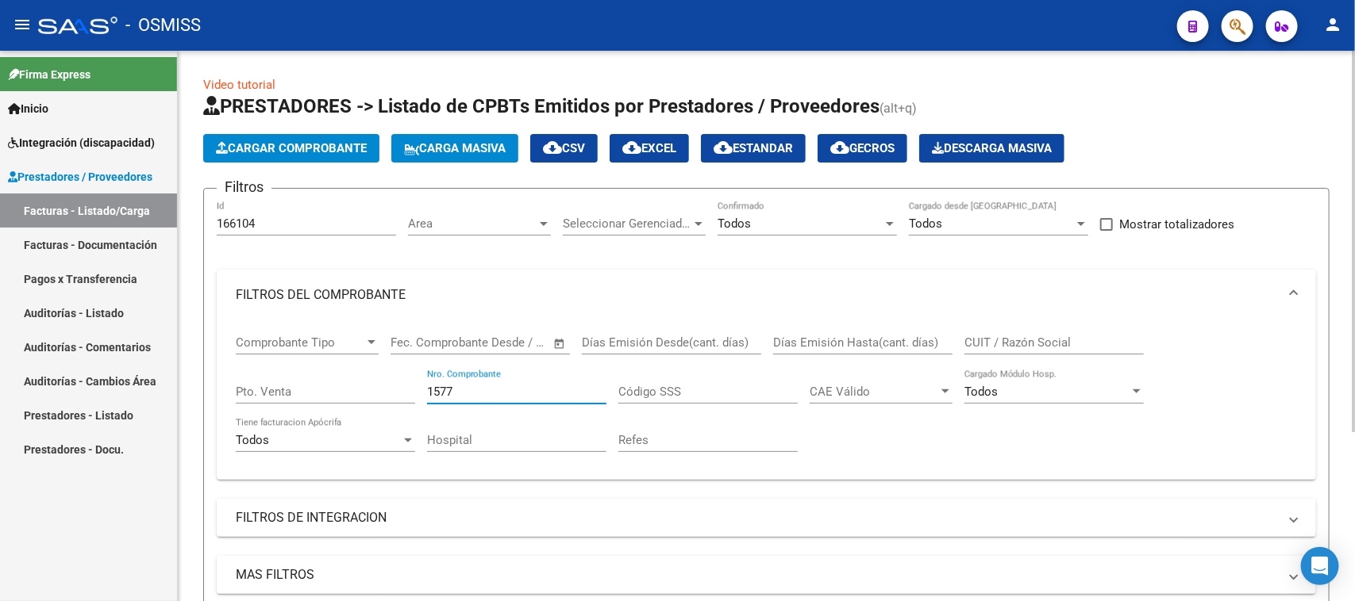
drag, startPoint x: 474, startPoint y: 391, endPoint x: 300, endPoint y: 418, distance: 175.9
click at [300, 418] on div "Comprobante Tipo Comprobante Tipo Fecha inicio – Fecha fin Fec. Comprobante Des…" at bounding box center [766, 394] width 1061 height 147
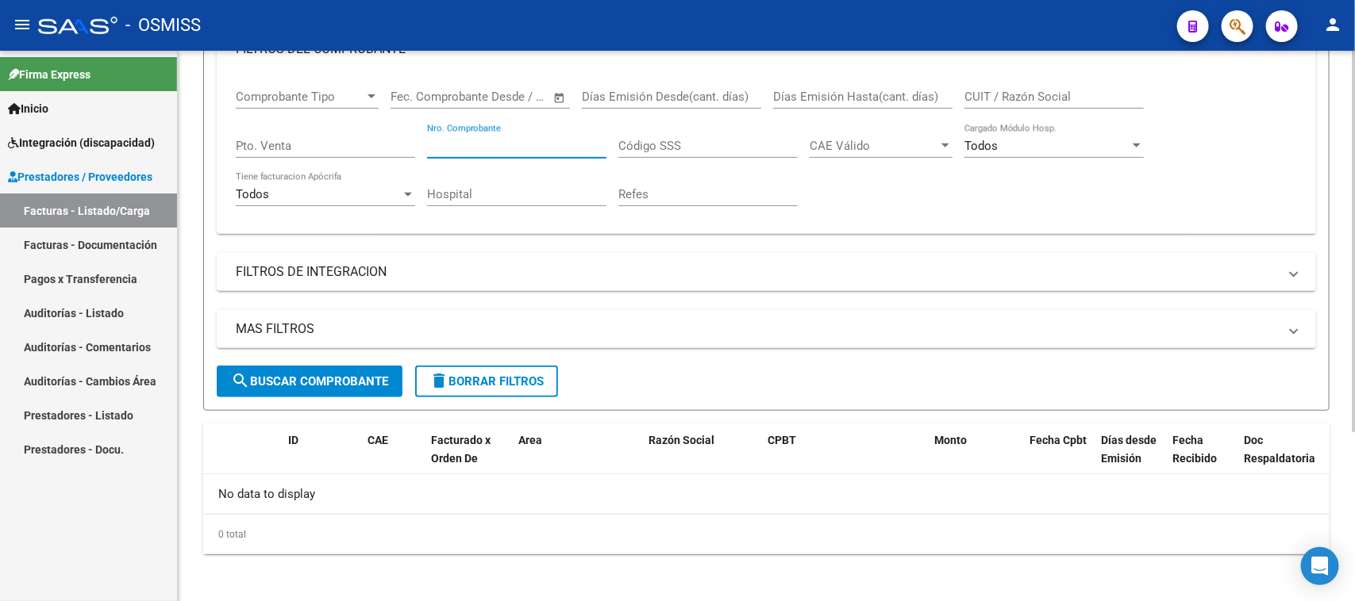
click at [365, 382] on span "search Buscar Comprobante" at bounding box center [309, 382] width 157 height 14
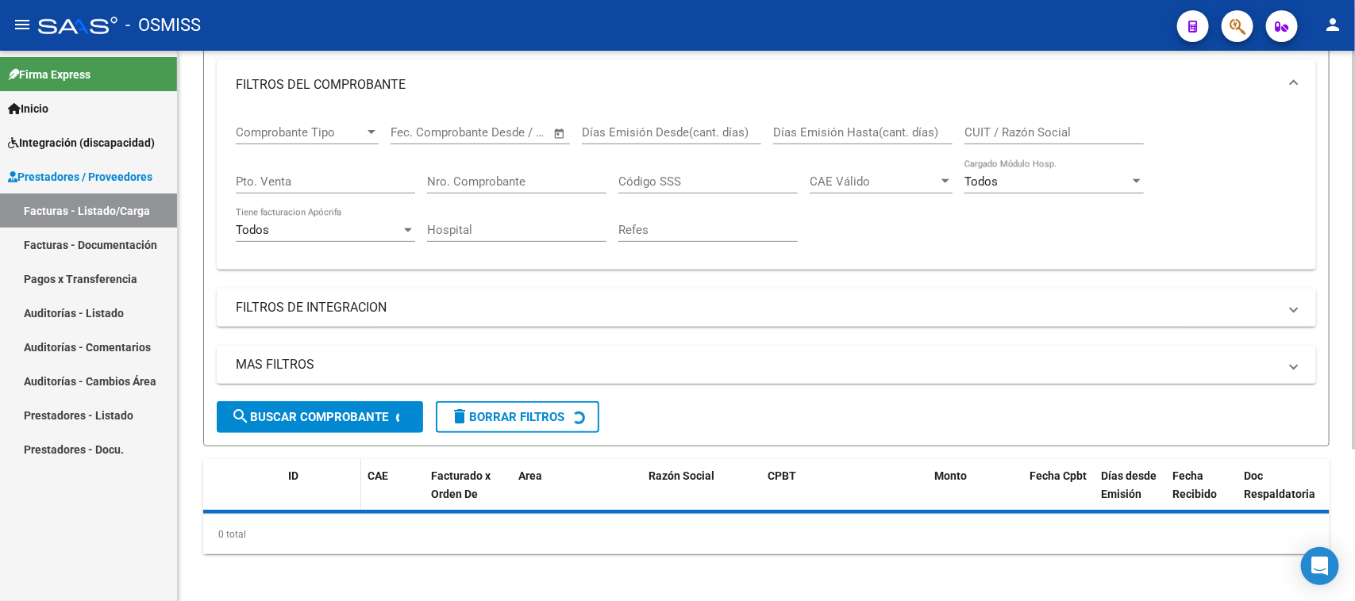
scroll to position [246, 0]
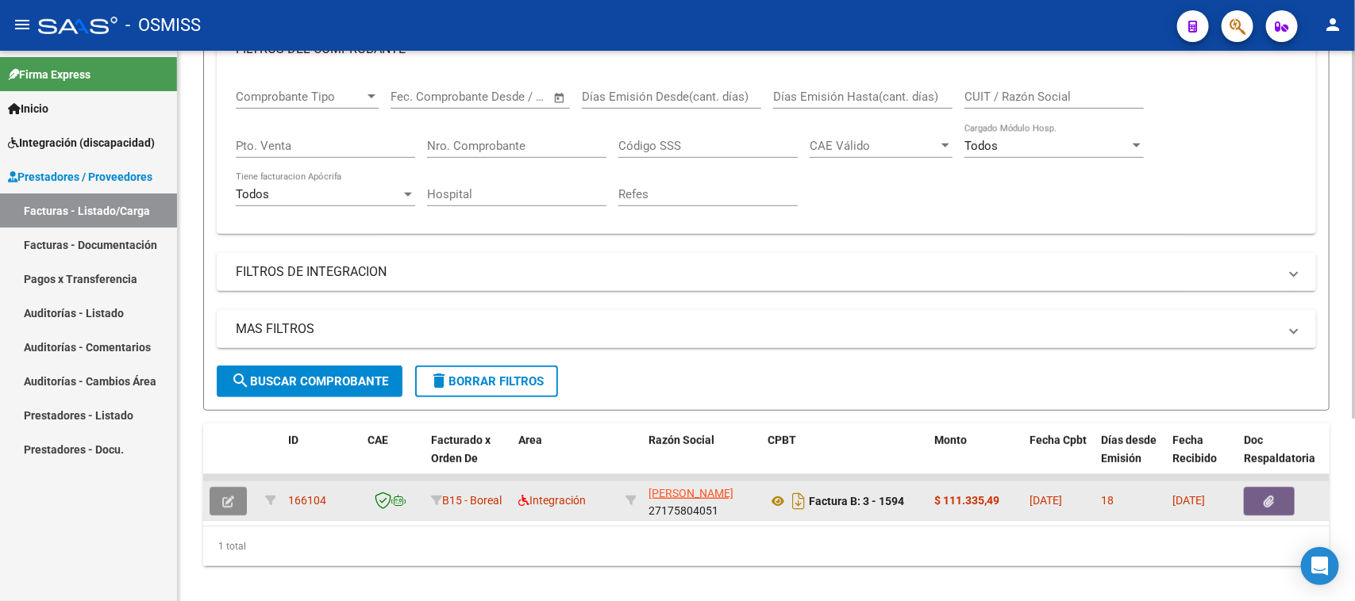
click at [240, 500] on button "button" at bounding box center [227, 501] width 37 height 29
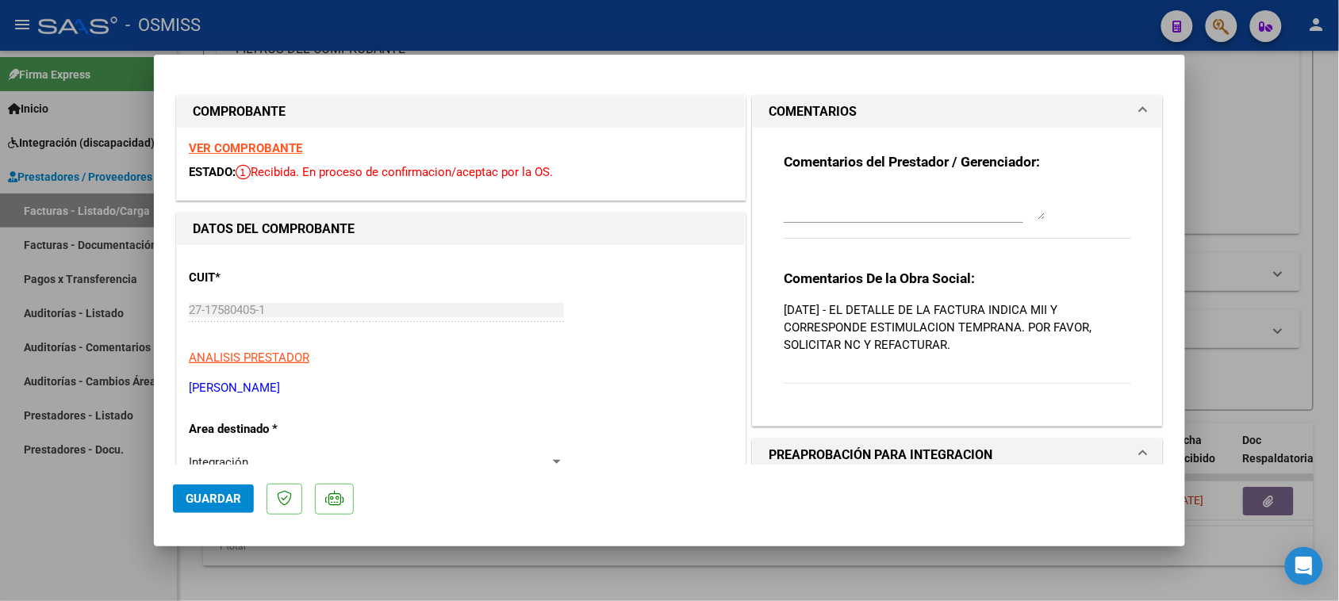
click at [875, 203] on textarea at bounding box center [915, 204] width 262 height 32
click at [184, 501] on button "Guardar" at bounding box center [213, 499] width 81 height 29
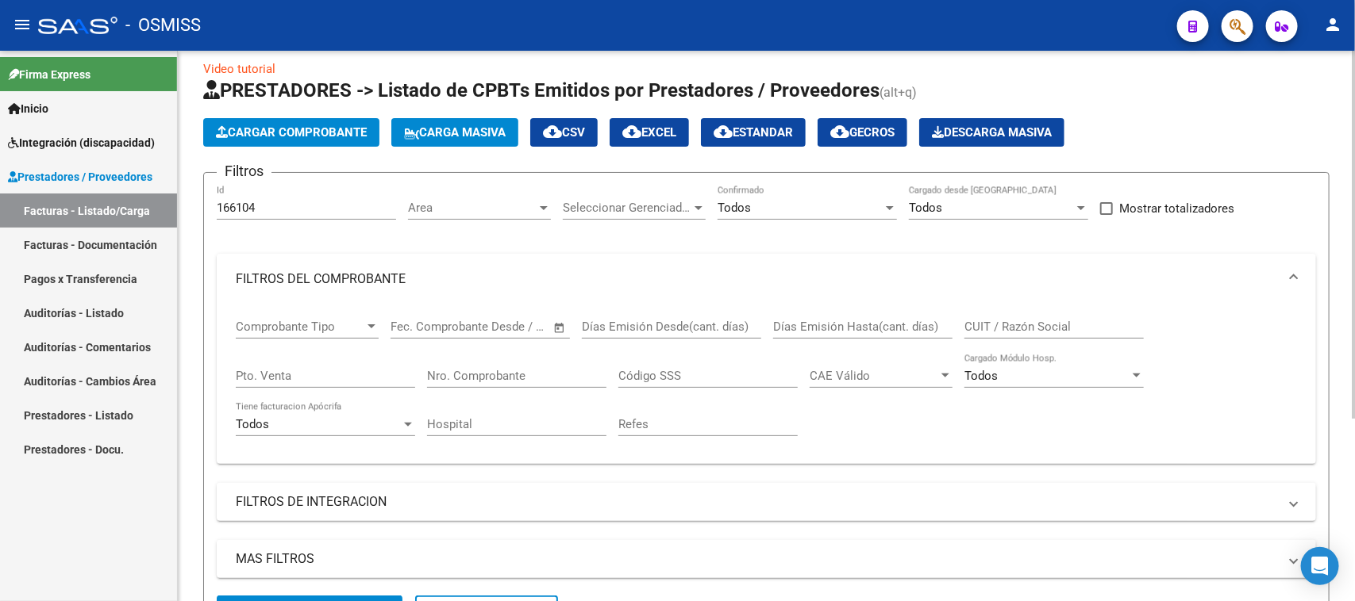
scroll to position [0, 0]
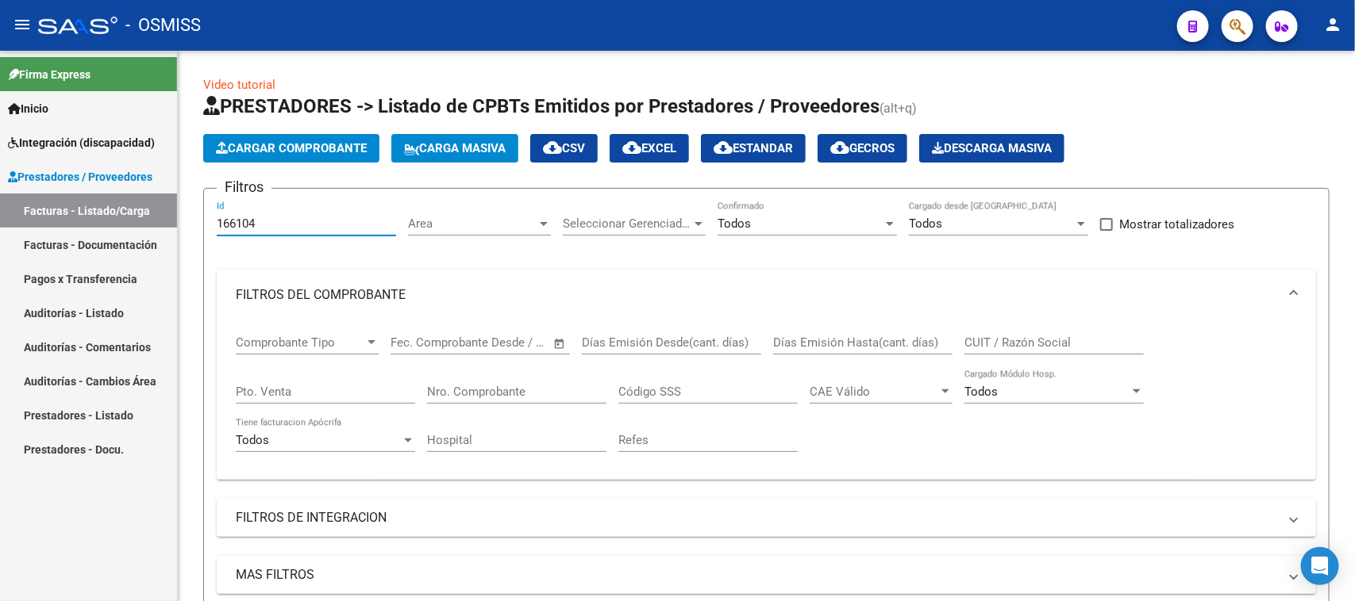
drag, startPoint x: 291, startPoint y: 227, endPoint x: 106, endPoint y: 240, distance: 186.1
click at [106, 240] on mat-sidenav-container "Firma Express Inicio Instructivos Contacto OS Integración (discapacidad) Legajo…" at bounding box center [677, 326] width 1355 height 551
paste input "072"
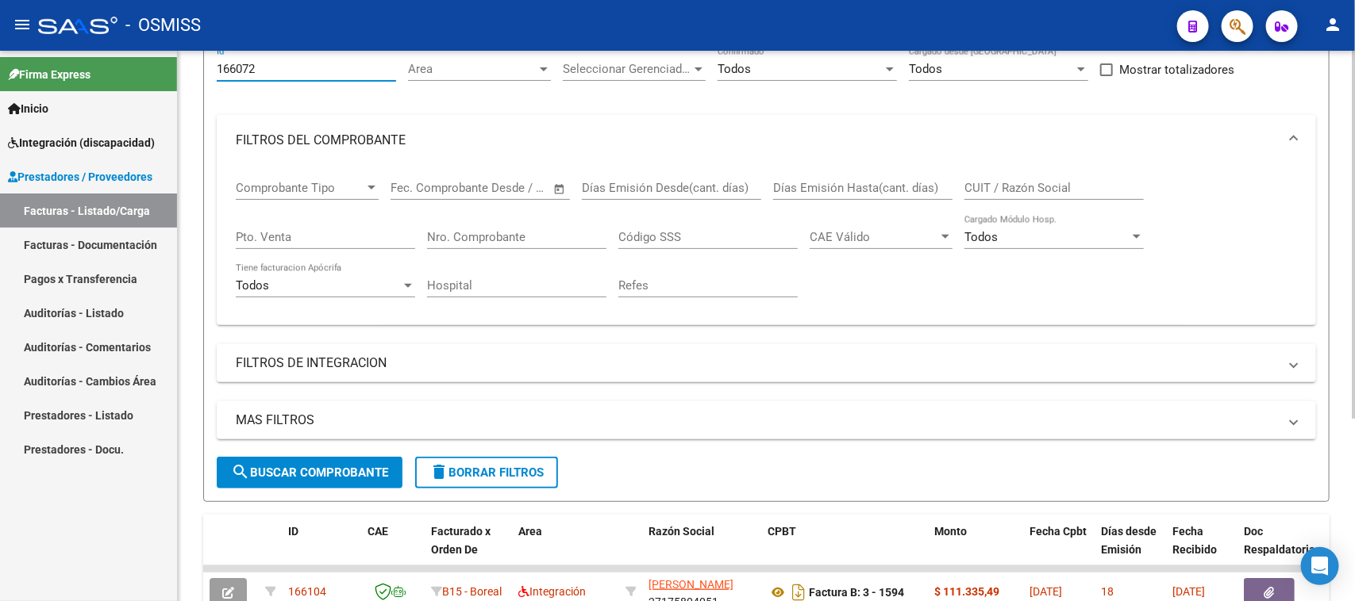
scroll to position [198, 0]
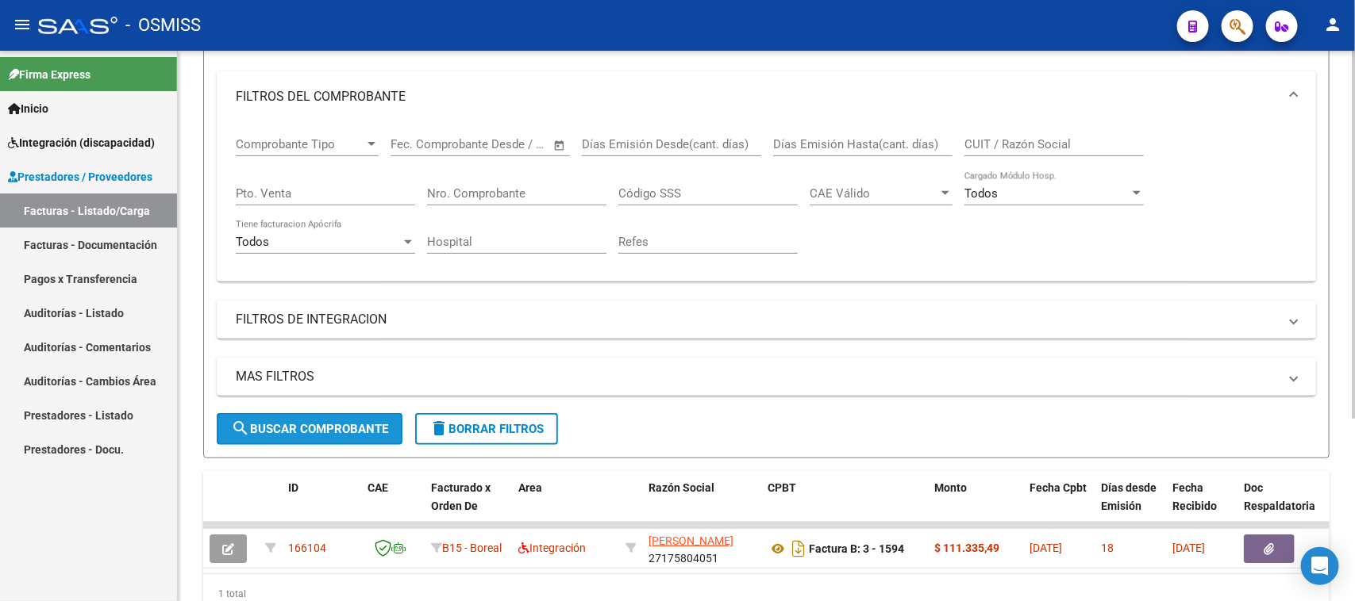
click at [295, 427] on span "search Buscar Comprobante" at bounding box center [309, 429] width 157 height 14
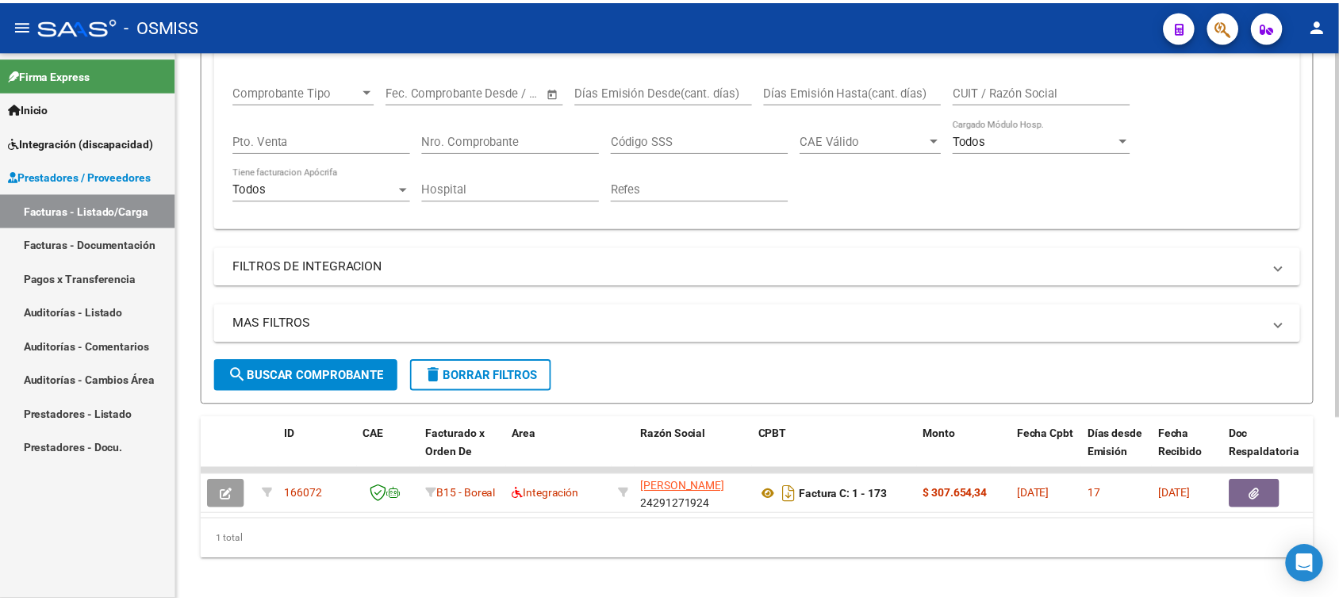
scroll to position [274, 0]
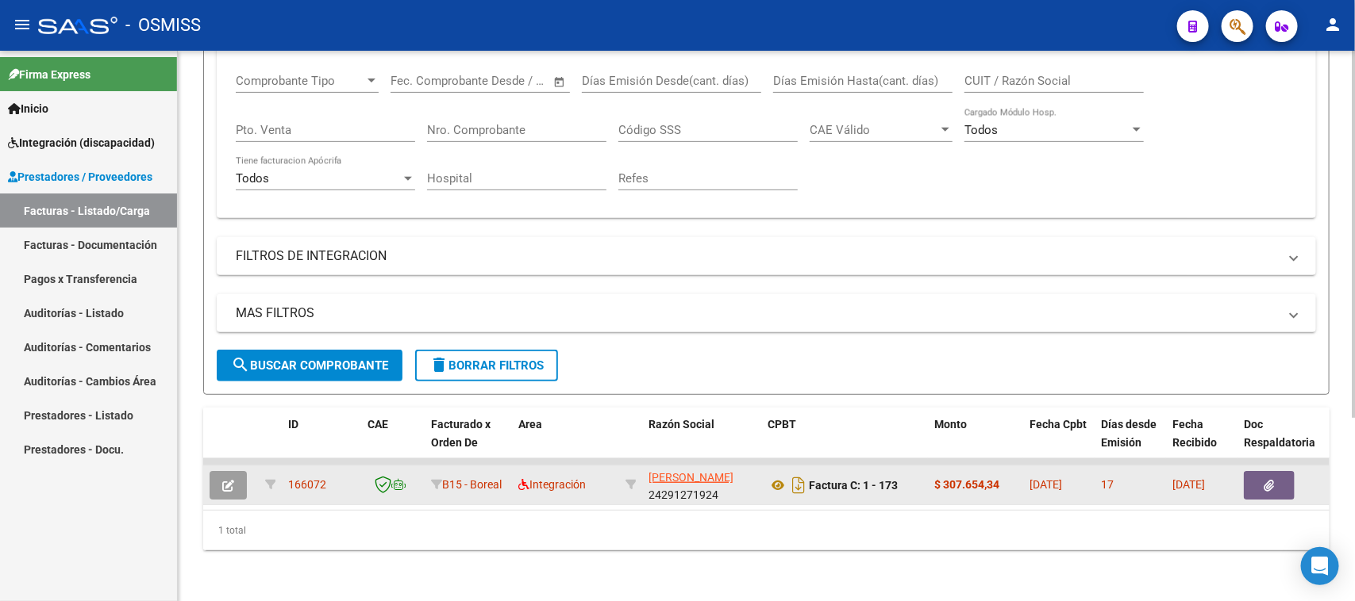
click at [231, 480] on icon "button" at bounding box center [228, 486] width 12 height 12
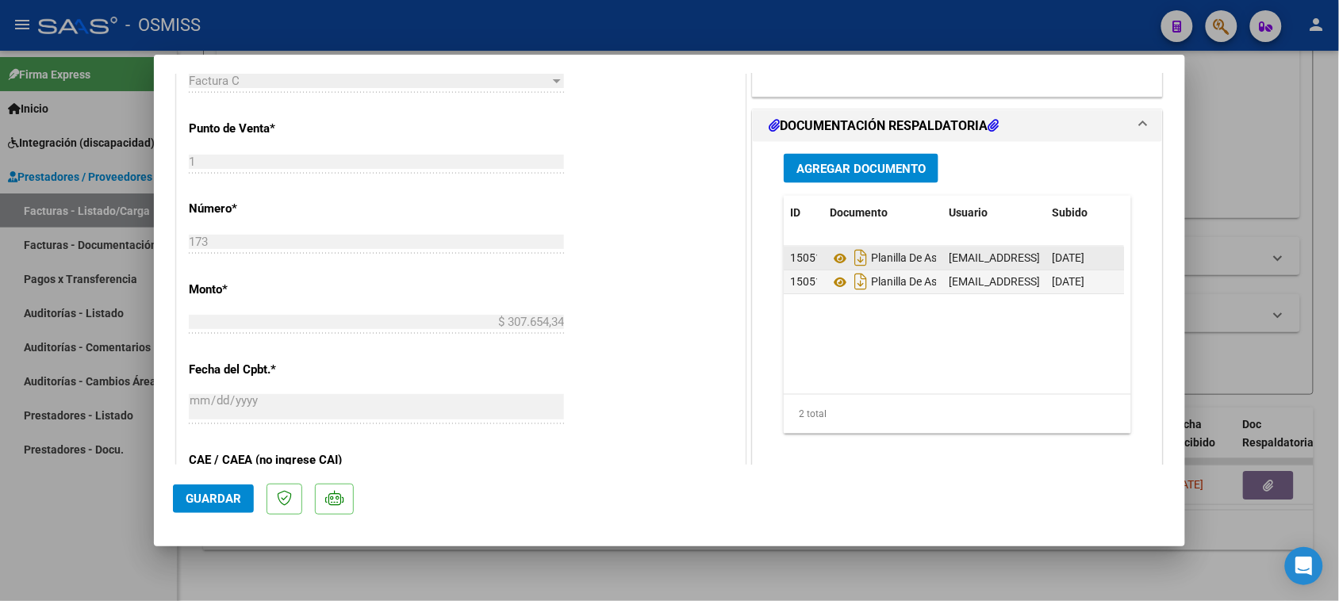
scroll to position [794, 0]
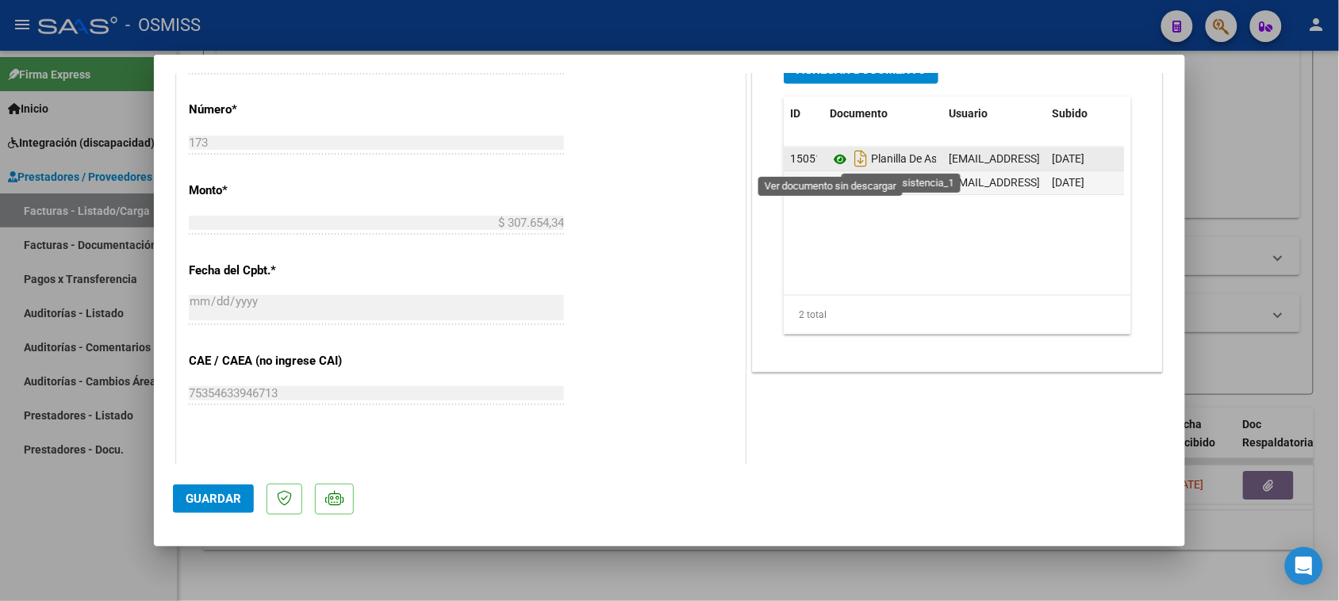
click at [835, 163] on icon at bounding box center [840, 159] width 21 height 19
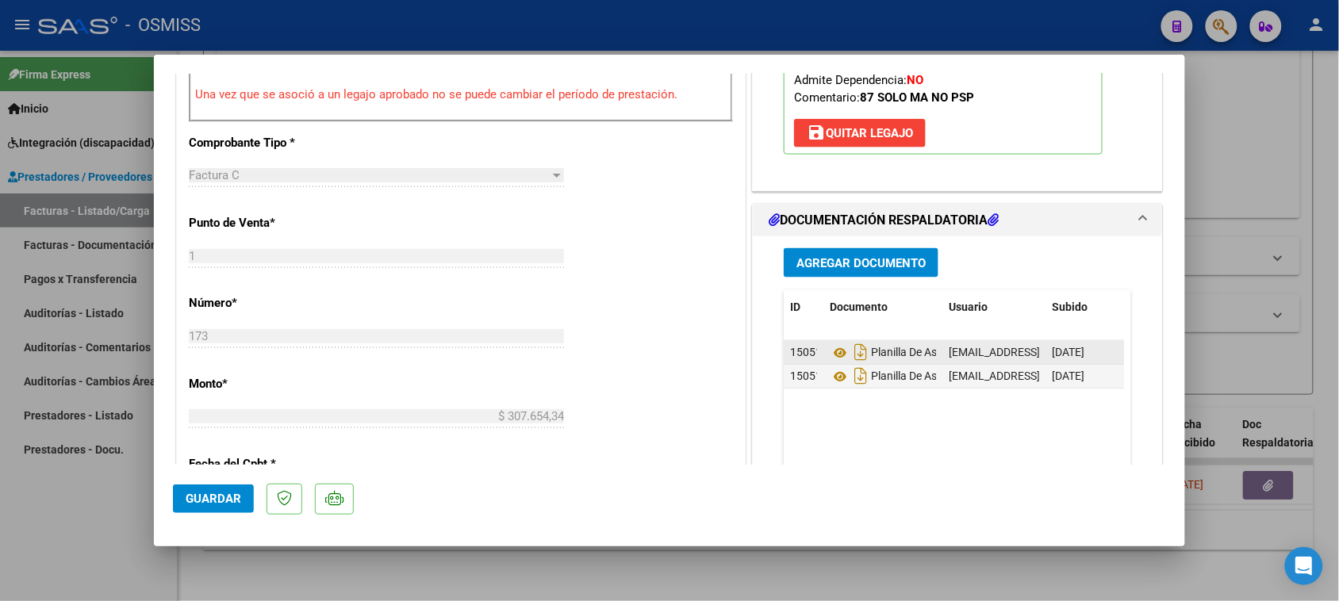
scroll to position [595, 0]
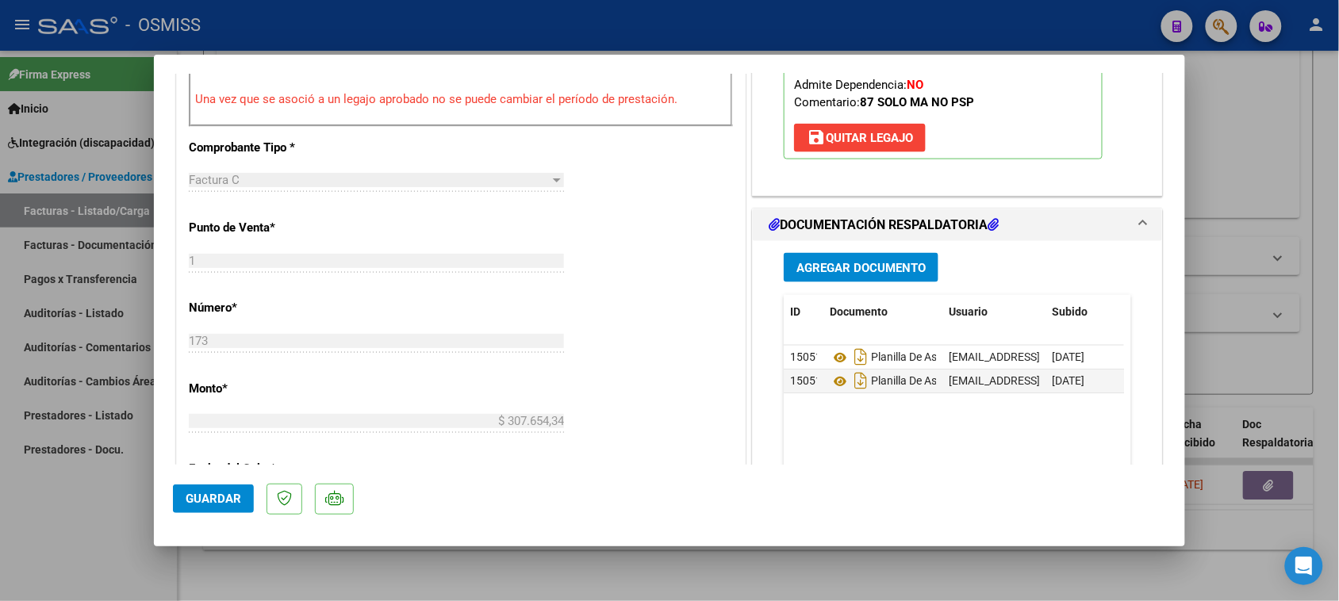
click at [823, 267] on span "Agregar Documento" at bounding box center [861, 268] width 129 height 14
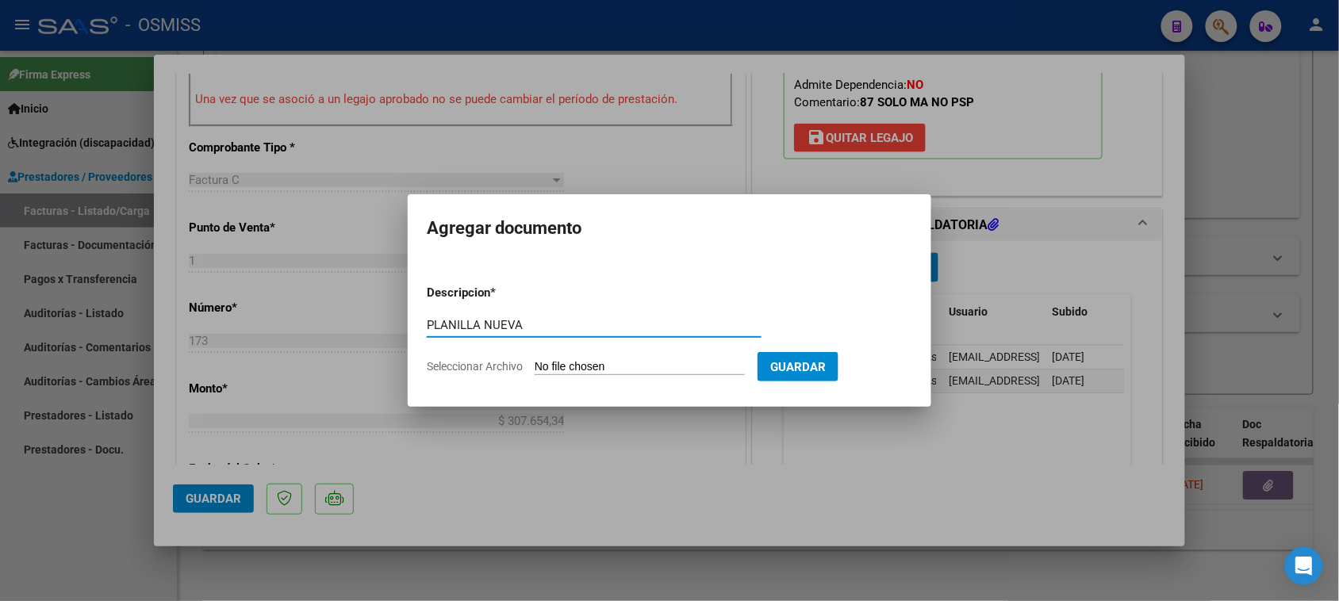
click at [647, 369] on input "Seleccionar Archivo" at bounding box center [640, 367] width 210 height 15
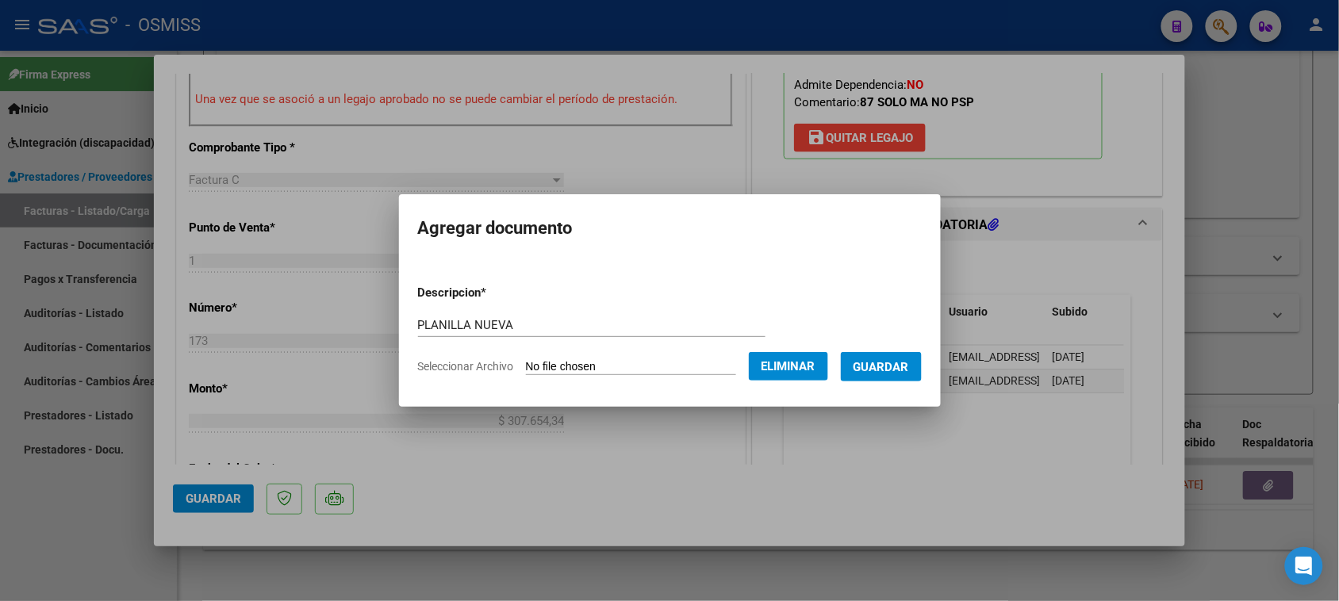
click at [903, 367] on span "Guardar" at bounding box center [882, 367] width 56 height 14
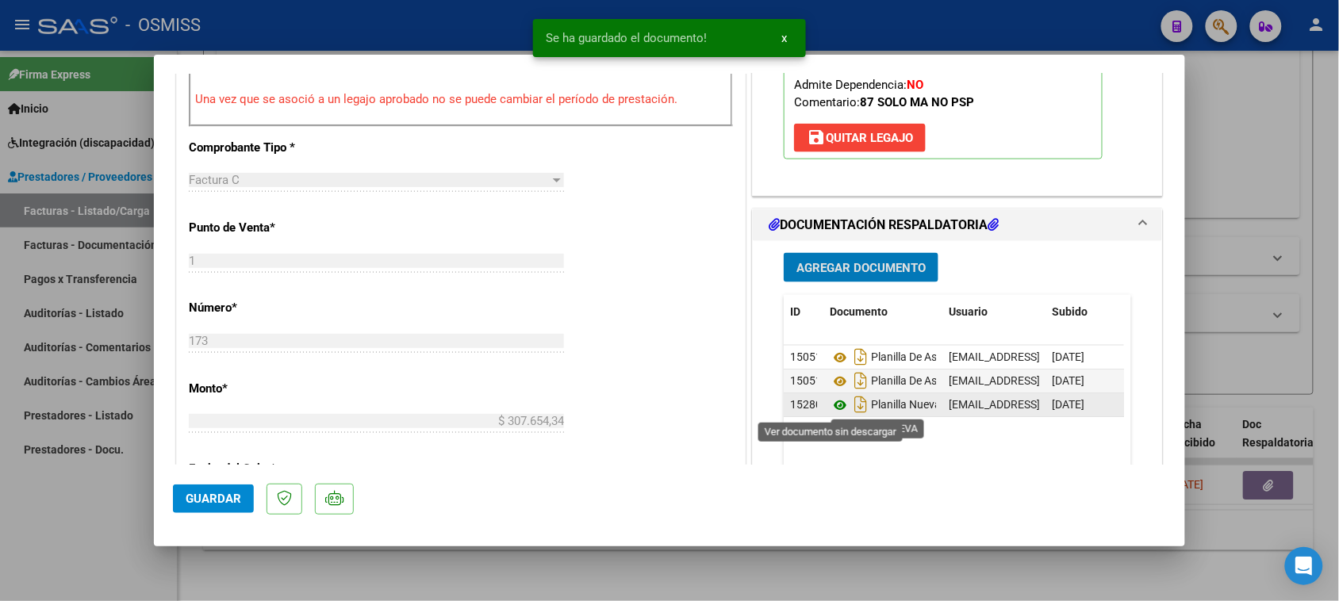
click at [831, 409] on icon at bounding box center [840, 405] width 21 height 19
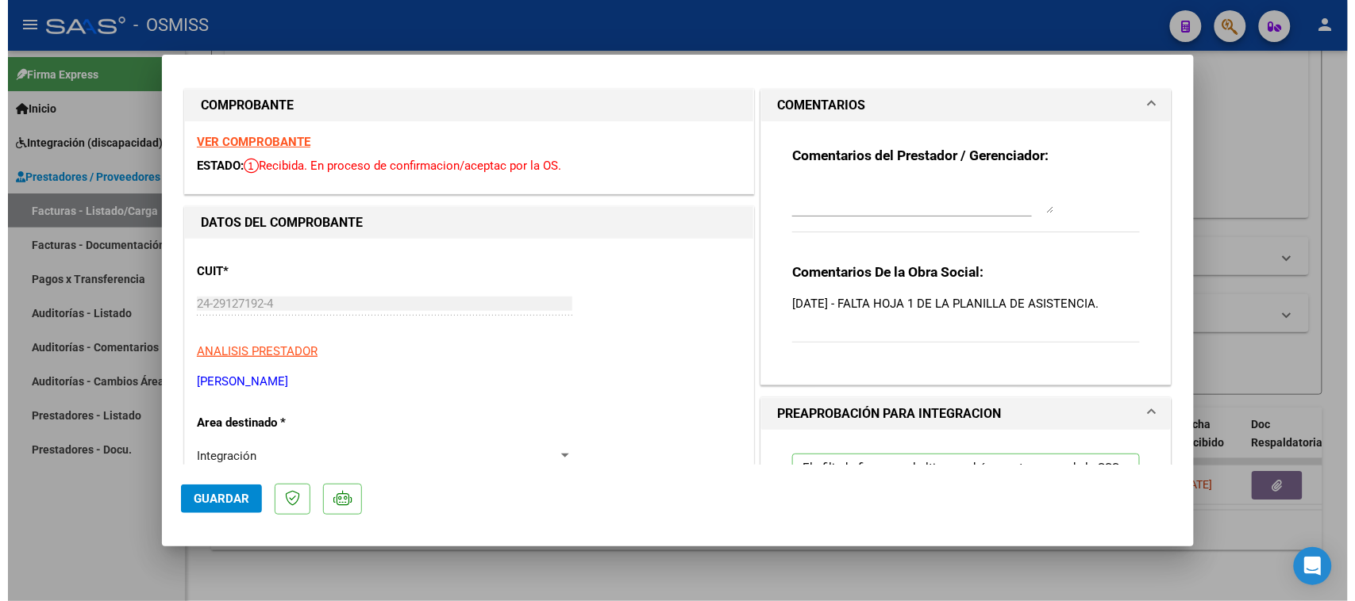
scroll to position [0, 0]
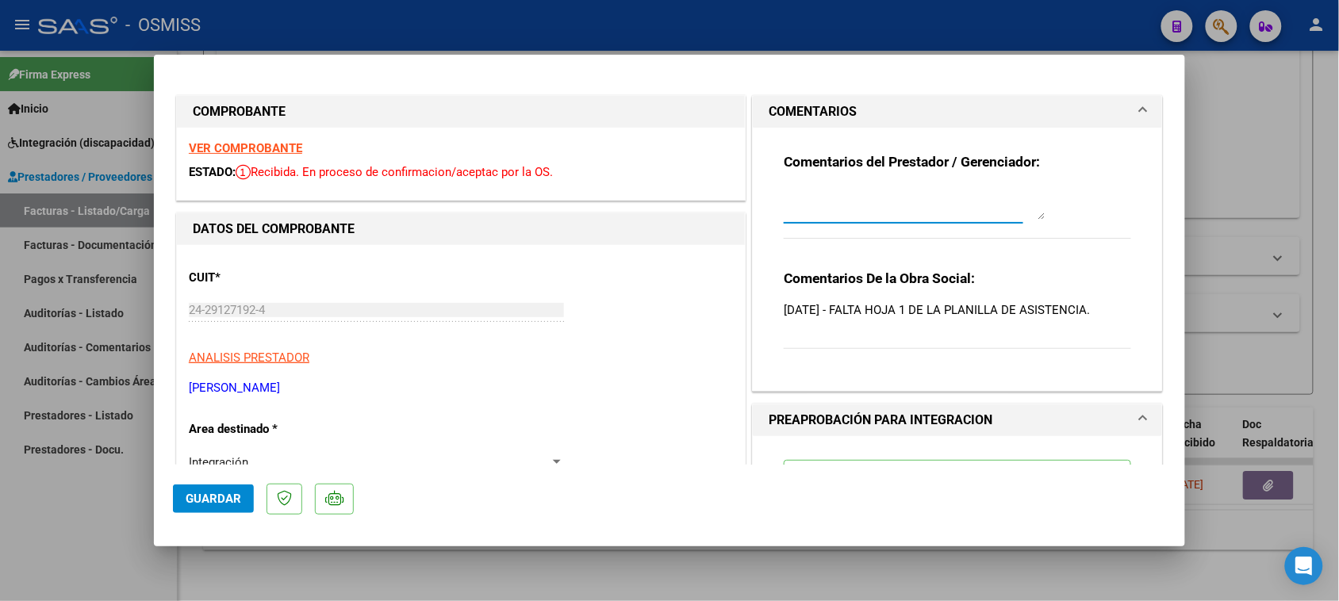
click at [865, 188] on textarea at bounding box center [915, 204] width 262 height 32
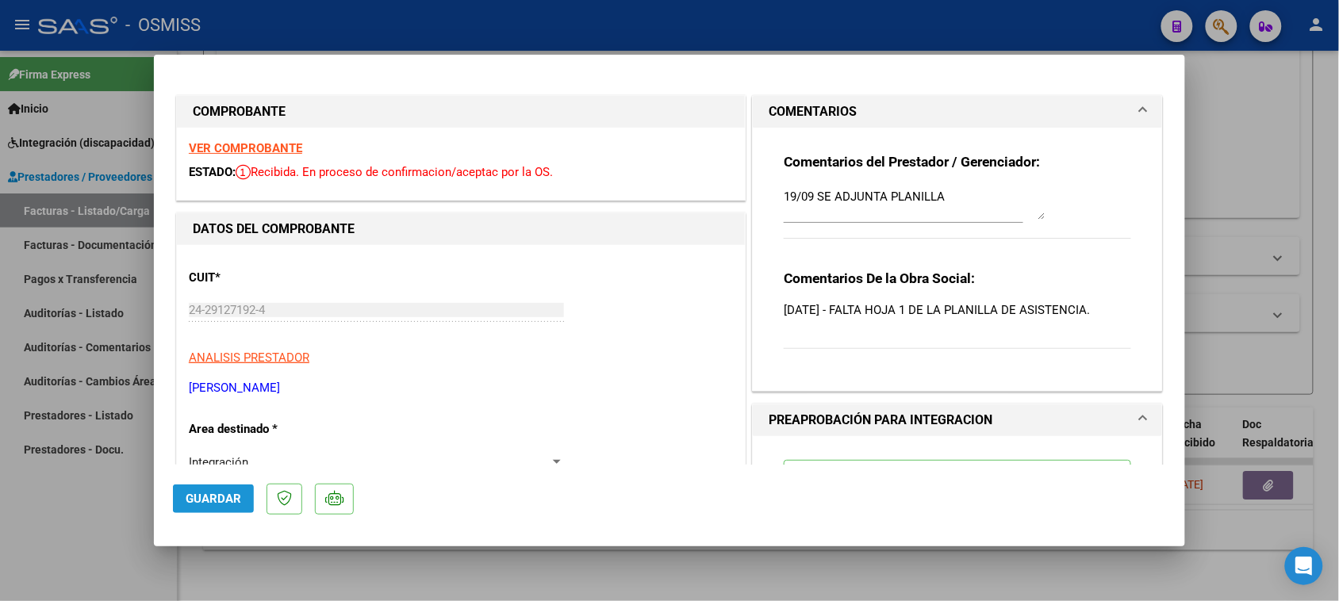
click at [208, 496] on span "Guardar" at bounding box center [214, 499] width 56 height 14
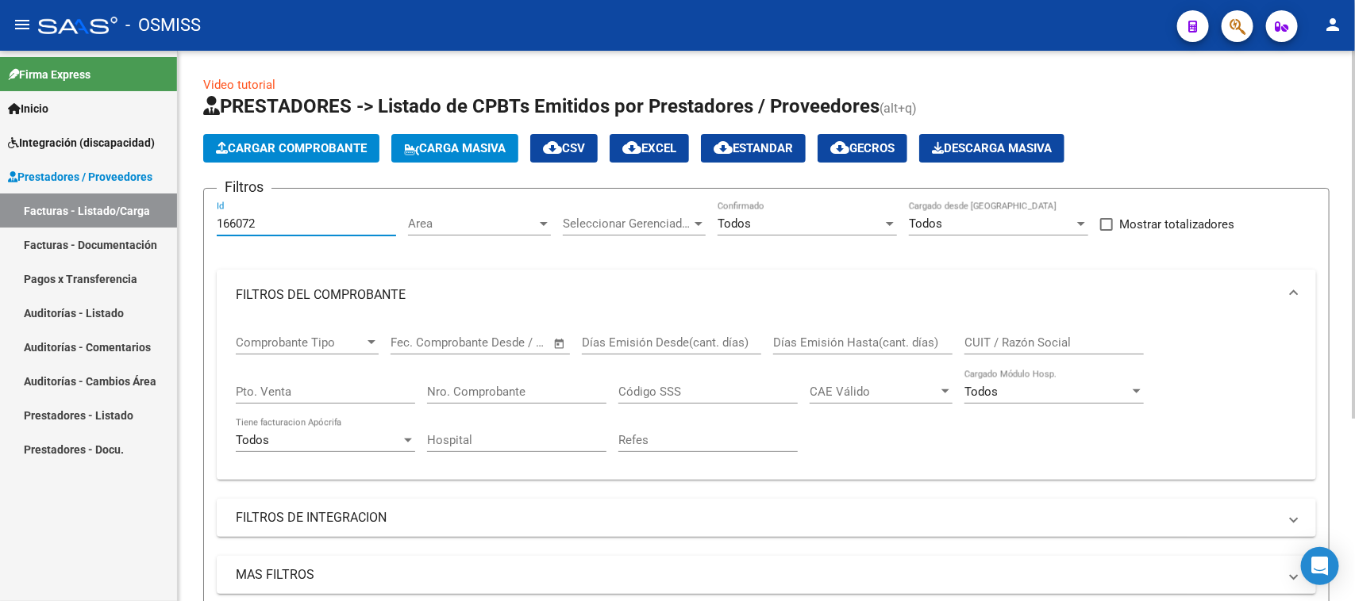
drag, startPoint x: 295, startPoint y: 217, endPoint x: 188, endPoint y: 238, distance: 109.2
click at [188, 238] on div "Video tutorial PRESTADORES -> Listado de CPBTs Emitidos por Prestadores / Prove…" at bounding box center [766, 457] width 1177 height 813
paste input "61"
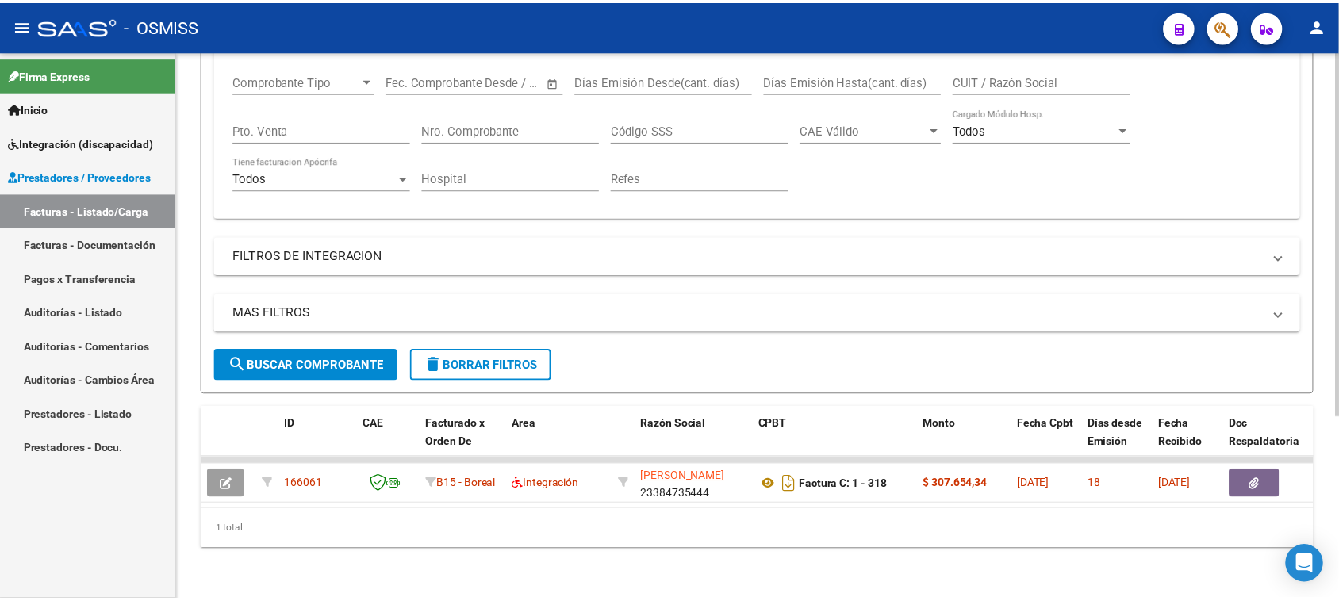
scroll to position [274, 0]
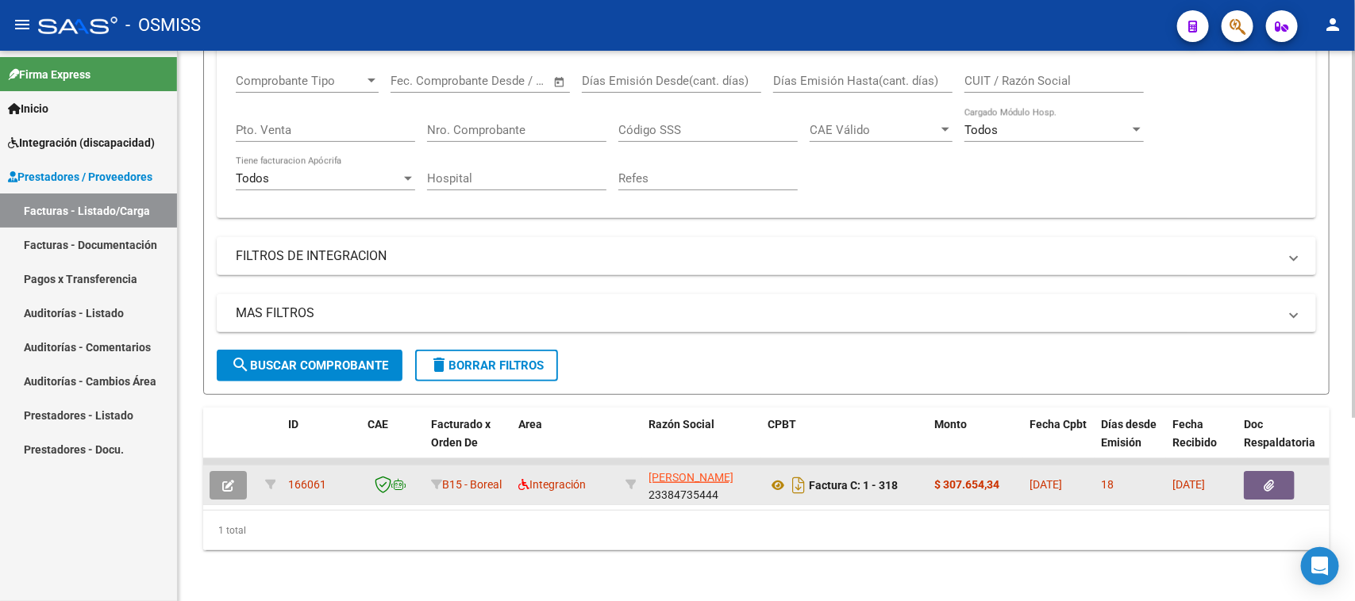
click at [229, 480] on icon "button" at bounding box center [228, 486] width 12 height 12
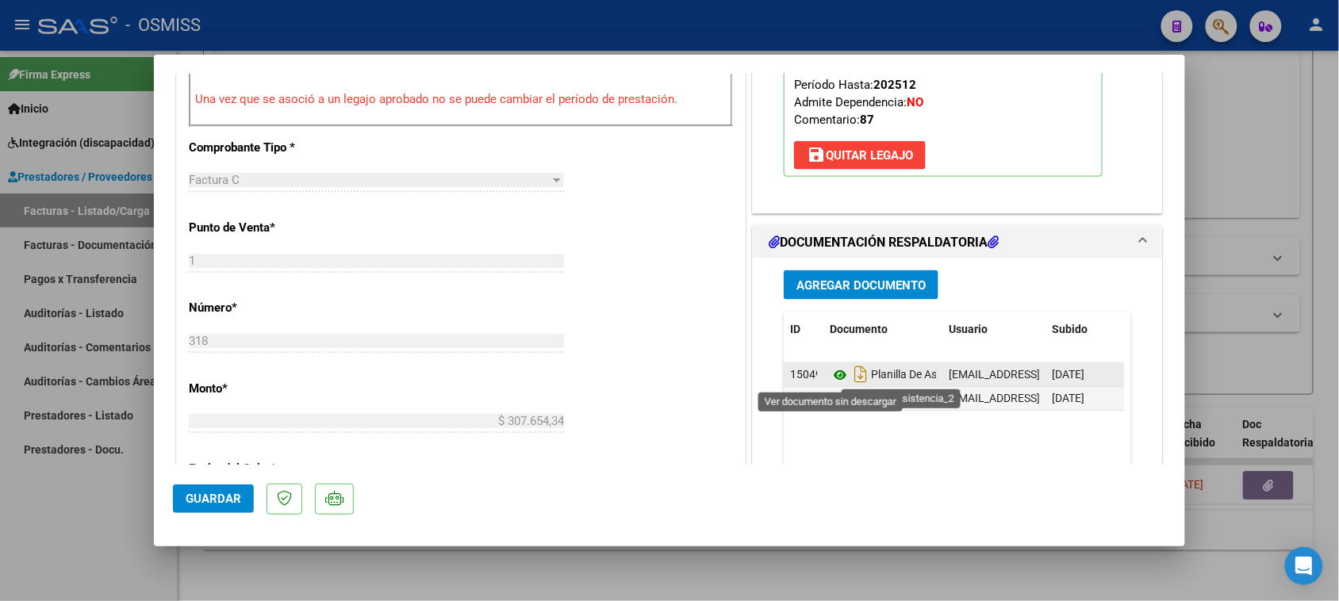
scroll to position [694, 0]
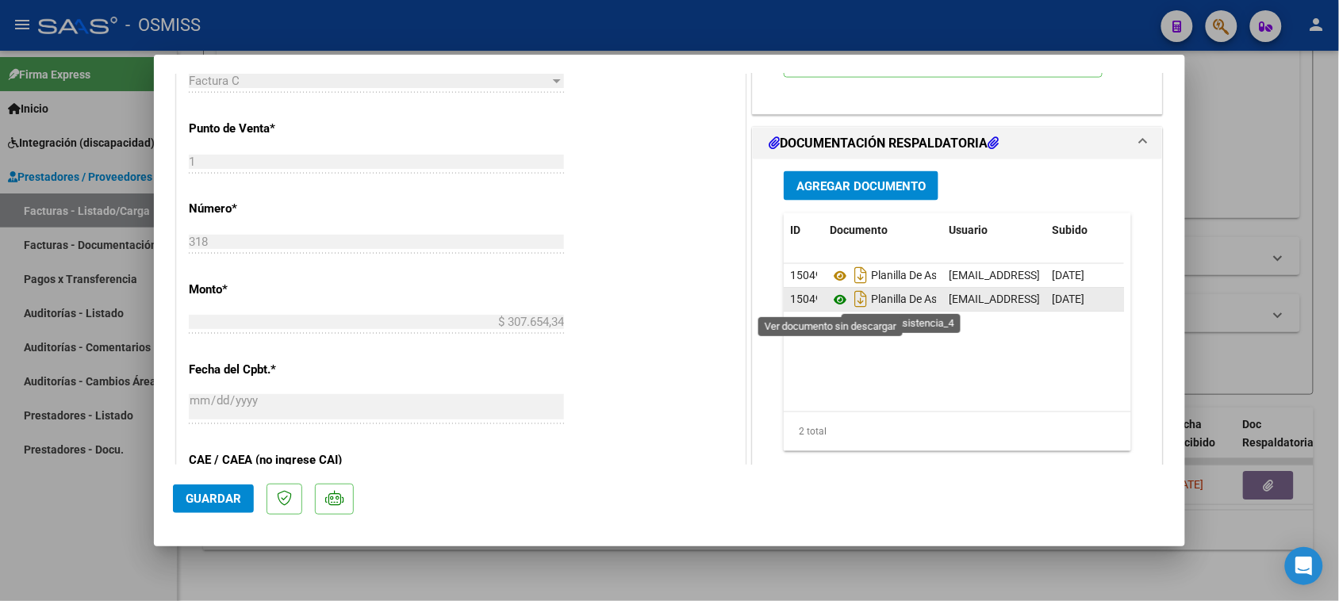
click at [839, 300] on icon at bounding box center [840, 299] width 21 height 19
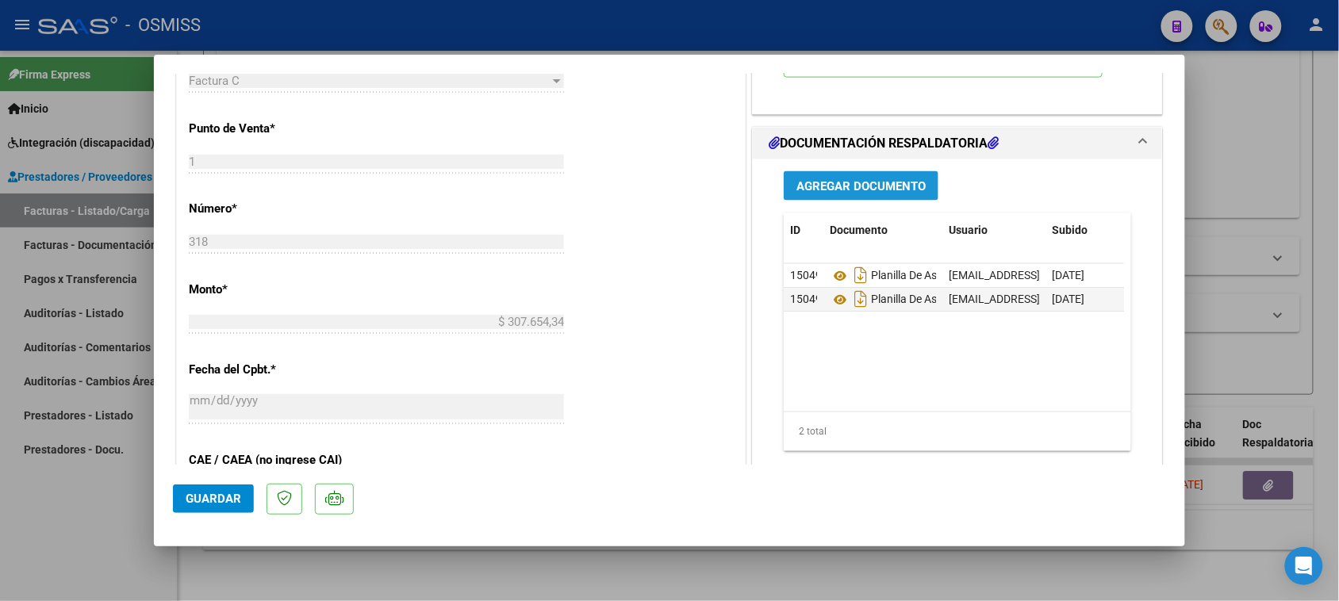
click at [847, 175] on button "Agregar Documento" at bounding box center [861, 185] width 155 height 29
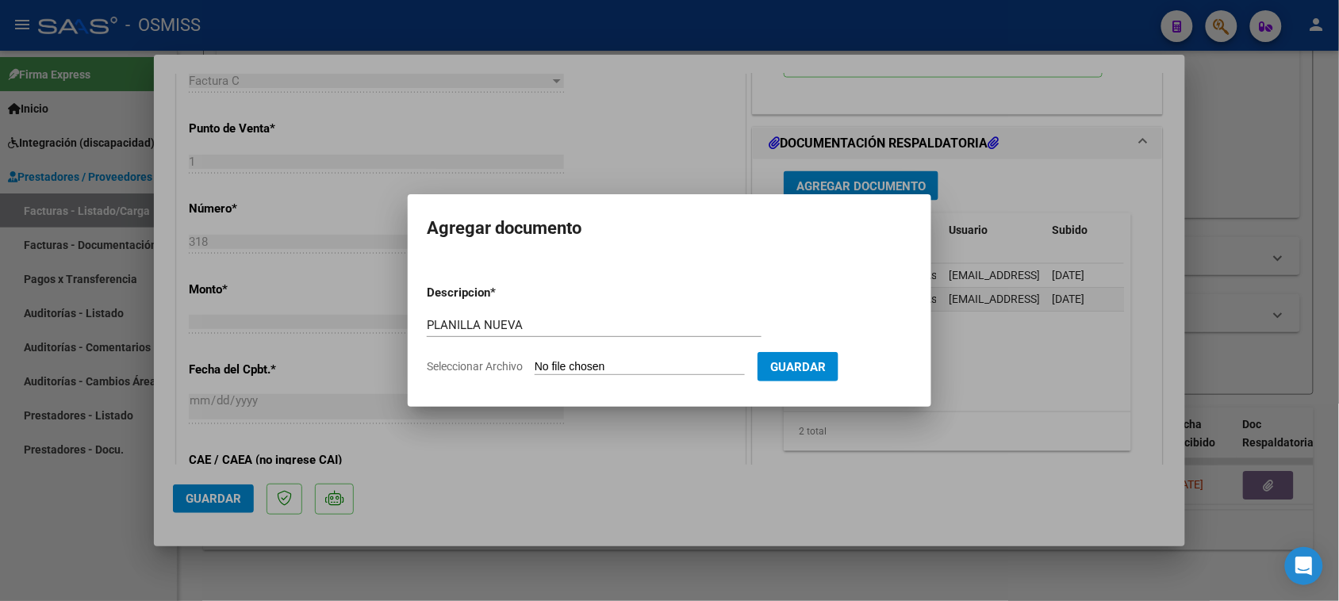
click at [617, 369] on input "Seleccionar Archivo" at bounding box center [640, 367] width 210 height 15
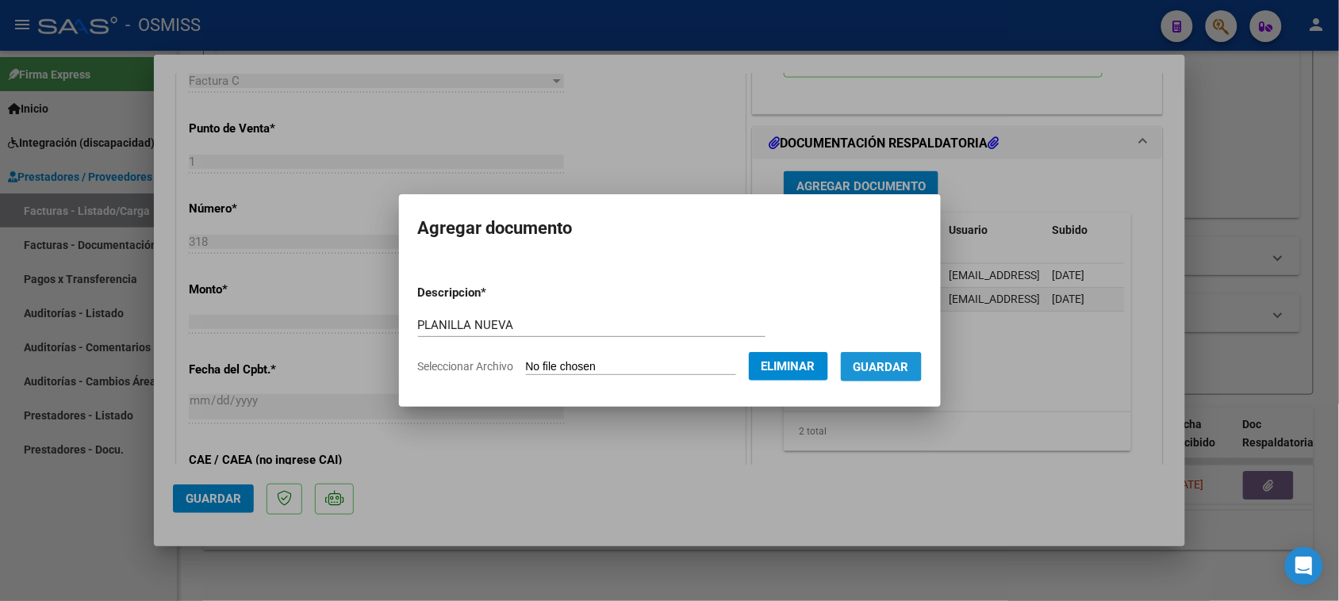
click at [874, 370] on span "Guardar" at bounding box center [882, 367] width 56 height 14
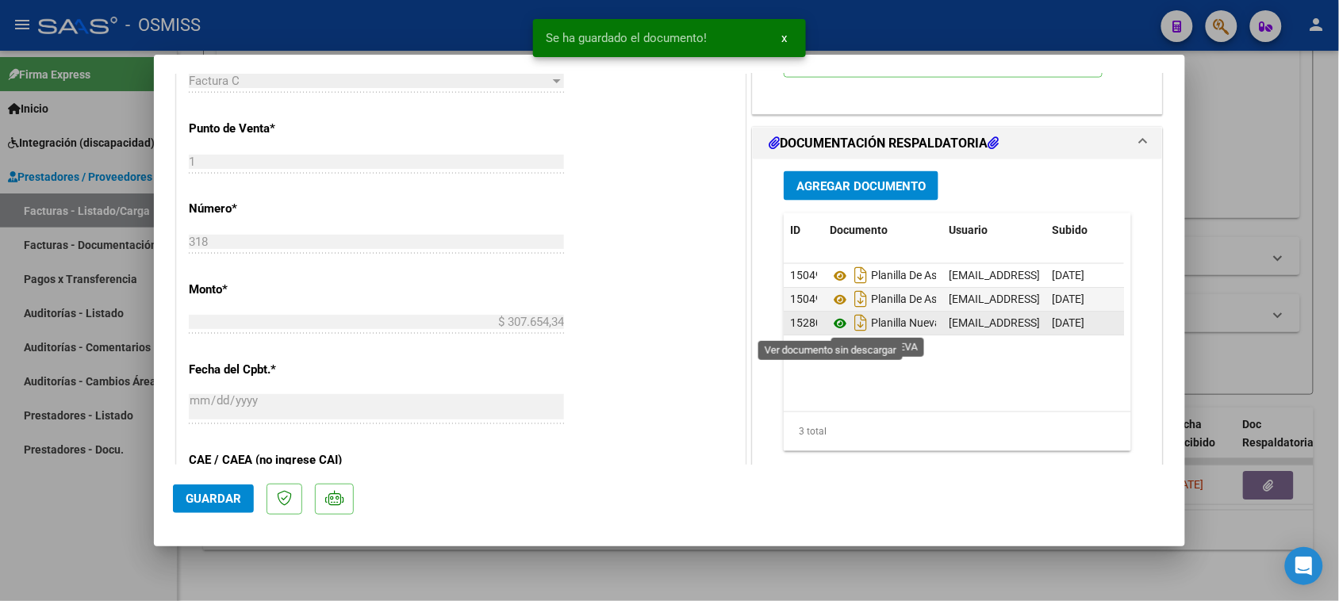
click at [834, 325] on icon at bounding box center [840, 323] width 21 height 19
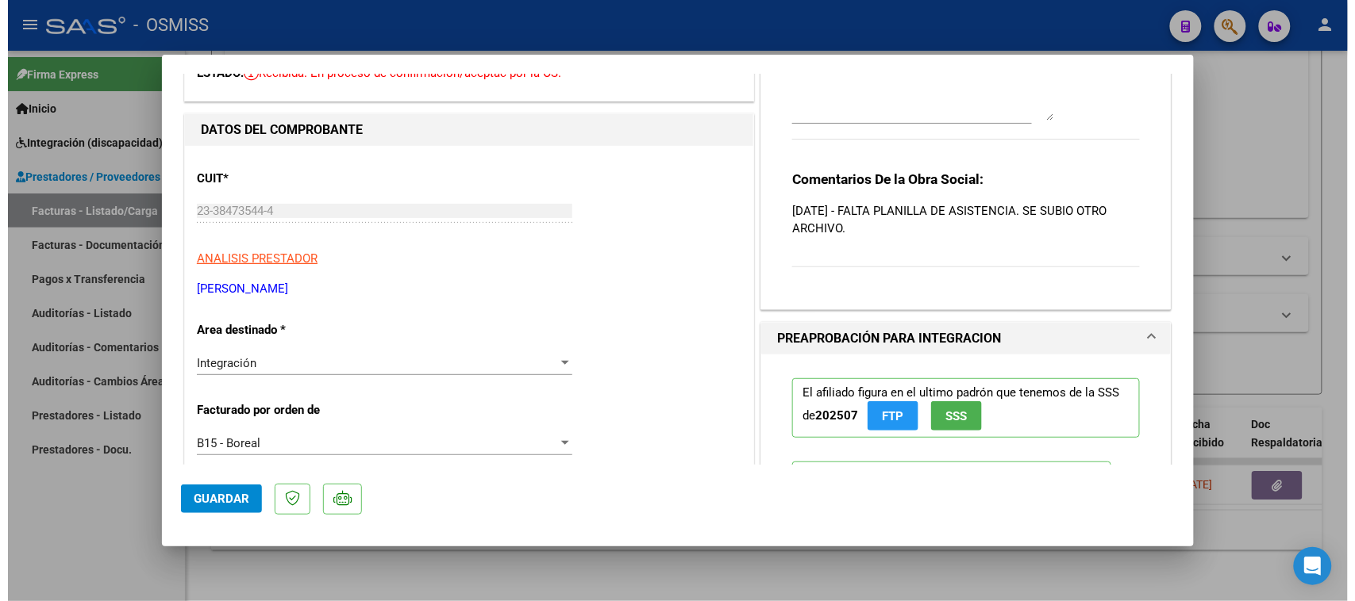
scroll to position [0, 0]
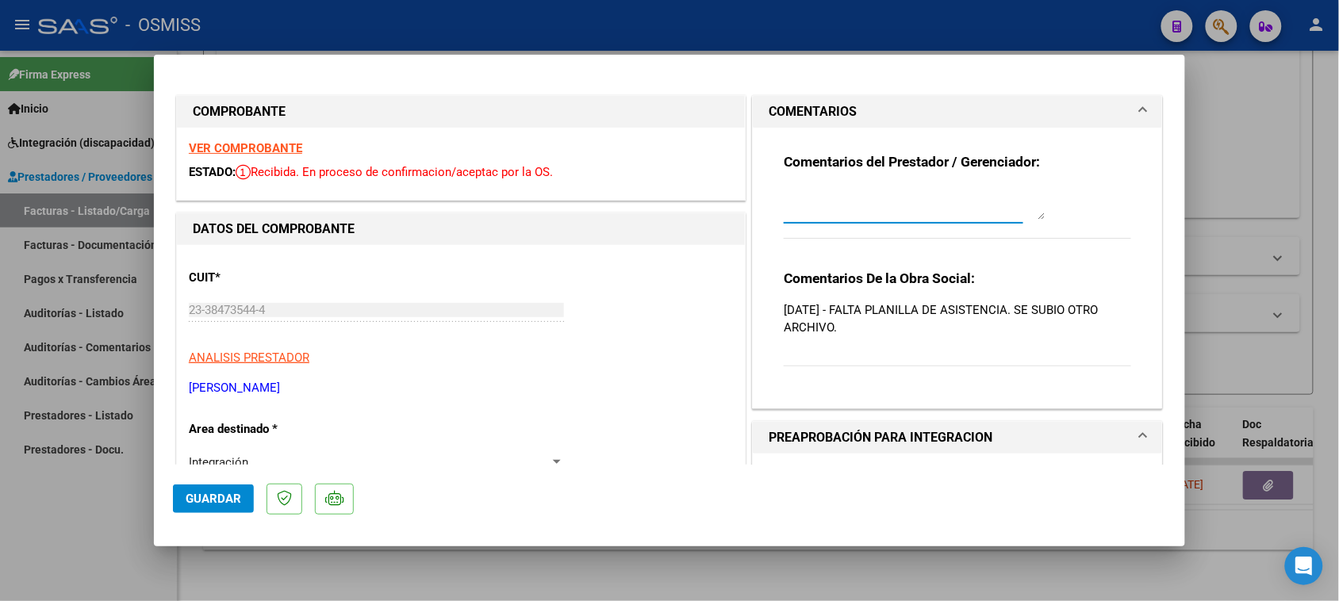
click at [913, 191] on textarea at bounding box center [915, 204] width 262 height 32
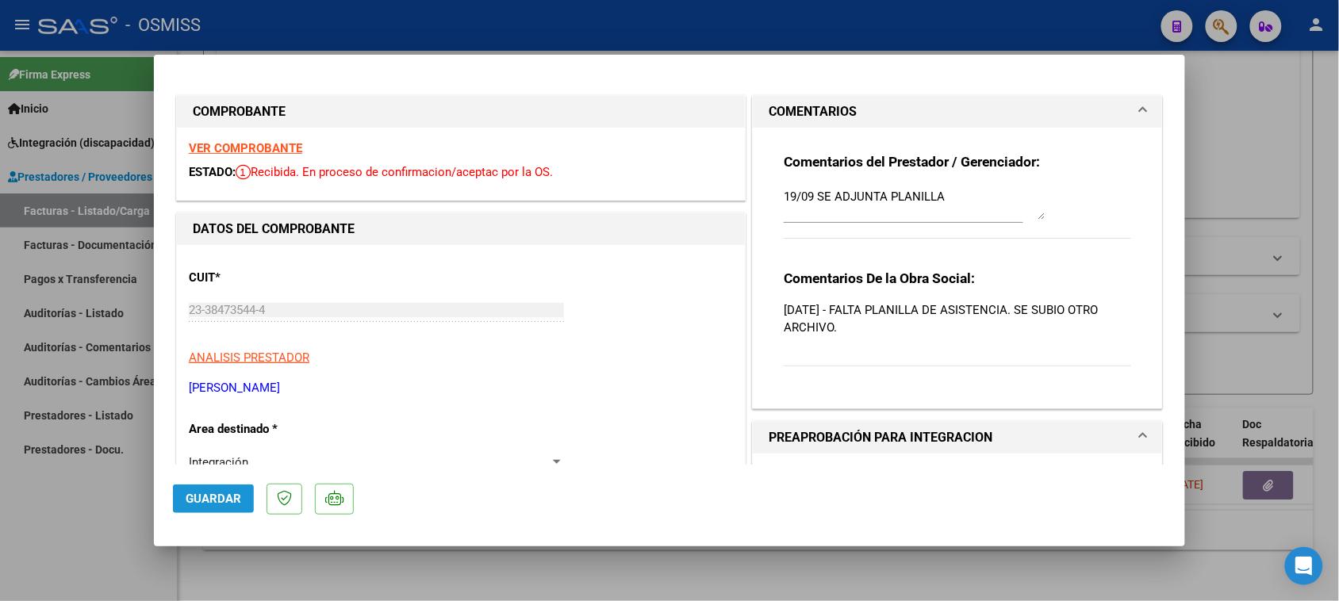
click at [205, 500] on span "Guardar" at bounding box center [214, 499] width 56 height 14
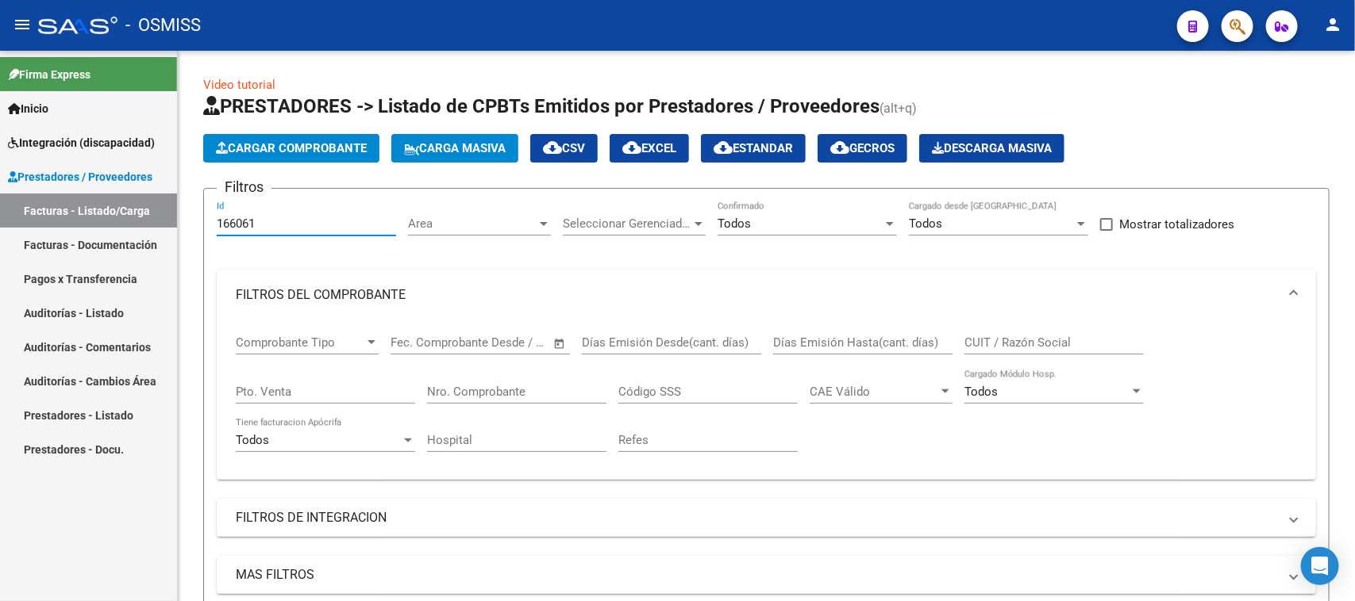
drag, startPoint x: 160, startPoint y: 260, endPoint x: 148, endPoint y: 266, distance: 13.9
click at [148, 266] on mat-sidenav-container "Firma Express Inicio Instructivos Contacto OS Integración (discapacidad) Legajo…" at bounding box center [677, 326] width 1355 height 551
paste input "00"
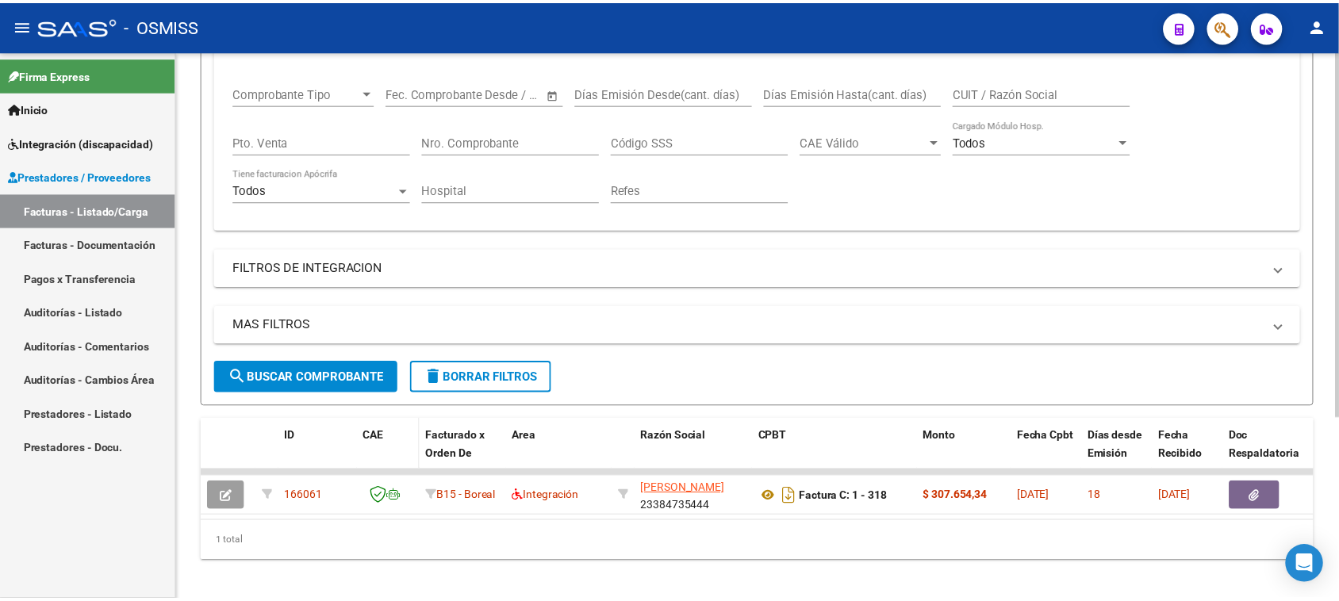
scroll to position [274, 0]
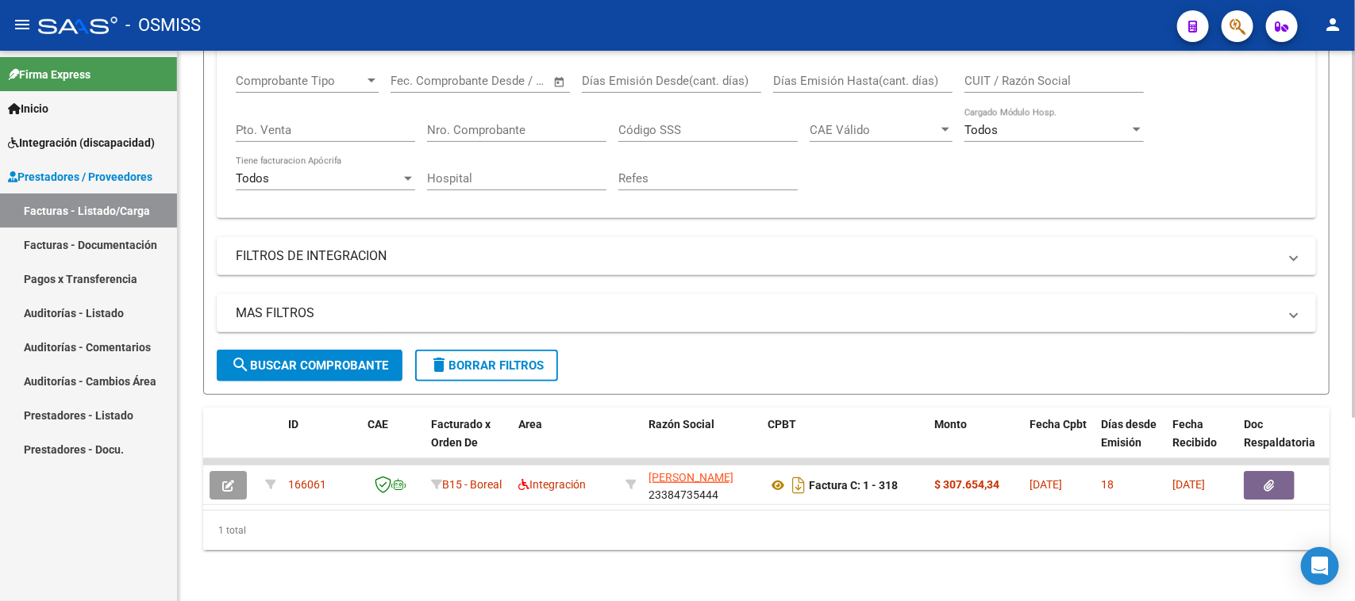
click at [299, 350] on button "search Buscar Comprobante" at bounding box center [310, 366] width 186 height 32
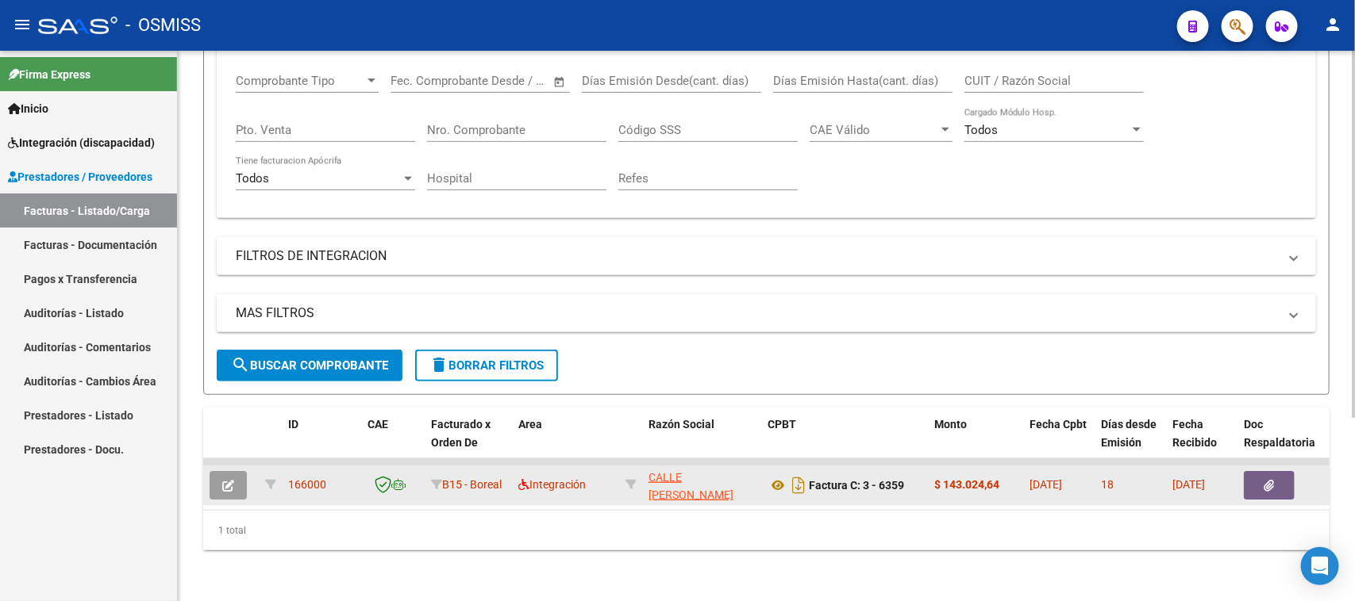
click at [228, 480] on icon "button" at bounding box center [228, 486] width 12 height 12
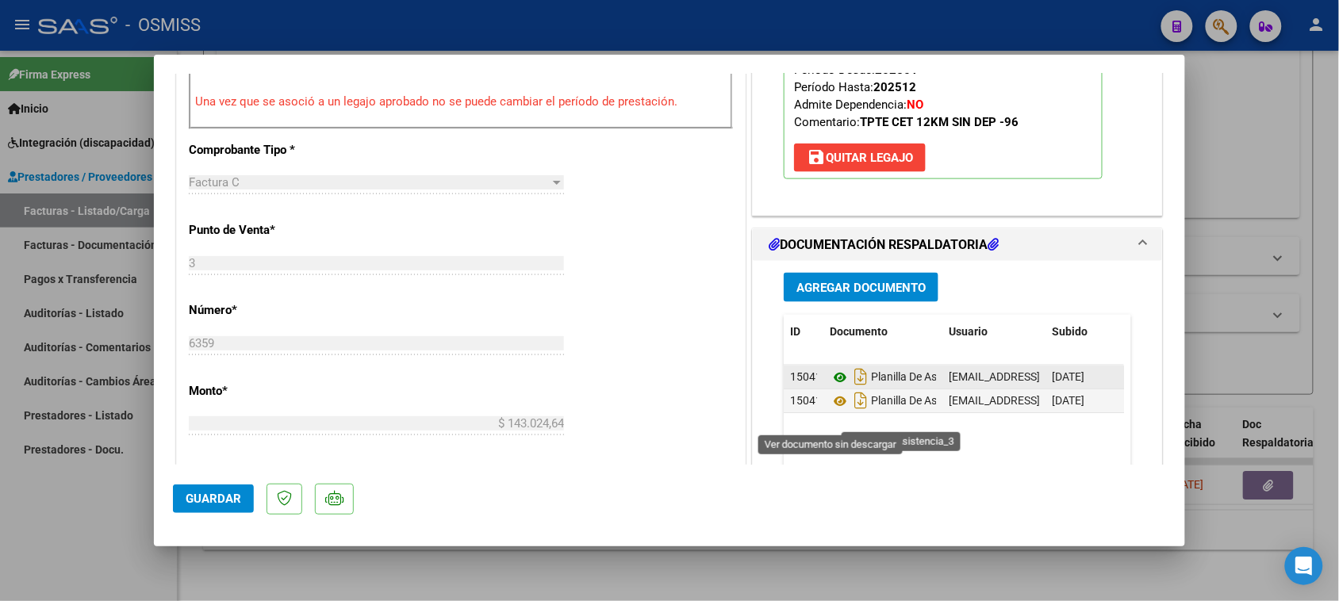
scroll to position [595, 0]
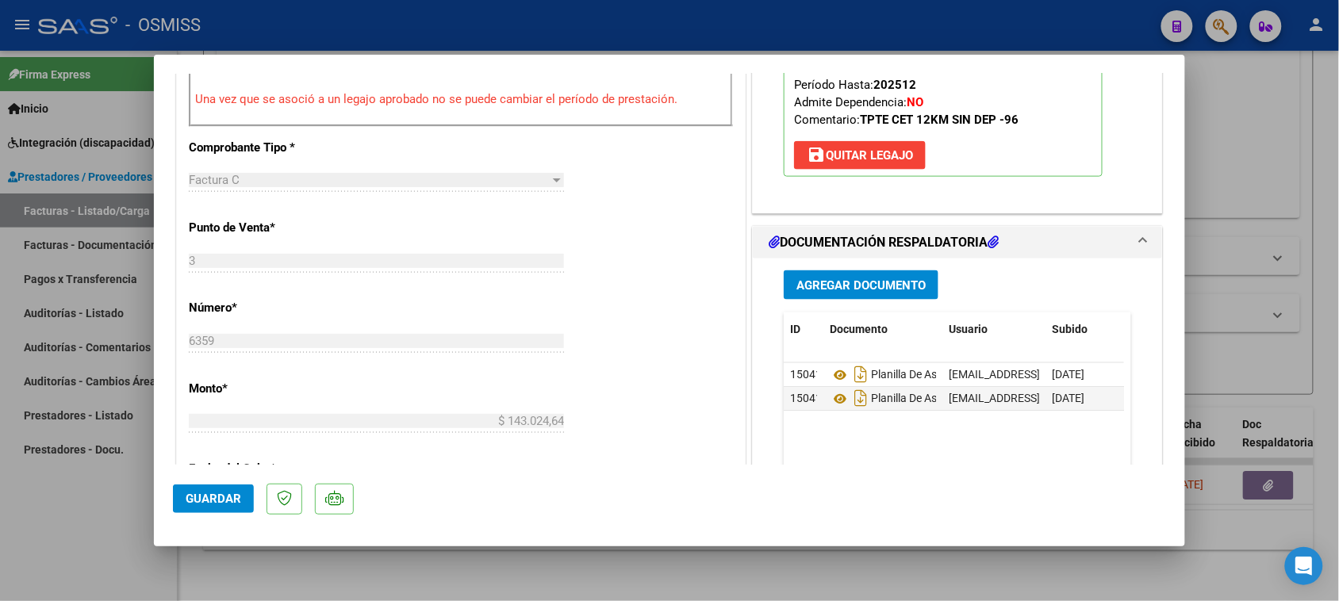
click at [887, 294] on button "Agregar Documento" at bounding box center [861, 285] width 155 height 29
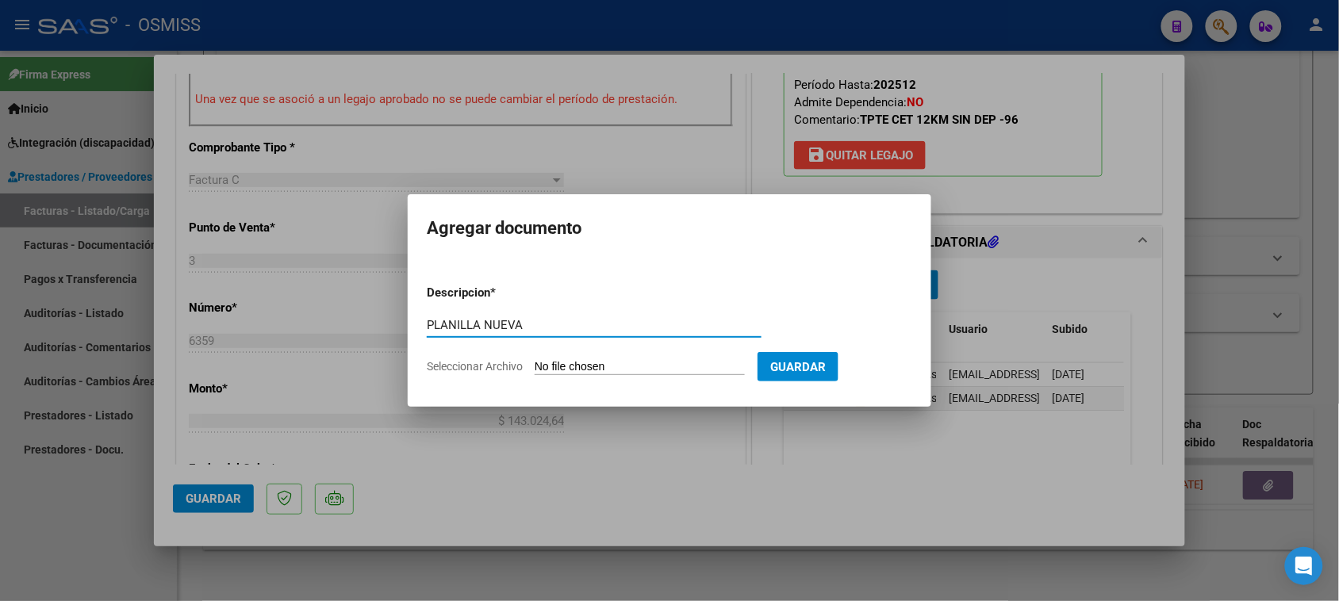
click at [589, 371] on input "Seleccionar Archivo" at bounding box center [640, 367] width 210 height 15
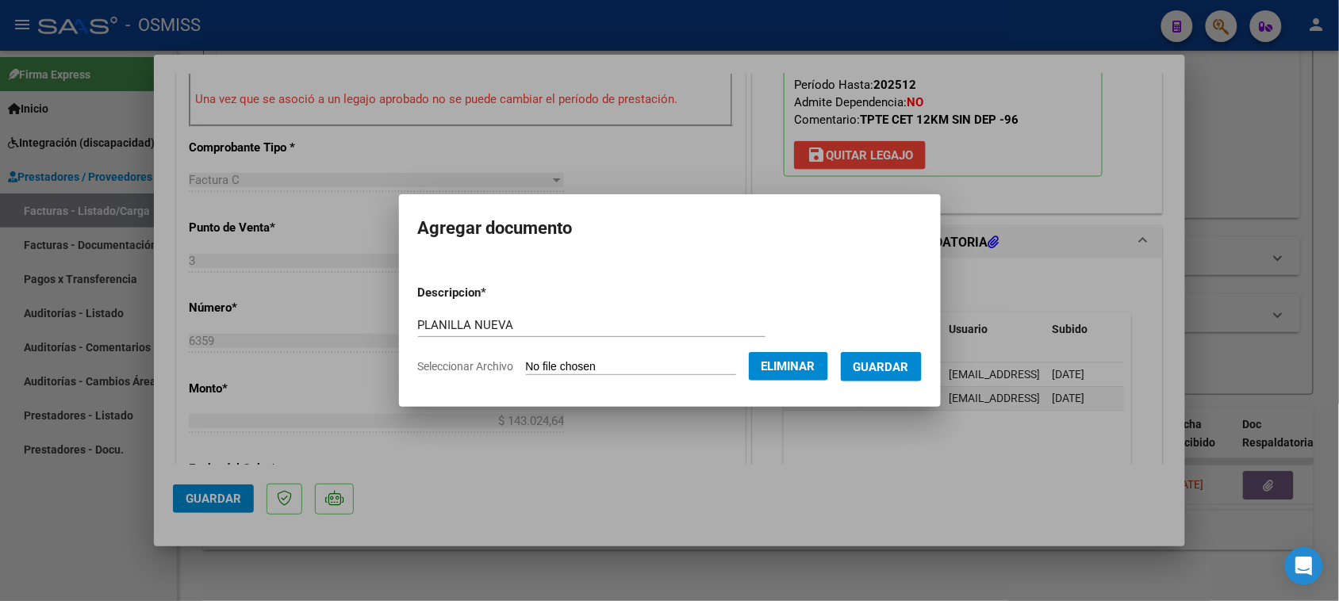
click at [903, 371] on span "Guardar" at bounding box center [882, 367] width 56 height 14
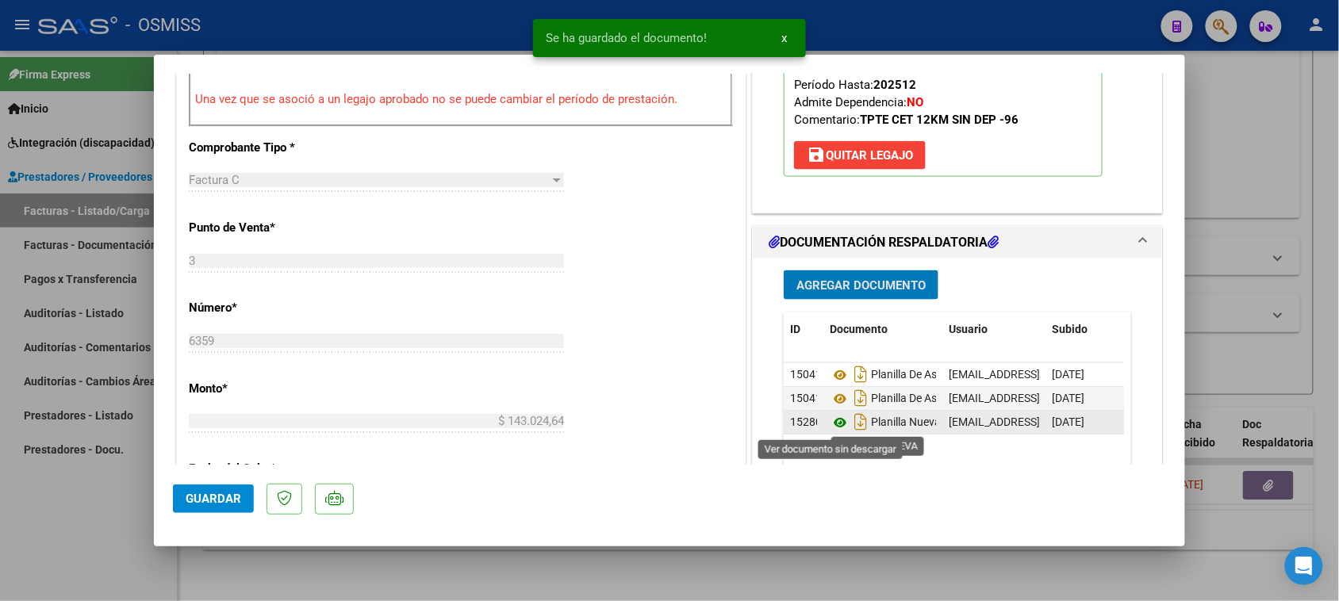
click at [837, 423] on icon at bounding box center [840, 422] width 21 height 19
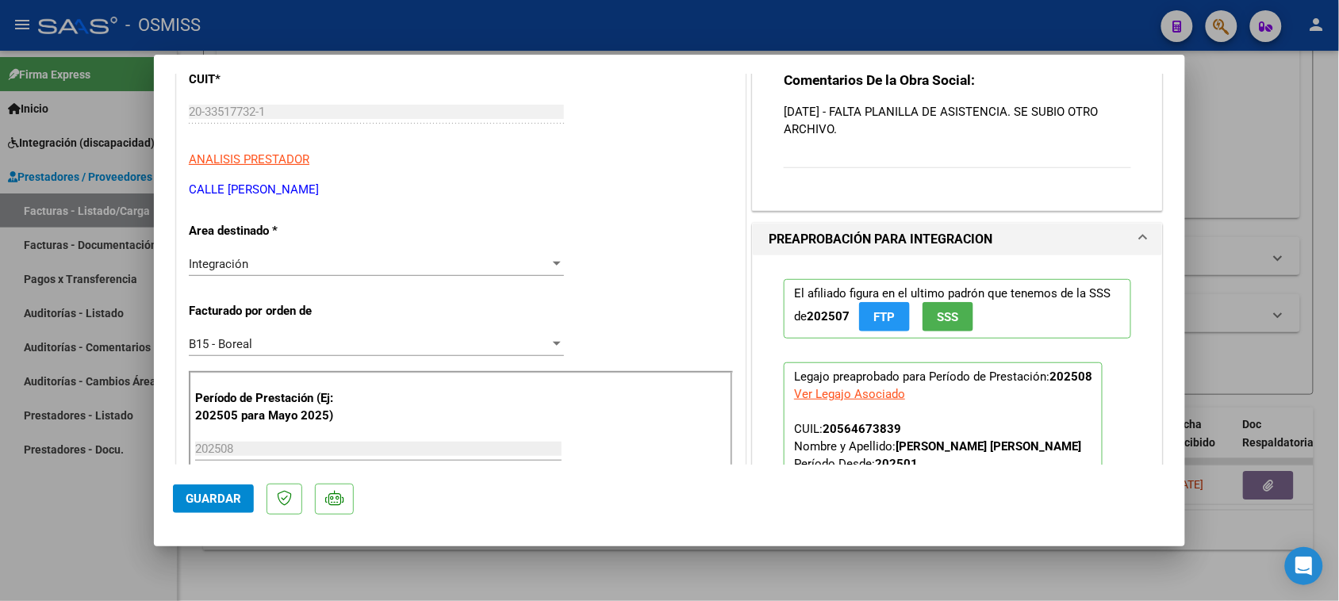
scroll to position [0, 0]
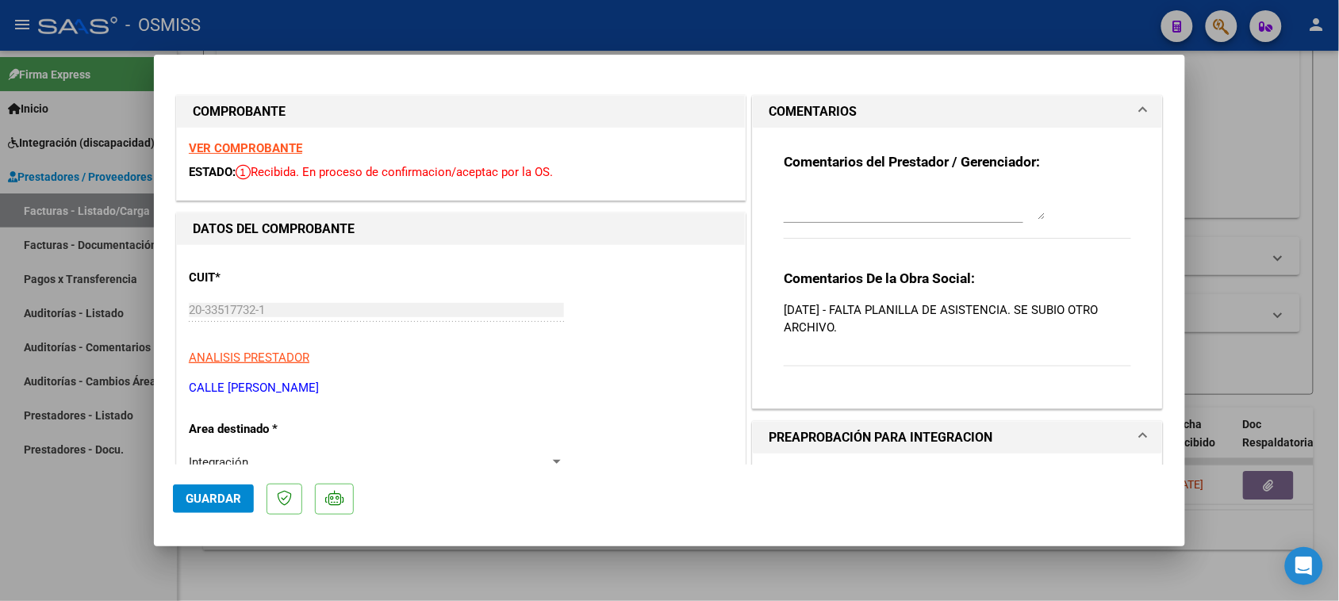
click at [854, 185] on div at bounding box center [915, 204] width 262 height 38
click at [202, 502] on span "Guardar" at bounding box center [214, 499] width 56 height 14
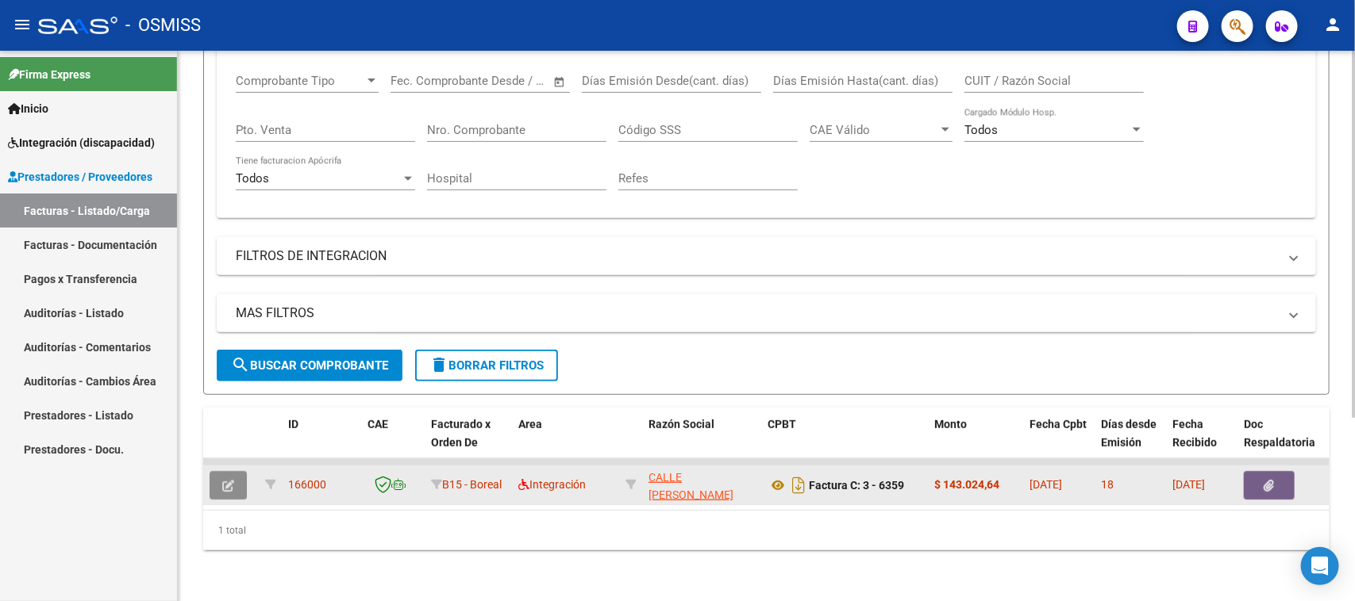
click at [235, 471] on button "button" at bounding box center [227, 485] width 37 height 29
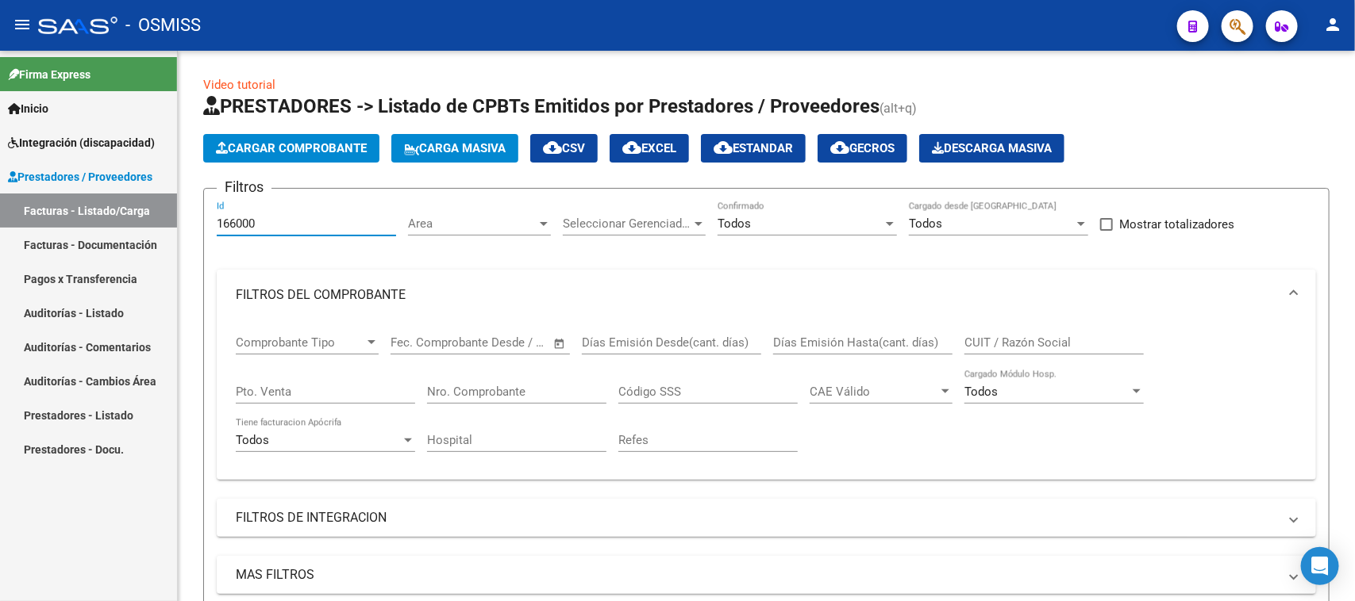
drag, startPoint x: 267, startPoint y: 222, endPoint x: 167, endPoint y: 228, distance: 100.9
click at [167, 228] on mat-sidenav-container "Firma Express Inicio Instructivos Contacto OS Integración (discapacidad) Legajo…" at bounding box center [677, 326] width 1355 height 551
paste input "5999"
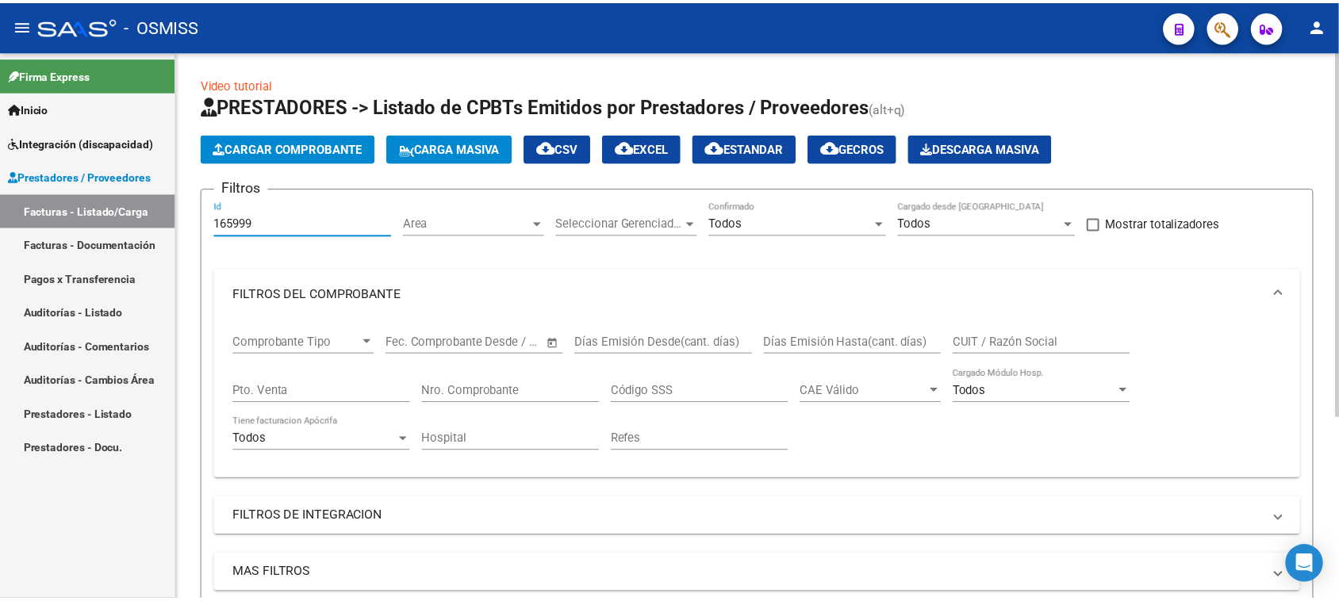
scroll to position [274, 0]
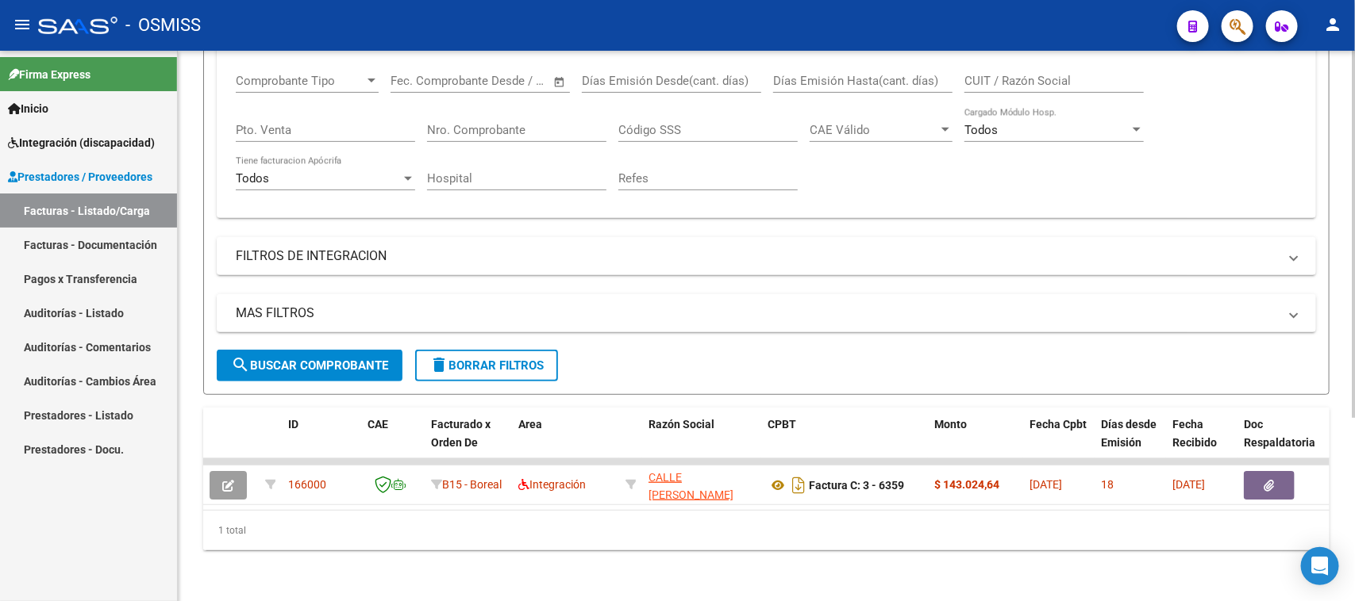
click at [298, 359] on span "search Buscar Comprobante" at bounding box center [309, 366] width 157 height 14
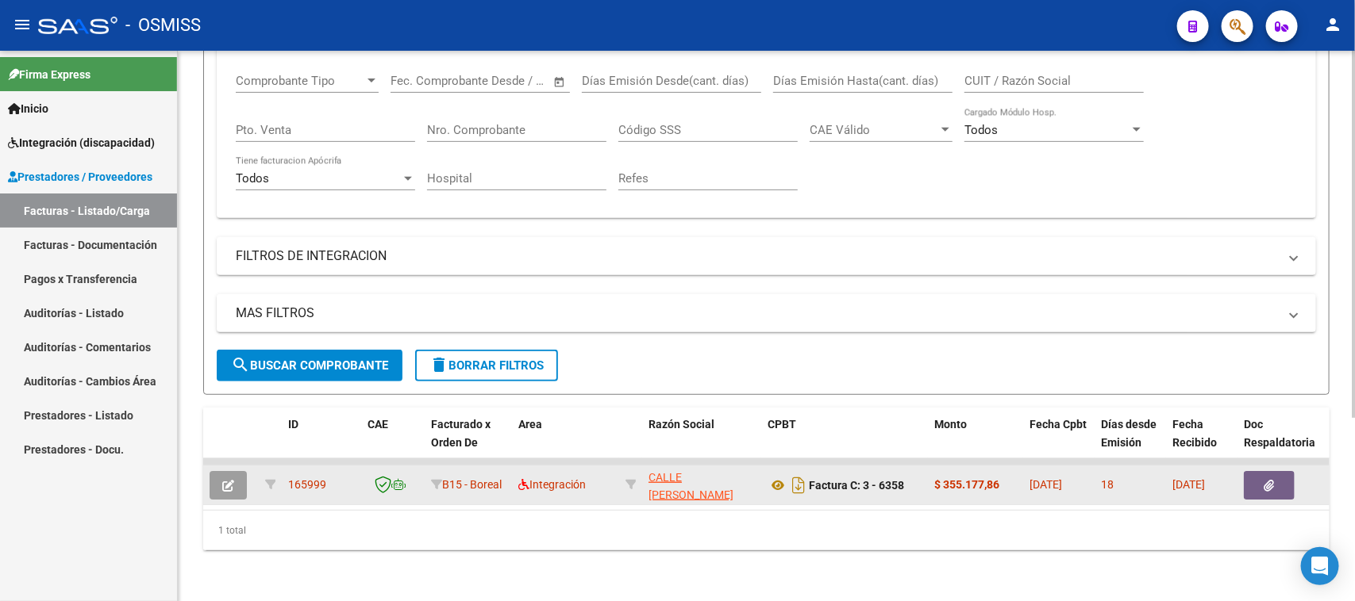
click at [224, 480] on icon "button" at bounding box center [228, 486] width 12 height 12
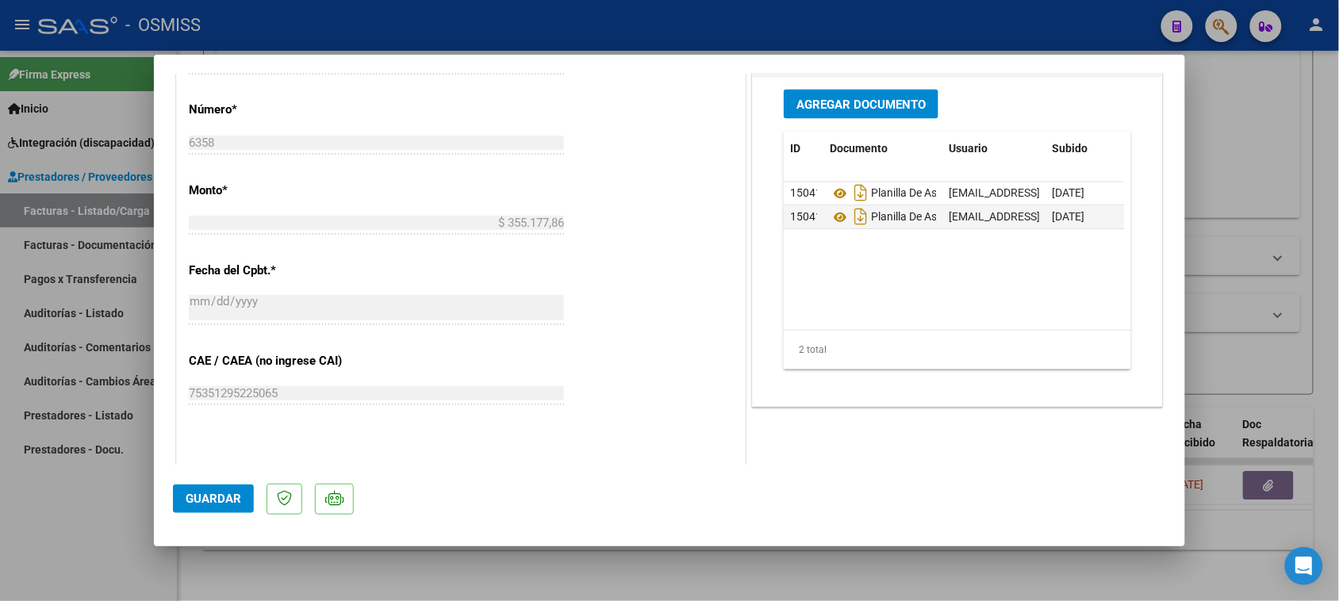
scroll to position [694, 0]
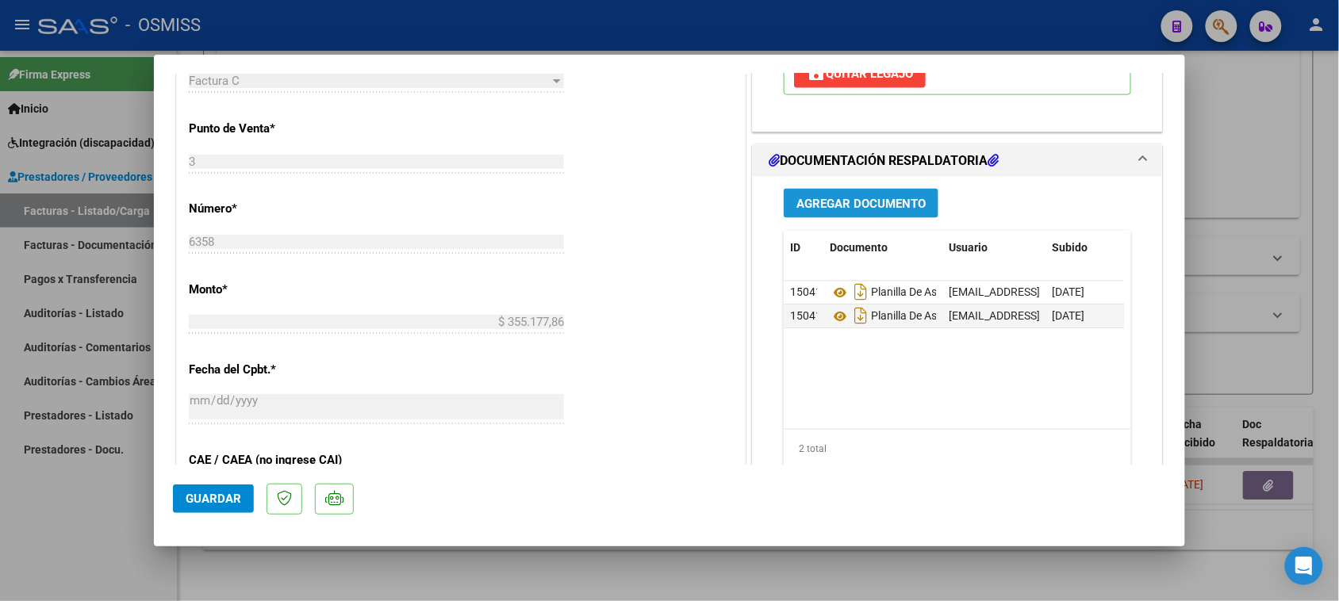
click at [863, 210] on span "Agregar Documento" at bounding box center [861, 204] width 129 height 14
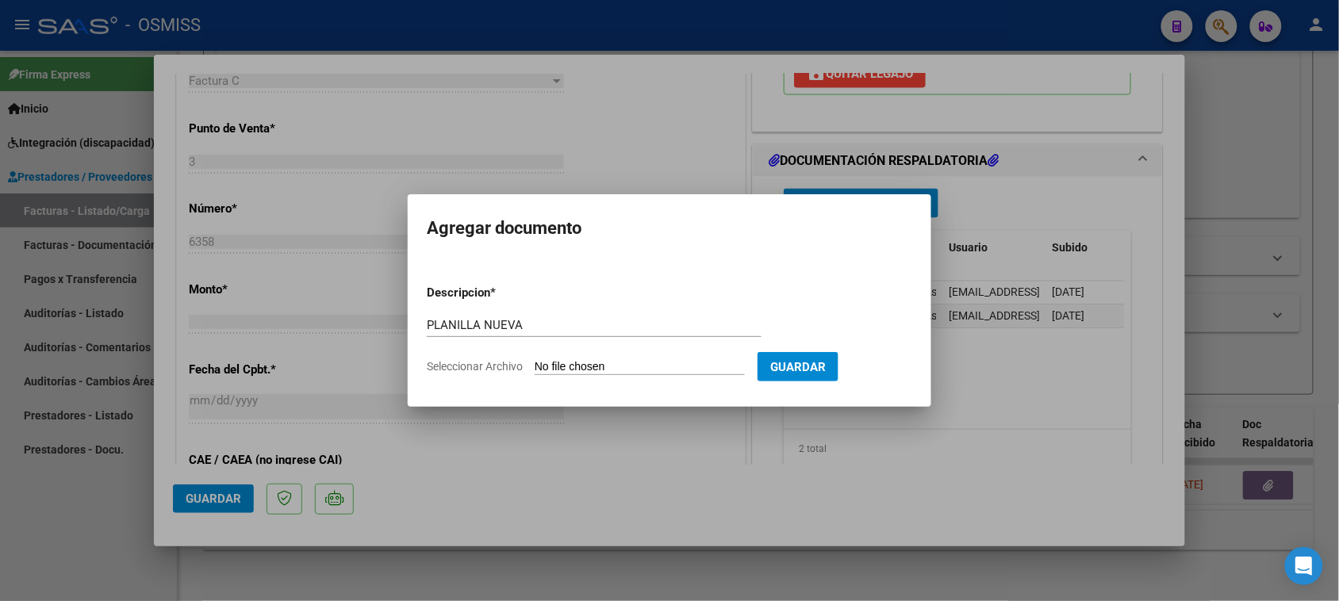
click at [572, 360] on input "Seleccionar Archivo" at bounding box center [640, 367] width 210 height 15
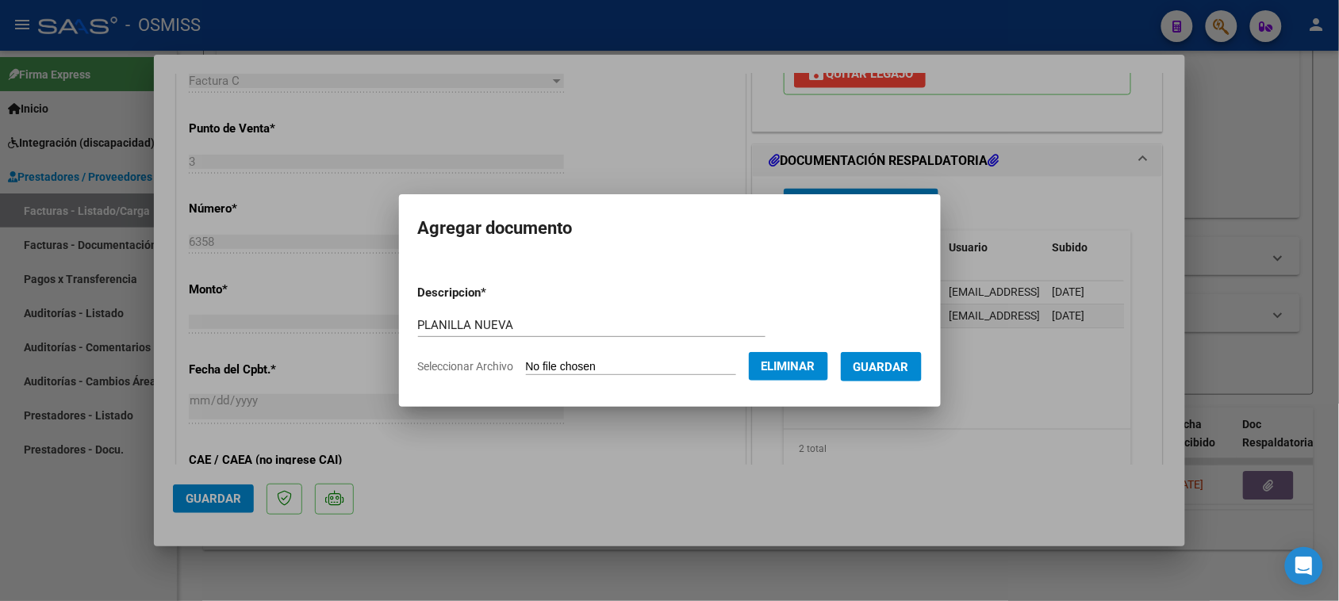
click at [882, 371] on span "Guardar" at bounding box center [882, 367] width 56 height 14
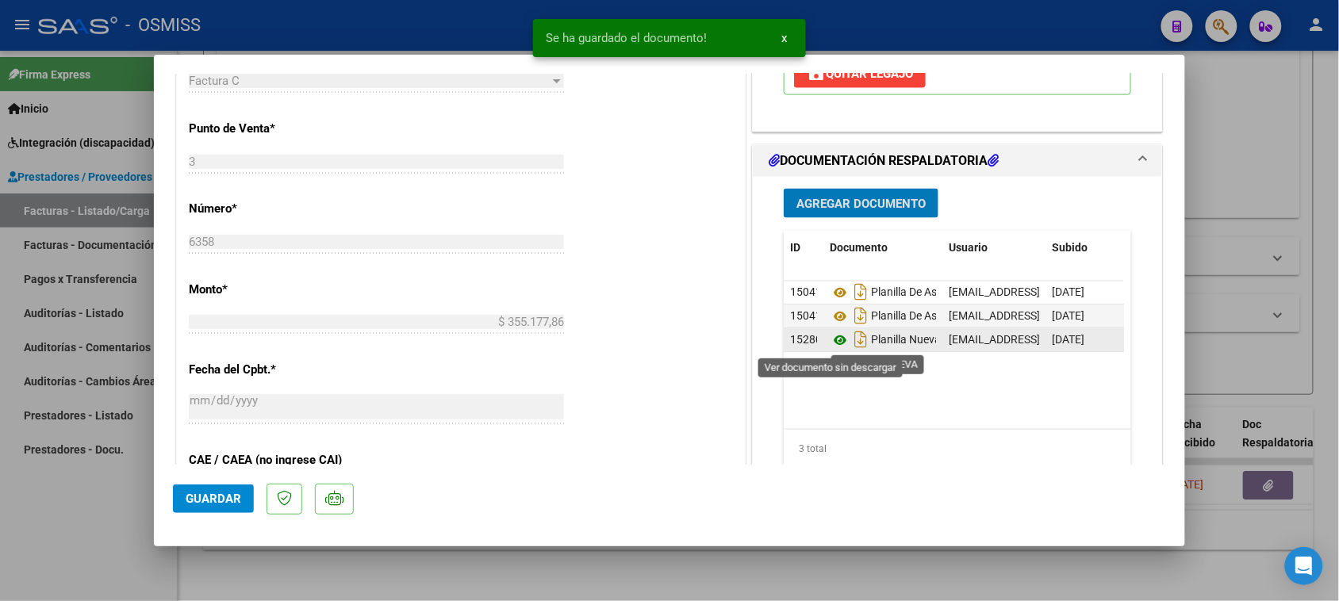
click at [836, 341] on icon at bounding box center [840, 341] width 21 height 19
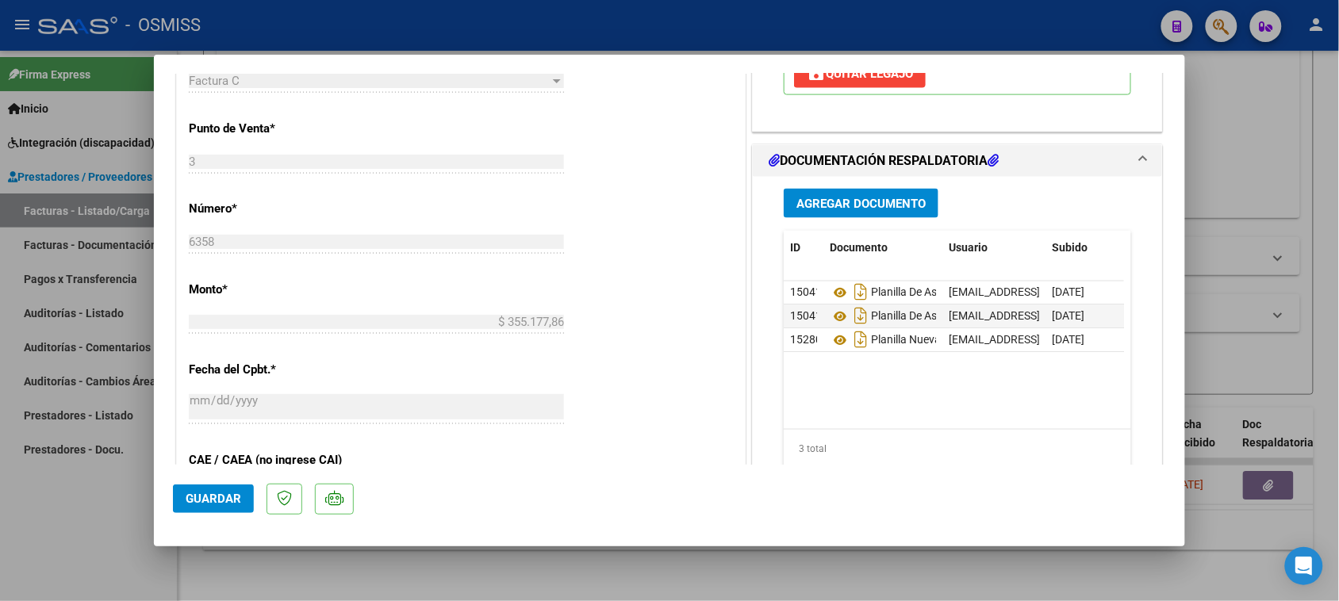
click at [214, 502] on span "Guardar" at bounding box center [214, 499] width 56 height 14
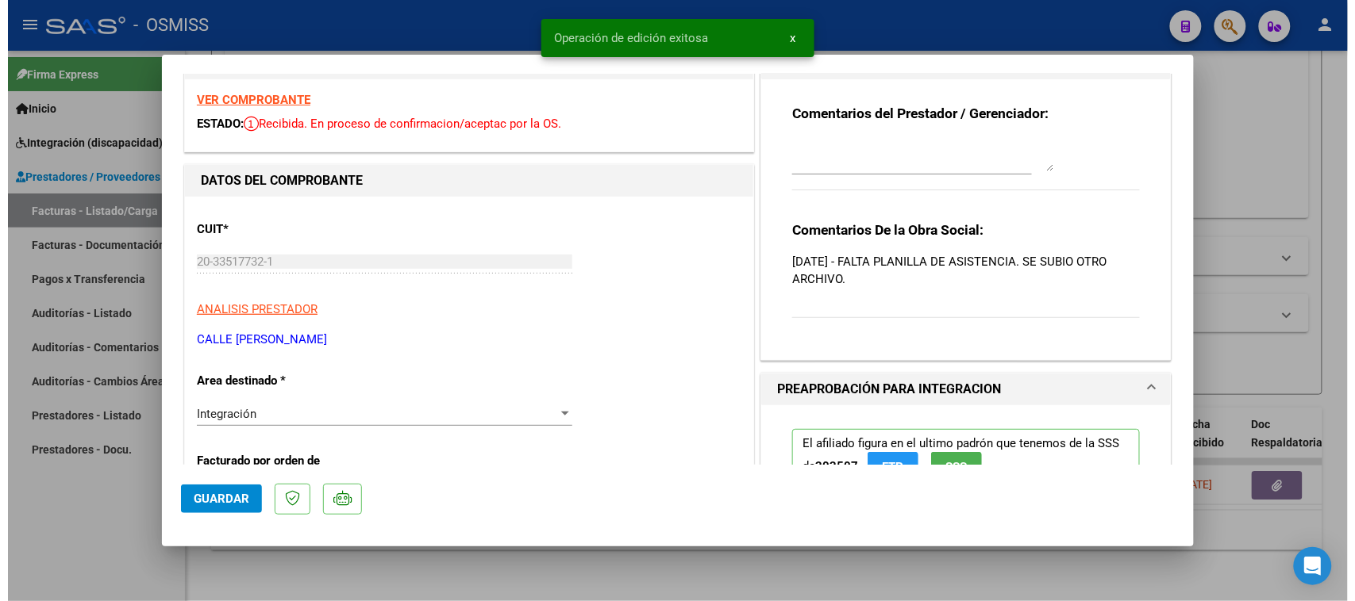
scroll to position [0, 0]
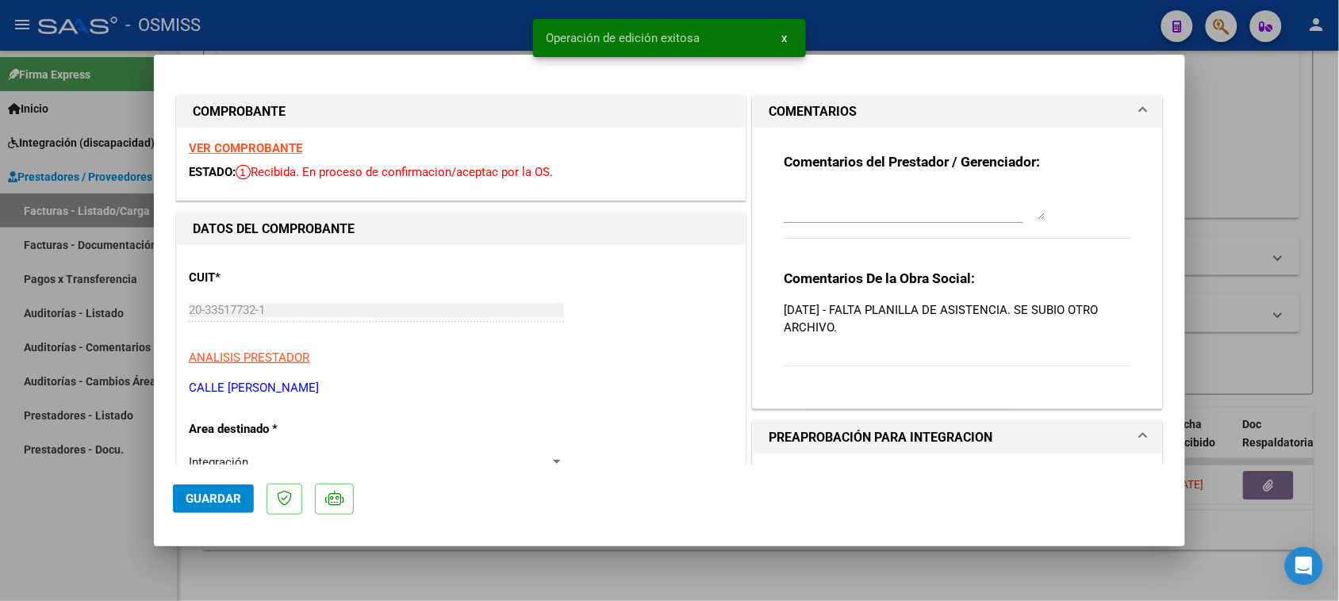
click at [874, 217] on textarea at bounding box center [915, 204] width 262 height 32
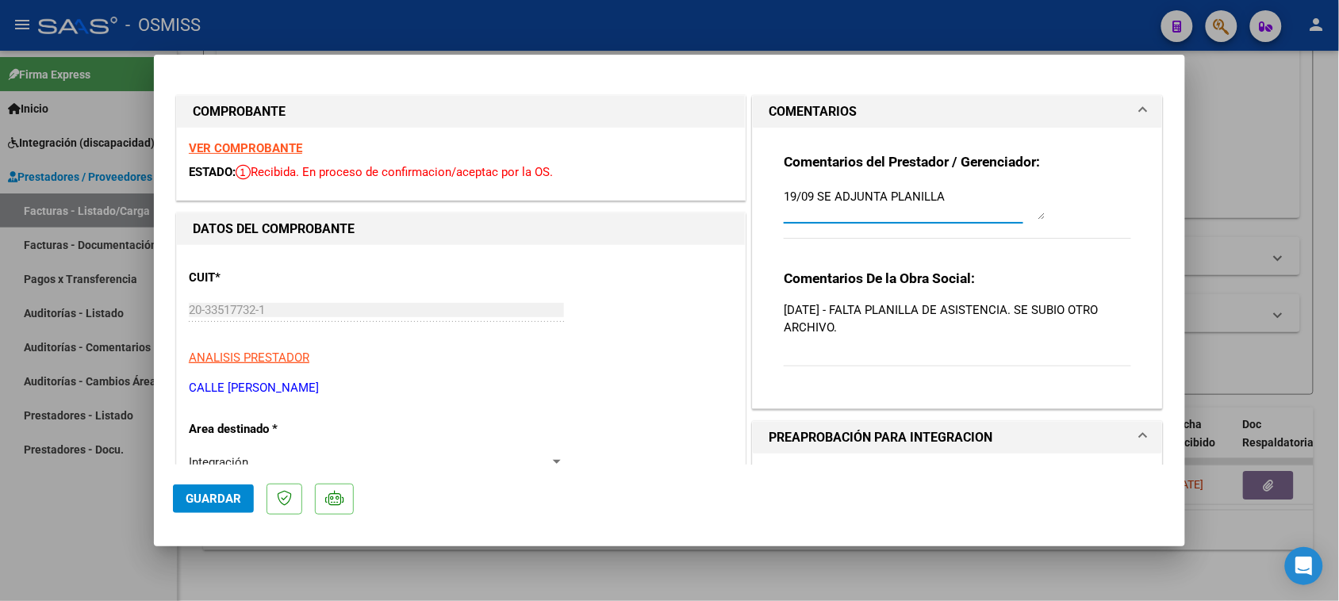
click at [195, 492] on button "Guardar" at bounding box center [213, 499] width 81 height 29
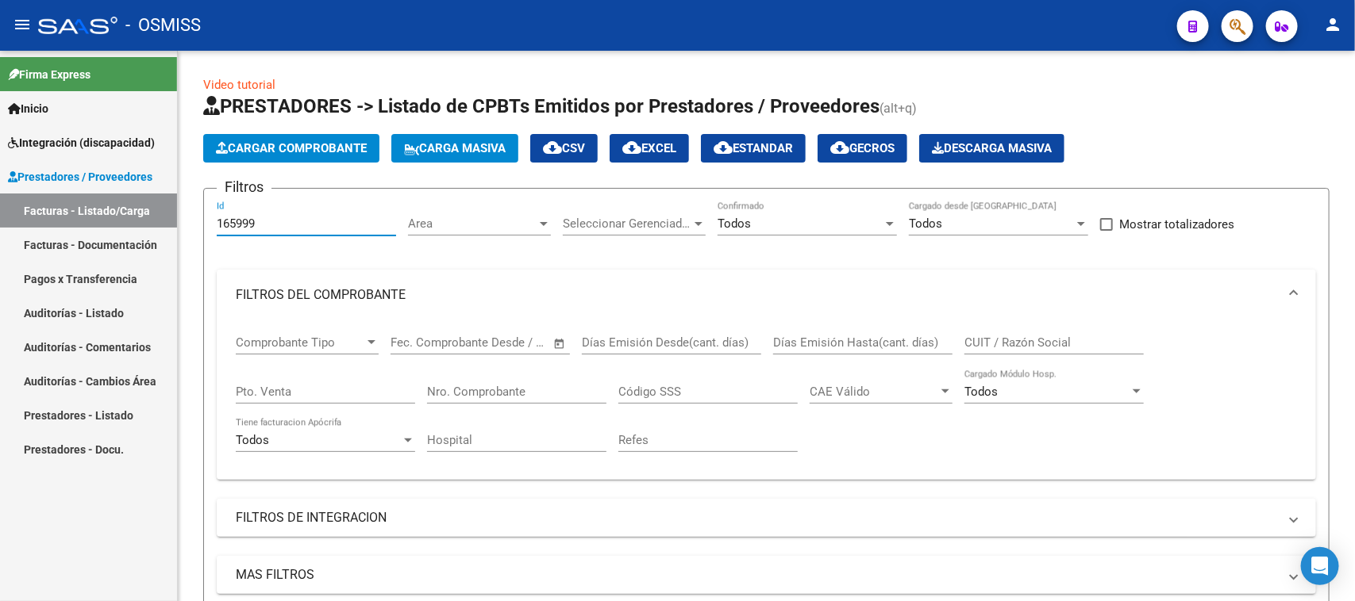
drag, startPoint x: 276, startPoint y: 218, endPoint x: 155, endPoint y: 248, distance: 125.1
click at [155, 248] on mat-sidenav-container "Firma Express Inicio Instructivos Contacto OS Integración (discapacidad) Legajo…" at bounding box center [677, 326] width 1355 height 551
paste input "87"
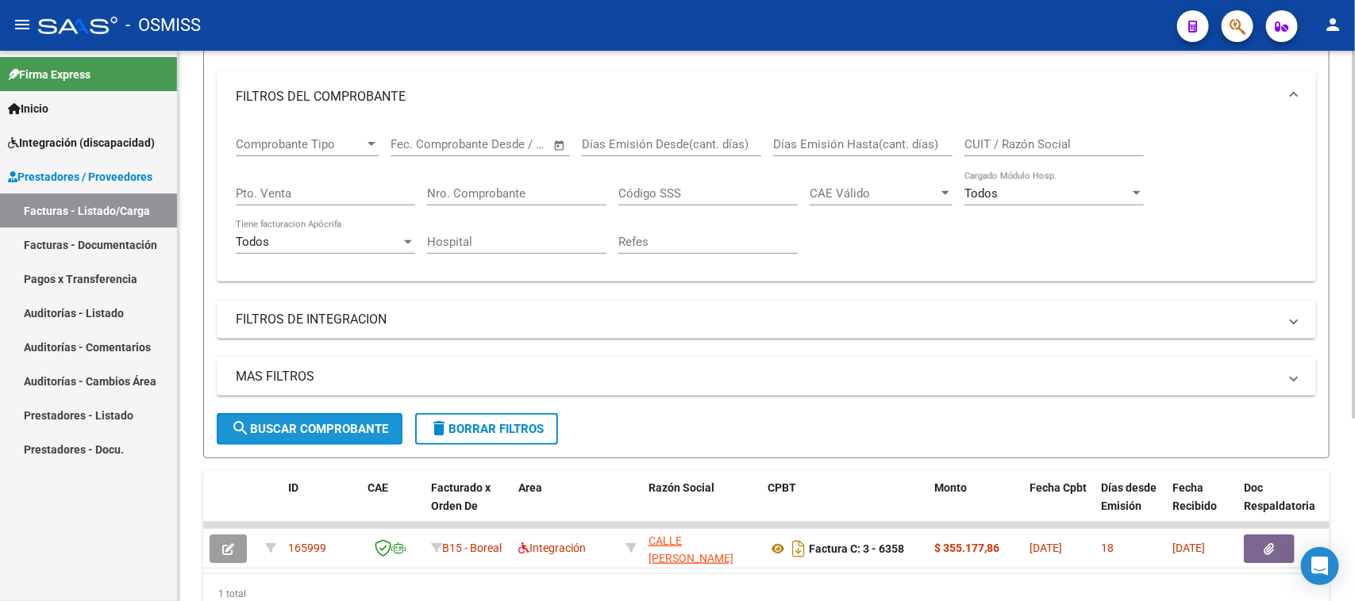
click at [371, 423] on span "search Buscar Comprobante" at bounding box center [309, 429] width 157 height 14
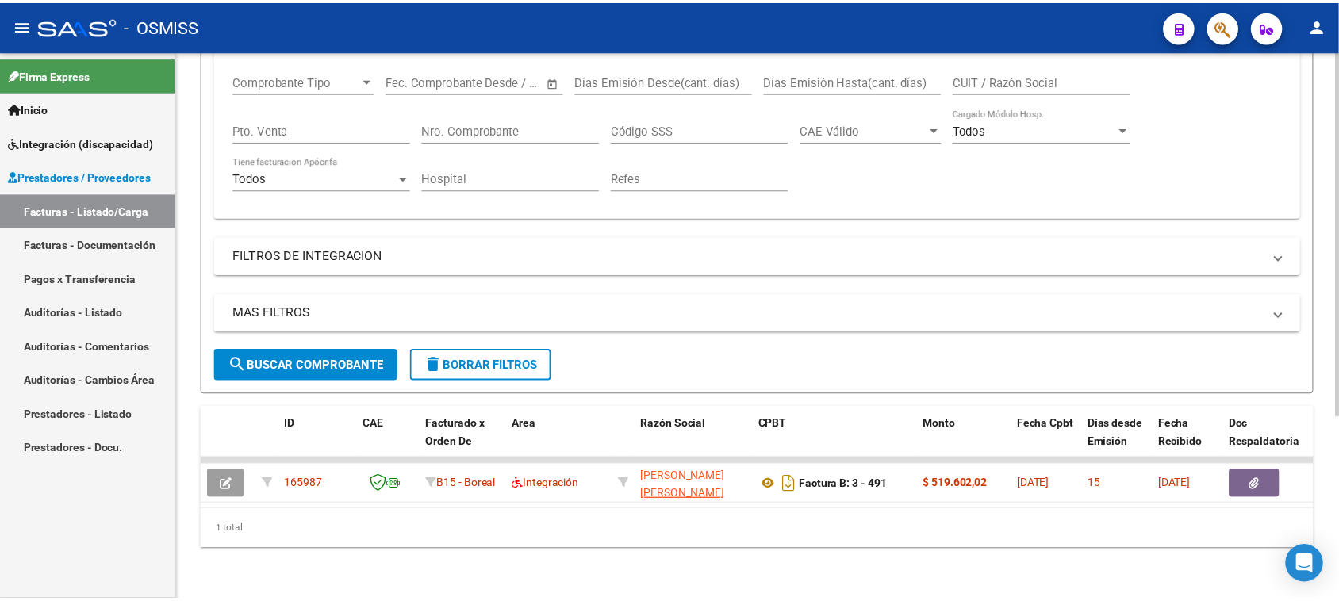
scroll to position [274, 0]
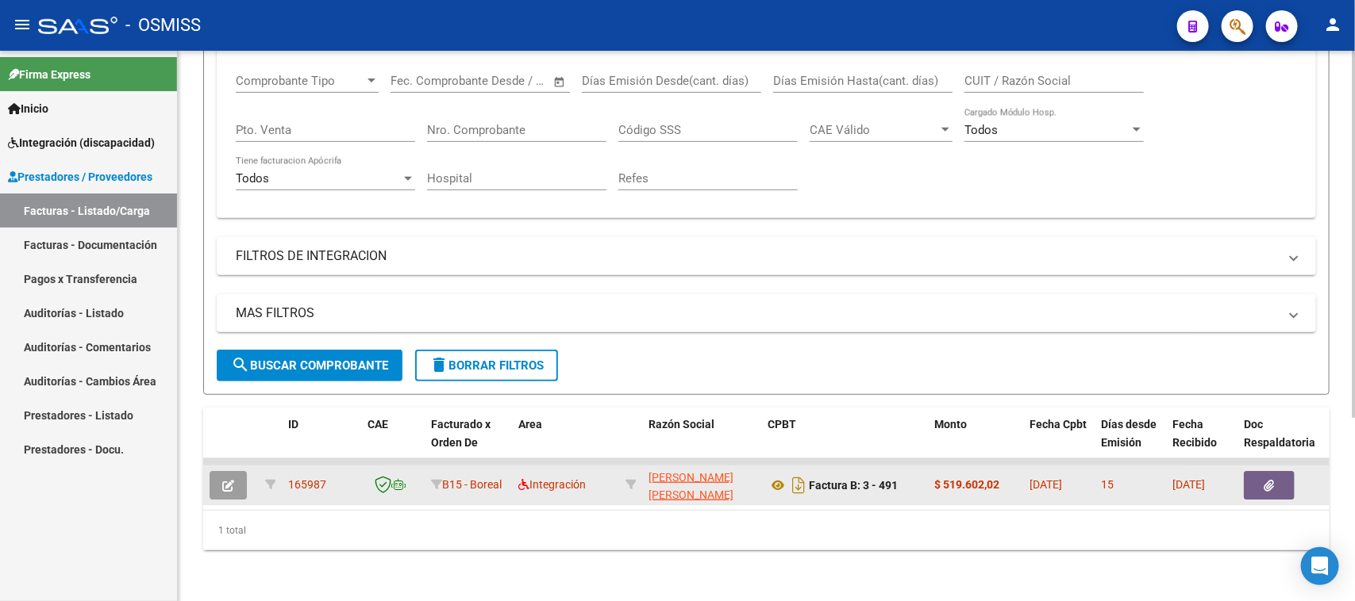
click at [227, 477] on button "button" at bounding box center [227, 485] width 37 height 29
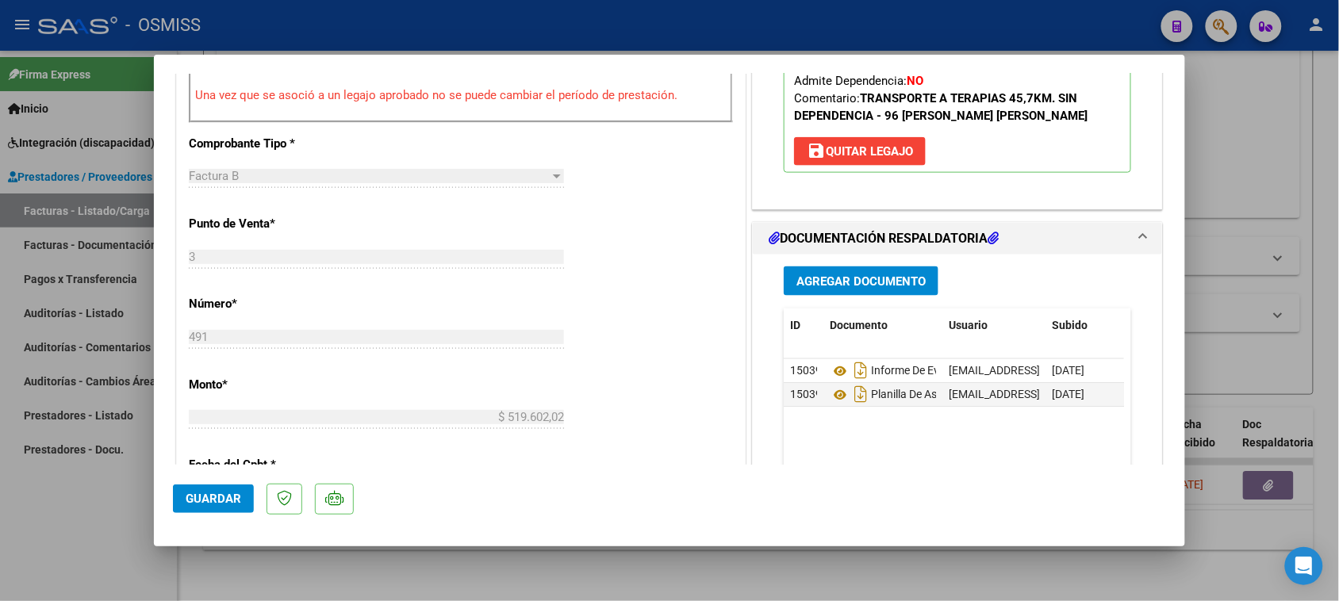
scroll to position [694, 0]
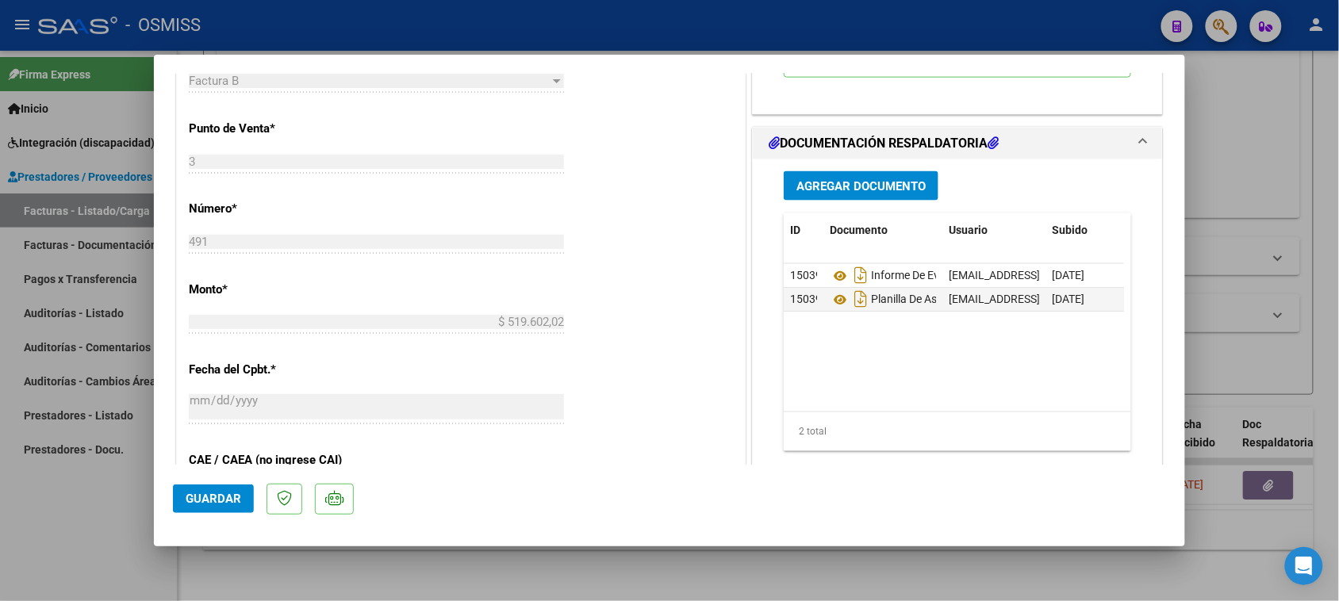
click at [906, 194] on span "Agregar Documento" at bounding box center [861, 186] width 129 height 14
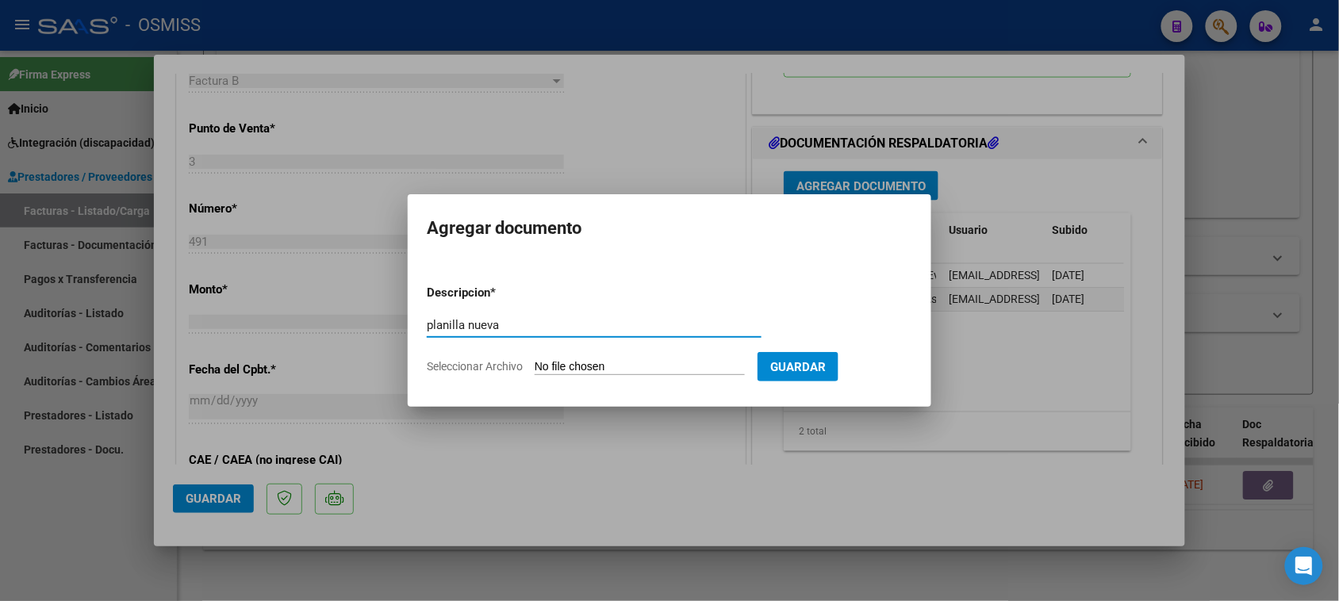
click at [619, 363] on input "Seleccionar Archivo" at bounding box center [640, 367] width 210 height 15
click at [636, 363] on input "Seleccionar Archivo" at bounding box center [640, 367] width 210 height 15
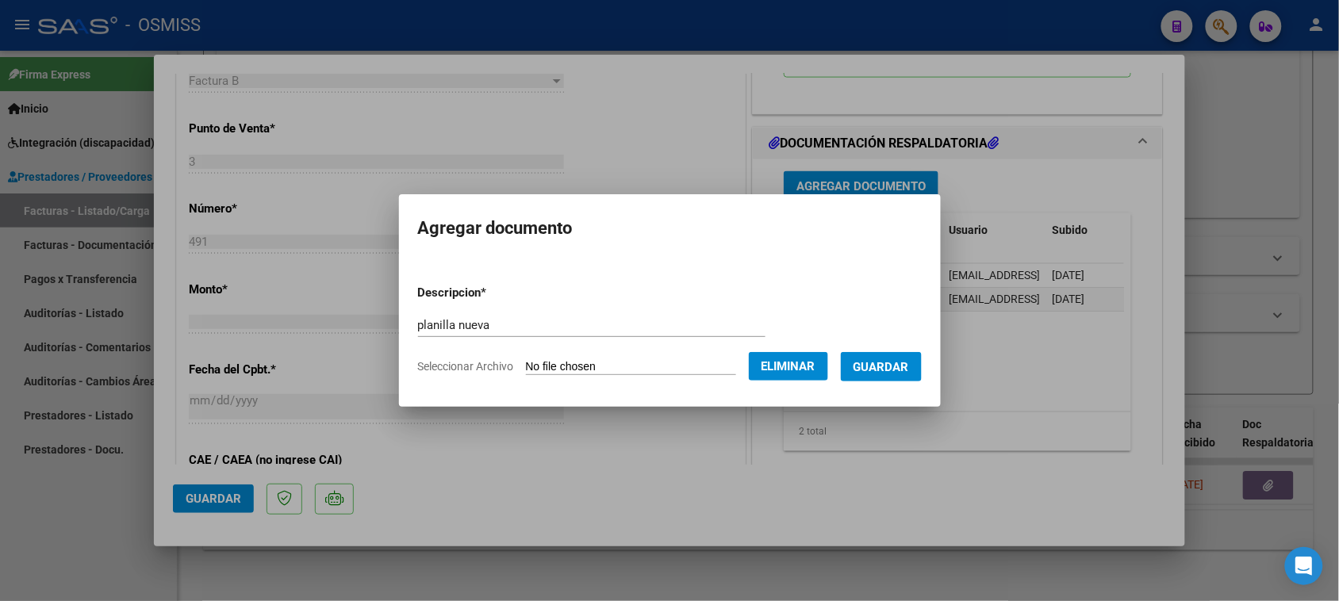
click at [882, 363] on span "Guardar" at bounding box center [882, 367] width 56 height 14
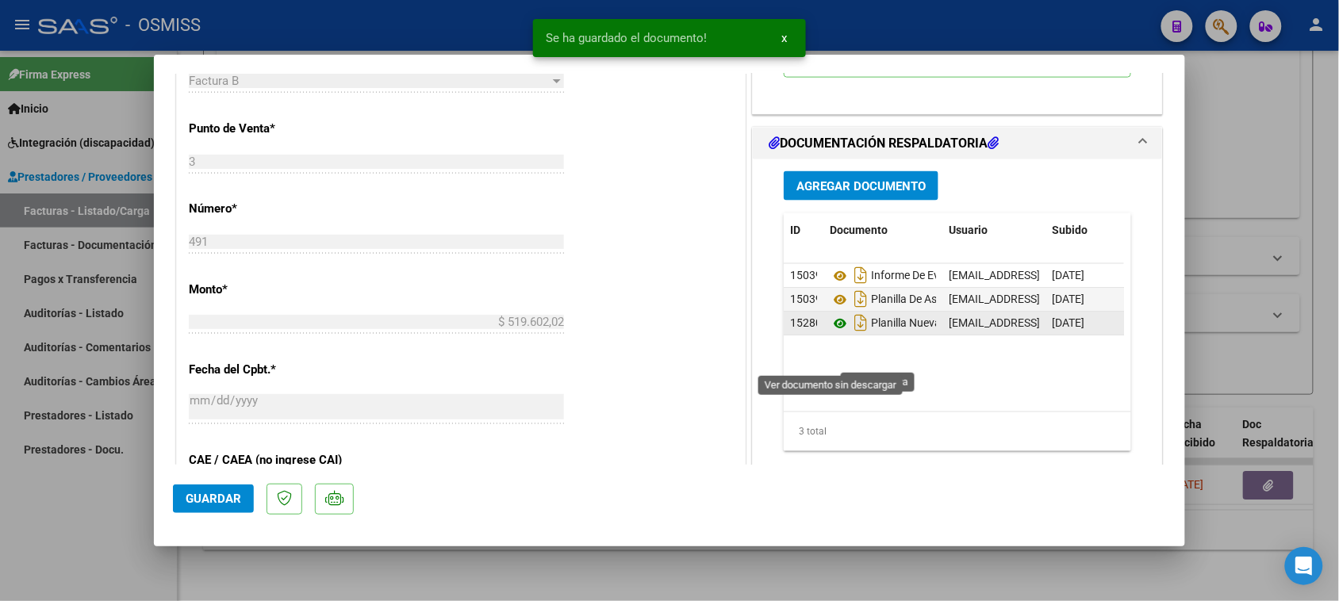
click at [837, 333] on icon at bounding box center [840, 323] width 21 height 19
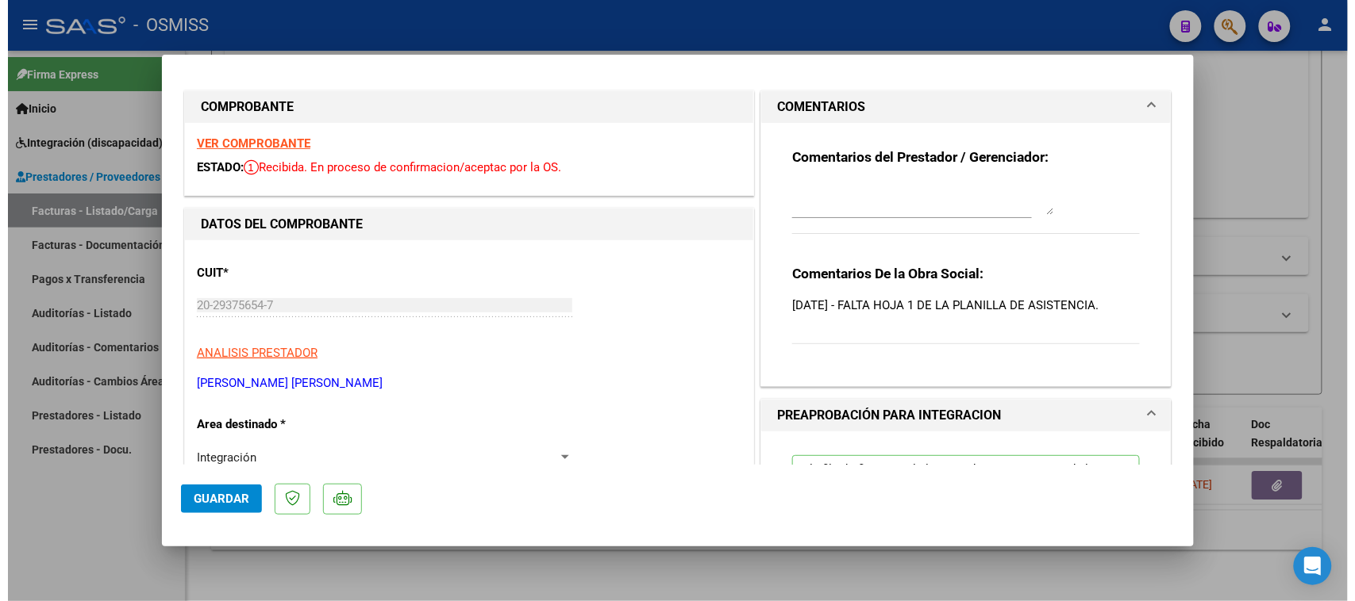
scroll to position [0, 0]
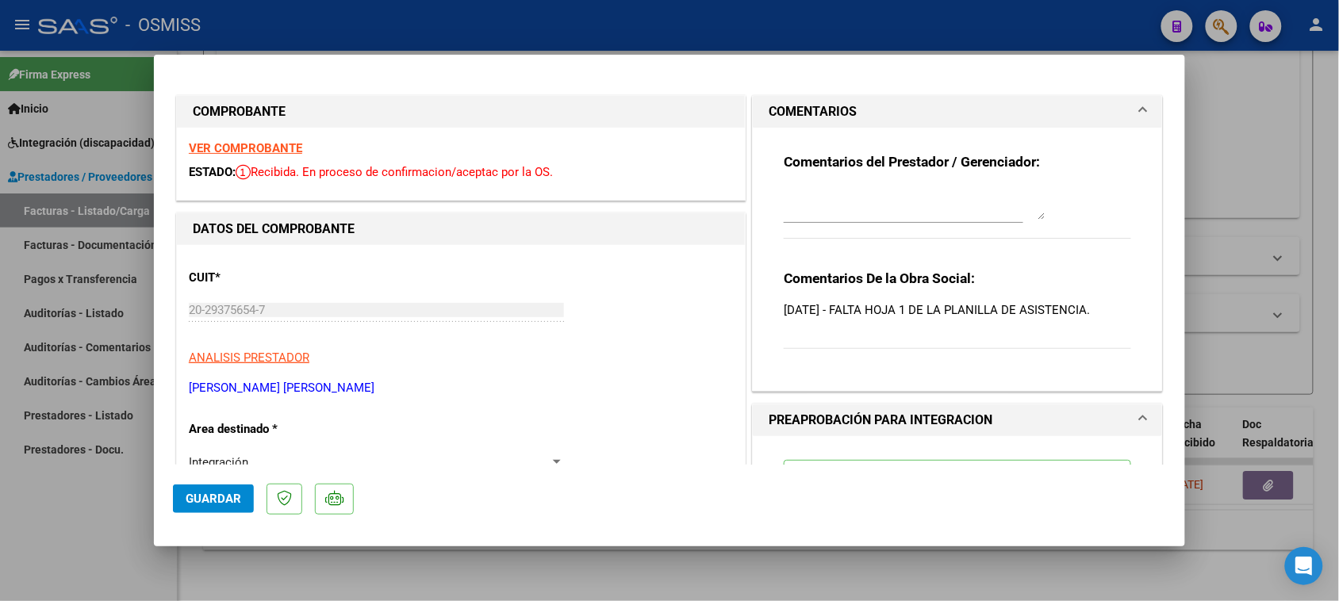
click at [814, 192] on textarea at bounding box center [915, 204] width 262 height 32
click at [224, 490] on button "Guardar" at bounding box center [213, 499] width 81 height 29
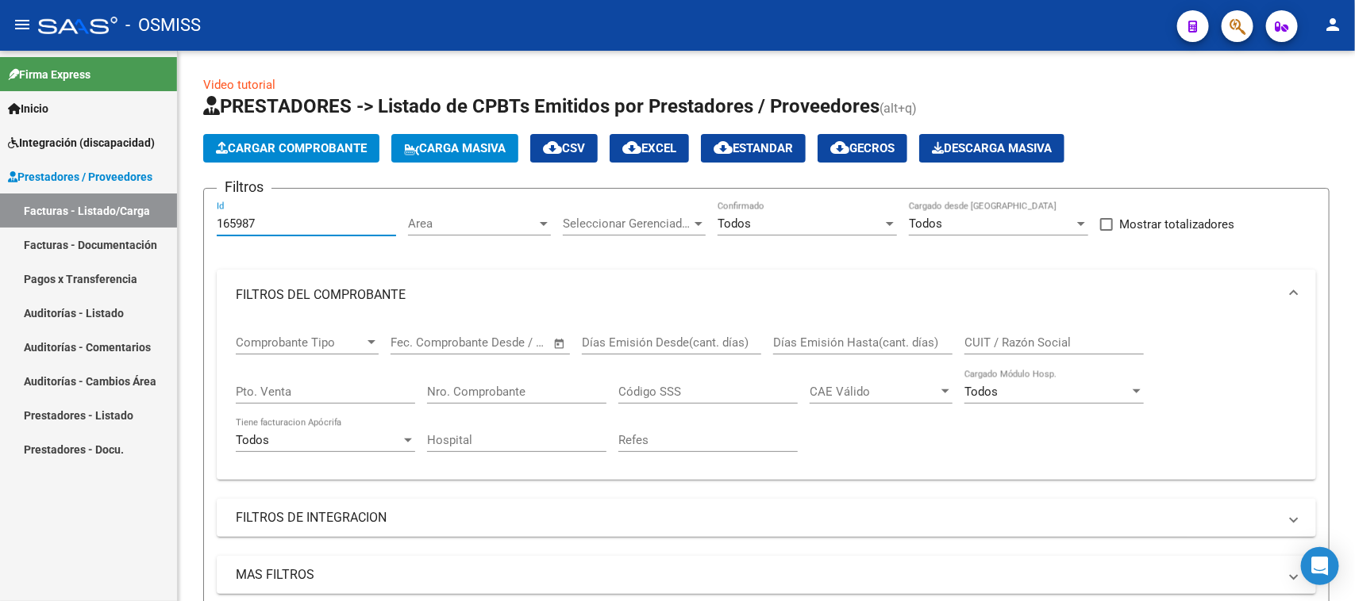
drag, startPoint x: 280, startPoint y: 225, endPoint x: 152, endPoint y: 271, distance: 135.8
click at [152, 271] on mat-sidenav-container "Firma Express Inicio Instructivos Contacto OS Integración (discapacidad) Legajo…" at bounding box center [677, 326] width 1355 height 551
paste input "66"
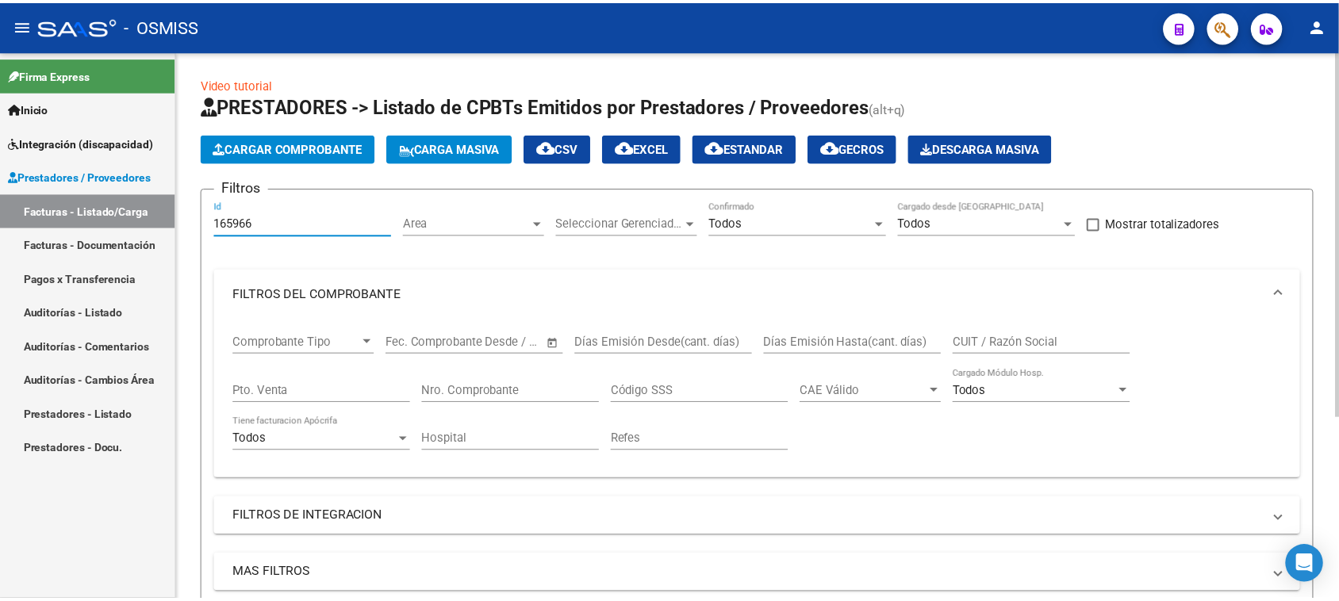
scroll to position [274, 0]
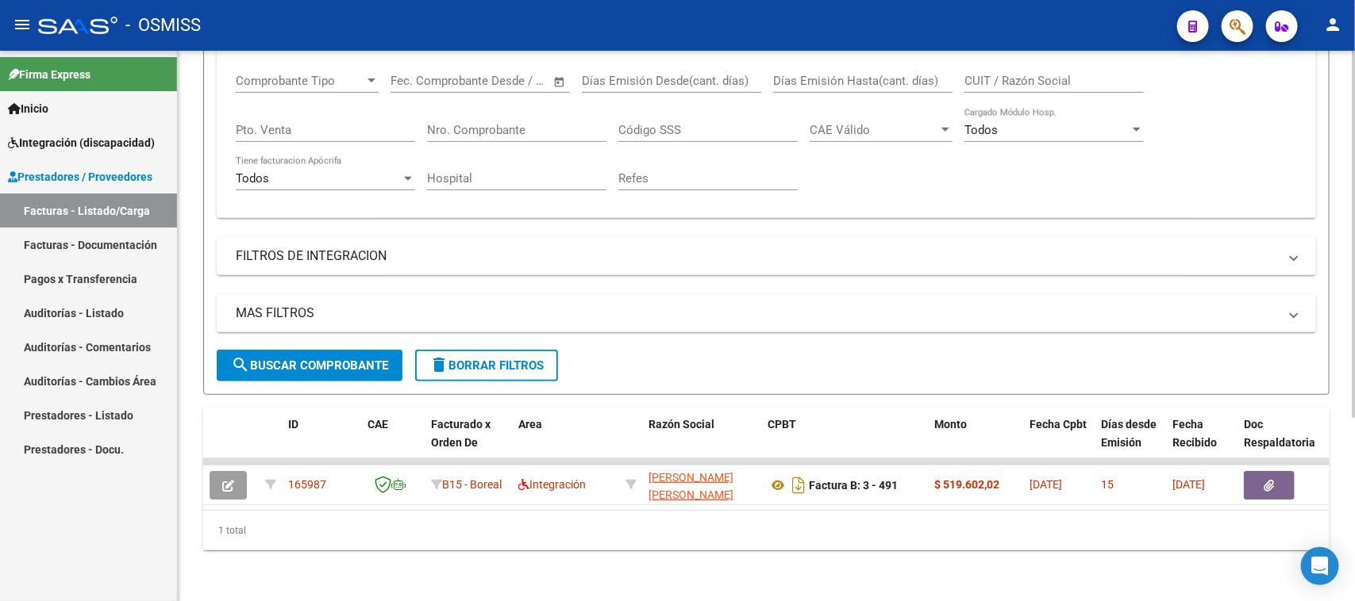
click at [252, 334] on div "MAS FILTROS Todos Con Doc. Respaldatoria Todos Con Trazabilidad Todos Asociado …" at bounding box center [766, 322] width 1099 height 56
click at [251, 359] on span "search Buscar Comprobante" at bounding box center [309, 366] width 157 height 14
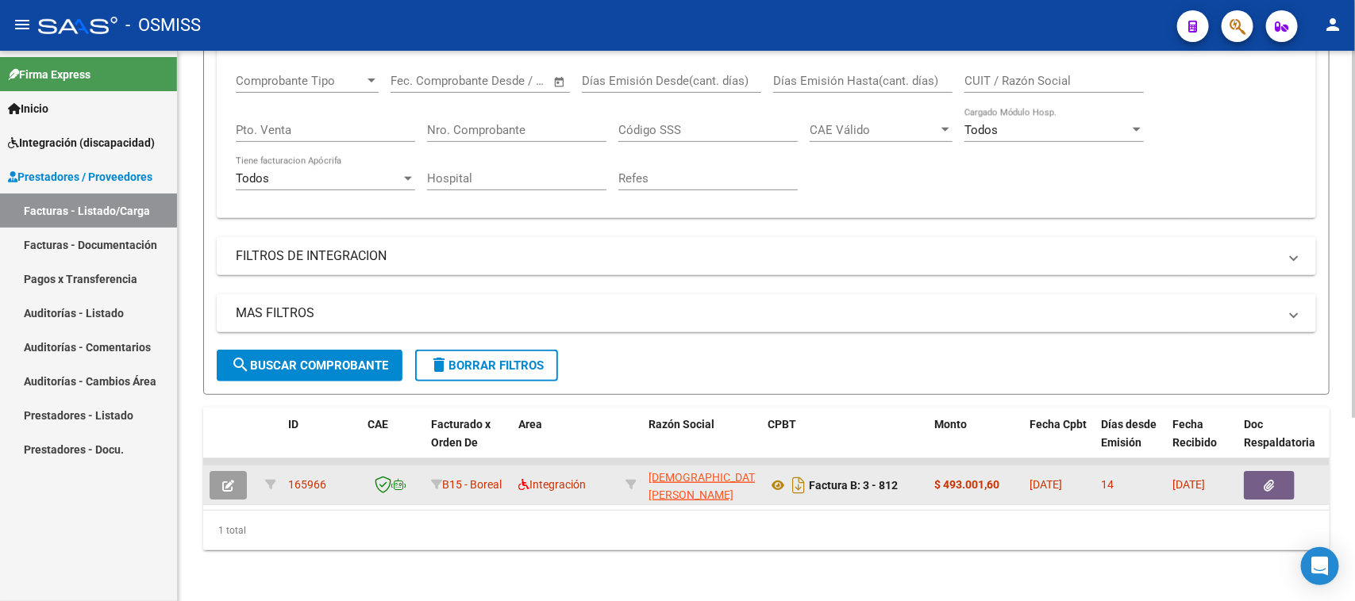
click at [226, 480] on icon "button" at bounding box center [228, 486] width 12 height 12
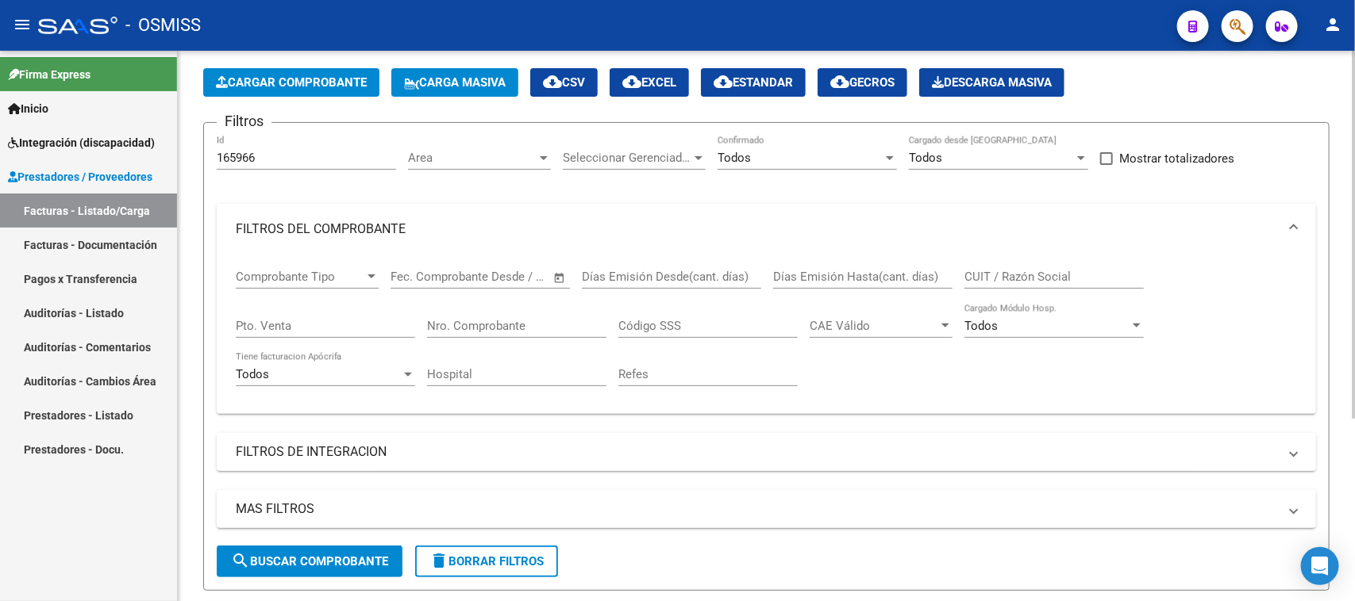
scroll to position [0, 0]
